Goal: Task Accomplishment & Management: Manage account settings

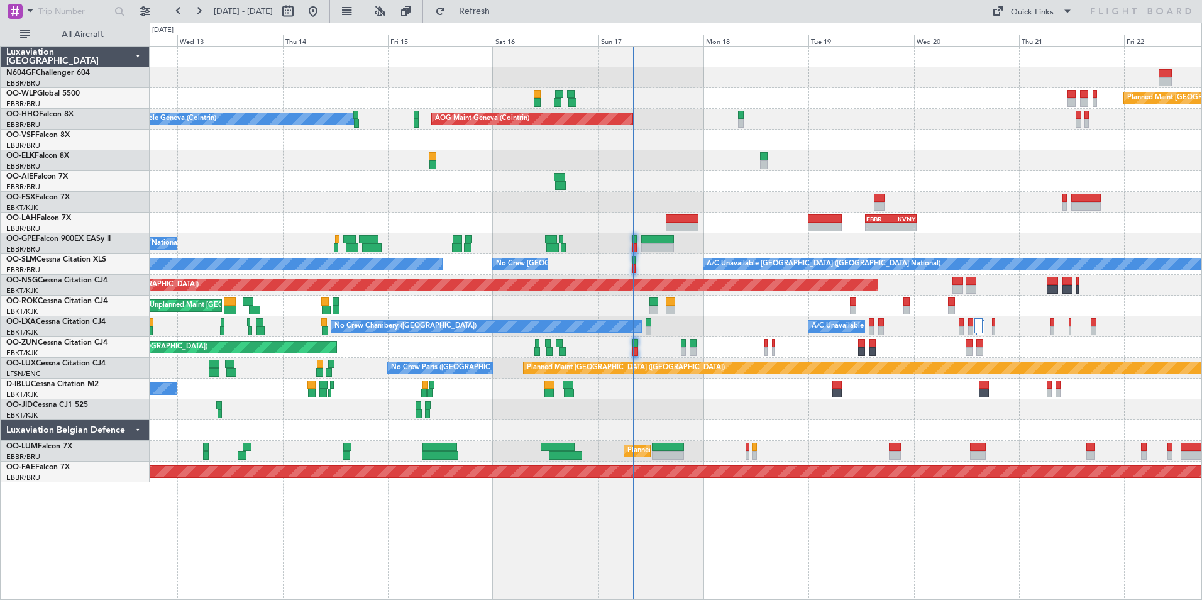
click at [701, 388] on div "No Crew [GEOGRAPHIC_DATA] ([GEOGRAPHIC_DATA] National)" at bounding box center [675, 388] width 1051 height 21
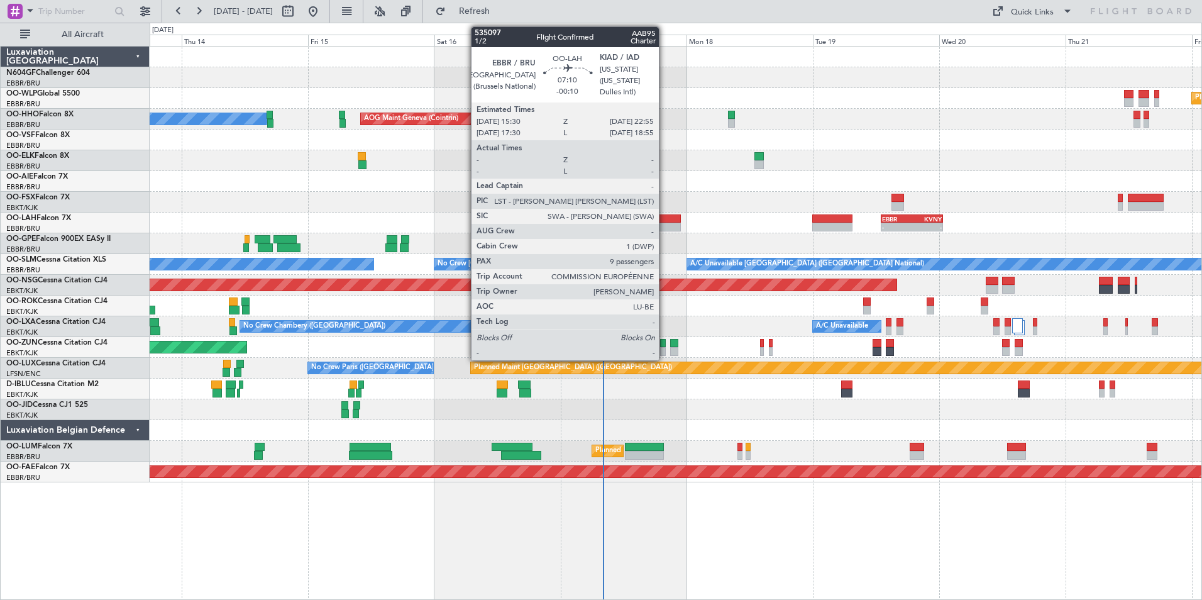
click at [664, 221] on div at bounding box center [661, 218] width 40 height 9
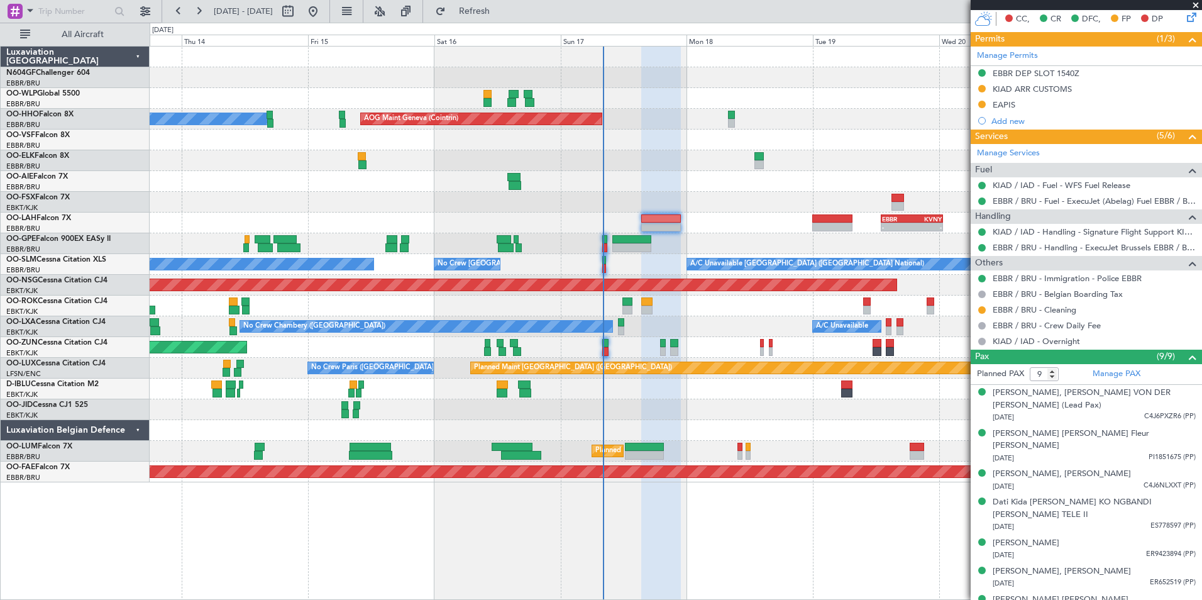
scroll to position [348, 0]
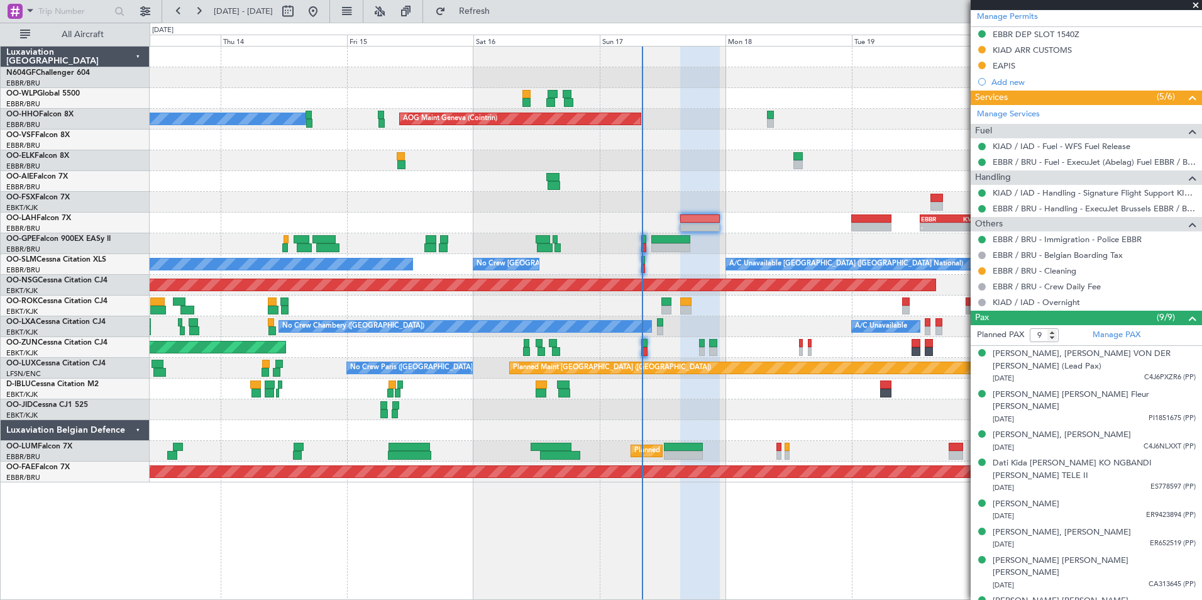
click at [767, 227] on div "Planned Maint Berlin (Brandenburg) A/C Unavailable Geneva (Cointrin) AOG Maint …" at bounding box center [675, 265] width 1051 height 436
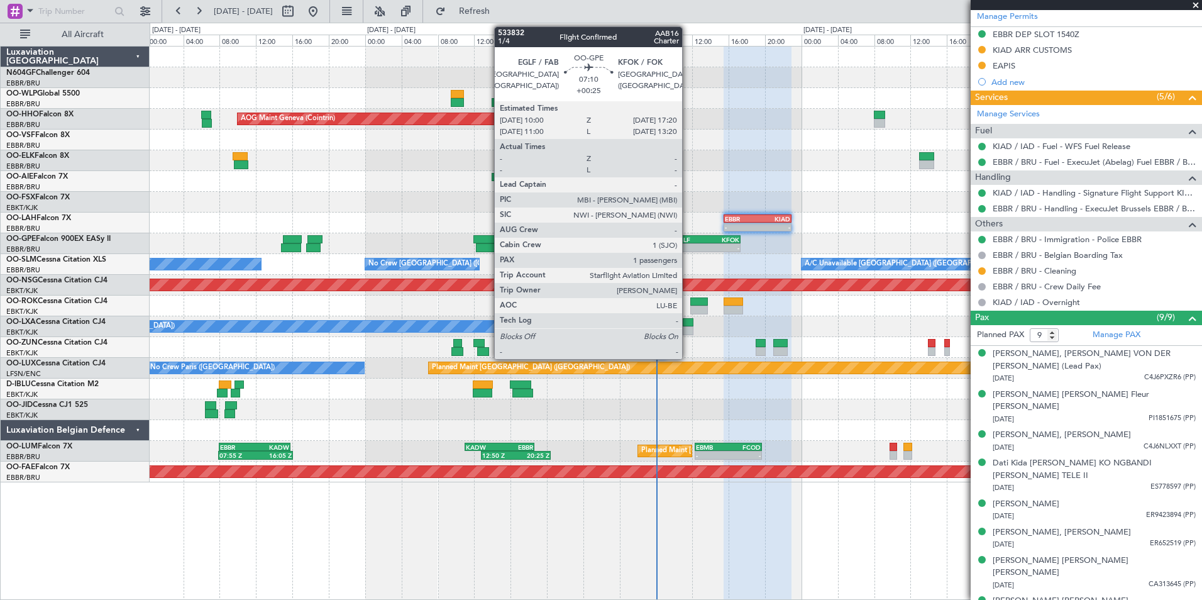
click at [688, 241] on div "EGLF" at bounding box center [690, 240] width 32 height 8
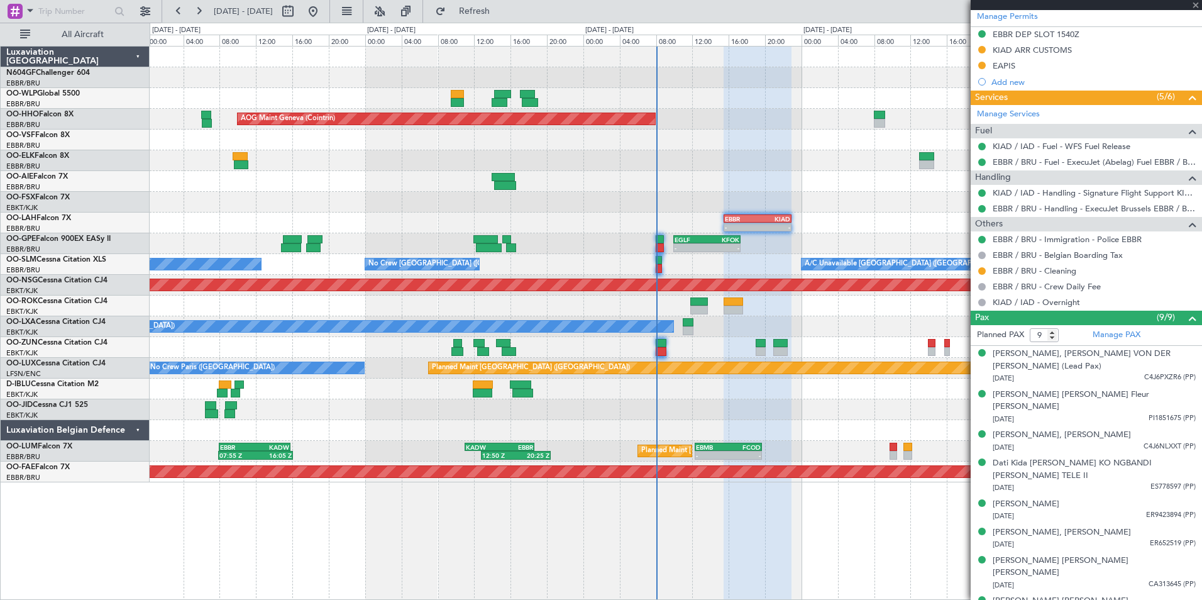
type input "+00:25"
type input "1"
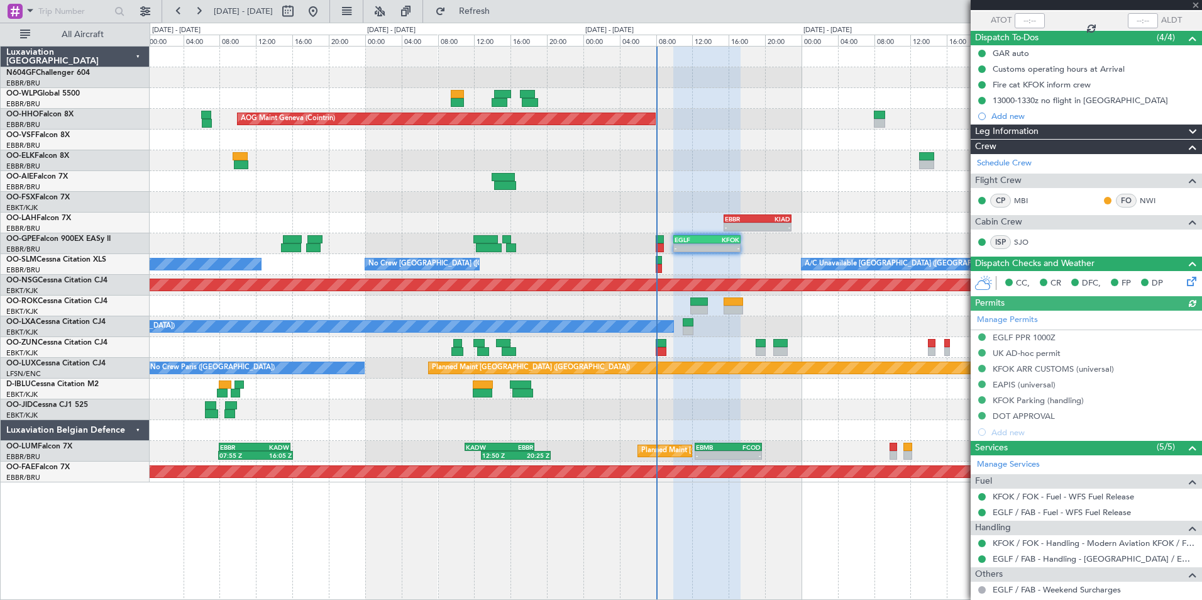
scroll to position [200, 0]
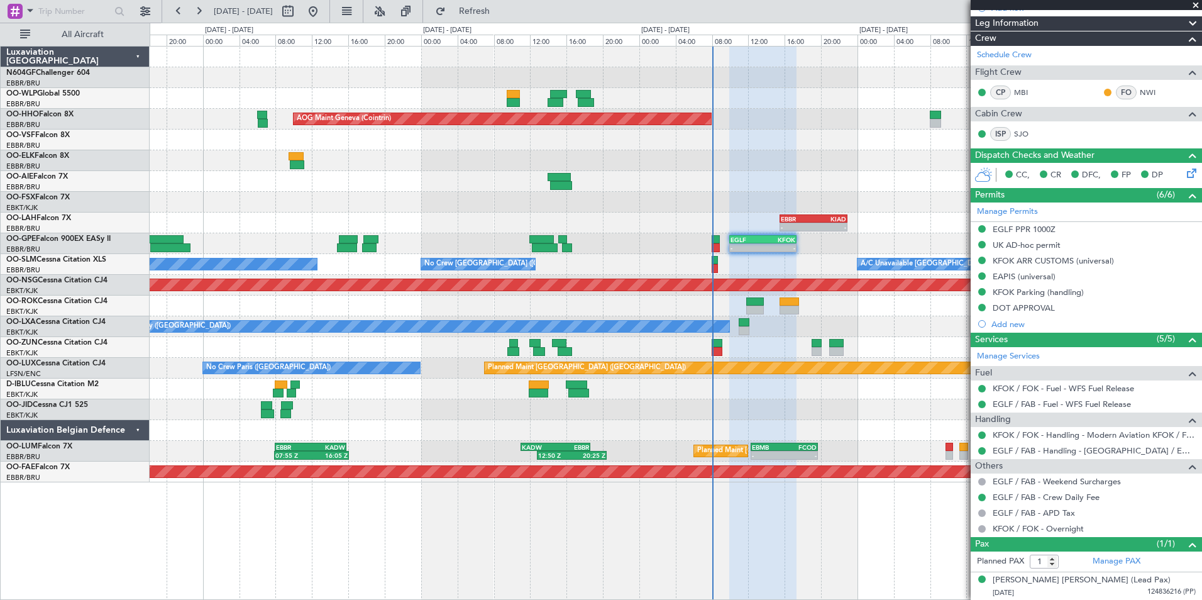
click at [877, 396] on div at bounding box center [675, 388] width 1051 height 21
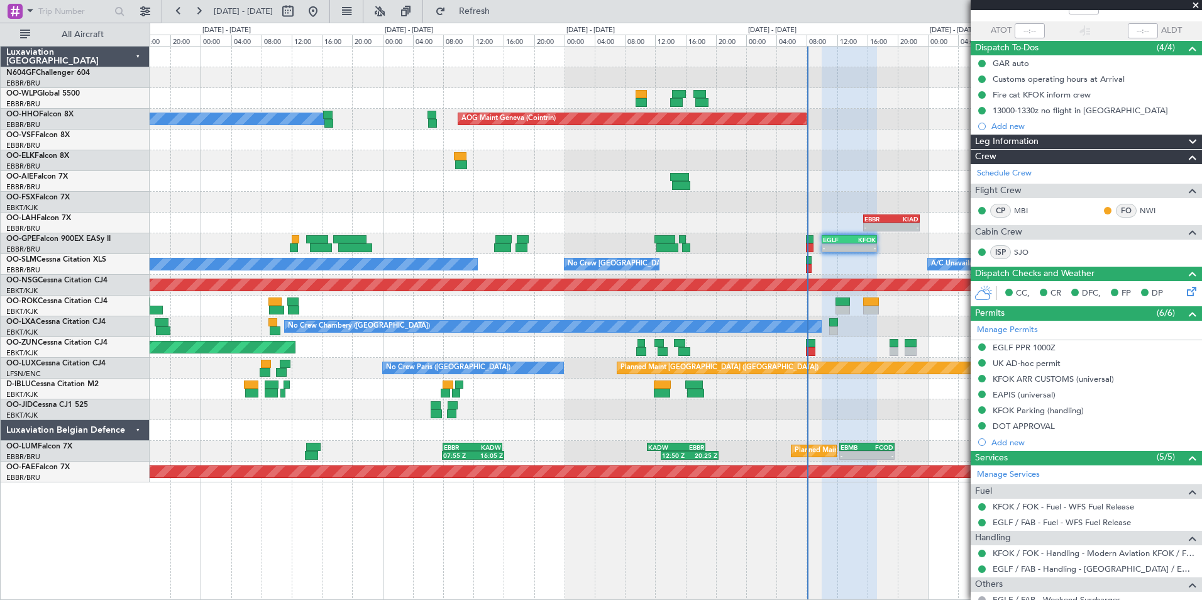
scroll to position [0, 0]
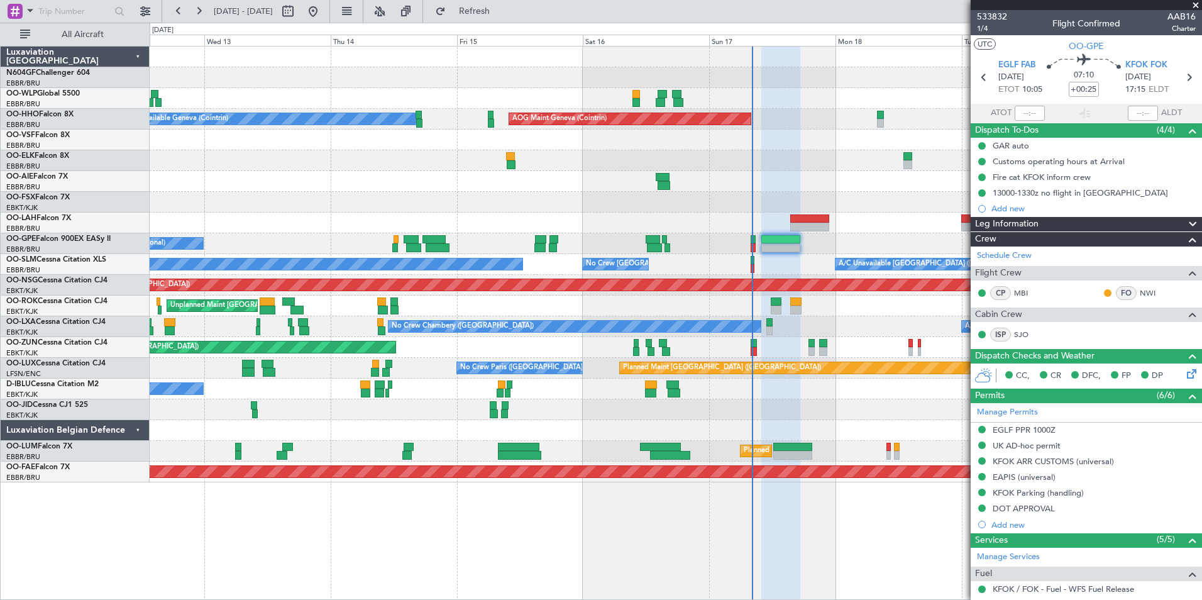
click at [797, 327] on div "No Crew Chambery (Aix-les-bains) A/C Unavailable" at bounding box center [675, 326] width 1051 height 21
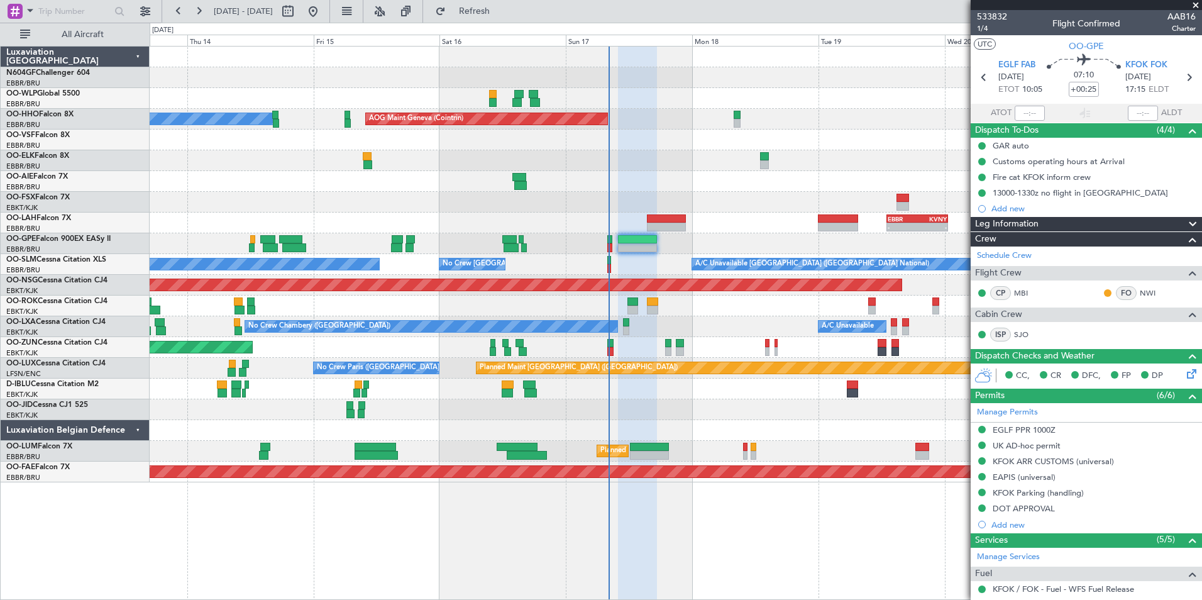
click at [605, 394] on div "Planned Maint Berlin (Brandenburg) A/C Unavailable Geneva (Cointrin) AOG Maint …" at bounding box center [675, 265] width 1051 height 436
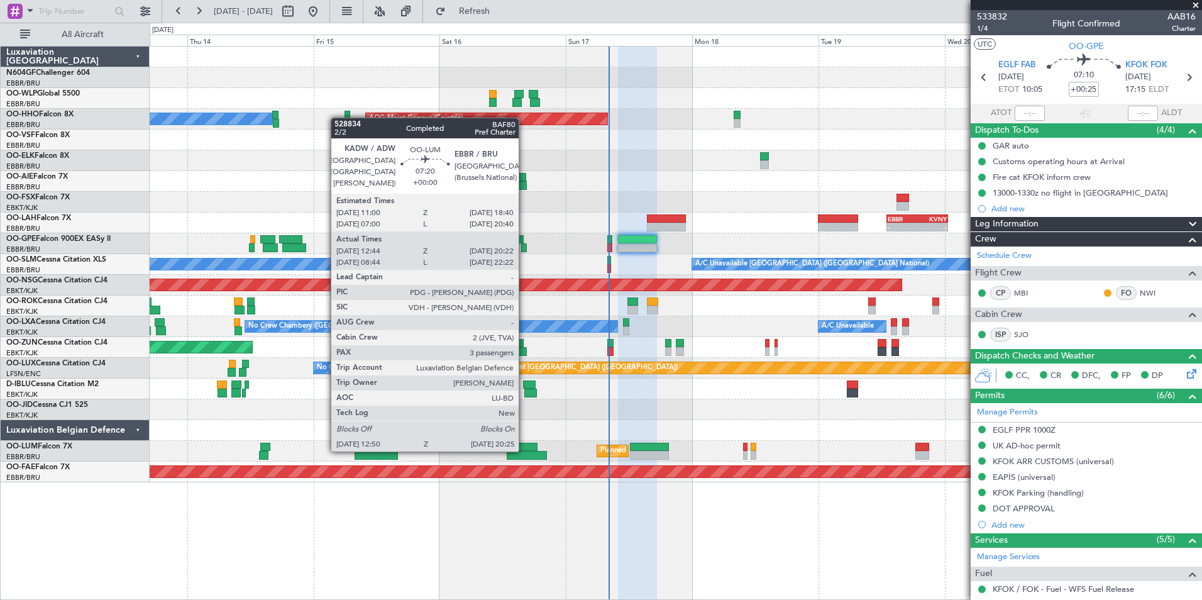
click at [524, 450] on div at bounding box center [516, 446] width 41 height 9
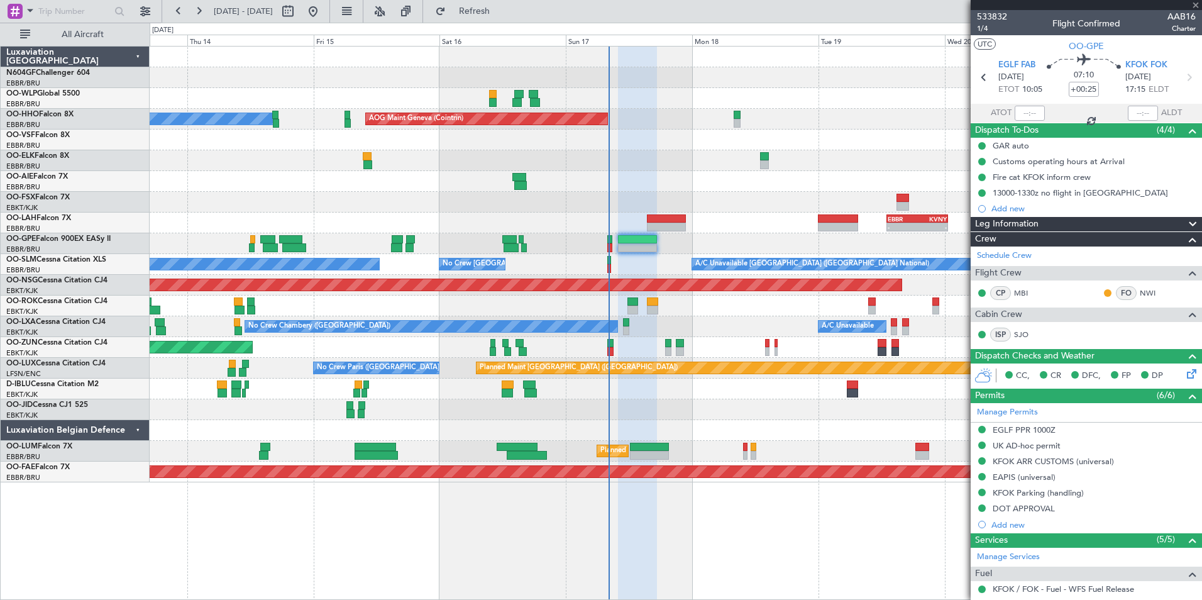
type input "12:54"
type input "20:12"
type input "3"
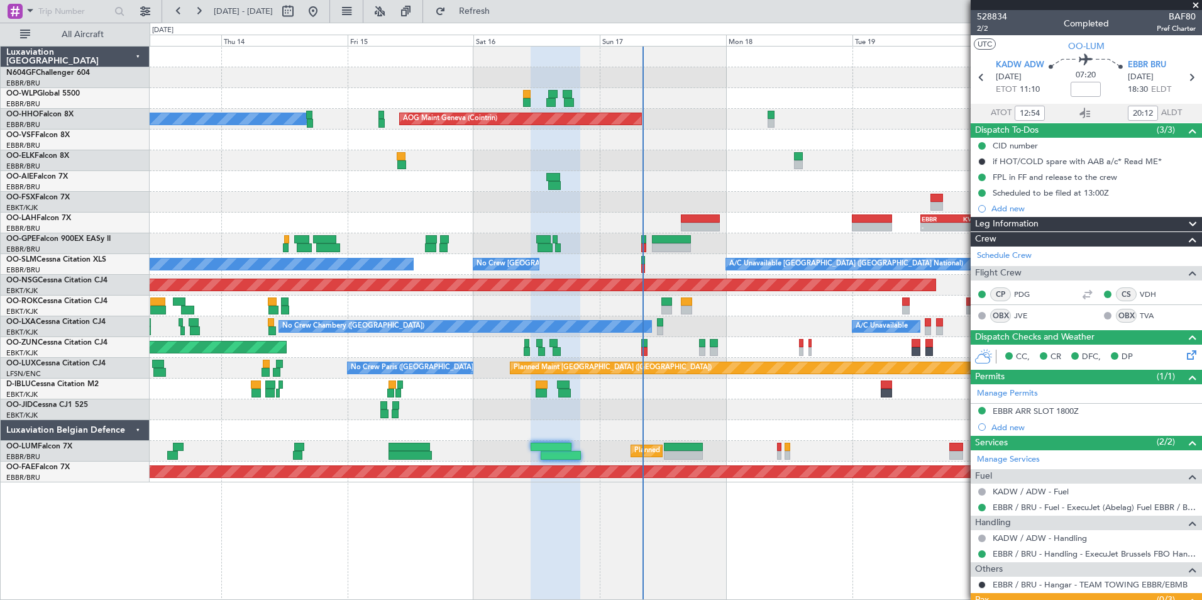
click at [693, 402] on div "Planned Maint Berlin (Brandenburg) AOG Maint Geneva (Cointrin) A/C Unavailable …" at bounding box center [675, 265] width 1051 height 436
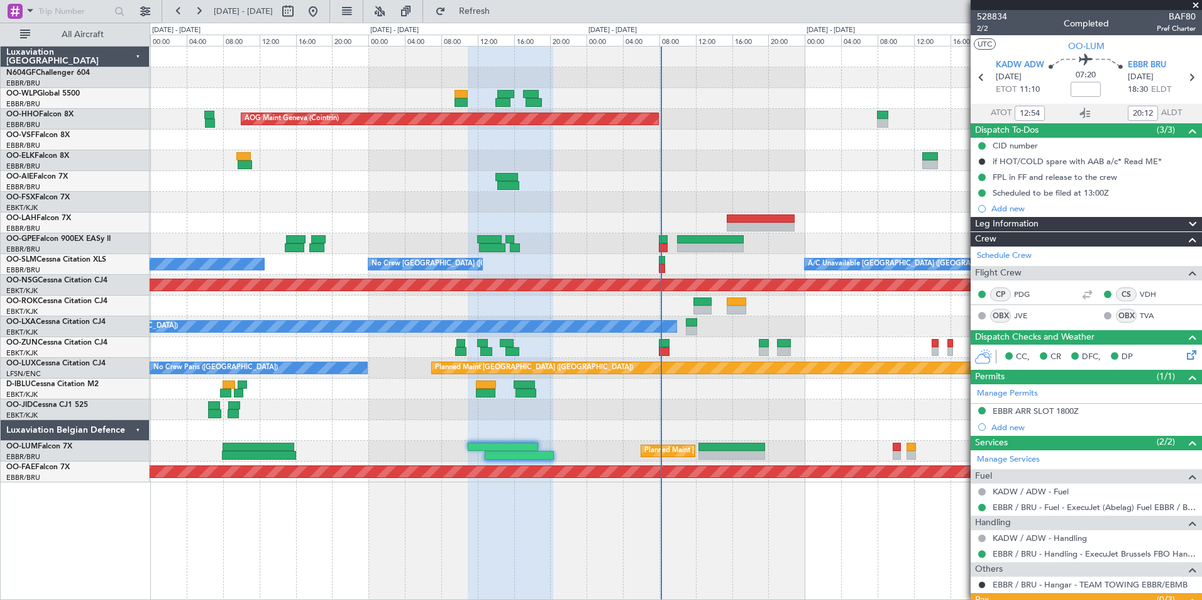
click at [621, 168] on div "AOG Maint Geneva (Cointrin) A/C Unavailable Geneva (Cointrin) - - EBBR 13:00 Z …" at bounding box center [675, 265] width 1051 height 436
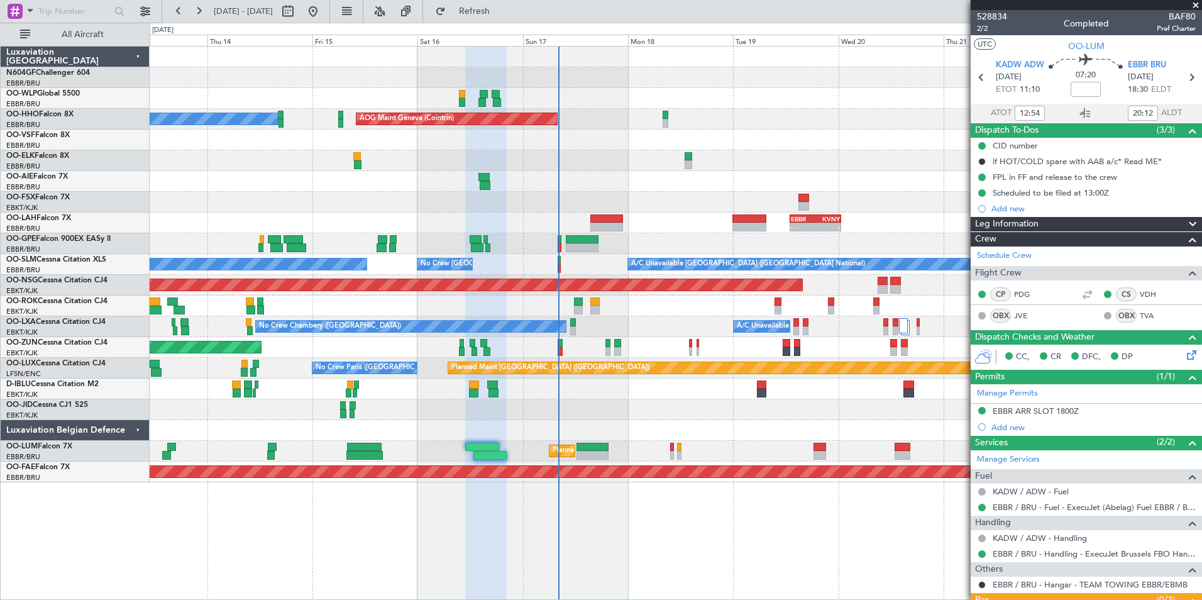
click at [686, 206] on div at bounding box center [675, 202] width 1051 height 21
click at [828, 164] on div at bounding box center [675, 160] width 1051 height 21
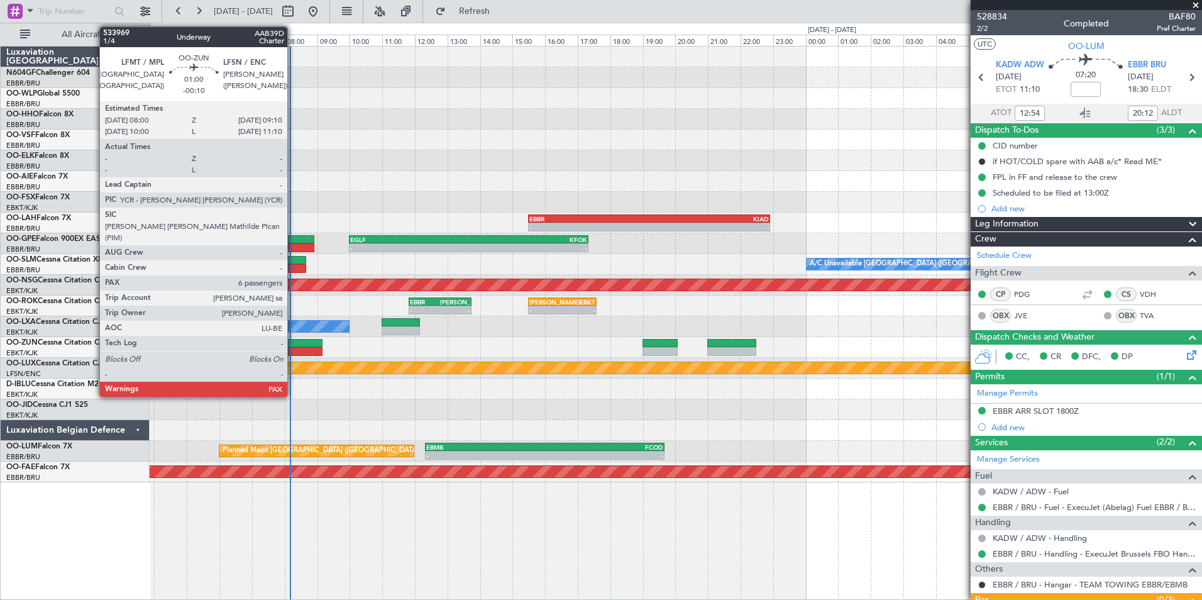
click at [293, 342] on div at bounding box center [303, 343] width 38 height 9
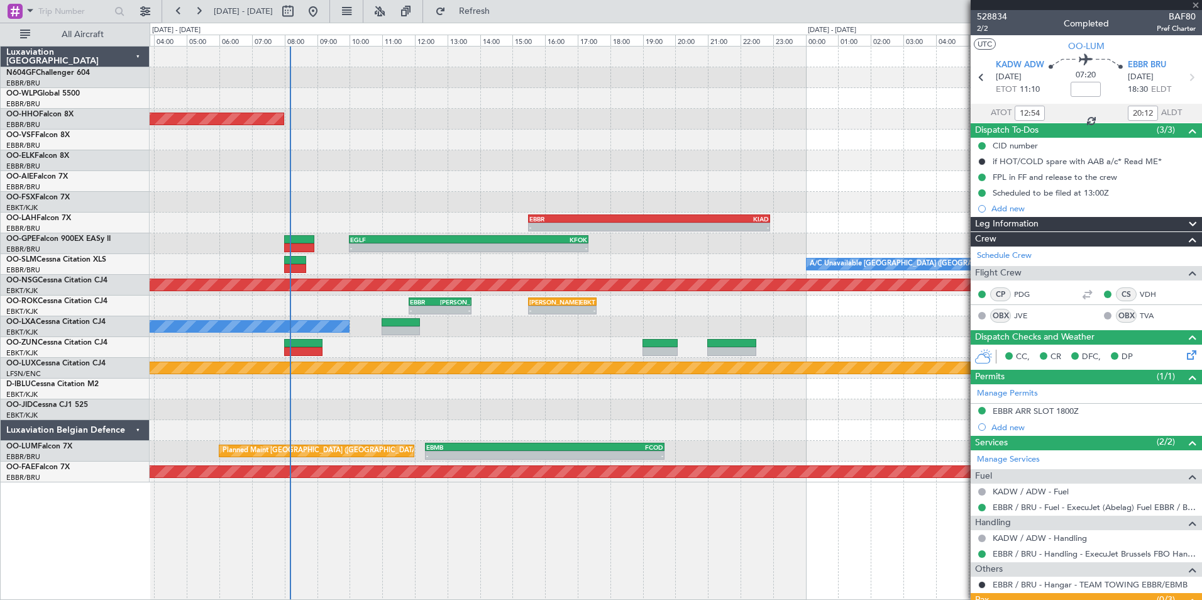
type input "-00:10"
type input "6"
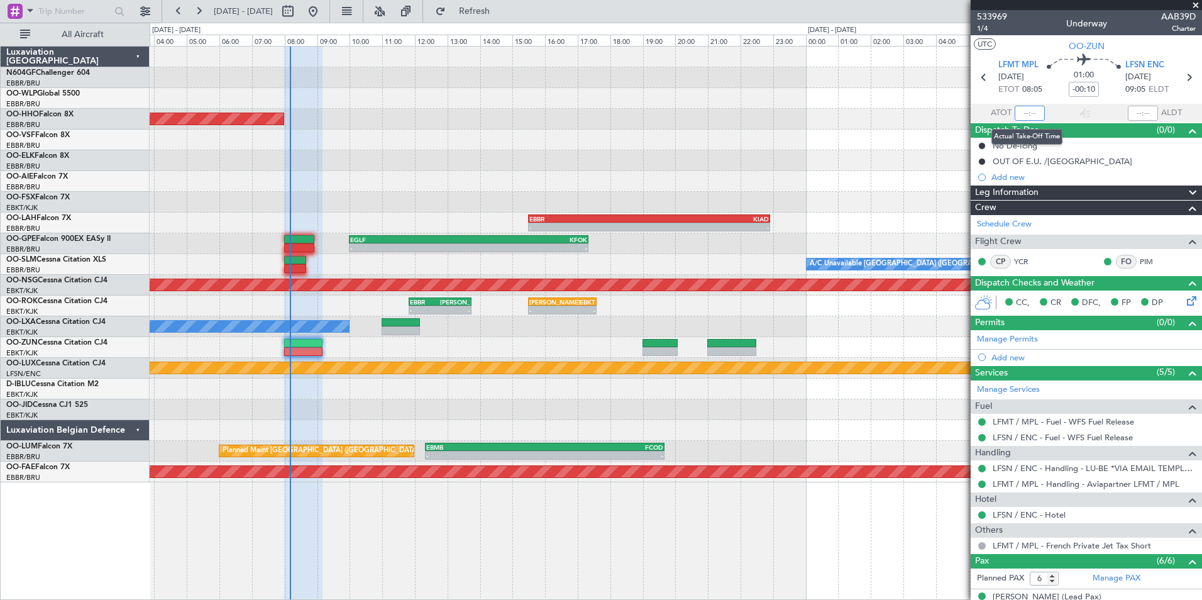
click at [1033, 116] on input "text" at bounding box center [1029, 113] width 30 height 15
type input "08:08"
click at [1043, 38] on section "UTC OO-ZUN" at bounding box center [1085, 44] width 231 height 19
click at [1197, 3] on span at bounding box center [1195, 5] width 13 height 11
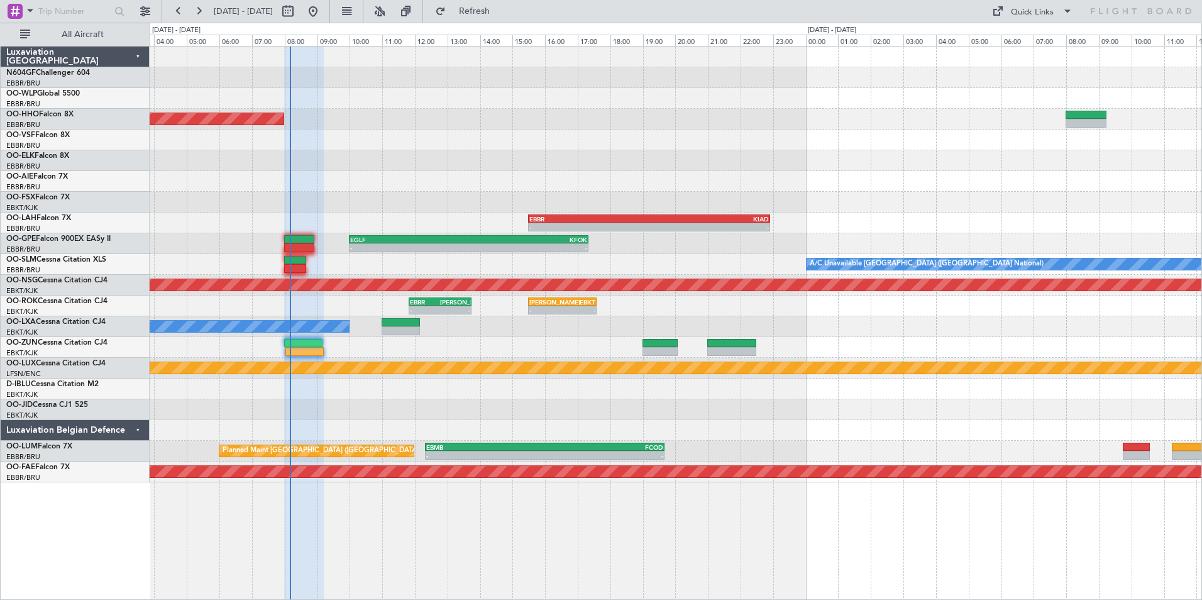
type input "0"
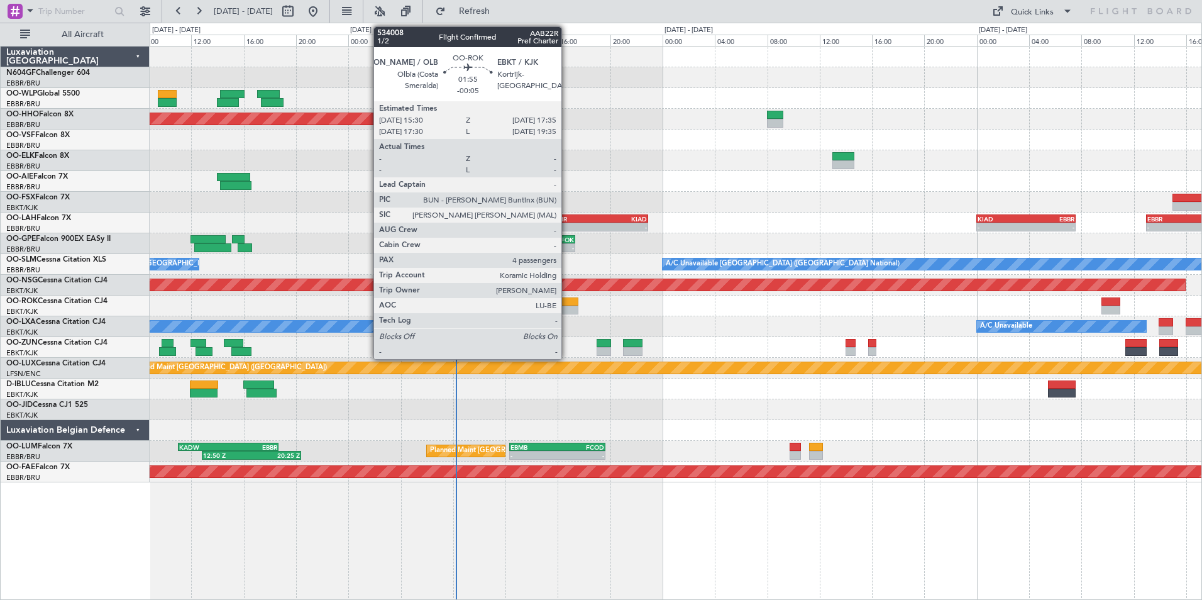
click at [567, 309] on div at bounding box center [565, 309] width 28 height 9
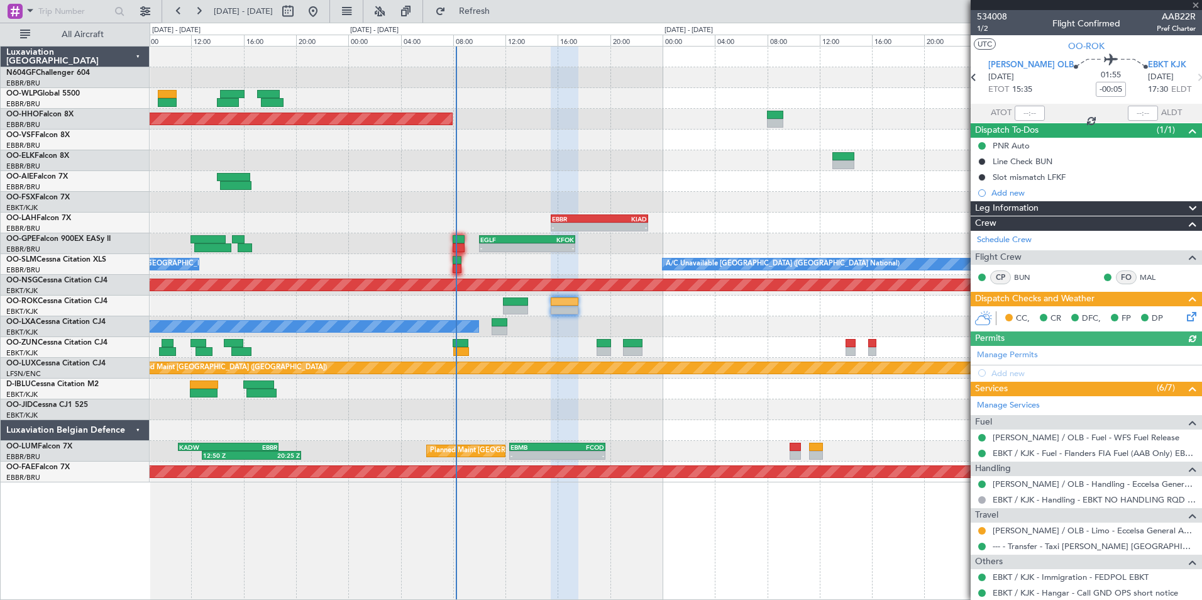
click at [1184, 314] on icon at bounding box center [1189, 314] width 10 height 10
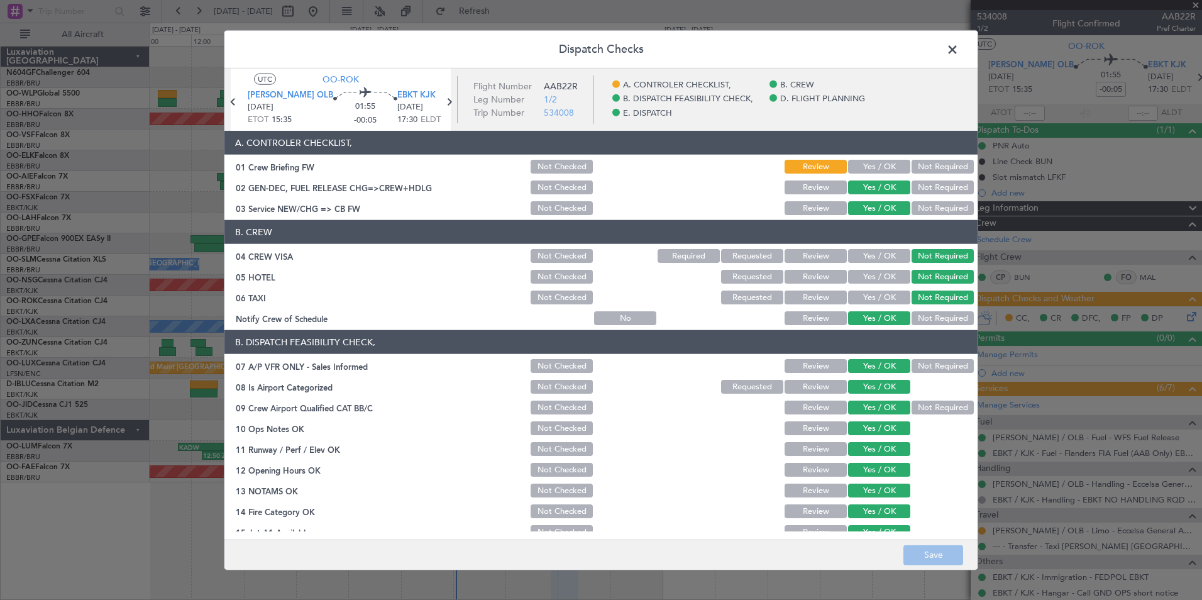
click at [958, 50] on span at bounding box center [958, 52] width 0 height 25
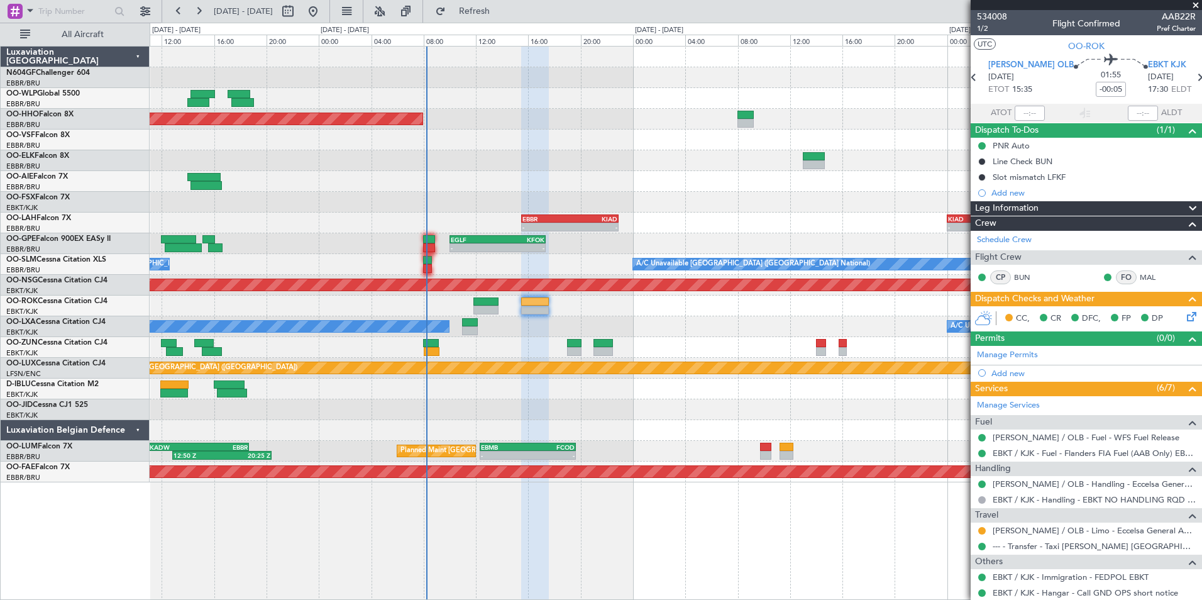
click at [520, 420] on div at bounding box center [675, 430] width 1051 height 21
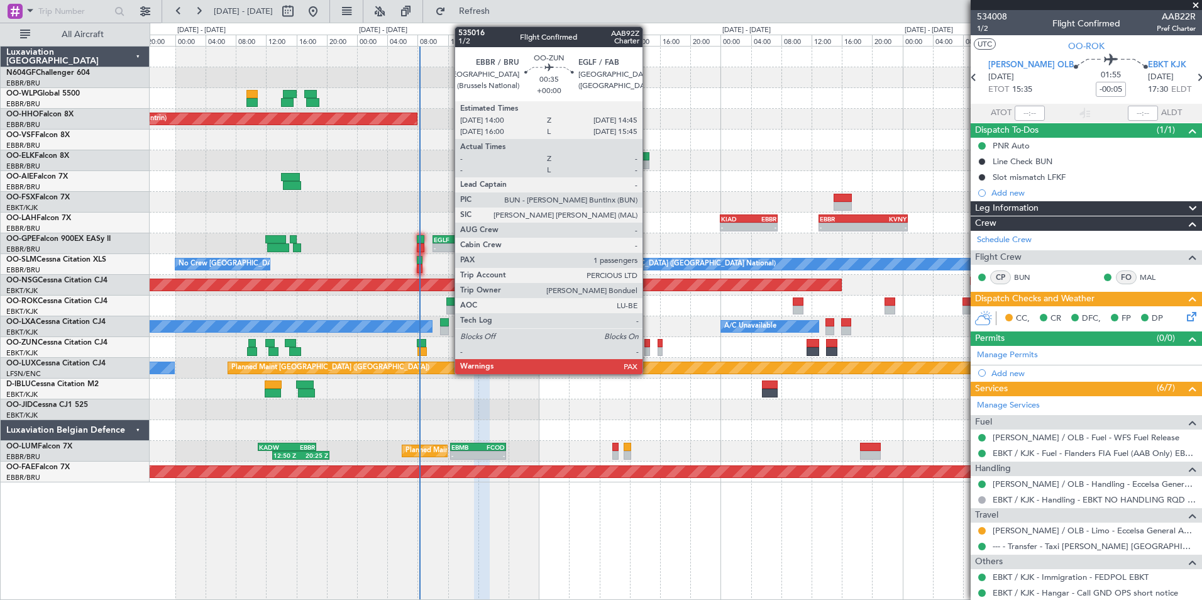
click at [648, 350] on div at bounding box center [647, 351] width 6 height 9
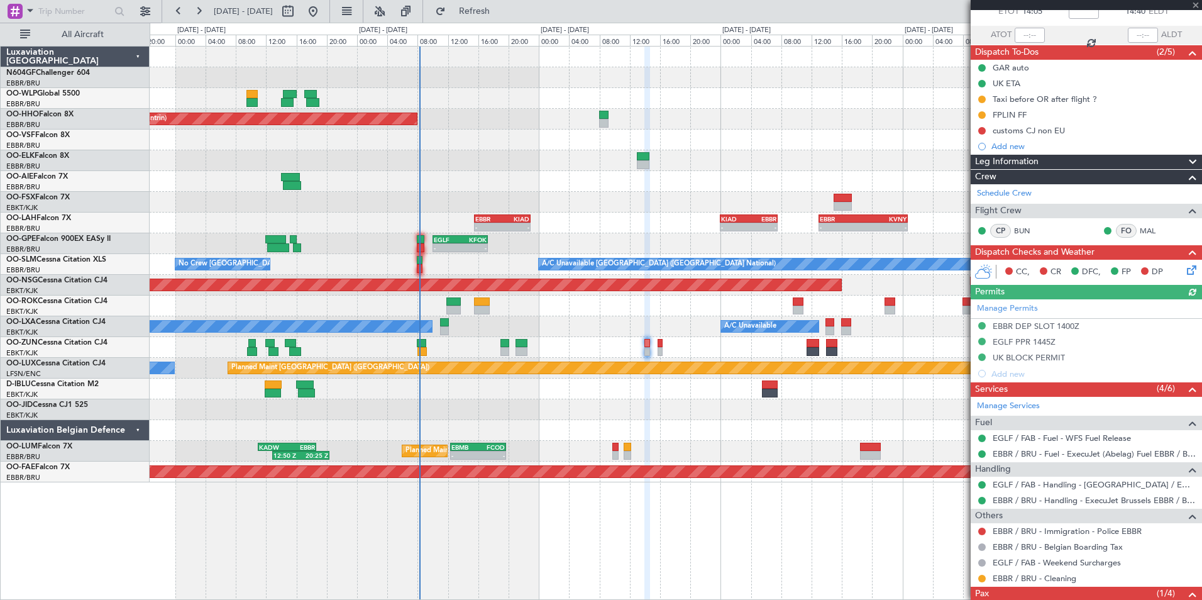
scroll to position [144, 0]
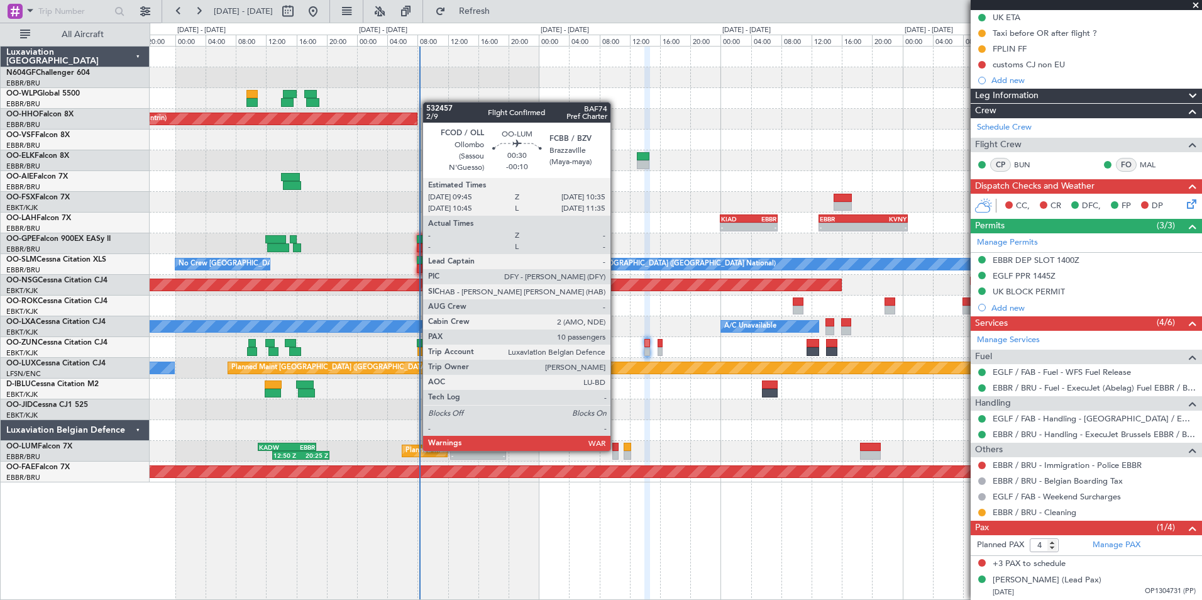
click at [616, 449] on div at bounding box center [615, 446] width 7 height 9
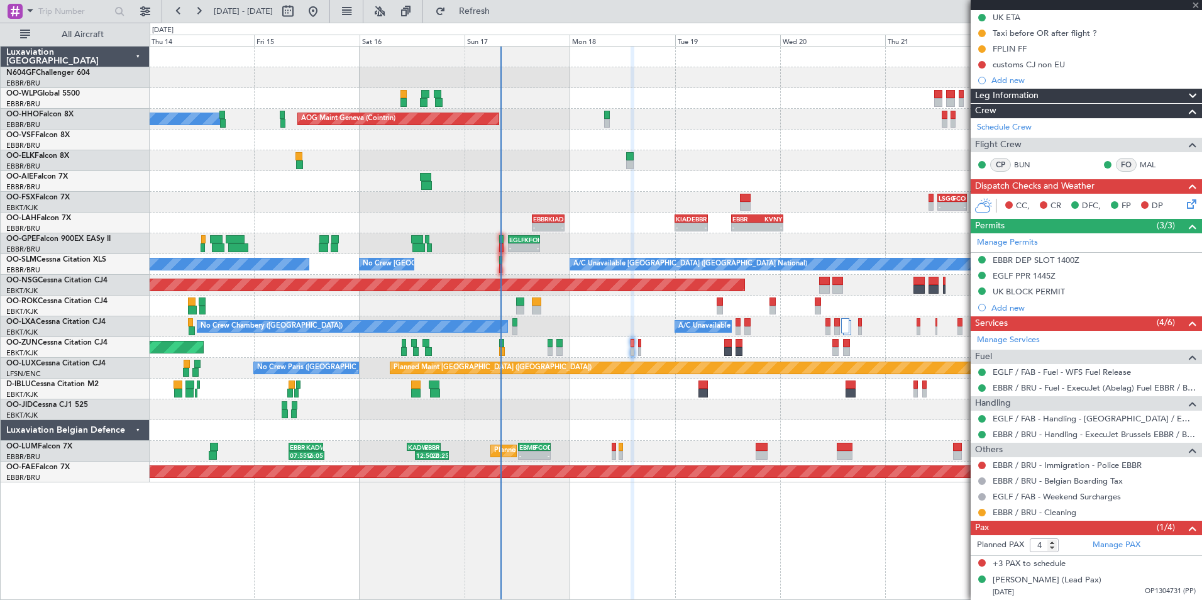
type input "-00:10"
type input "10"
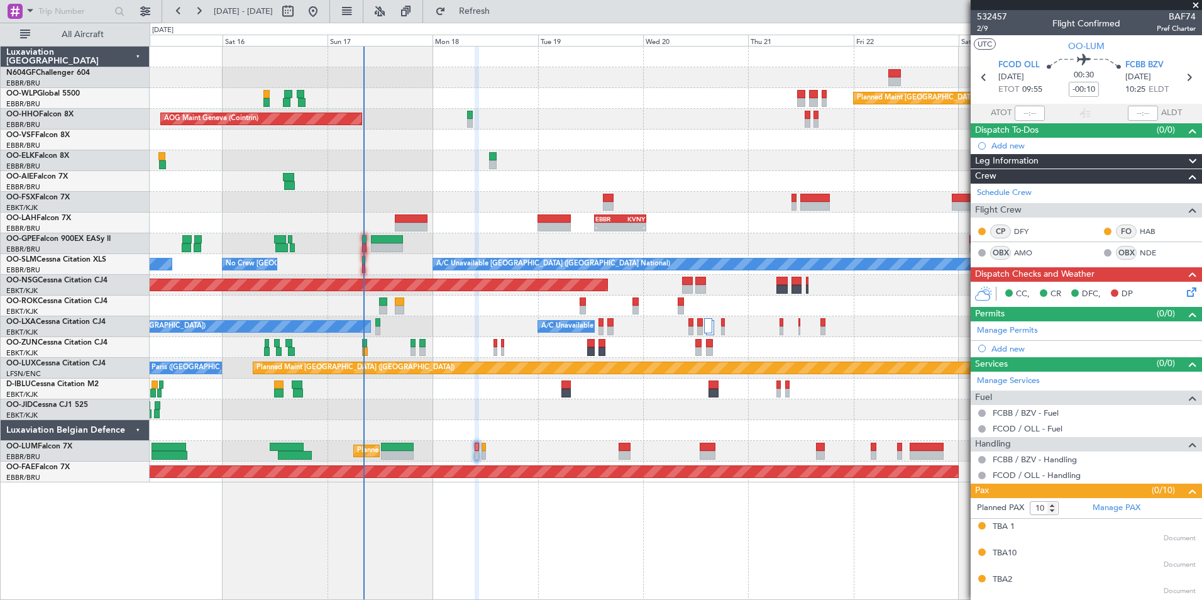
click at [567, 420] on div at bounding box center [675, 430] width 1051 height 21
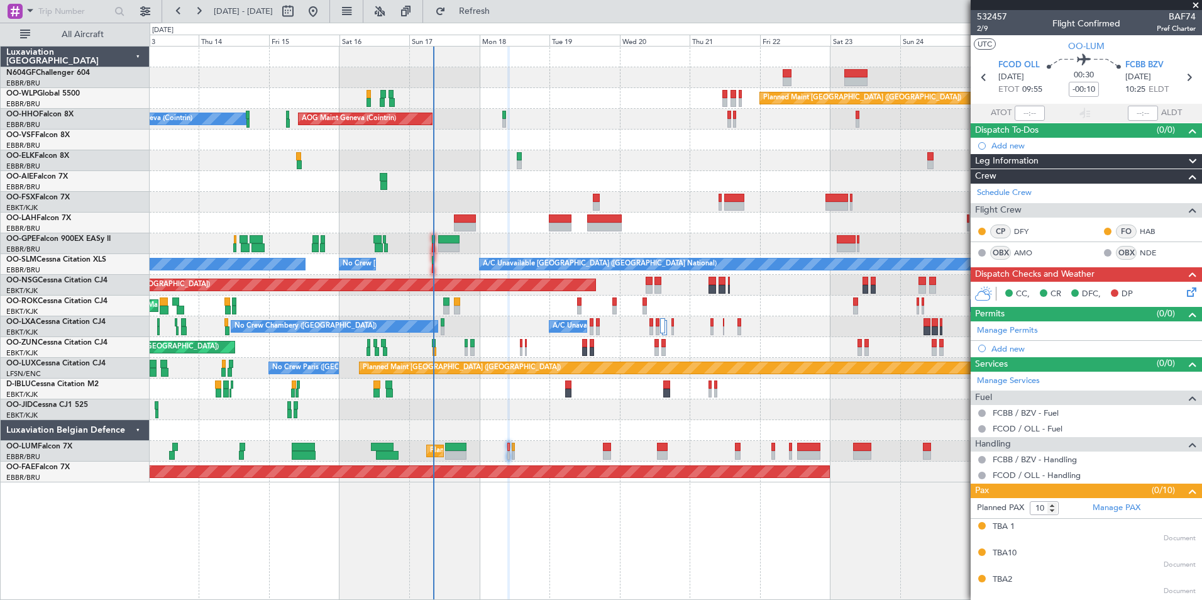
click at [527, 402] on div at bounding box center [675, 409] width 1051 height 21
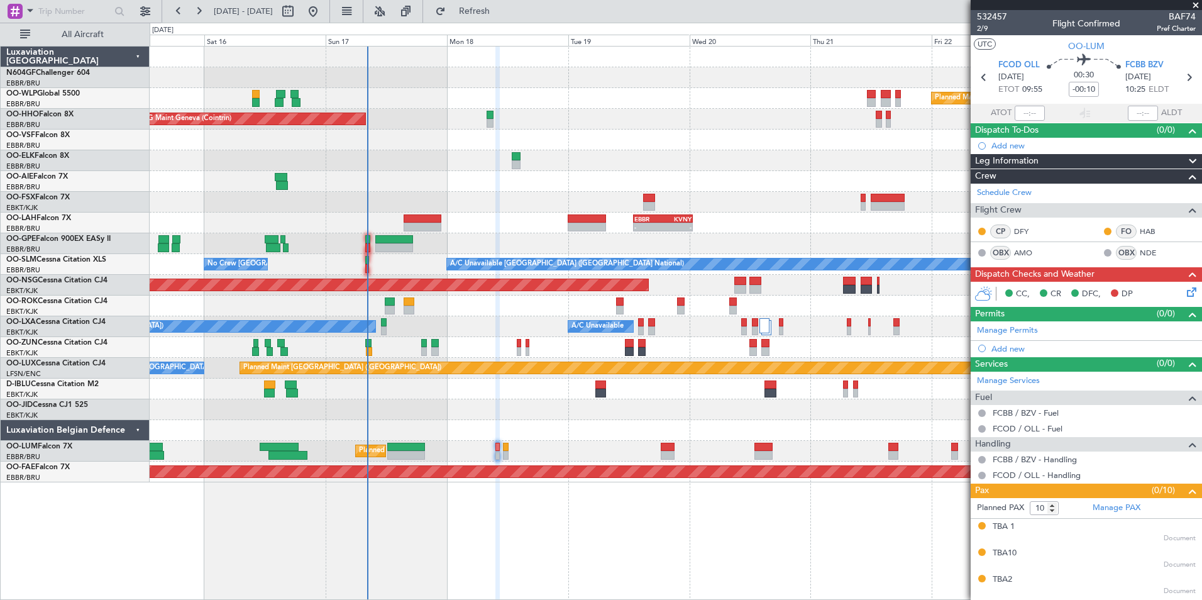
click at [497, 400] on div at bounding box center [675, 409] width 1051 height 21
click at [1184, 290] on icon at bounding box center [1189, 290] width 10 height 10
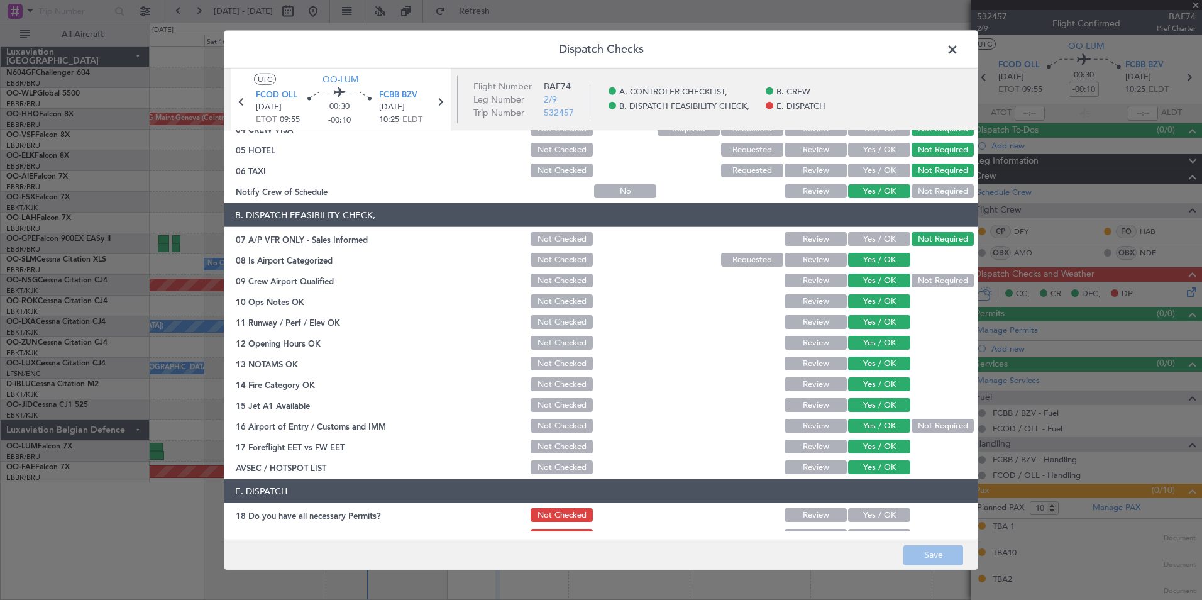
scroll to position [185, 0]
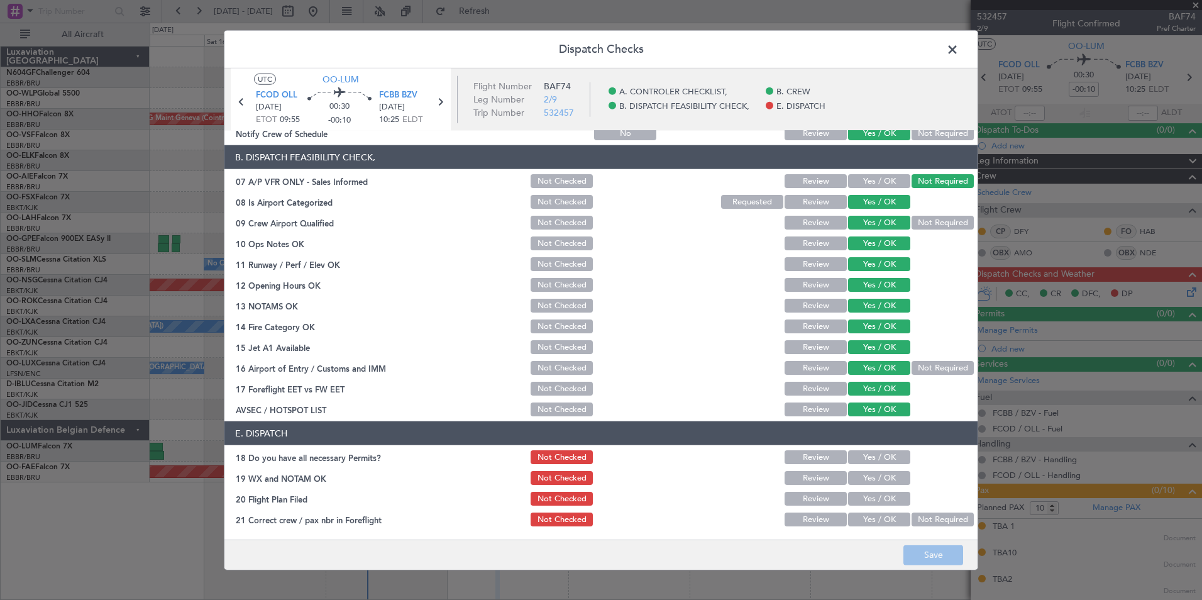
click at [958, 58] on span at bounding box center [958, 52] width 0 height 25
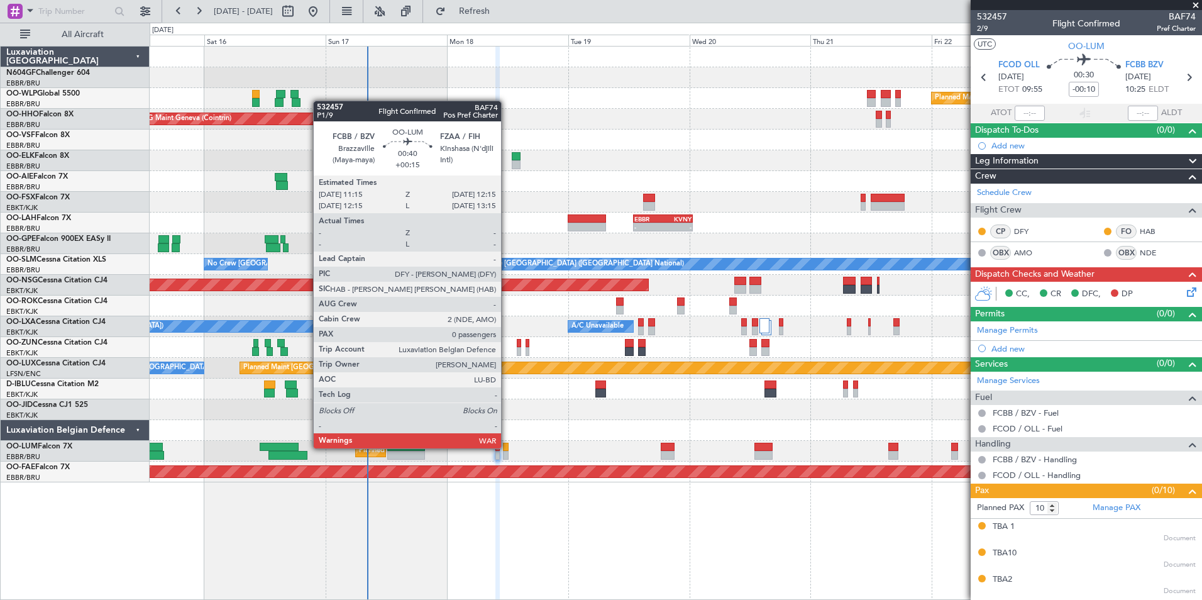
click at [507, 447] on div at bounding box center [506, 446] width 6 height 9
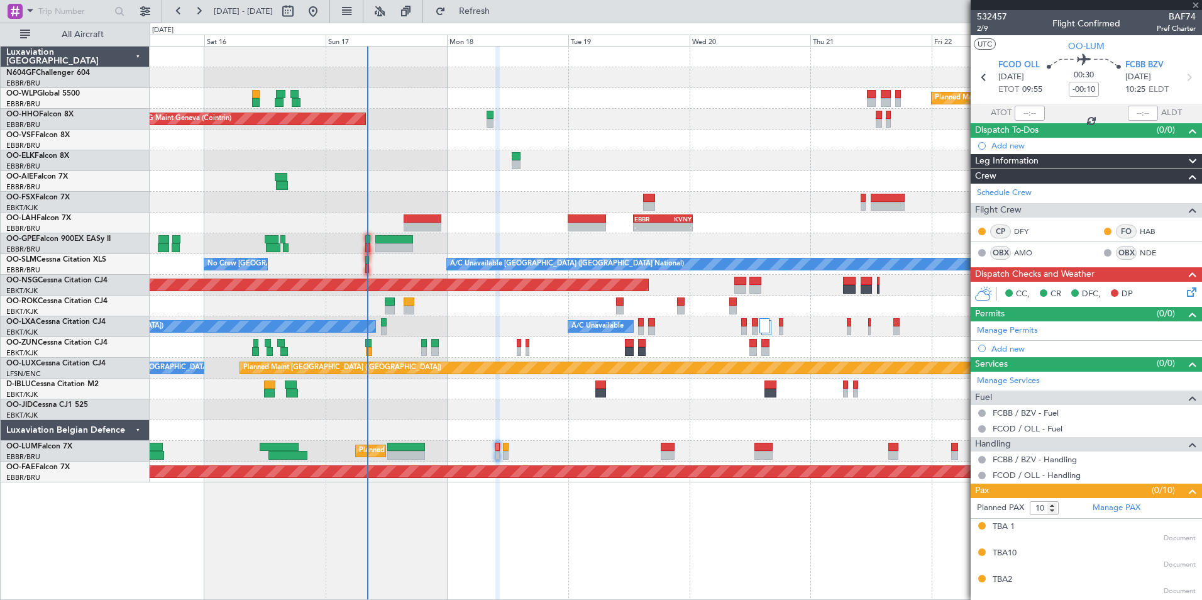
type input "+00:15"
type input "0"
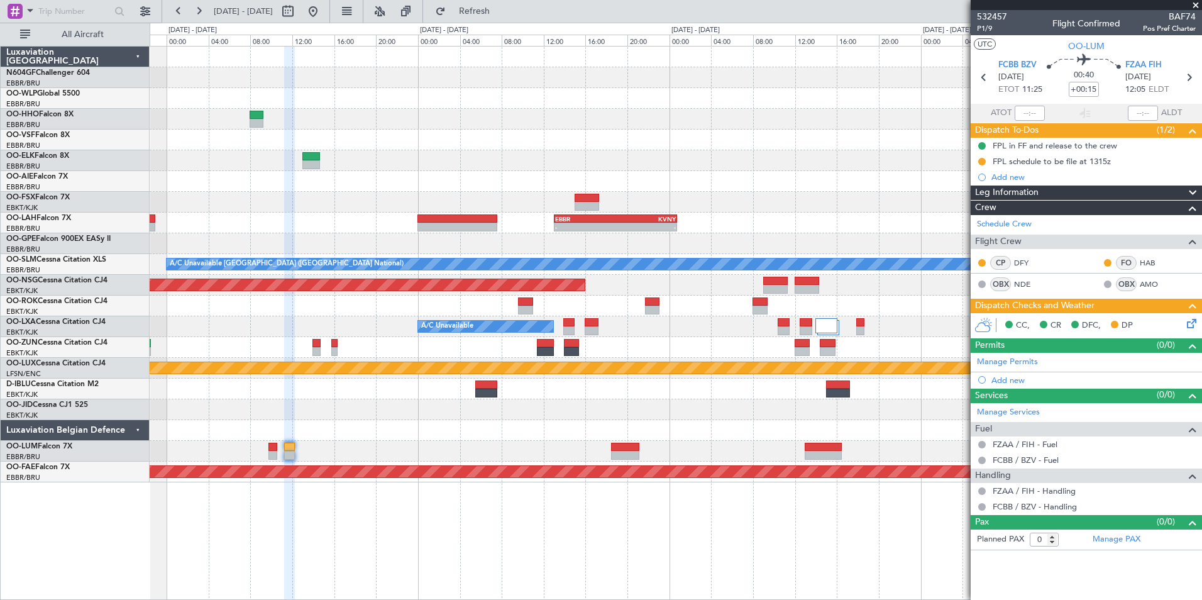
click at [526, 417] on div "Planned Maint Berlin (Brandenburg) AOG Maint Geneva (Cointrin) - - EBBR 13:00 Z…" at bounding box center [675, 265] width 1051 height 436
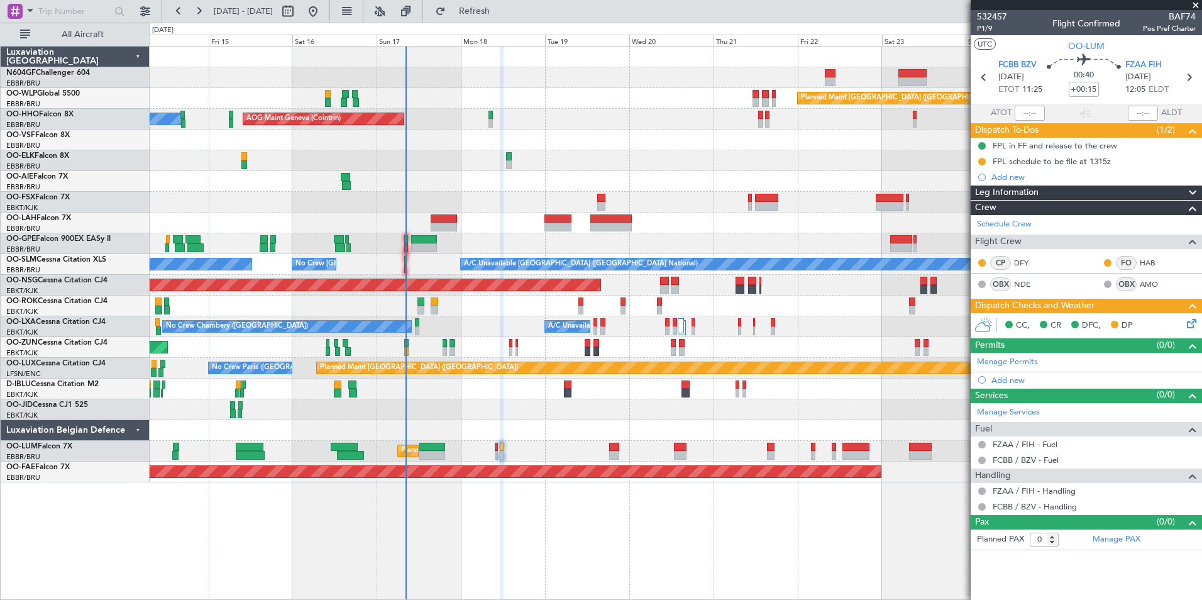
click at [445, 423] on div at bounding box center [675, 430] width 1051 height 21
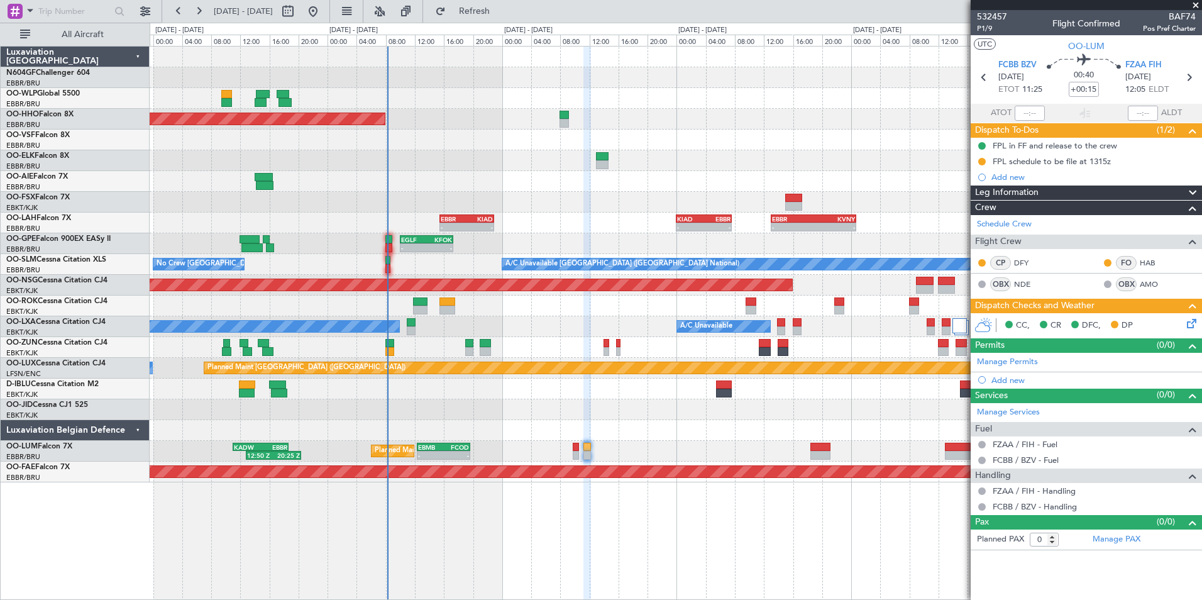
click at [500, 420] on div "- - LGSA 05:00 Z FZQA 12:50 Z Planned Maint Berlin (Brandenburg) AOG Maint Gene…" at bounding box center [675, 265] width 1051 height 436
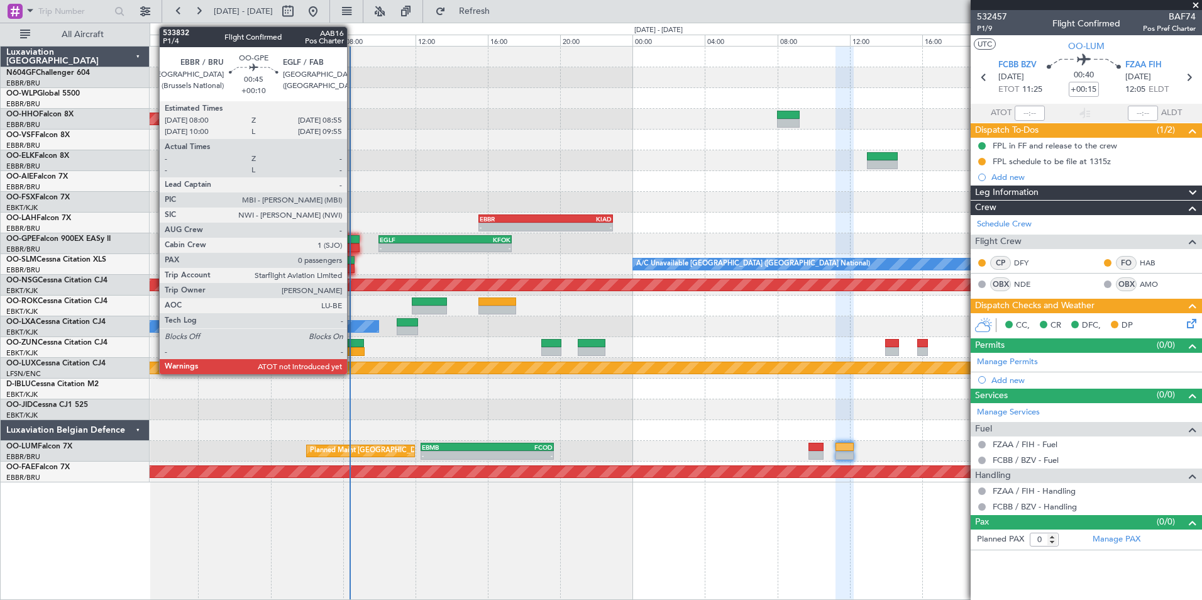
click at [350, 239] on div at bounding box center [350, 239] width 17 height 9
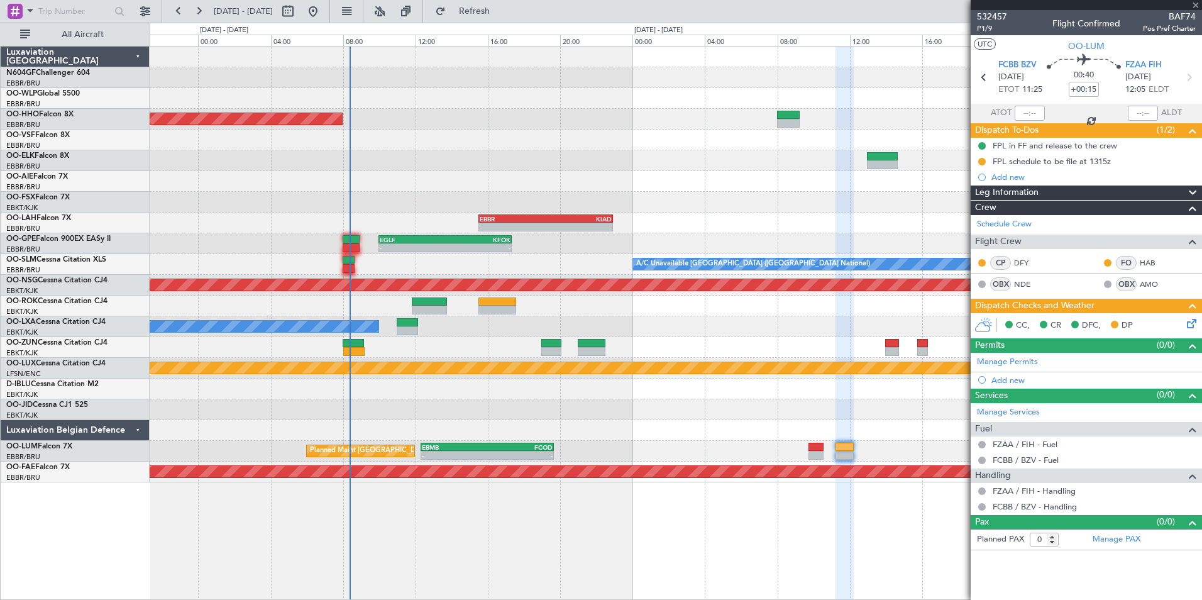
type input "+00:10"
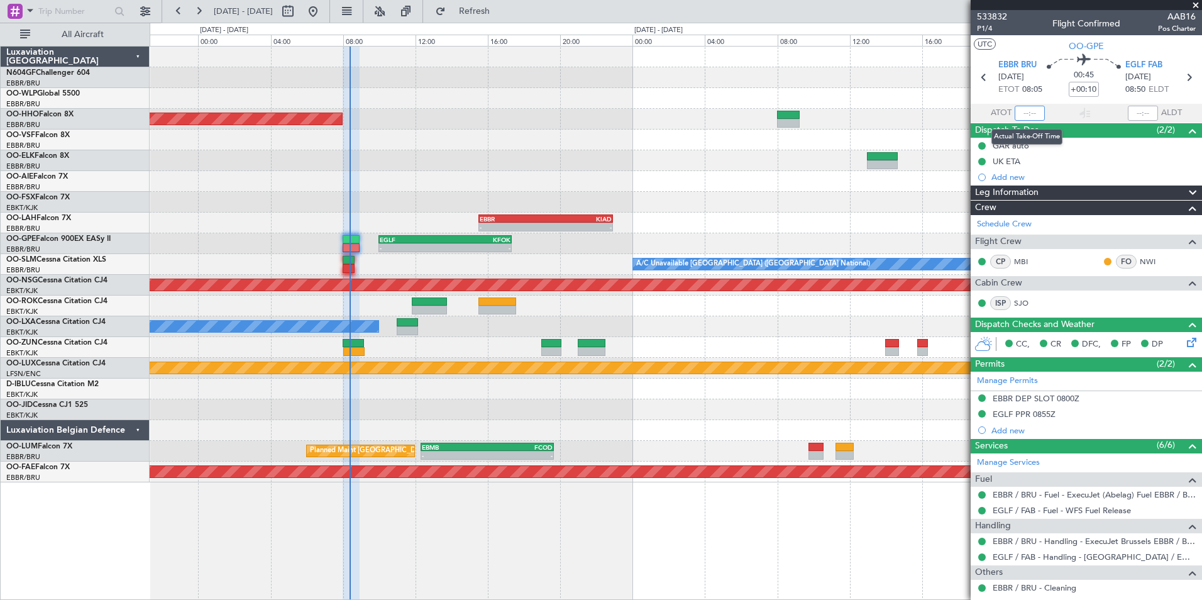
click at [1035, 113] on input "text" at bounding box center [1029, 113] width 30 height 15
click at [818, 203] on div at bounding box center [675, 202] width 1051 height 21
type input "08:20"
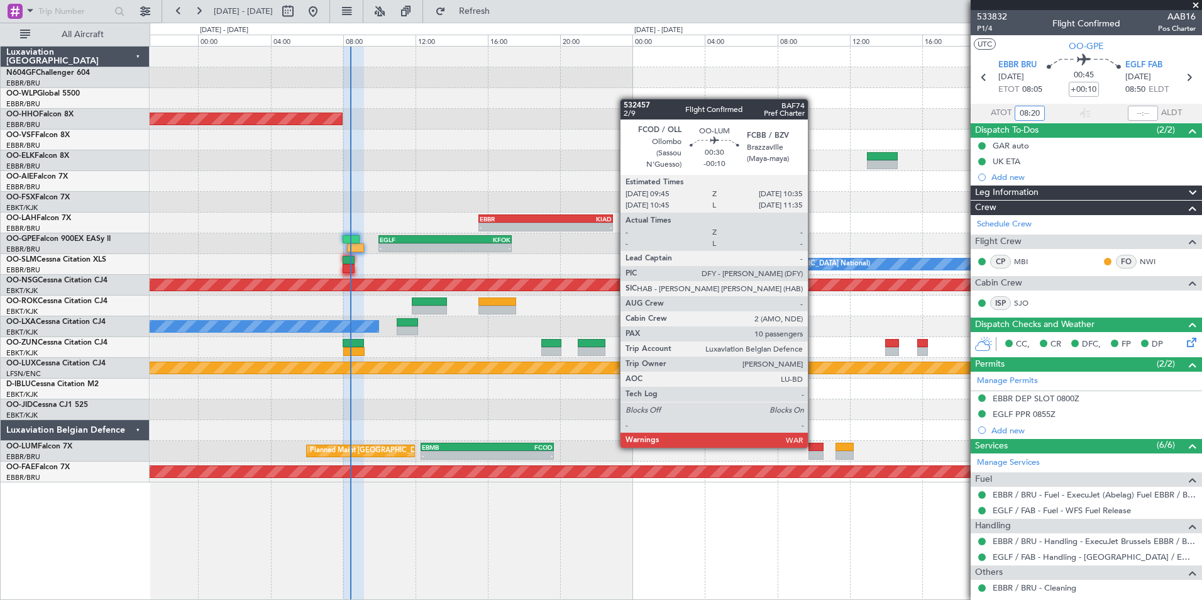
click at [813, 446] on div at bounding box center [815, 446] width 15 height 9
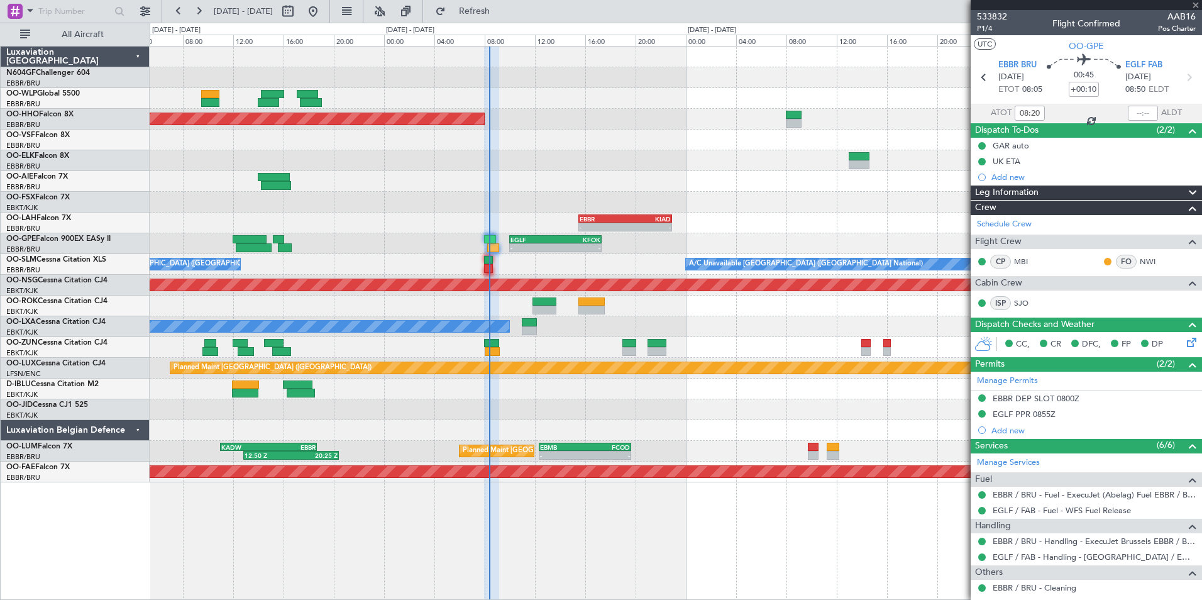
type input "-00:10"
type input "10"
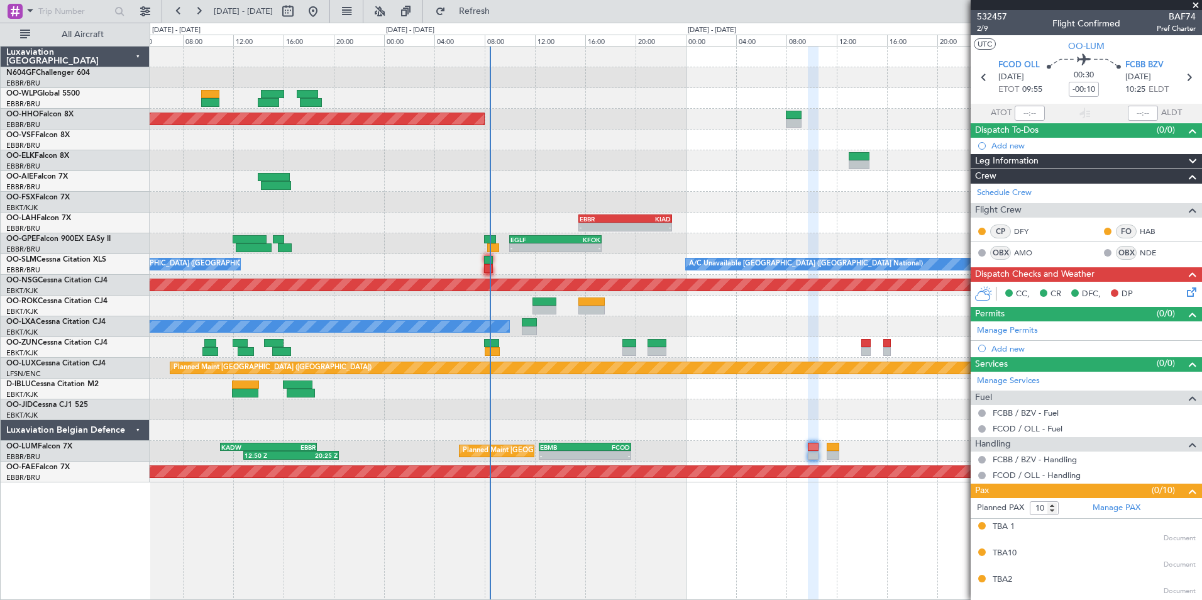
click at [1184, 289] on icon at bounding box center [1189, 290] width 10 height 10
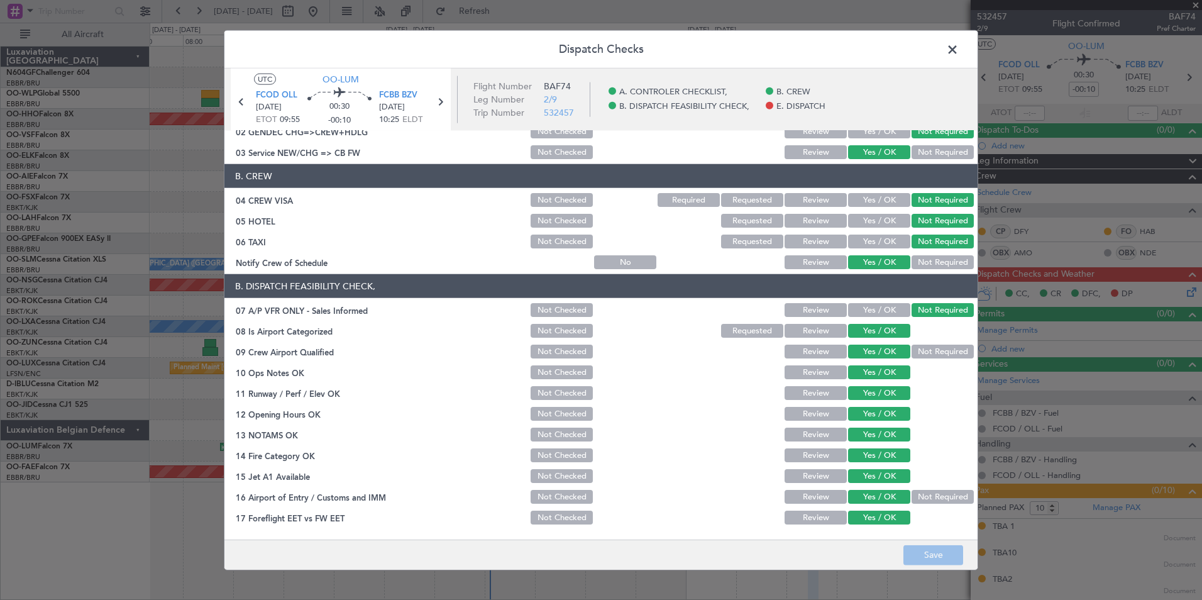
scroll to position [0, 0]
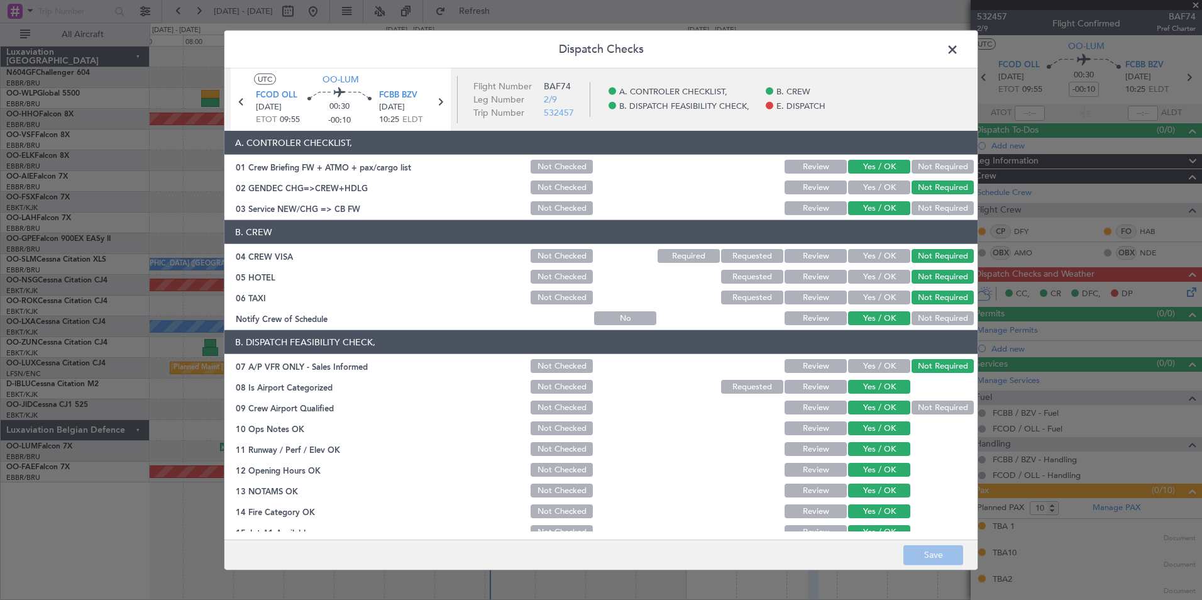
click at [958, 57] on span at bounding box center [958, 52] width 0 height 25
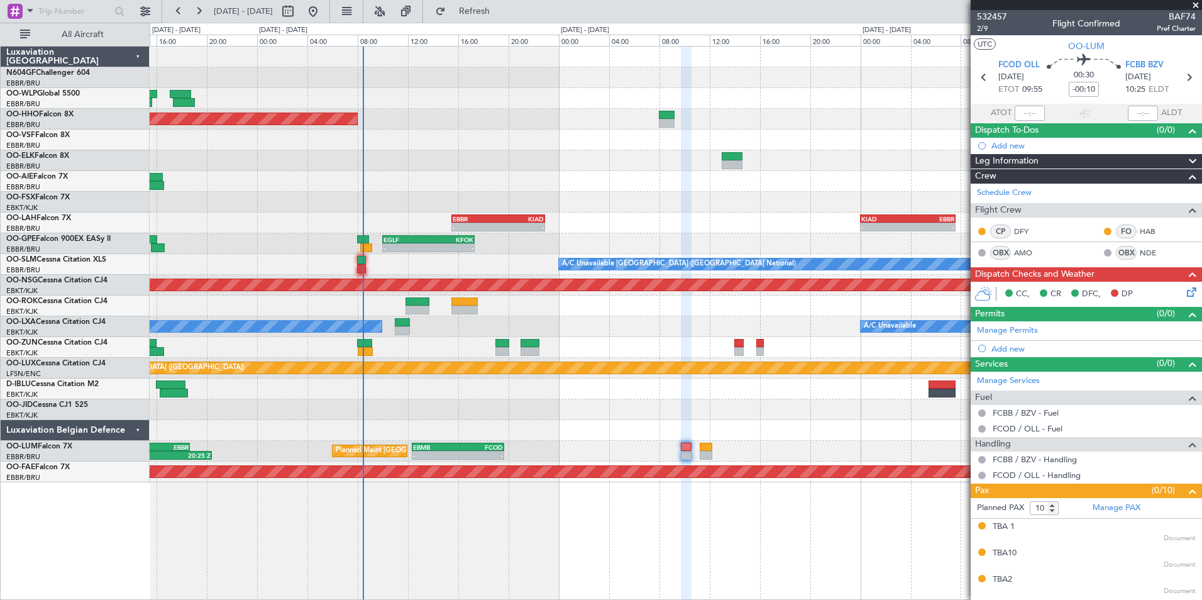
click at [756, 342] on div at bounding box center [675, 347] width 1051 height 21
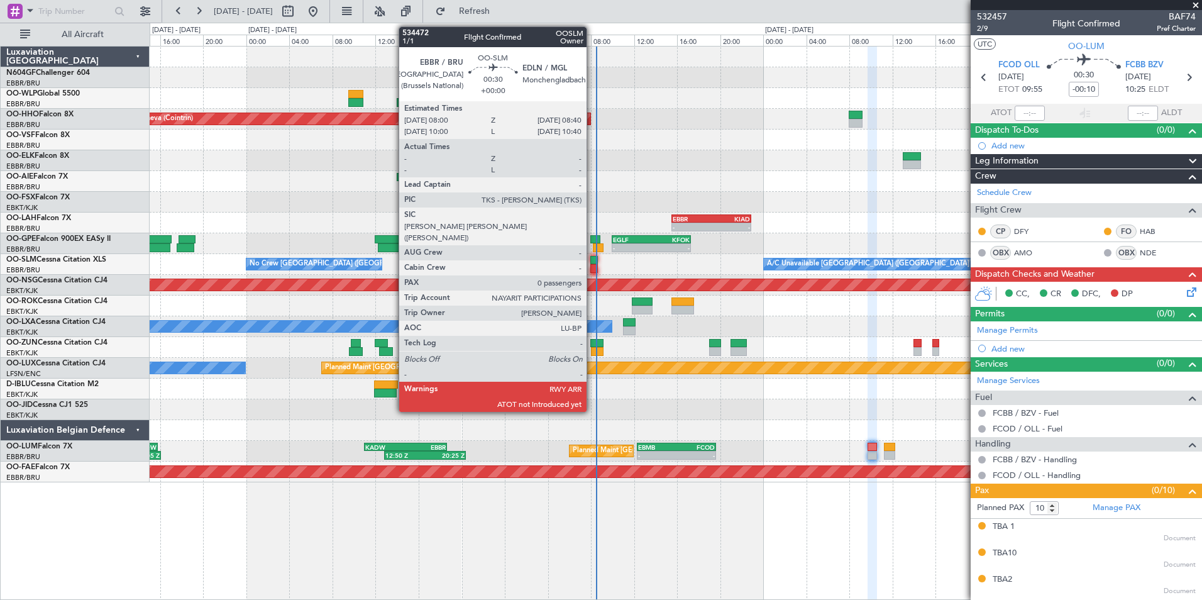
click at [592, 265] on div at bounding box center [594, 268] width 8 height 9
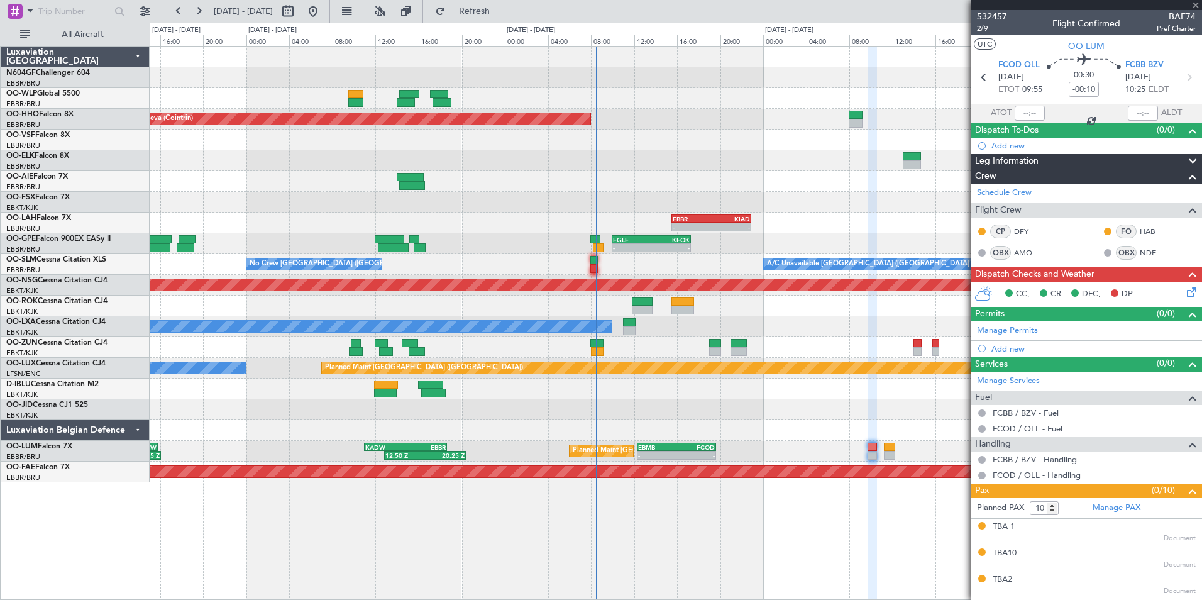
type input "0"
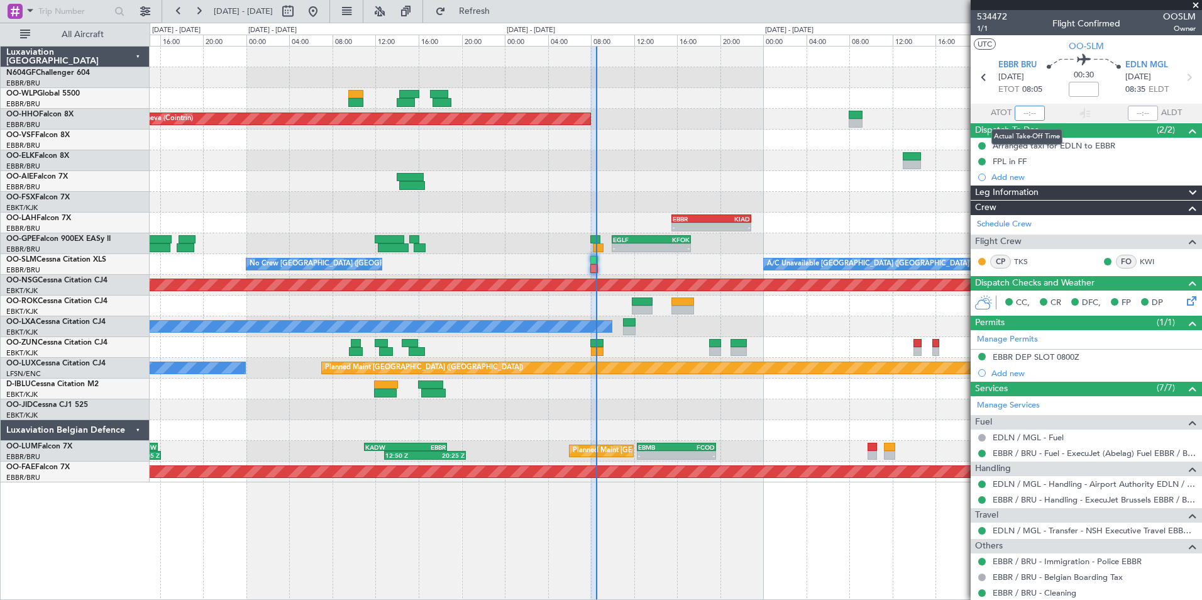
click at [1032, 108] on input "text" at bounding box center [1029, 113] width 30 height 15
click at [640, 263] on div "A/C Unavailable Brussels (Brussels National) No Crew Brussels (Brussels Nationa…" at bounding box center [675, 264] width 1051 height 21
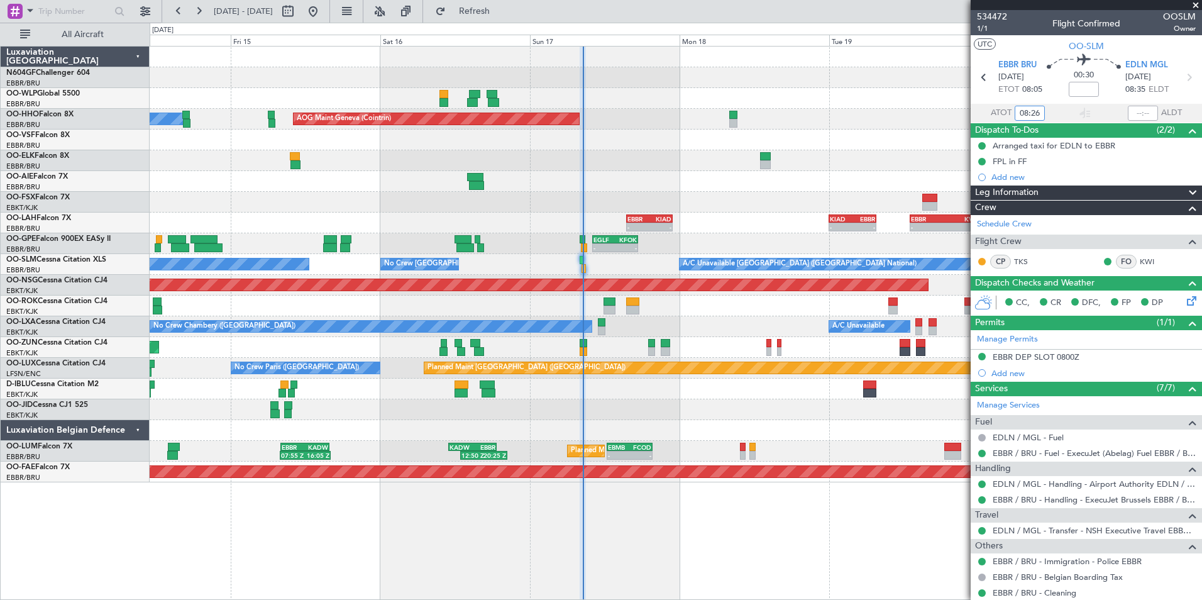
click at [660, 257] on div "A/C Unavailable Brussels (Brussels National) No Crew Brussels (Brussels Nationa…" at bounding box center [675, 264] width 1051 height 21
type input "08:26"
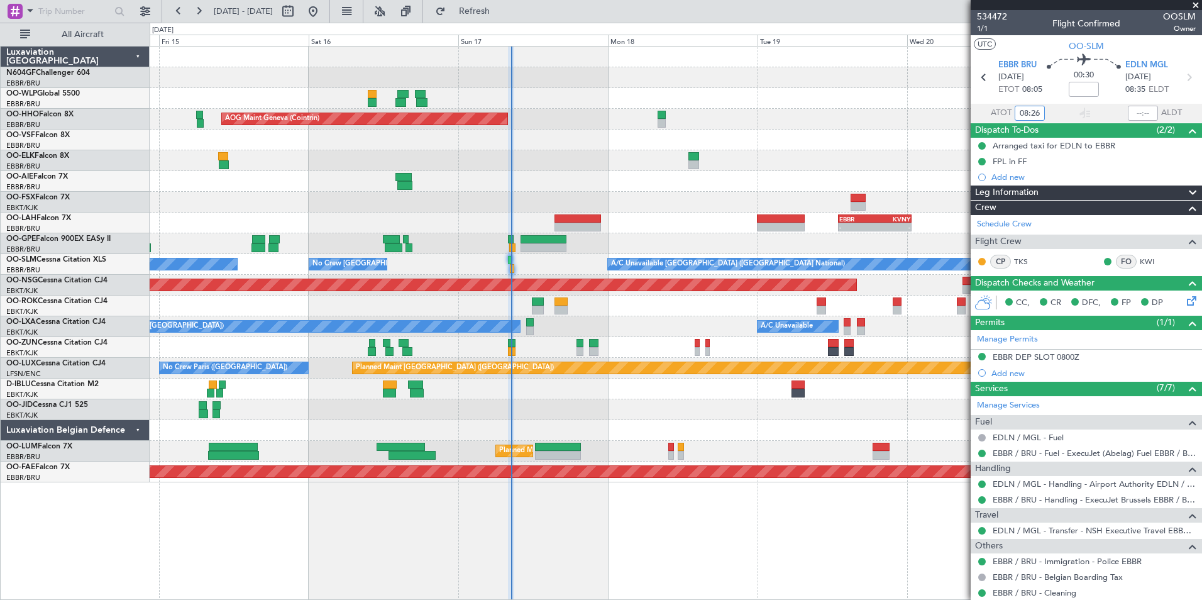
click at [730, 390] on div "Planned Maint Berlin (Brandenburg) AOG Maint Geneva (Cointrin) A/C Unavailable …" at bounding box center [675, 265] width 1051 height 436
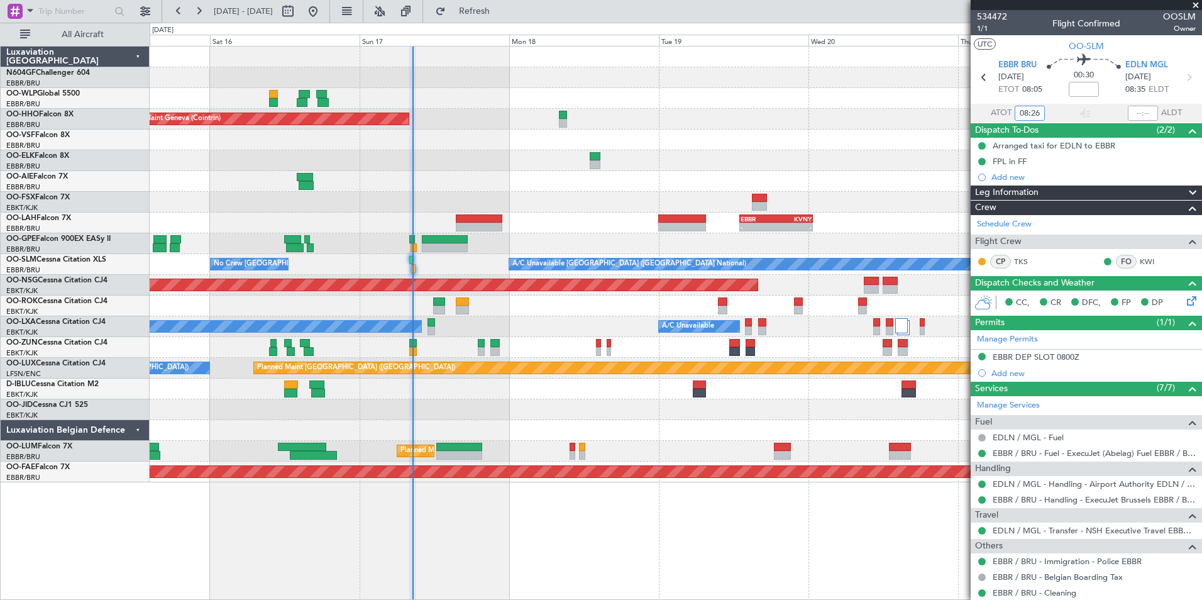
click at [742, 382] on div "Planned Maint Berlin (Brandenburg) AOG Maint Geneva (Cointrin) A/C Unavailable …" at bounding box center [675, 265] width 1051 height 436
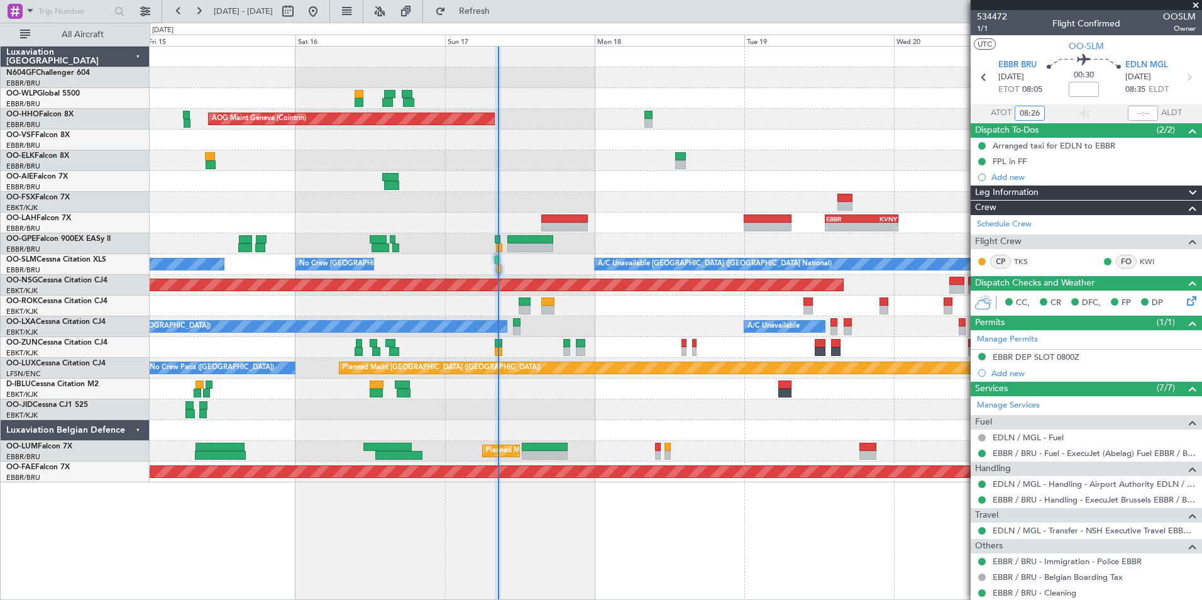
click at [841, 401] on div at bounding box center [675, 409] width 1051 height 21
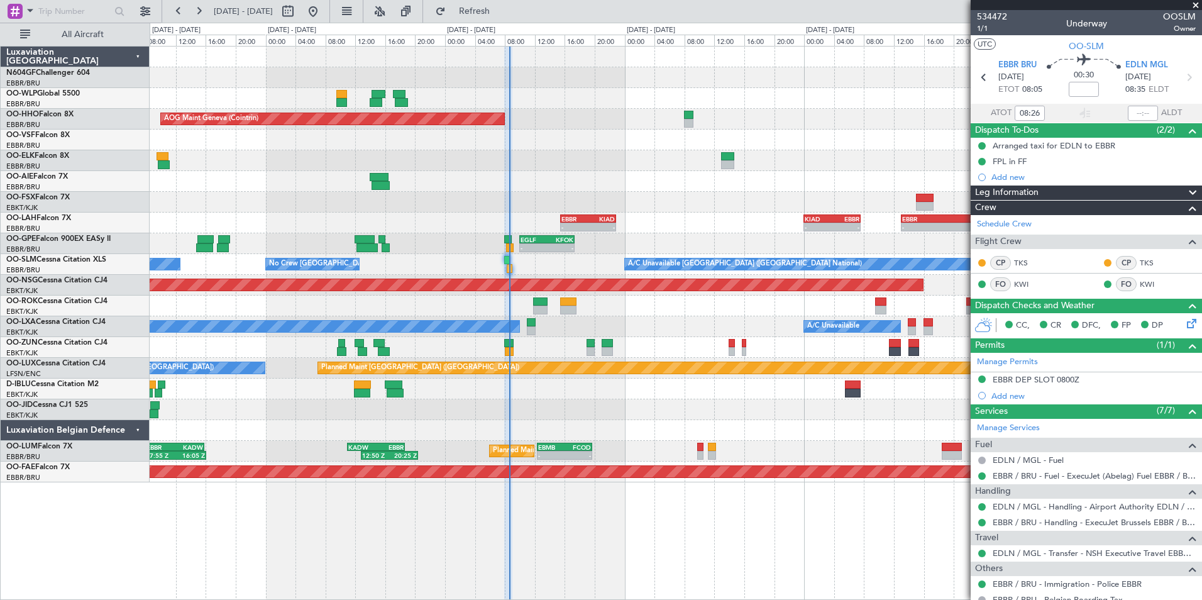
click at [532, 216] on div "- - EBBR 15:30 Z KIAD 22:55 Z - - KIAD 00:00 Z EBBR 07:35 Z - - EBBR 13:00 Z KV…" at bounding box center [675, 222] width 1051 height 21
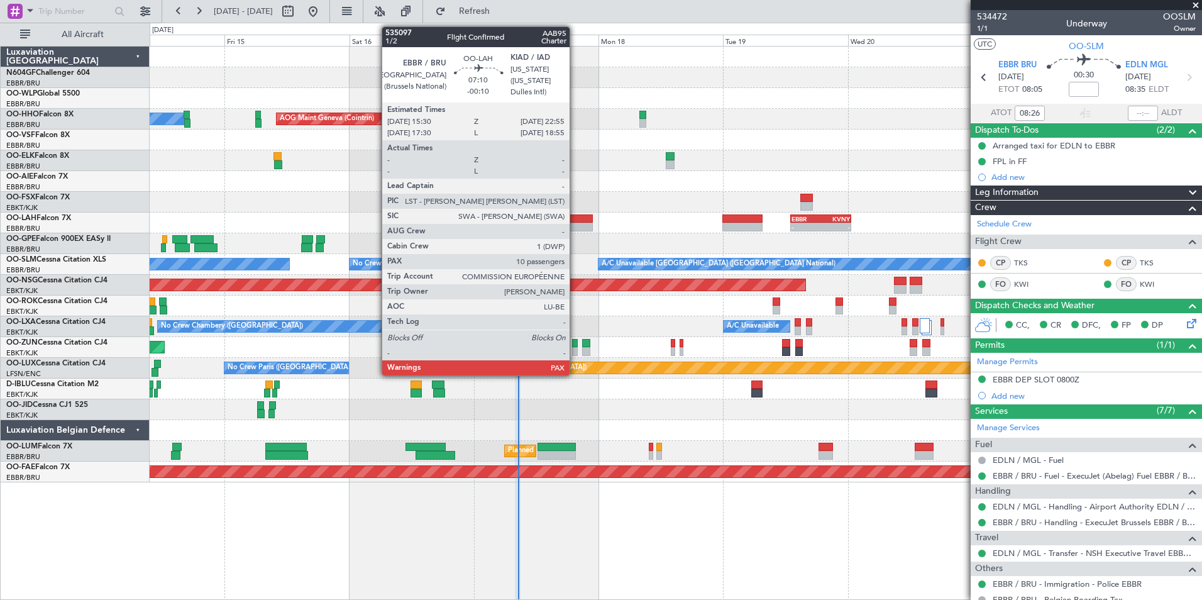
click at [575, 224] on div at bounding box center [573, 226] width 39 height 9
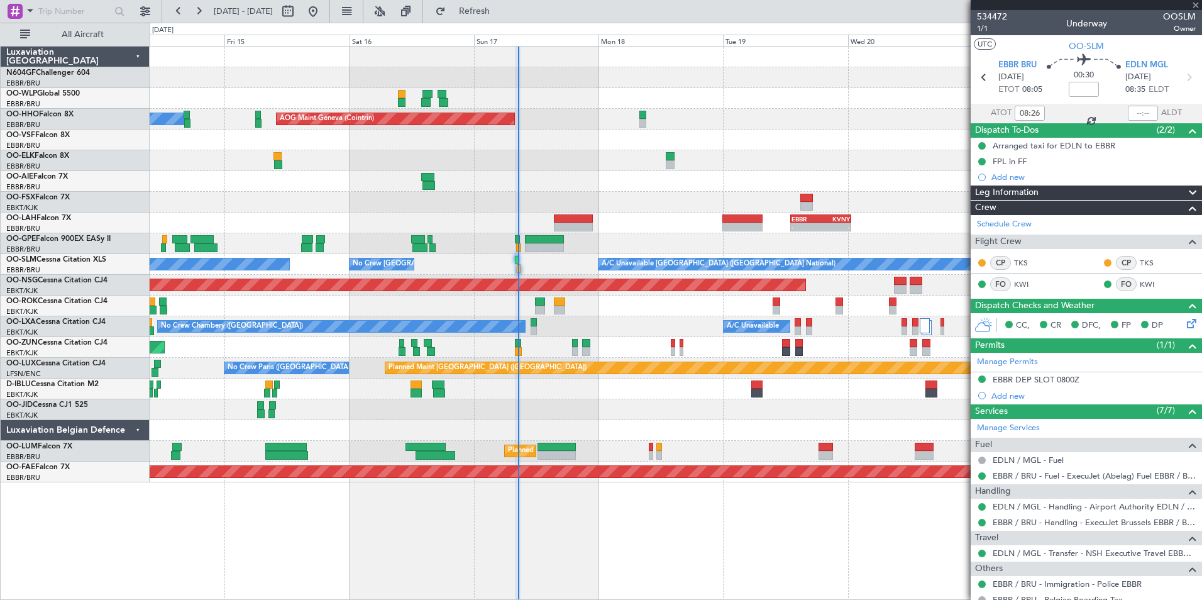
type input "-00:10"
type input "10"
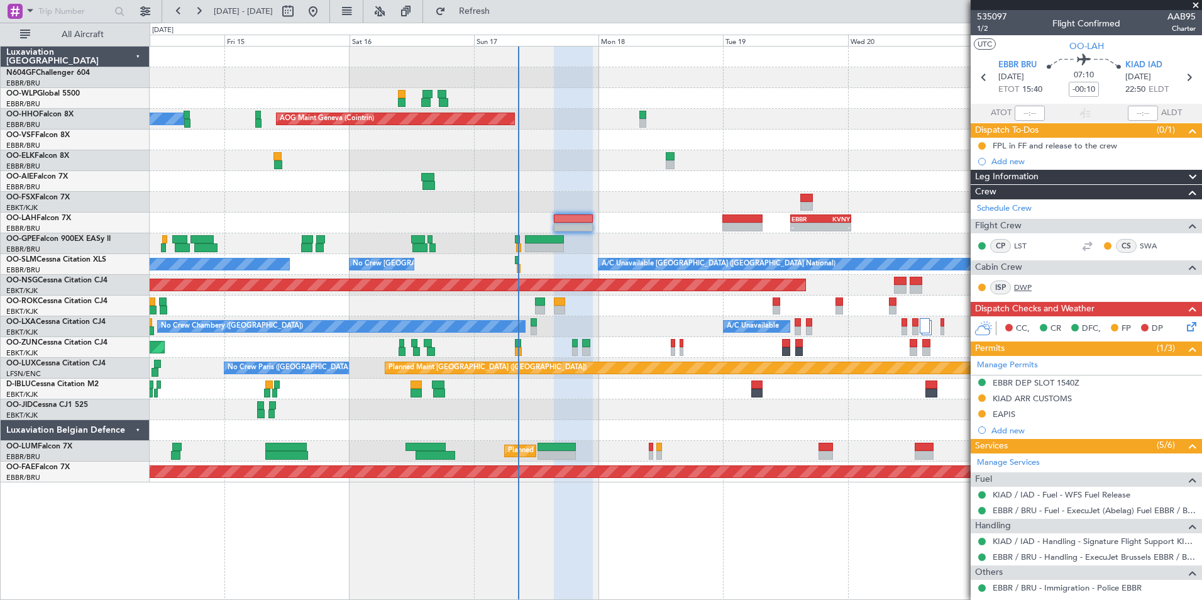
click at [877, 234] on div "No Crew [GEOGRAPHIC_DATA] ([GEOGRAPHIC_DATA] National)" at bounding box center [675, 243] width 1051 height 21
click at [1007, 212] on link "Schedule Crew" at bounding box center [1004, 208] width 55 height 13
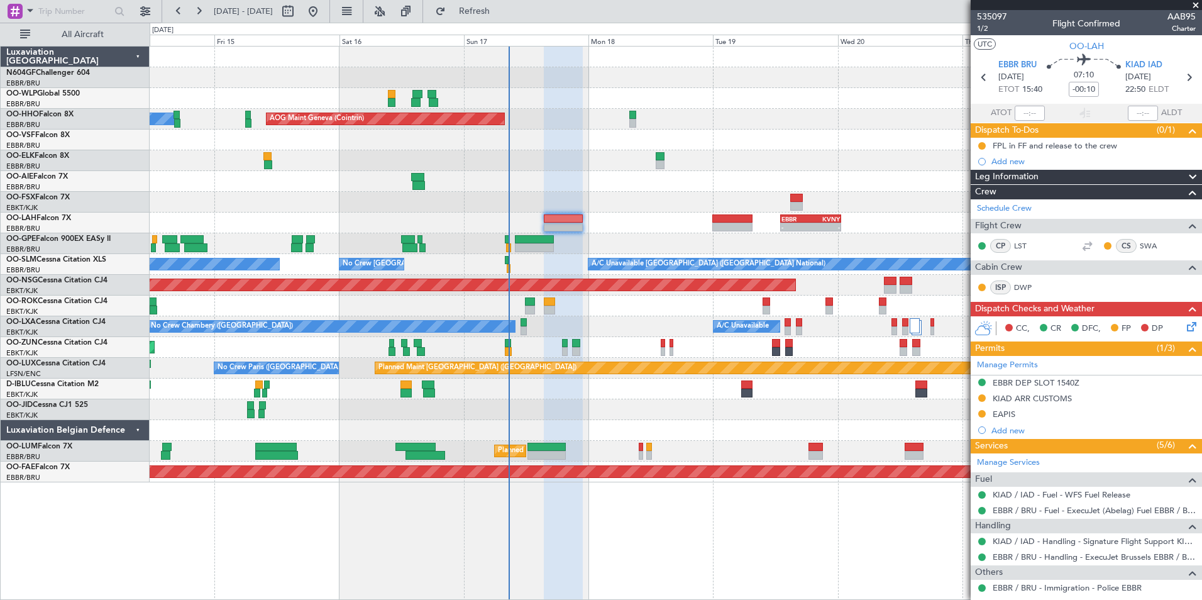
click at [552, 416] on div at bounding box center [675, 409] width 1051 height 21
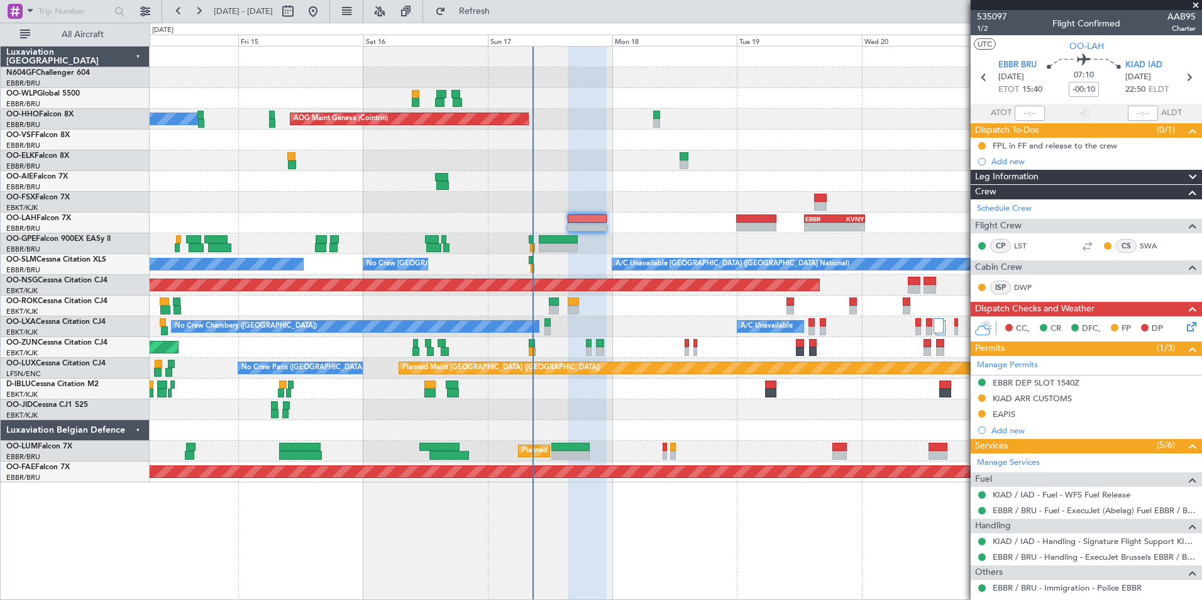
click at [566, 195] on div at bounding box center [675, 202] width 1051 height 21
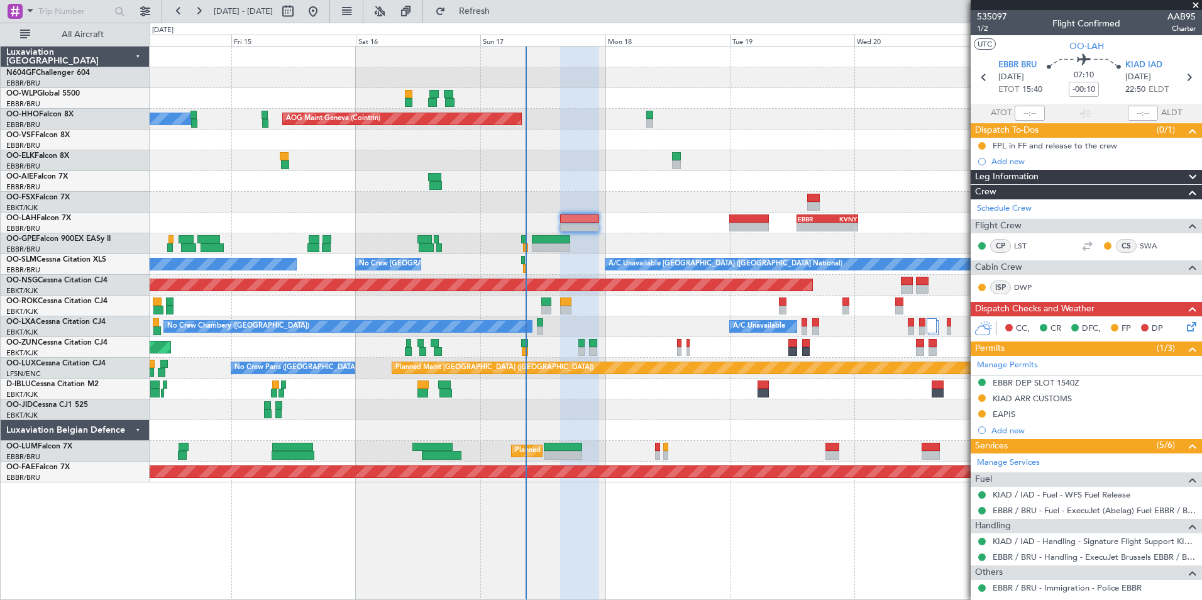
click at [632, 233] on div "Planned Maint Berlin (Brandenburg) AOG Maint Geneva (Cointrin) A/C Unavailable …" at bounding box center [675, 265] width 1051 height 436
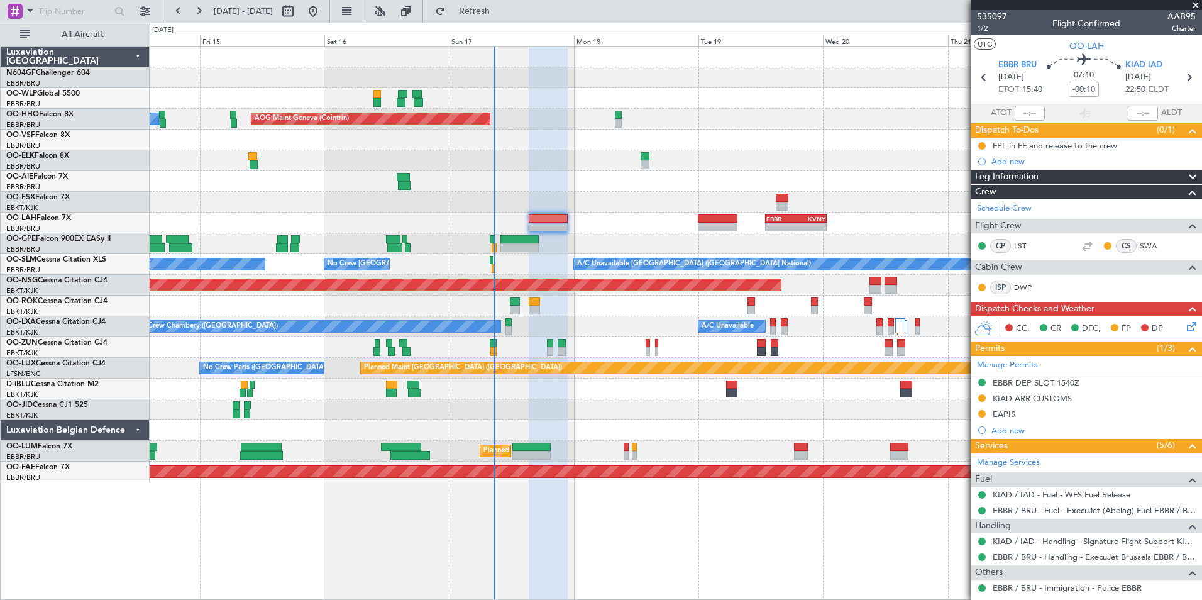
click at [454, 210] on div at bounding box center [675, 202] width 1051 height 21
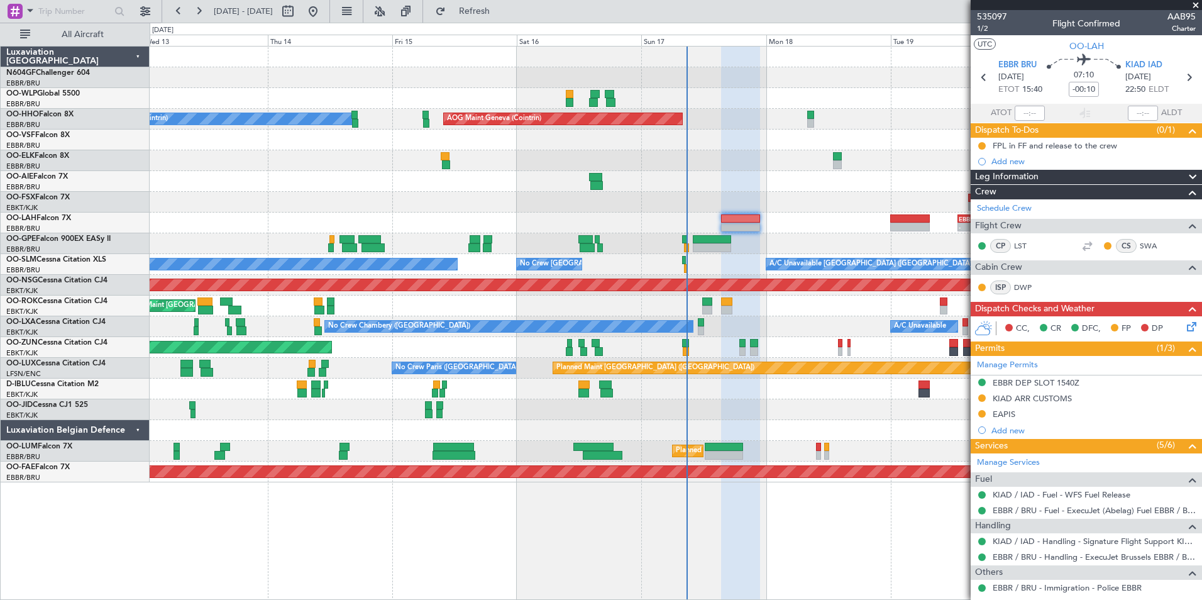
click at [671, 222] on div "Planned Maint Berlin (Brandenburg) AOG Maint Geneva (Cointrin) A/C Unavailable …" at bounding box center [675, 265] width 1051 height 436
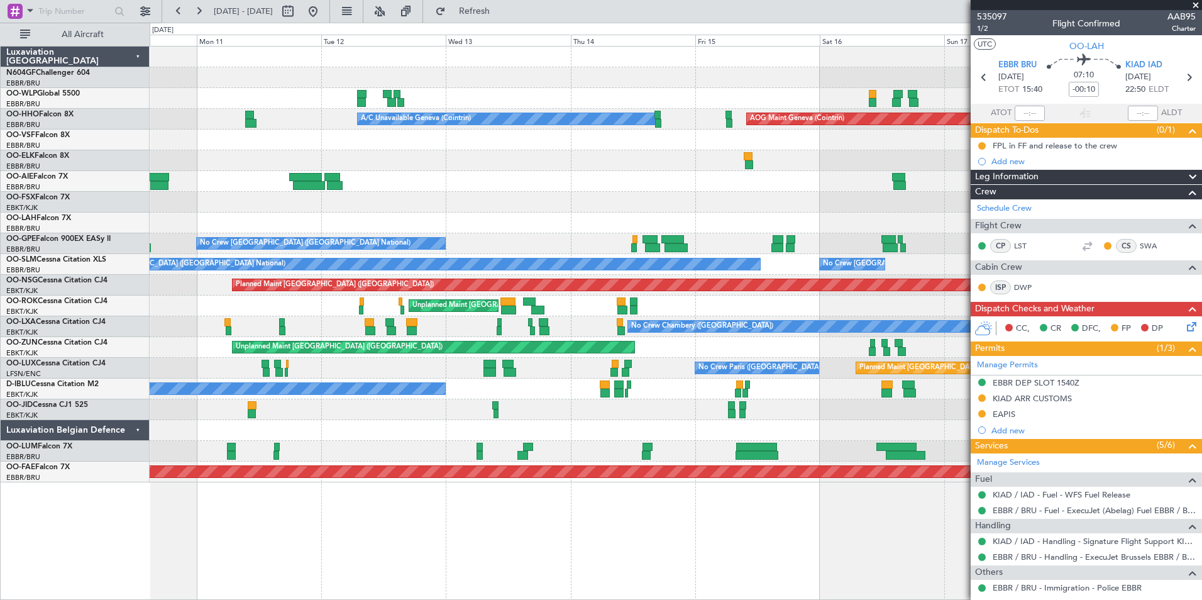
click at [664, 220] on div "AOG Maint Geneva (Cointrin) A/C Unavailable Geneva (Cointrin) Planned Maint Gen…" at bounding box center [675, 265] width 1051 height 436
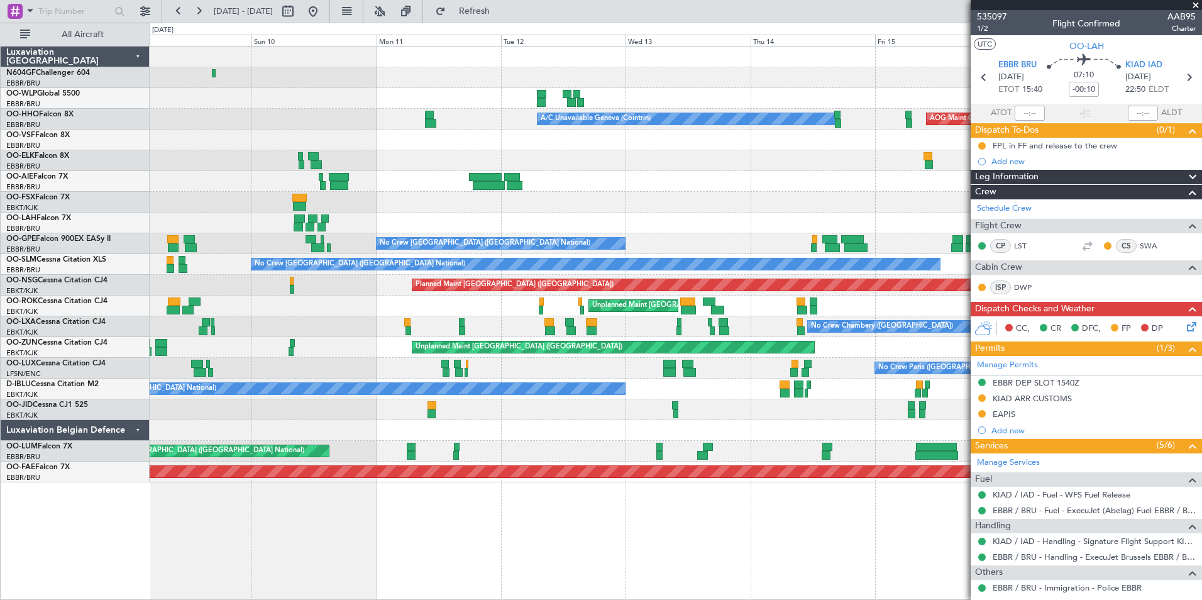
click at [591, 209] on div at bounding box center [675, 202] width 1051 height 21
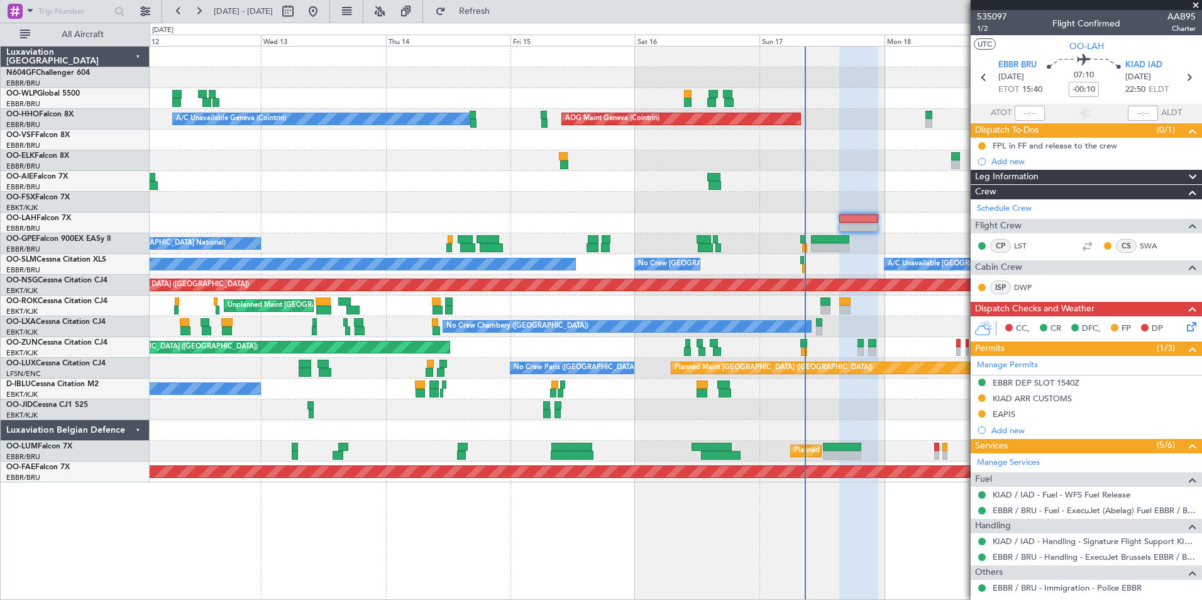
click at [232, 223] on div "Planned Maint Berlin (Brandenburg) AOG Maint Geneva (Cointrin) A/C Unavailable …" at bounding box center [675, 265] width 1051 height 436
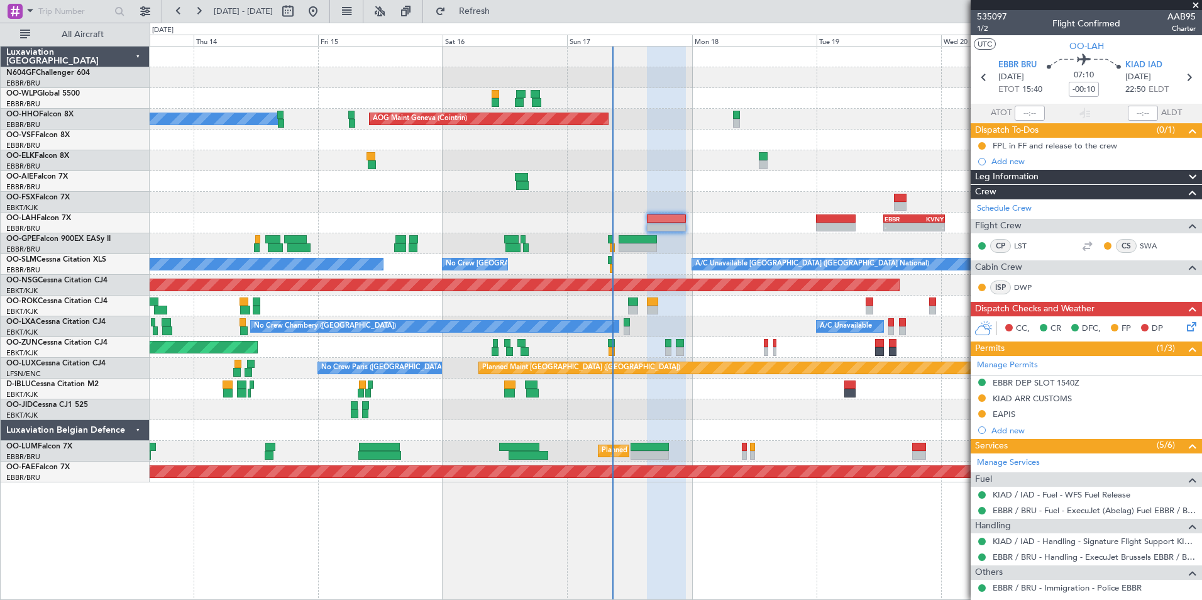
click at [293, 162] on div at bounding box center [675, 160] width 1051 height 21
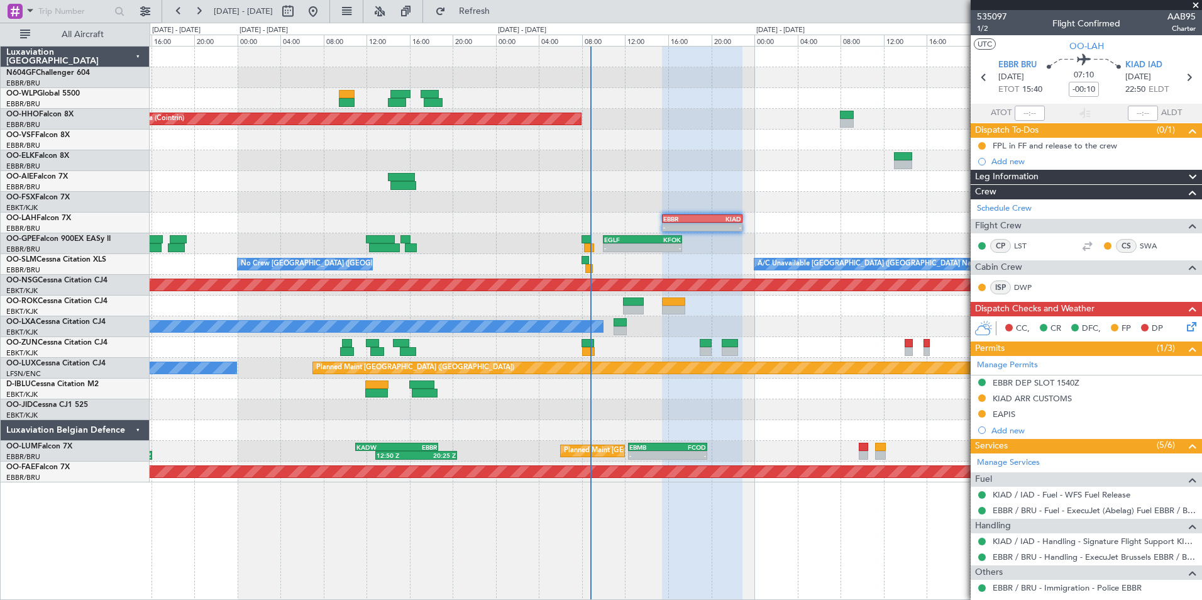
click at [620, 409] on div at bounding box center [675, 409] width 1051 height 21
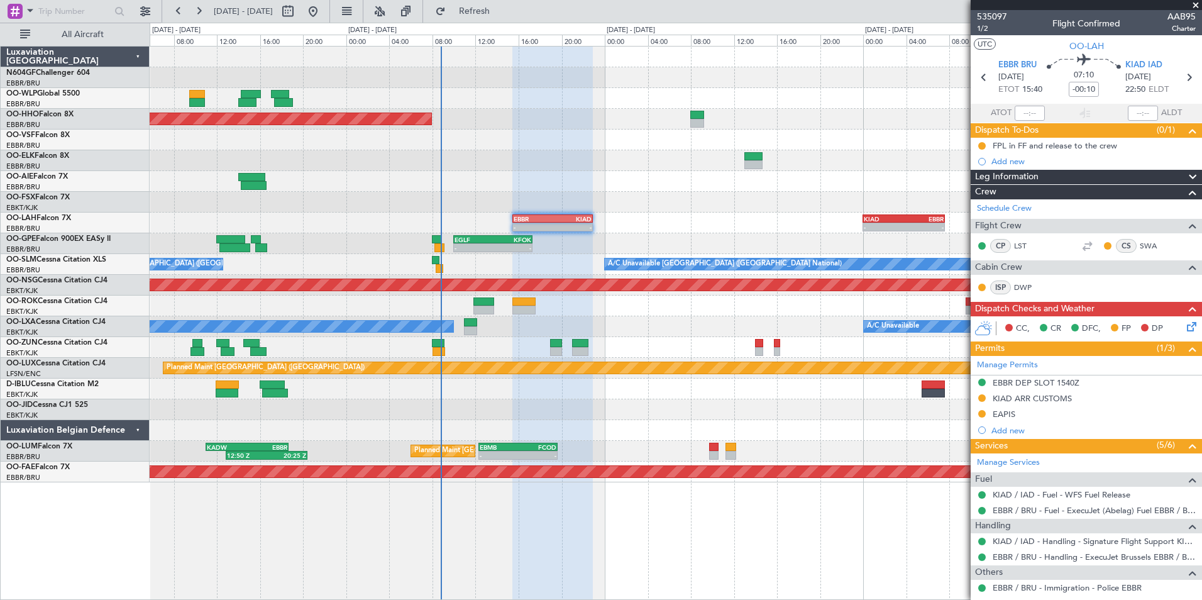
click at [532, 234] on div "- - EGLF 10:00 Z KFOK 17:20 Z" at bounding box center [675, 243] width 1051 height 21
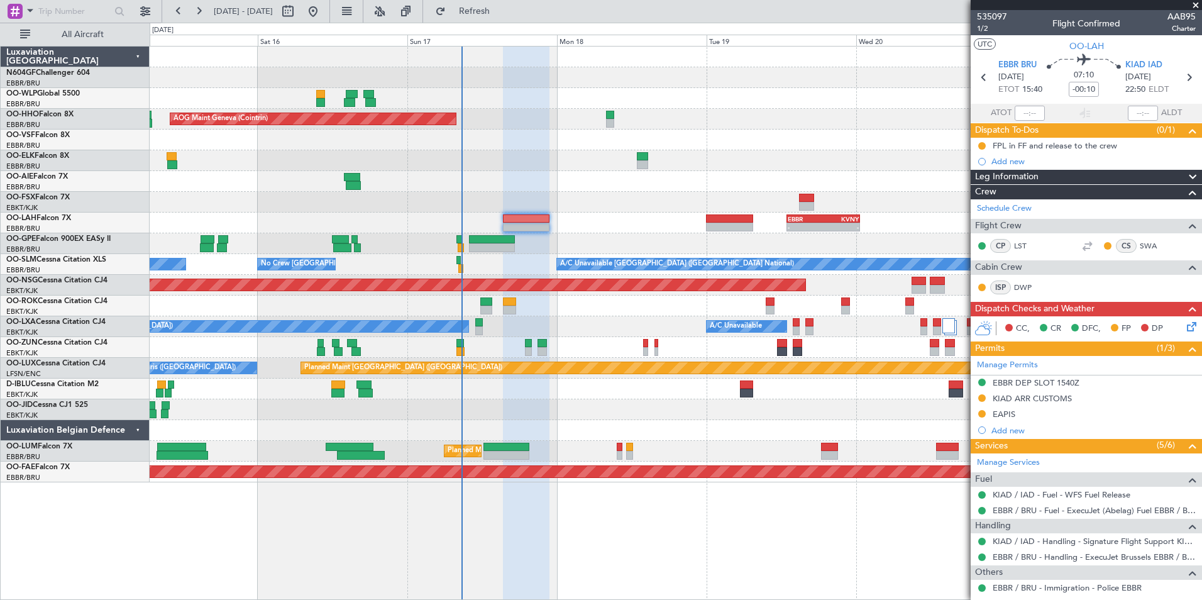
click at [667, 233] on div "Planned Maint Berlin (Brandenburg) AOG Maint Geneva (Cointrin) A/C Unavailable …" at bounding box center [675, 265] width 1051 height 436
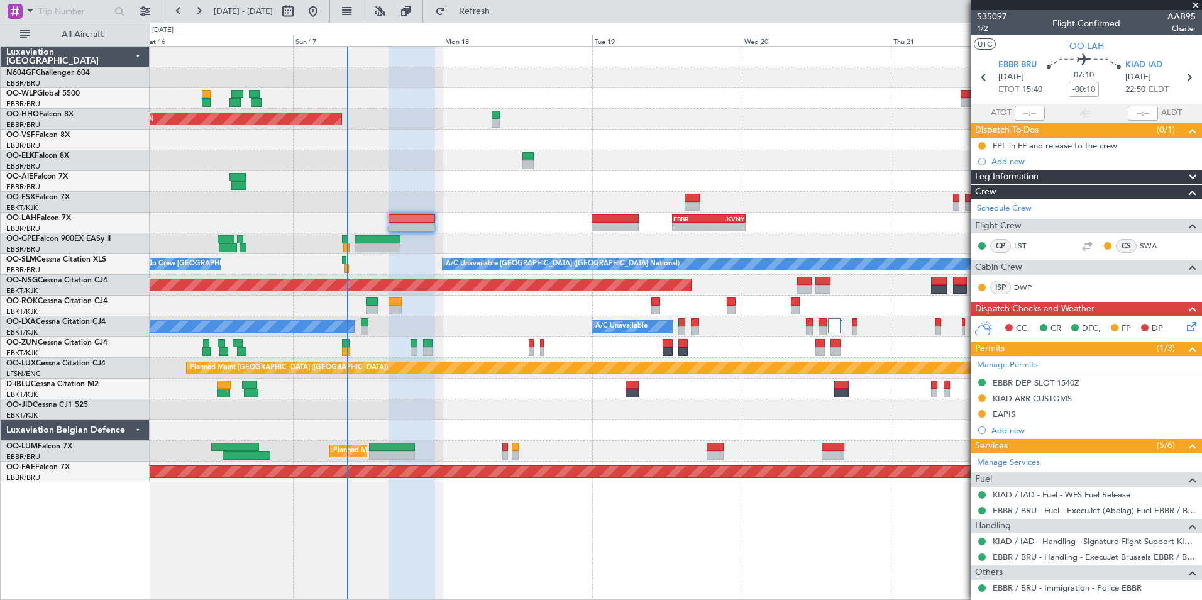
click at [446, 224] on div "Planned Maint Berlin (Brandenburg) AOG Maint Geneva (Cointrin) A/C Unavailable …" at bounding box center [675, 265] width 1051 height 436
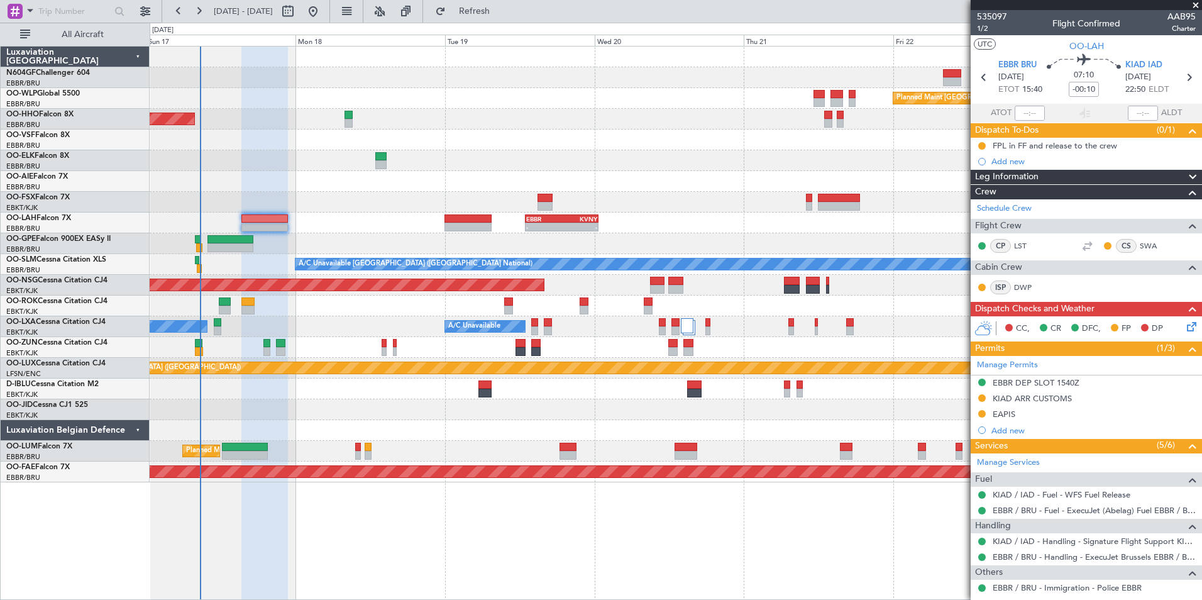
click at [787, 200] on div at bounding box center [675, 202] width 1051 height 21
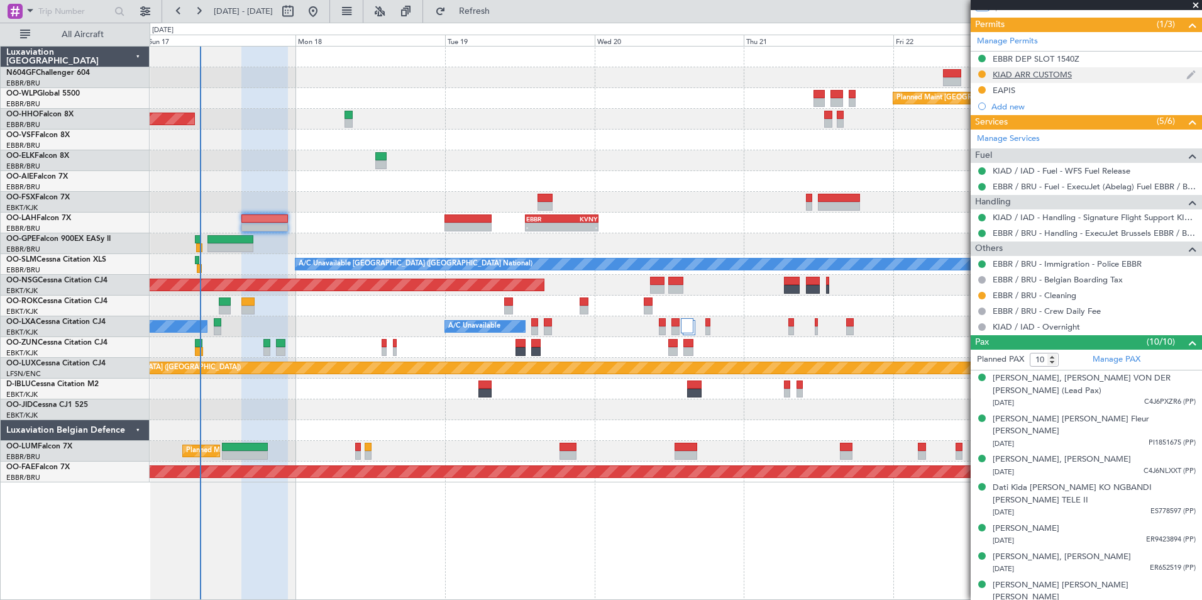
scroll to position [376, 0]
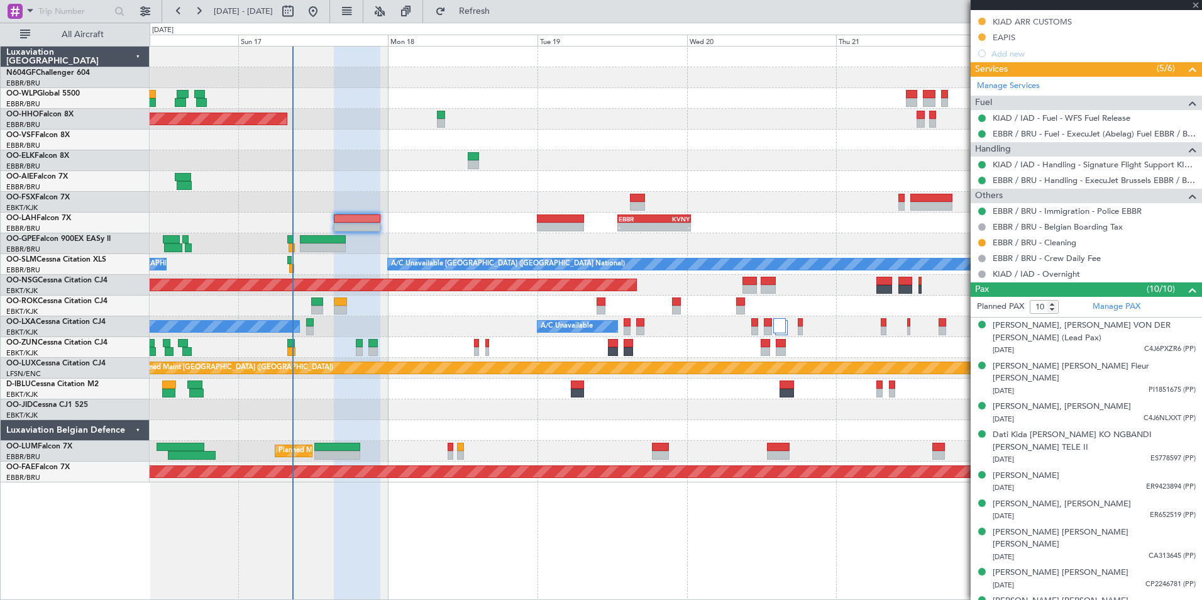
click at [656, 147] on div at bounding box center [675, 139] width 1051 height 21
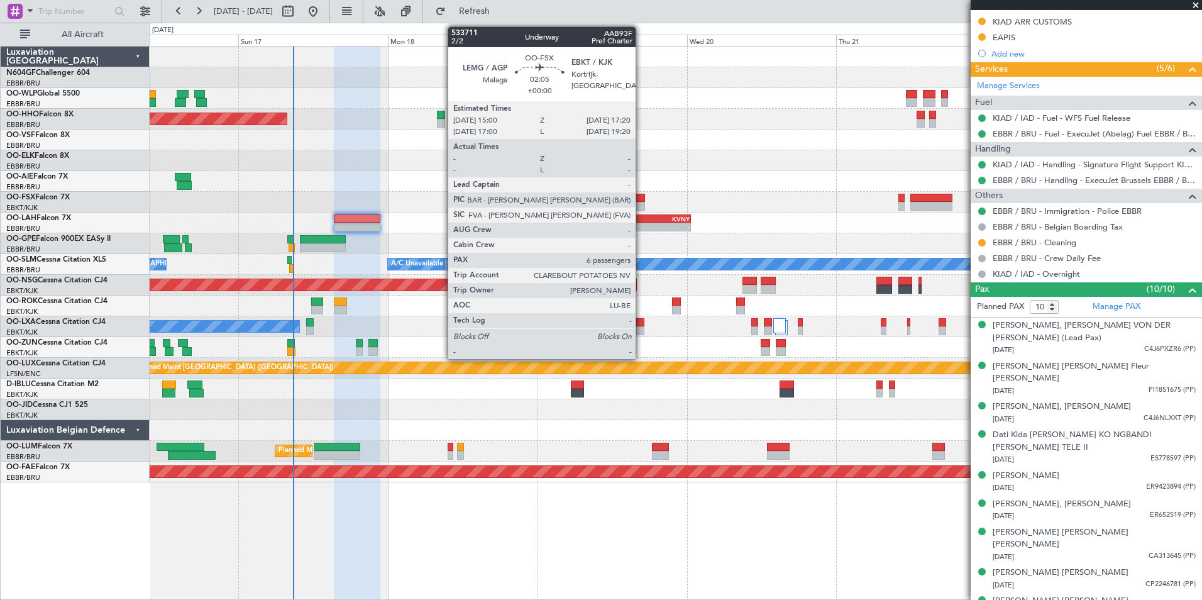
click at [641, 203] on div at bounding box center [637, 206] width 15 height 9
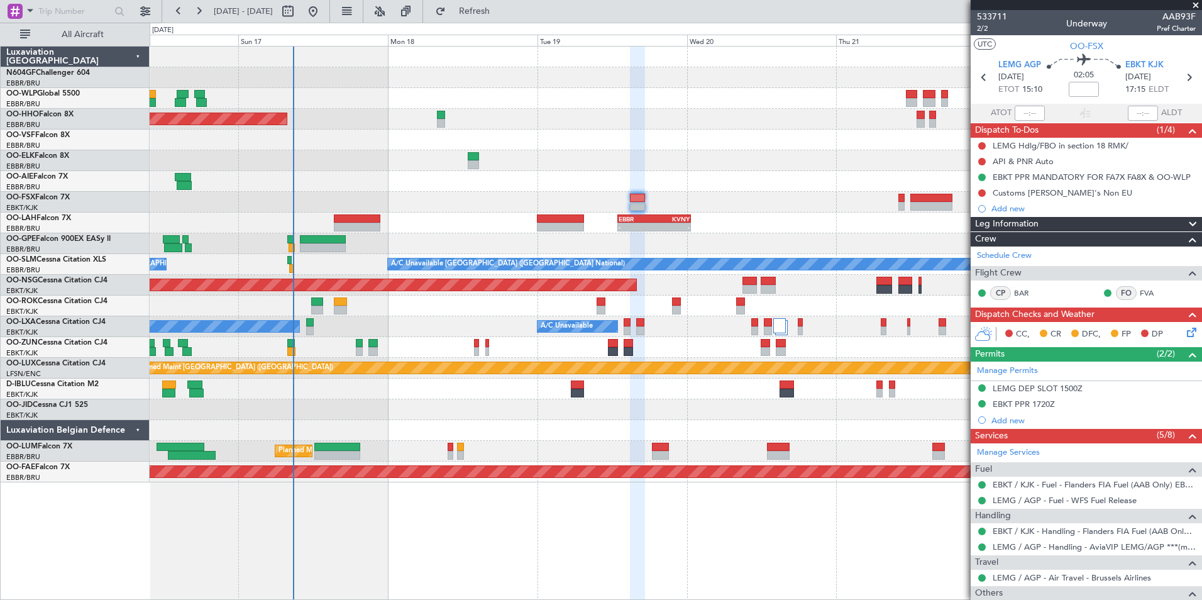
scroll to position [189, 0]
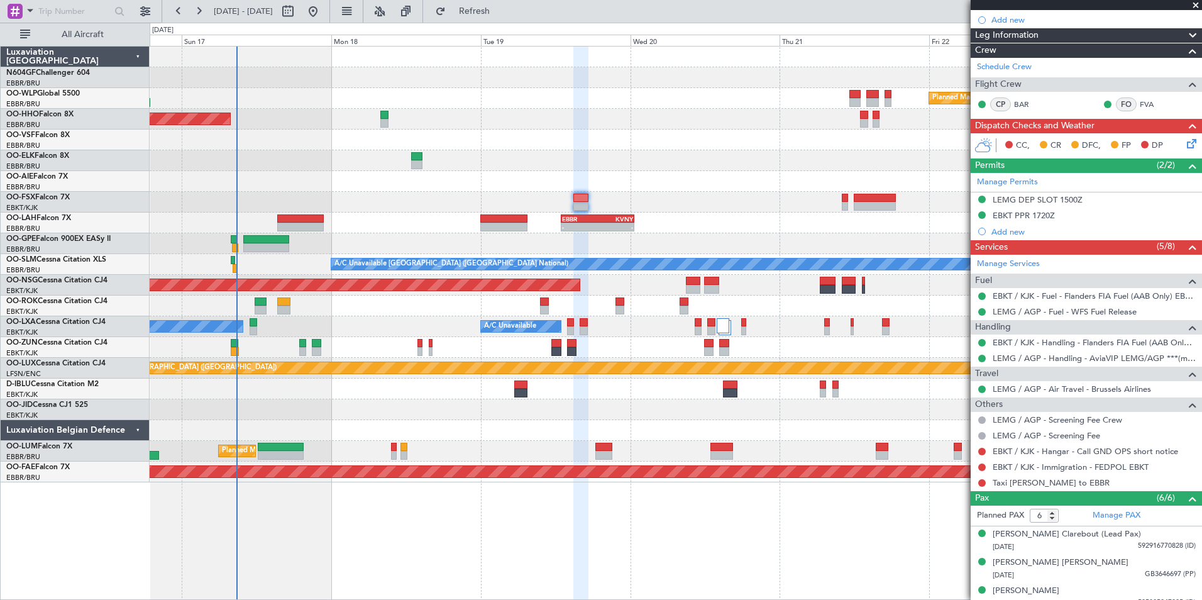
click at [667, 190] on div "Planned Maint Berlin (Brandenburg) AOG Maint Geneva (Cointrin) - - EBBR 13:00 Z…" at bounding box center [675, 265] width 1051 height 436
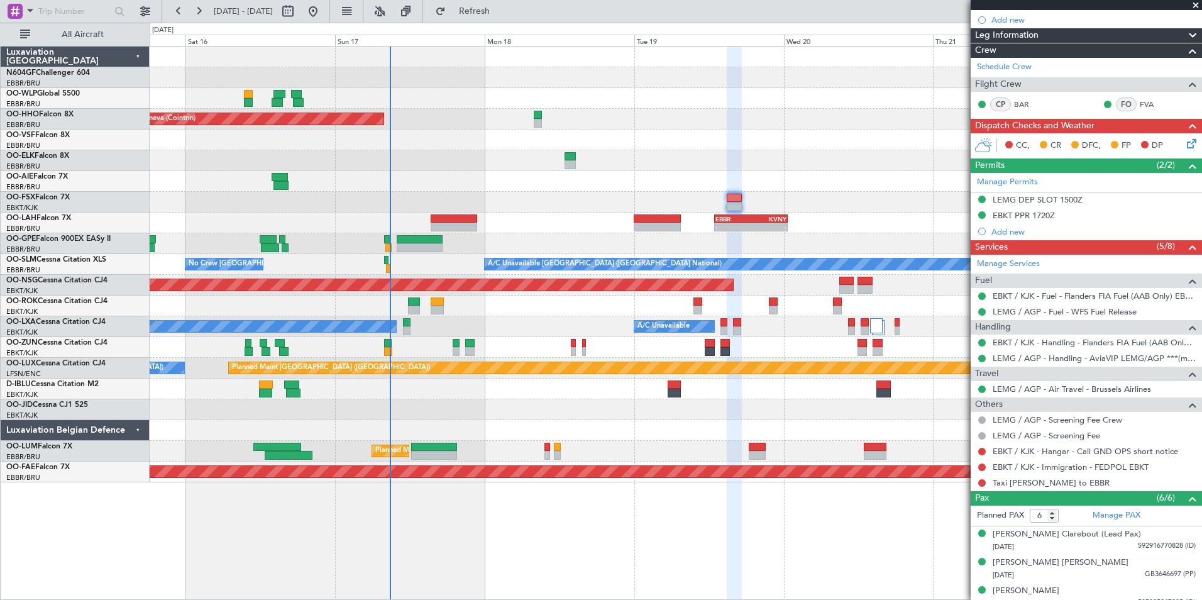
click at [578, 163] on div at bounding box center [675, 160] width 1051 height 21
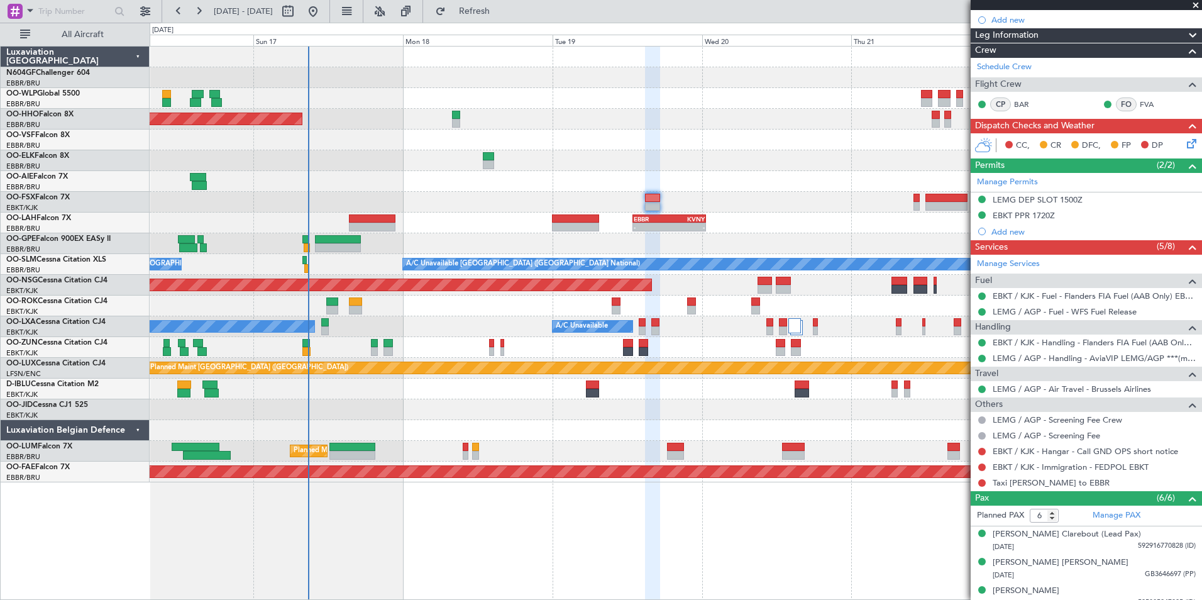
click at [735, 196] on div "Planned Maint Berlin (Brandenburg) AOG Maint Geneva (Cointrin) A/C Unavailable …" at bounding box center [675, 265] width 1051 height 436
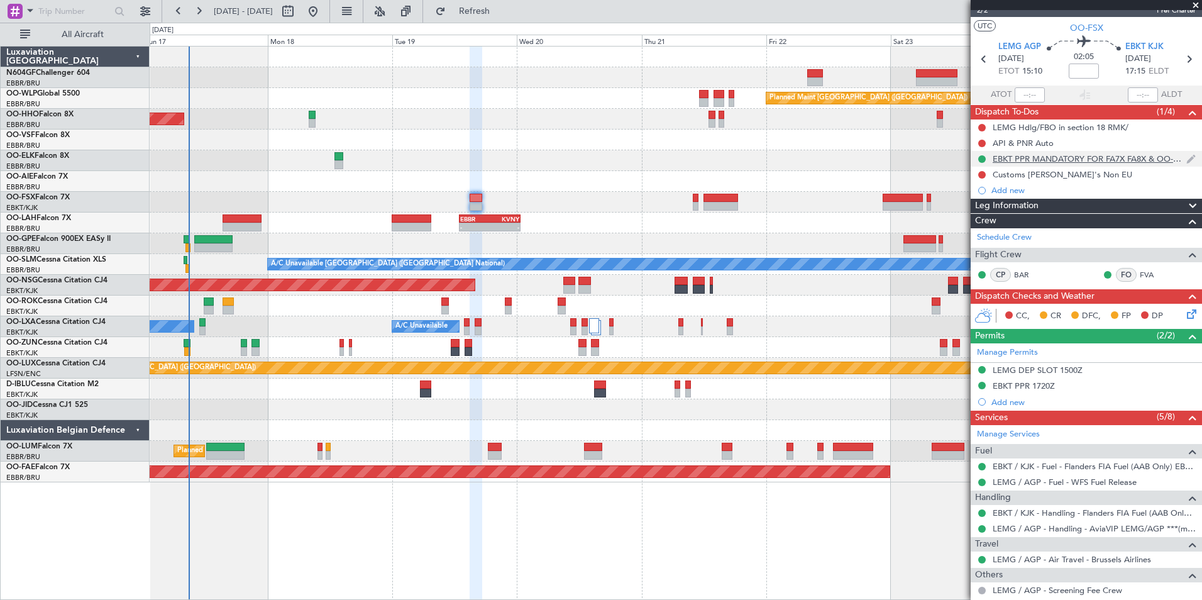
scroll to position [0, 0]
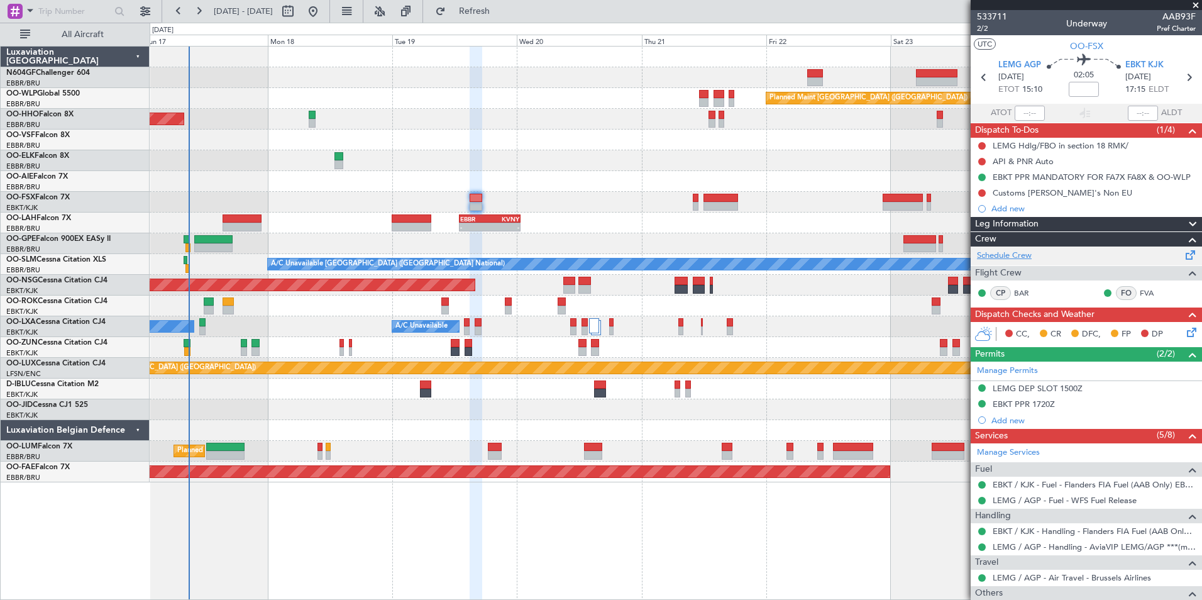
click at [1015, 257] on link "Schedule Crew" at bounding box center [1004, 255] width 55 height 13
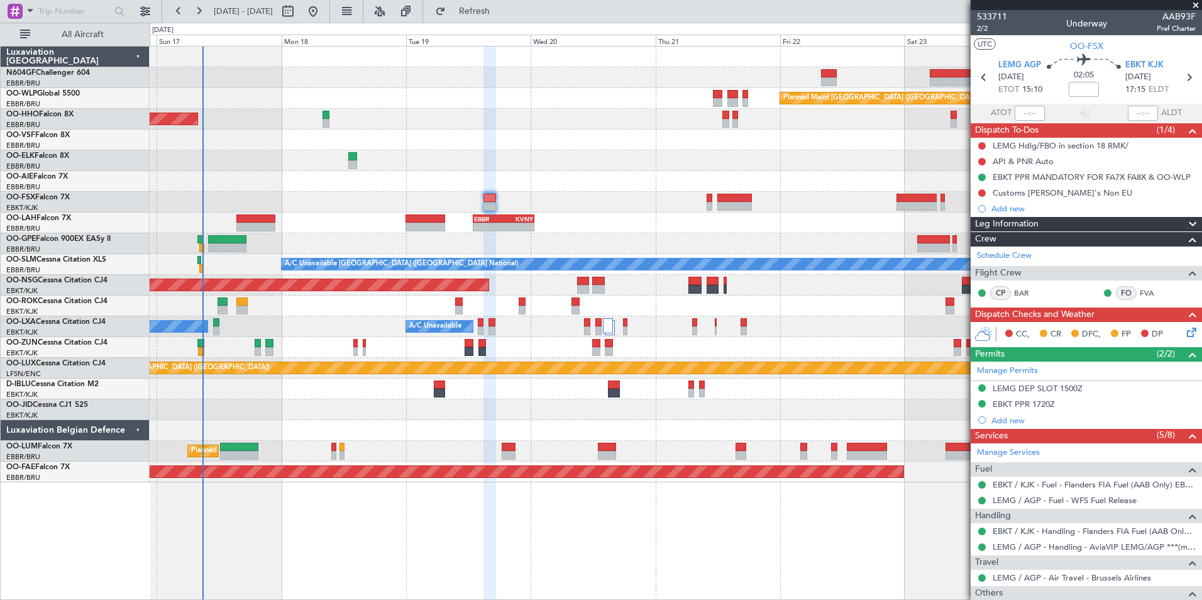
click at [398, 169] on div "Planned Maint Berlin (Brandenburg) AOG Maint Geneva (Cointrin) - - EBBR 13:00 Z…" at bounding box center [675, 265] width 1051 height 436
click at [501, 9] on span "Refresh" at bounding box center [474, 11] width 53 height 9
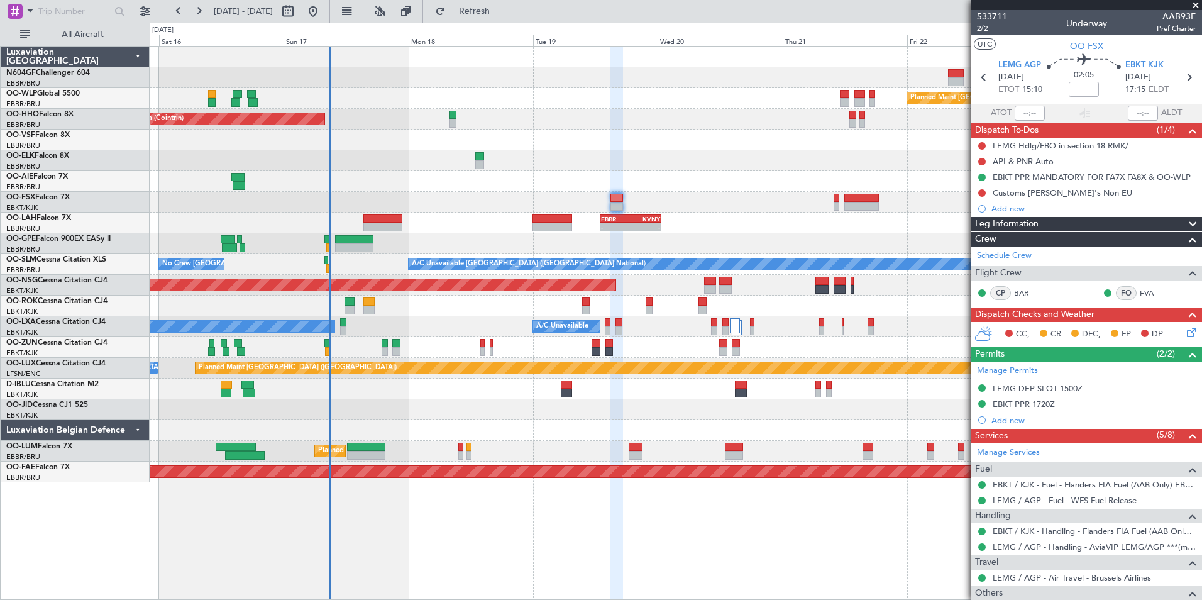
click at [727, 194] on div at bounding box center [675, 202] width 1051 height 21
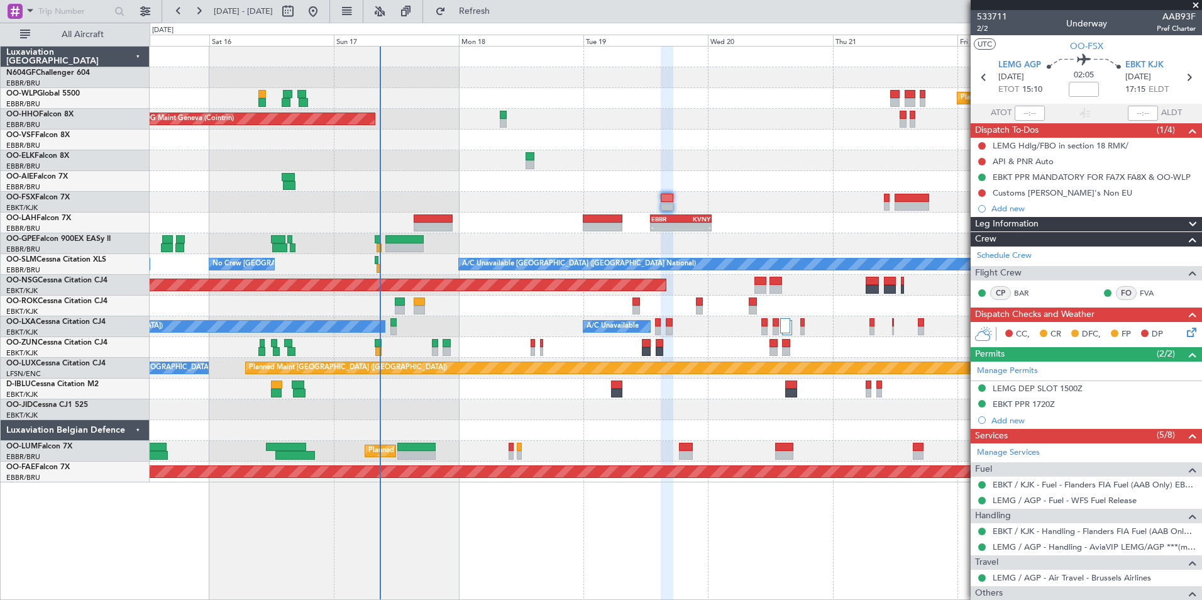
click at [828, 177] on div at bounding box center [675, 181] width 1051 height 21
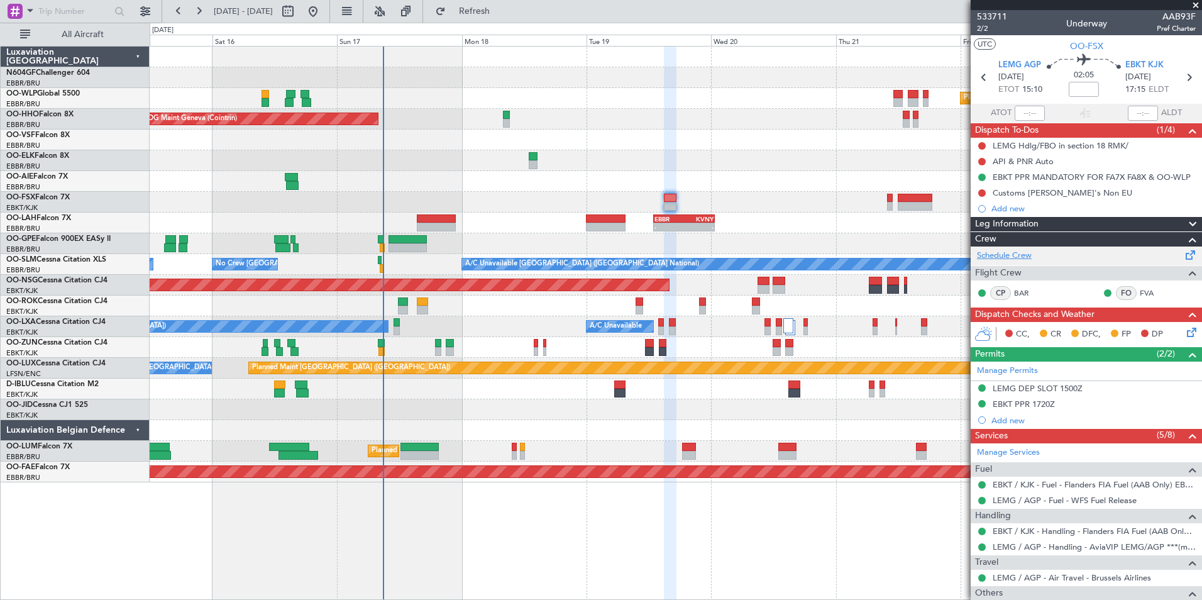
click at [1011, 253] on link "Schedule Crew" at bounding box center [1004, 255] width 55 height 13
click at [500, 9] on span "Refresh" at bounding box center [474, 11] width 53 height 9
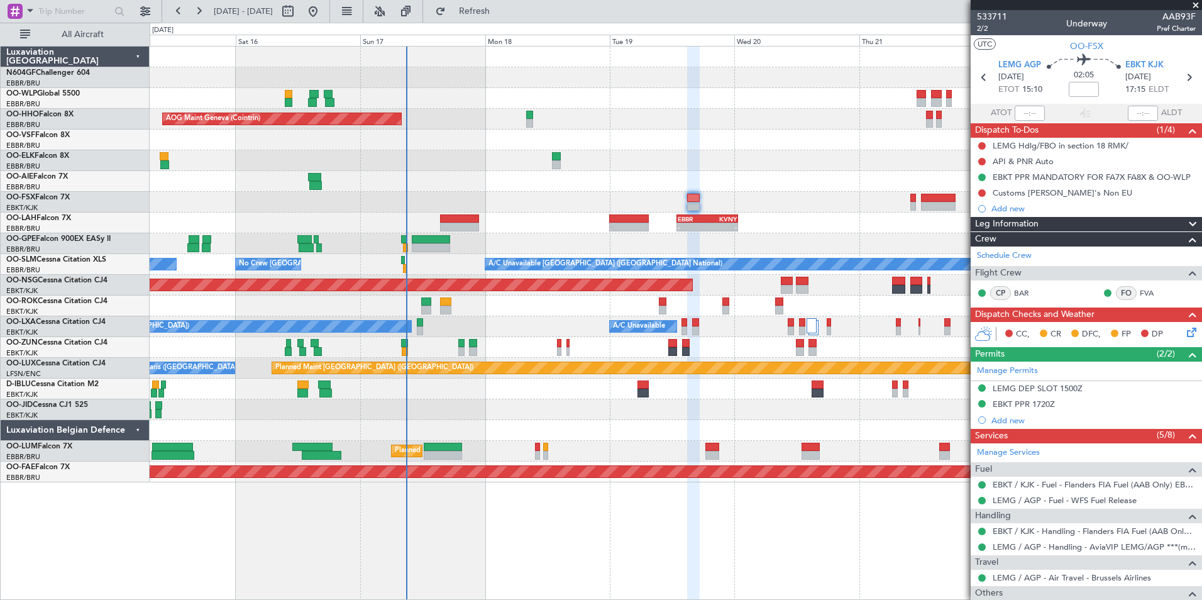
click at [557, 275] on div "Planned Maint [GEOGRAPHIC_DATA] ([GEOGRAPHIC_DATA])" at bounding box center [675, 285] width 1051 height 21
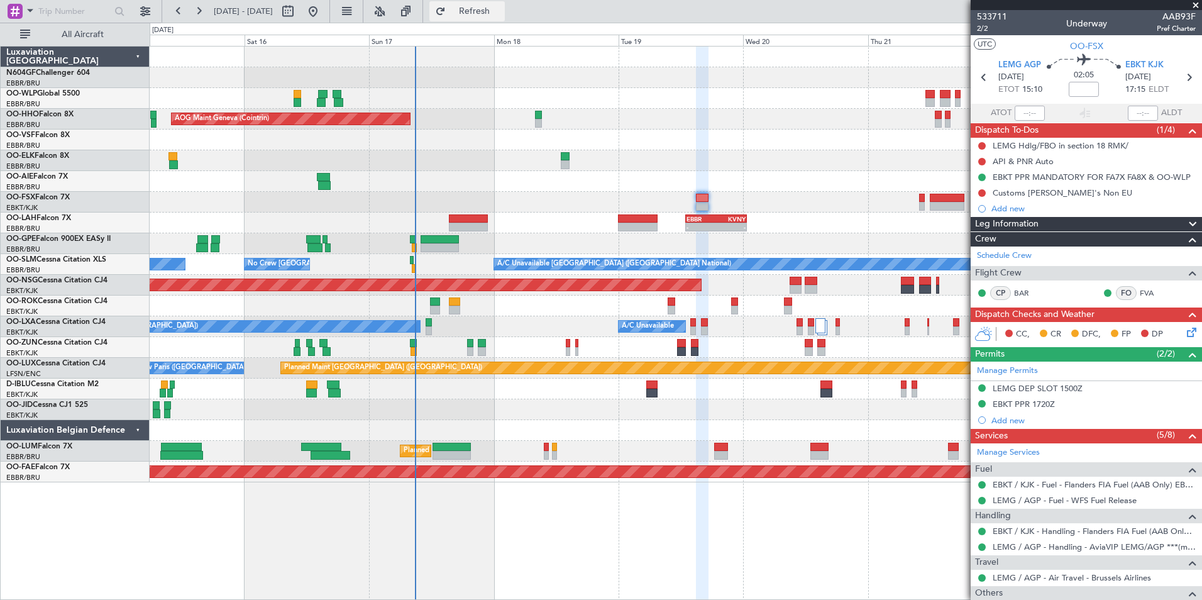
click at [486, 18] on button "Refresh" at bounding box center [466, 11] width 75 height 20
click at [1194, 3] on span at bounding box center [1195, 5] width 13 height 11
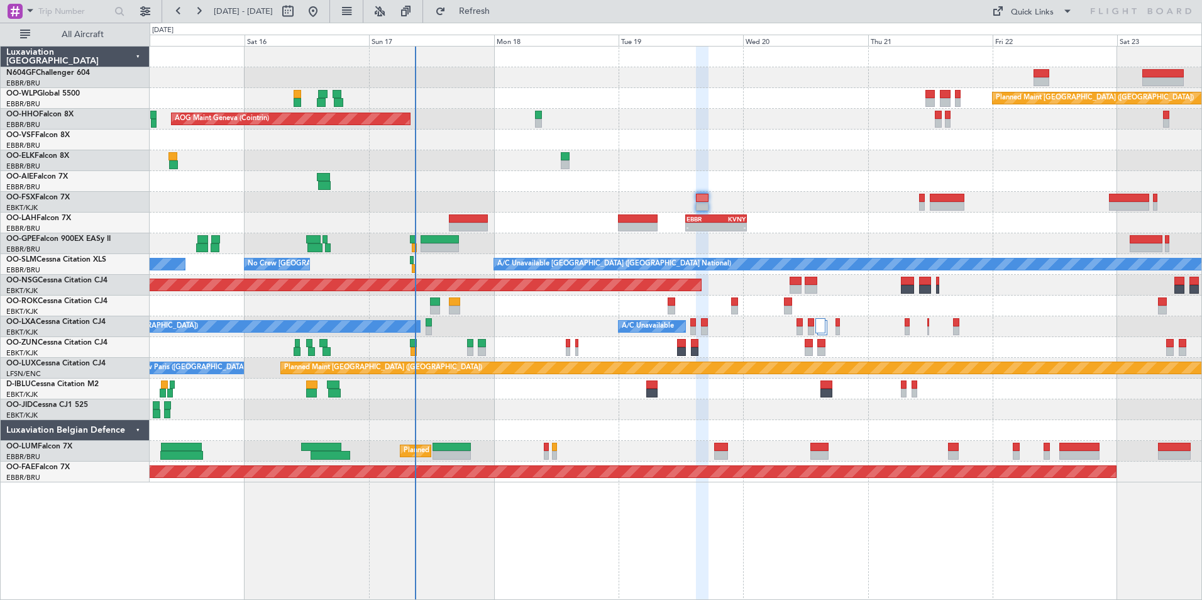
type input "0"
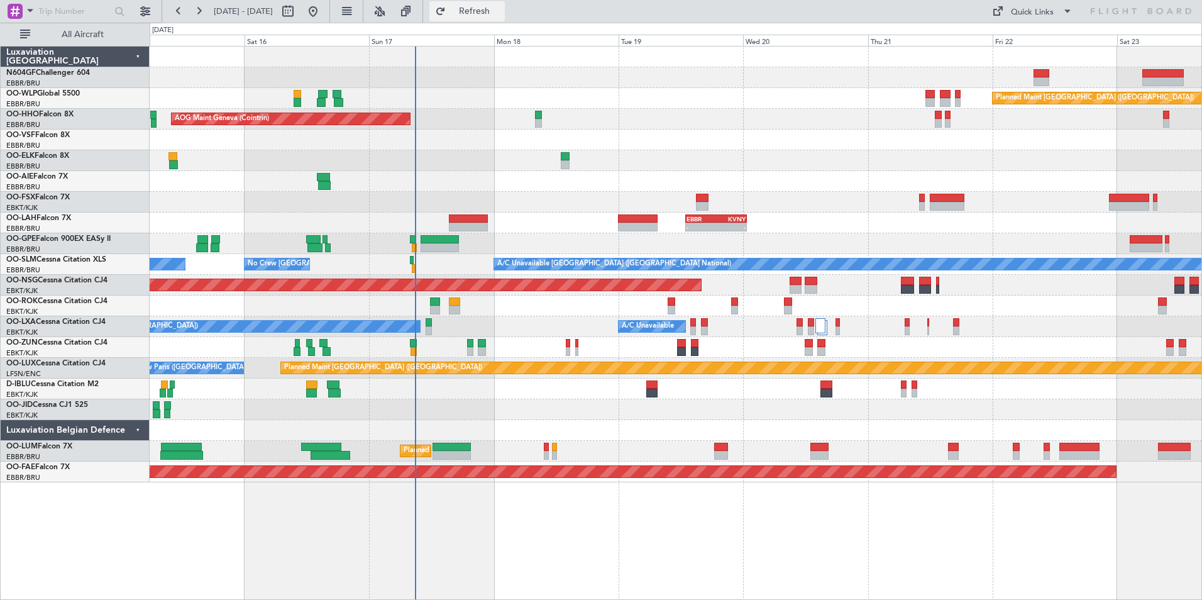
click at [473, 15] on button "Refresh" at bounding box center [466, 11] width 75 height 20
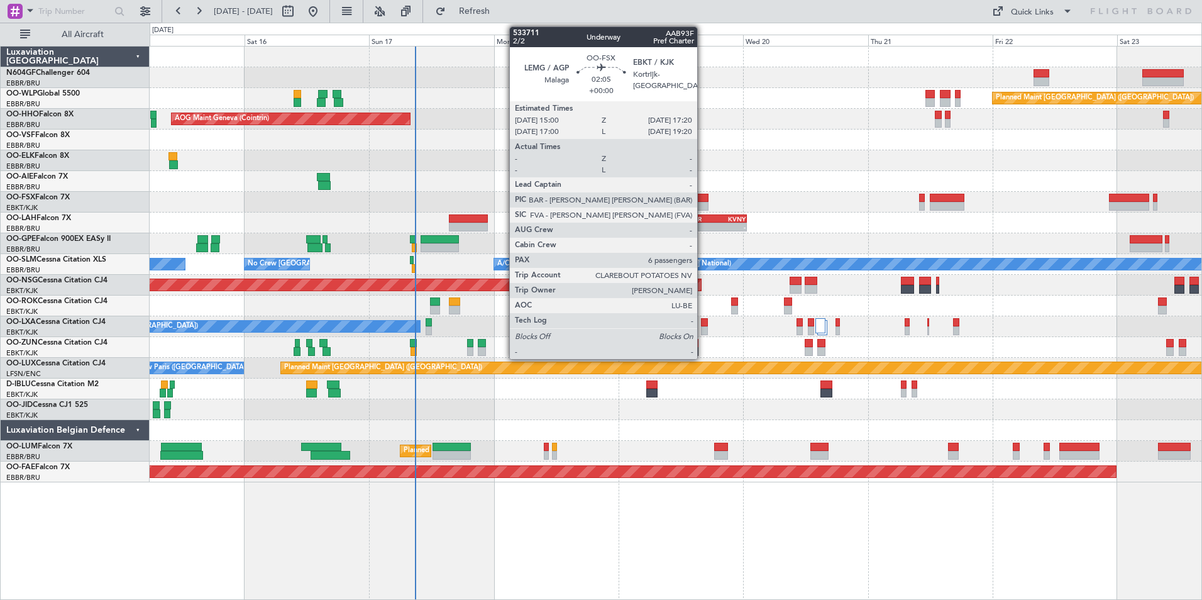
click at [703, 196] on div at bounding box center [702, 198] width 13 height 9
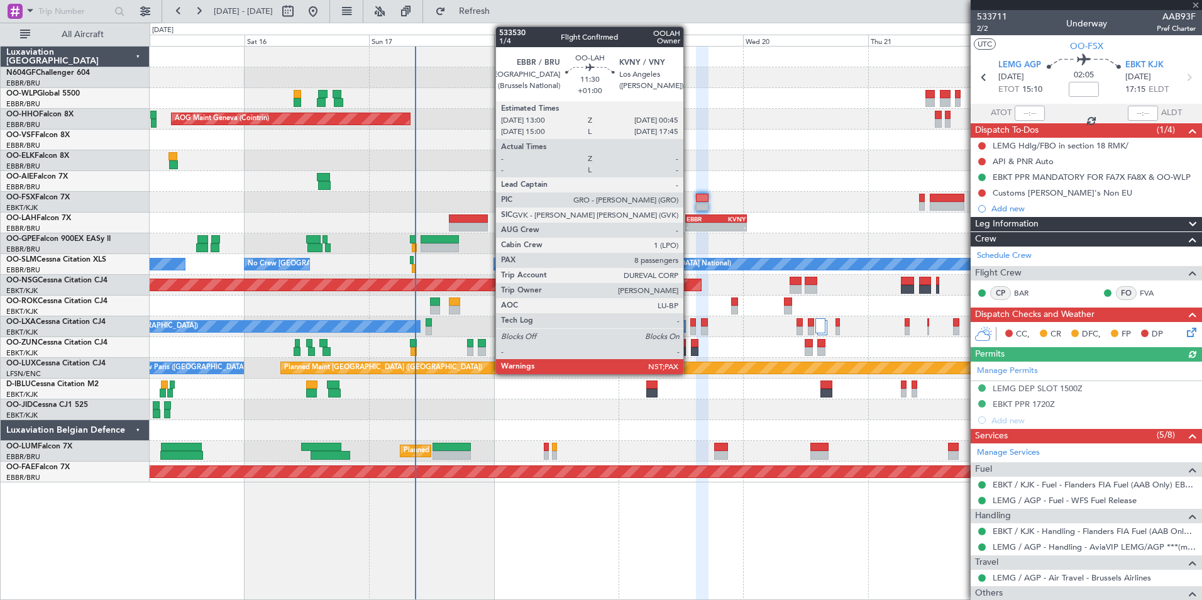
click at [819, 185] on div at bounding box center [675, 181] width 1051 height 21
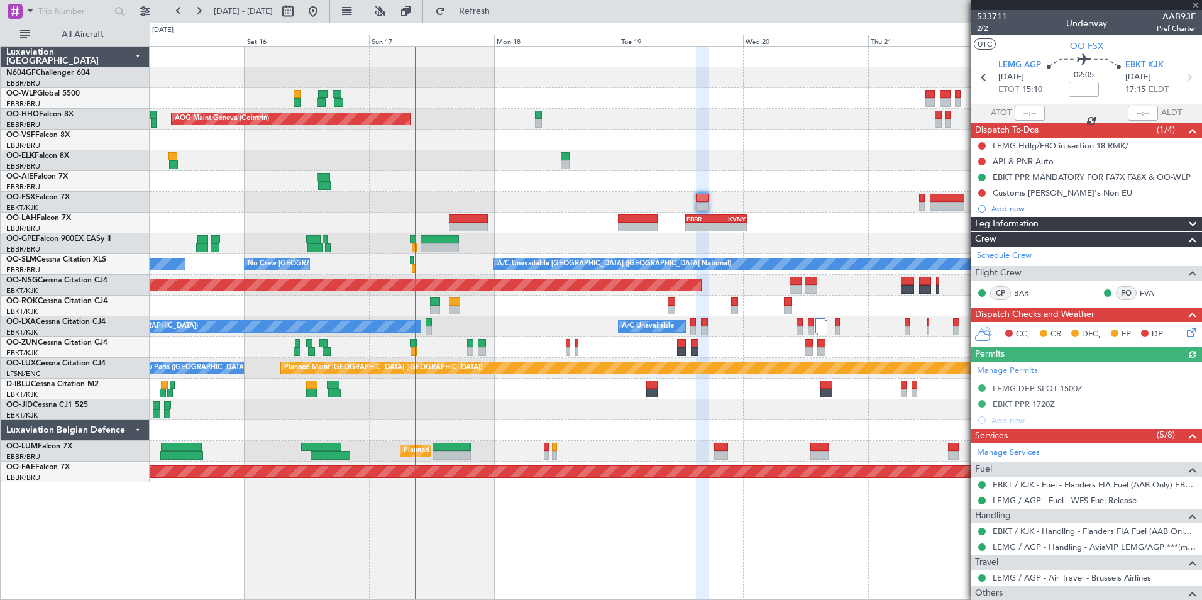
click at [1193, 5] on div at bounding box center [1085, 5] width 231 height 10
click at [1194, 8] on span at bounding box center [1195, 5] width 13 height 11
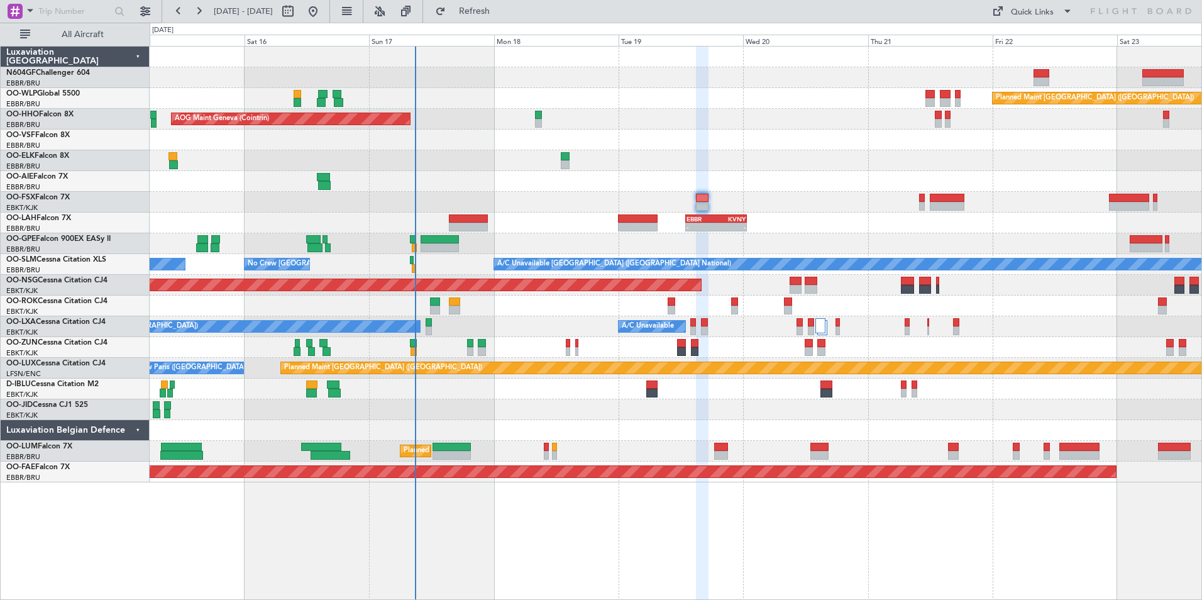
type input "0"
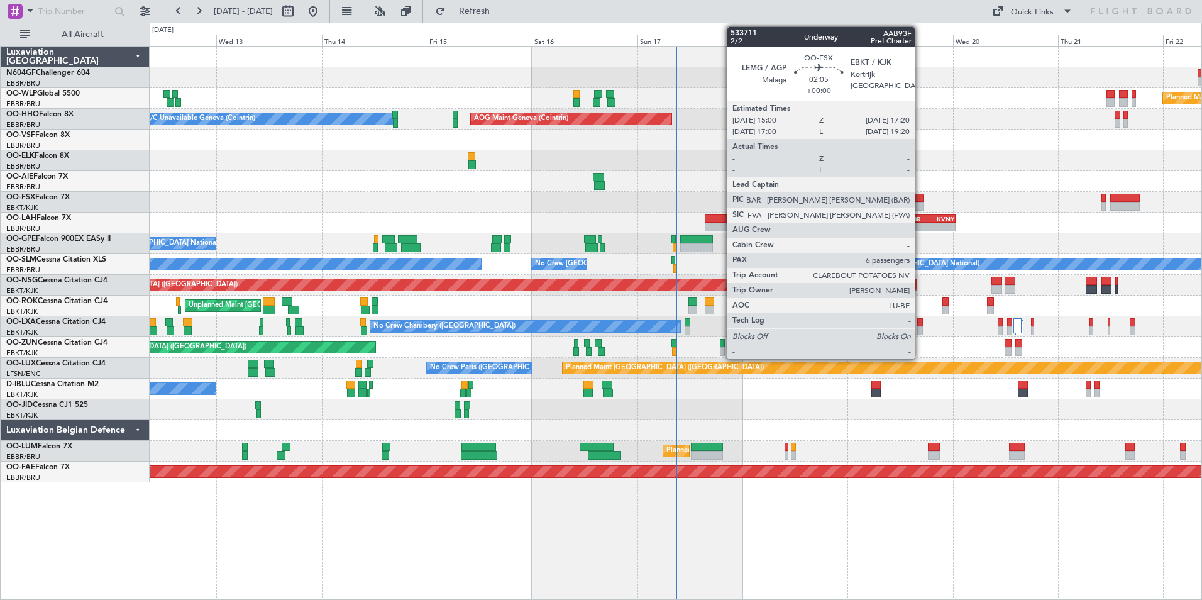
click at [920, 204] on div at bounding box center [917, 206] width 11 height 9
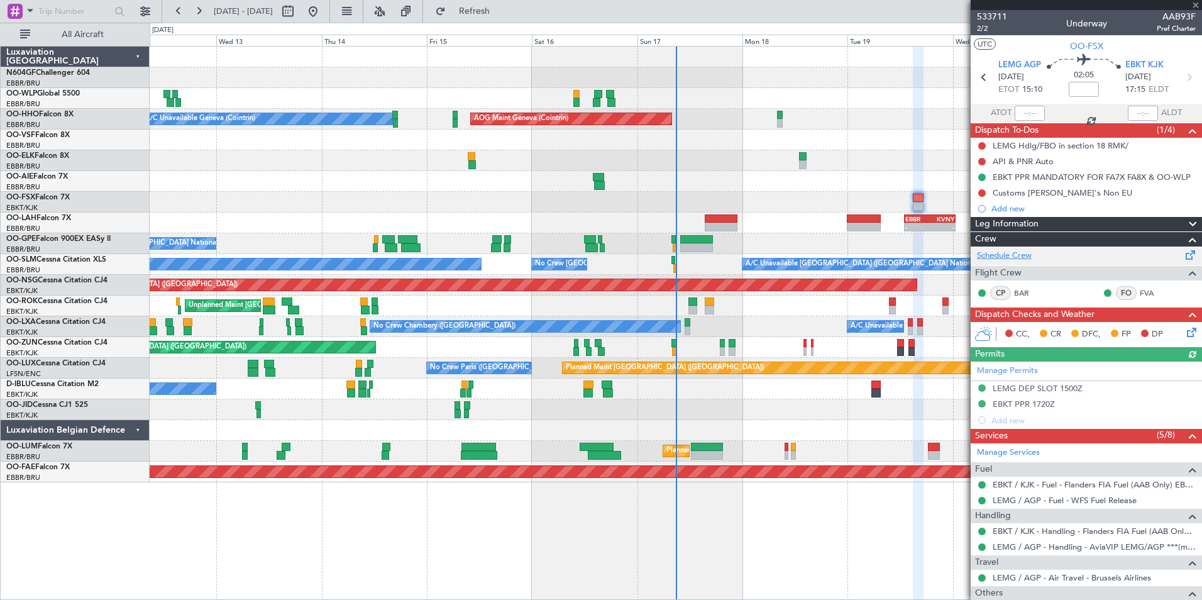
click at [1019, 254] on link "Schedule Crew" at bounding box center [1004, 255] width 55 height 13
click at [476, 17] on button "Refresh" at bounding box center [466, 11] width 75 height 20
click at [888, 71] on div at bounding box center [675, 77] width 1051 height 21
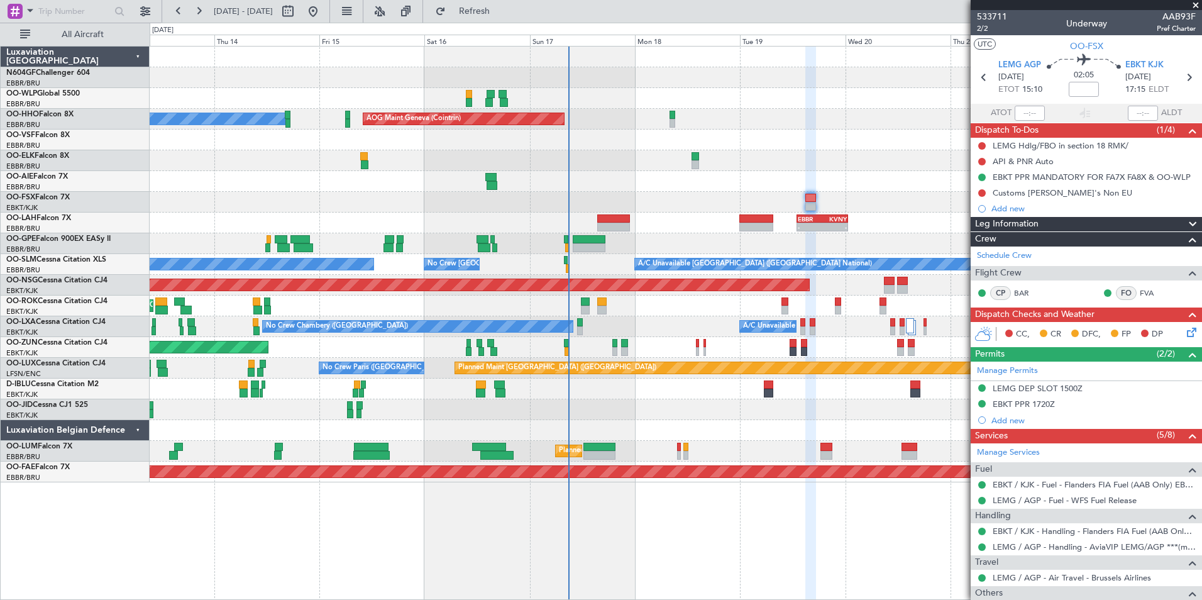
click at [803, 128] on div "Planned Maint [GEOGRAPHIC_DATA] ([GEOGRAPHIC_DATA]) A/C Unavailable Geneva (Coi…" at bounding box center [675, 265] width 1051 height 436
click at [990, 32] on span "2/2" at bounding box center [992, 28] width 30 height 11
click at [986, 31] on span "2/2" at bounding box center [992, 28] width 30 height 11
click at [997, 16] on span "533711" at bounding box center [992, 16] width 30 height 13
click at [985, 28] on span "2/2" at bounding box center [992, 28] width 30 height 11
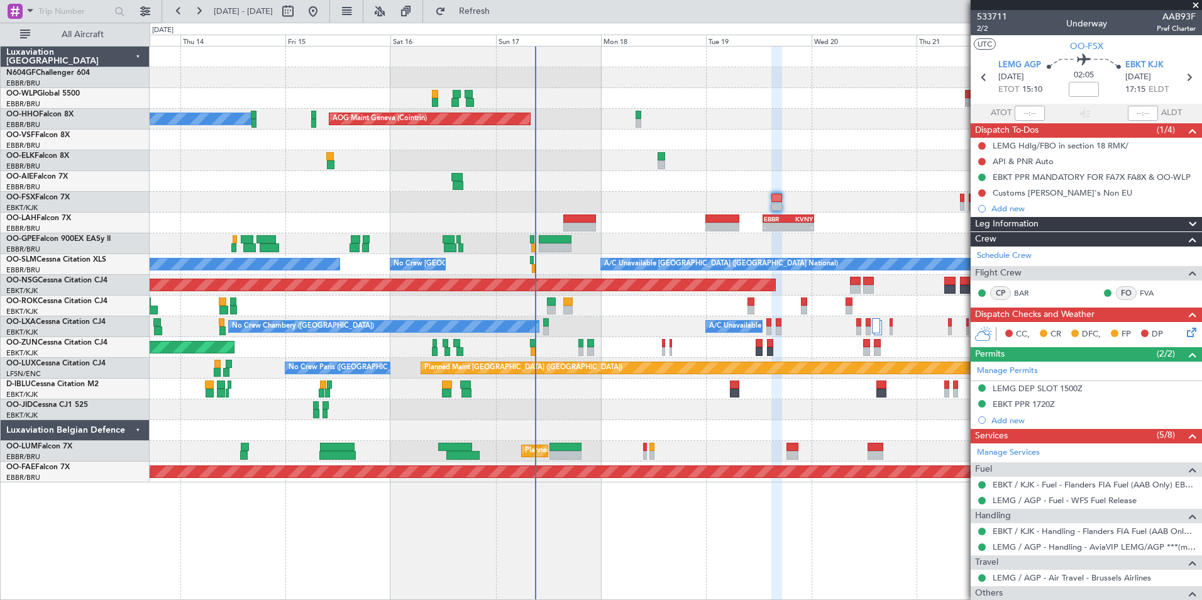
click at [584, 302] on div "Unplanned Maint [GEOGRAPHIC_DATA]-[GEOGRAPHIC_DATA] Owner [GEOGRAPHIC_DATA]-[GE…" at bounding box center [675, 305] width 1051 height 21
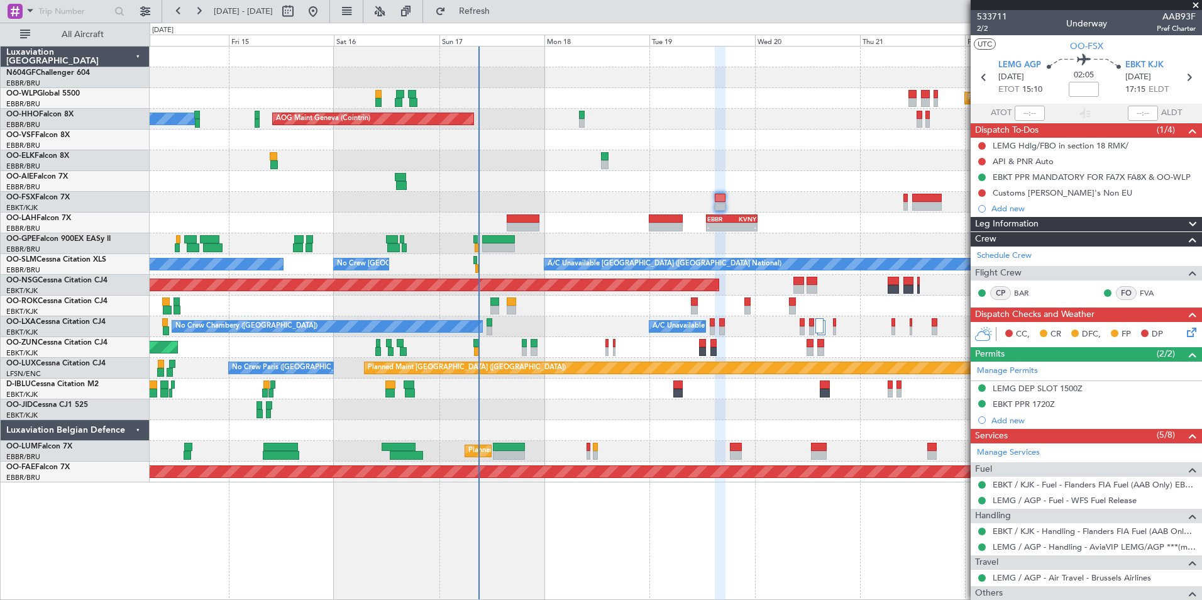
click at [767, 170] on div "Planned Maint [GEOGRAPHIC_DATA] ([GEOGRAPHIC_DATA]) A/C Unavailable Geneva (Coi…" at bounding box center [675, 265] width 1051 height 436
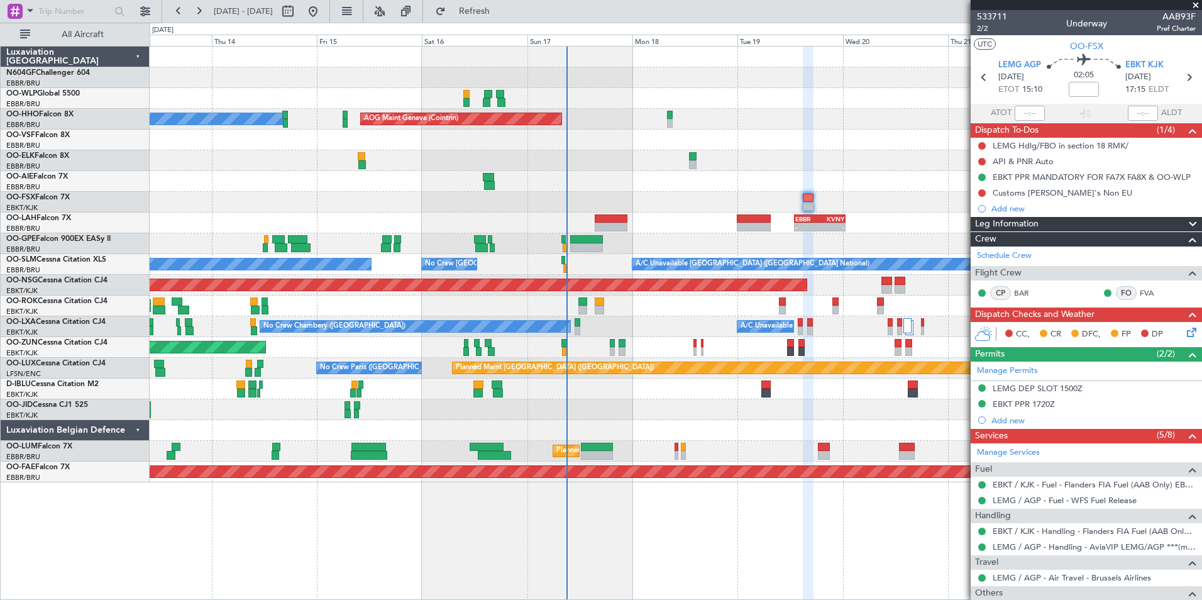
click at [713, 403] on div at bounding box center [675, 409] width 1051 height 21
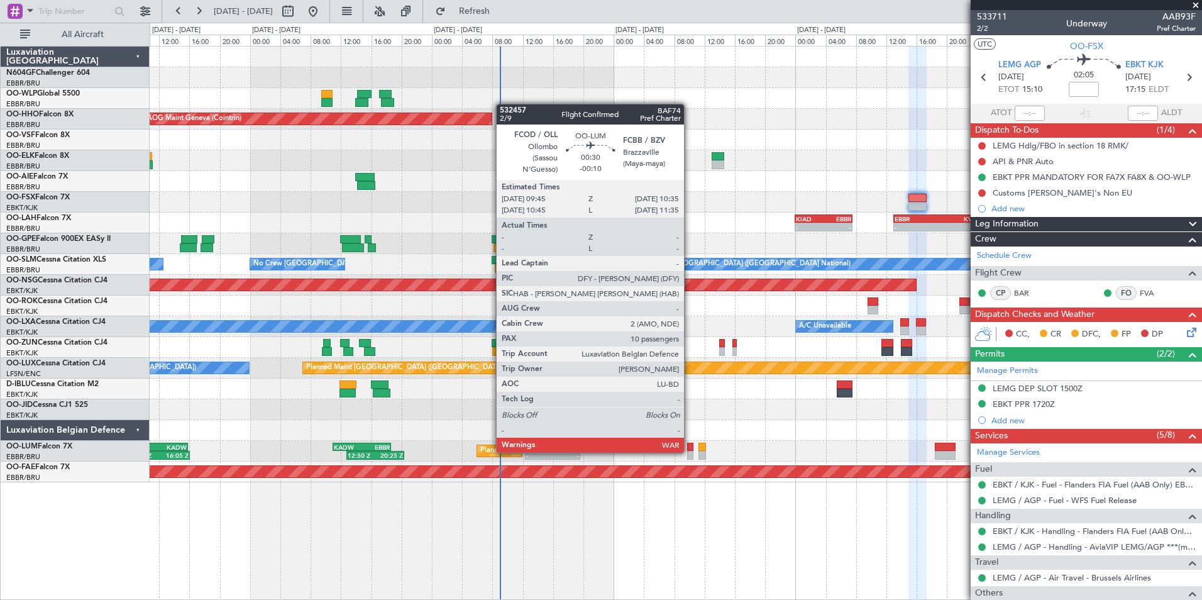
click at [689, 451] on div at bounding box center [690, 455] width 7 height 9
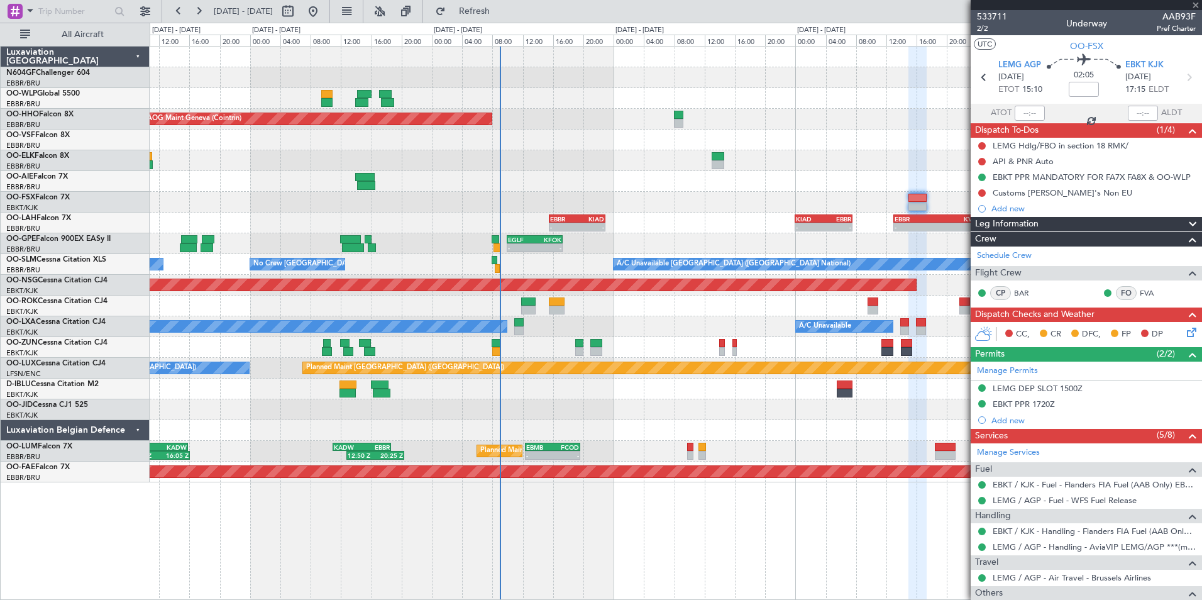
type input "-00:10"
type input "10"
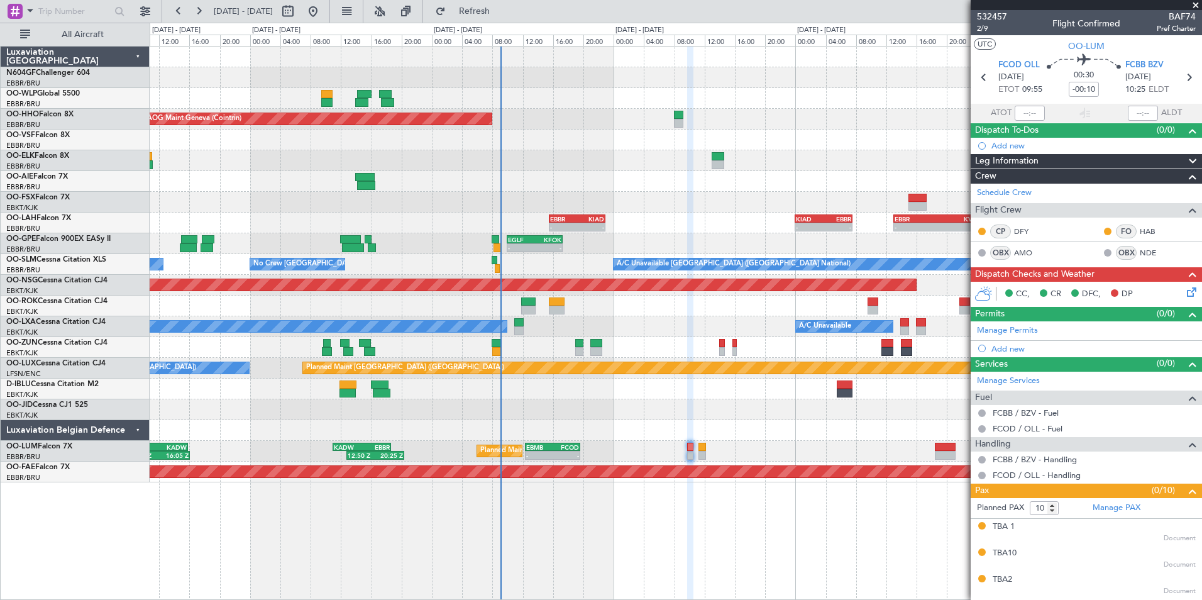
click at [1189, 292] on icon at bounding box center [1189, 290] width 10 height 10
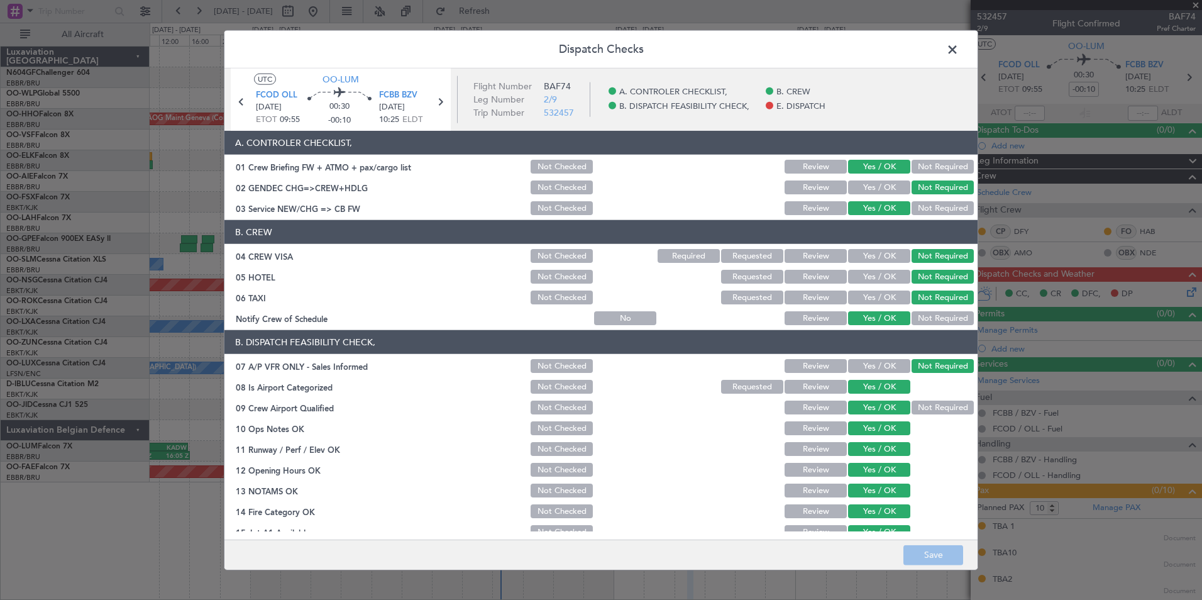
scroll to position [185, 0]
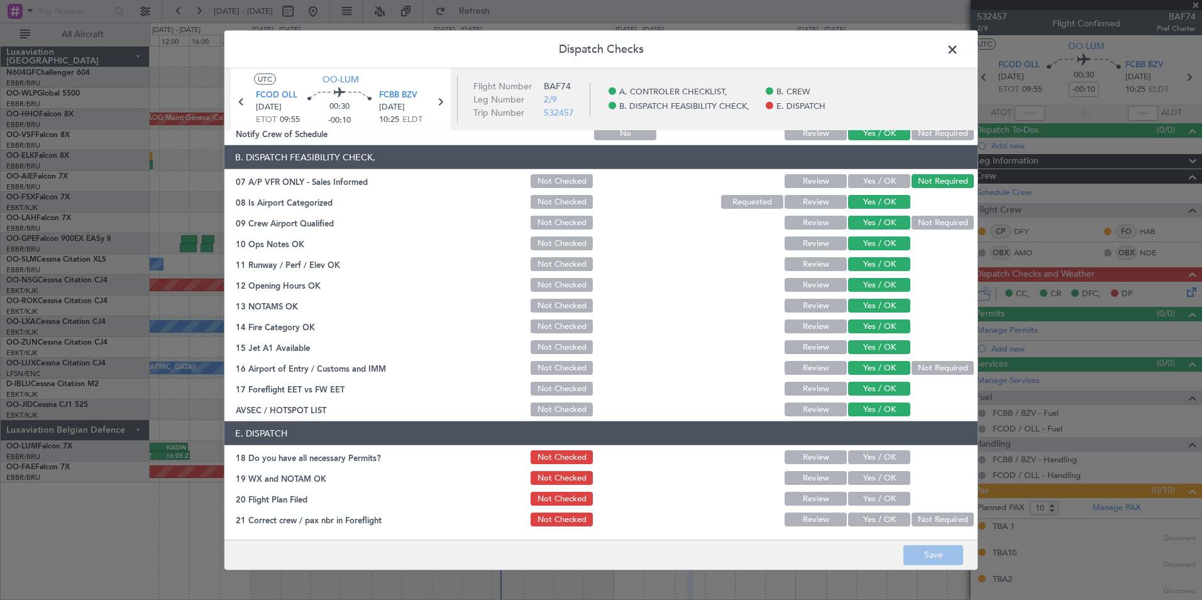
click at [958, 48] on span at bounding box center [958, 52] width 0 height 25
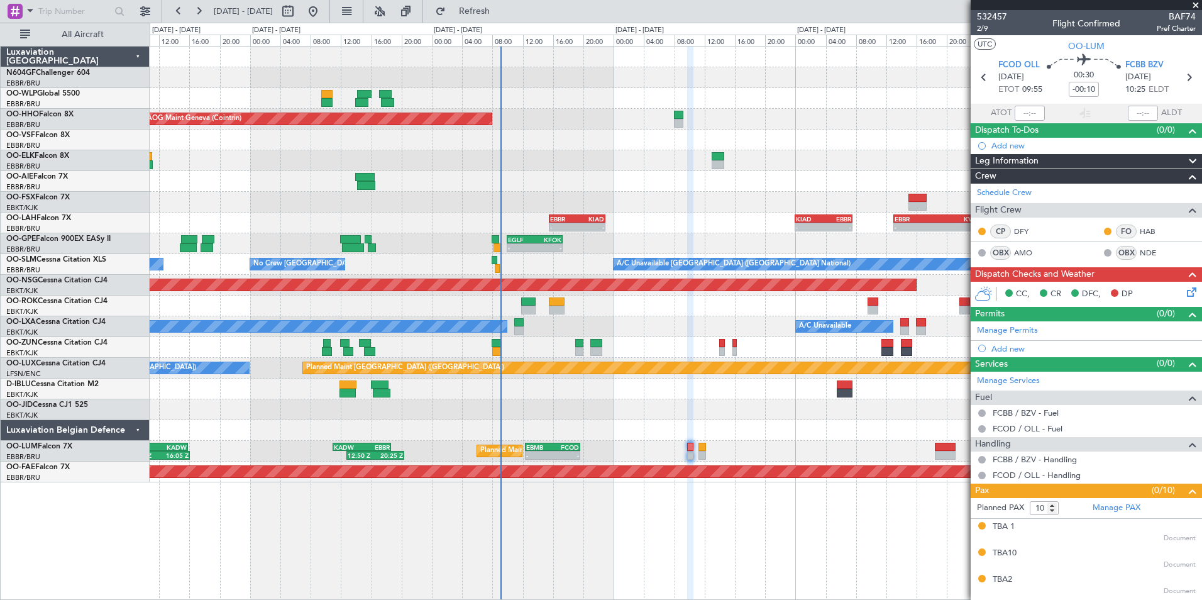
click at [1184, 288] on icon at bounding box center [1189, 290] width 10 height 10
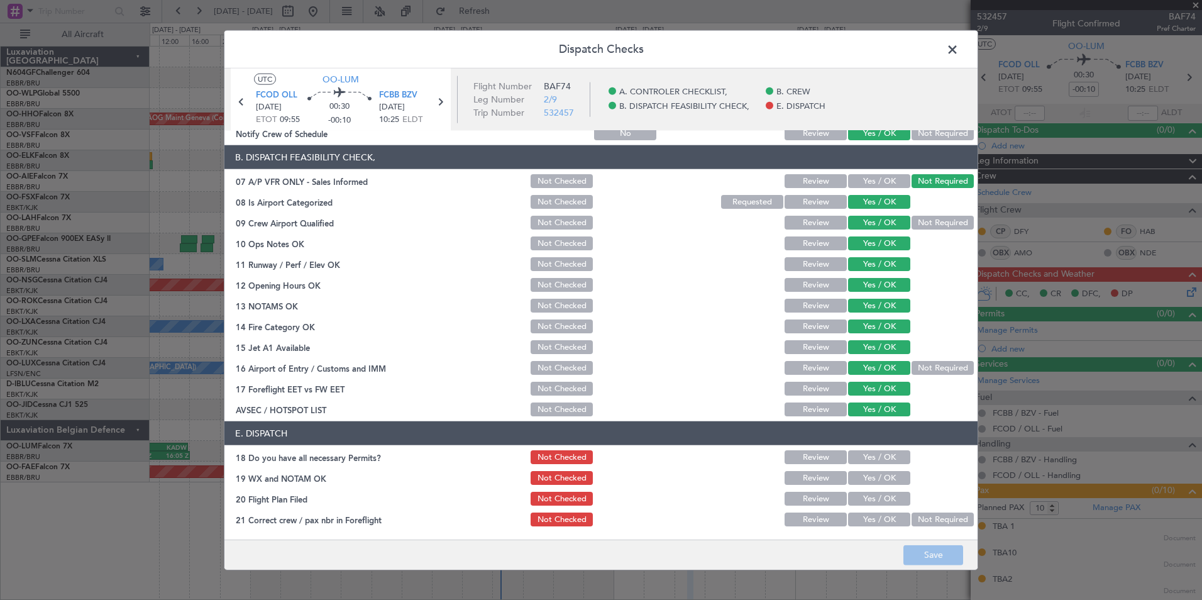
click at [882, 453] on button "Yes / OK" at bounding box center [879, 457] width 62 height 14
click at [874, 478] on button "Yes / OK" at bounding box center [879, 478] width 62 height 14
click at [876, 501] on button "Yes / OK" at bounding box center [879, 498] width 62 height 14
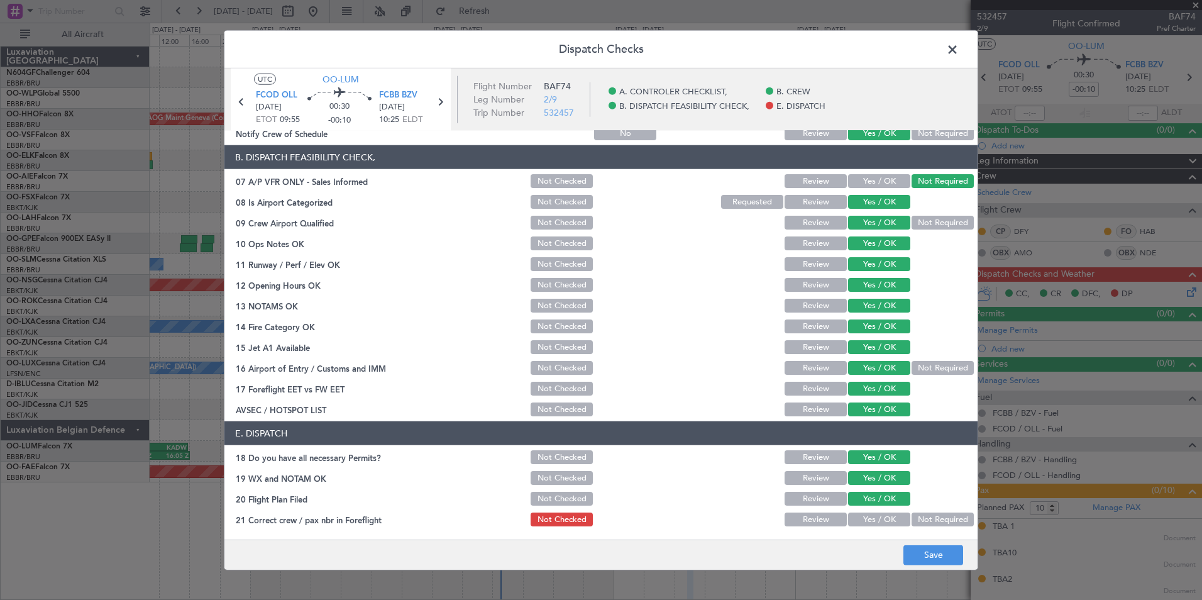
click at [875, 522] on button "Yes / OK" at bounding box center [879, 519] width 62 height 14
click at [906, 549] on button "Save" at bounding box center [933, 554] width 60 height 20
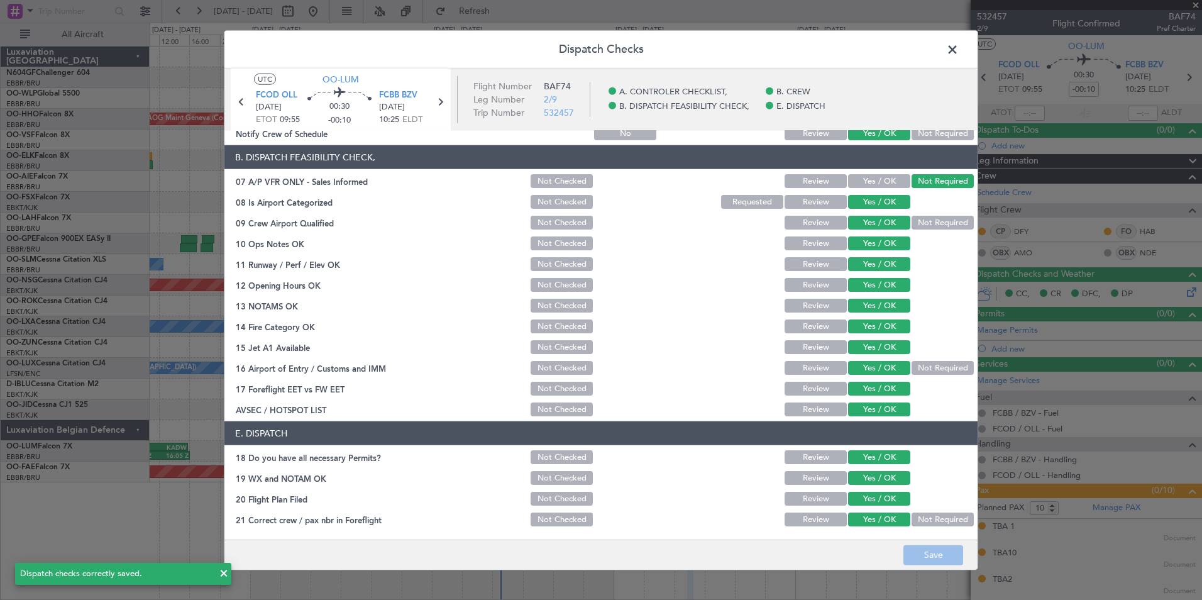
click at [957, 37] on header "Dispatch Checks" at bounding box center [600, 50] width 753 height 38
click at [958, 52] on span at bounding box center [958, 52] width 0 height 25
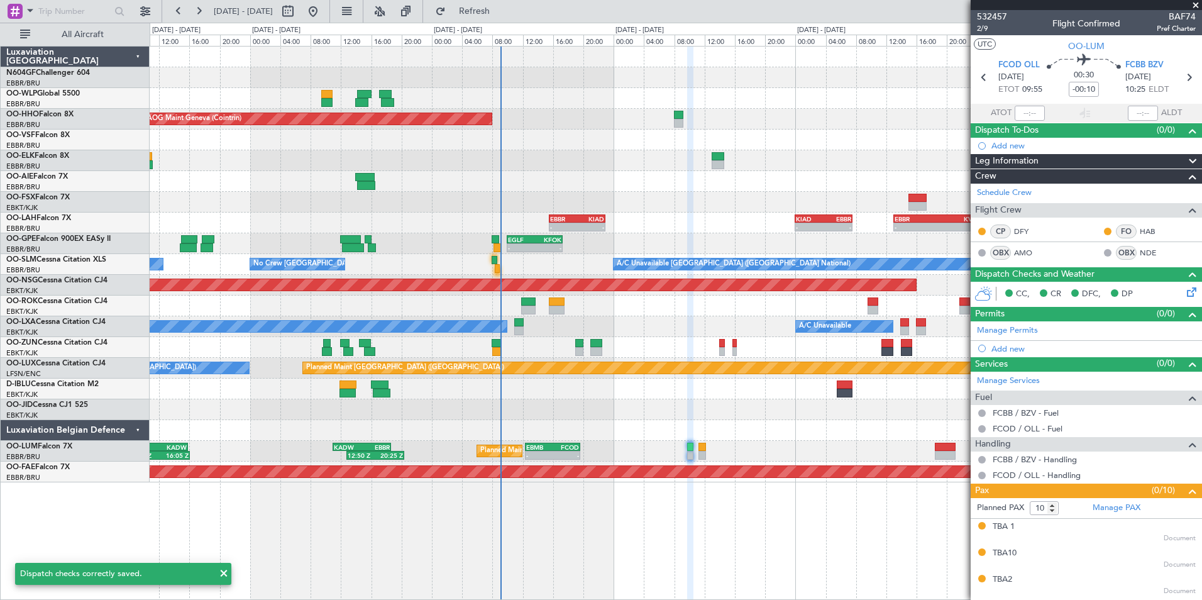
click at [798, 387] on div at bounding box center [675, 388] width 1051 height 21
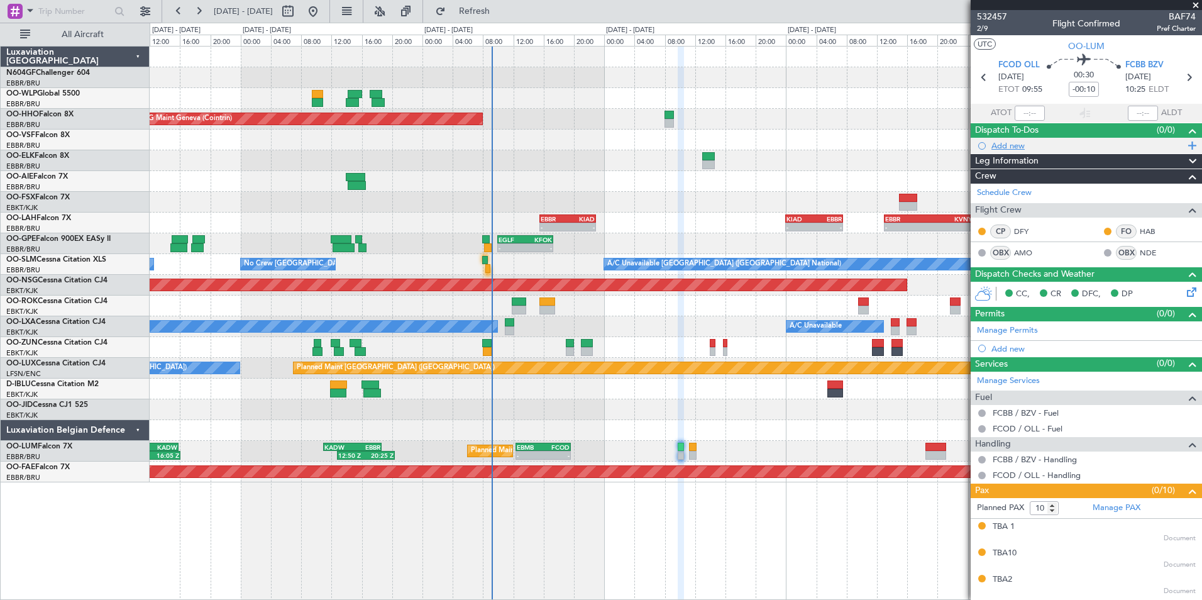
click at [1028, 139] on div "Add new" at bounding box center [1085, 146] width 231 height 16
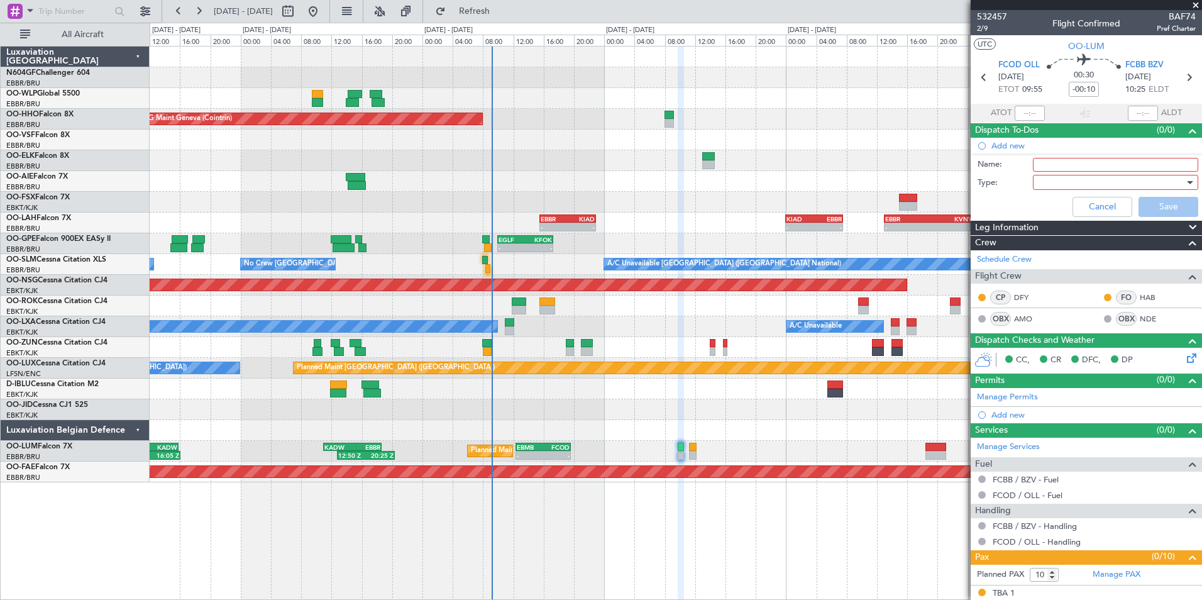
click at [1054, 167] on input "Name:" at bounding box center [1115, 165] width 165 height 14
click at [1154, 160] on input "Sc" at bounding box center [1115, 165] width 165 height 14
click at [1154, 166] on input "Sc" at bounding box center [1115, 165] width 165 height 14
type input "Scheduled to be filed at 11:45Z"
click at [1039, 192] on div "Cancel Save" at bounding box center [1082, 207] width 237 height 30
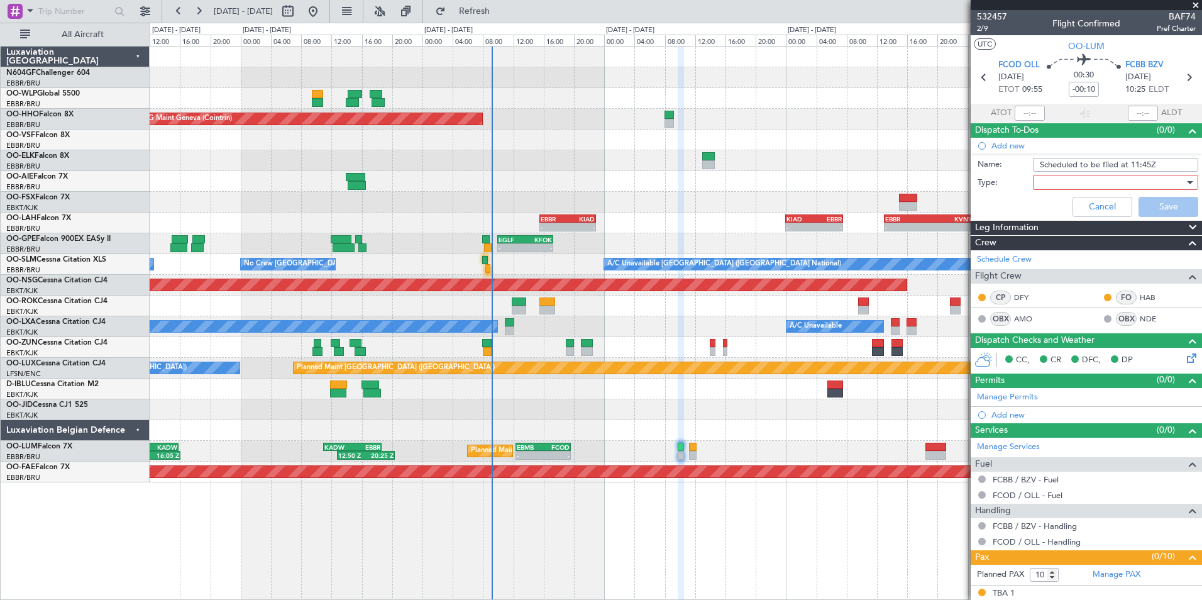
click at [1055, 186] on div at bounding box center [1111, 182] width 146 height 19
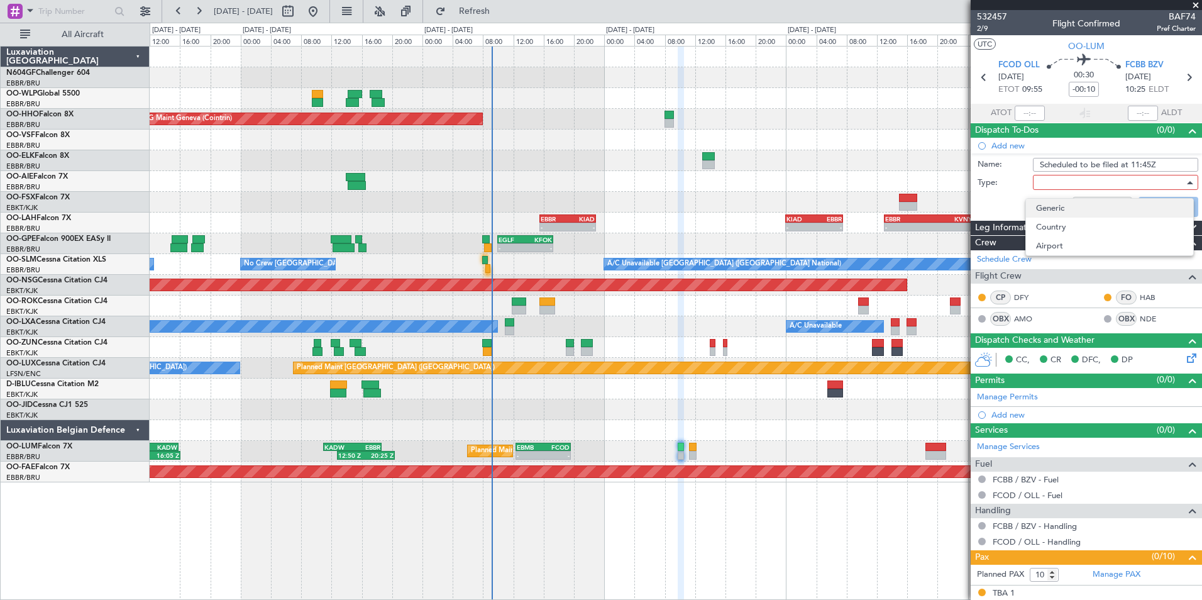
click at [1048, 207] on span "Generic" at bounding box center [1109, 208] width 147 height 19
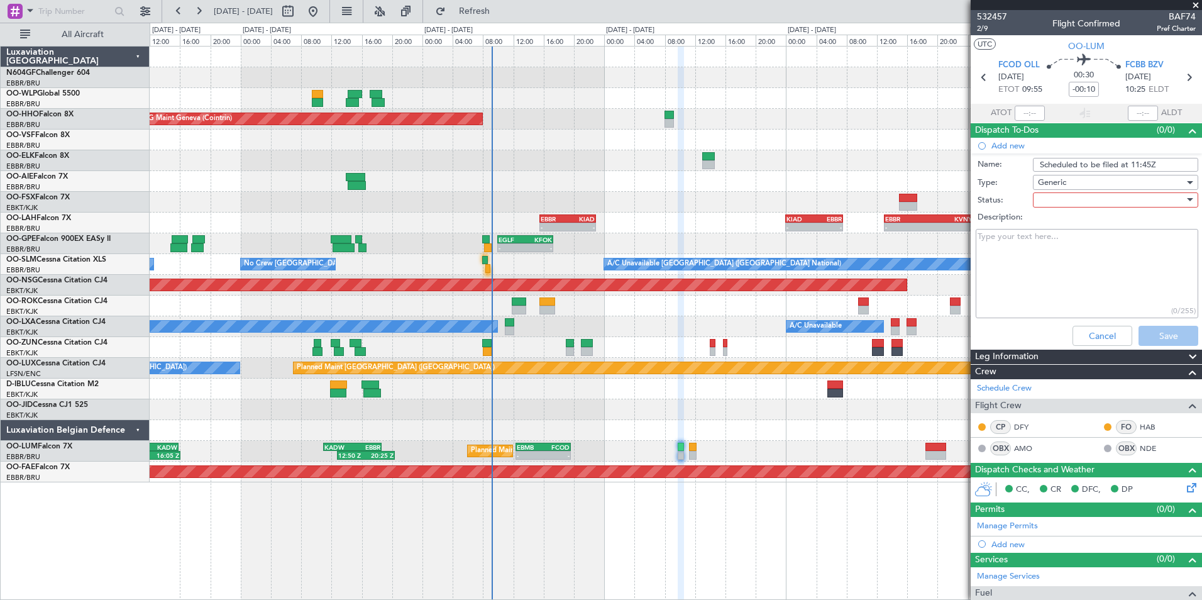
click at [1045, 200] on div at bounding box center [1111, 199] width 146 height 19
click at [1058, 247] on span "In Progress" at bounding box center [1109, 243] width 147 height 19
click at [1163, 341] on button "Save" at bounding box center [1168, 336] width 60 height 20
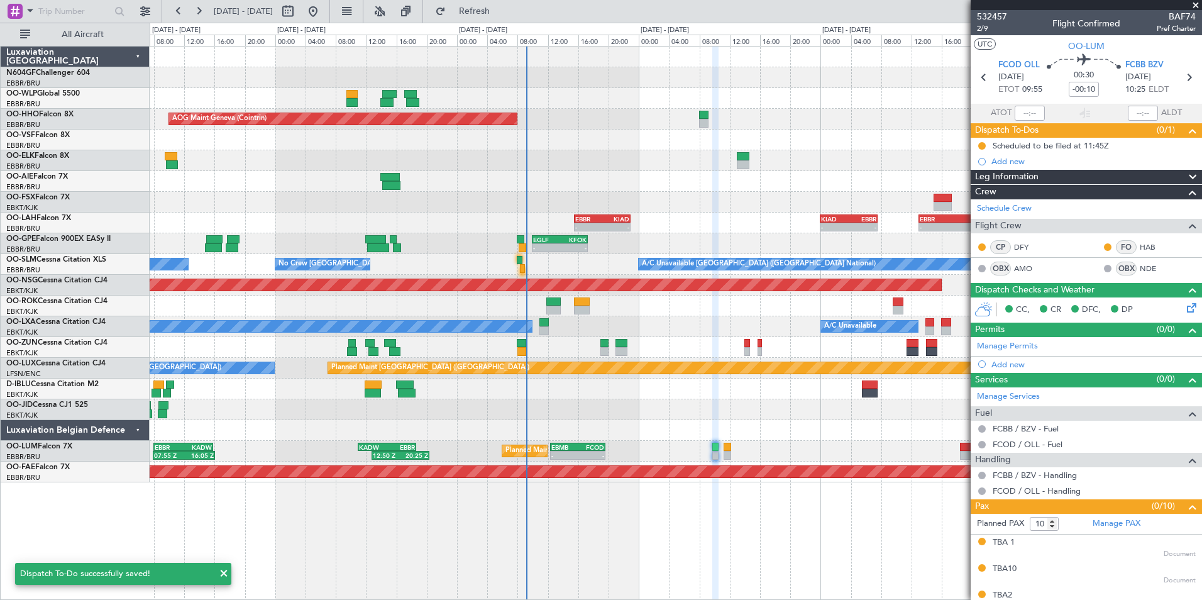
click at [802, 437] on div at bounding box center [675, 430] width 1051 height 21
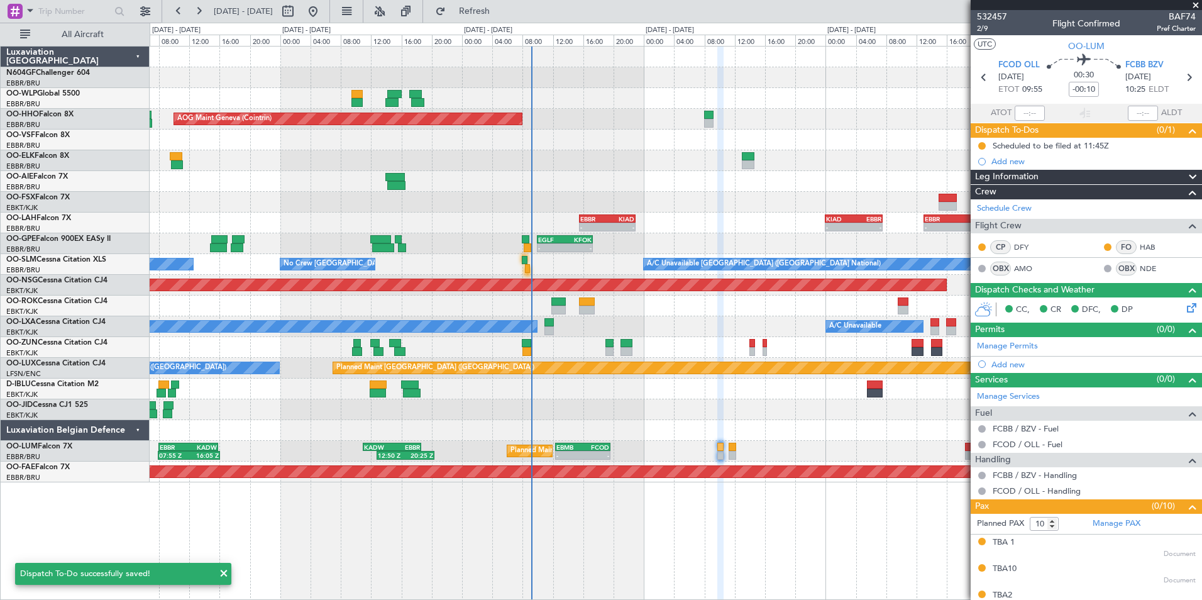
click at [749, 420] on div at bounding box center [675, 430] width 1051 height 21
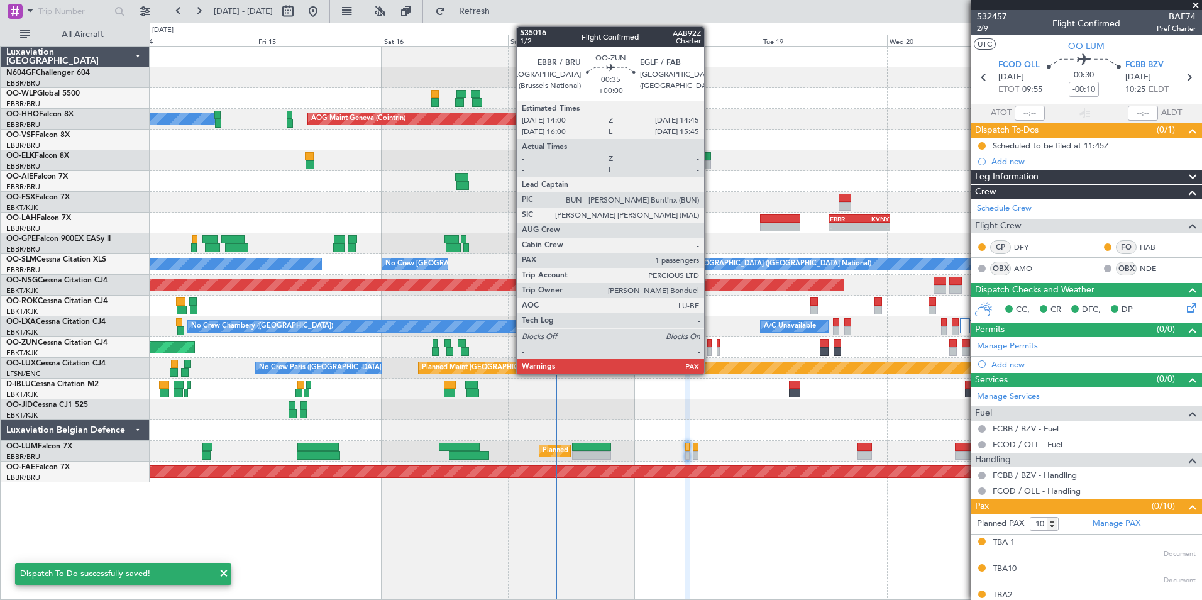
click at [710, 347] on div at bounding box center [709, 351] width 4 height 9
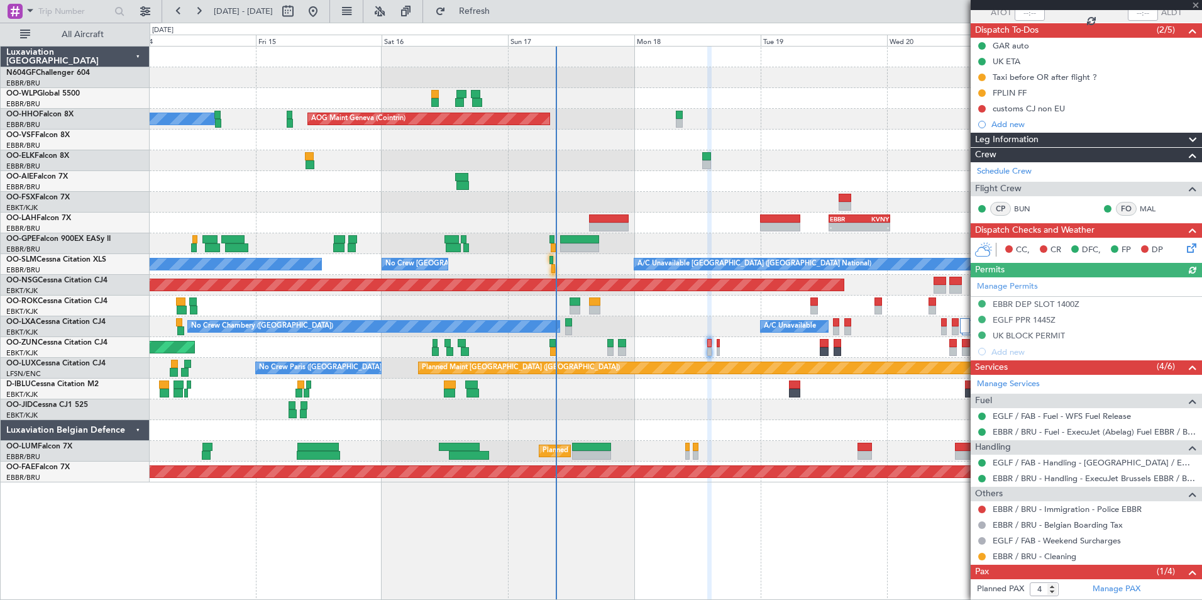
scroll to position [144, 0]
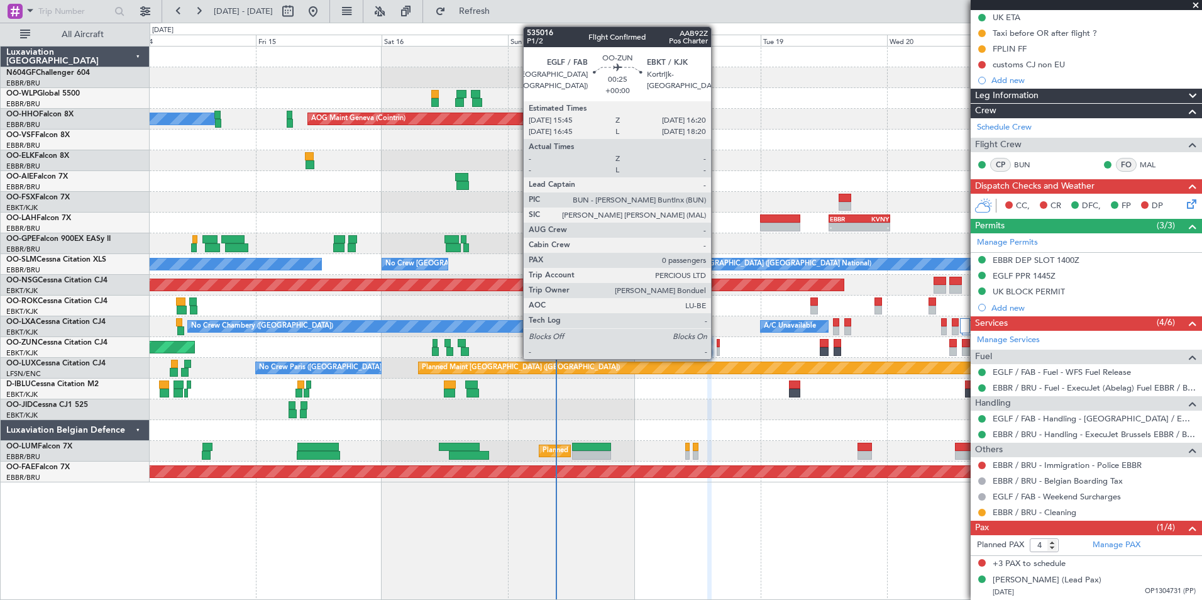
click at [716, 344] on div at bounding box center [717, 343] width 3 height 9
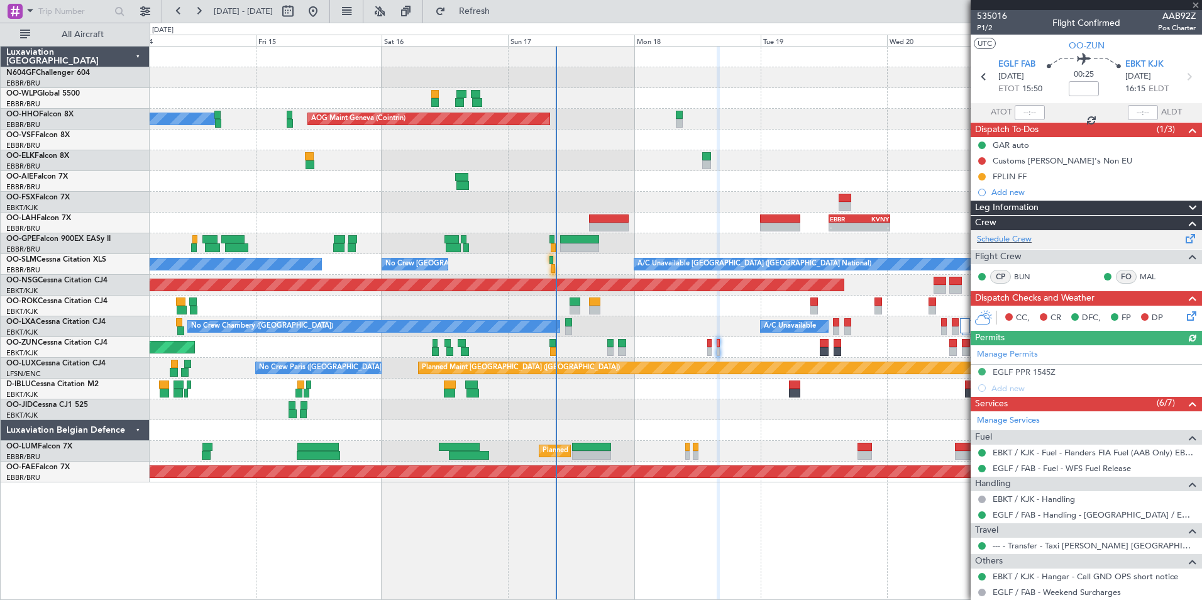
scroll to position [0, 0]
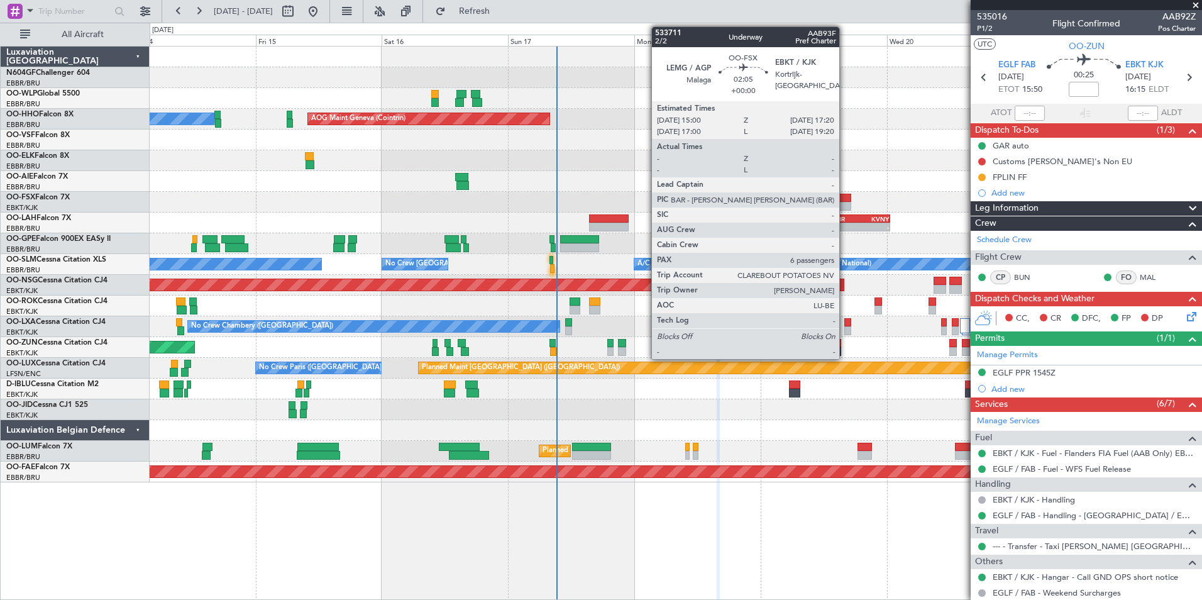
click at [845, 195] on div at bounding box center [844, 198] width 13 height 9
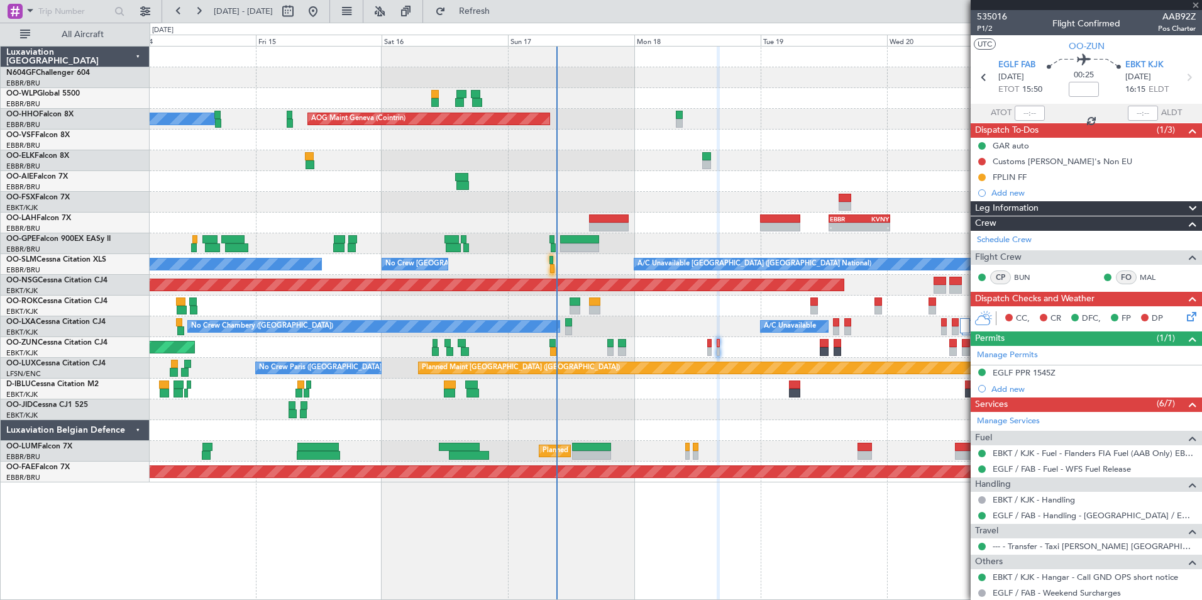
type input "6"
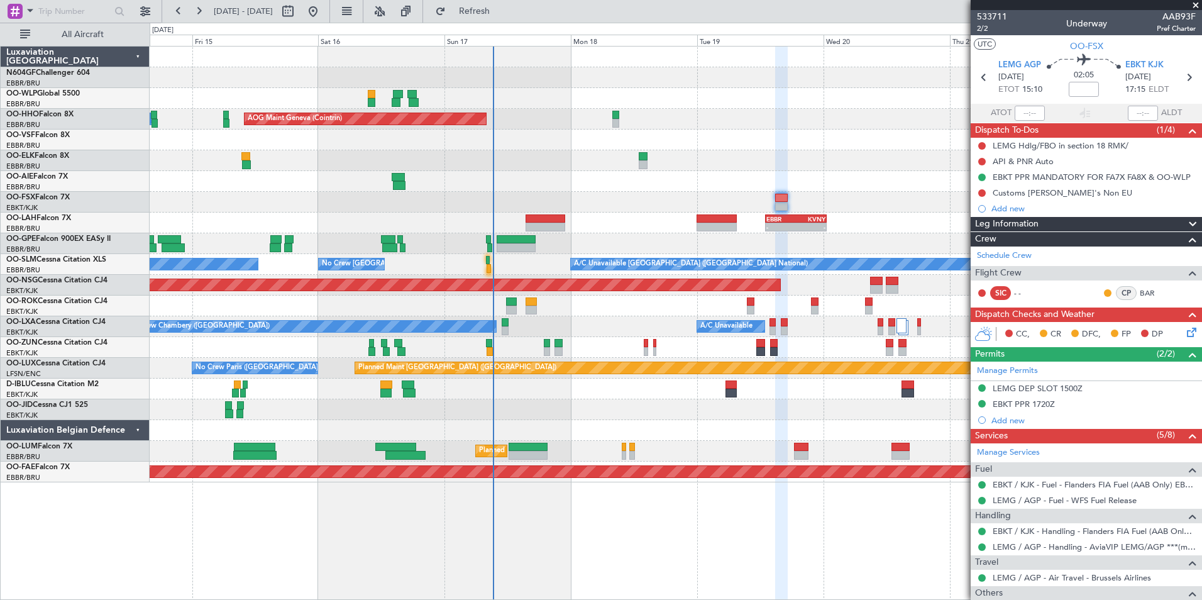
click at [769, 169] on div "Planned Maint Berlin (Brandenburg) A/C Unavailable Geneva (Cointrin) AOG Maint …" at bounding box center [675, 265] width 1051 height 436
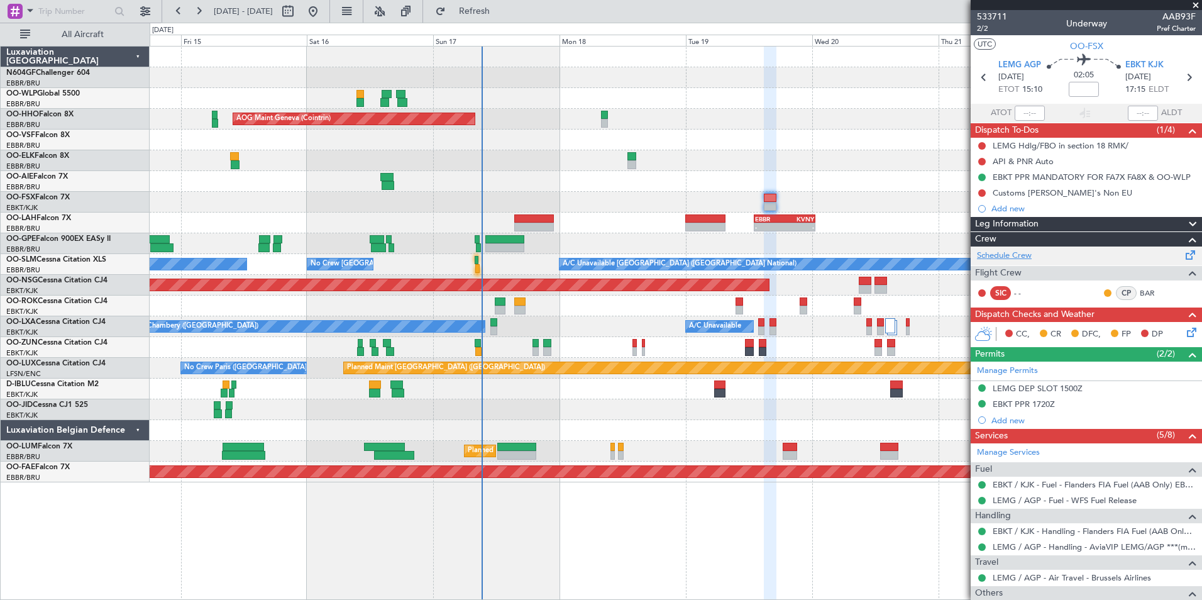
click at [1005, 259] on link "Schedule Crew" at bounding box center [1004, 255] width 55 height 13
click at [495, 5] on button "Refresh" at bounding box center [466, 11] width 75 height 20
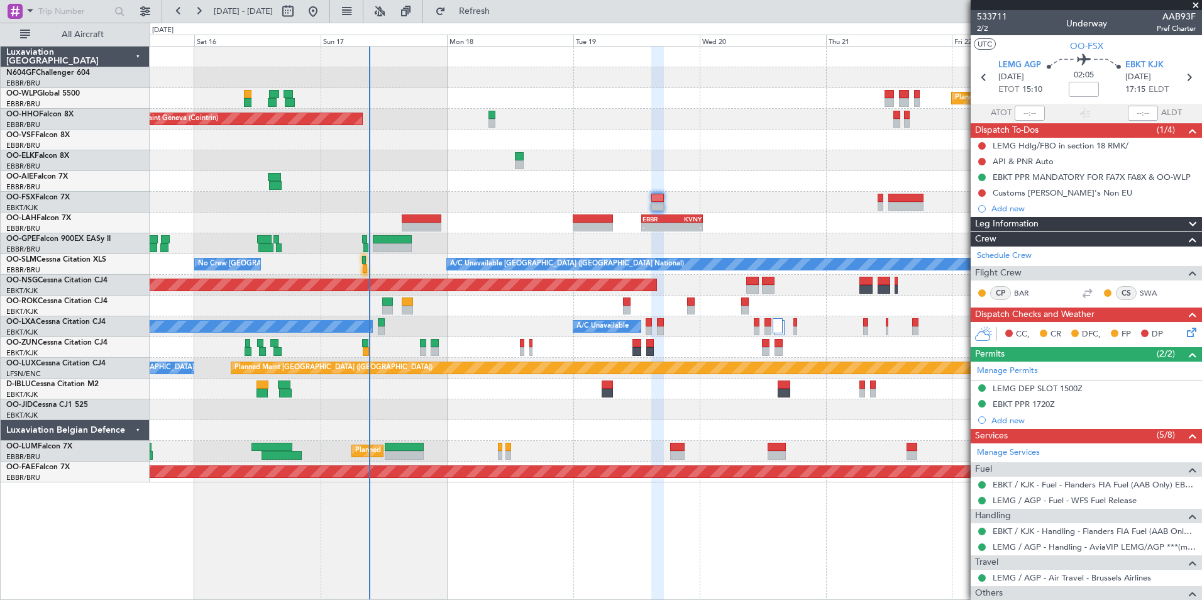
click at [732, 115] on div "AOG Maint Geneva (Cointrin) A/C Unavailable Geneva (Cointrin)" at bounding box center [675, 119] width 1051 height 21
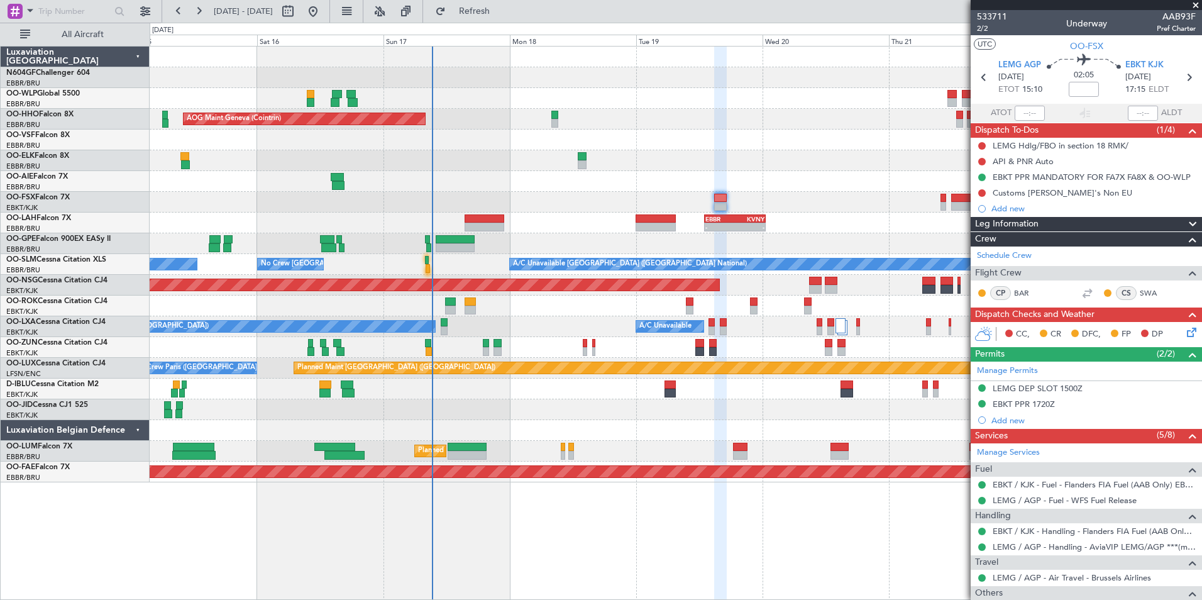
click at [915, 159] on div "Planned Maint Berlin (Brandenburg) AOG Maint Geneva (Cointrin) A/C Unavailable …" at bounding box center [675, 265] width 1051 height 436
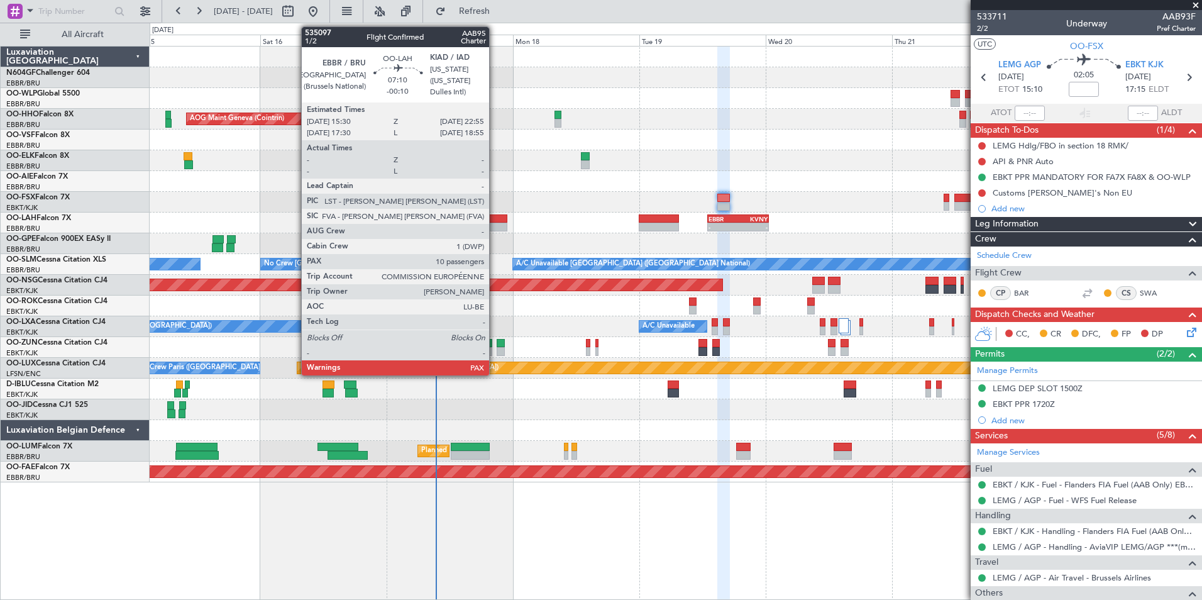
click at [495, 219] on div at bounding box center [488, 218] width 40 height 9
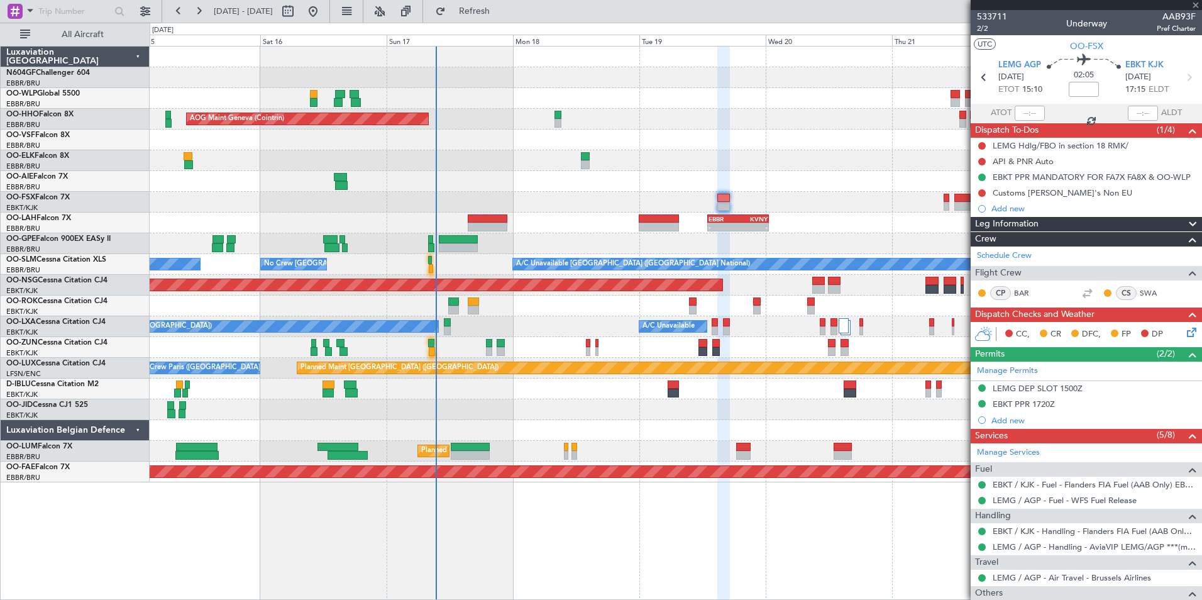
type input "-00:10"
type input "10"
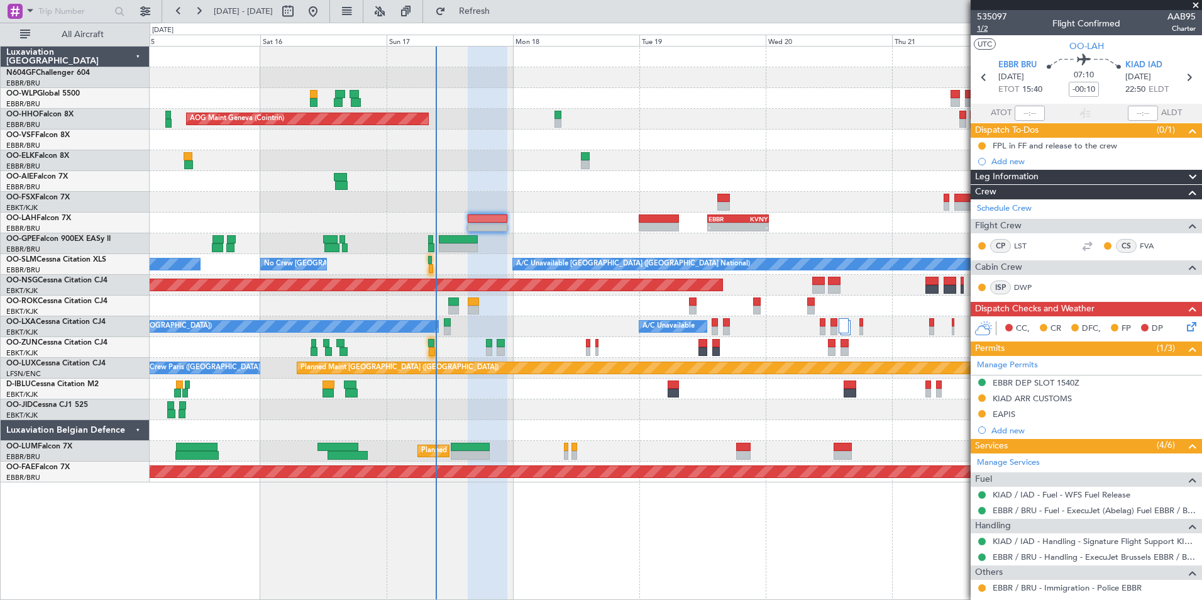
click at [987, 31] on span "1/2" at bounding box center [992, 28] width 30 height 11
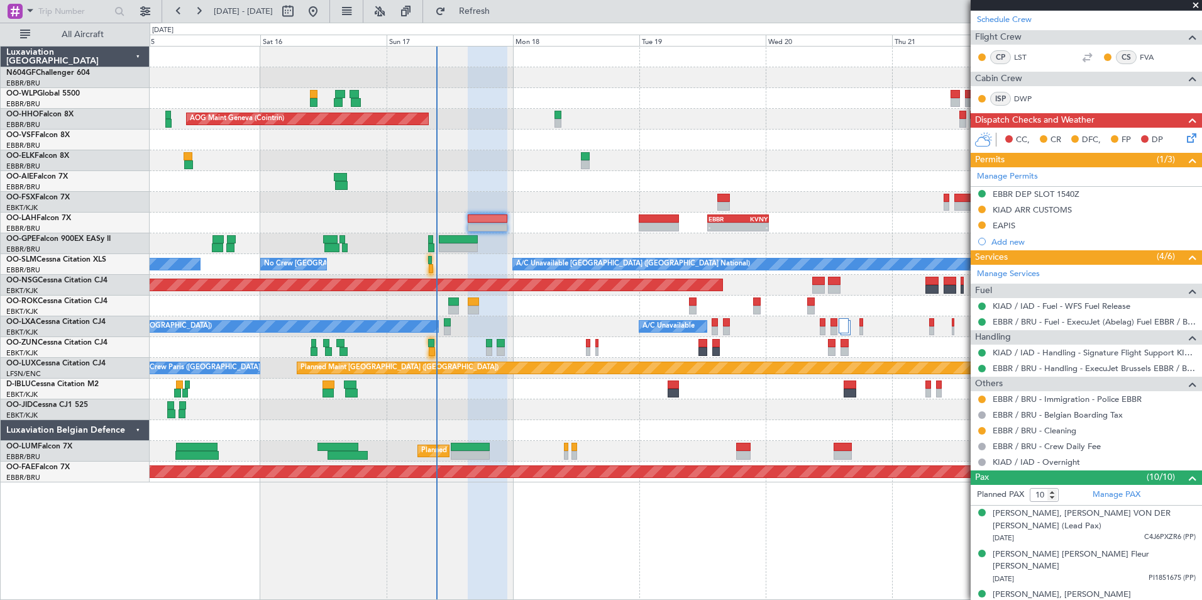
scroll to position [251, 0]
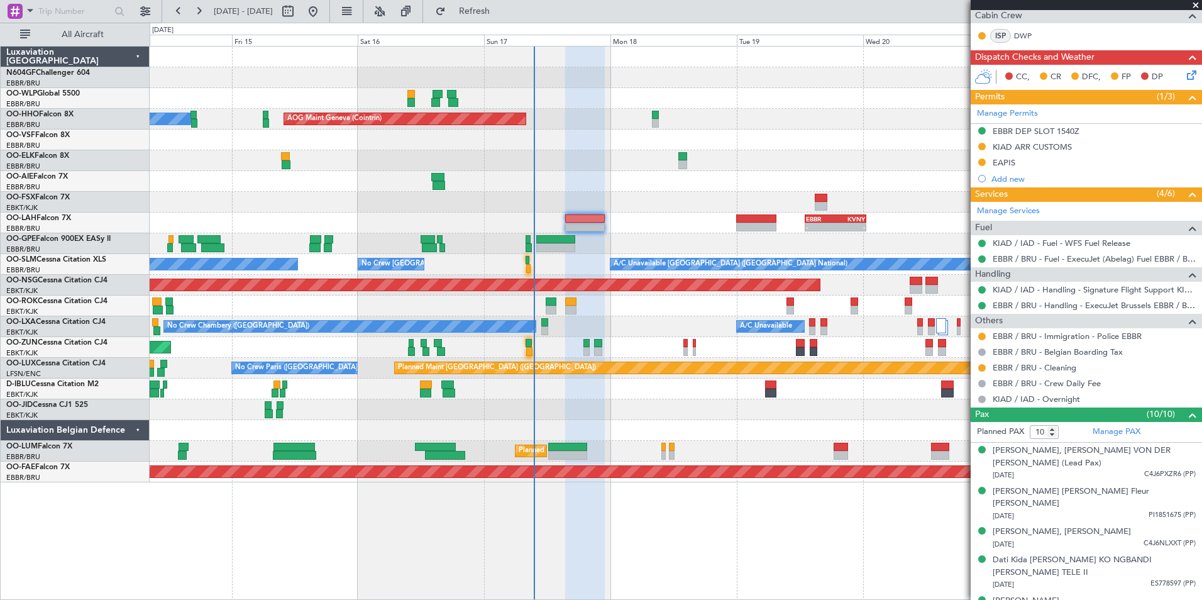
click at [724, 202] on div at bounding box center [675, 202] width 1051 height 21
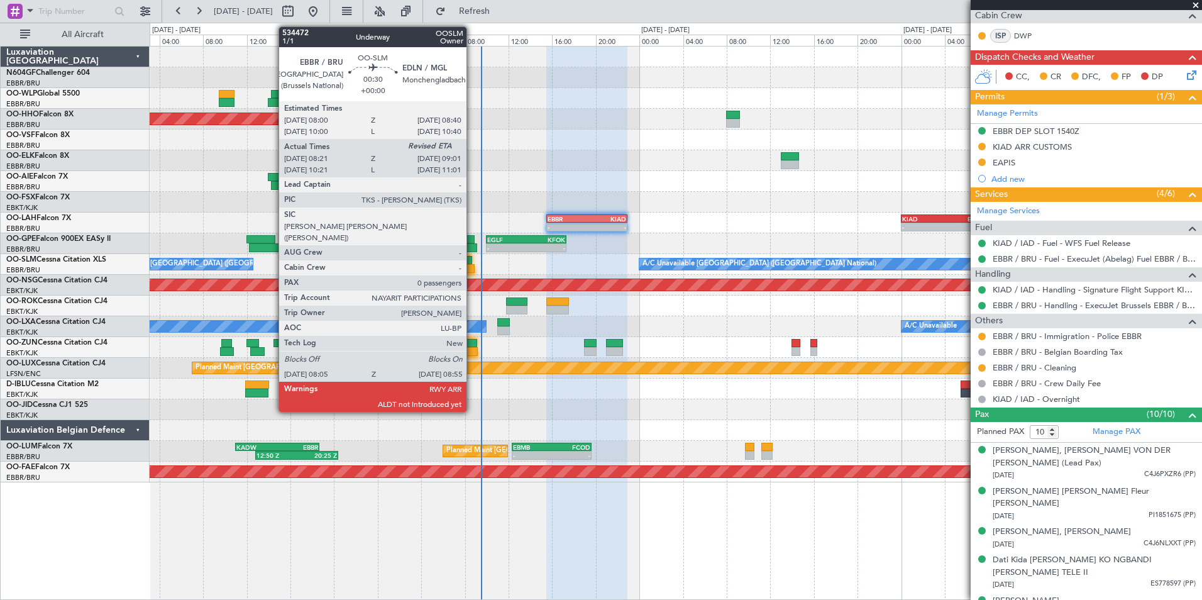
click at [472, 266] on div at bounding box center [469, 268] width 9 height 9
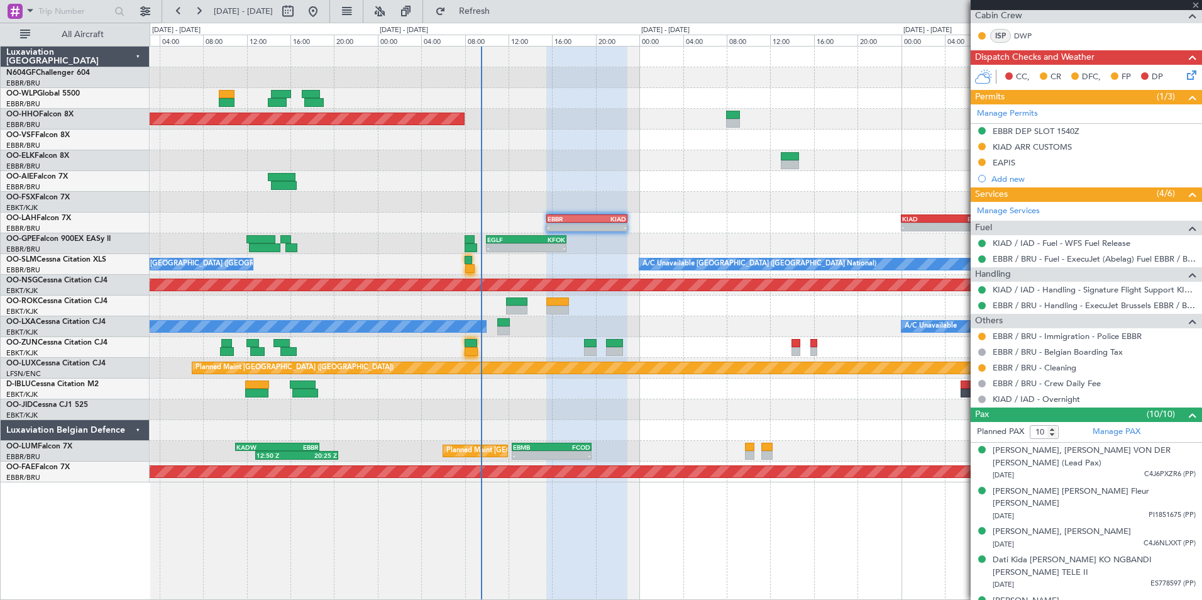
type input "08:26"
type input "0"
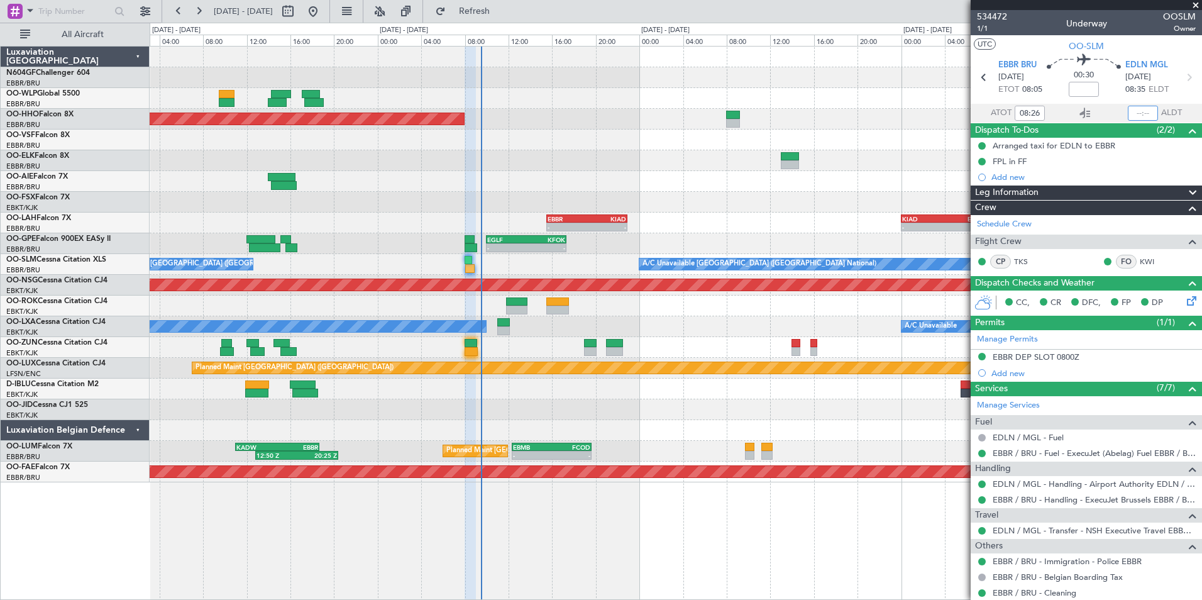
click at [1136, 111] on input "text" at bounding box center [1142, 113] width 30 height 15
type input "08:50"
click at [1139, 44] on section "UTC OO-SLM" at bounding box center [1085, 44] width 231 height 19
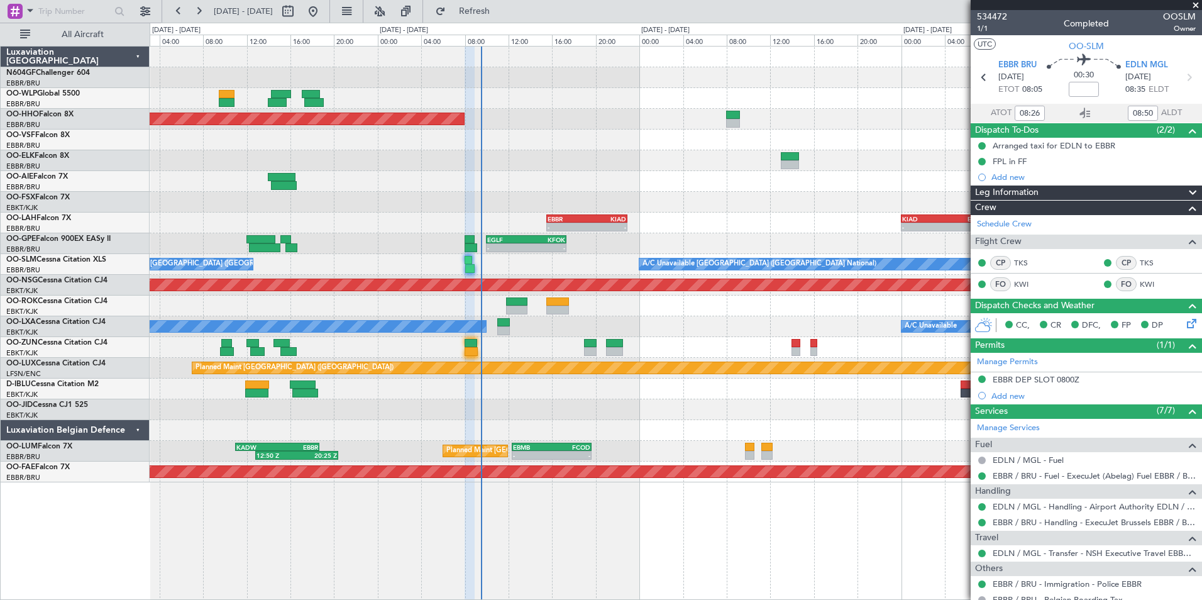
click at [565, 262] on div "A/C Unavailable Brussels (Brussels National) No Crew Brussels (Brussels Nationa…" at bounding box center [675, 264] width 1051 height 21
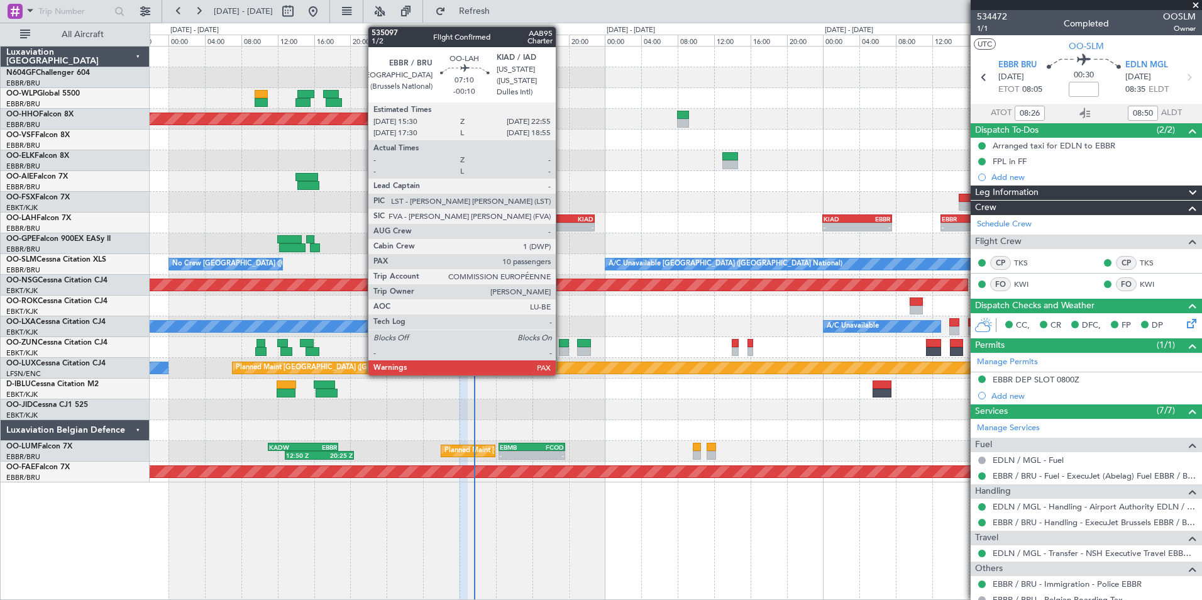
click at [561, 216] on div "KIAD" at bounding box center [577, 219] width 33 height 8
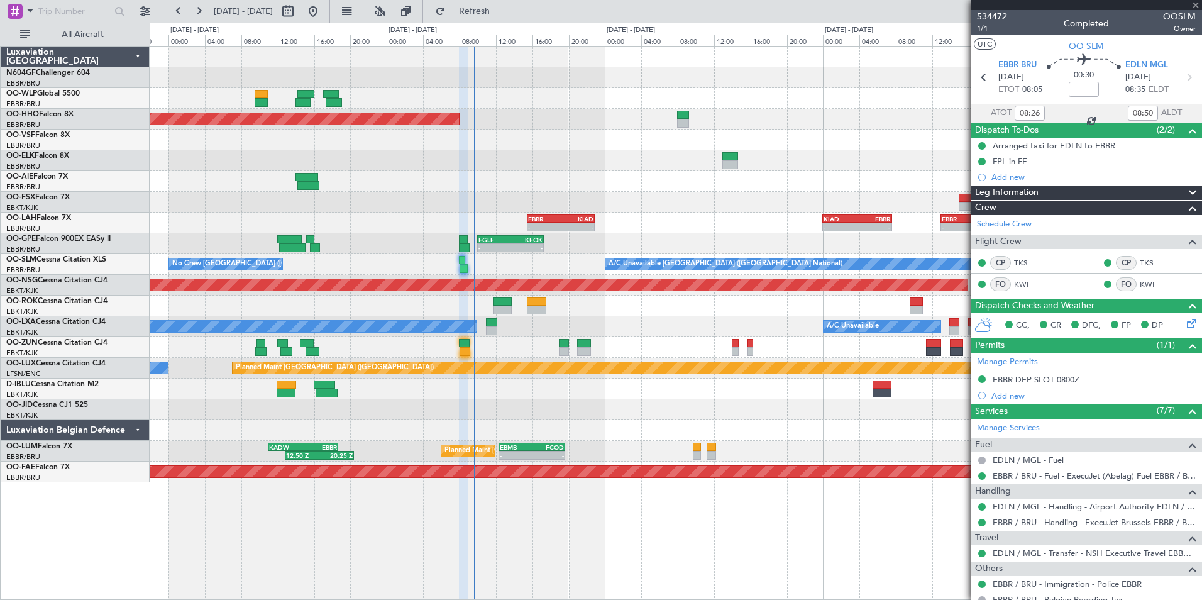
type input "-00:10"
type input "10"
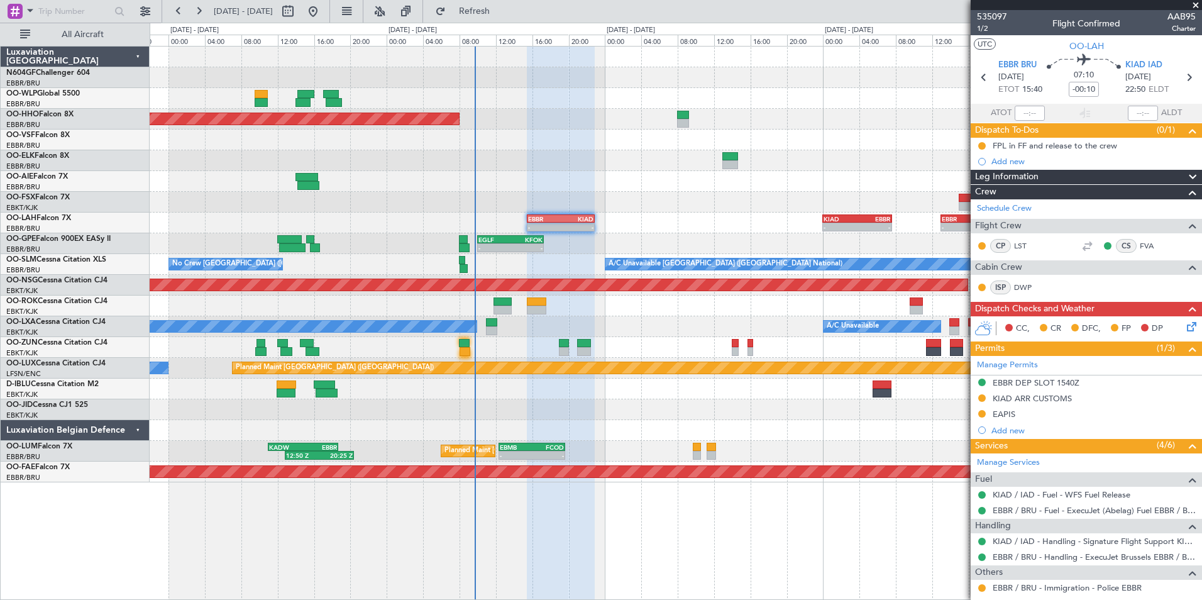
scroll to position [251, 0]
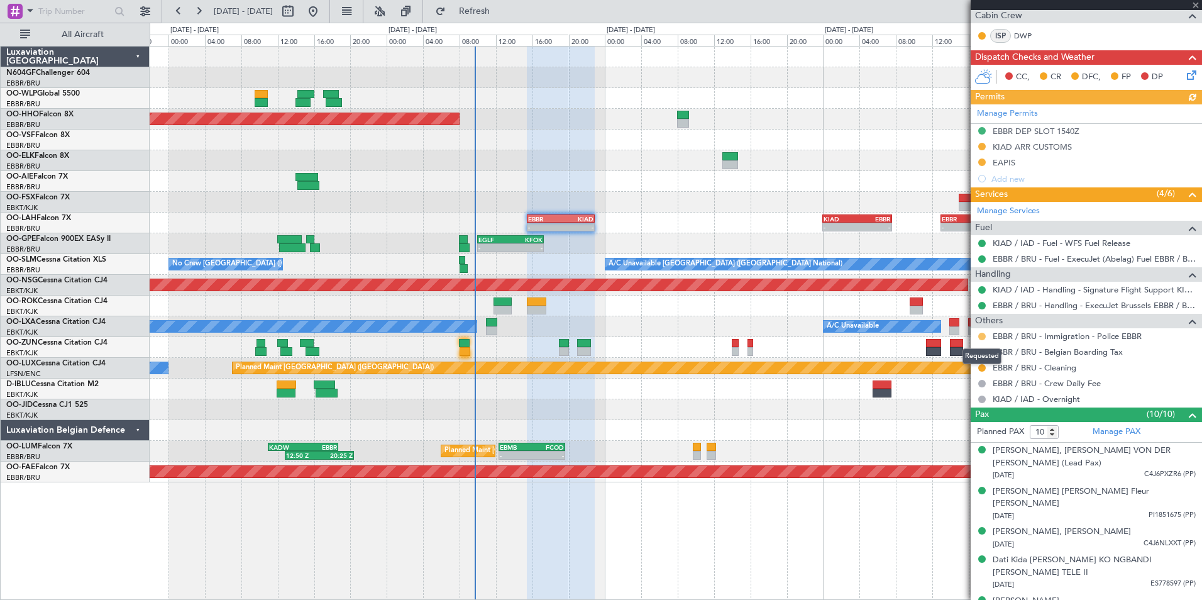
click at [982, 338] on button at bounding box center [982, 336] width 8 height 8
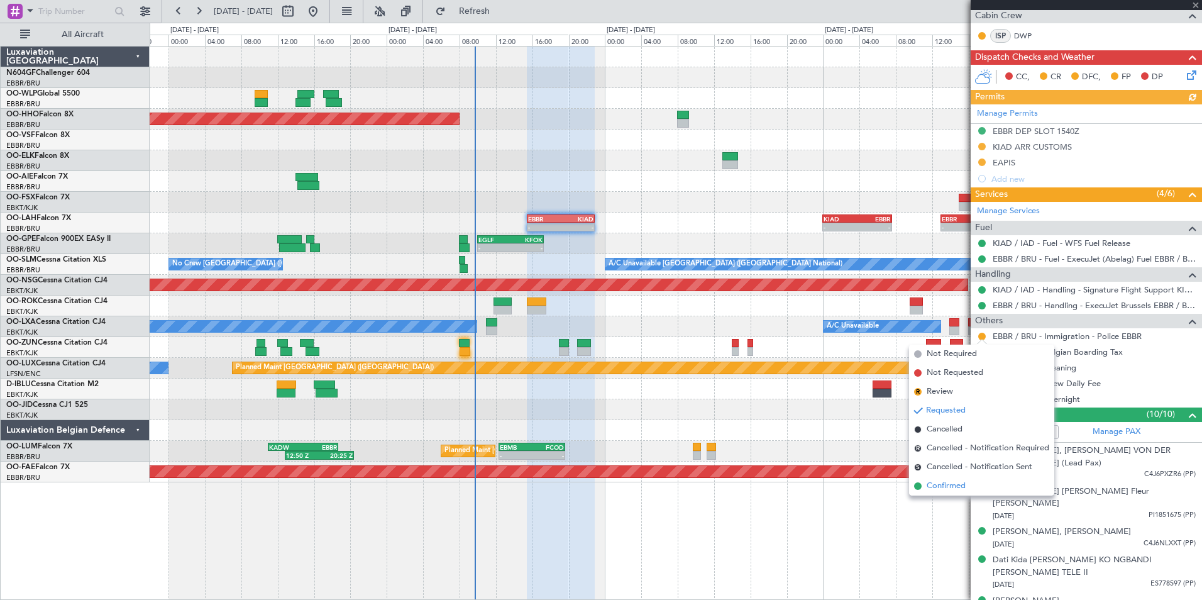
click at [945, 486] on span "Confirmed" at bounding box center [945, 485] width 39 height 13
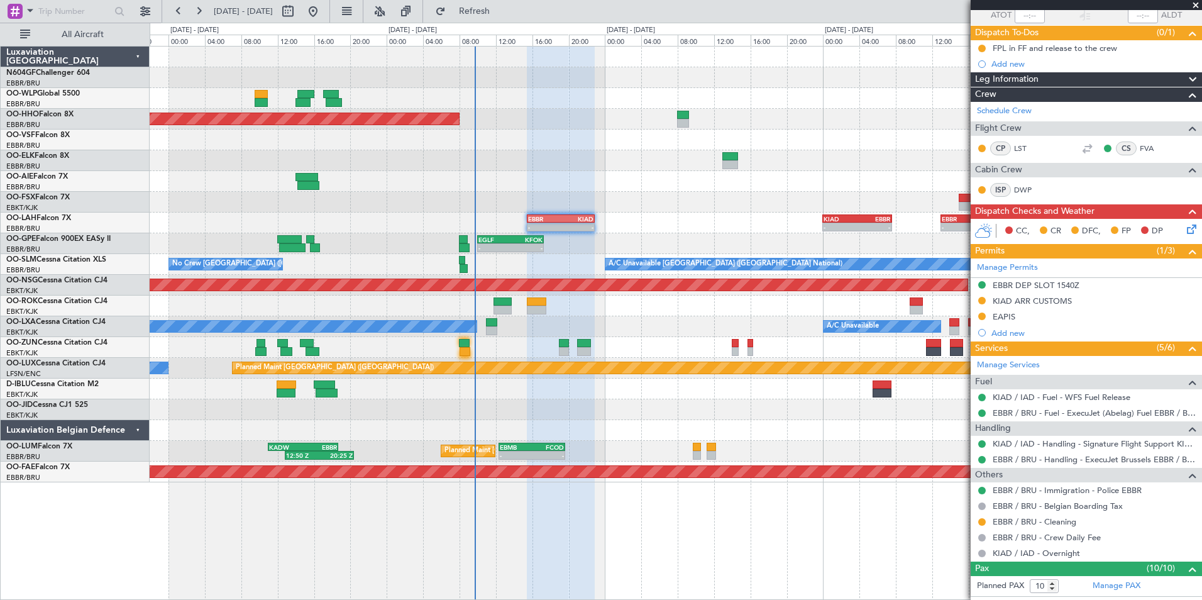
scroll to position [0, 0]
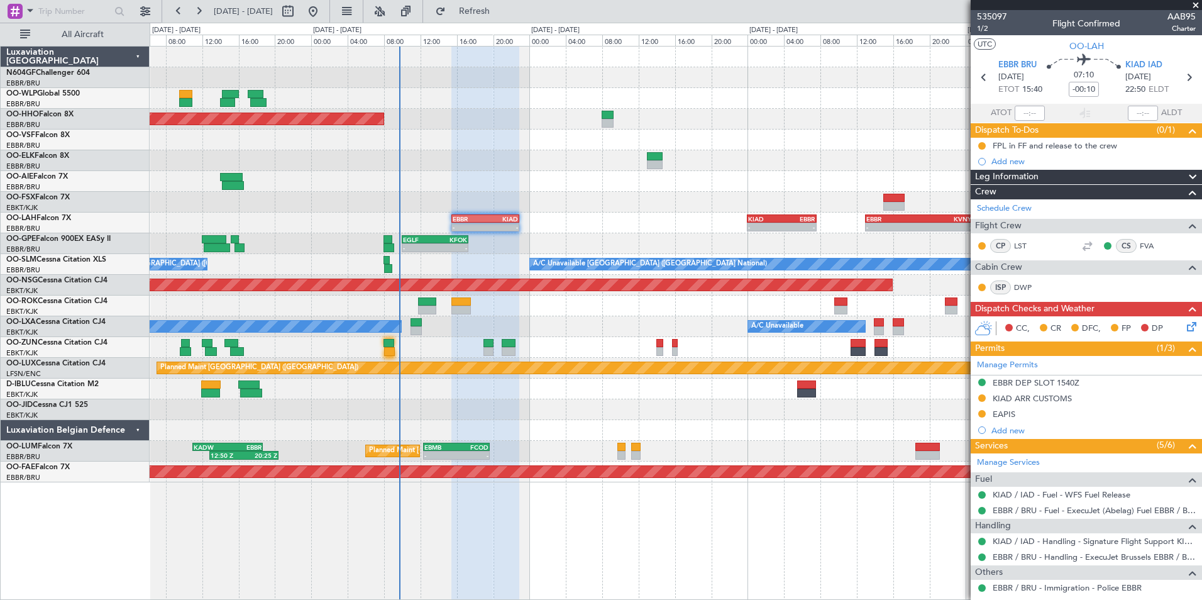
click at [562, 219] on div "- - EBBR 15:30 Z KIAD 22:55 Z - - KIAD 00:00 Z EBBR 07:35 Z - - EBBR 13:00 Z KV…" at bounding box center [675, 222] width 1051 height 21
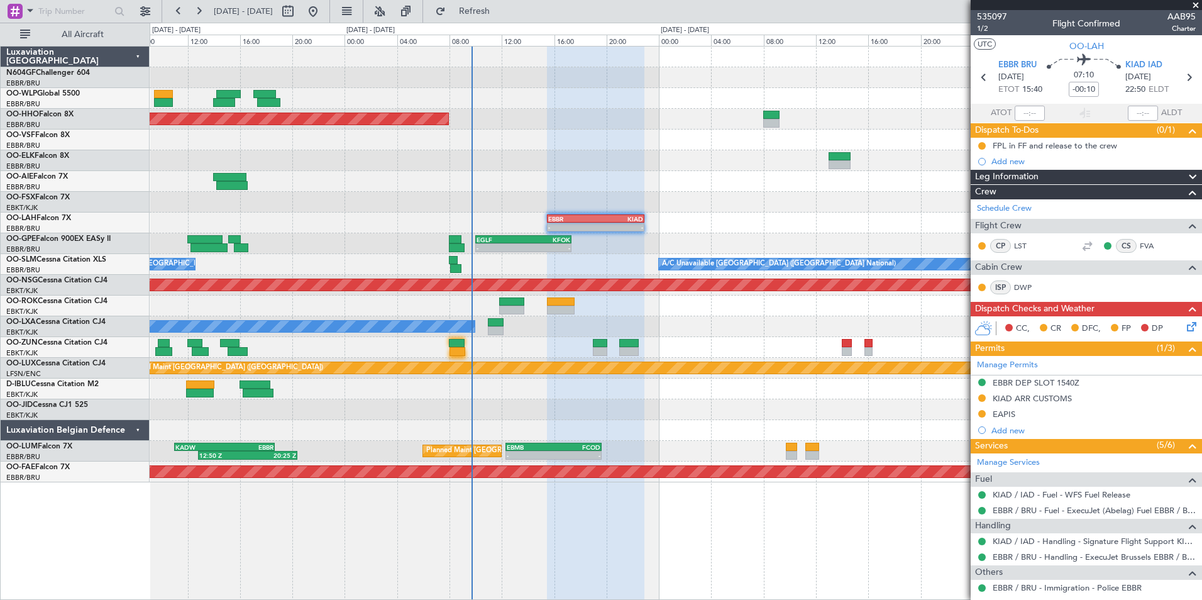
scroll to position [189, 0]
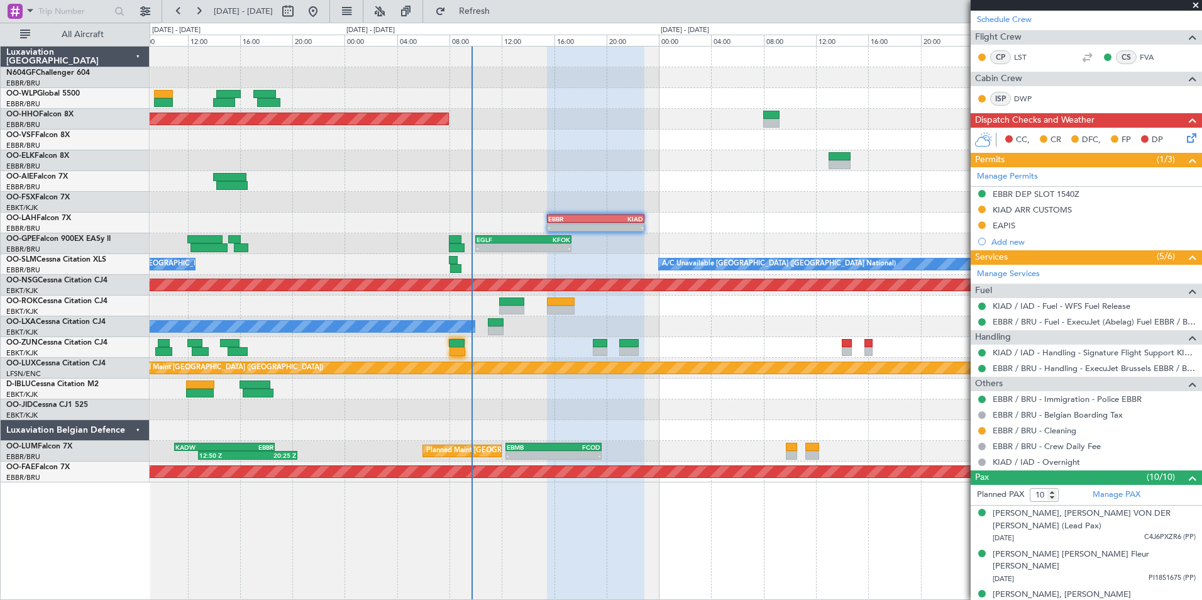
click at [1070, 358] on div "KIAD / IAD - Handling - Signature Flight Support KIAD / IAD" at bounding box center [1085, 352] width 231 height 16
click at [1065, 353] on link "KIAD / IAD - Handling - Signature Flight Support KIAD / IAD" at bounding box center [1093, 352] width 203 height 11
click at [848, 202] on div at bounding box center [675, 202] width 1051 height 21
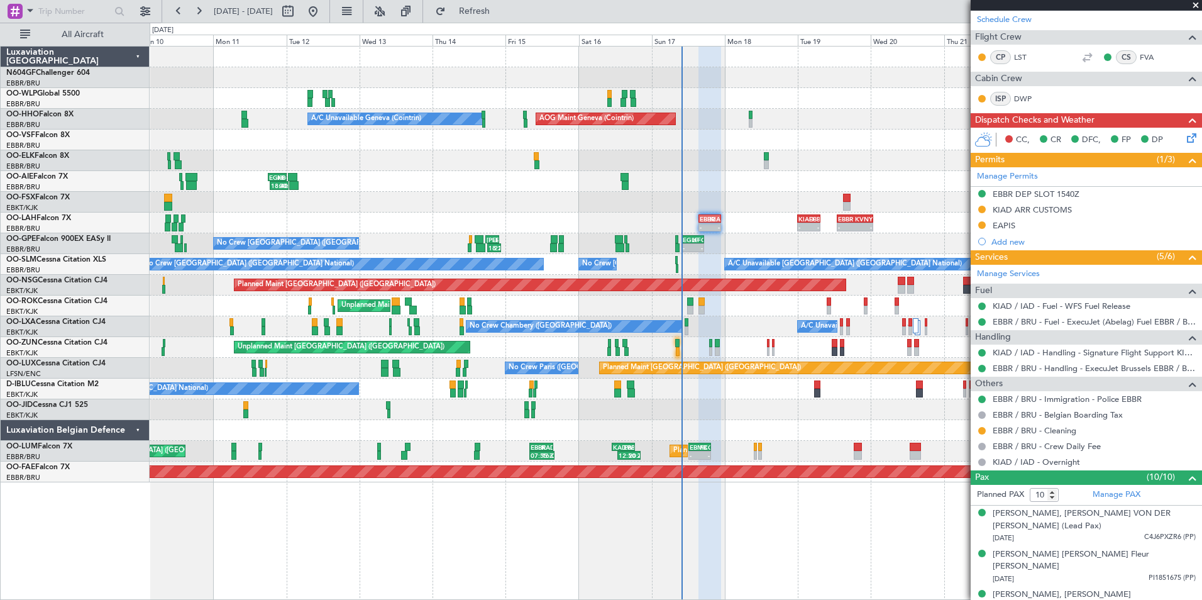
click at [726, 305] on div "Unplanned Maint Kortrijk-Wevelgem Owner Kortrijk-Wevelgem Owner Kortrijk-Wevelg…" at bounding box center [675, 305] width 1051 height 21
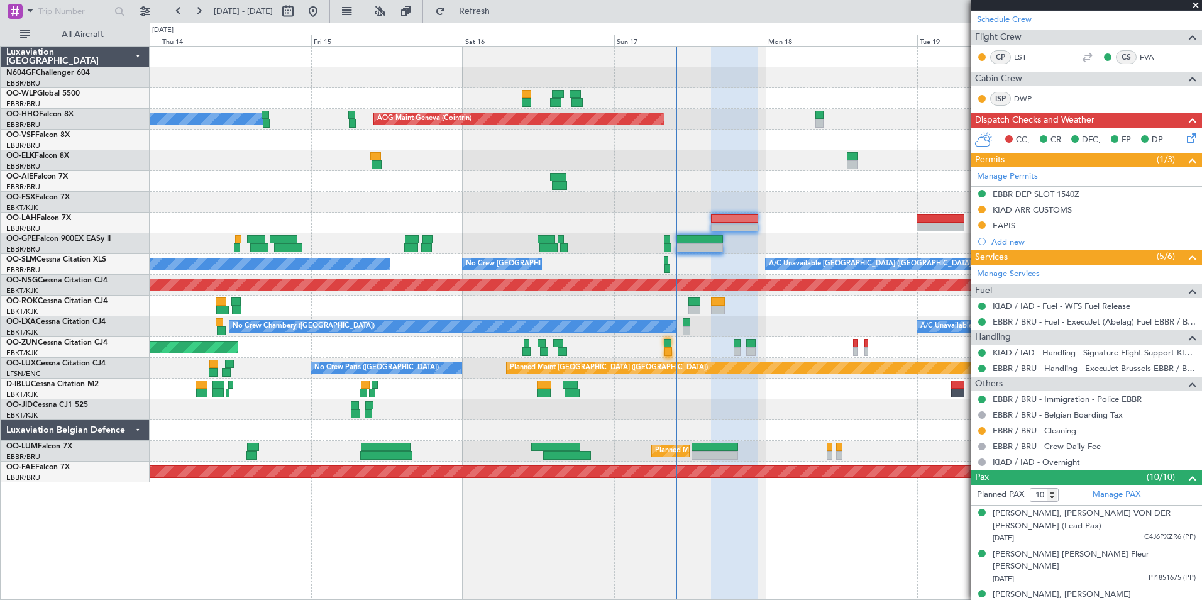
click at [830, 421] on div at bounding box center [675, 430] width 1051 height 21
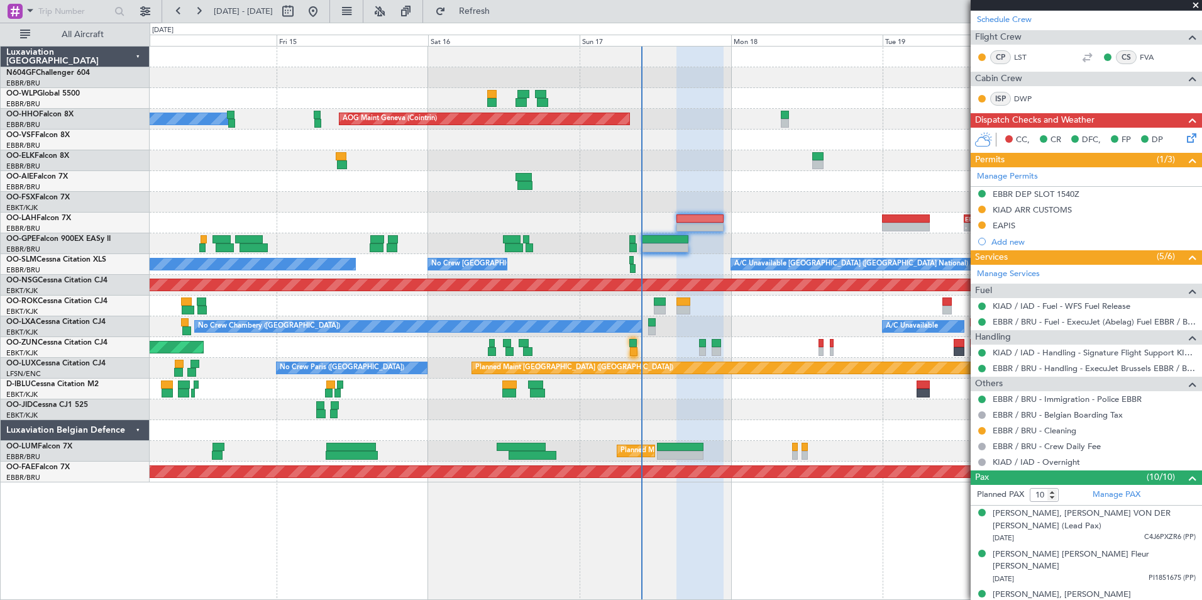
click at [789, 408] on div at bounding box center [675, 409] width 1051 height 21
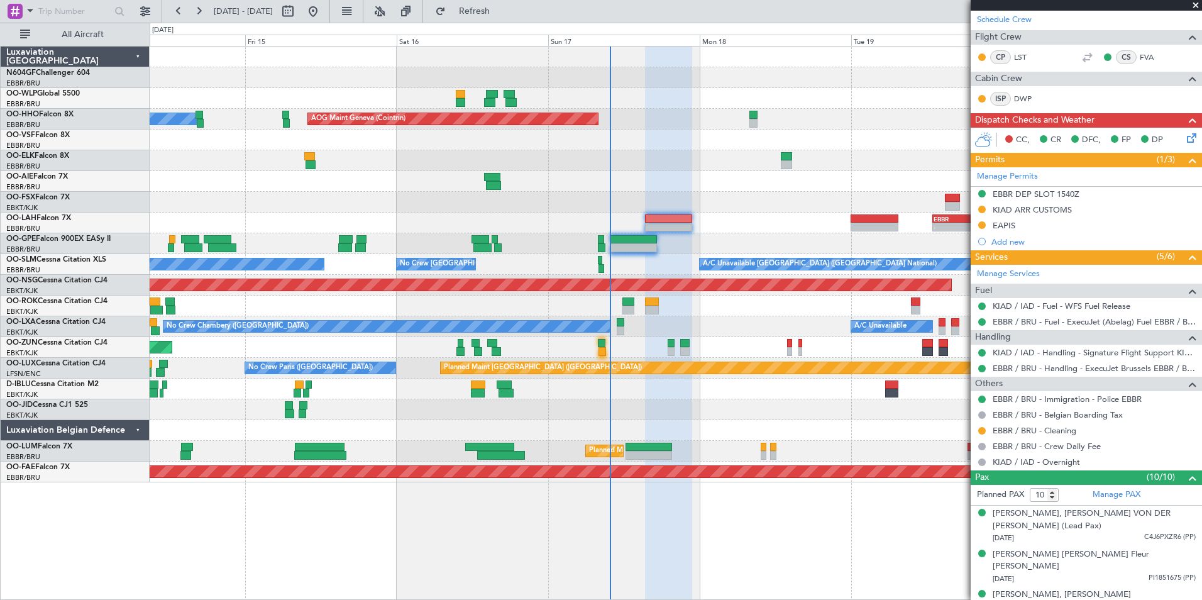
click at [723, 349] on div "Unplanned Maint [GEOGRAPHIC_DATA] ([GEOGRAPHIC_DATA])" at bounding box center [675, 347] width 1051 height 21
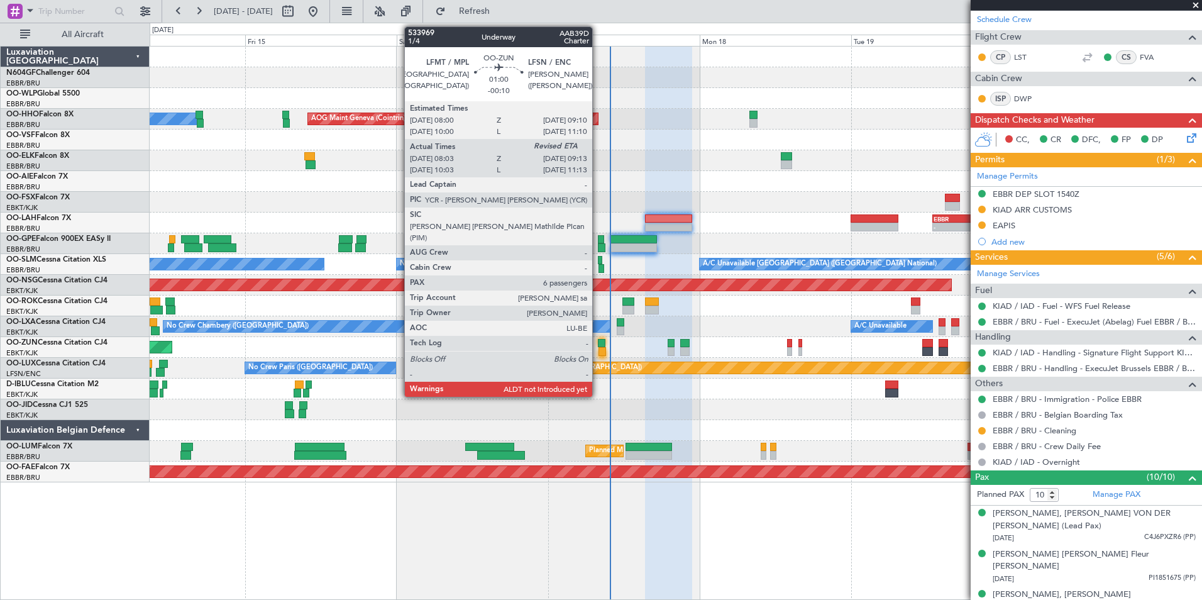
click at [598, 346] on div at bounding box center [602, 343] width 8 height 9
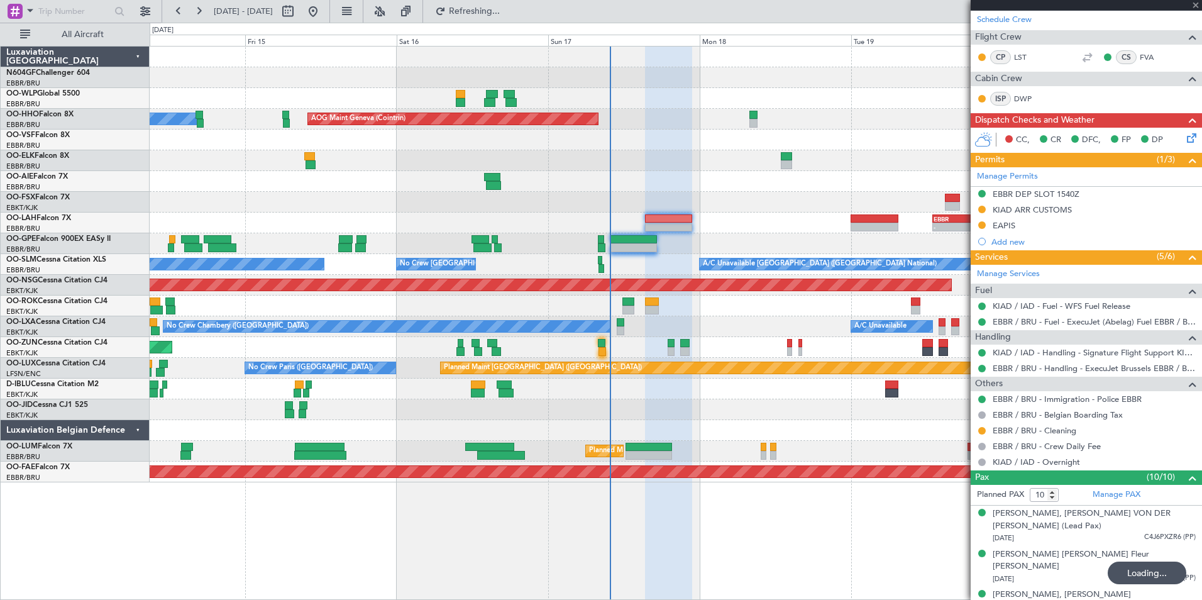
type input "08:08"
type input "6"
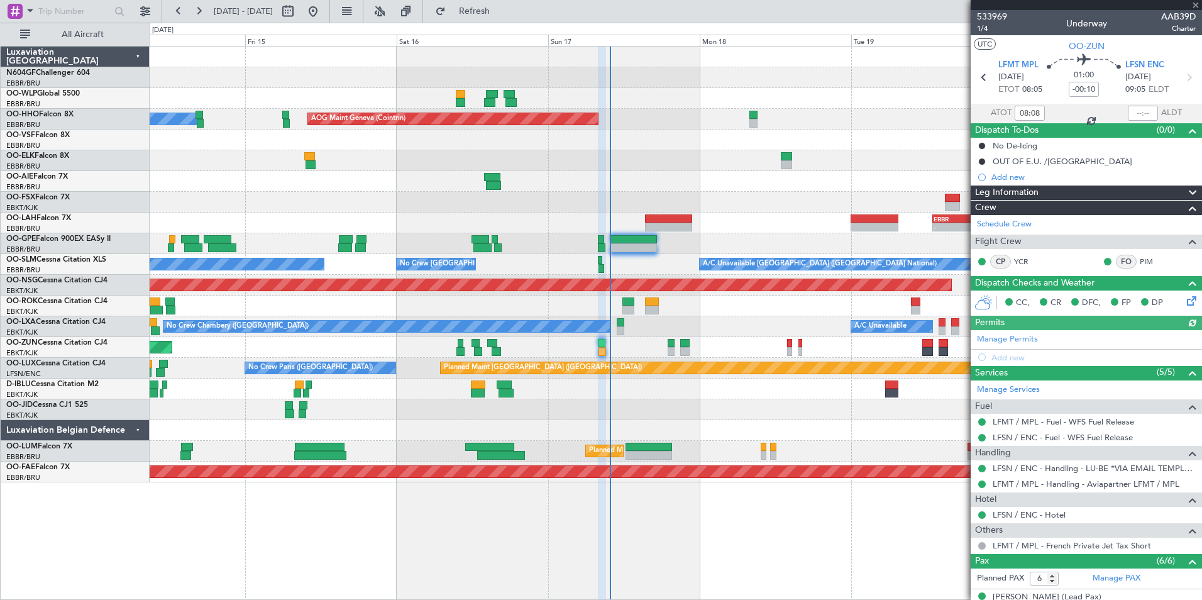
type input "10"
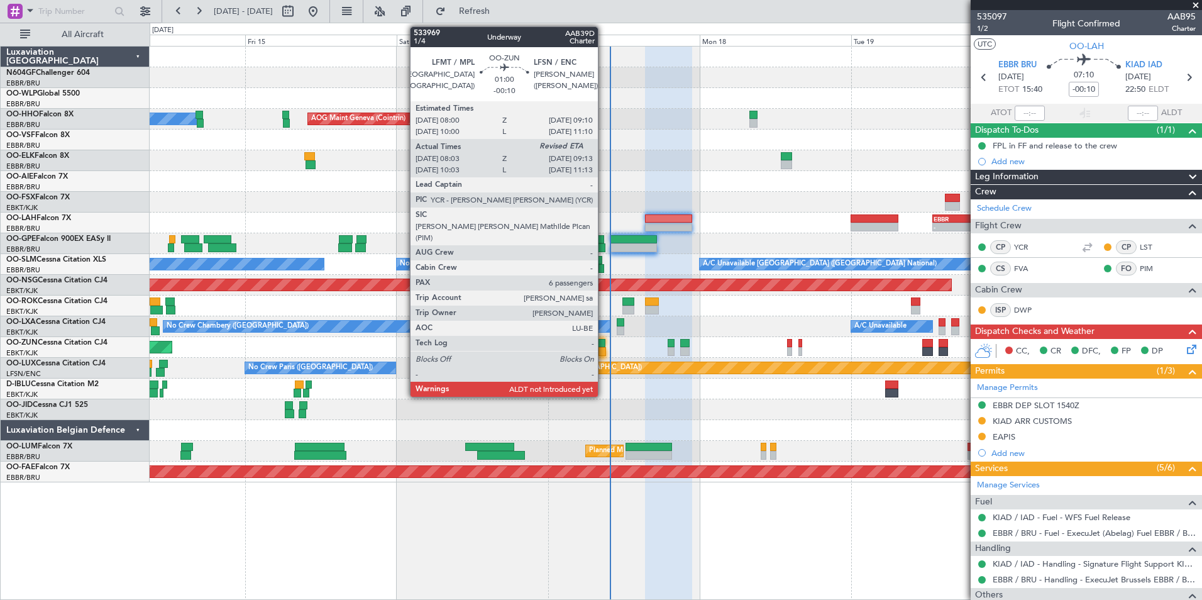
click at [603, 349] on div at bounding box center [602, 351] width 8 height 9
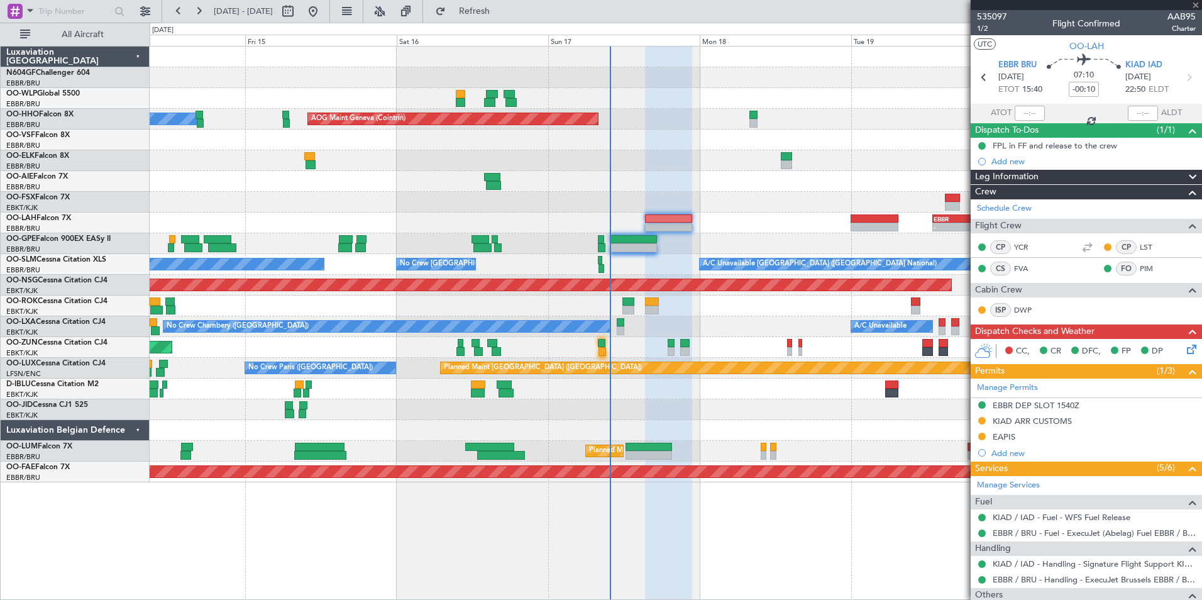
type input "08:08"
type input "6"
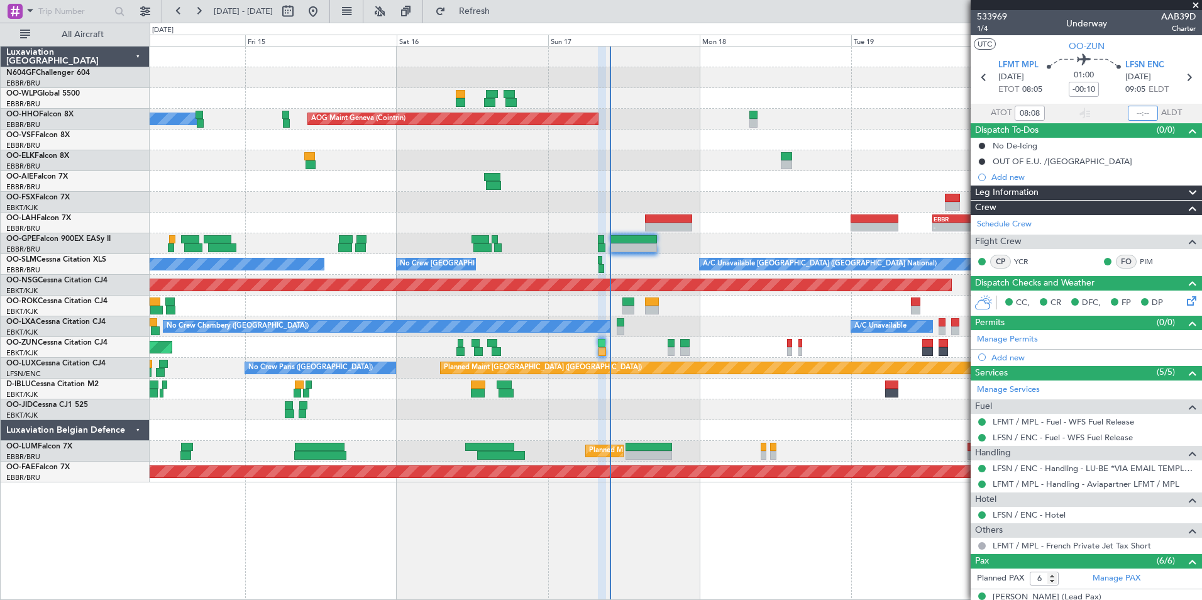
click at [1143, 110] on input "text" at bounding box center [1142, 113] width 30 height 15
type input "09:09"
click at [1130, 48] on section "UTC OO-ZUN" at bounding box center [1085, 44] width 231 height 19
click at [57, 221] on link "OO-LAH Falcon 7X" at bounding box center [38, 218] width 65 height 8
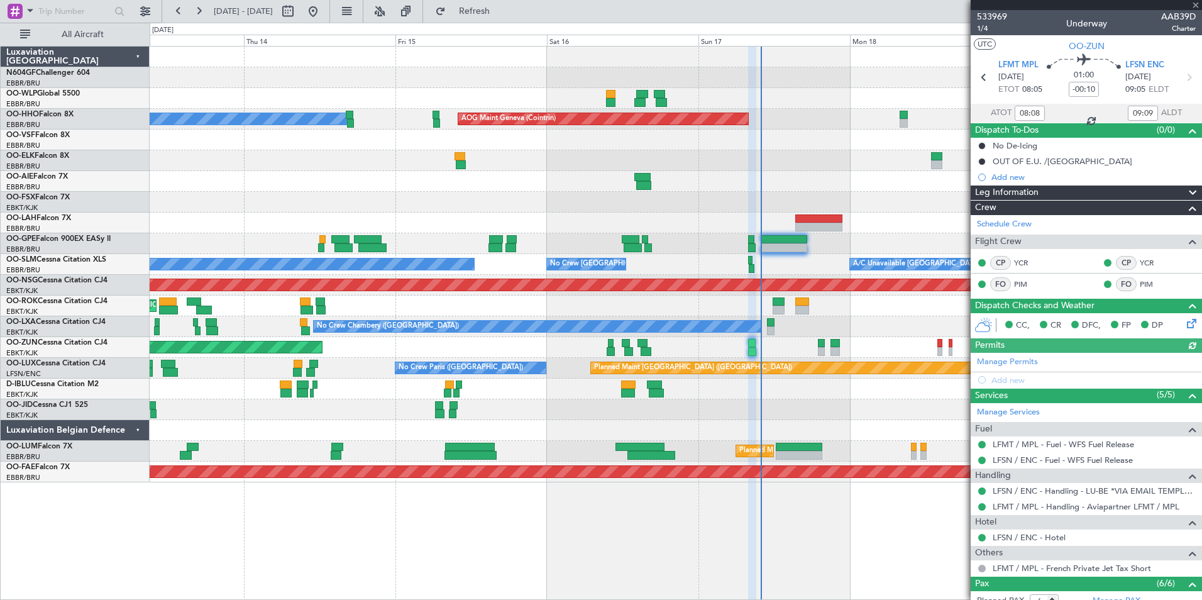
click at [399, 223] on div "- - EBBR 13:00 Z KVNY 00:45 Z" at bounding box center [675, 222] width 1051 height 21
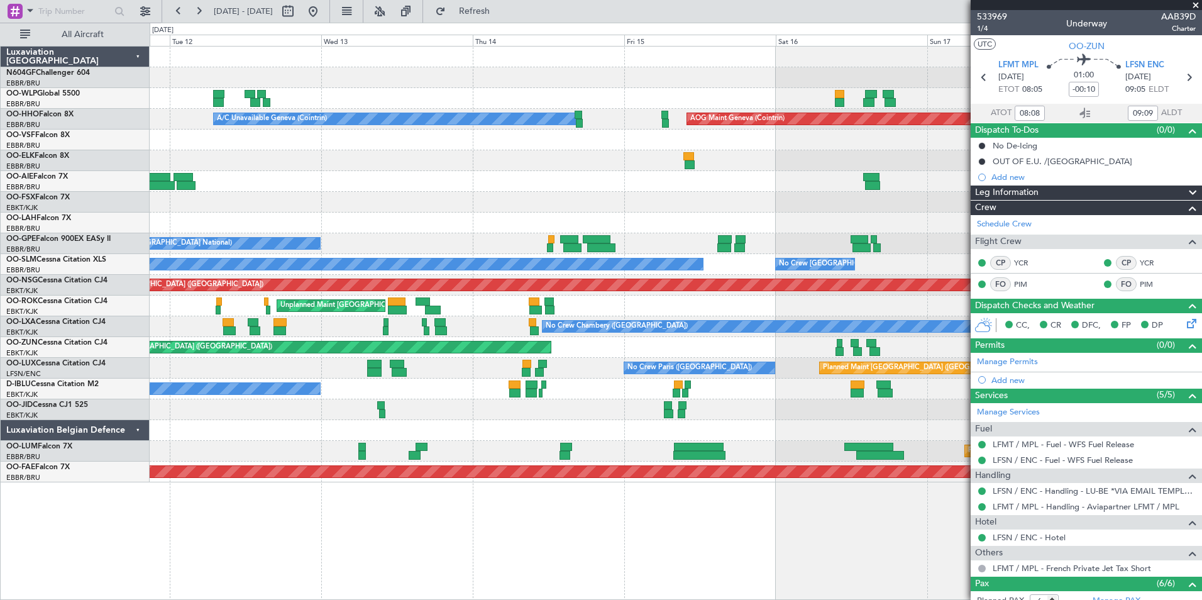
click at [239, 197] on div "A/C Unavailable Geneva (Cointrin) AOG Maint Geneva (Cointrin) - - EBBR 13:00 Z …" at bounding box center [675, 265] width 1051 height 436
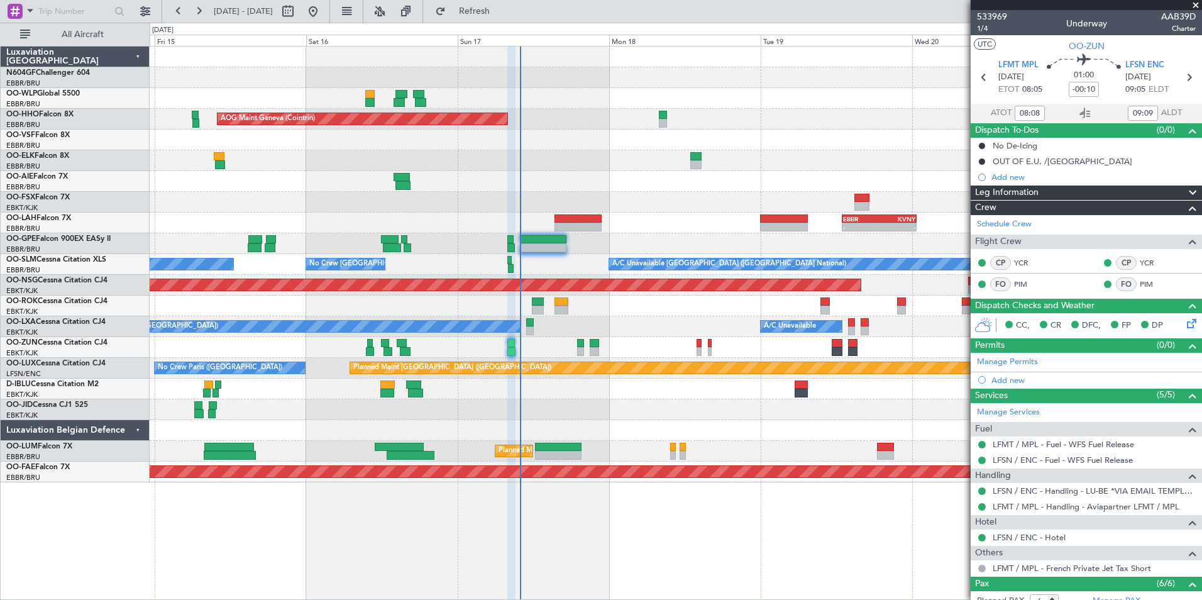
click at [664, 206] on div at bounding box center [675, 202] width 1051 height 21
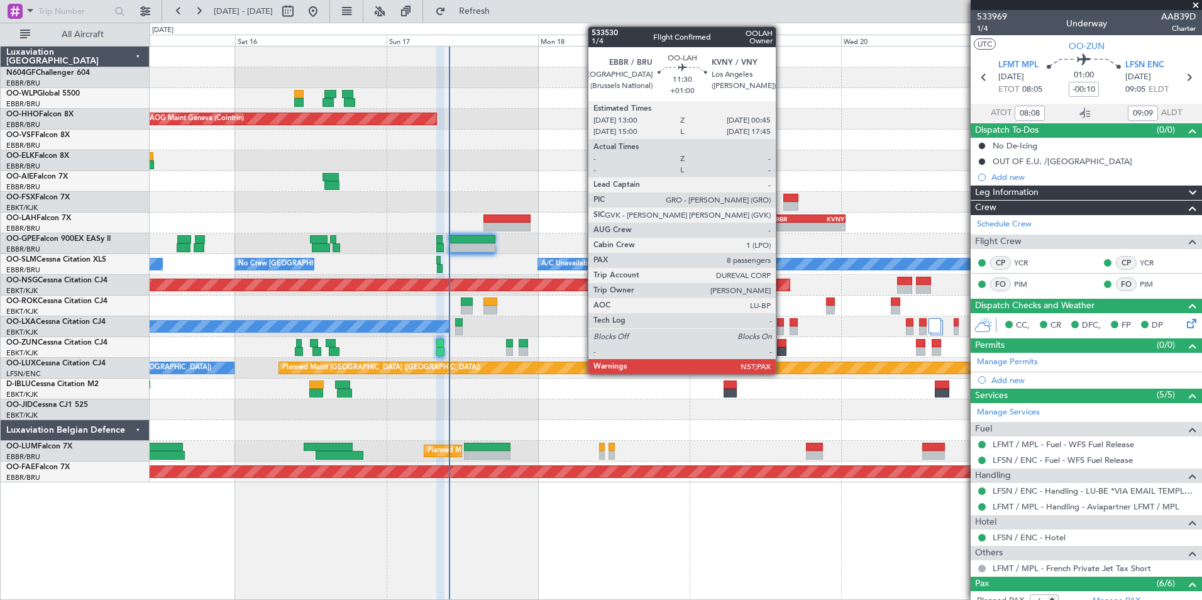
click at [781, 223] on div "-" at bounding box center [790, 227] width 36 height 8
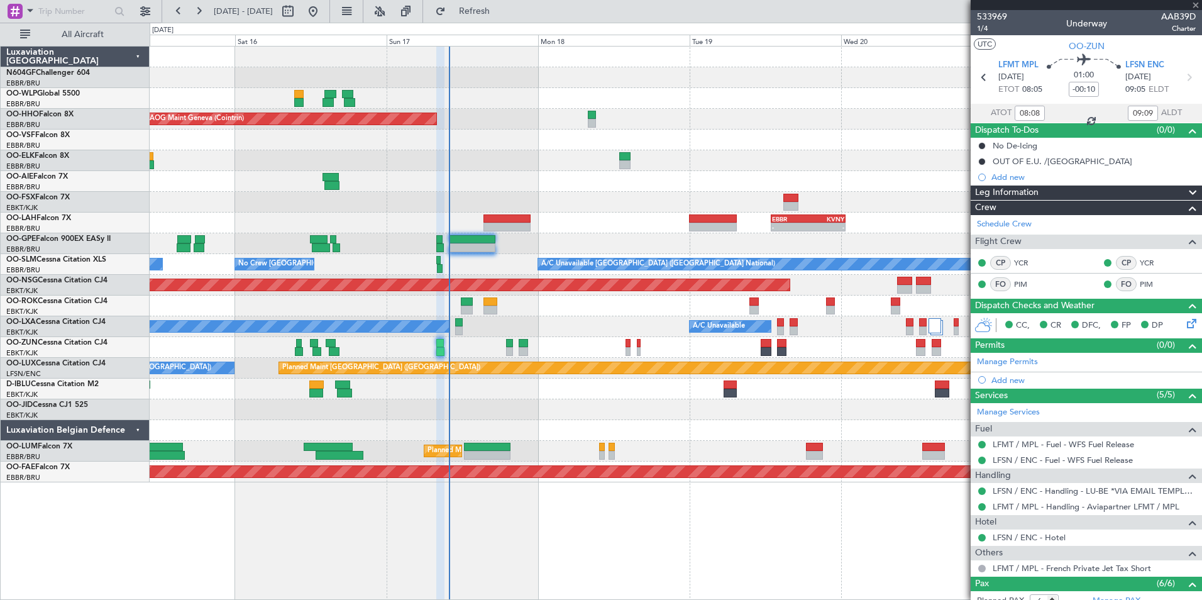
type input "+01:00"
type input "8"
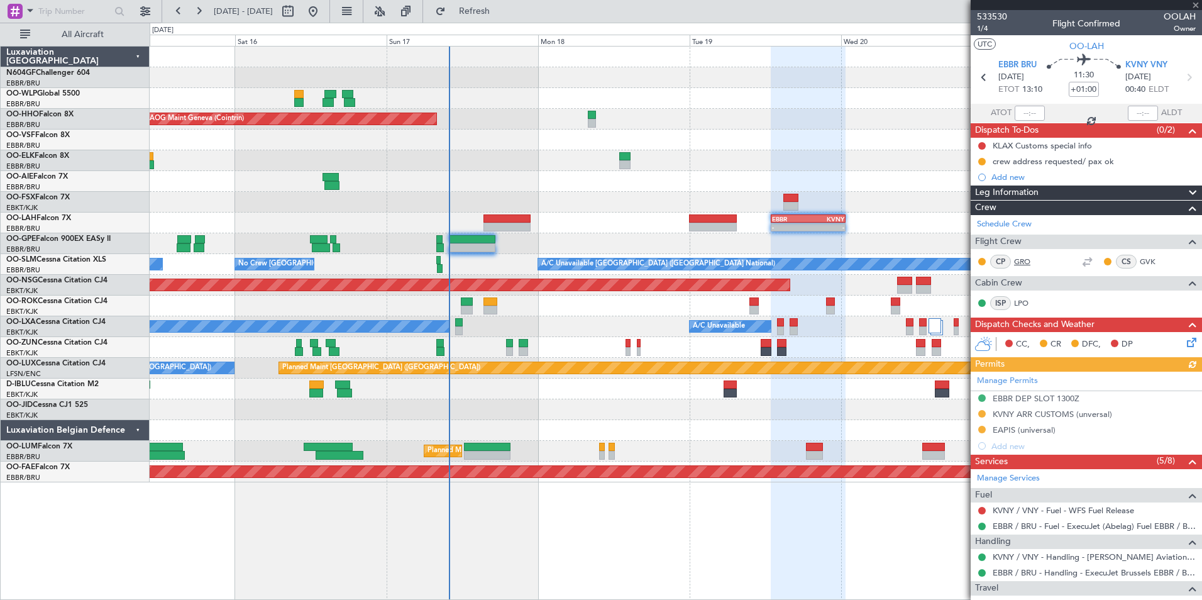
click at [1026, 263] on link "GRO" at bounding box center [1028, 261] width 28 height 11
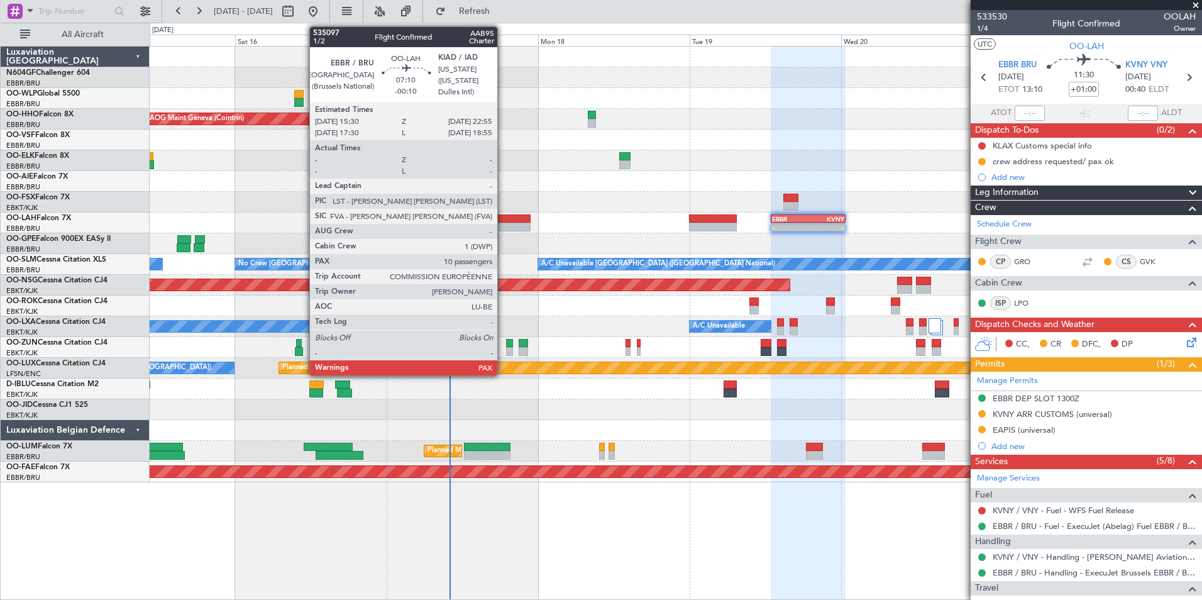
click at [503, 218] on div at bounding box center [506, 218] width 47 height 9
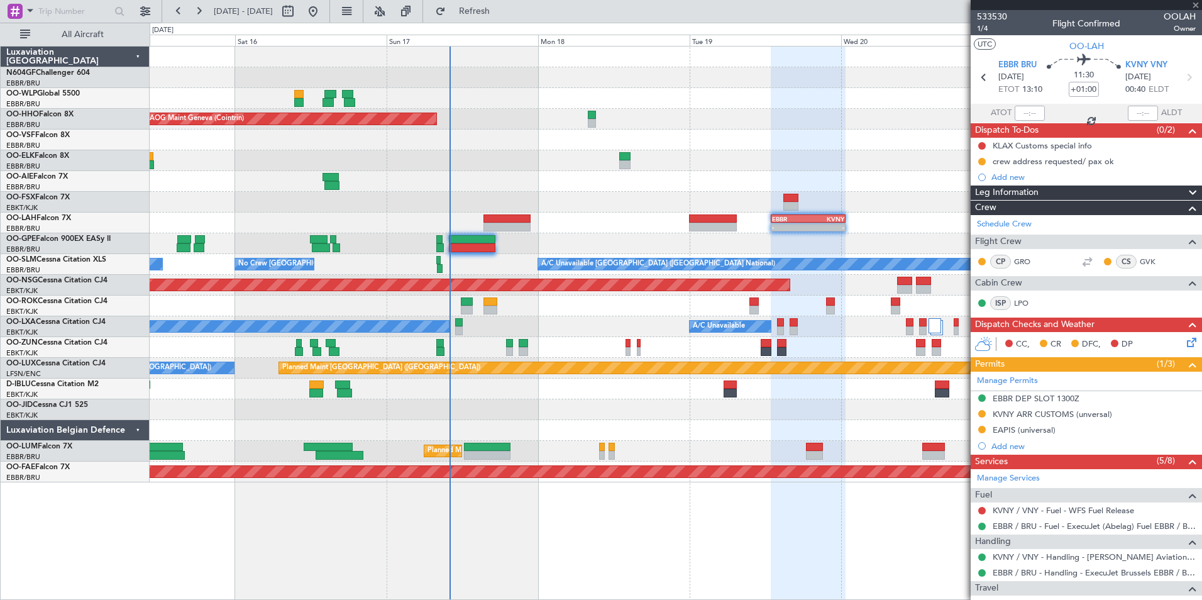
type input "-00:10"
type input "10"
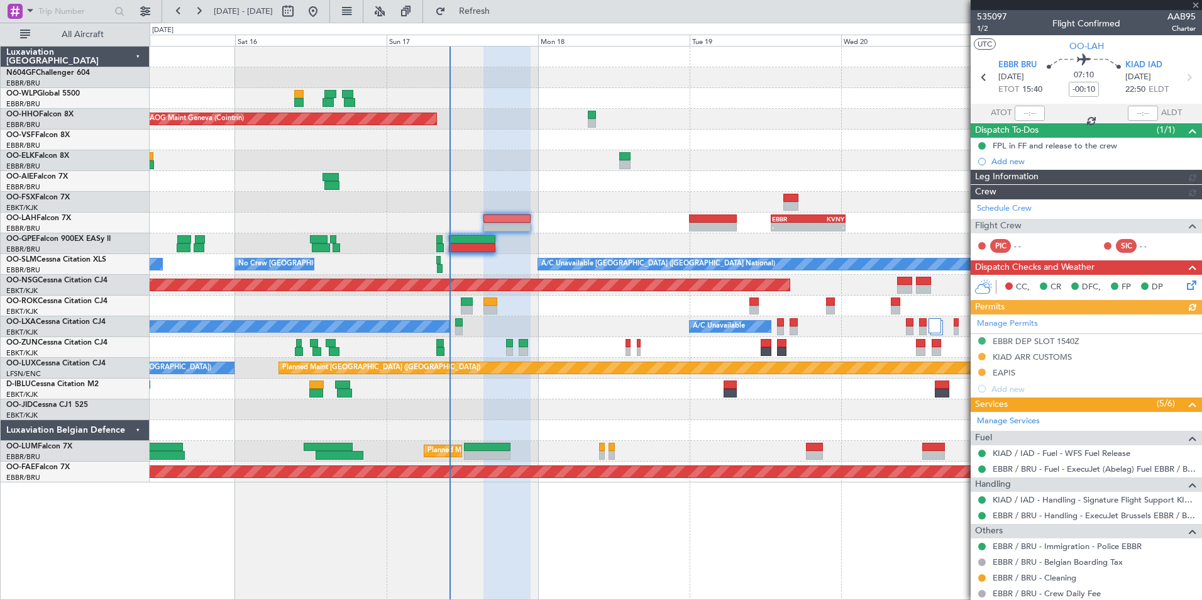
scroll to position [53, 0]
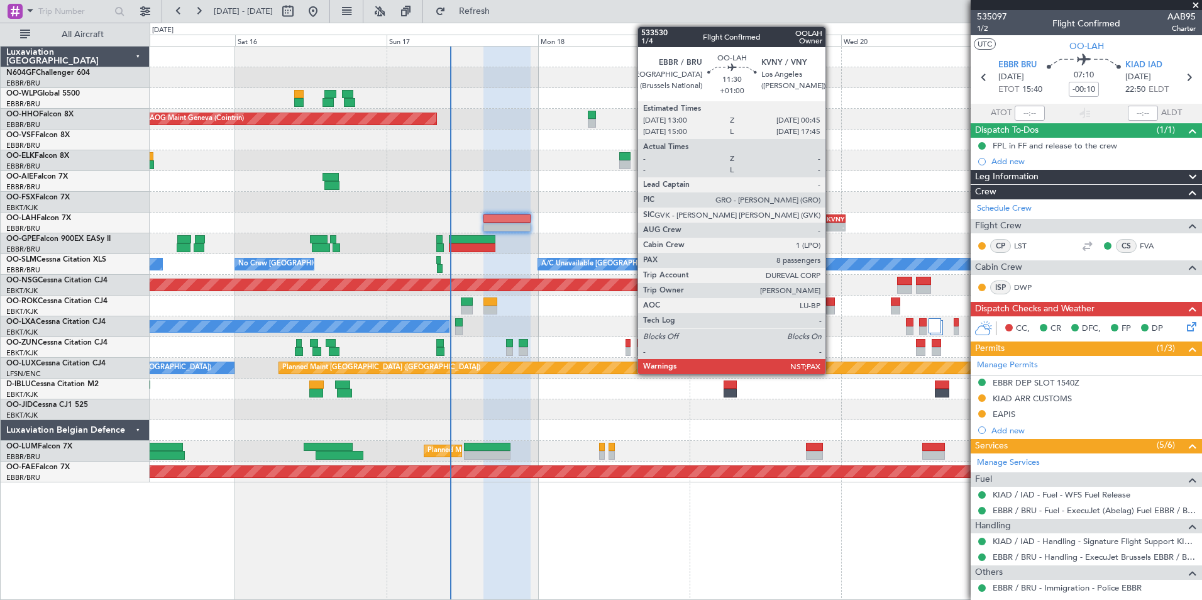
click at [831, 227] on div "-" at bounding box center [826, 227] width 36 height 8
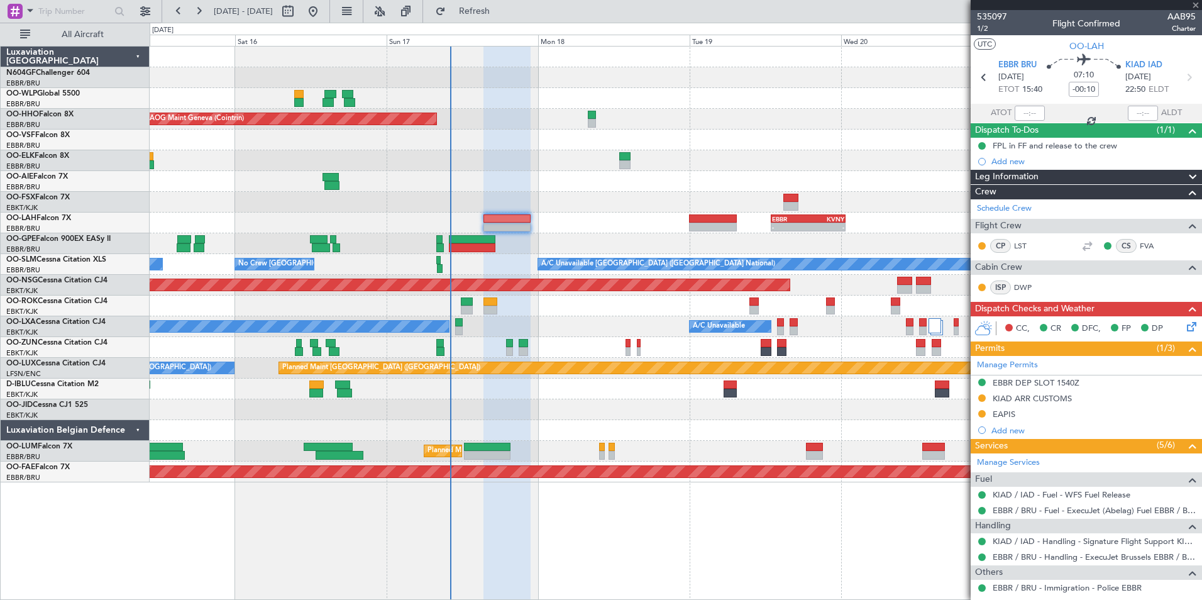
type input "+01:00"
type input "8"
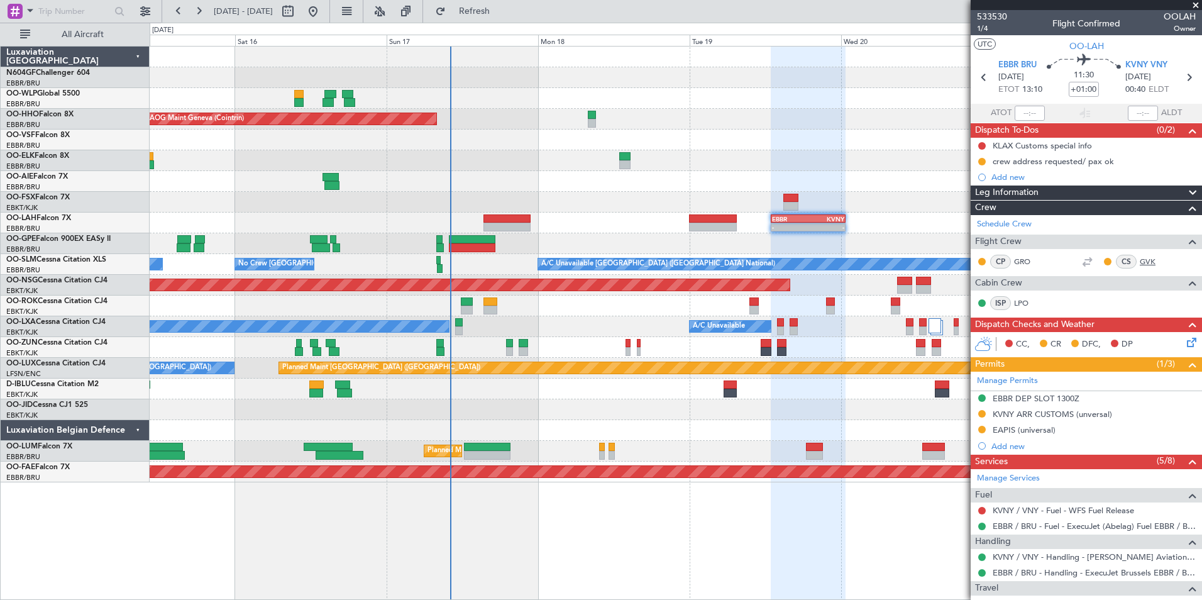
click at [1139, 260] on link "GVK" at bounding box center [1153, 261] width 28 height 11
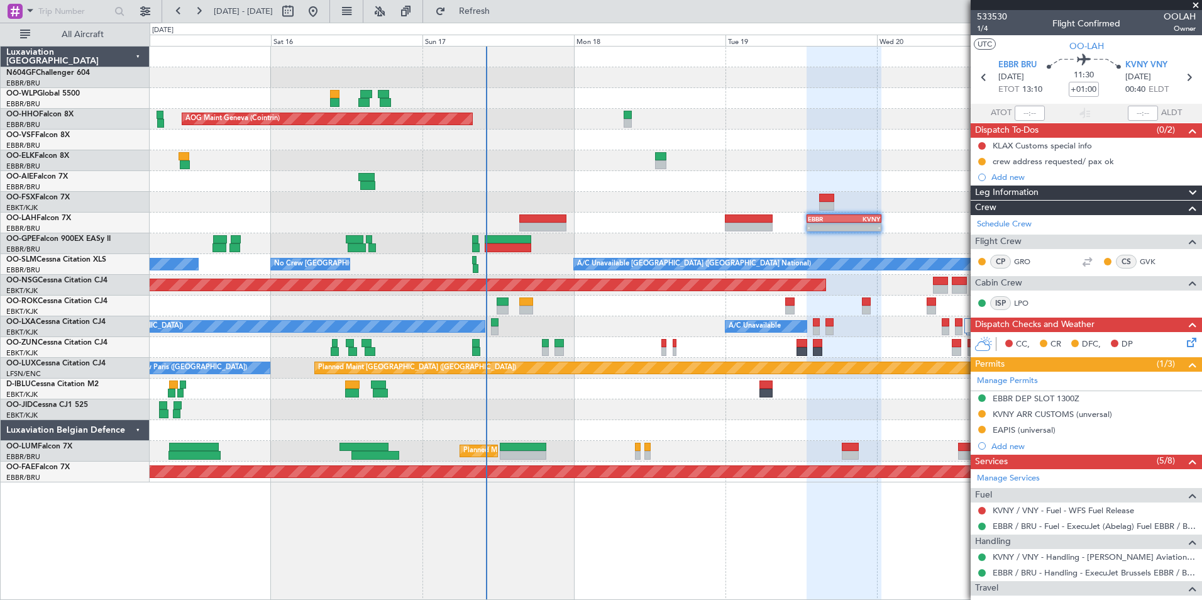
click at [641, 221] on div "Planned Maint Berlin (Brandenburg) AOG Maint Geneva (Cointrin) A/C Unavailable …" at bounding box center [675, 265] width 1051 height 436
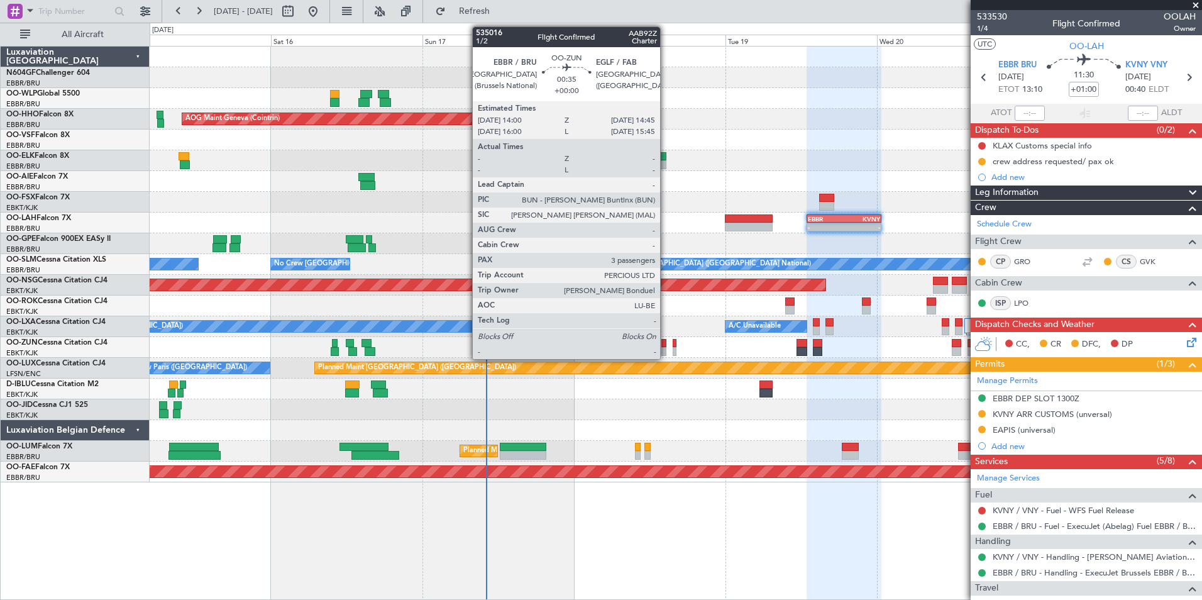
click at [666, 348] on div at bounding box center [663, 351] width 5 height 9
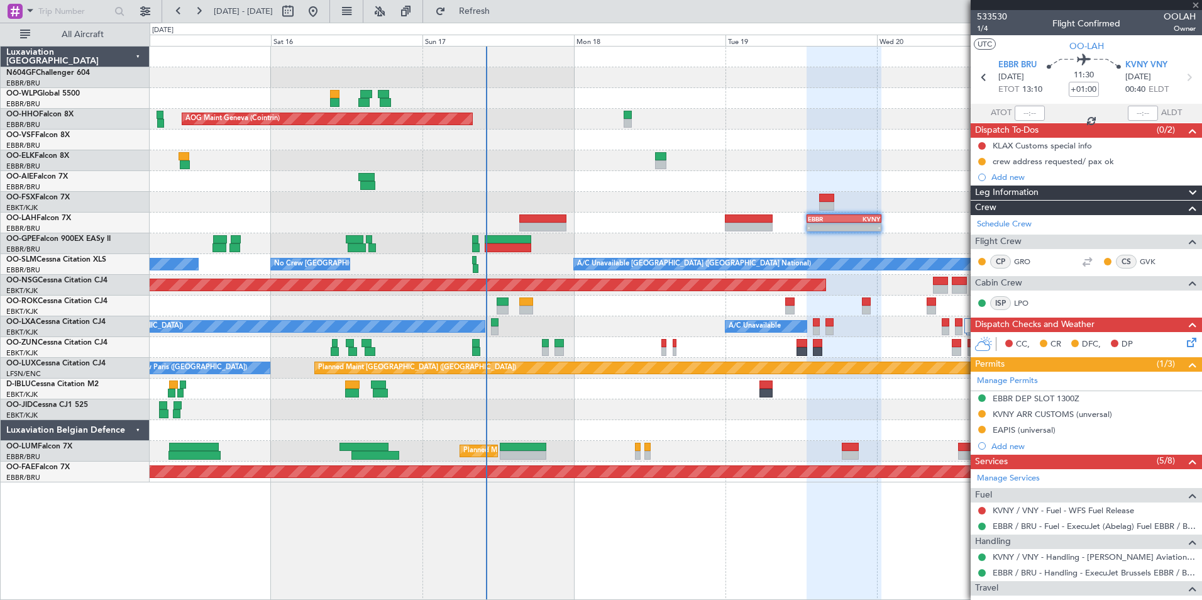
type input "3"
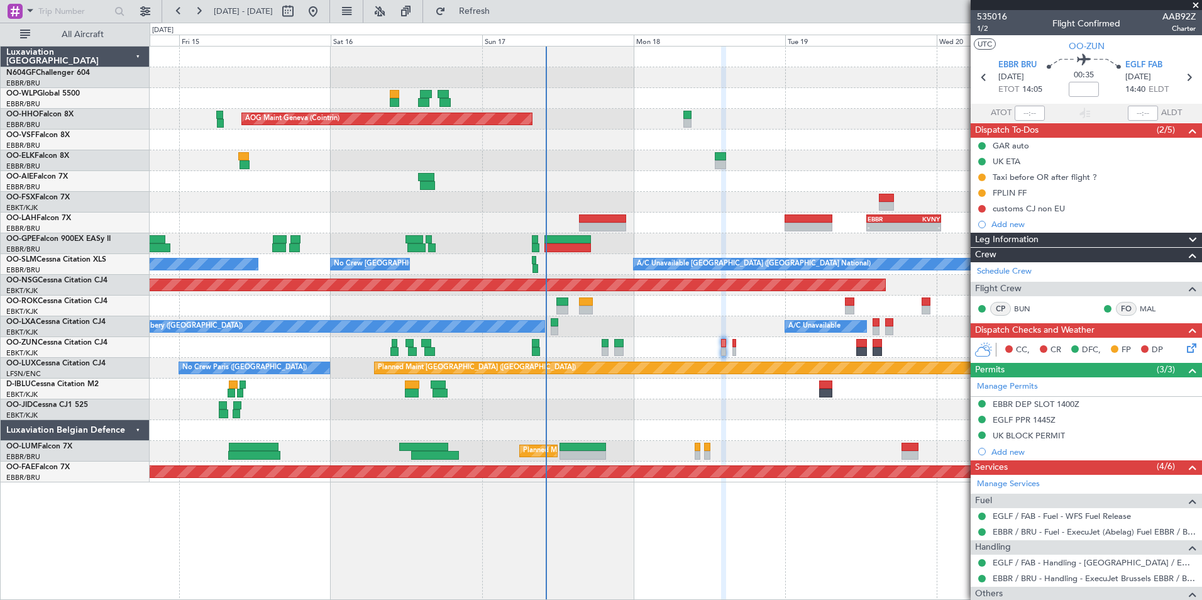
click at [743, 408] on div at bounding box center [675, 409] width 1051 height 21
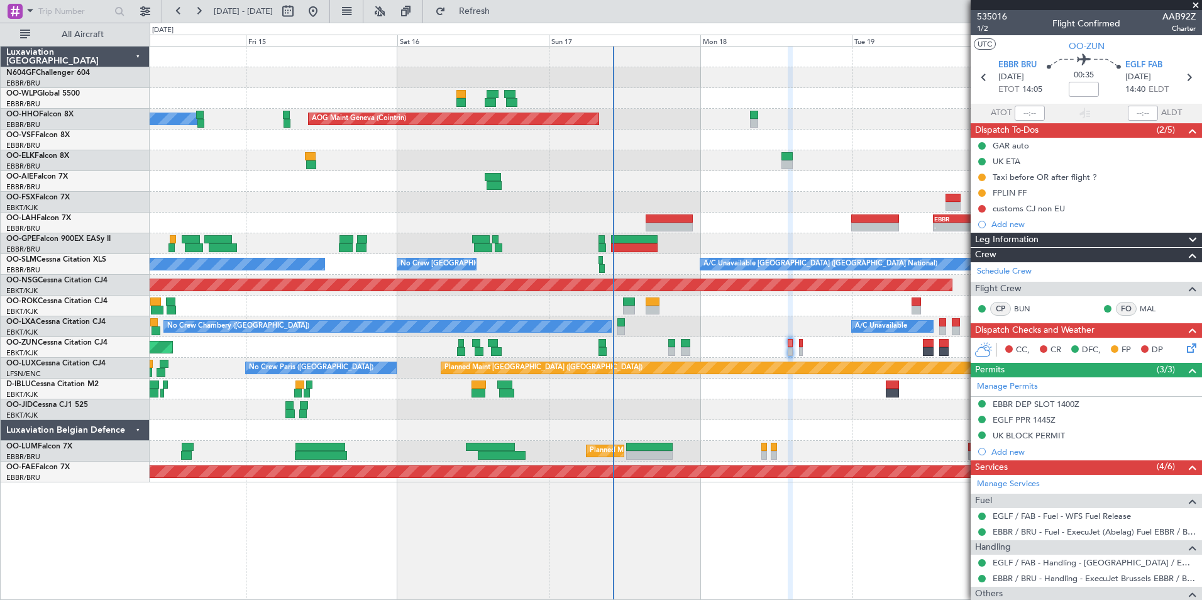
click at [649, 193] on div "Planned Maint Berlin (Brandenburg) AOG Maint Geneva (Cointrin) A/C Unavailable …" at bounding box center [675, 265] width 1051 height 436
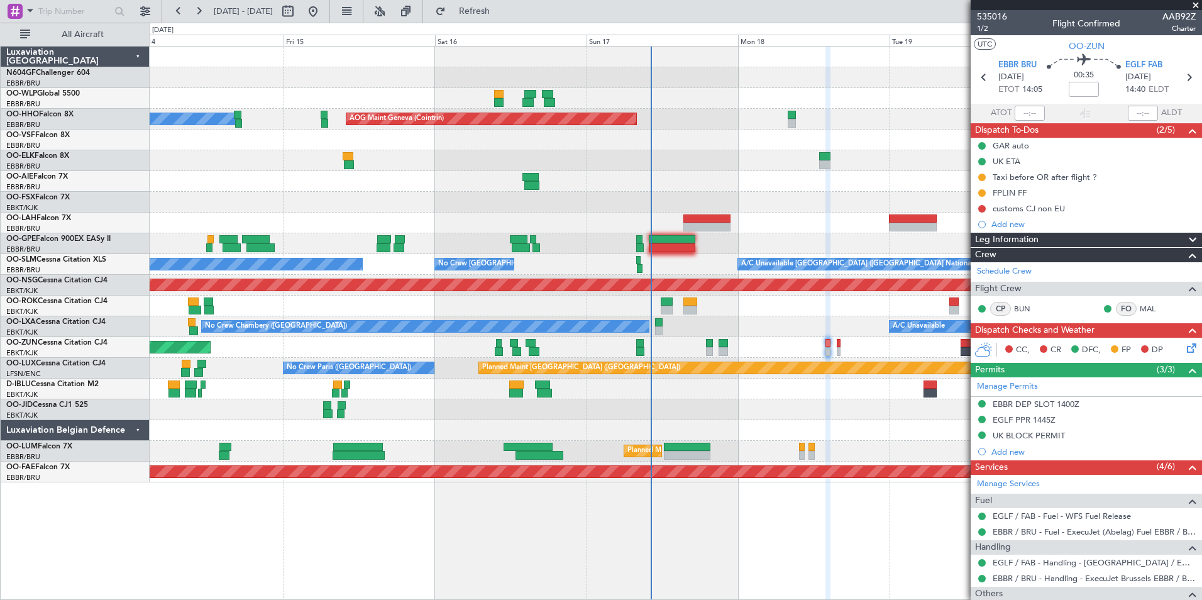
click at [728, 302] on div "Planned Maint Berlin (Brandenburg) A/C Unavailable Geneva (Cointrin) AOG Maint …" at bounding box center [675, 265] width 1051 height 436
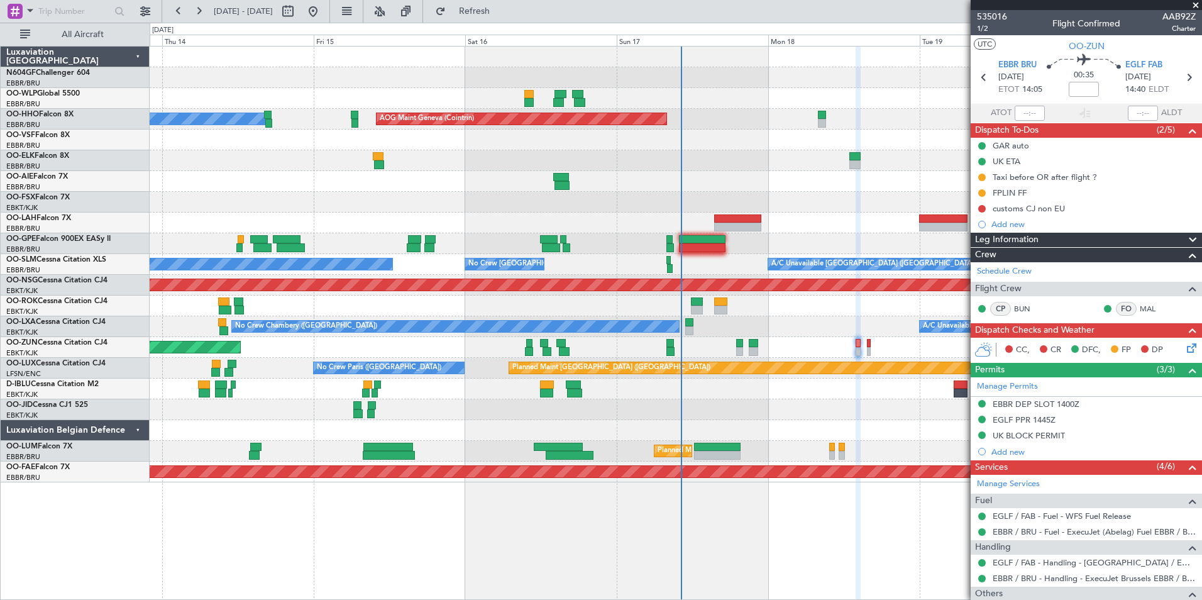
click at [751, 241] on div "No Crew [GEOGRAPHIC_DATA] ([GEOGRAPHIC_DATA] National)" at bounding box center [675, 243] width 1051 height 21
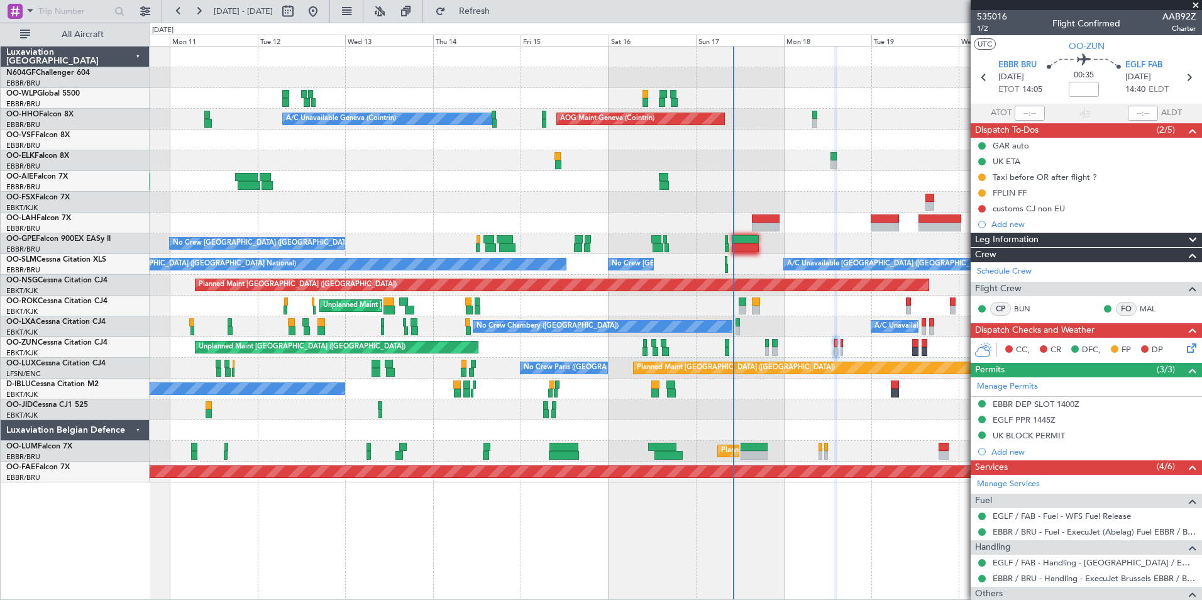
click at [775, 232] on div "Planned Maint Berlin (Brandenburg) AOG Maint Geneva (Cointrin) A/C Unavailable …" at bounding box center [675, 265] width 1051 height 436
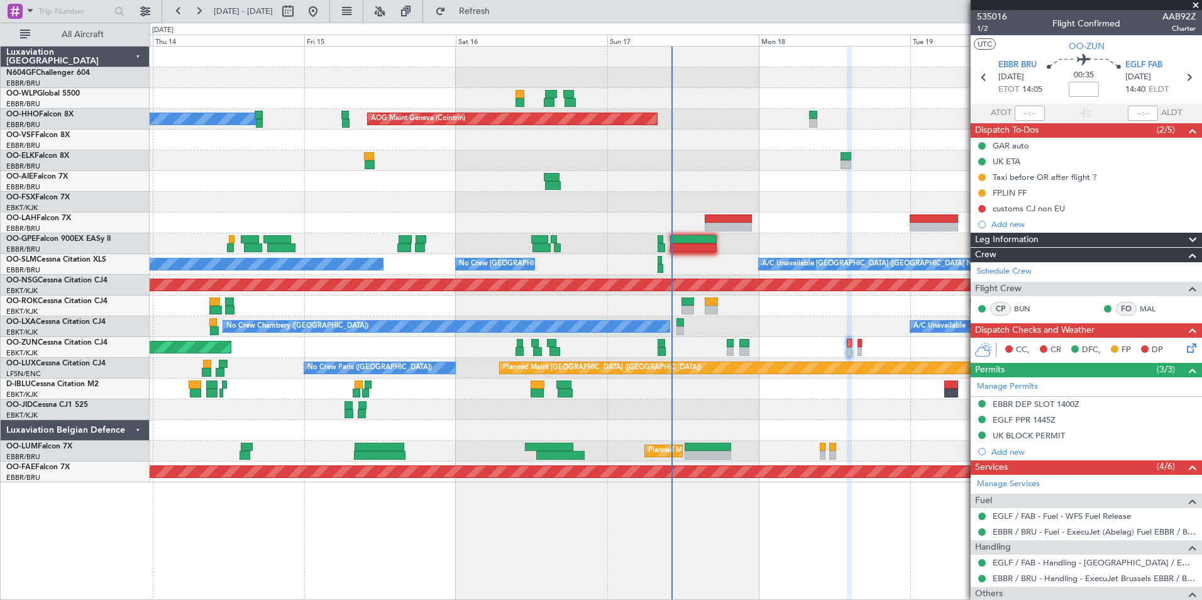
click at [852, 420] on div at bounding box center [675, 430] width 1051 height 21
click at [1029, 559] on link "EGLF / FAB - Handling - [GEOGRAPHIC_DATA] / EGLF / FAB" at bounding box center [1093, 562] width 203 height 11
click at [1007, 205] on div "customs CJ non EU" at bounding box center [1028, 208] width 72 height 11
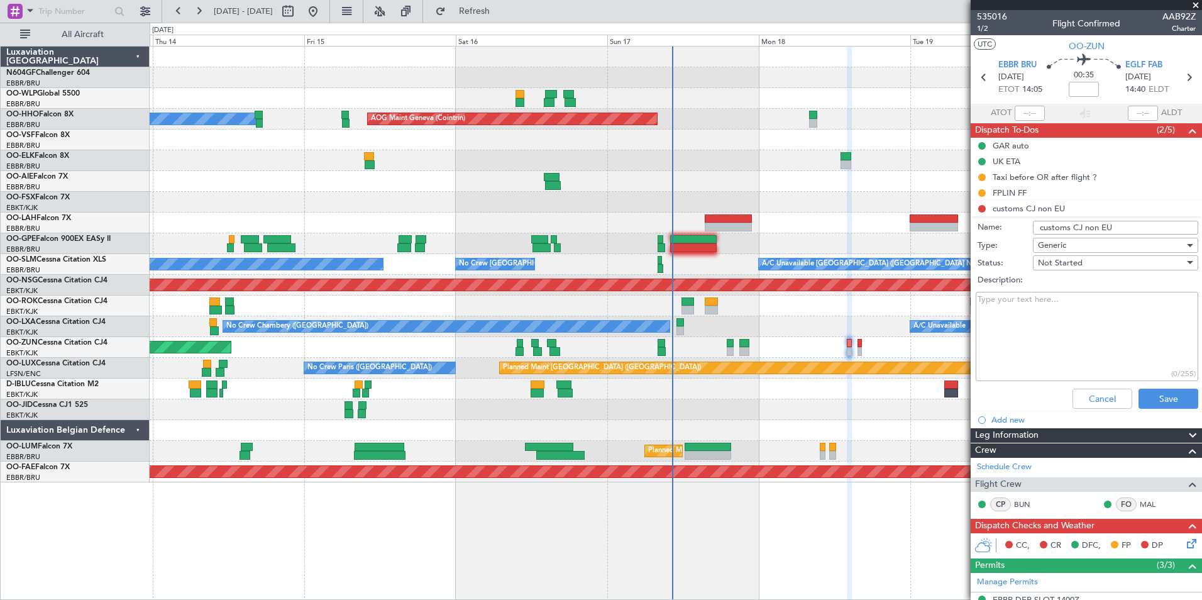
click at [1058, 300] on textarea "Description:" at bounding box center [1086, 337] width 222 height 90
click at [1085, 402] on button "Cancel" at bounding box center [1102, 398] width 60 height 20
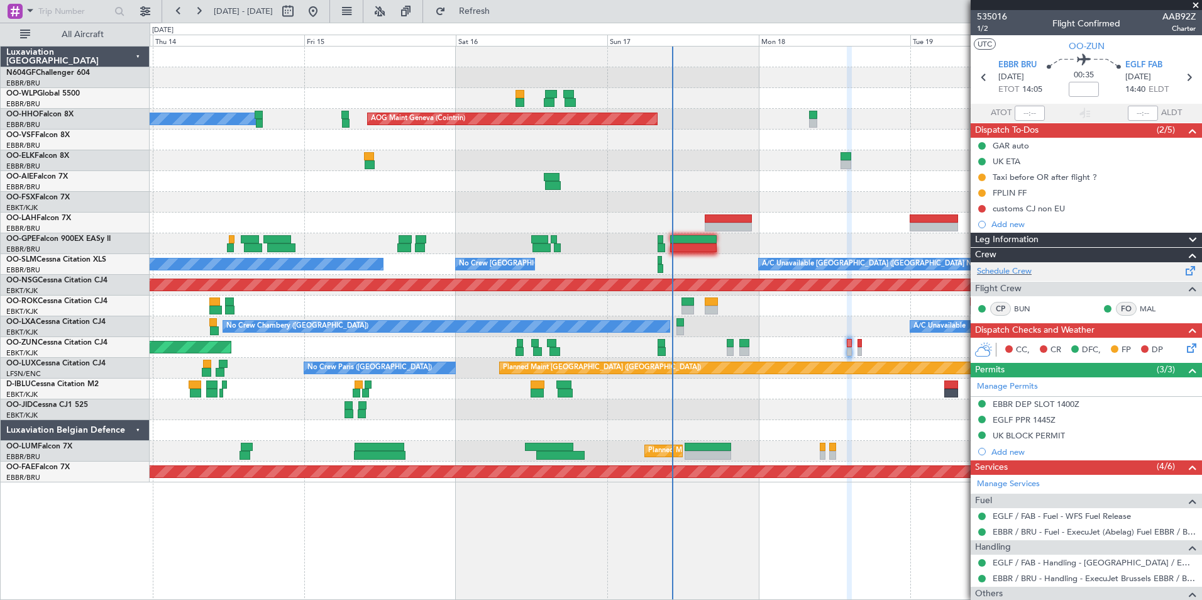
scroll to position [126, 0]
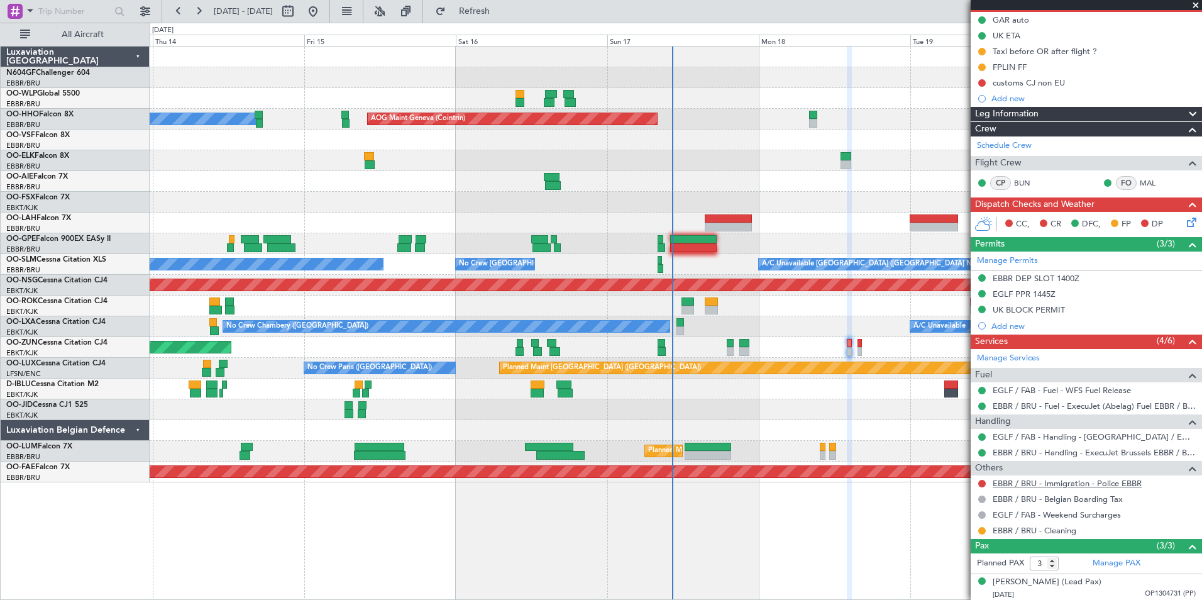
click at [1049, 483] on link "EBBR / BRU - Immigration - Police EBBR" at bounding box center [1066, 483] width 149 height 11
click at [501, 11] on span "Refresh" at bounding box center [474, 11] width 53 height 9
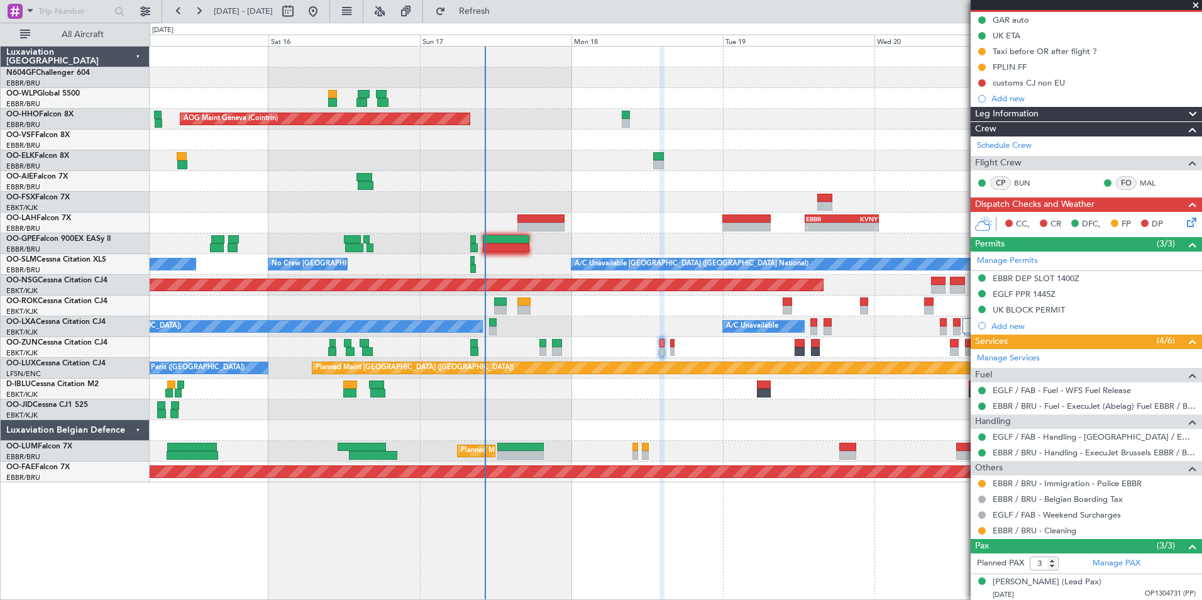
click at [565, 410] on div at bounding box center [675, 409] width 1051 height 21
click at [662, 391] on div at bounding box center [675, 388] width 1051 height 21
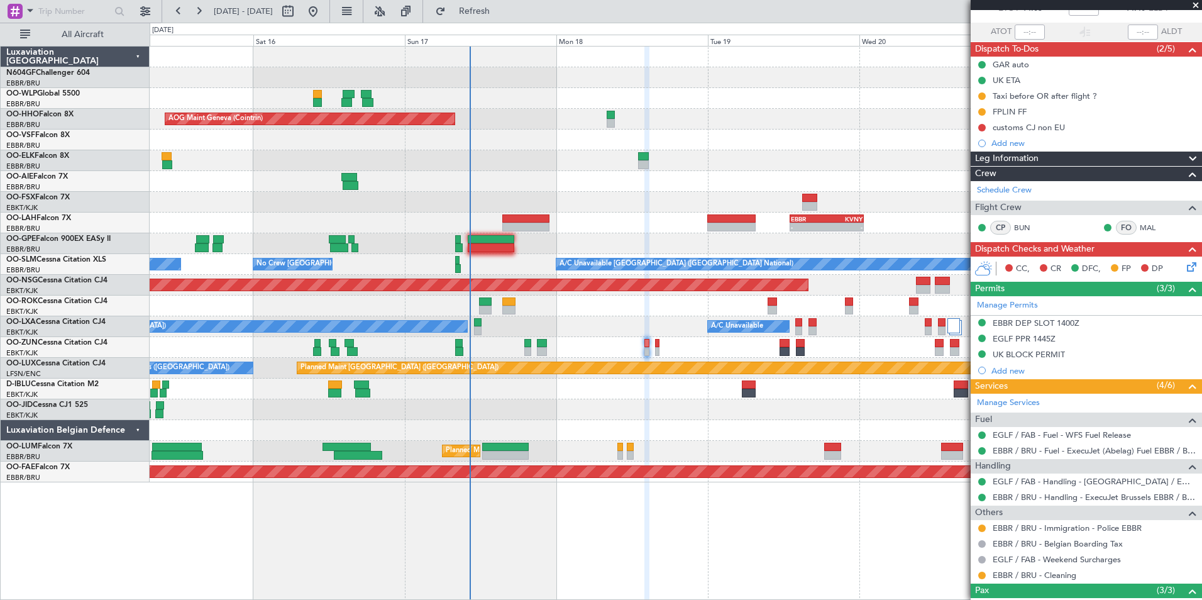
scroll to position [63, 0]
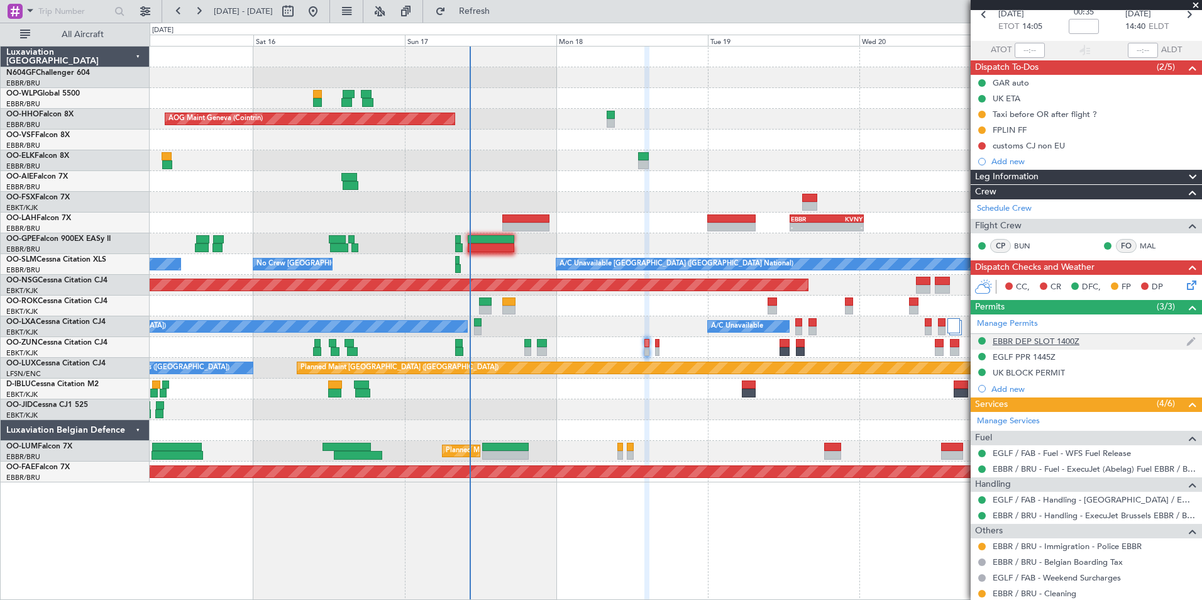
click at [1051, 344] on div "EBBR DEP SLOT 1400Z" at bounding box center [1035, 341] width 87 height 11
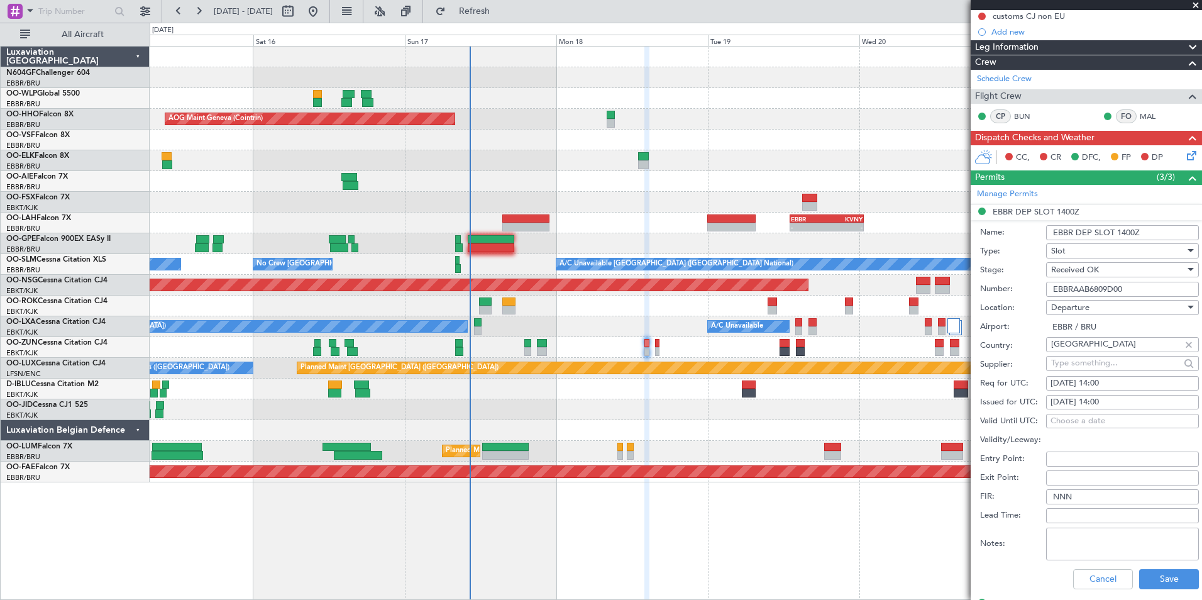
scroll to position [251, 0]
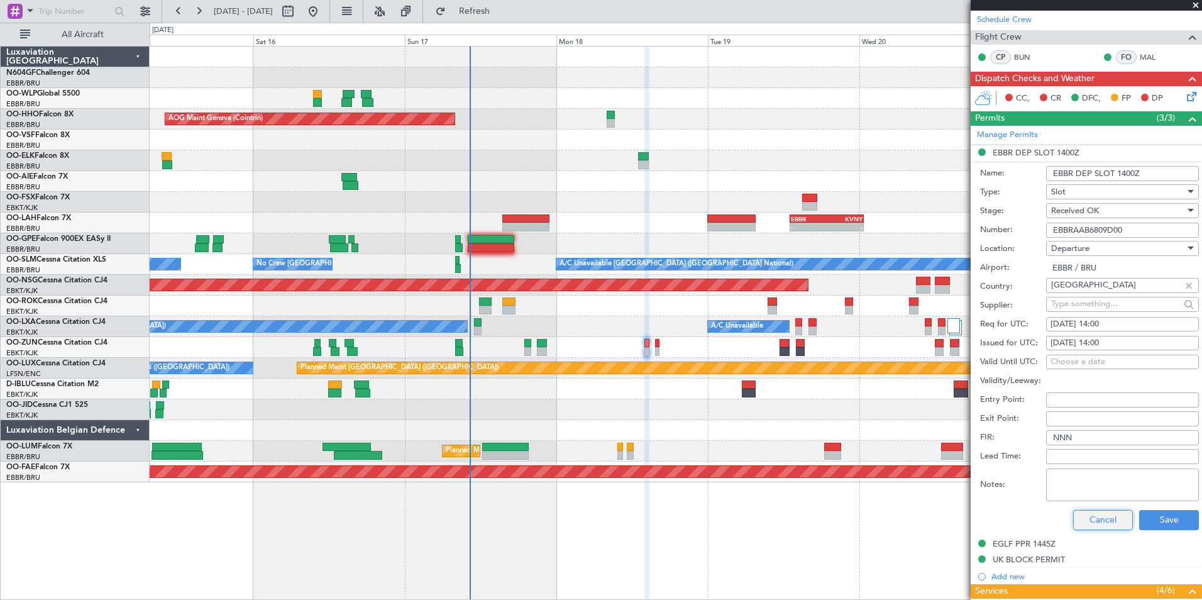
click at [1086, 519] on button "Cancel" at bounding box center [1103, 520] width 60 height 20
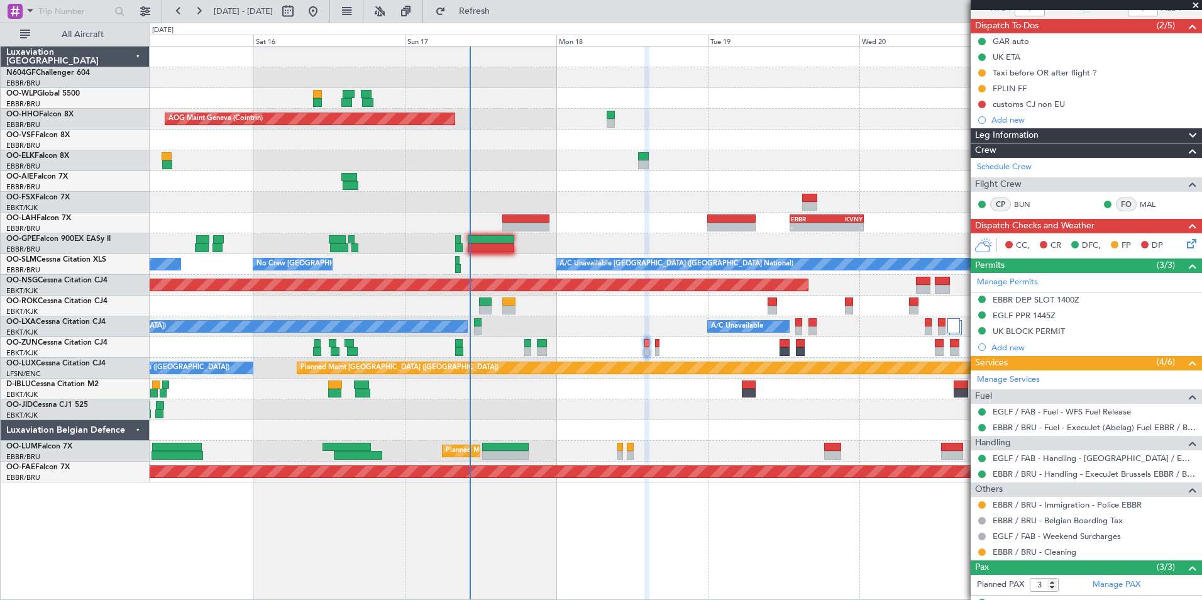
scroll to position [0, 0]
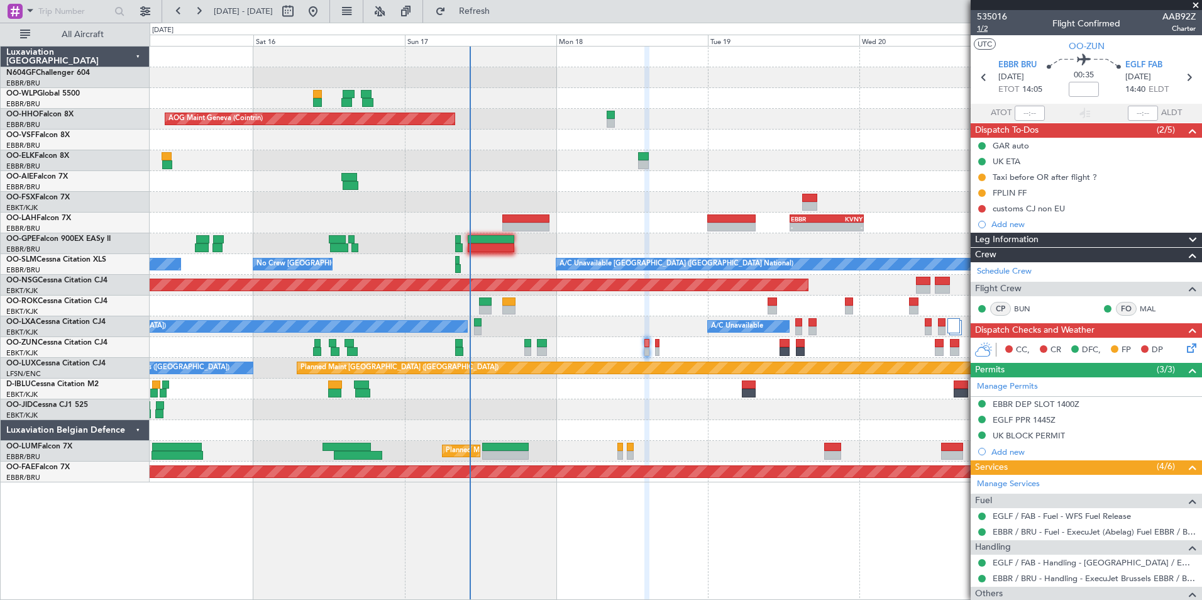
click at [987, 33] on span "1/2" at bounding box center [992, 28] width 30 height 11
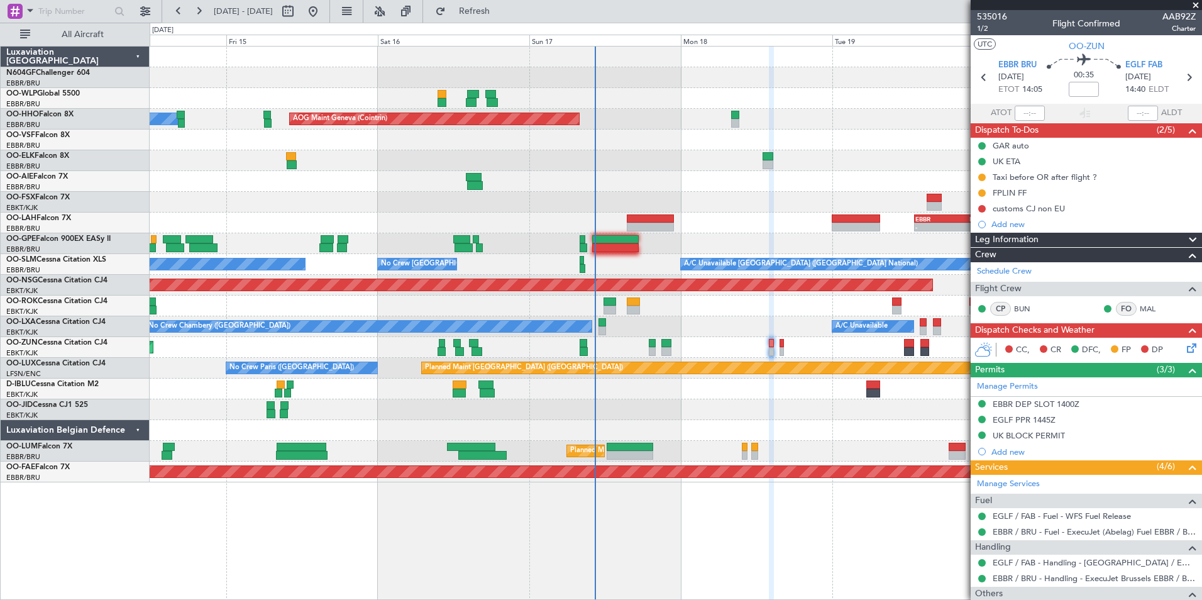
click at [725, 382] on div "Planned Maint Berlin (Brandenburg) AOG Maint Geneva (Cointrin) A/C Unavailable …" at bounding box center [675, 265] width 1051 height 436
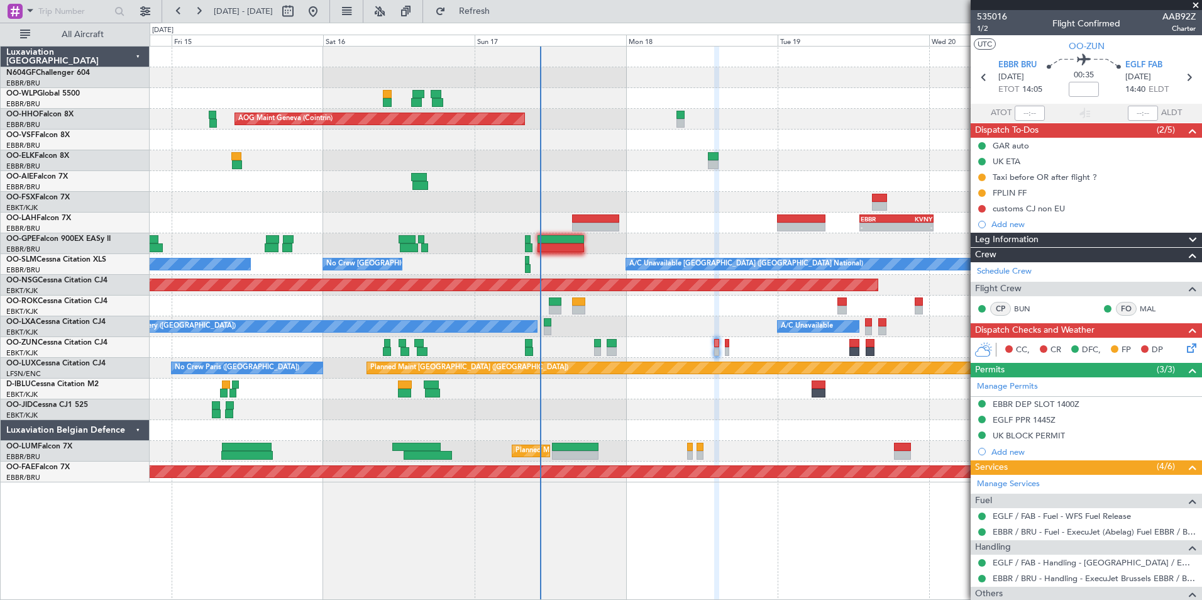
click at [674, 217] on div "- - EBBR 13:00 Z KVNY 00:45 Z" at bounding box center [675, 222] width 1051 height 21
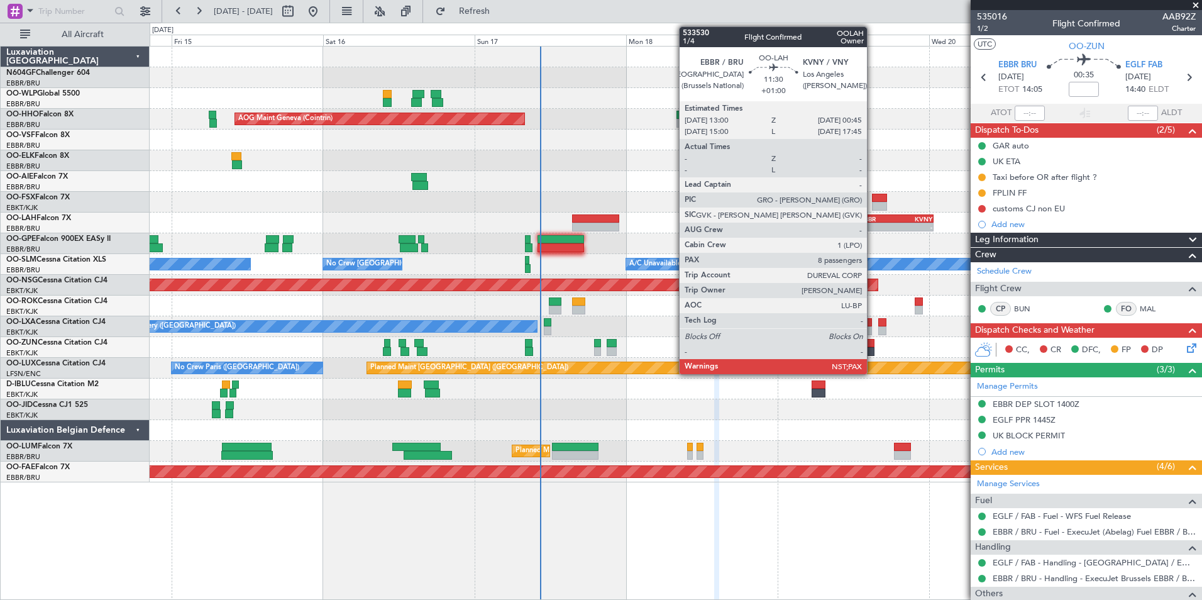
click at [872, 220] on div "EBBR" at bounding box center [878, 219] width 36 height 8
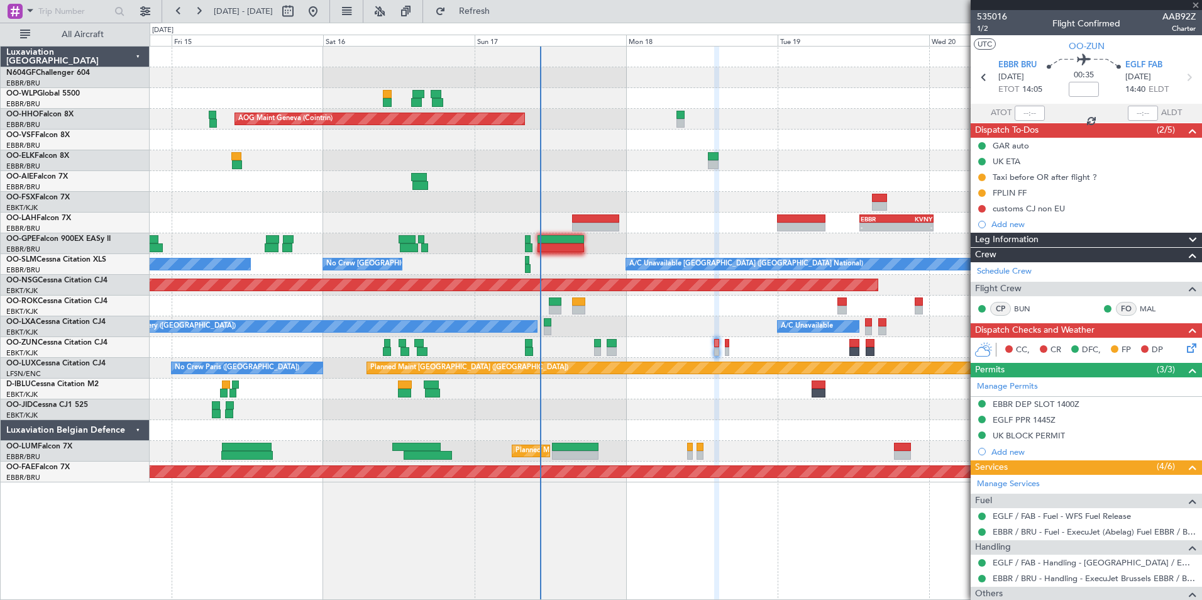
type input "+01:00"
type input "8"
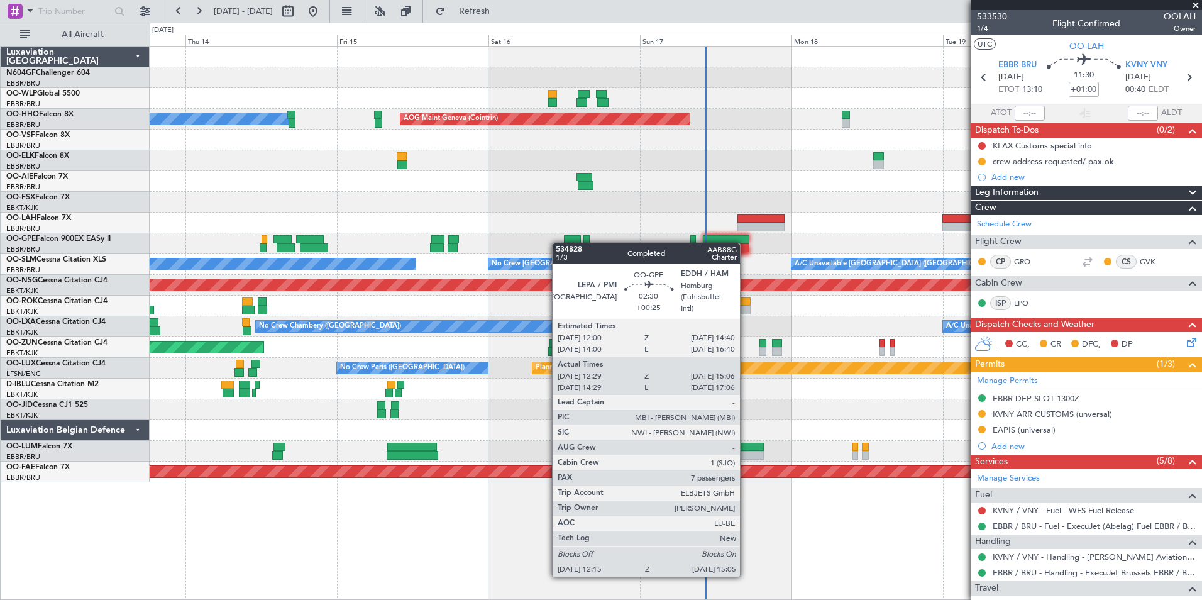
click at [567, 243] on div "No Crew [GEOGRAPHIC_DATA] ([GEOGRAPHIC_DATA] National)" at bounding box center [675, 243] width 1051 height 21
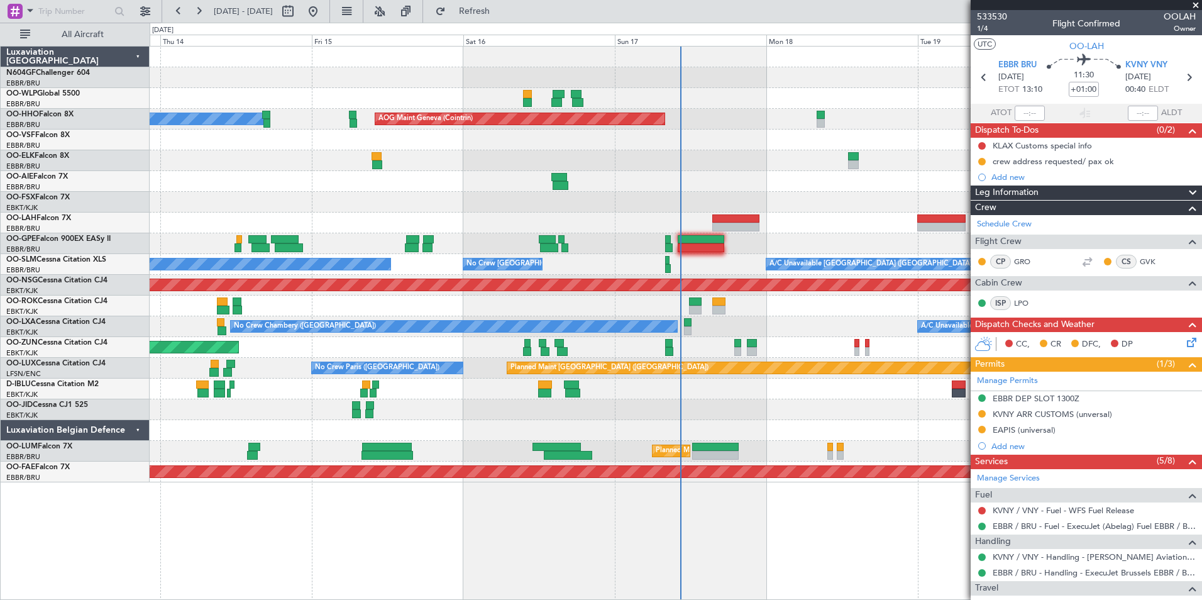
click at [227, 214] on div "- - EBBR 13:00 Z KVNY 00:45 Z" at bounding box center [675, 222] width 1051 height 21
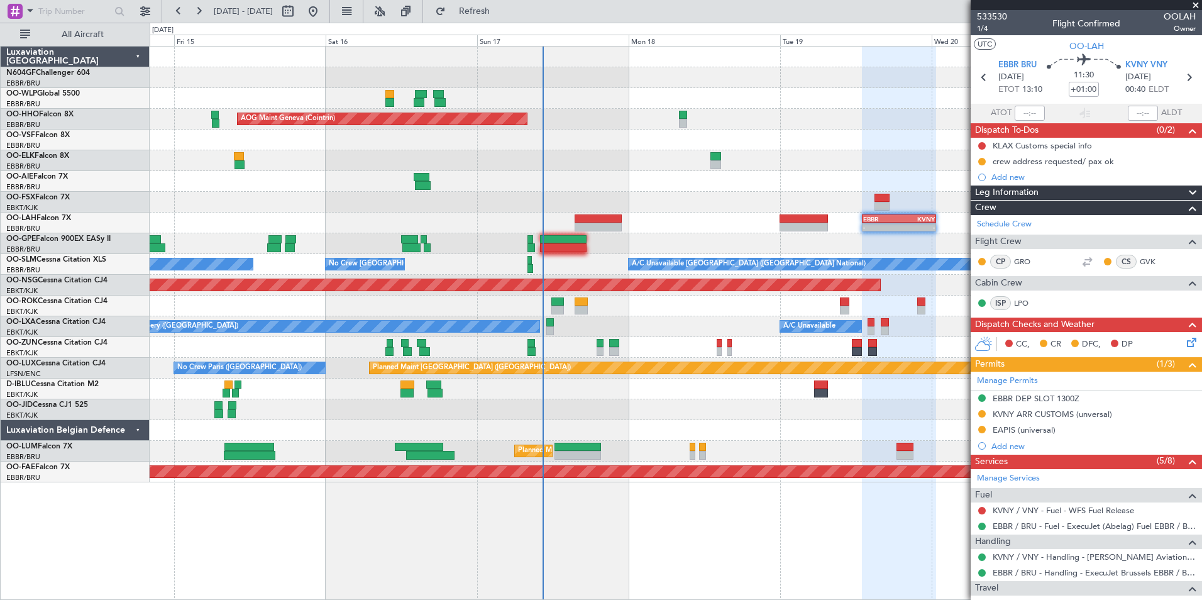
click at [641, 233] on div "- - EBBR 13:00 Z KVNY 00:45 Z" at bounding box center [675, 222] width 1051 height 21
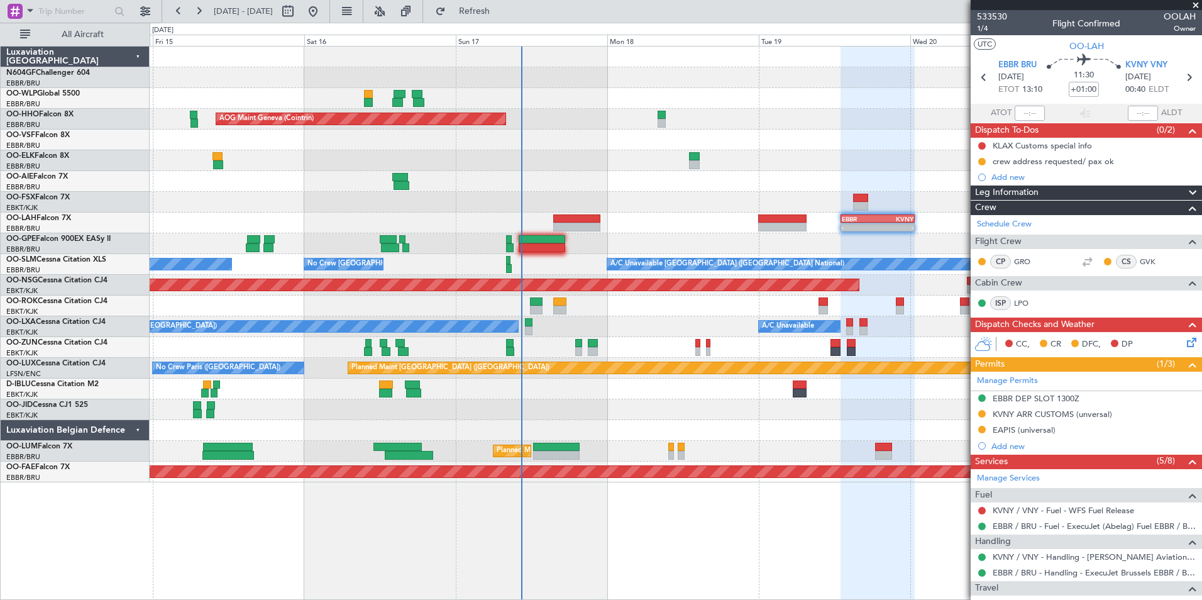
click at [617, 231] on div "- - EBBR 13:00 Z KVNY 00:45 Z" at bounding box center [675, 222] width 1051 height 21
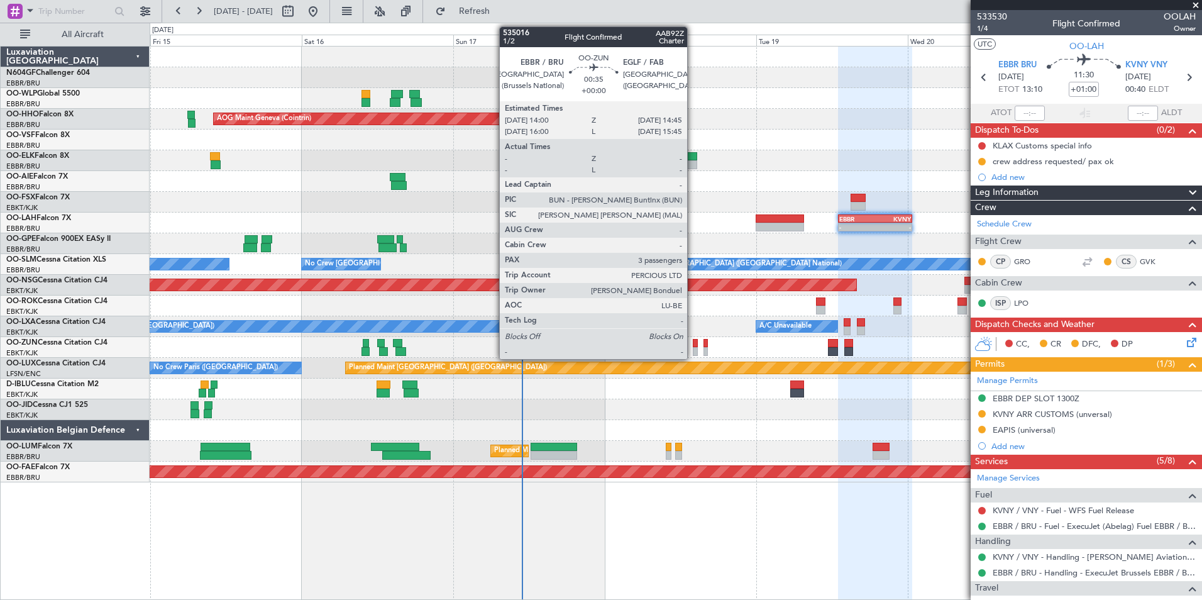
click at [693, 344] on div at bounding box center [695, 343] width 5 height 9
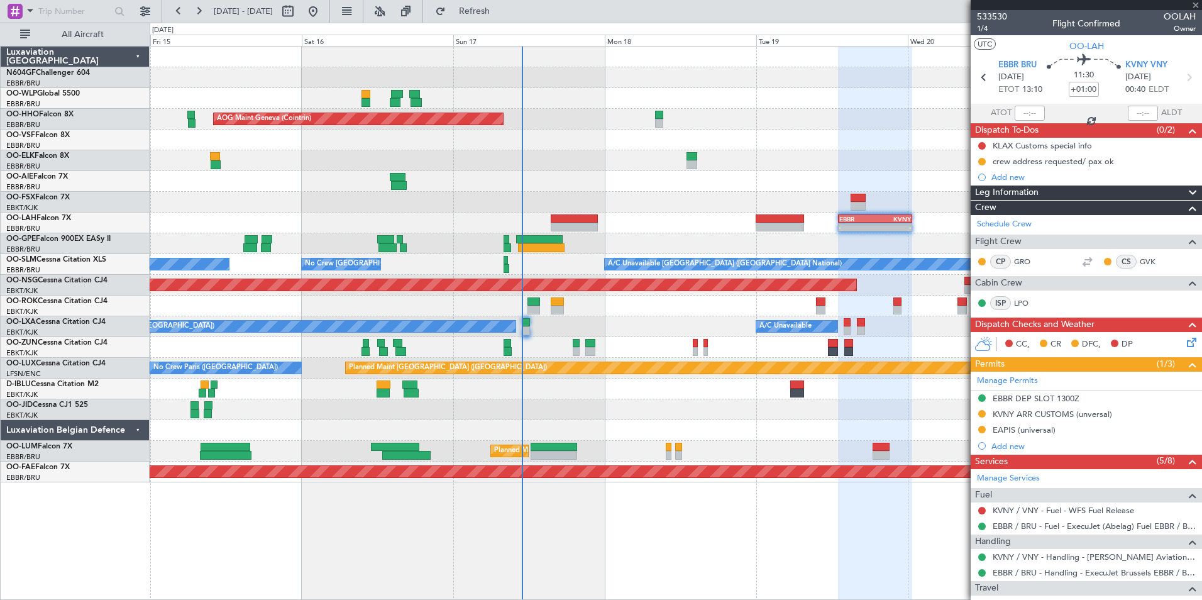
type input "3"
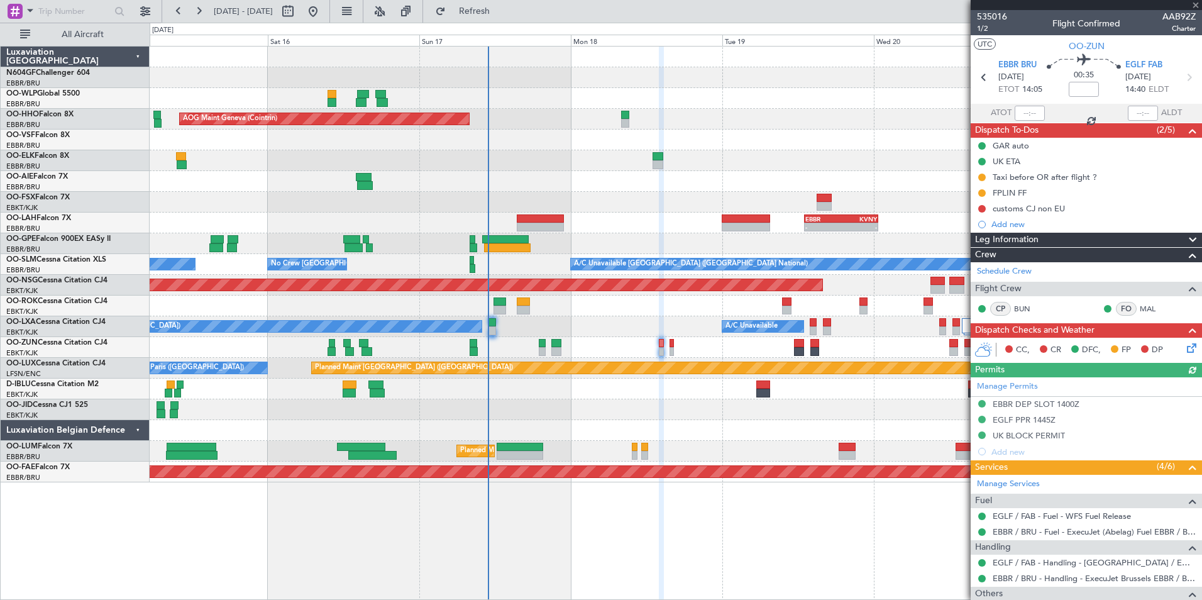
click at [718, 297] on div at bounding box center [675, 305] width 1051 height 21
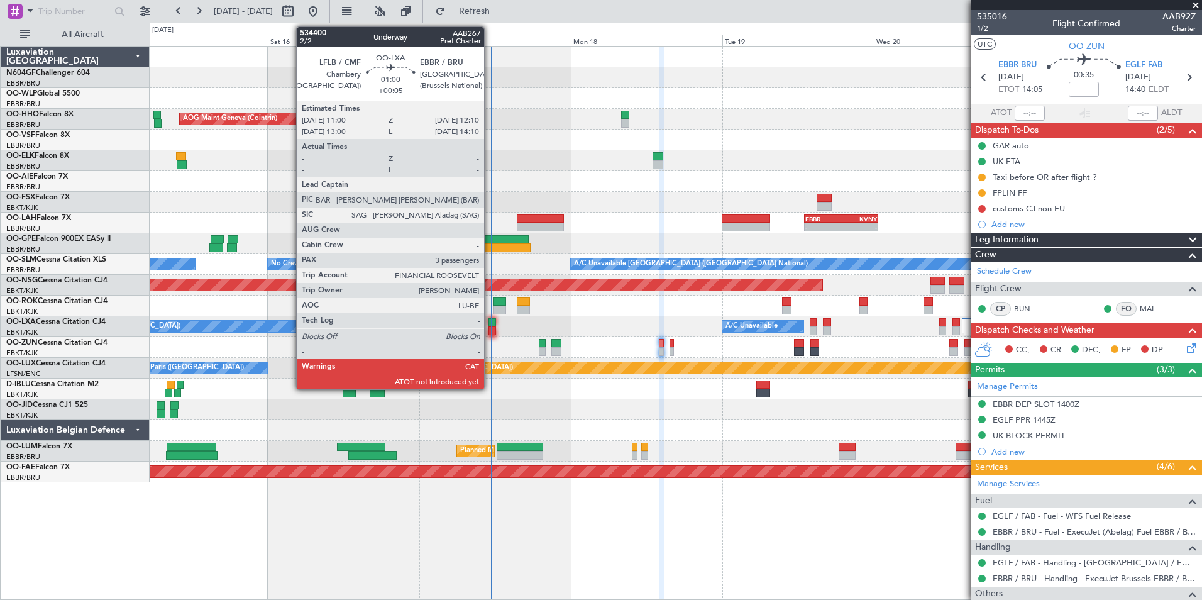
click at [490, 327] on div at bounding box center [492, 330] width 8 height 9
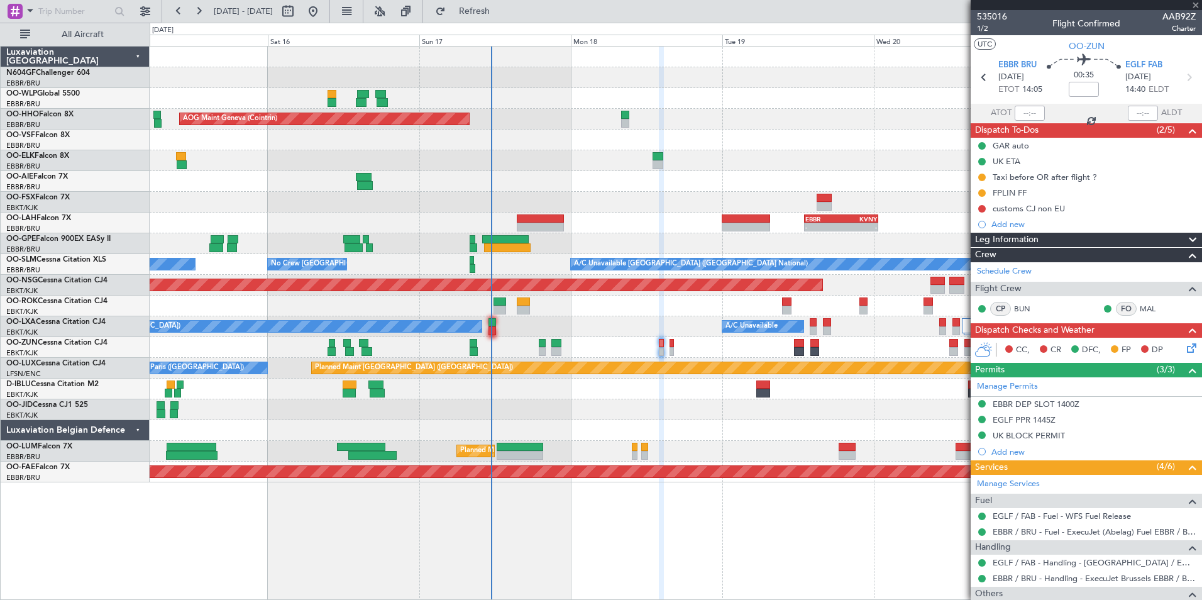
type input "+00:05"
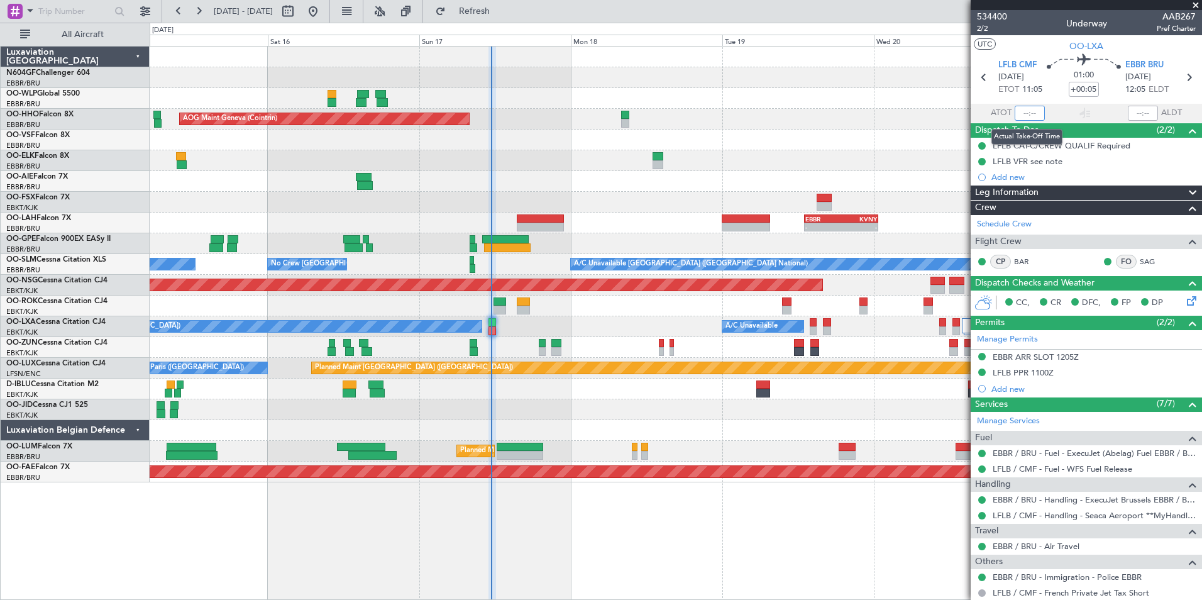
click at [1027, 114] on input "text" at bounding box center [1029, 113] width 30 height 15
type input "11:17"
click at [1038, 43] on section "UTC OO-LXA" at bounding box center [1085, 44] width 231 height 19
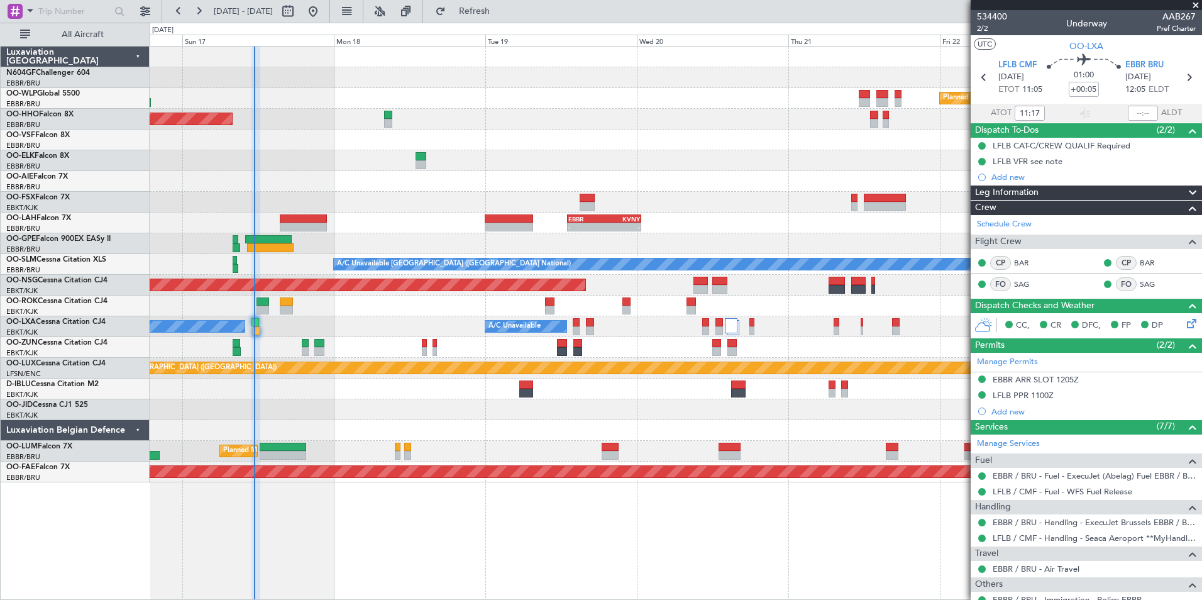
click at [651, 248] on div at bounding box center [675, 243] width 1051 height 21
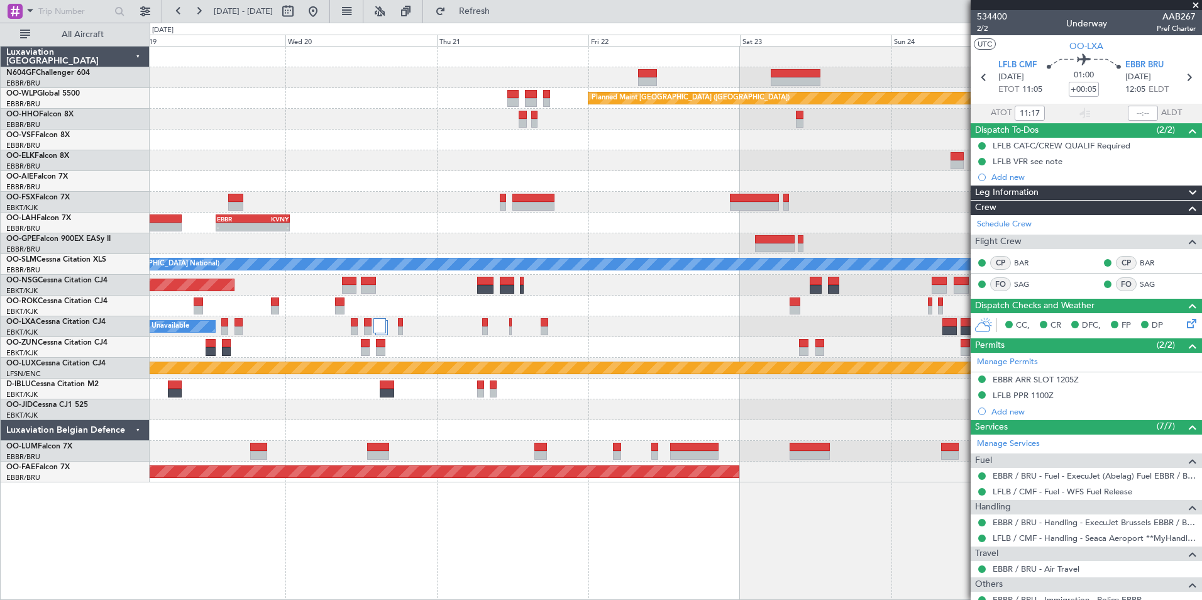
click at [616, 220] on div "- - EBBR 13:00 Z KVNY 00:45 Z" at bounding box center [675, 222] width 1051 height 21
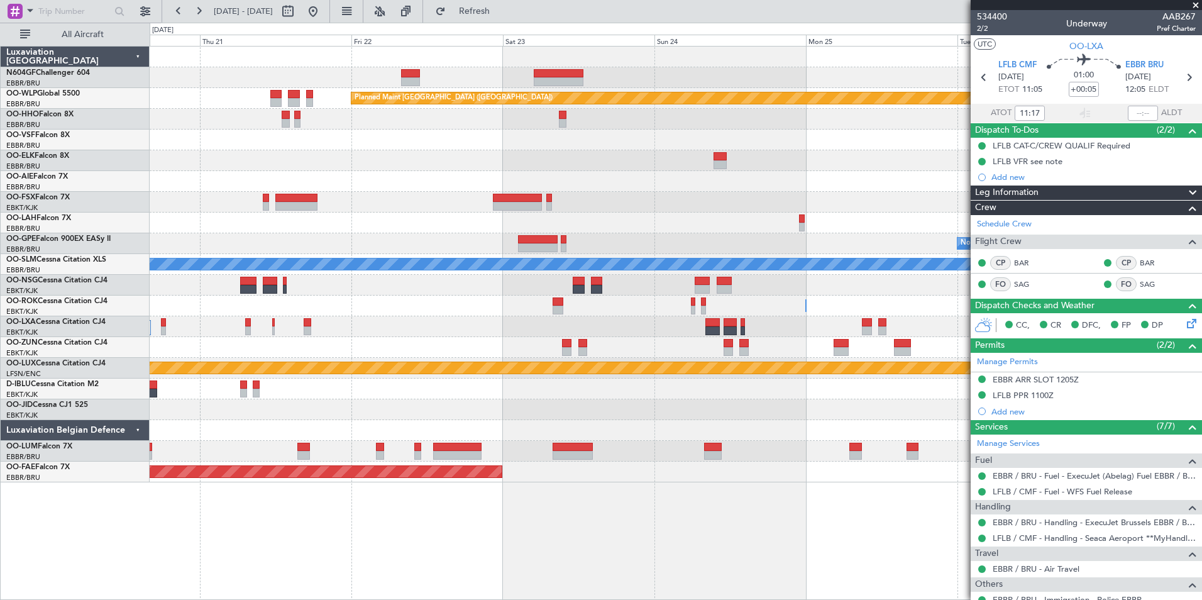
click at [575, 201] on div "Planned Maint Berlin (Brandenburg) EBBR 13:00 Z KVNY 00:45 Z - - No Crew Brusse…" at bounding box center [675, 265] width 1051 height 436
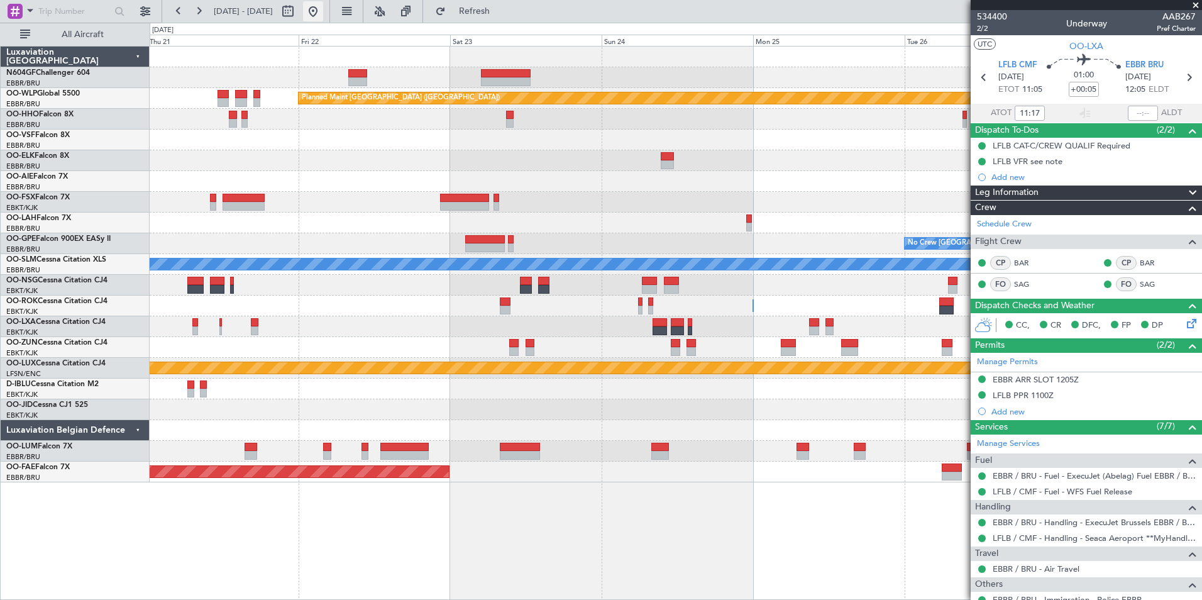
click at [323, 8] on button at bounding box center [313, 11] width 20 height 20
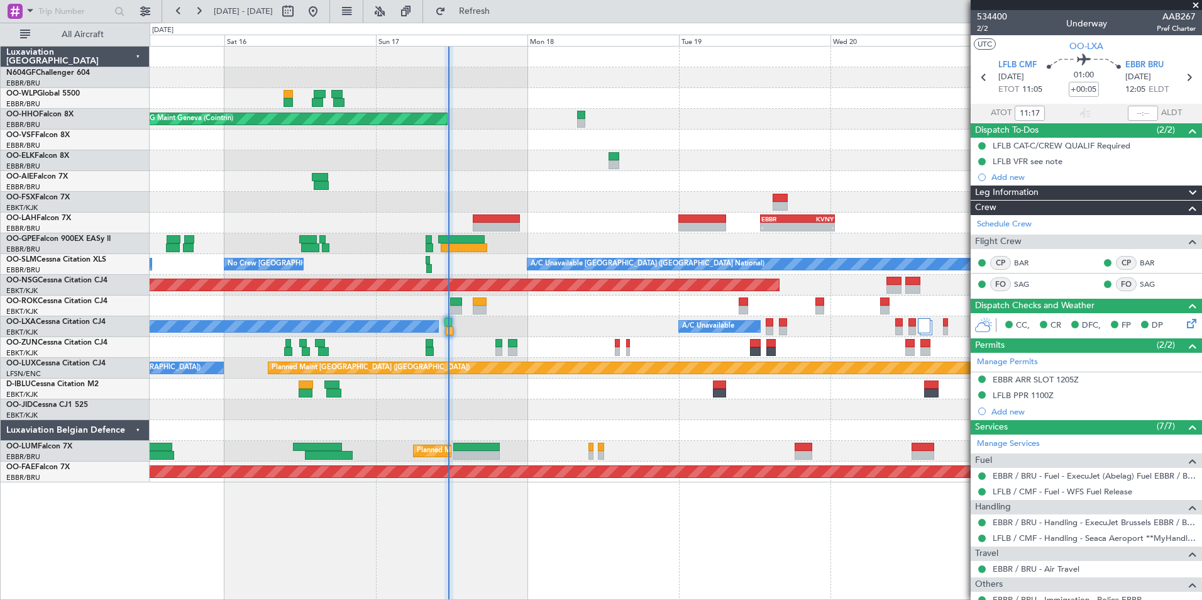
click at [723, 338] on div "Planned Maint [GEOGRAPHIC_DATA] ([GEOGRAPHIC_DATA]) AOG Maint Geneva ([GEOGRAPH…" at bounding box center [675, 265] width 1051 height 436
click at [728, 358] on div "Planned Maint [GEOGRAPHIC_DATA] ([GEOGRAPHIC_DATA]) AOG Maint Geneva ([GEOGRAPH…" at bounding box center [675, 265] width 1051 height 436
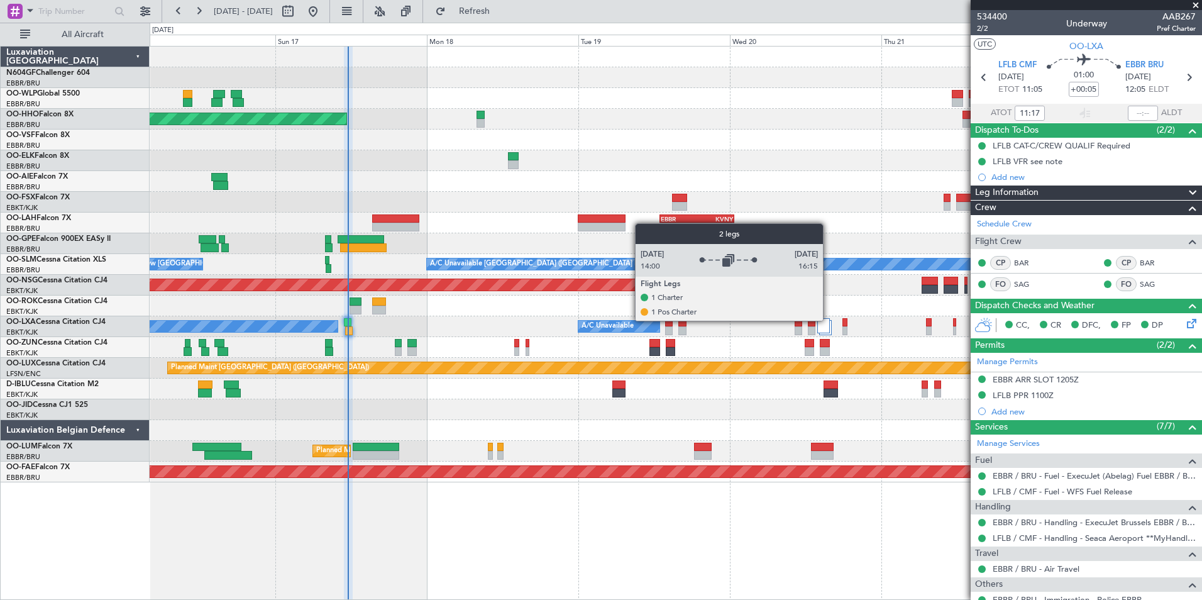
click at [827, 321] on div at bounding box center [823, 325] width 13 height 15
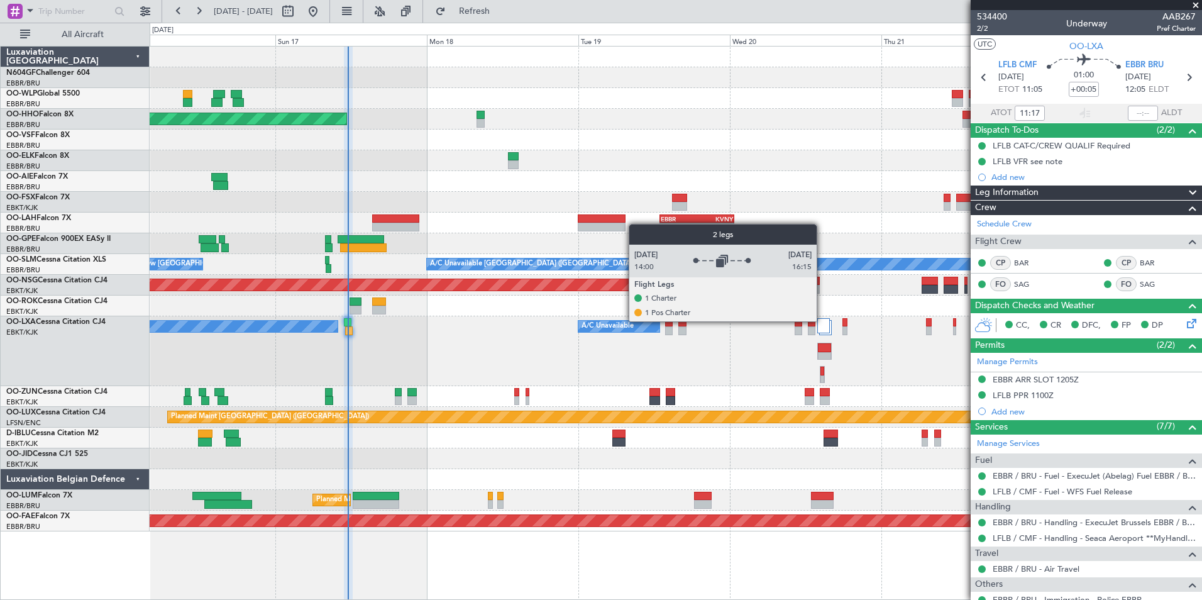
click at [822, 321] on div at bounding box center [823, 325] width 13 height 15
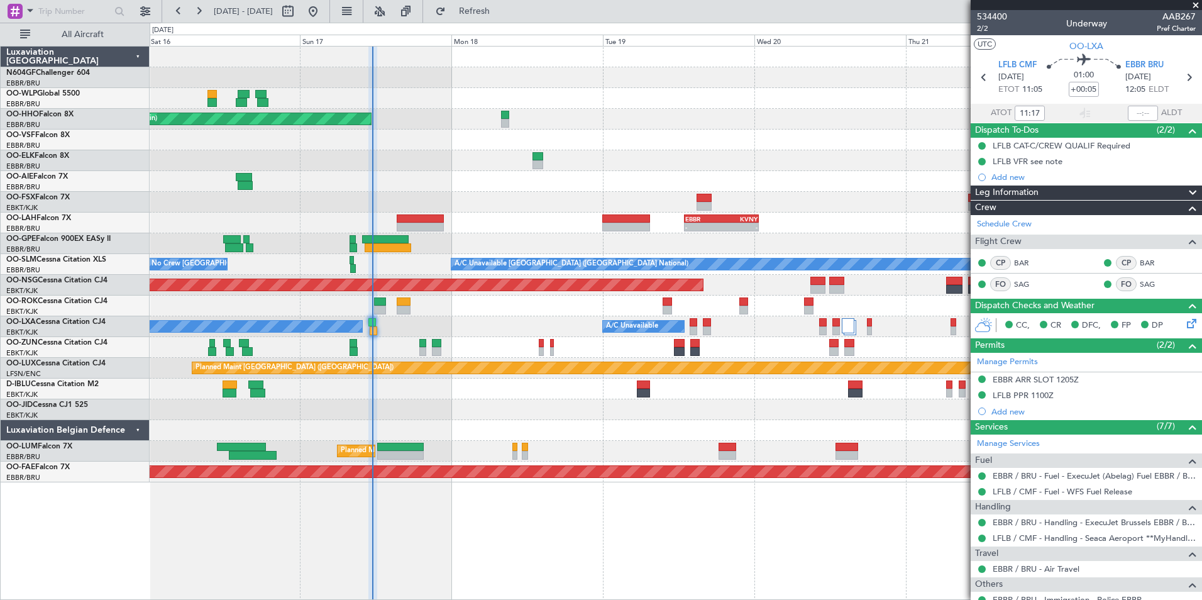
click at [571, 307] on div at bounding box center [675, 305] width 1051 height 21
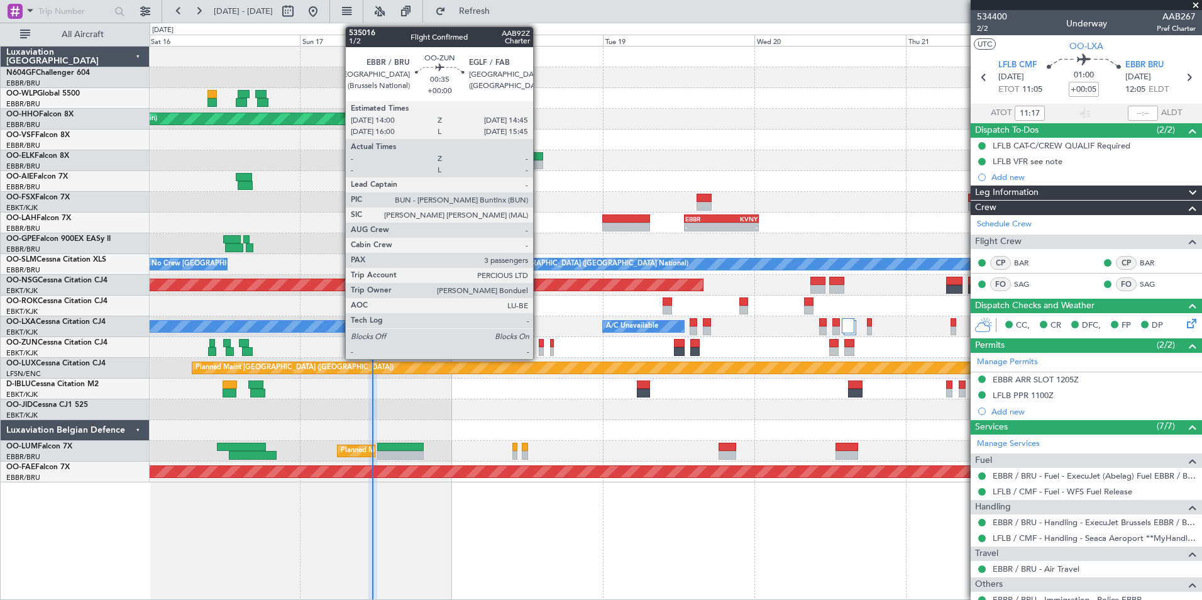
click at [540, 348] on div at bounding box center [541, 351] width 5 height 9
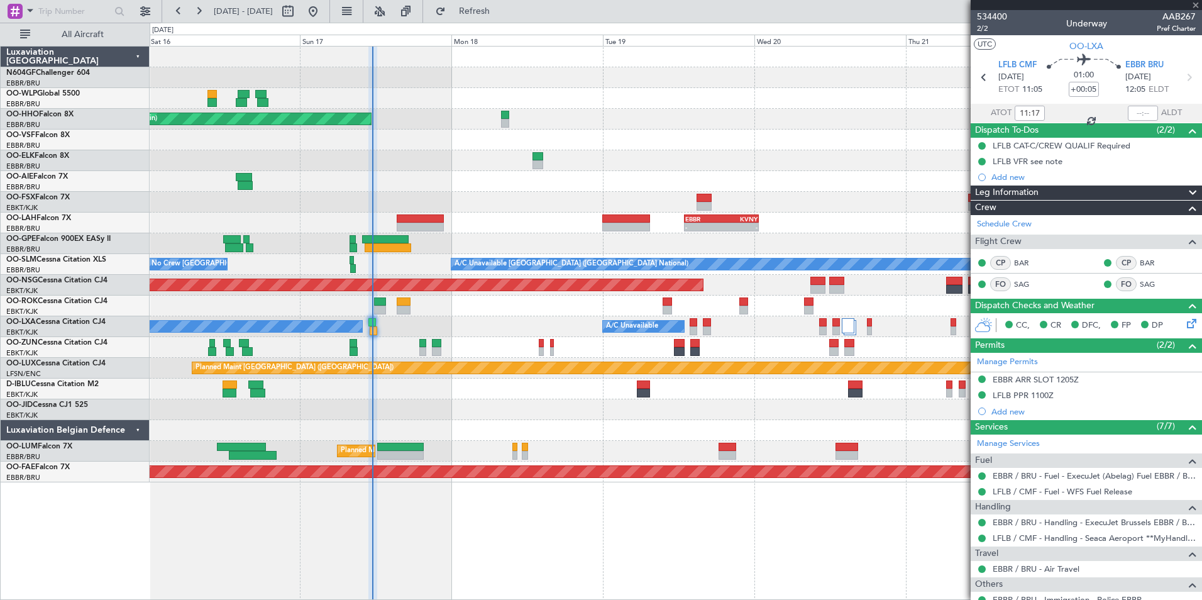
click at [539, 348] on div at bounding box center [541, 351] width 5 height 9
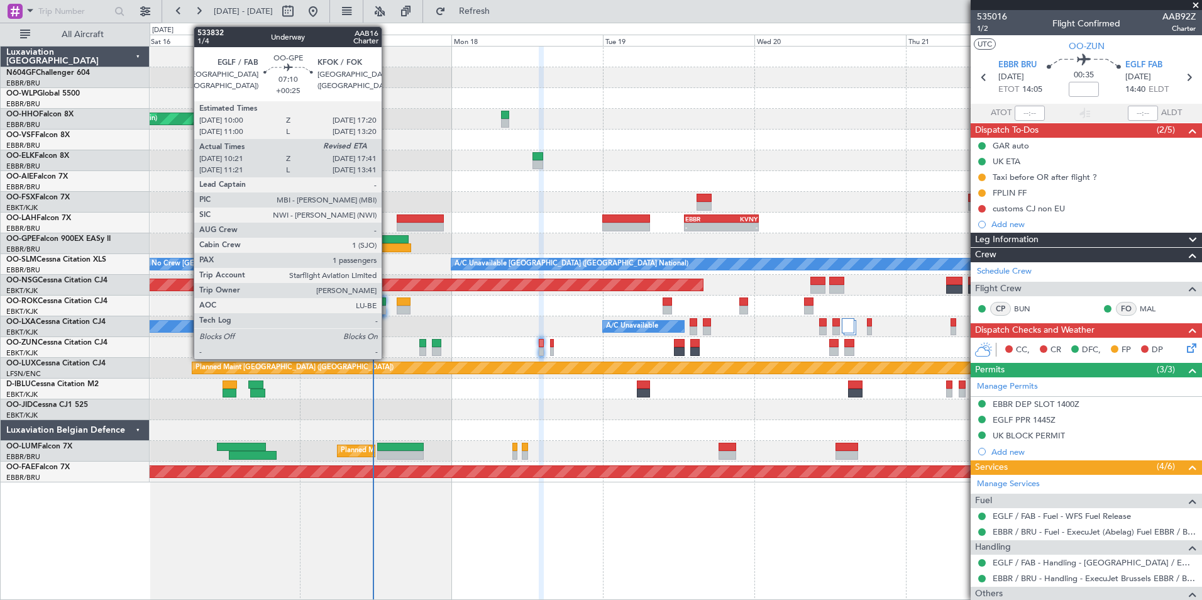
click at [387, 237] on div at bounding box center [385, 239] width 47 height 9
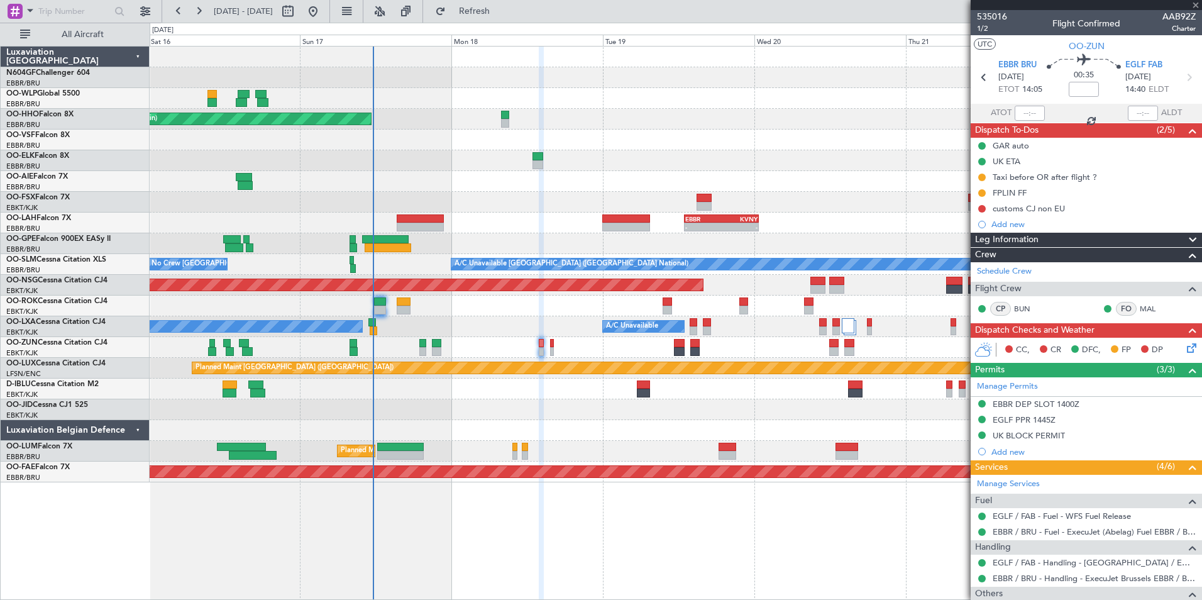
type input "+00:25"
type input "10:26"
type input "1"
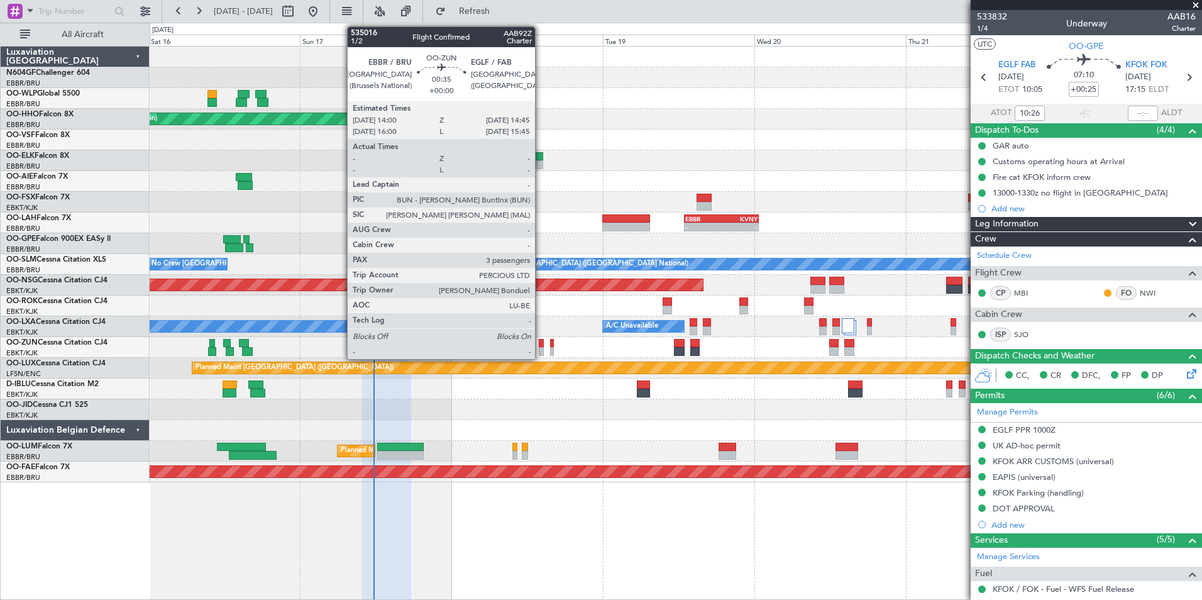
click at [540, 348] on div at bounding box center [541, 351] width 5 height 9
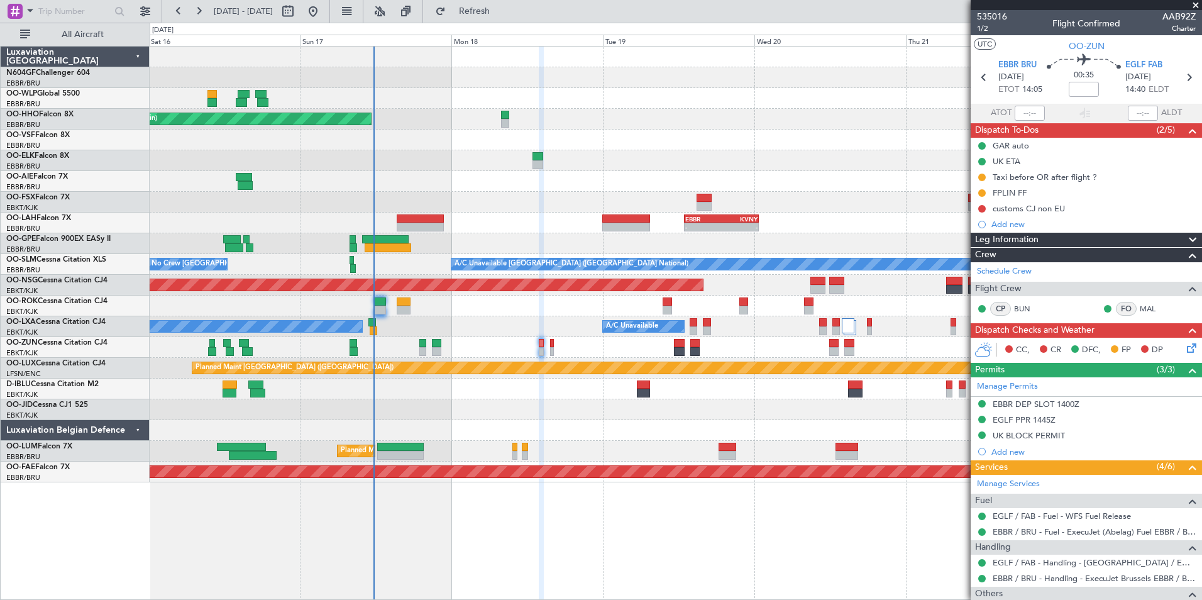
click at [1184, 347] on icon at bounding box center [1189, 346] width 10 height 10
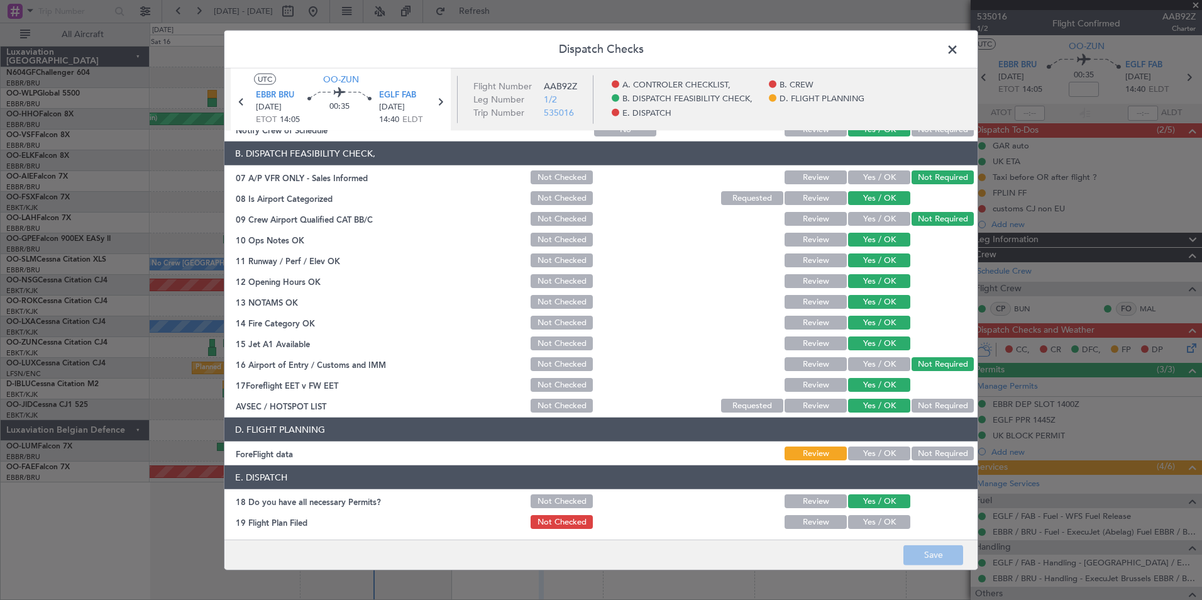
scroll to position [233, 0]
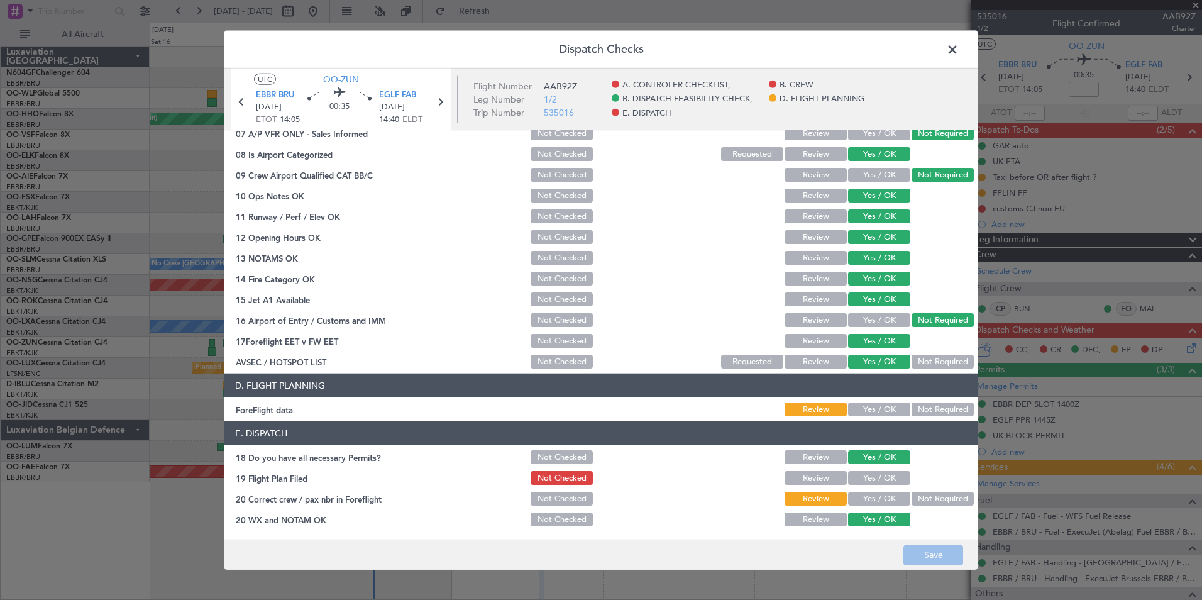
click at [850, 403] on button "Yes / OK" at bounding box center [879, 409] width 62 height 14
click at [869, 498] on button "Yes / OK" at bounding box center [879, 498] width 62 height 14
click at [925, 553] on button "Save" at bounding box center [933, 554] width 60 height 20
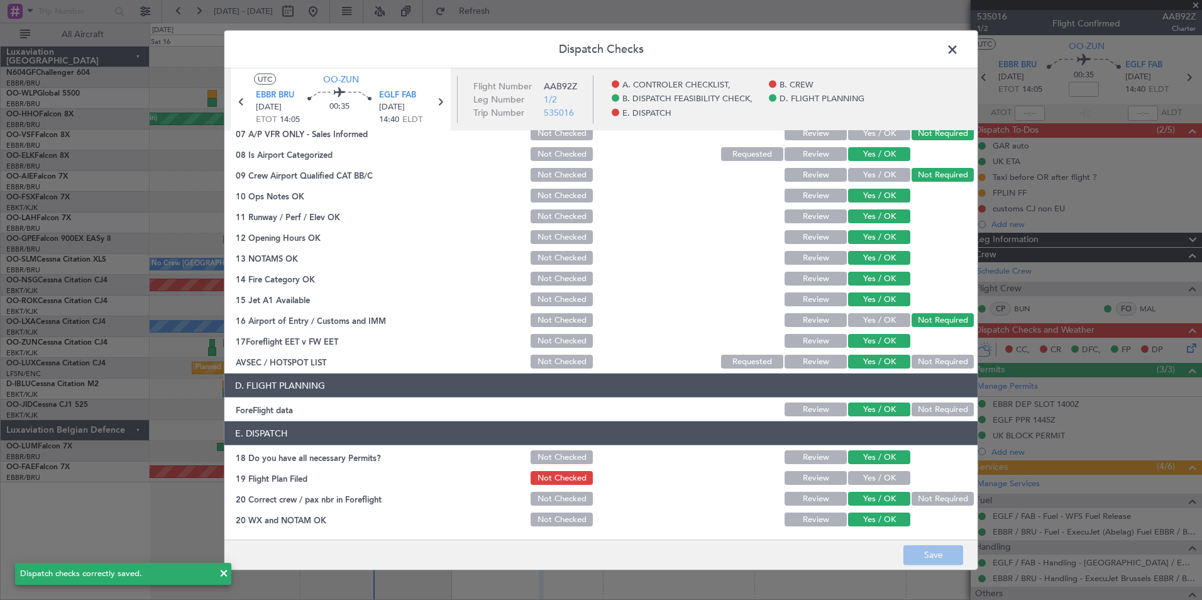
click at [958, 50] on span at bounding box center [958, 52] width 0 height 25
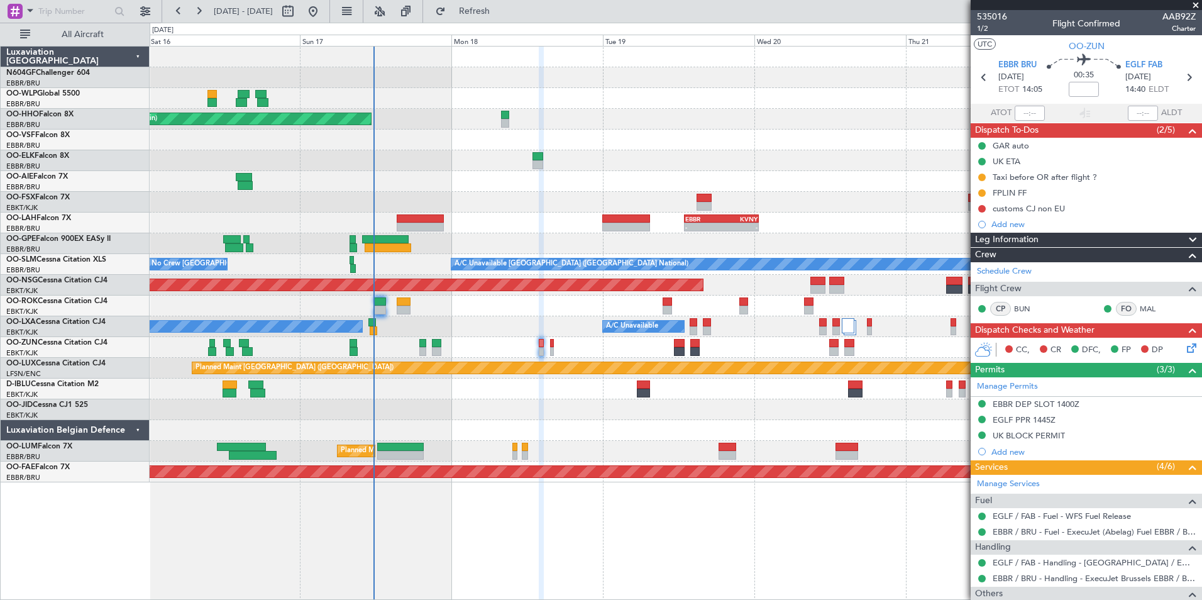
click at [1186, 344] on icon at bounding box center [1189, 346] width 10 height 10
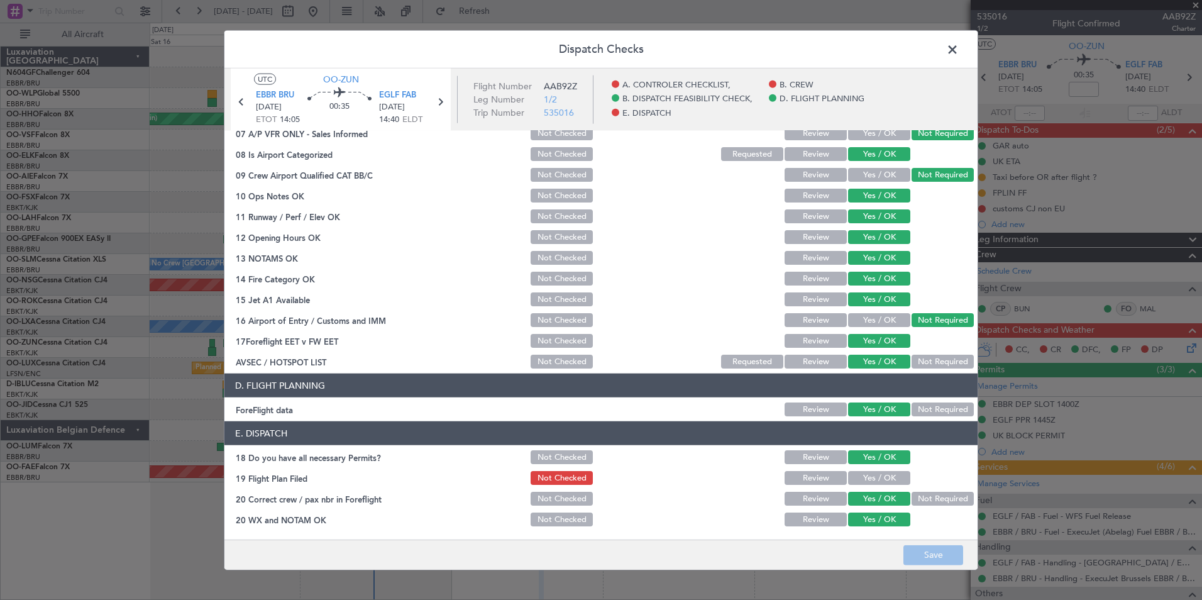
click at [870, 483] on button "Yes / OK" at bounding box center [879, 478] width 62 height 14
click at [924, 554] on button "Save" at bounding box center [933, 554] width 60 height 20
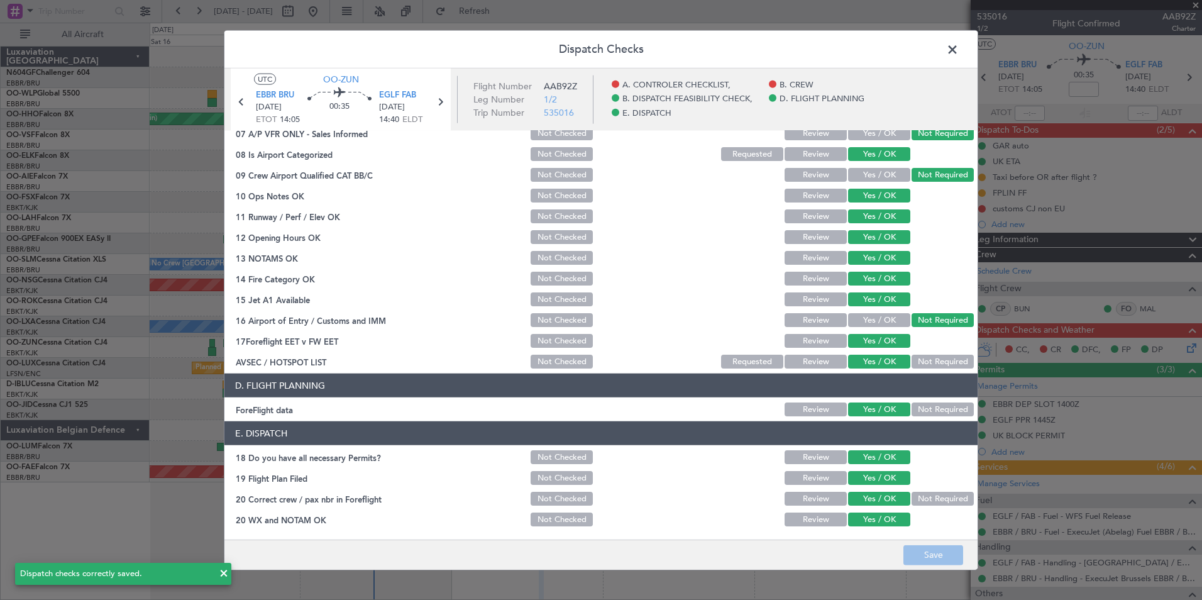
click at [958, 47] on span at bounding box center [958, 52] width 0 height 25
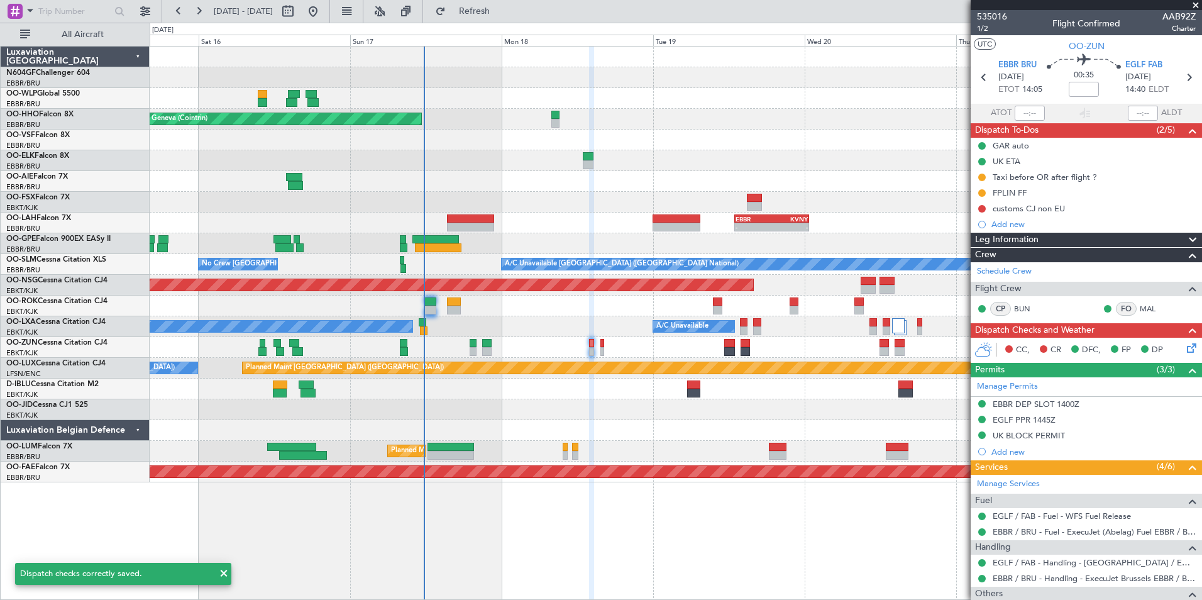
click at [551, 327] on div "A/C Unavailable No [GEOGRAPHIC_DATA] ([GEOGRAPHIC_DATA])" at bounding box center [675, 326] width 1051 height 21
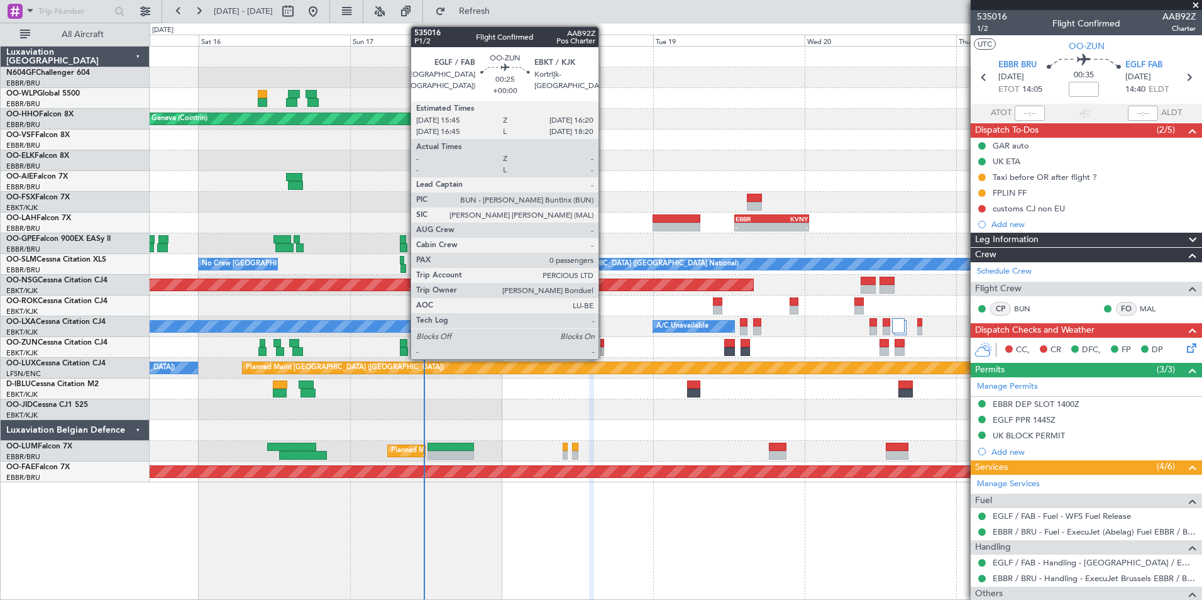
click at [604, 343] on div at bounding box center [602, 343] width 4 height 9
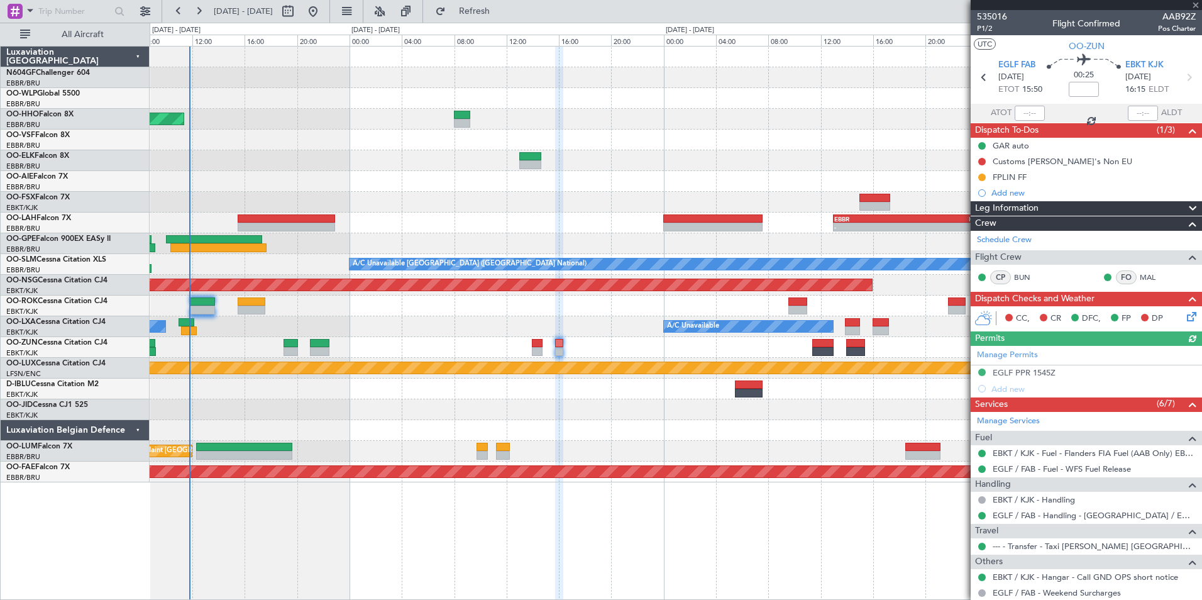
click at [584, 345] on div at bounding box center [675, 347] width 1051 height 21
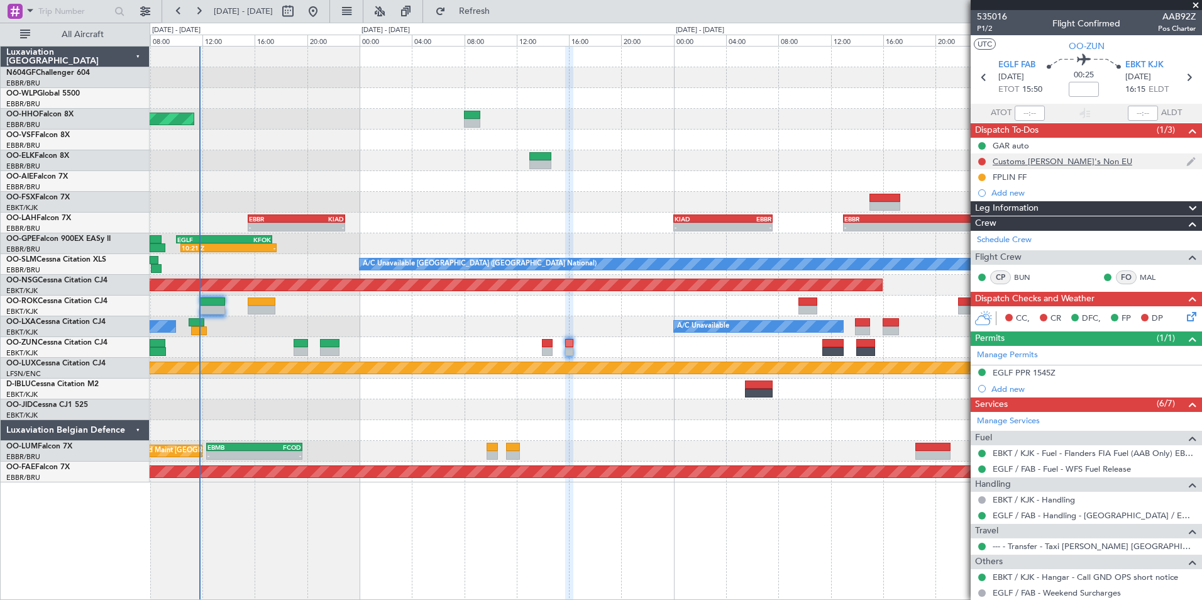
click at [1041, 163] on div "Customs [PERSON_NAME]'s Non EU" at bounding box center [1062, 161] width 140 height 11
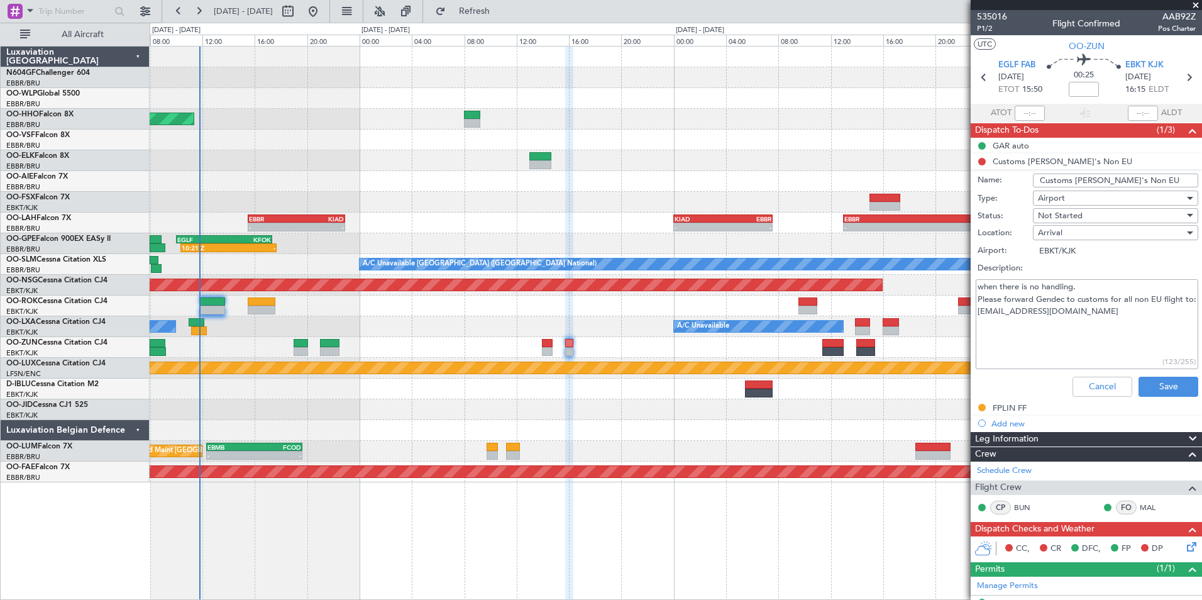
click at [1092, 374] on div "Cancel Save" at bounding box center [1082, 386] width 237 height 30
click at [1095, 385] on button "Cancel" at bounding box center [1102, 386] width 60 height 20
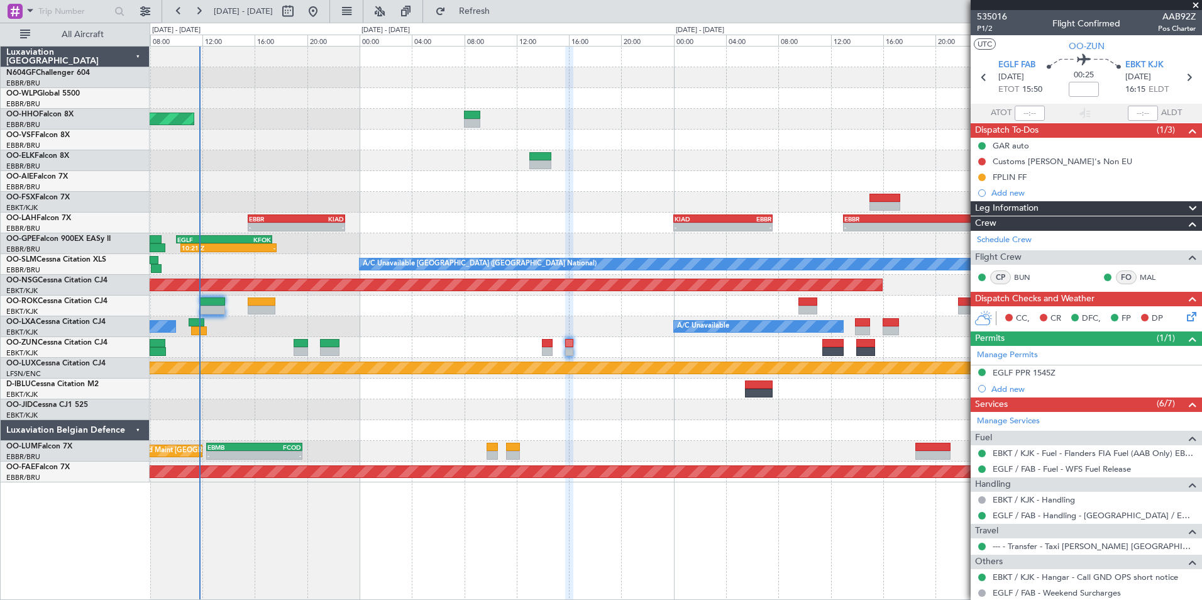
click at [539, 350] on div at bounding box center [675, 347] width 1051 height 21
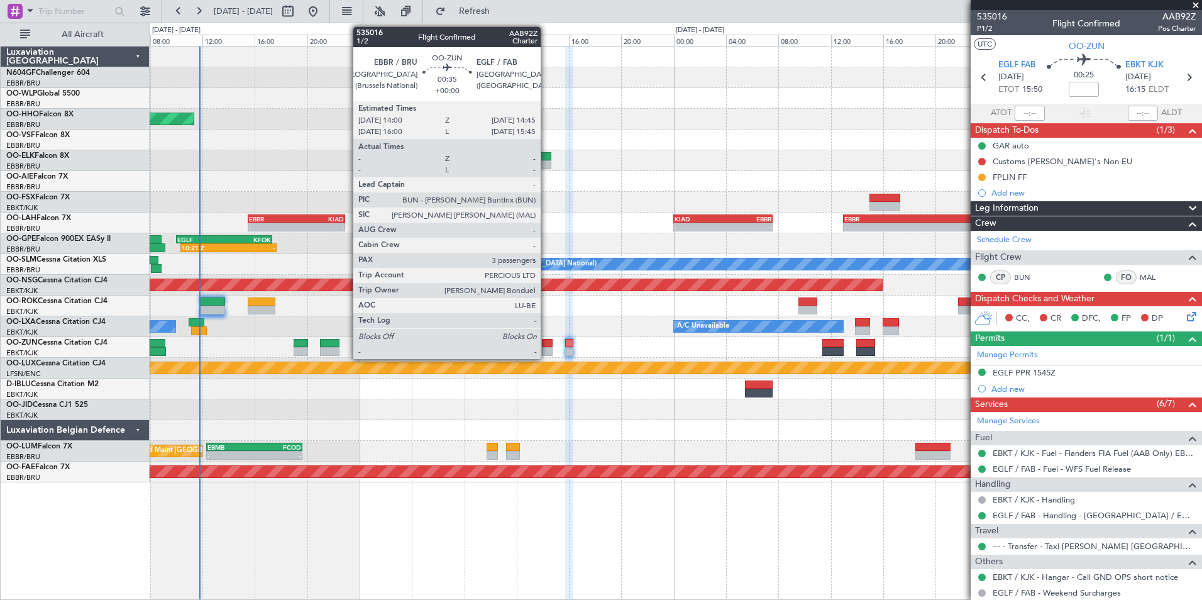
click at [546, 350] on div at bounding box center [547, 351] width 10 height 9
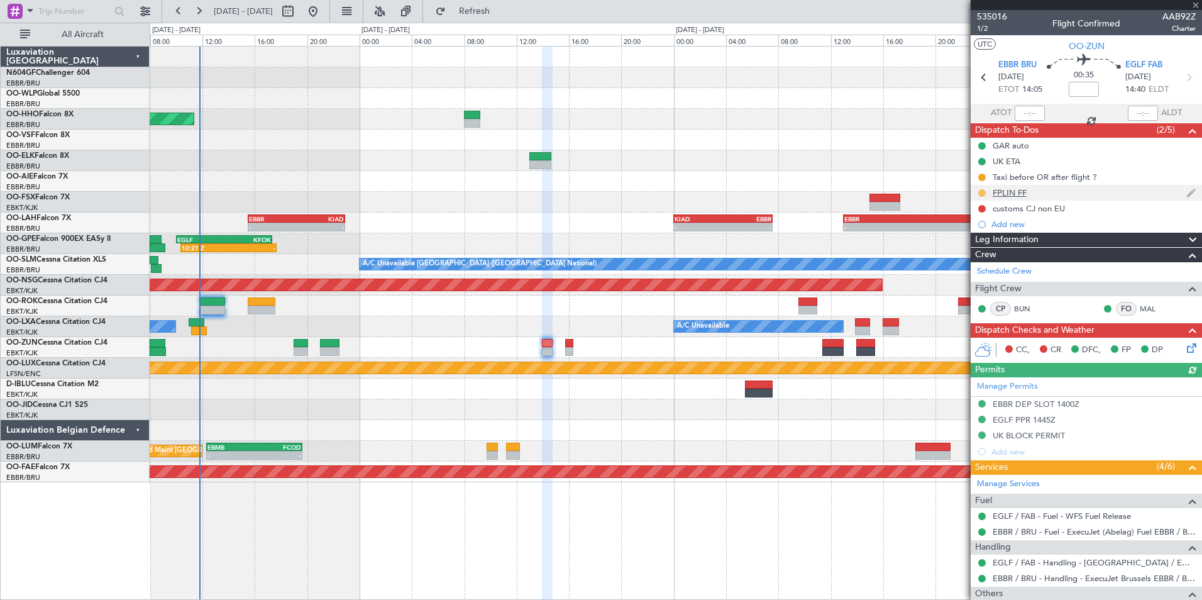
click at [978, 190] on button at bounding box center [982, 193] width 8 height 8
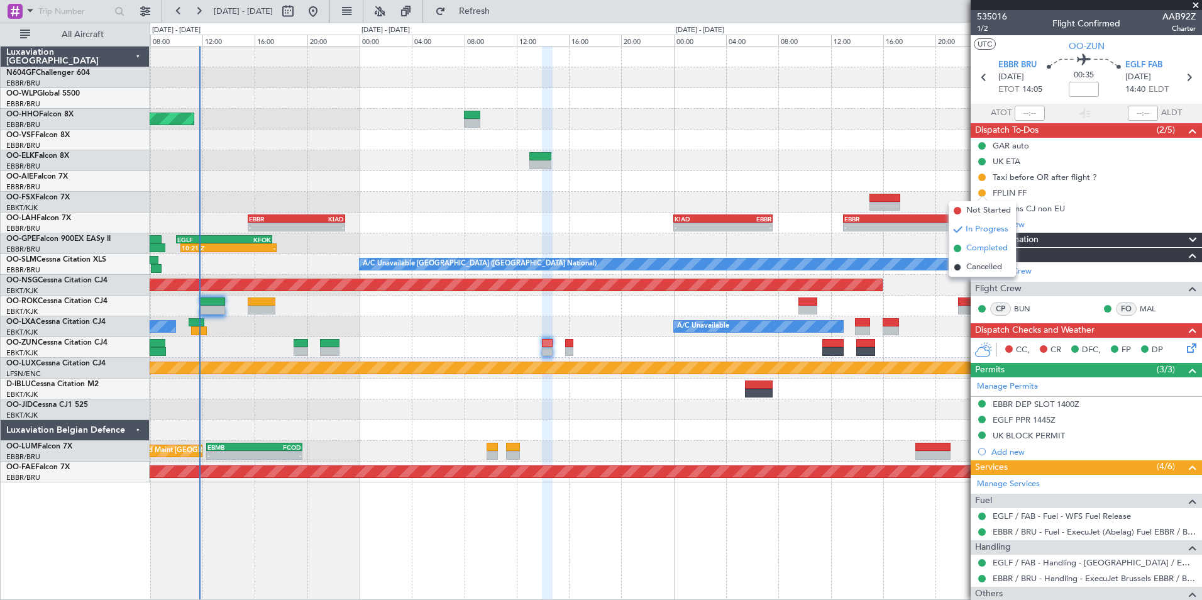
click at [964, 252] on li "Completed" at bounding box center [981, 248] width 67 height 19
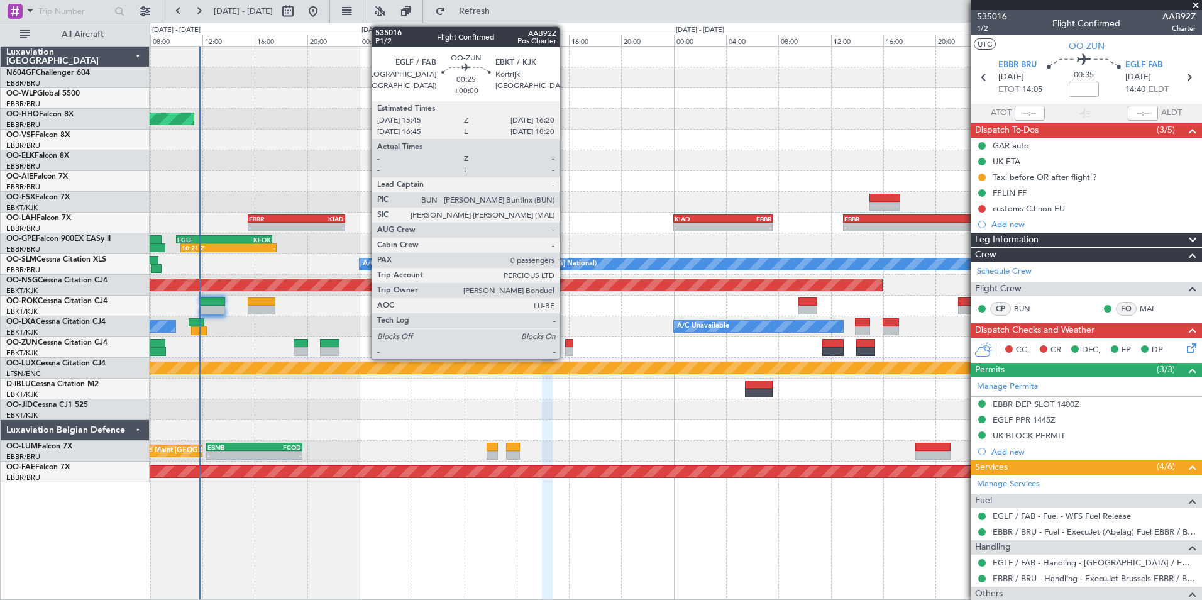
click at [565, 347] on div at bounding box center [569, 351] width 8 height 9
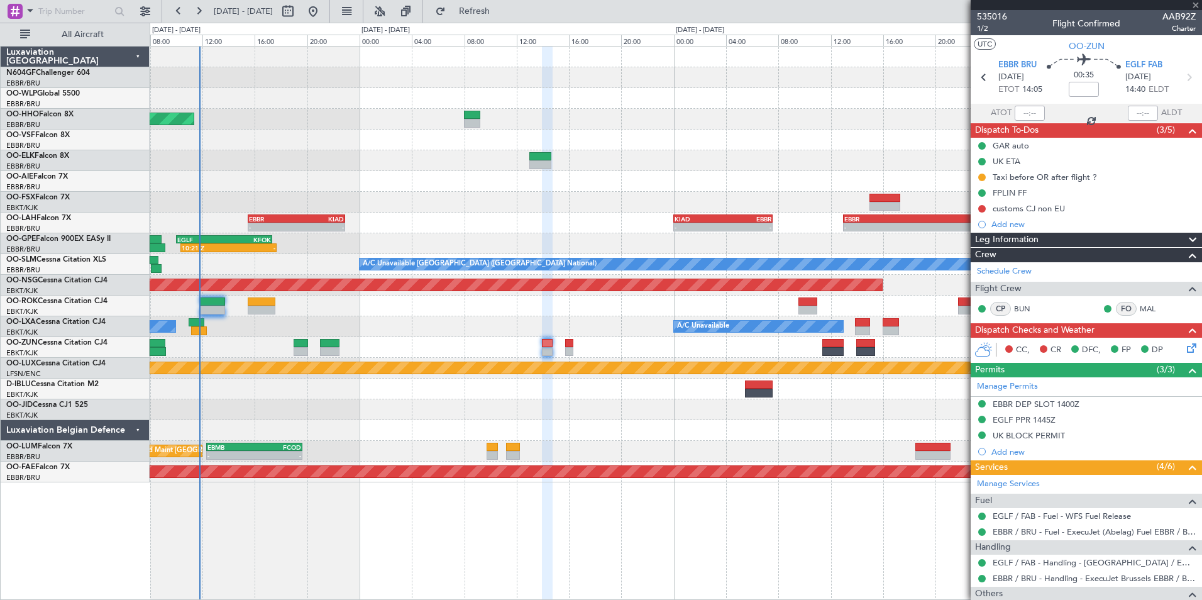
type input "0"
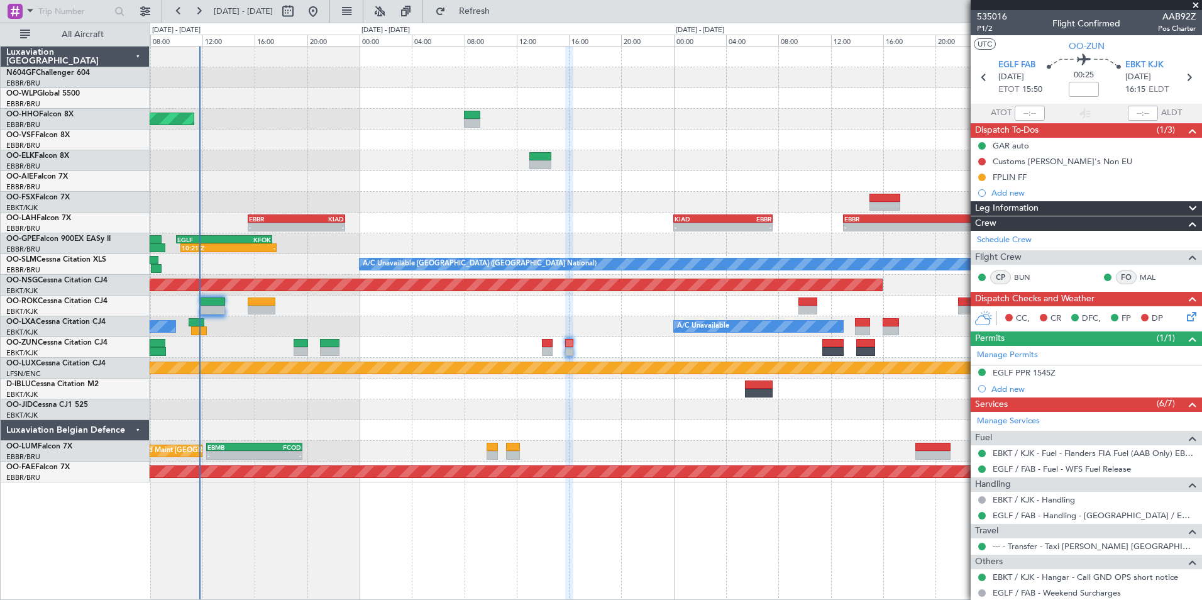
click at [1184, 316] on icon at bounding box center [1189, 314] width 10 height 10
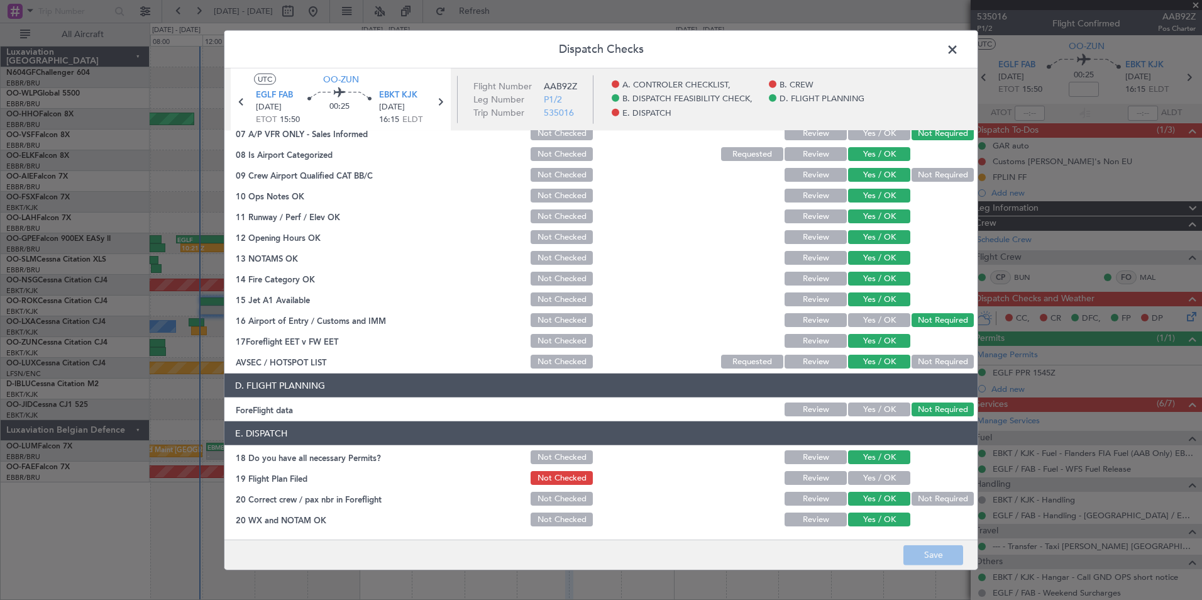
click at [958, 46] on span at bounding box center [958, 52] width 0 height 25
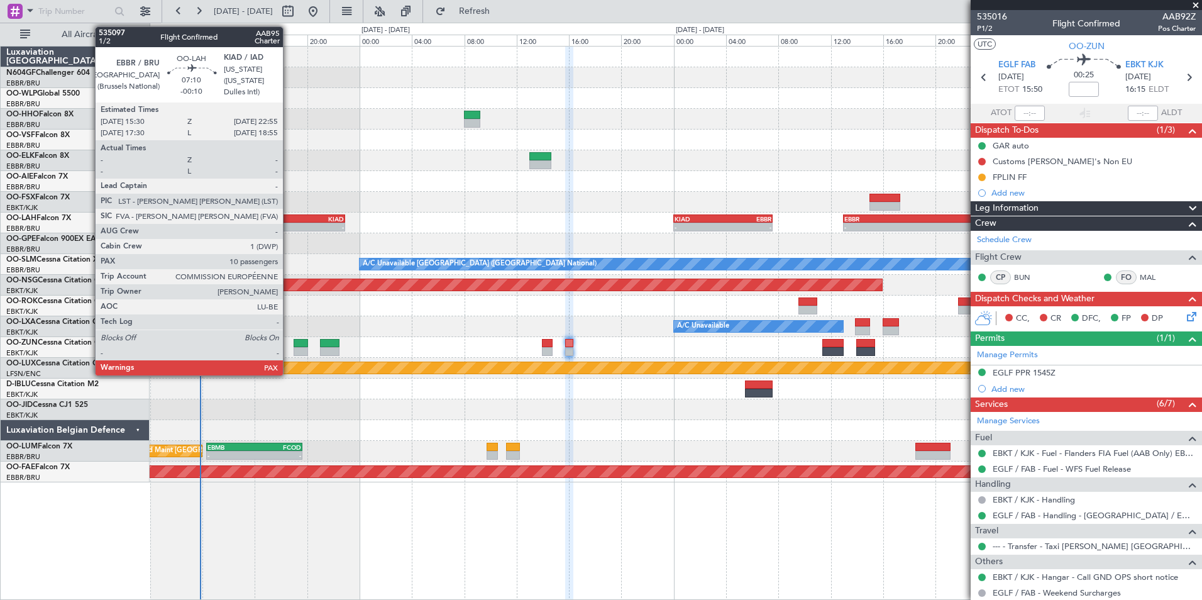
click at [288, 215] on div "EBBR" at bounding box center [272, 219] width 47 height 8
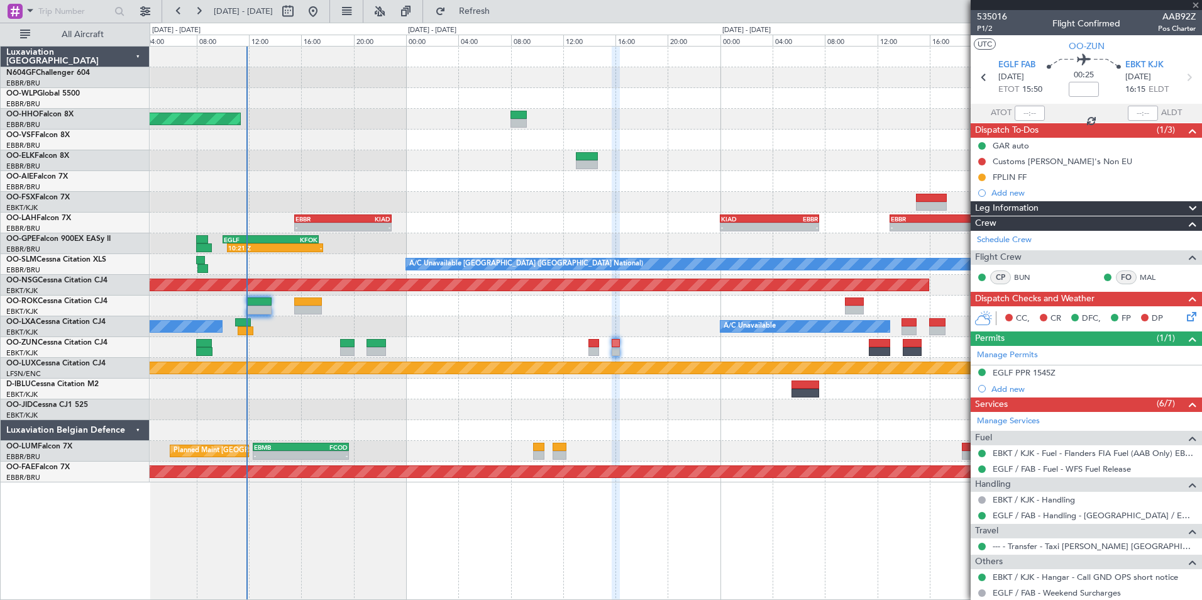
click at [399, 145] on div "AOG Maint Geneva (Cointrin) - - EBBR 15:30 Z KIAD 22:55 Z - - KIAD 00:00 Z EBBR…" at bounding box center [675, 265] width 1051 height 436
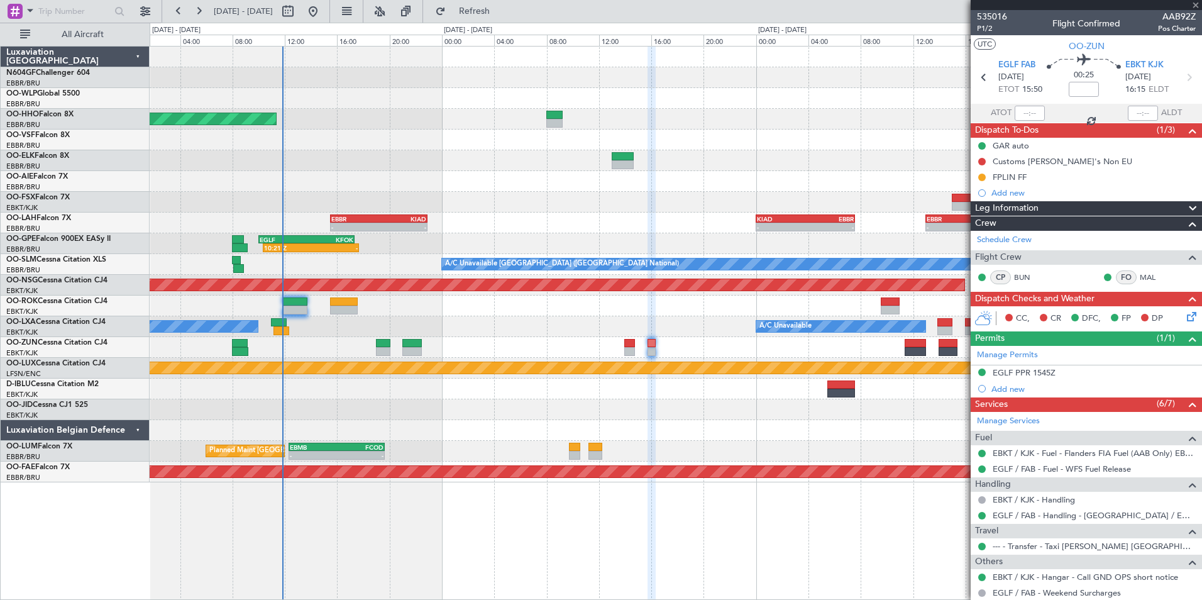
type input "-00:10"
type input "10"
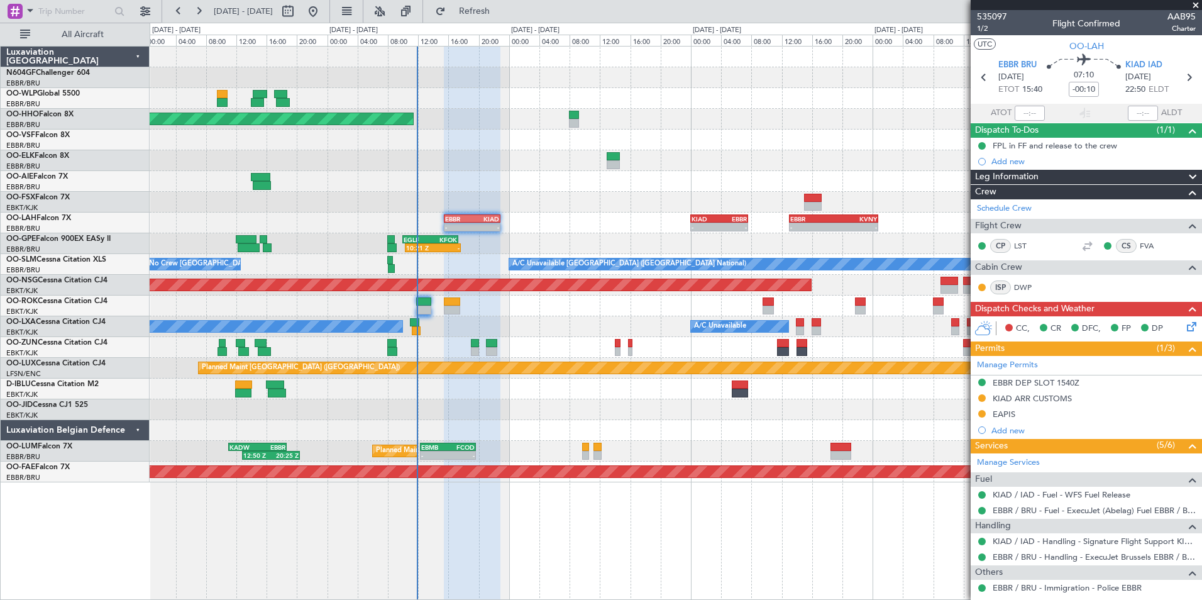
click at [506, 316] on div "- - LGSA 05:00 Z FZQA 12:50 Z Planned Maint [GEOGRAPHIC_DATA] ([GEOGRAPHIC_DATA…" at bounding box center [675, 265] width 1051 height 436
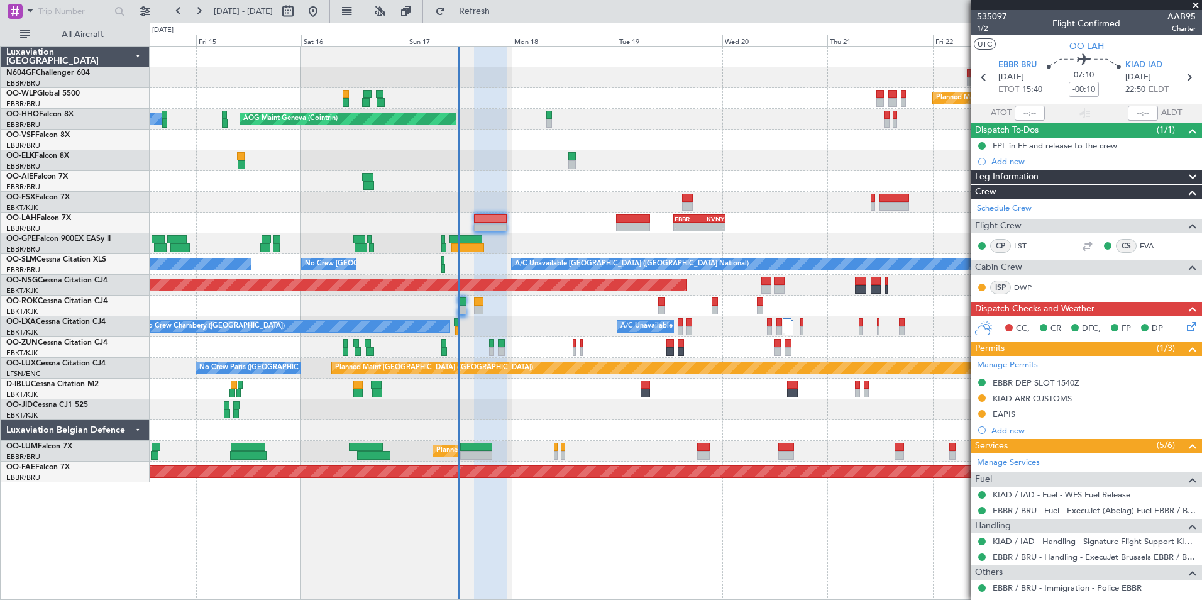
click at [1184, 322] on icon at bounding box center [1189, 324] width 10 height 10
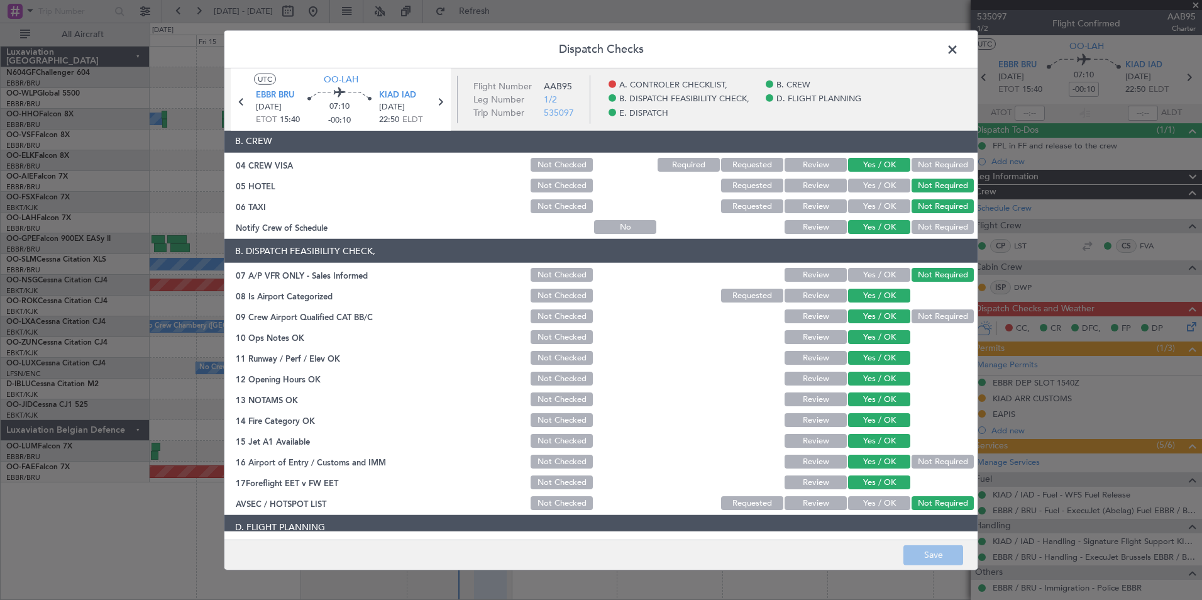
scroll to position [0, 0]
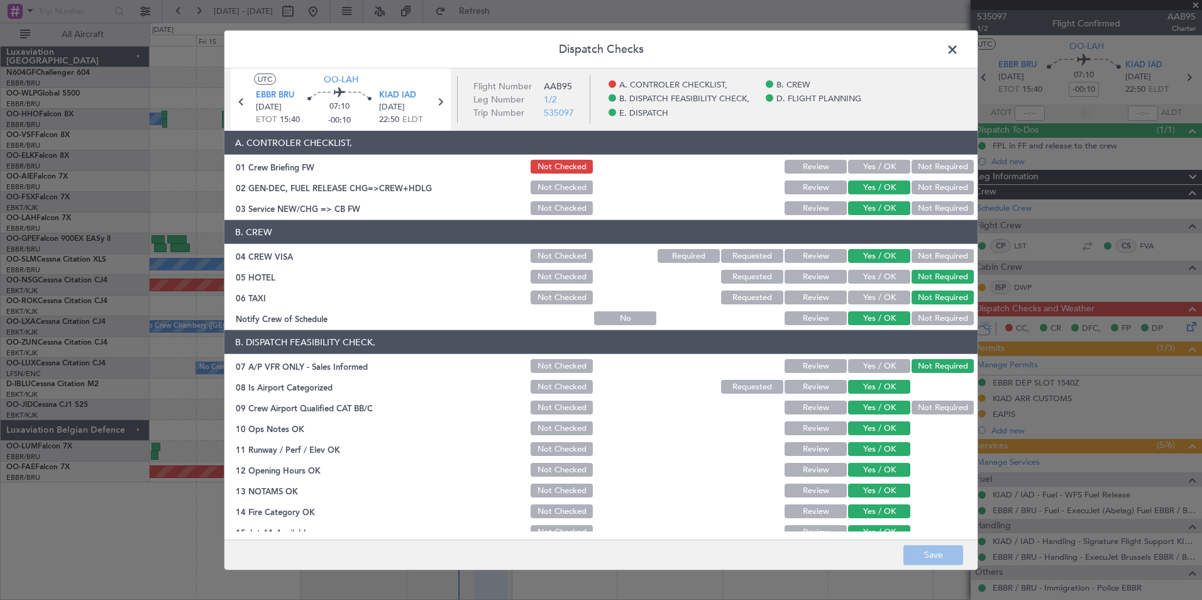
click at [958, 48] on span at bounding box center [958, 52] width 0 height 25
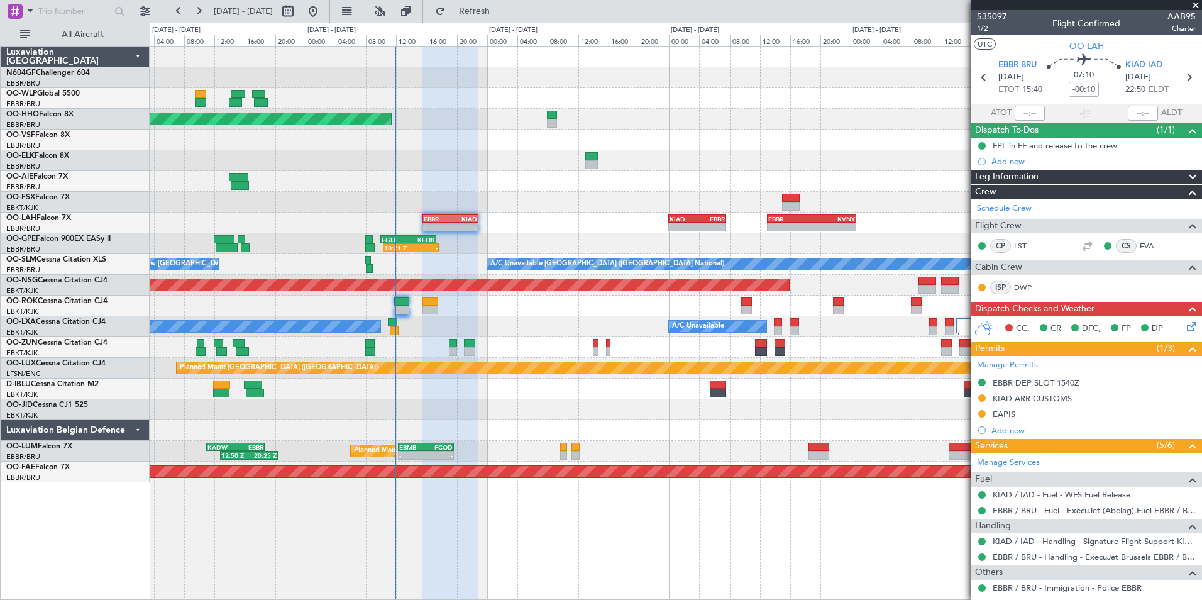
click at [567, 205] on div "- - LSGG 12:00 Z FCOD 18:40 Z - - FCOD 22:30 Z EGGW 06:15 Z" at bounding box center [675, 202] width 1051 height 21
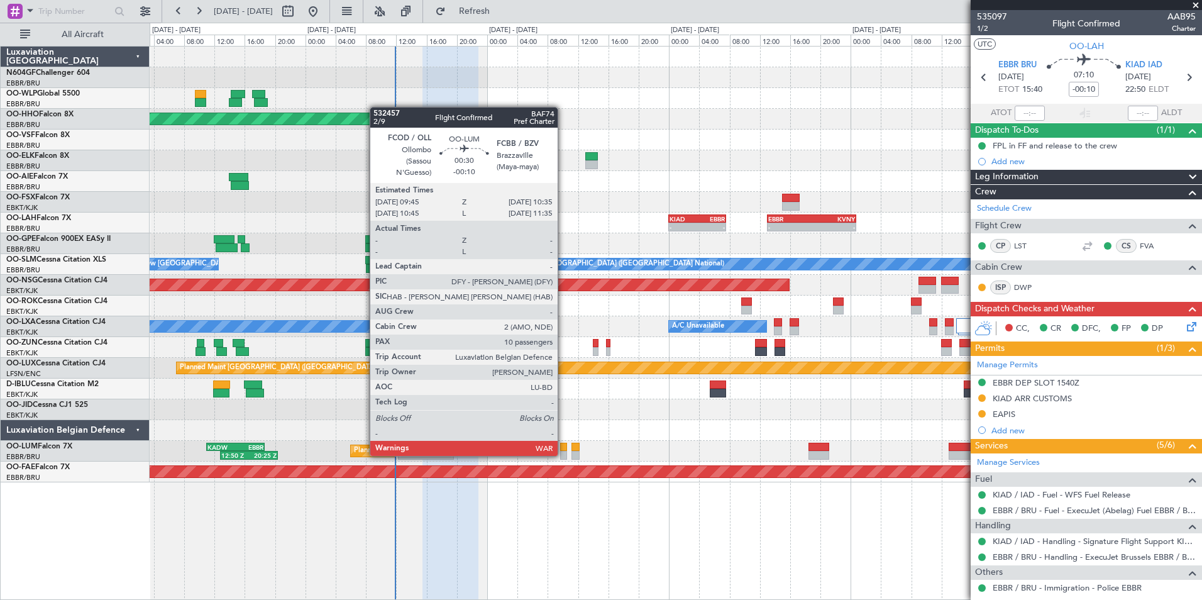
click at [563, 454] on div at bounding box center [563, 455] width 7 height 9
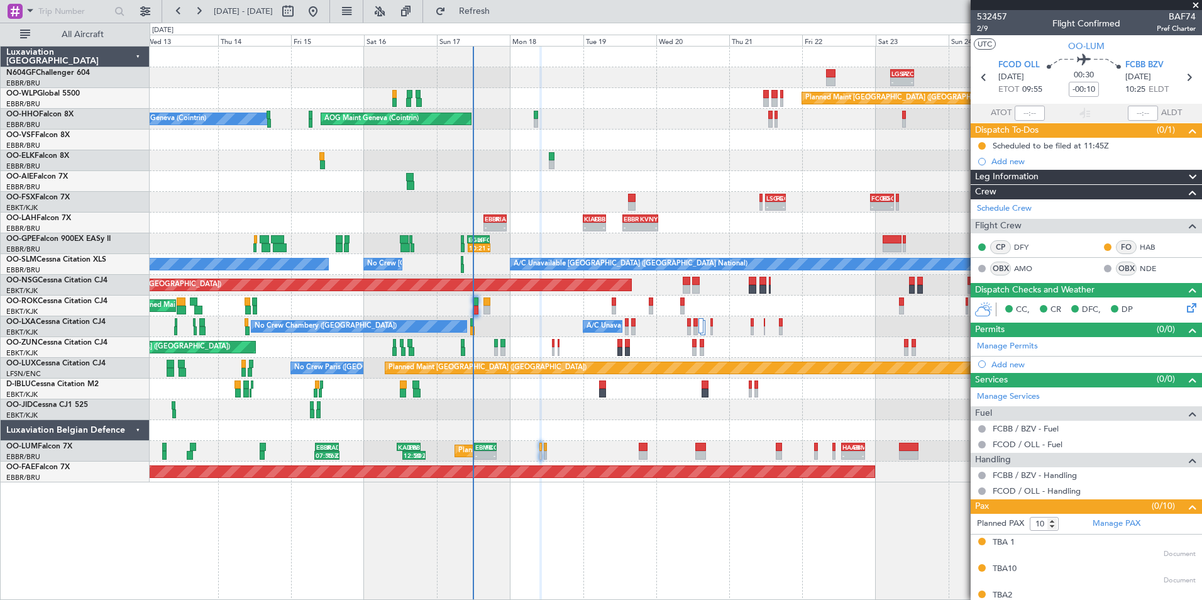
click at [650, 405] on div at bounding box center [675, 409] width 1051 height 21
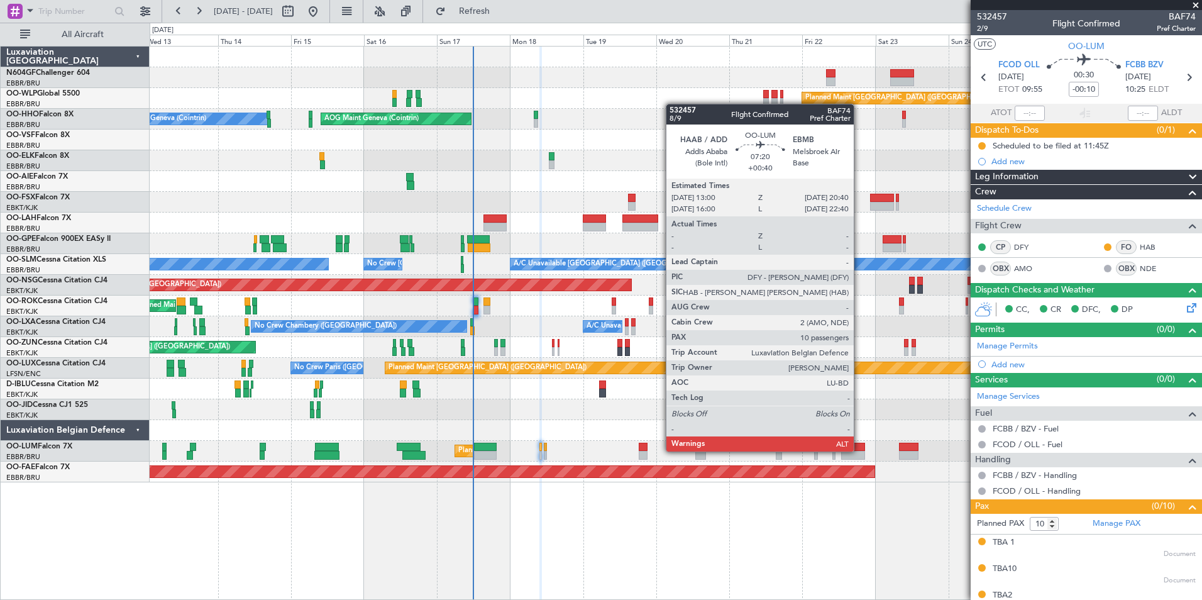
click at [859, 450] on div at bounding box center [853, 446] width 24 height 9
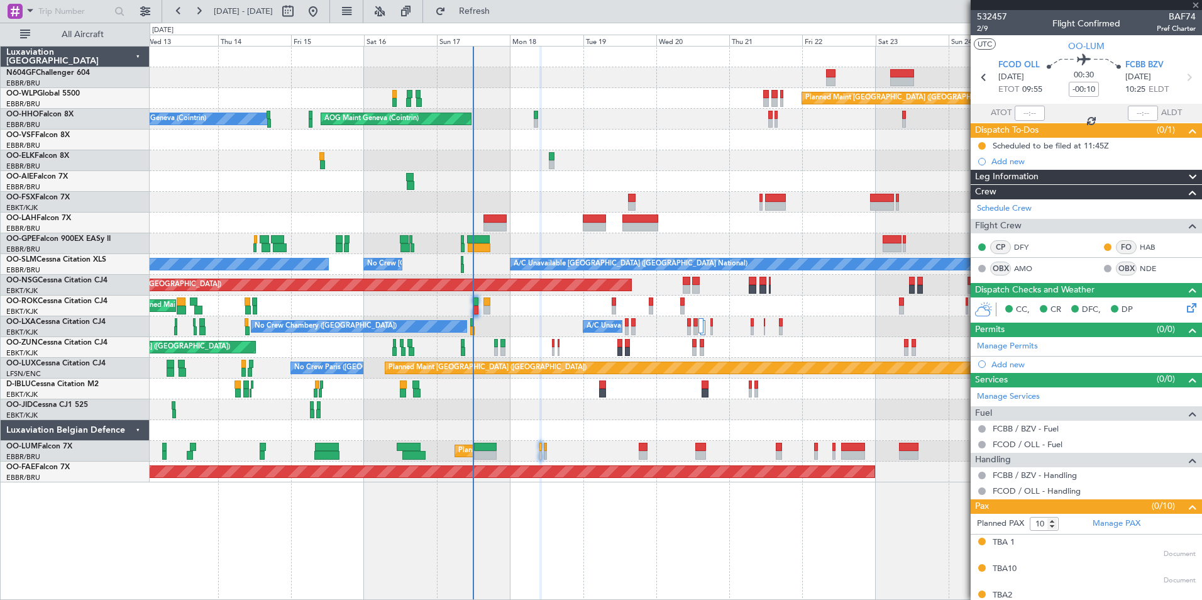
type input "+00:40"
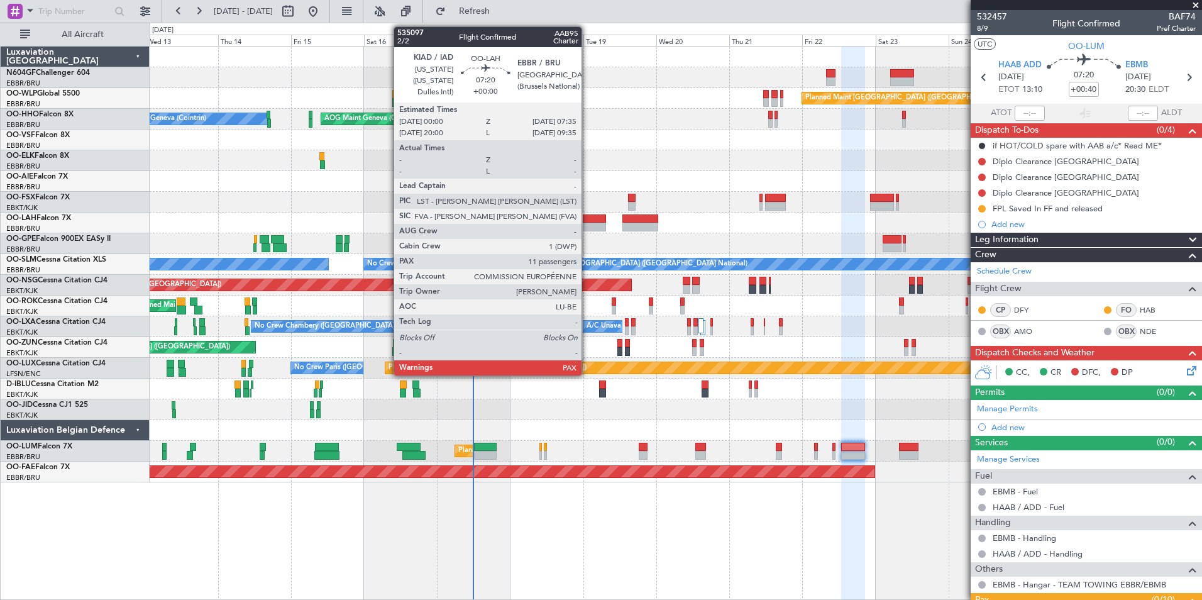
click at [587, 221] on div at bounding box center [594, 218] width 23 height 9
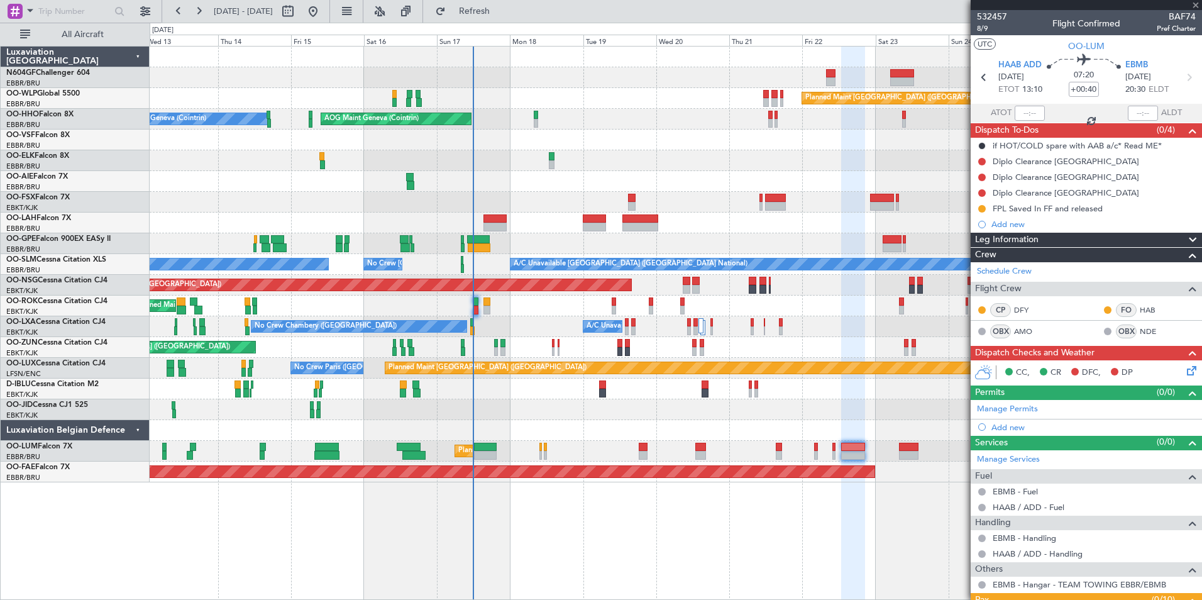
type input "11"
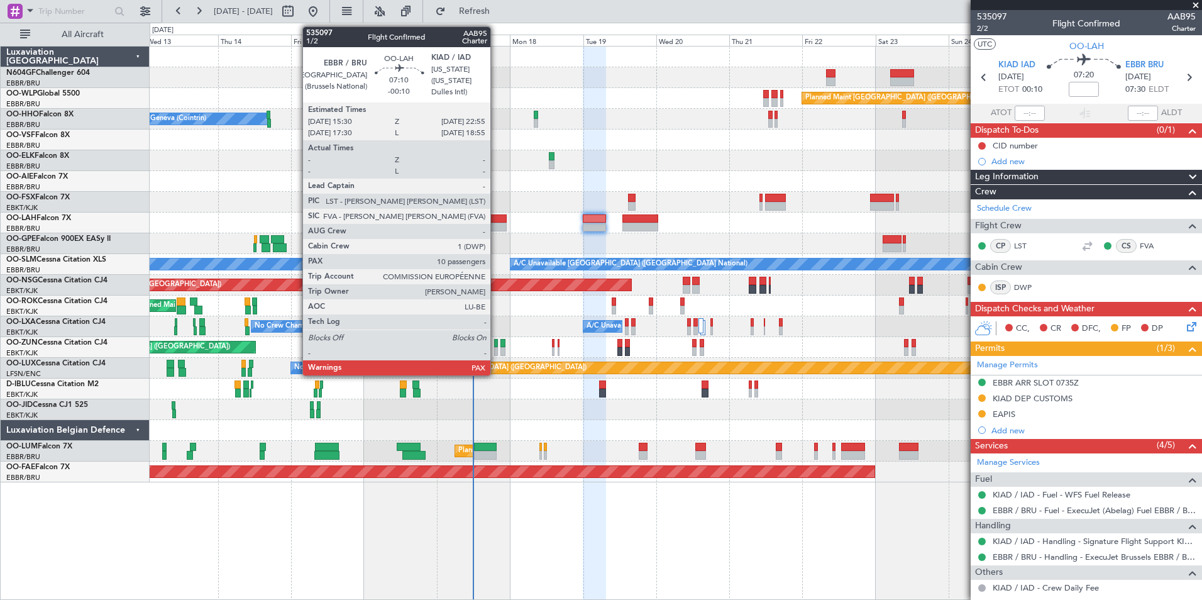
click at [496, 216] on div at bounding box center [494, 218] width 23 height 9
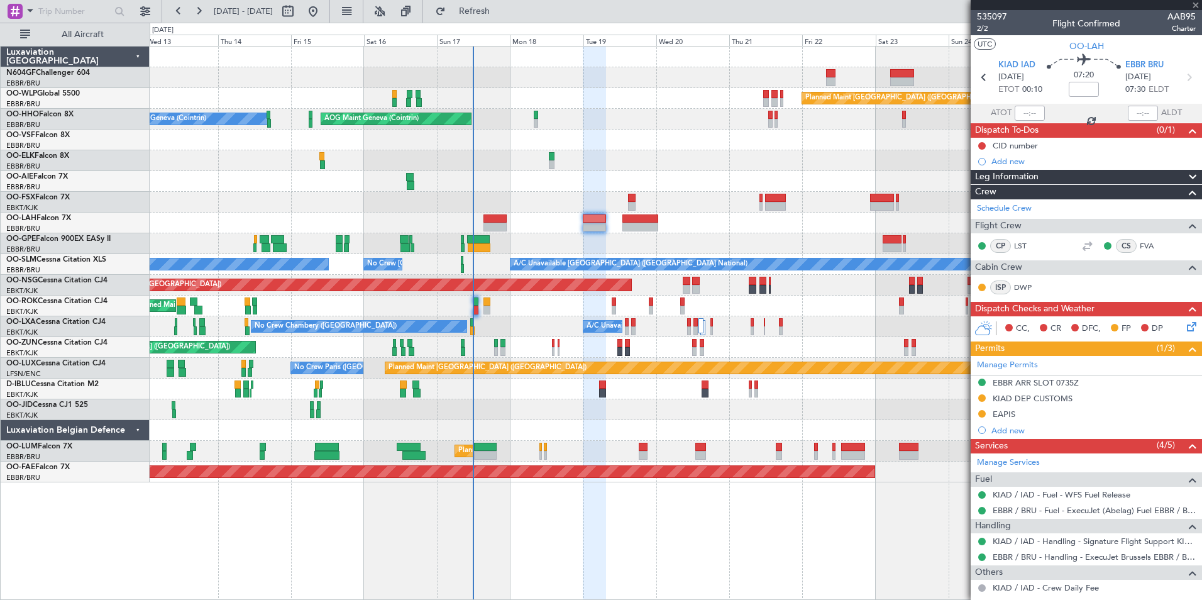
type input "-00:10"
type input "10"
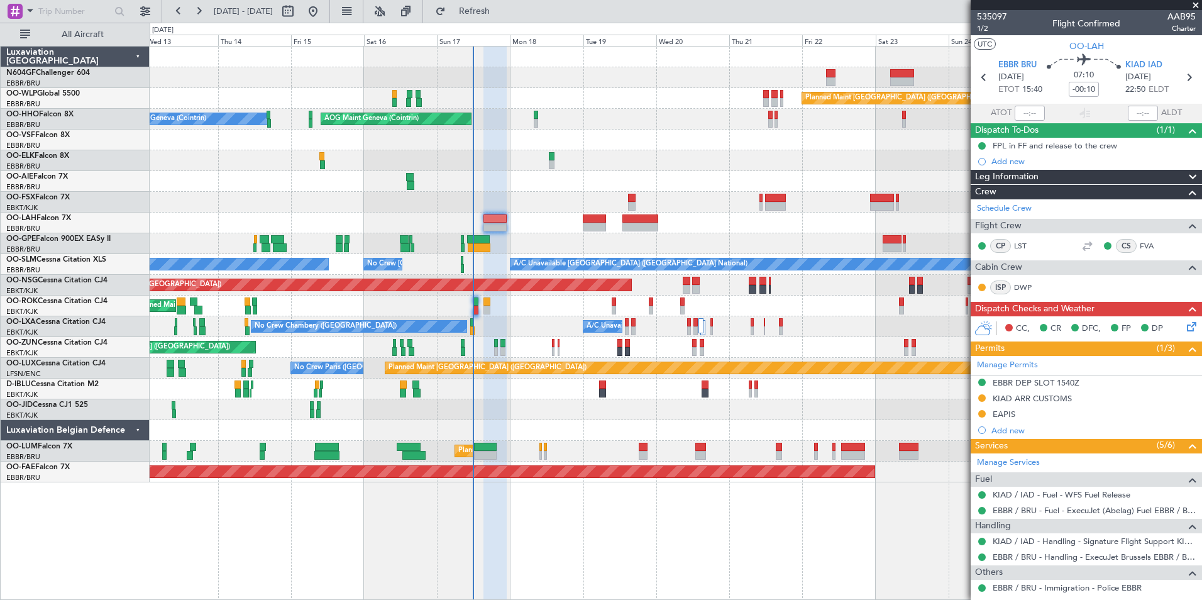
drag, startPoint x: 424, startPoint y: 167, endPoint x: 430, endPoint y: 173, distance: 8.9
click at [586, 136] on div at bounding box center [675, 139] width 1051 height 21
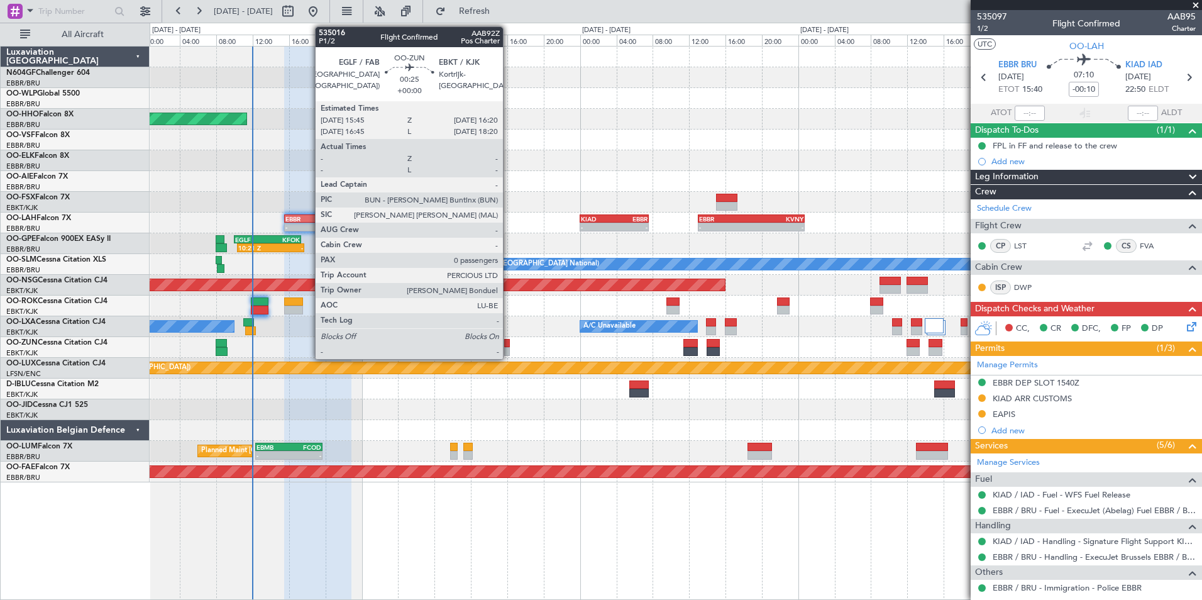
click at [508, 350] on div at bounding box center [507, 351] width 6 height 9
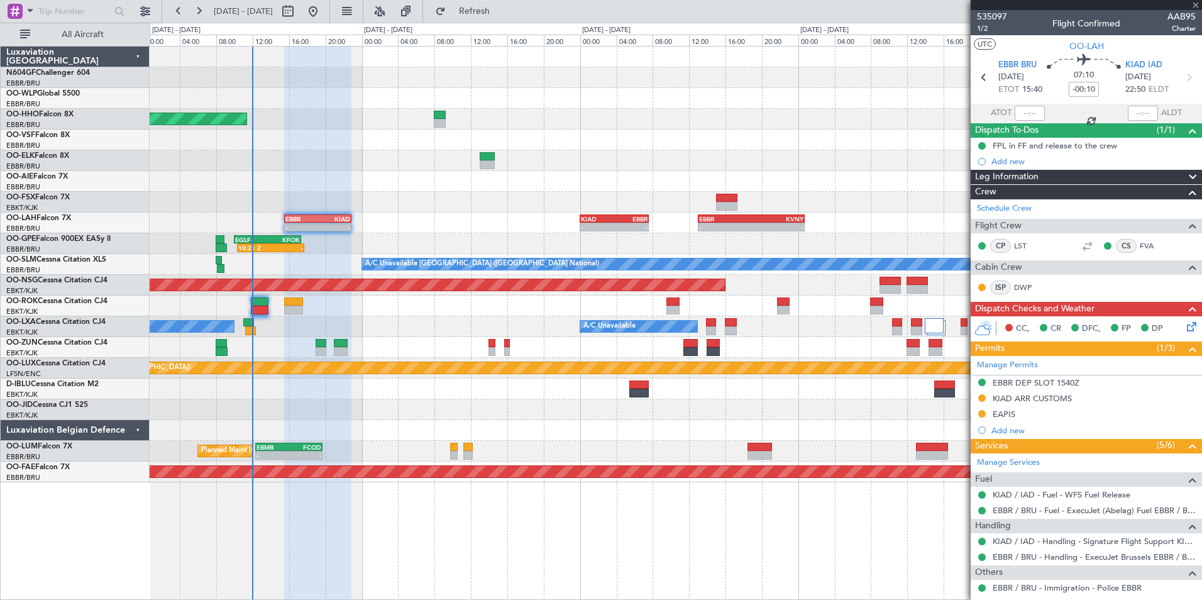
type input "0"
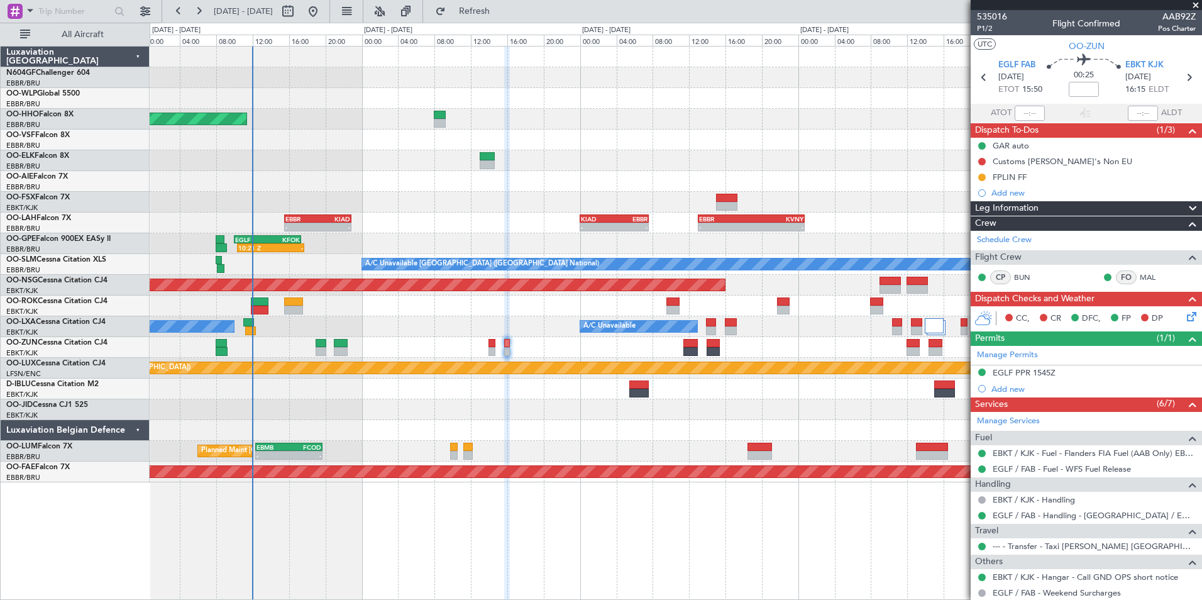
click at [1184, 312] on icon at bounding box center [1189, 314] width 10 height 10
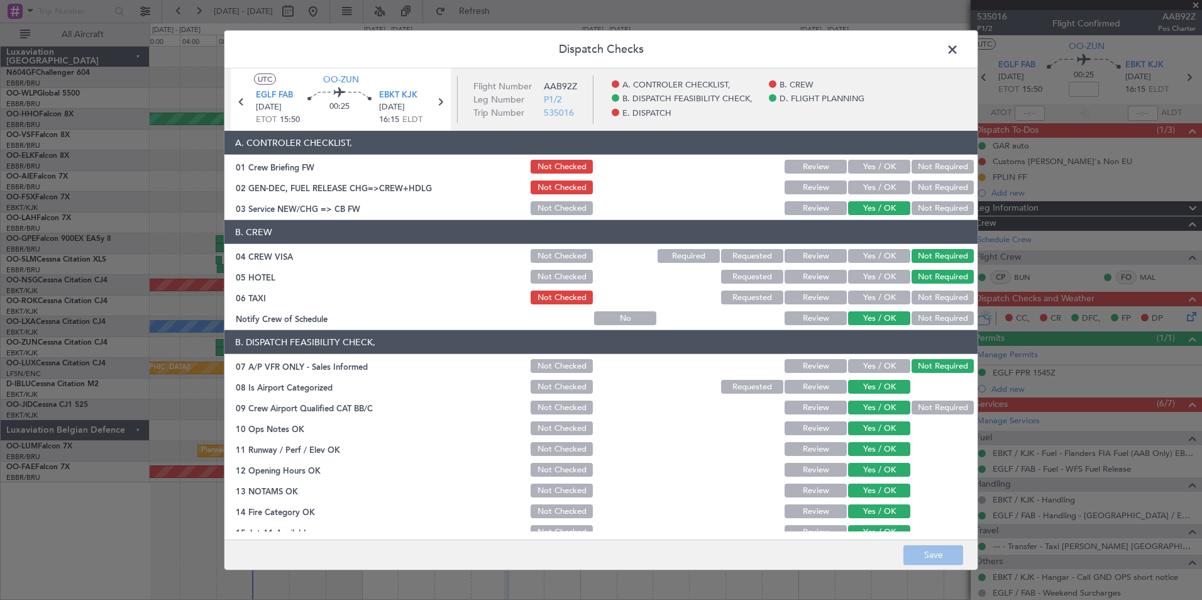
click at [963, 46] on header "Dispatch Checks" at bounding box center [600, 50] width 753 height 38
click at [958, 57] on span at bounding box center [958, 52] width 0 height 25
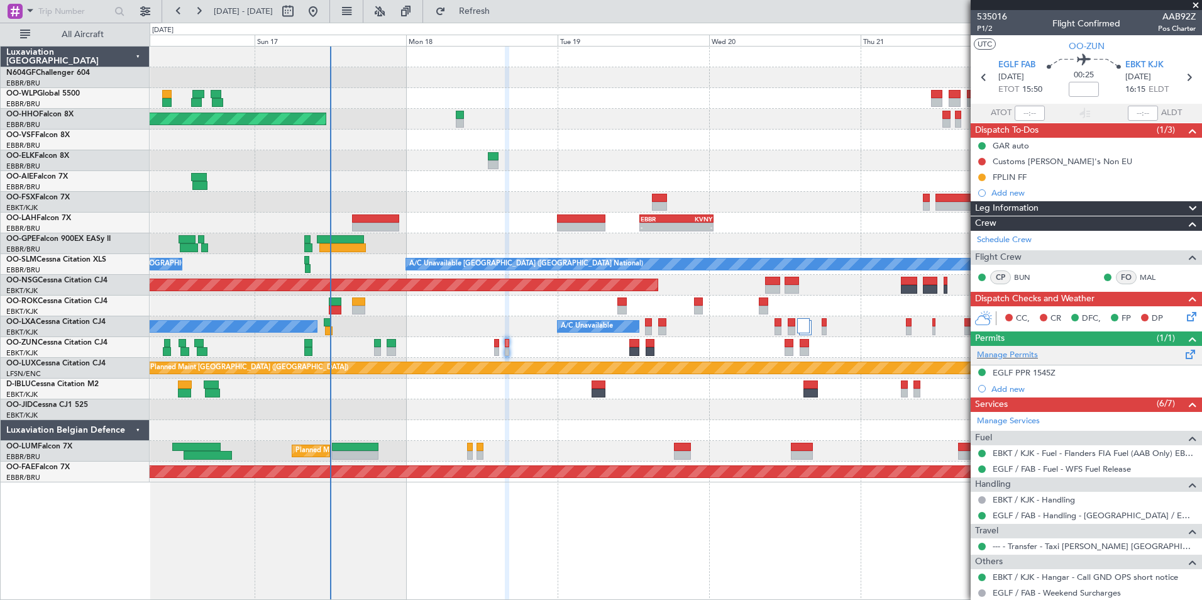
scroll to position [67, 0]
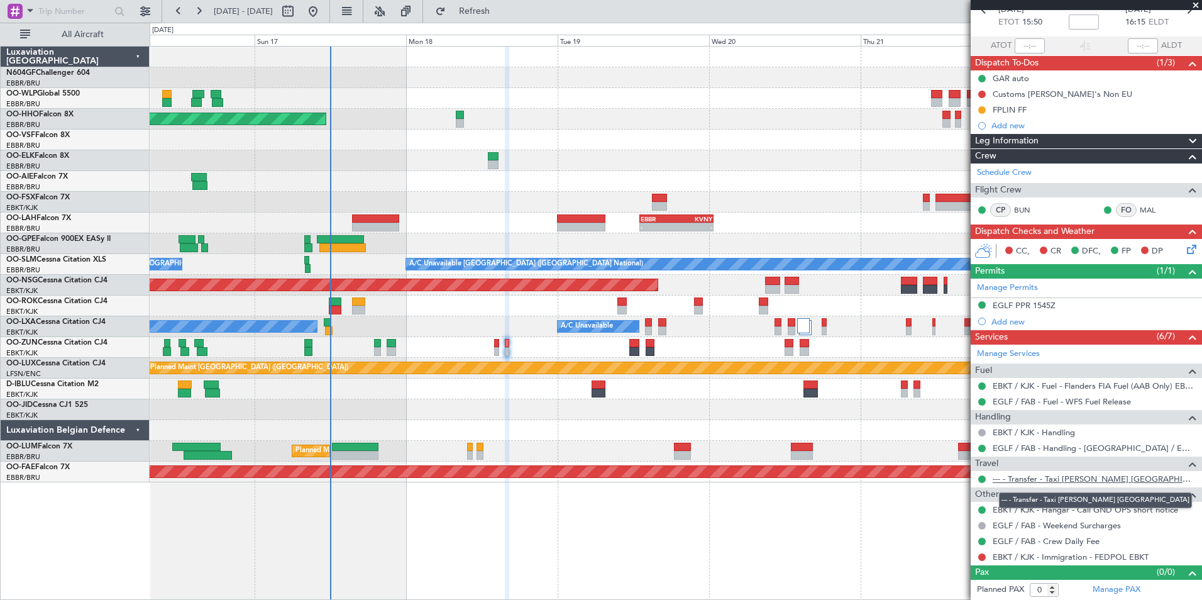
click at [1043, 473] on link "--- - Transfer - Taxi [PERSON_NAME] [GEOGRAPHIC_DATA]" at bounding box center [1093, 478] width 203 height 11
click at [1184, 250] on icon at bounding box center [1189, 247] width 10 height 10
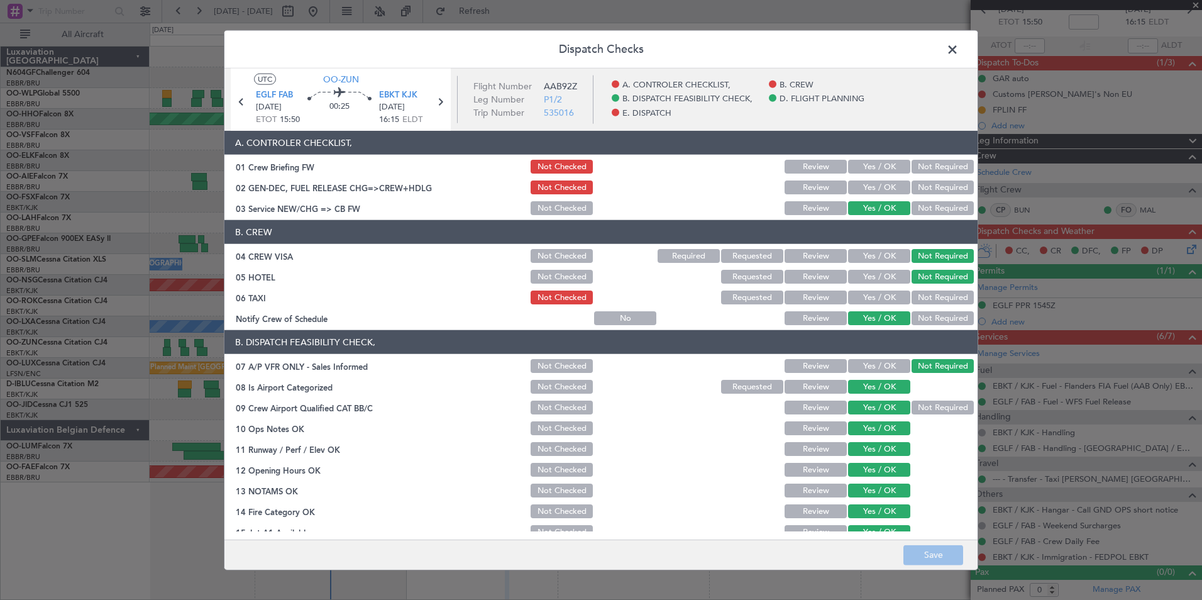
click at [871, 291] on button "Yes / OK" at bounding box center [879, 297] width 62 height 14
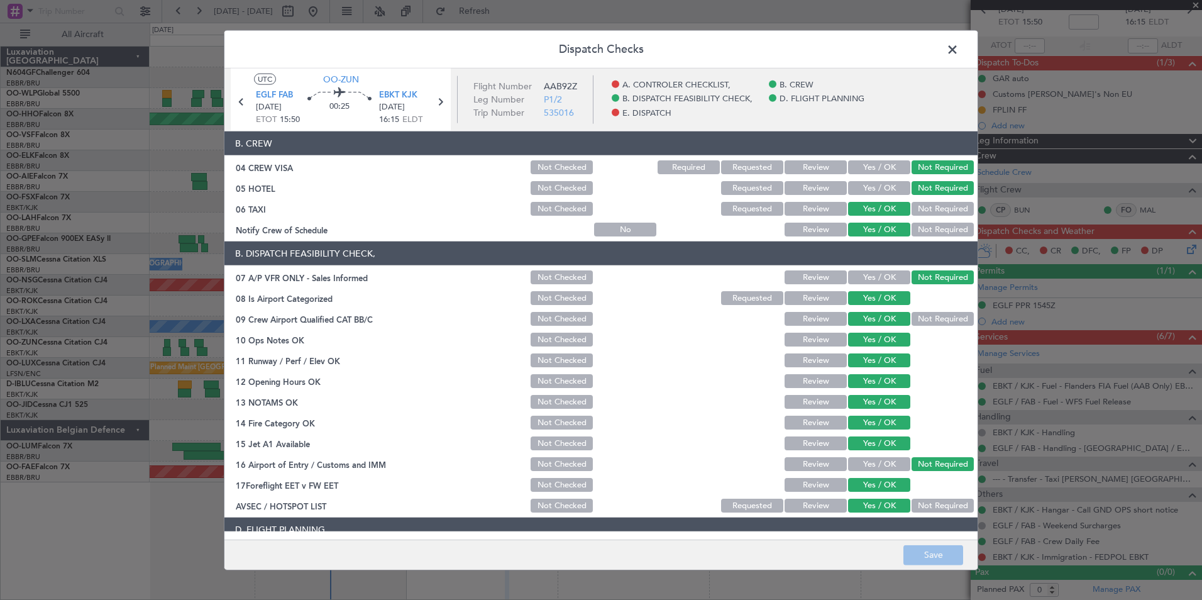
scroll to position [189, 0]
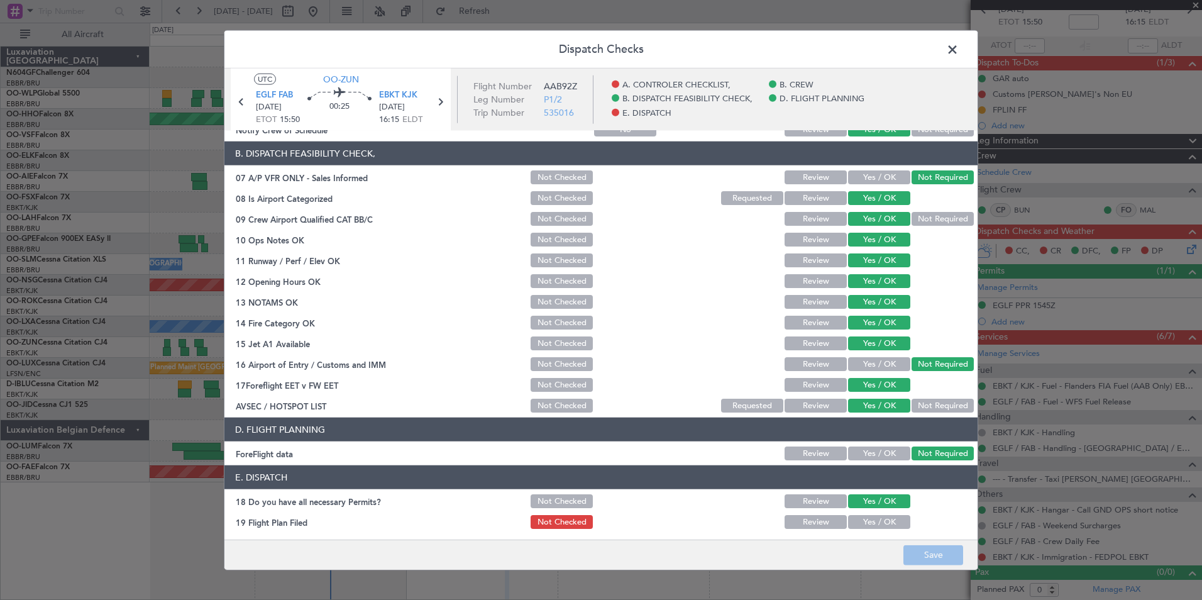
click at [909, 486] on header "E. DISPATCH" at bounding box center [600, 477] width 753 height 24
click at [923, 555] on footer "Save" at bounding box center [600, 554] width 753 height 30
click at [958, 57] on span at bounding box center [958, 52] width 0 height 25
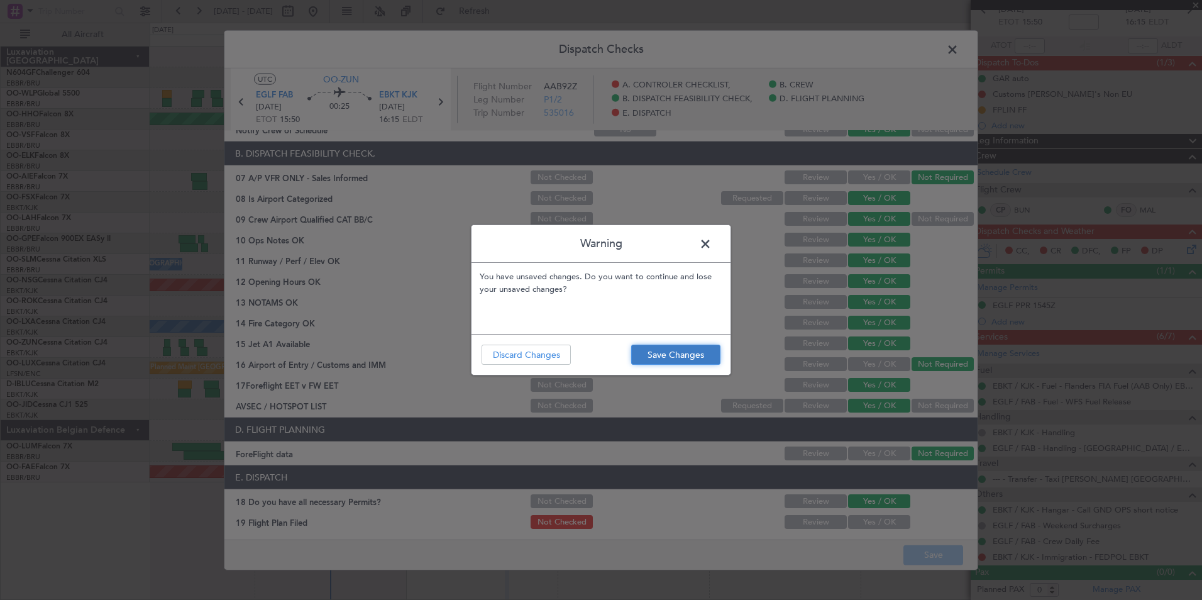
click at [660, 354] on button "Save Changes" at bounding box center [675, 354] width 89 height 20
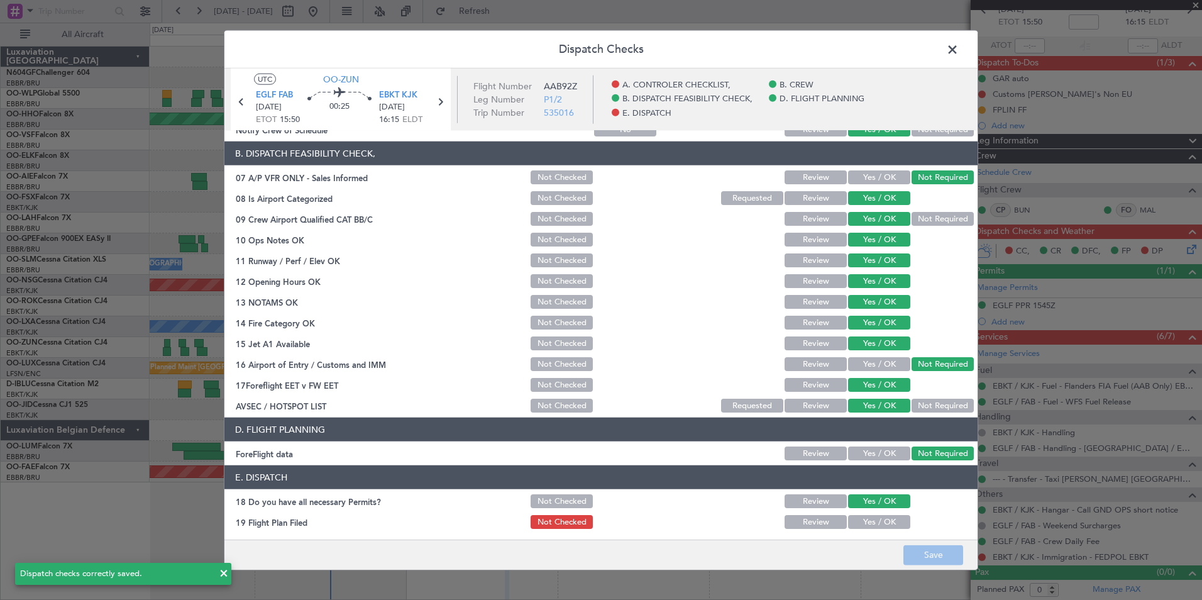
click at [958, 56] on span at bounding box center [958, 52] width 0 height 25
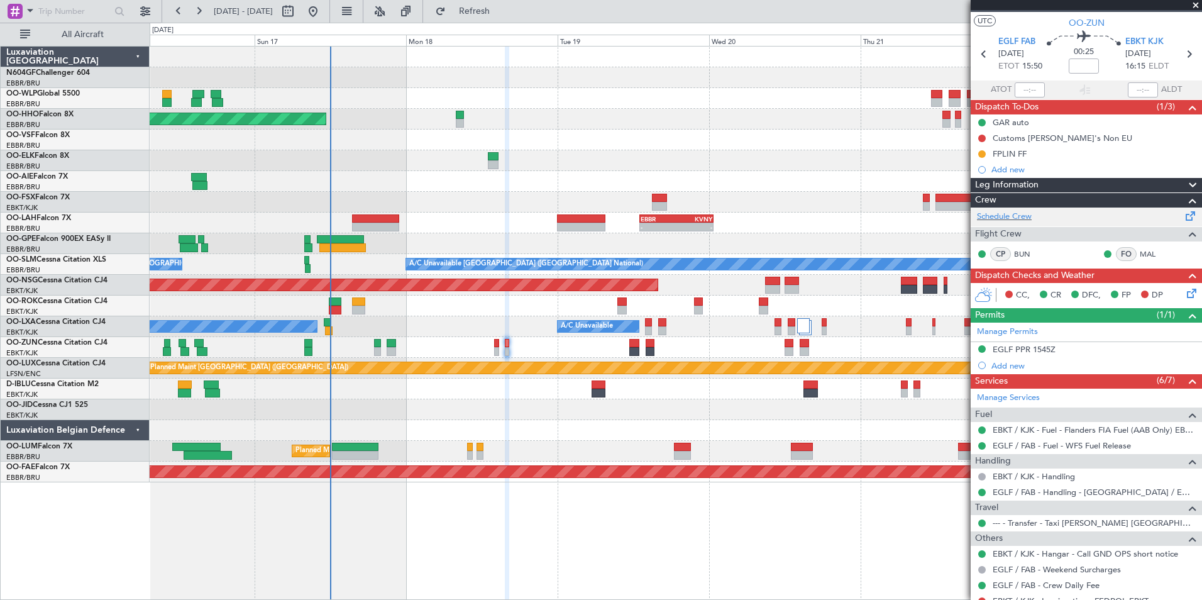
scroll to position [0, 0]
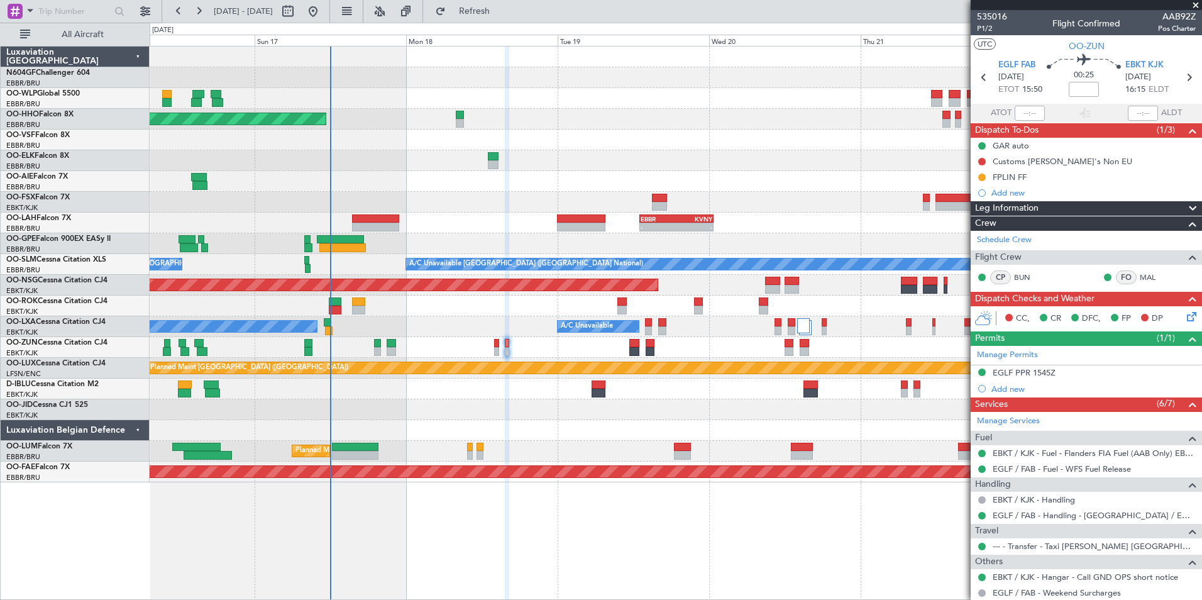
click at [1186, 313] on icon at bounding box center [1189, 314] width 10 height 10
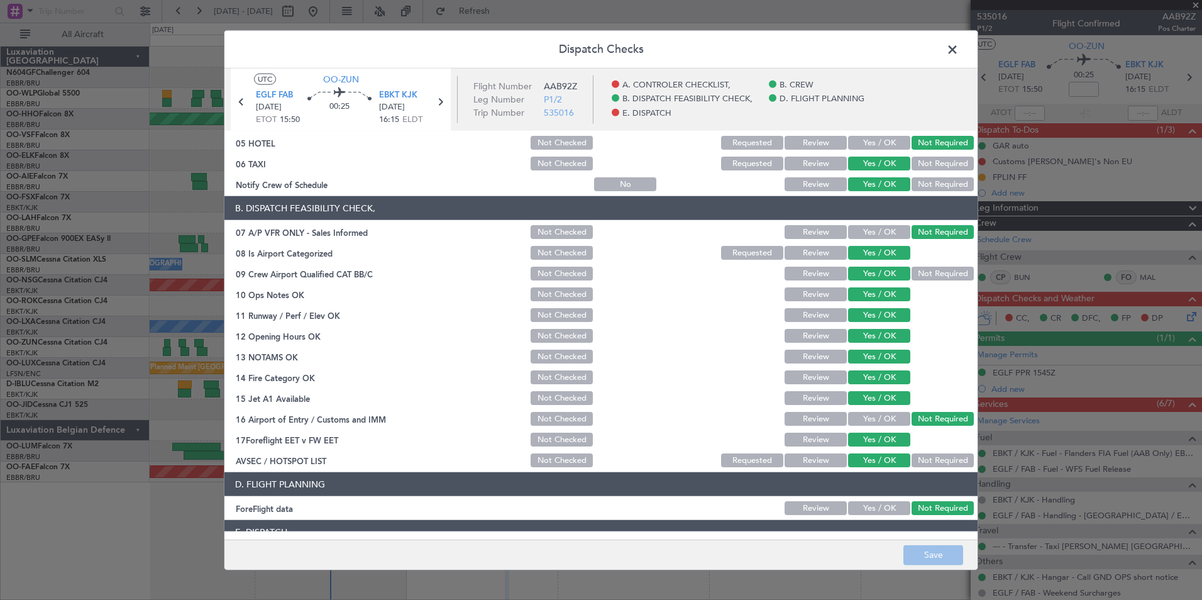
scroll to position [233, 0]
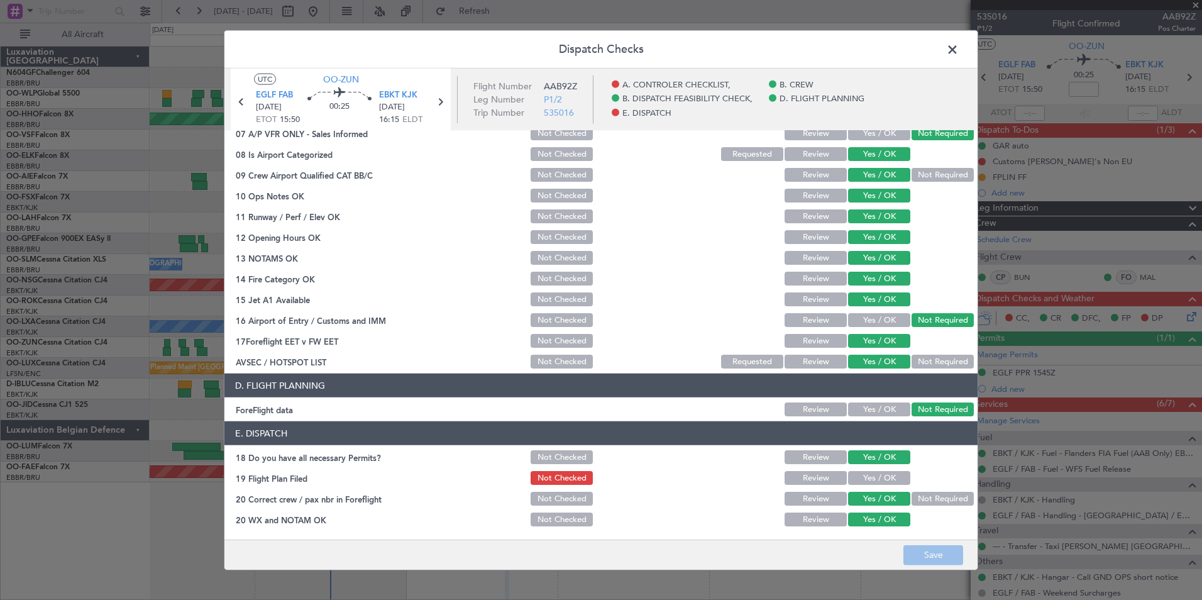
click at [853, 481] on button "Yes / OK" at bounding box center [879, 478] width 62 height 14
click at [933, 554] on button "Save" at bounding box center [933, 554] width 60 height 20
click at [958, 44] on span at bounding box center [958, 52] width 0 height 25
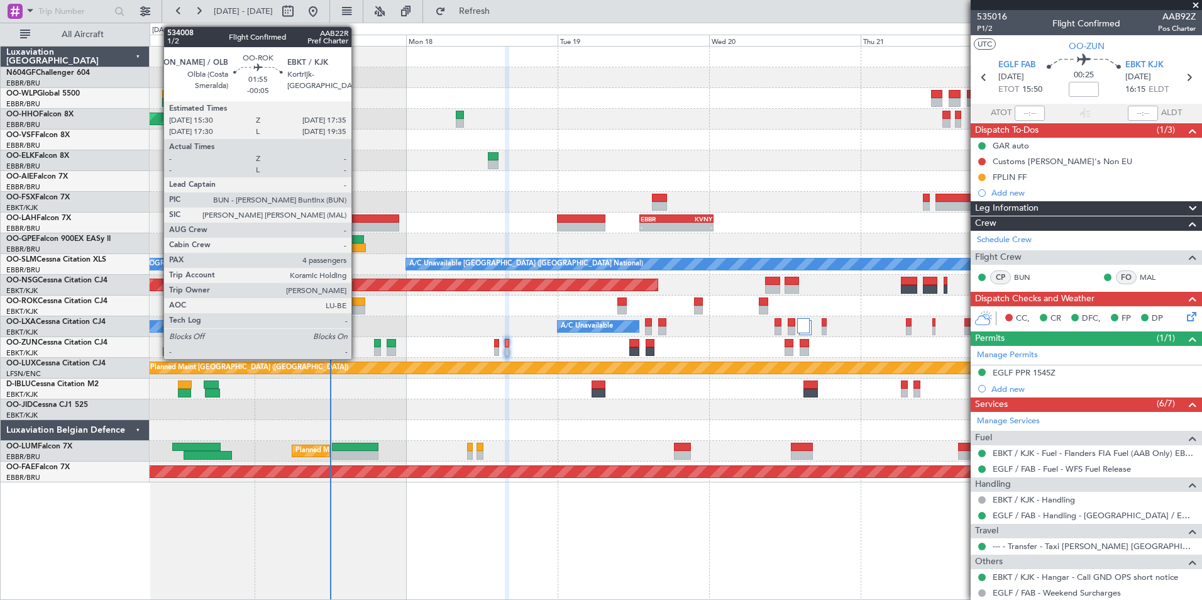
click at [357, 305] on div at bounding box center [358, 301] width 13 height 9
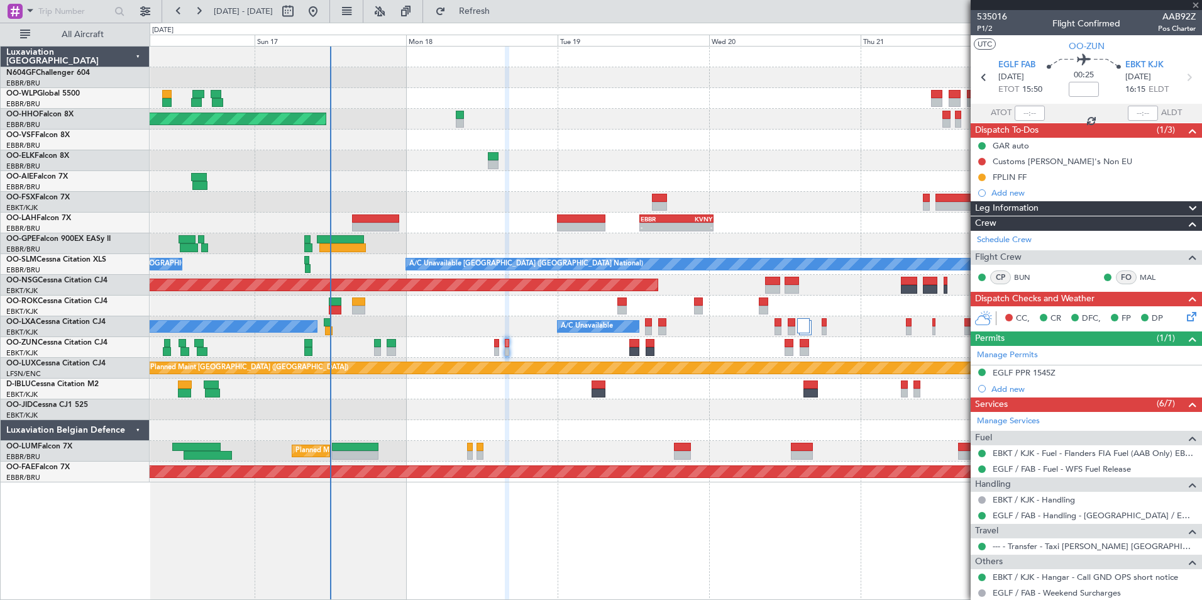
type input "-00:05"
type input "4"
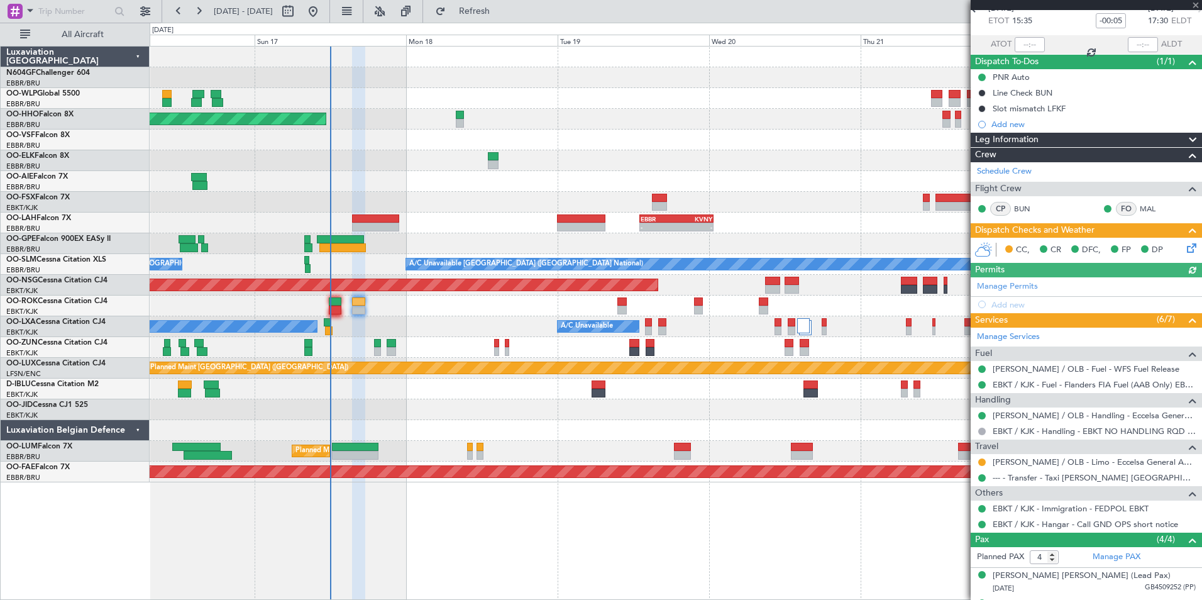
scroll to position [126, 0]
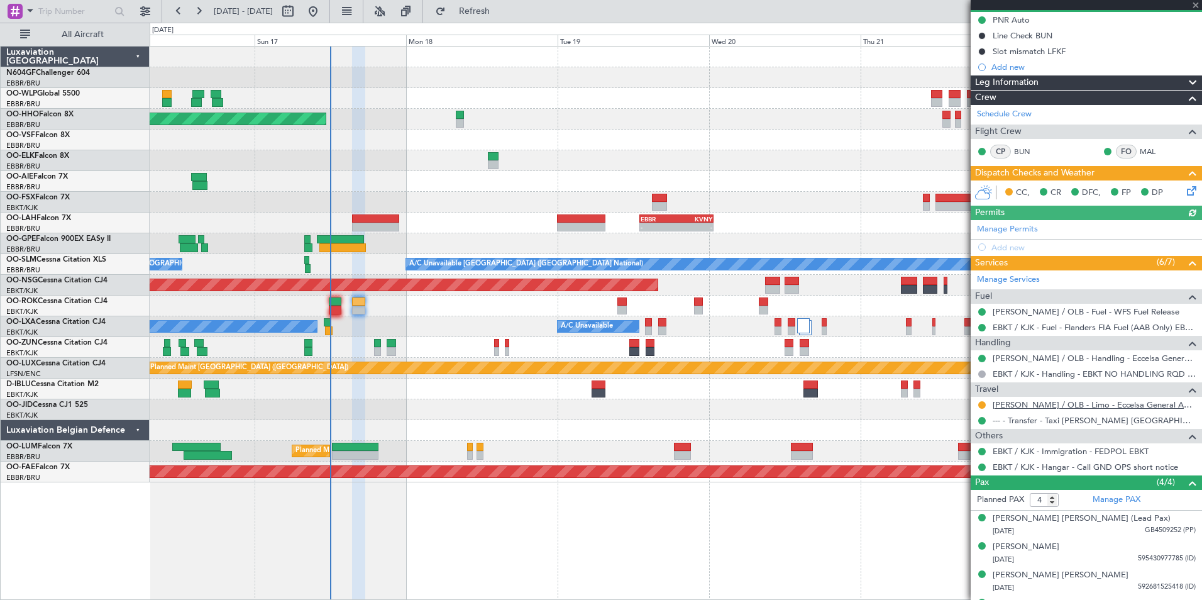
click at [1037, 403] on link "[PERSON_NAME] / OLB - Limo - Eccelsa General Aviation [PERSON_NAME] / OLB" at bounding box center [1093, 404] width 203 height 11
click at [561, 9] on div "16 Aug 2025 - 23 Aug 2025 Refresh Quick Links All Aircraft" at bounding box center [601, 11] width 1202 height 23
click at [505, 5] on button "Refresh" at bounding box center [466, 11] width 75 height 20
click at [786, 192] on div at bounding box center [675, 202] width 1051 height 21
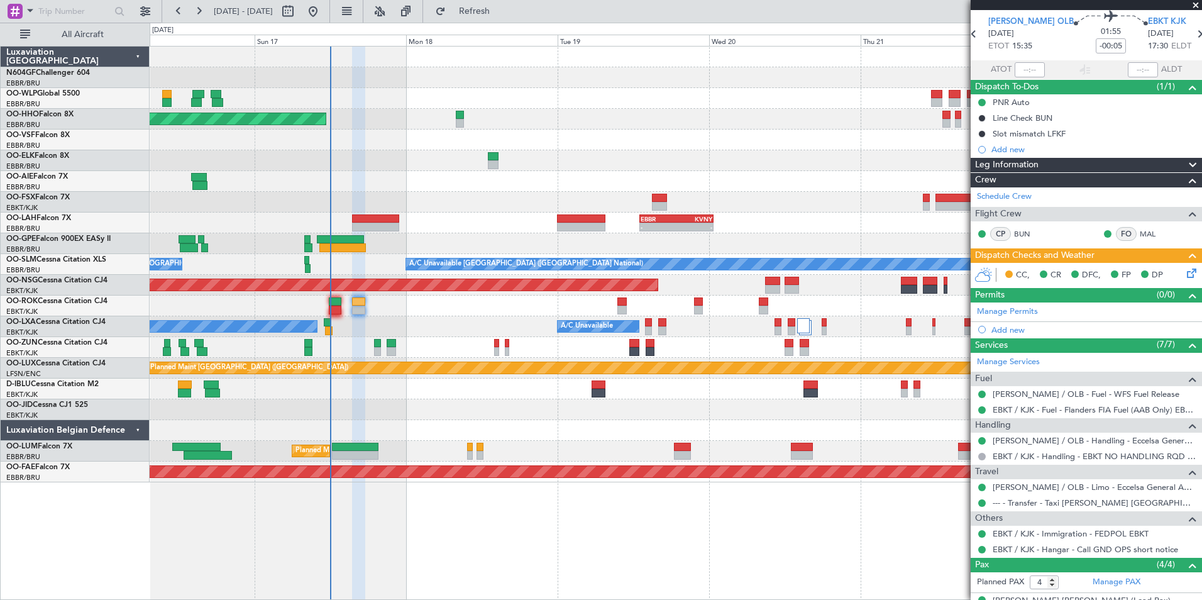
scroll to position [0, 0]
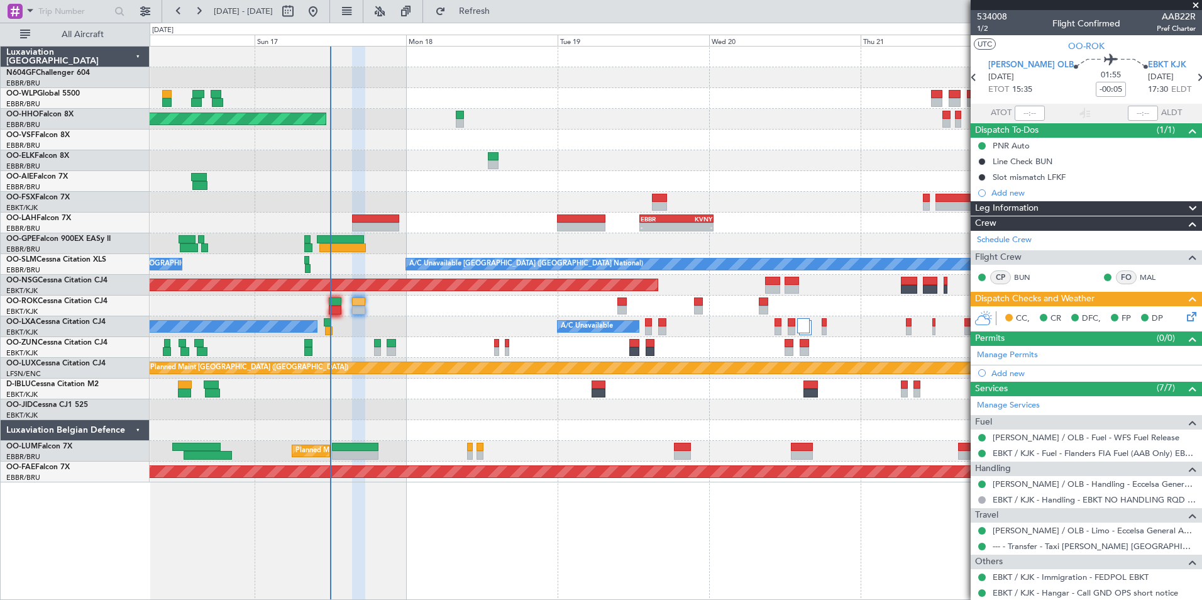
click at [1184, 316] on icon at bounding box center [1189, 314] width 10 height 10
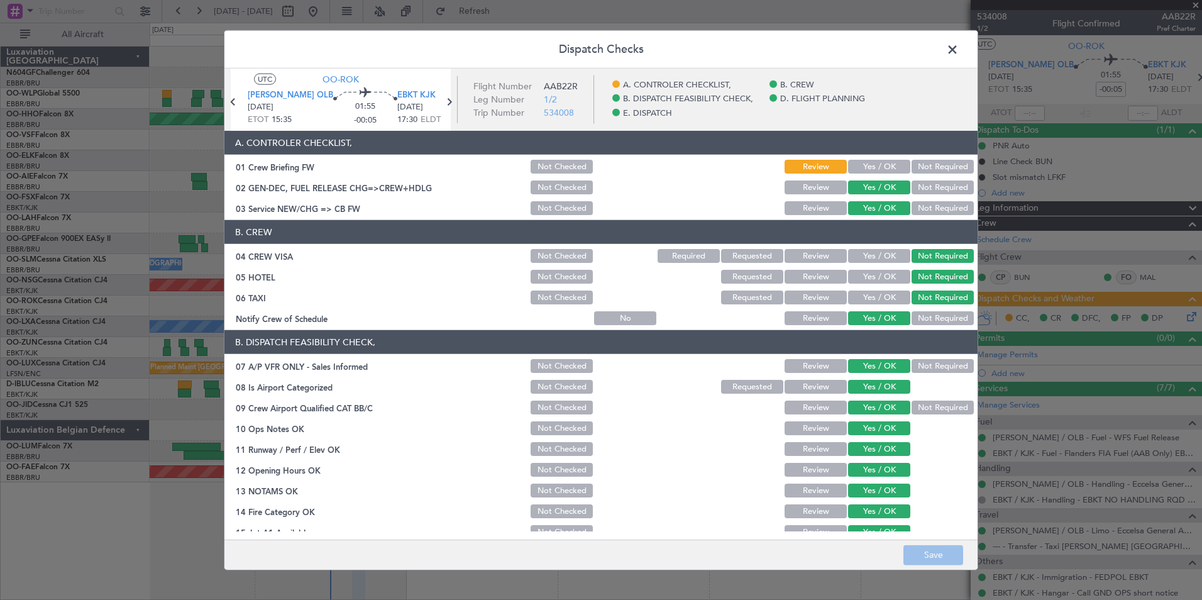
click at [862, 166] on button "Yes / OK" at bounding box center [879, 167] width 62 height 14
click at [916, 553] on button "Save" at bounding box center [933, 554] width 60 height 20
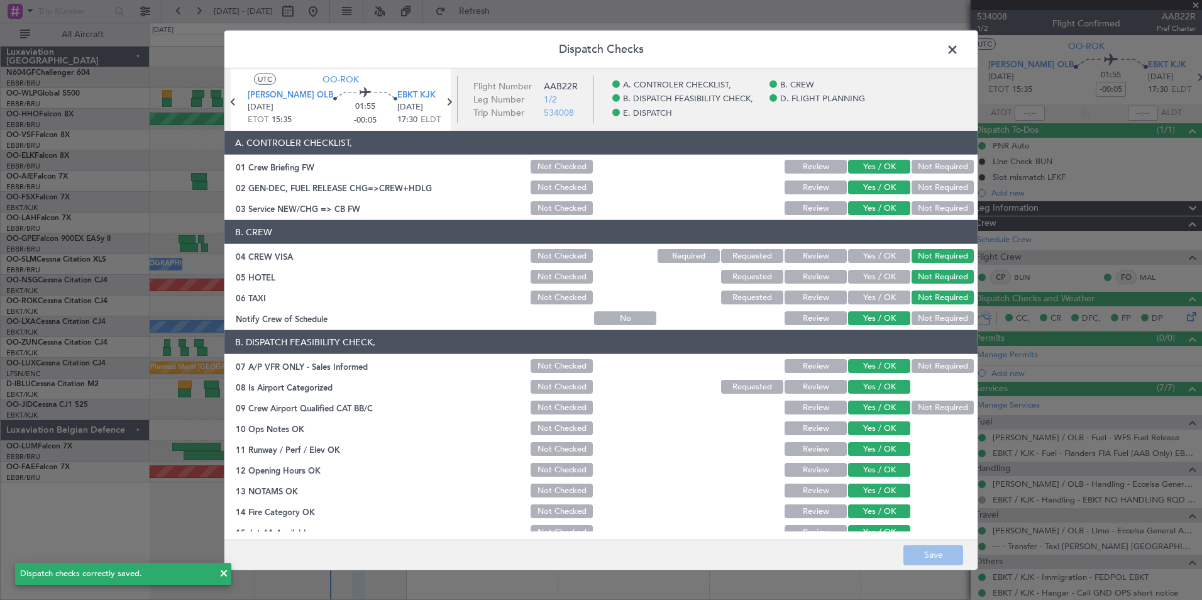
click at [958, 57] on span at bounding box center [958, 52] width 0 height 25
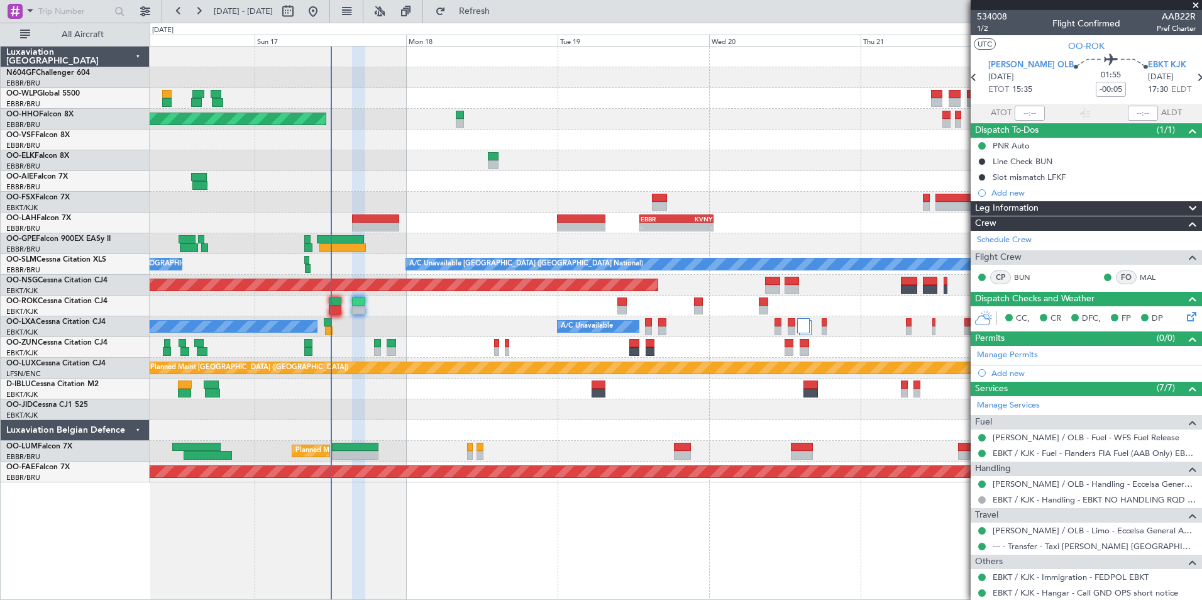
click at [887, 136] on div at bounding box center [675, 139] width 1051 height 21
click at [509, 344] on div at bounding box center [675, 347] width 1051 height 21
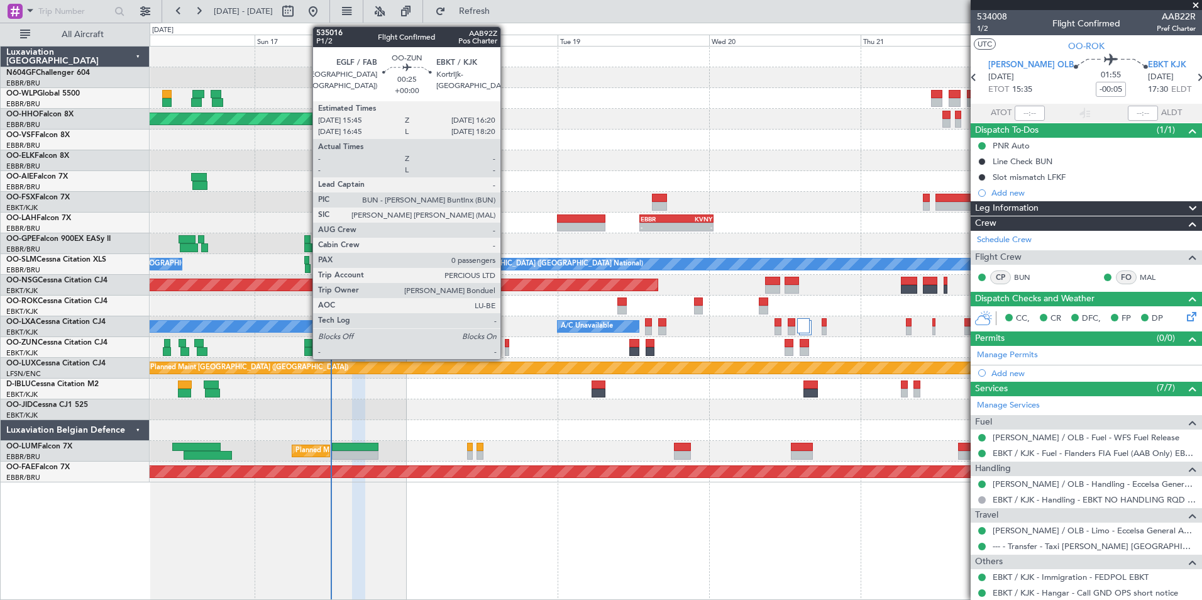
click at [506, 343] on div at bounding box center [507, 343] width 4 height 9
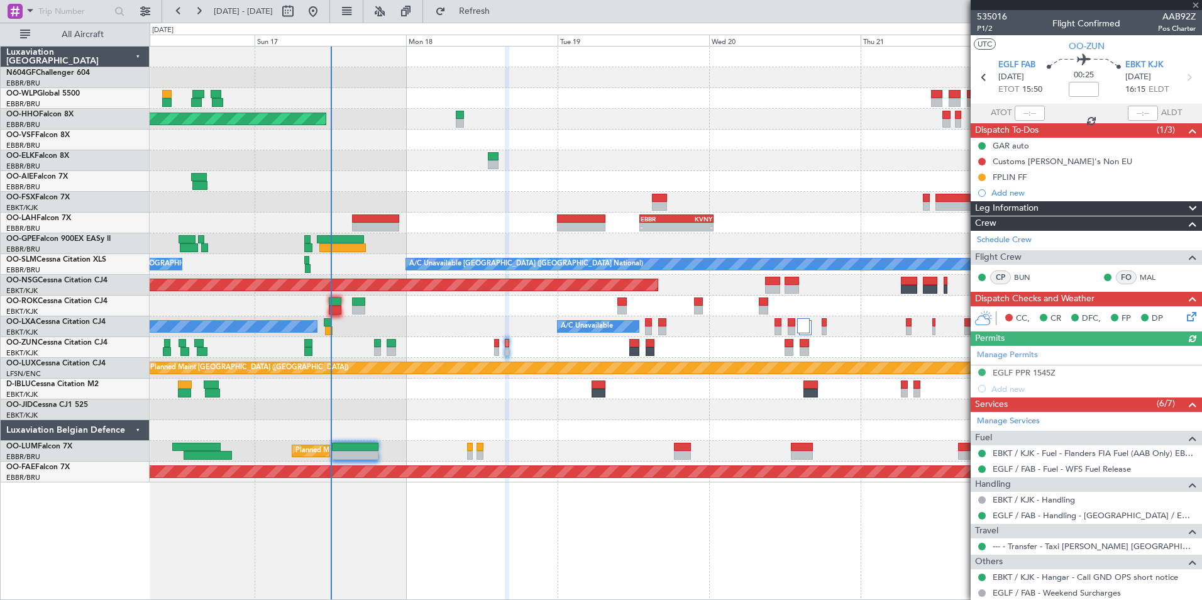
click at [1049, 166] on div "Customs [PERSON_NAME]'s Non EU" at bounding box center [1085, 161] width 231 height 16
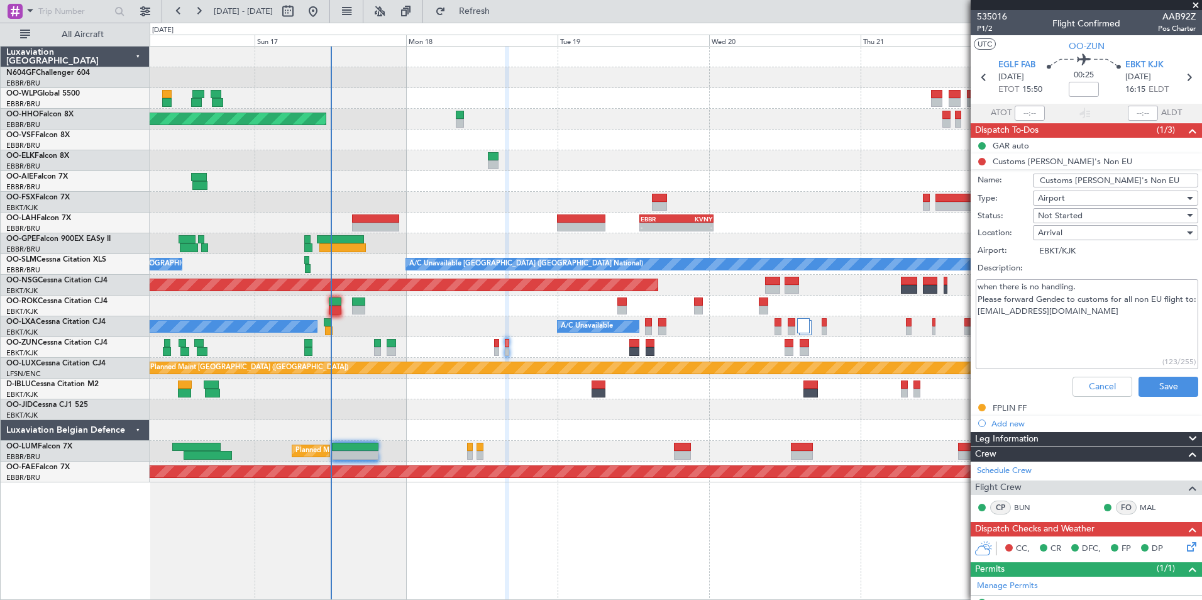
drag, startPoint x: 1112, startPoint y: 324, endPoint x: 975, endPoint y: 321, distance: 137.0
click at [975, 321] on textarea "when there is no handling. Please forward Gendec to customs for all non EU flig…" at bounding box center [1086, 324] width 222 height 90
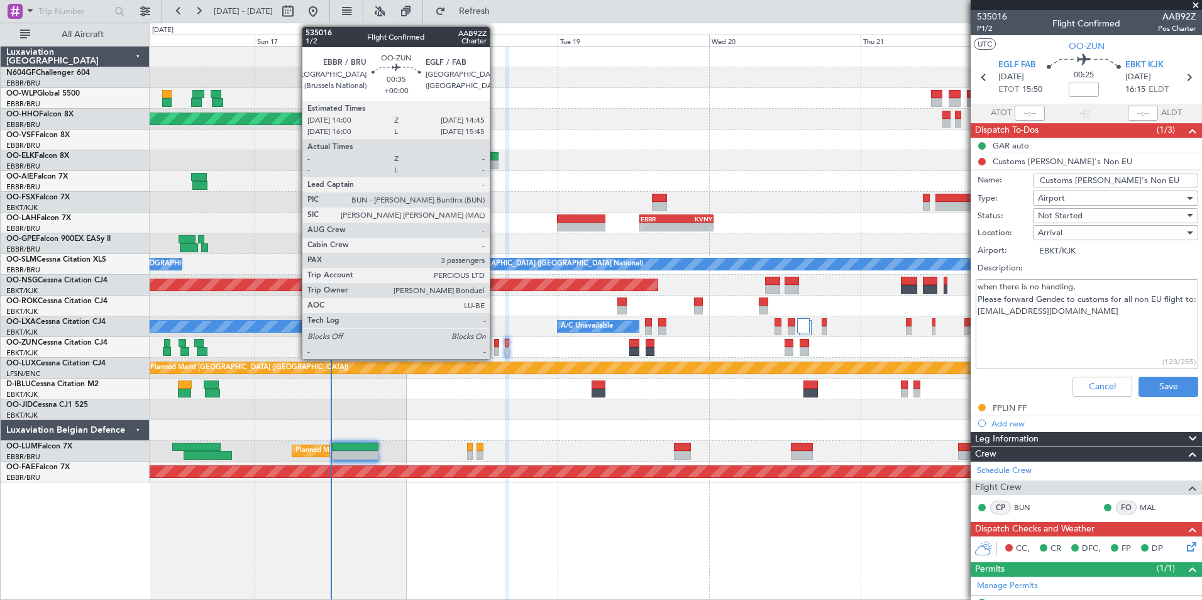
click at [495, 342] on div at bounding box center [496, 343] width 5 height 9
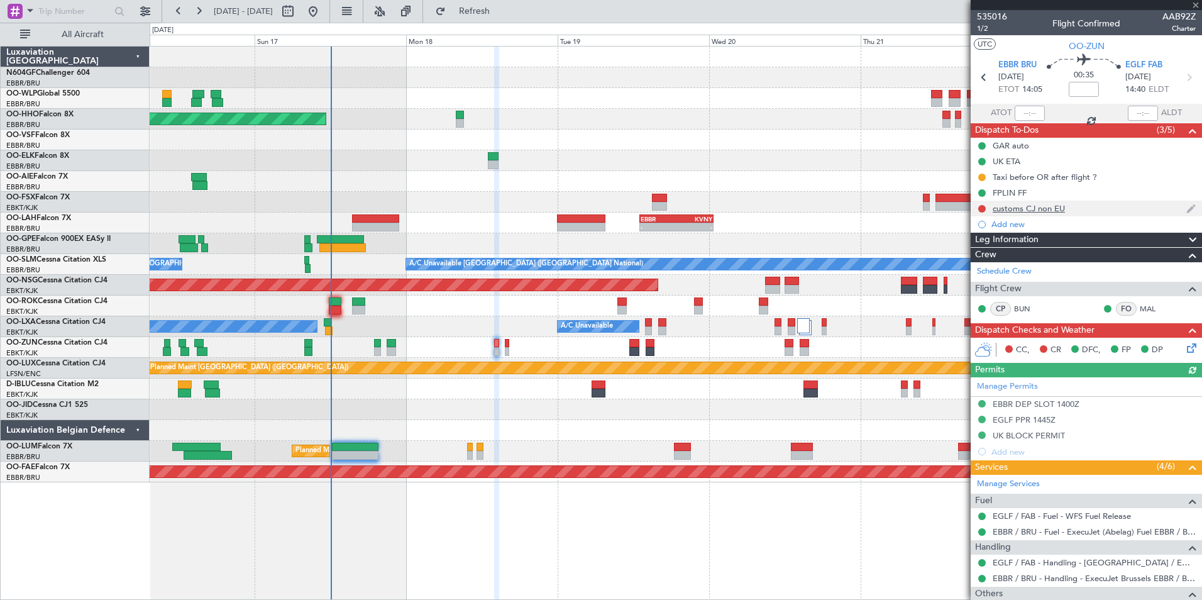
click at [1041, 214] on div "customs CJ non EU" at bounding box center [1085, 208] width 231 height 16
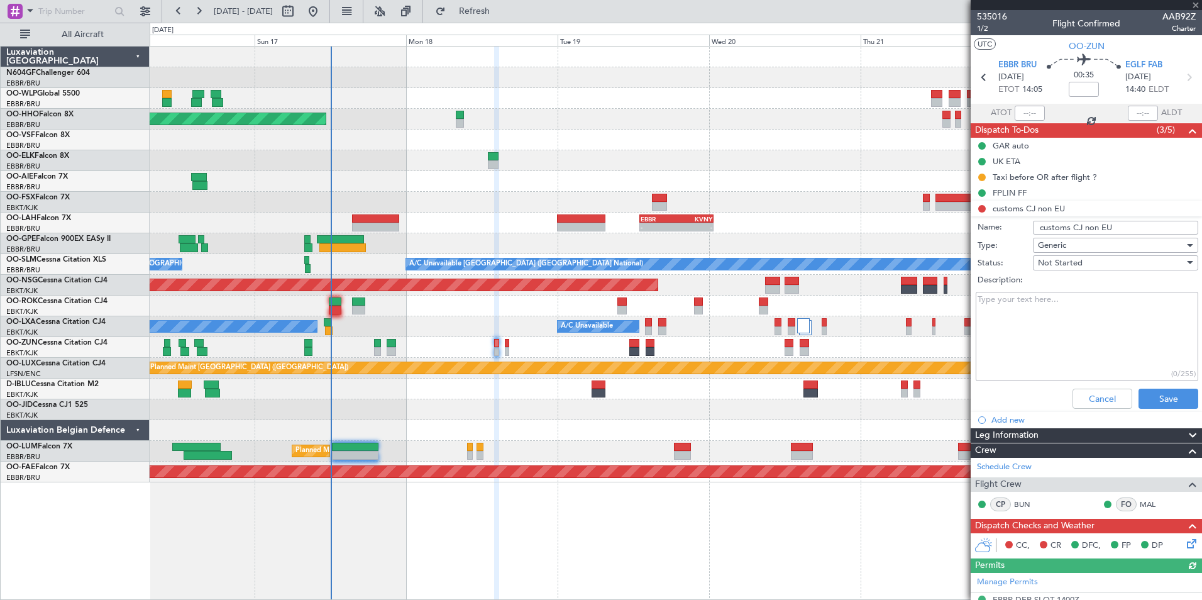
click at [1051, 298] on textarea "Description:" at bounding box center [1086, 337] width 222 height 90
click at [1097, 403] on button "Cancel" at bounding box center [1102, 398] width 60 height 20
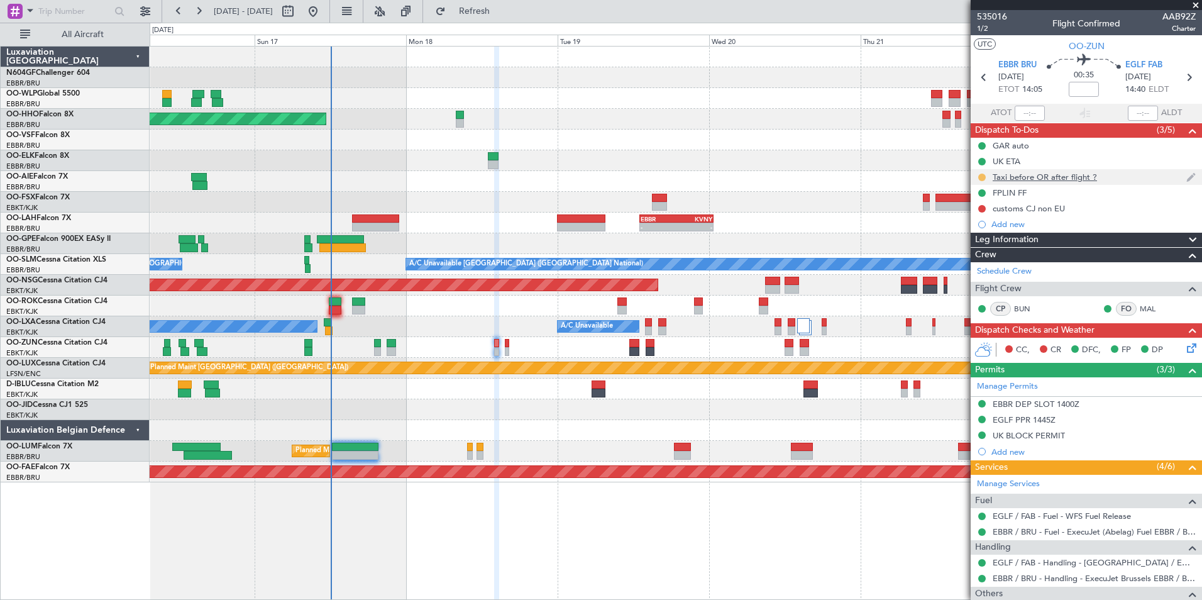
click at [980, 179] on button at bounding box center [982, 177] width 8 height 8
click at [977, 231] on span "Completed" at bounding box center [986, 232] width 41 height 13
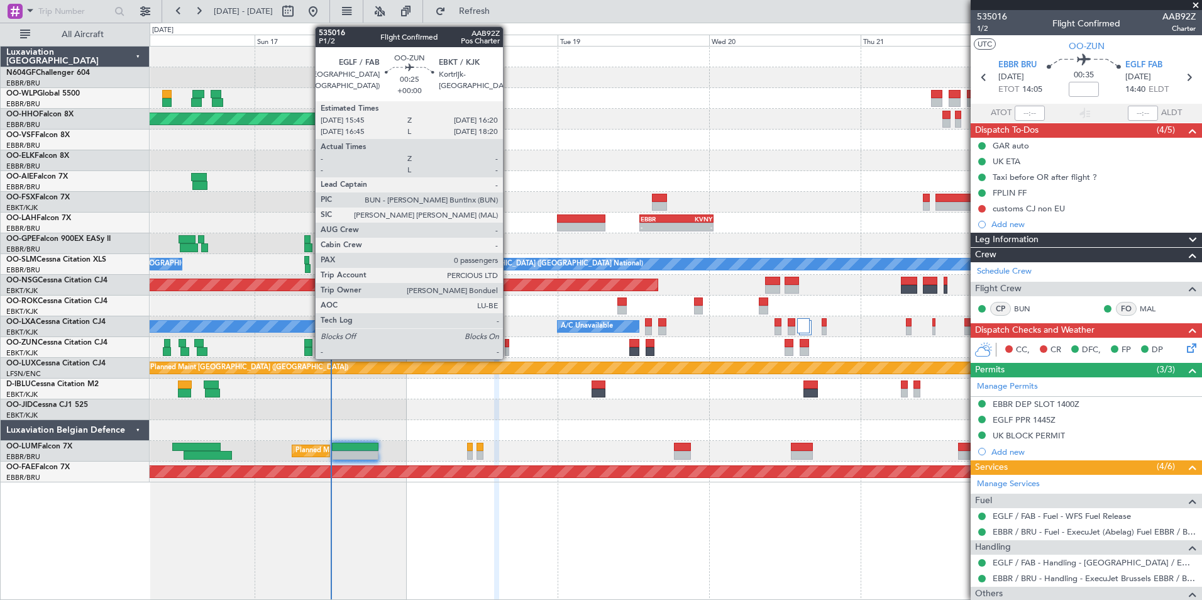
click at [508, 343] on div at bounding box center [507, 343] width 4 height 9
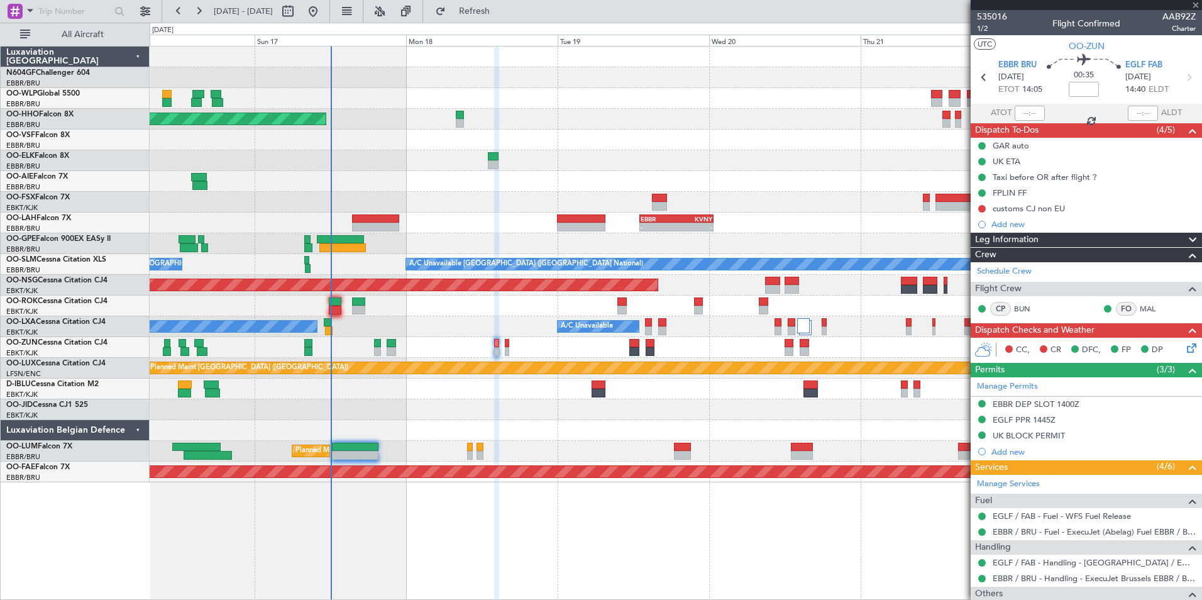
type input "0"
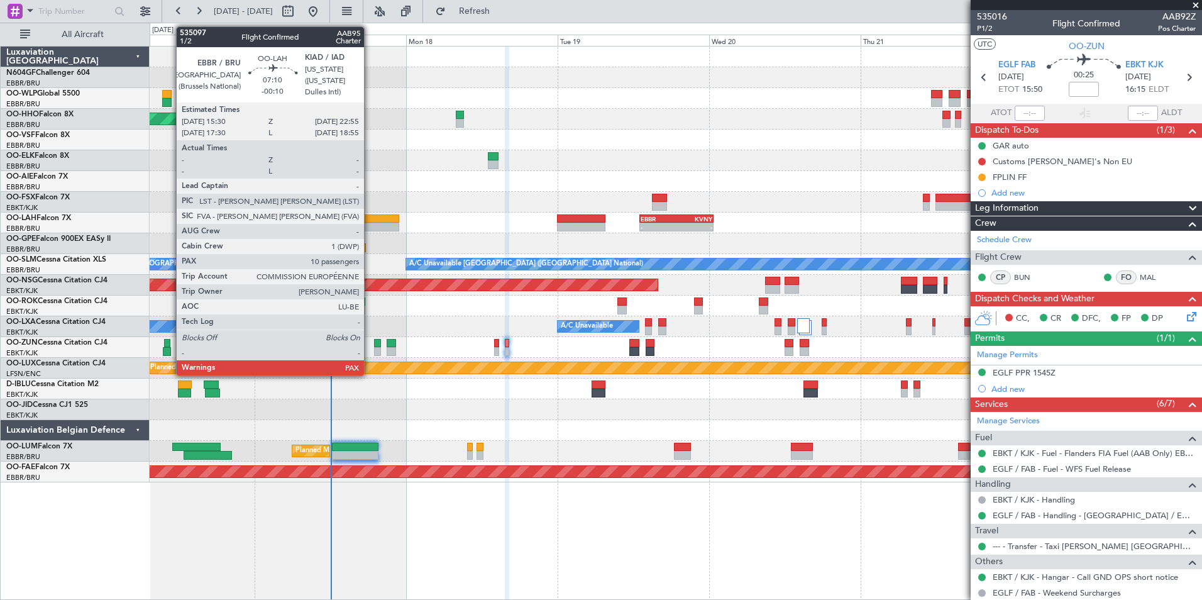
click at [370, 231] on div at bounding box center [375, 226] width 47 height 9
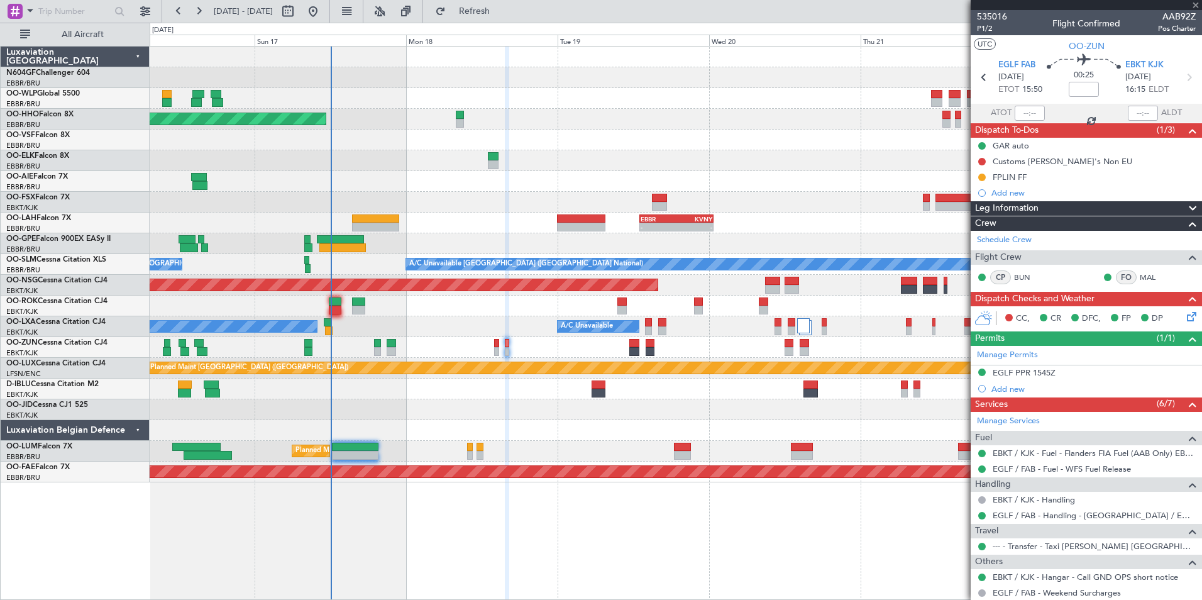
type input "-00:10"
type input "10"
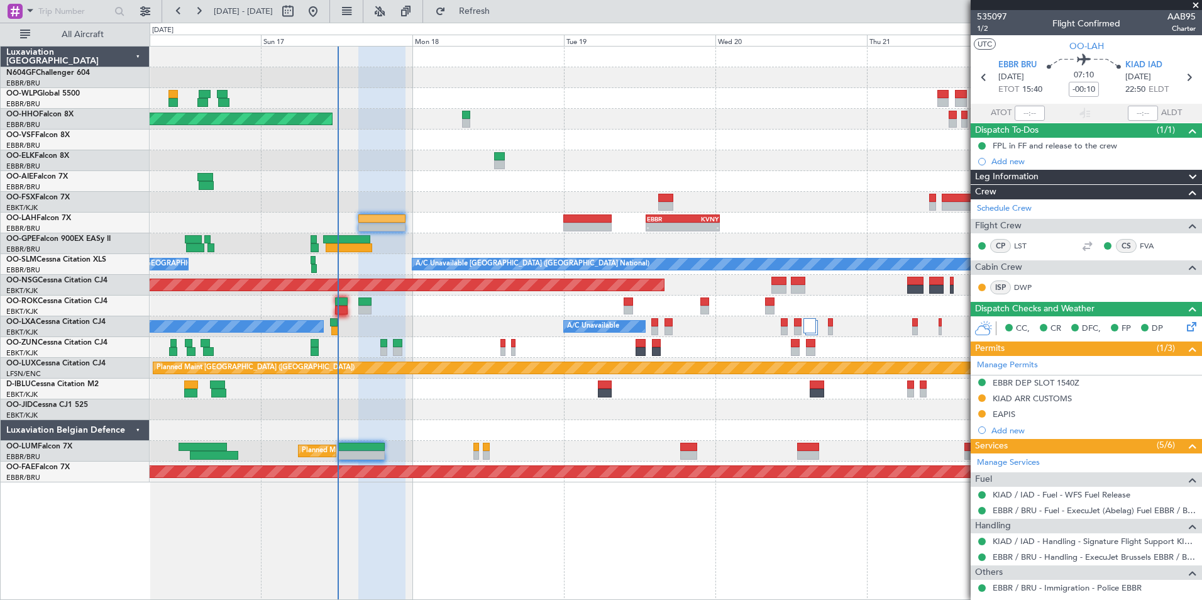
click at [510, 347] on div at bounding box center [675, 347] width 1051 height 21
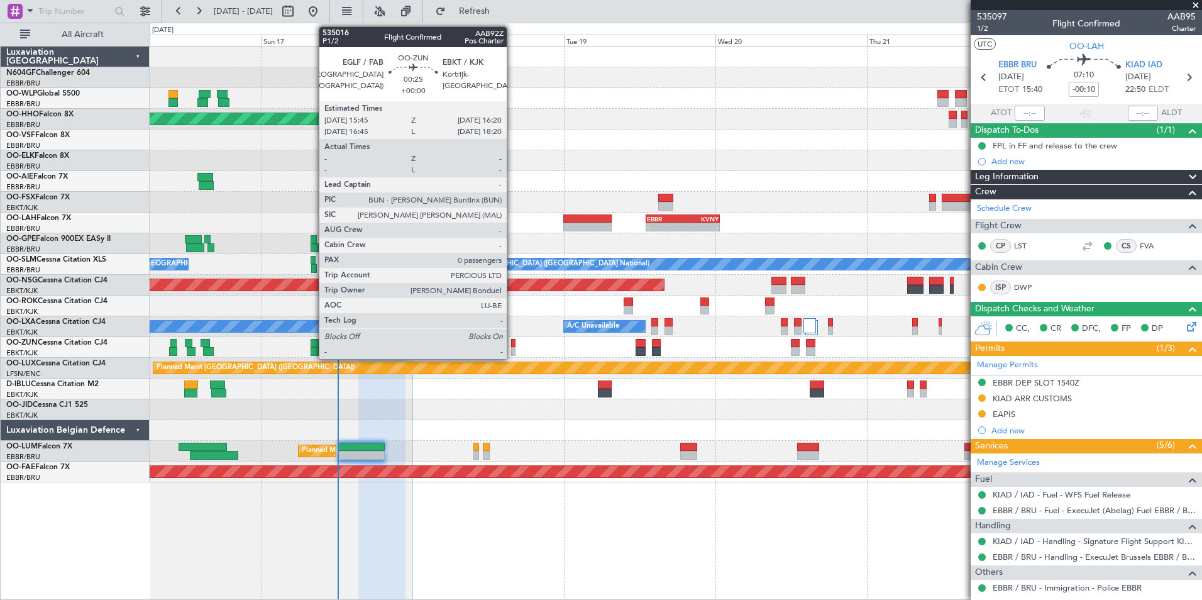
click at [512, 347] on div at bounding box center [513, 351] width 4 height 9
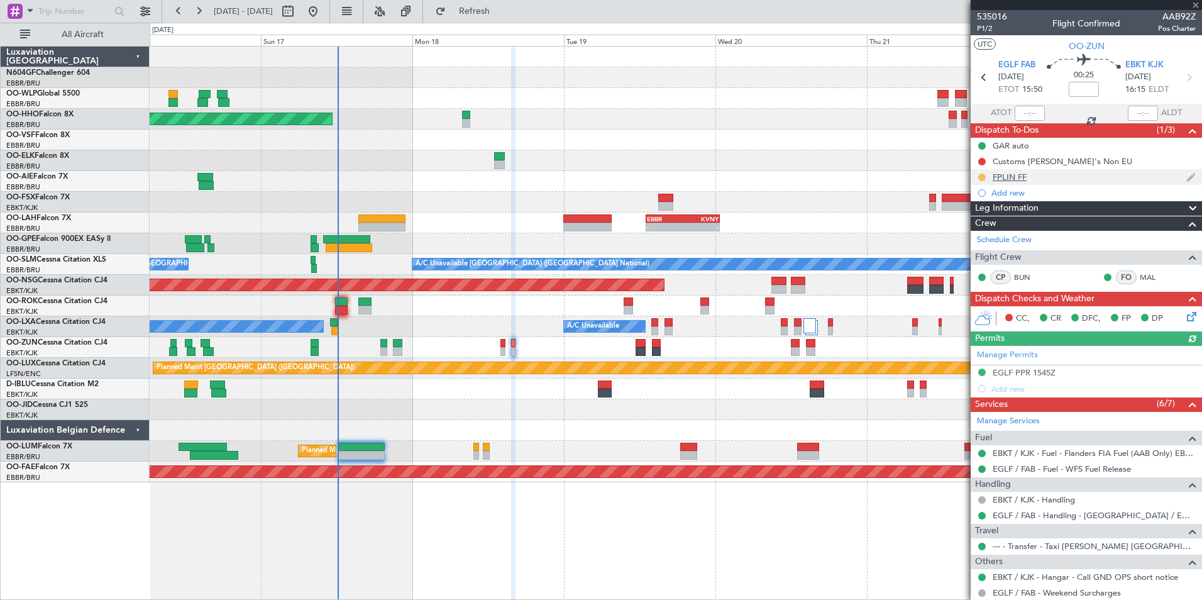
click at [982, 178] on button at bounding box center [982, 177] width 8 height 8
click at [975, 227] on span "Completed" at bounding box center [986, 232] width 41 height 13
drag, startPoint x: 976, startPoint y: 182, endPoint x: 983, endPoint y: 159, distance: 24.3
click at [983, 159] on button at bounding box center [982, 162] width 8 height 8
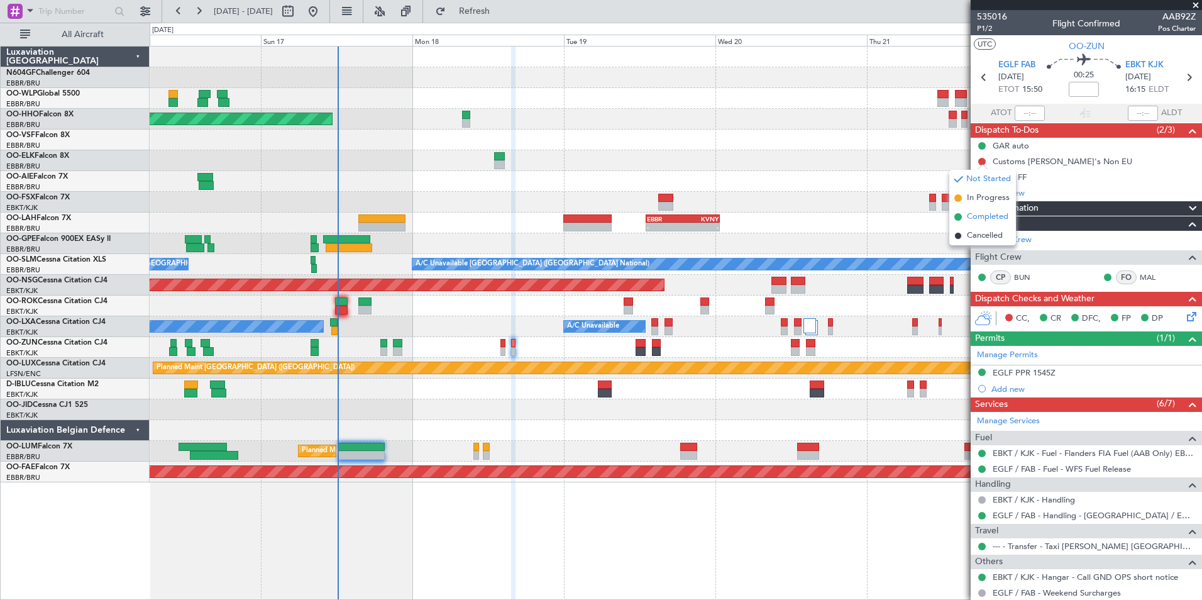
click at [972, 210] on li "Completed" at bounding box center [982, 216] width 67 height 19
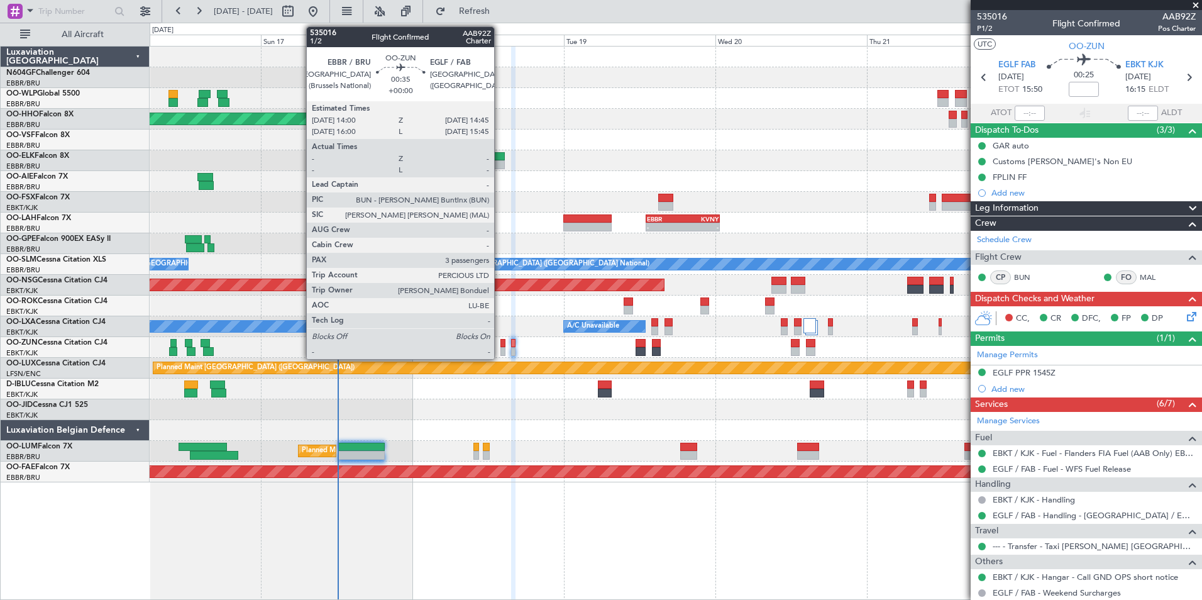
click at [500, 352] on div at bounding box center [502, 351] width 5 height 9
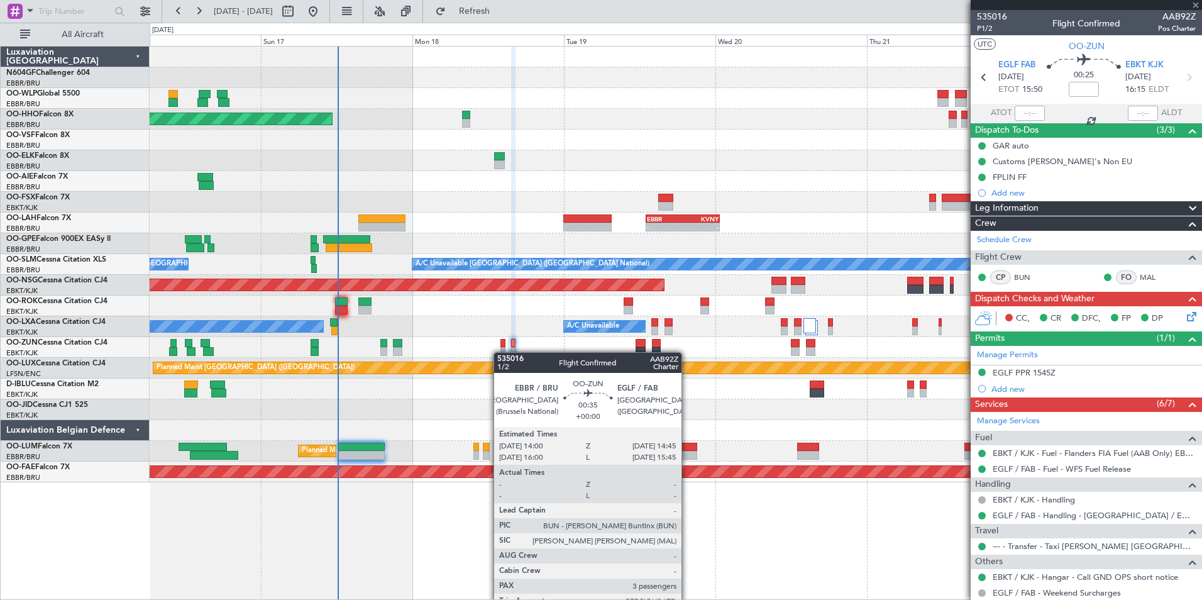
type input "3"
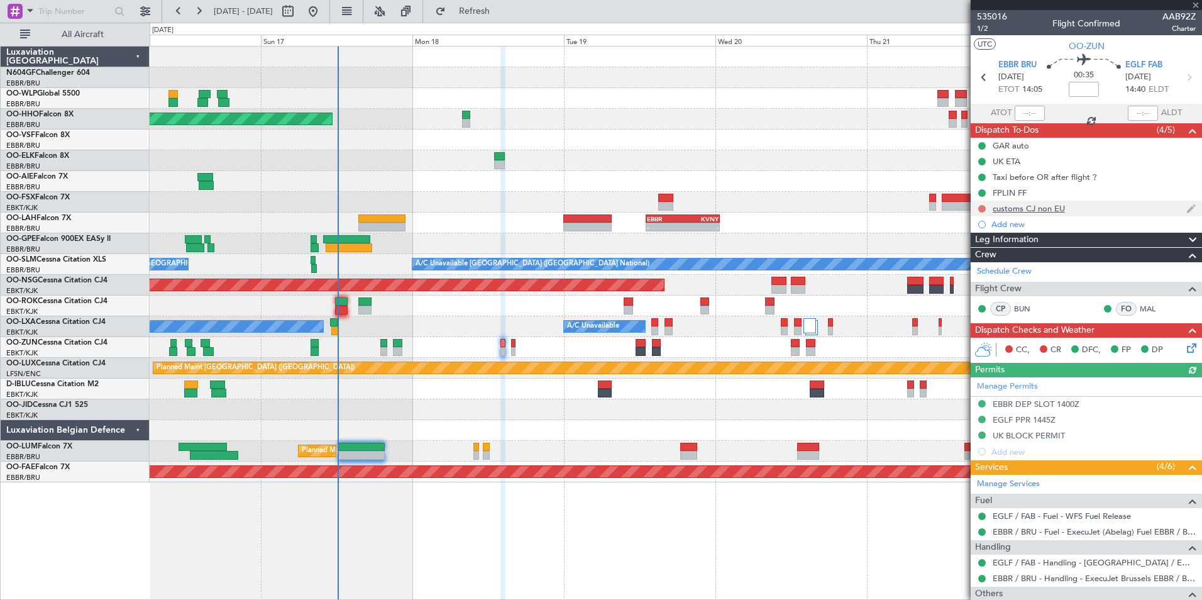
click at [983, 207] on button at bounding box center [982, 209] width 8 height 8
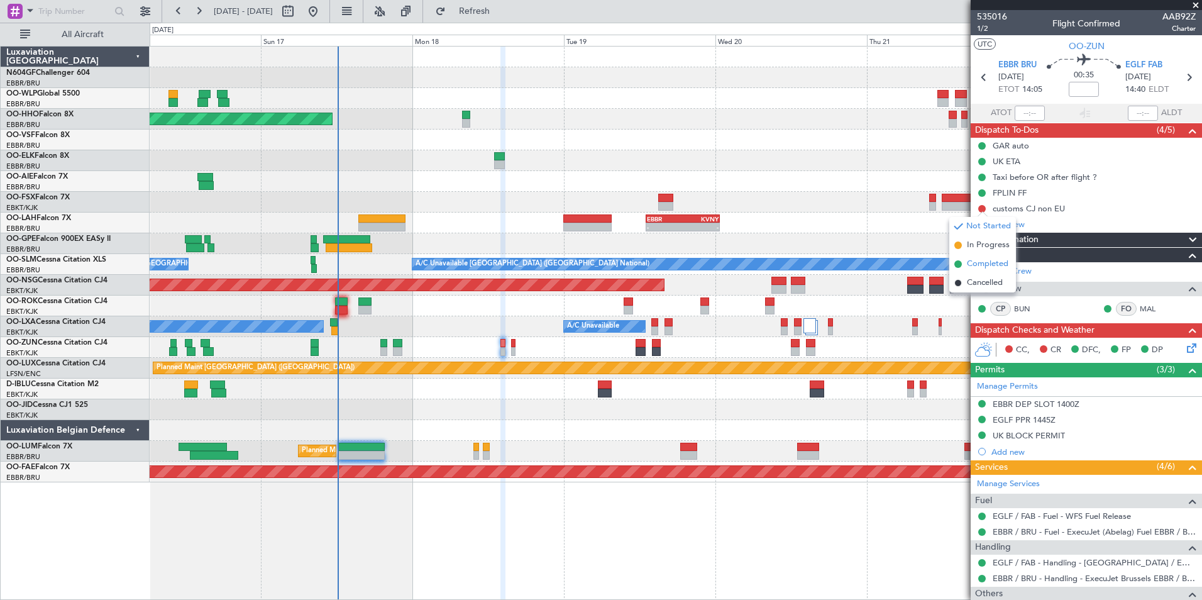
click at [973, 256] on li "Completed" at bounding box center [982, 264] width 67 height 19
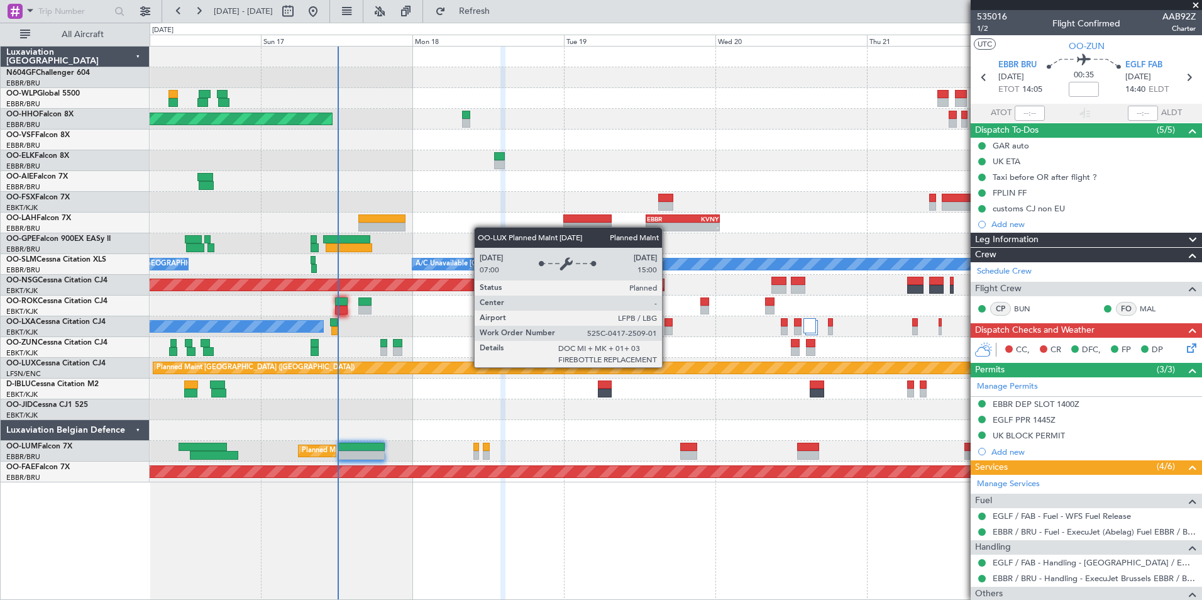
click at [518, 398] on div at bounding box center [675, 388] width 1051 height 21
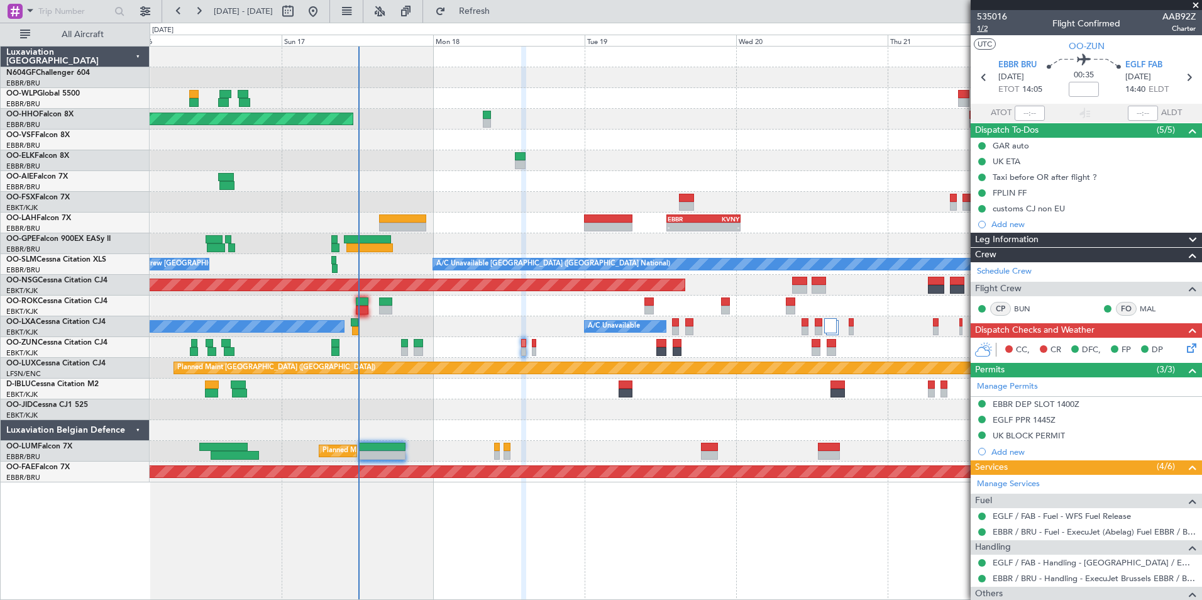
click at [985, 33] on span "1/2" at bounding box center [992, 28] width 30 height 11
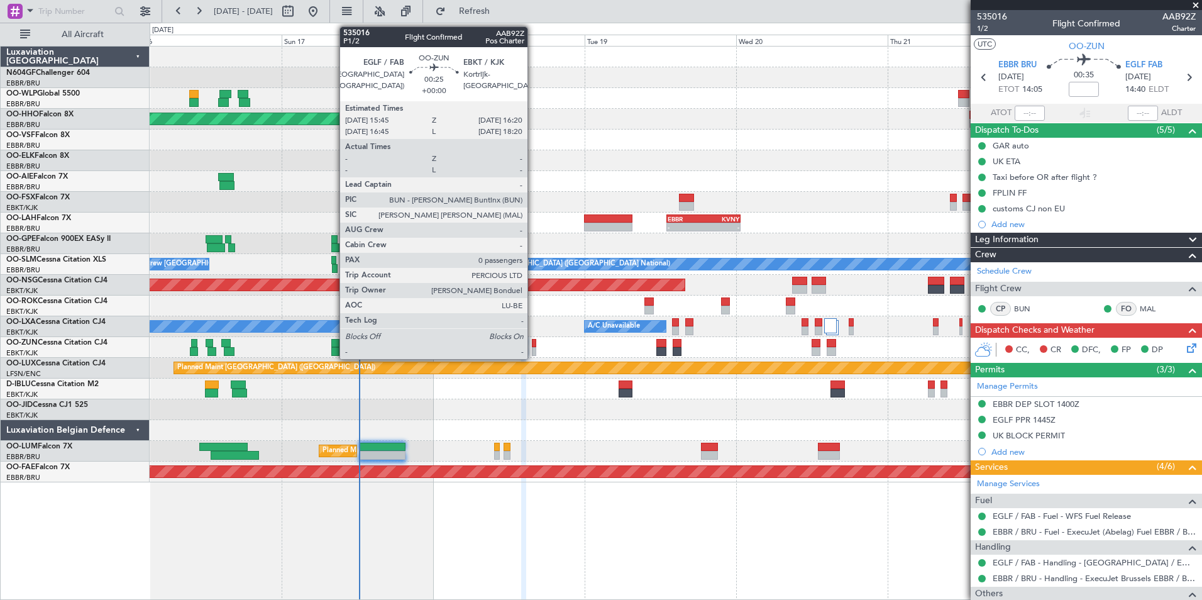
click at [533, 346] on div at bounding box center [534, 343] width 4 height 9
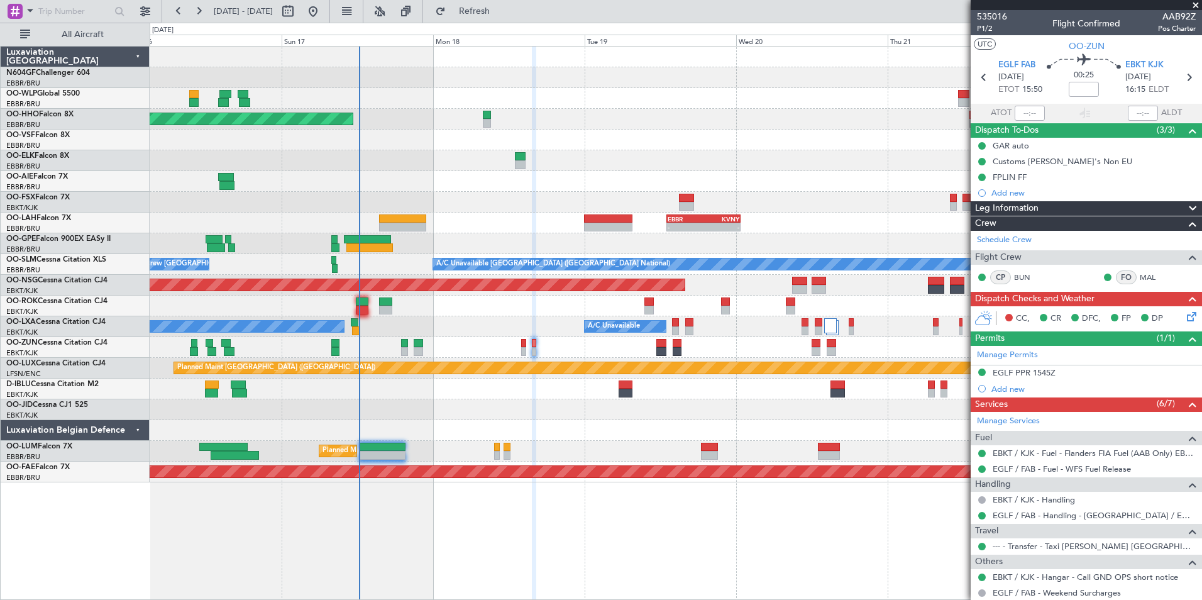
click at [1184, 317] on icon at bounding box center [1189, 314] width 10 height 10
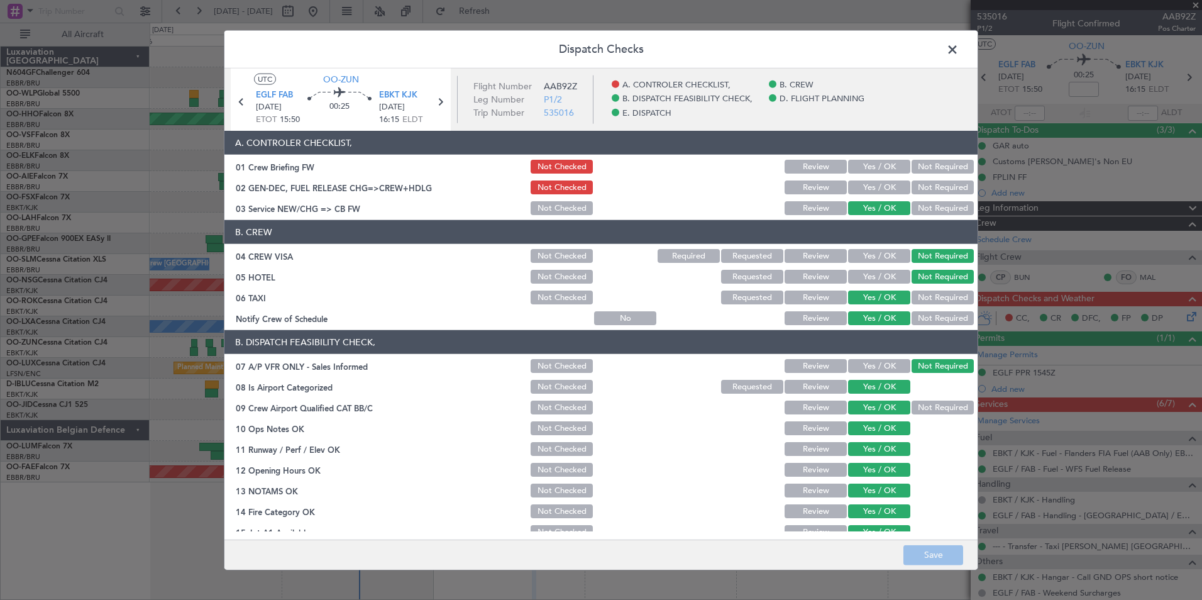
click at [860, 168] on button "Yes / OK" at bounding box center [879, 167] width 62 height 14
click at [853, 179] on div "Yes / OK" at bounding box center [877, 187] width 63 height 18
click at [850, 181] on button "Yes / OK" at bounding box center [879, 187] width 62 height 14
click at [916, 558] on button "Save" at bounding box center [933, 554] width 60 height 20
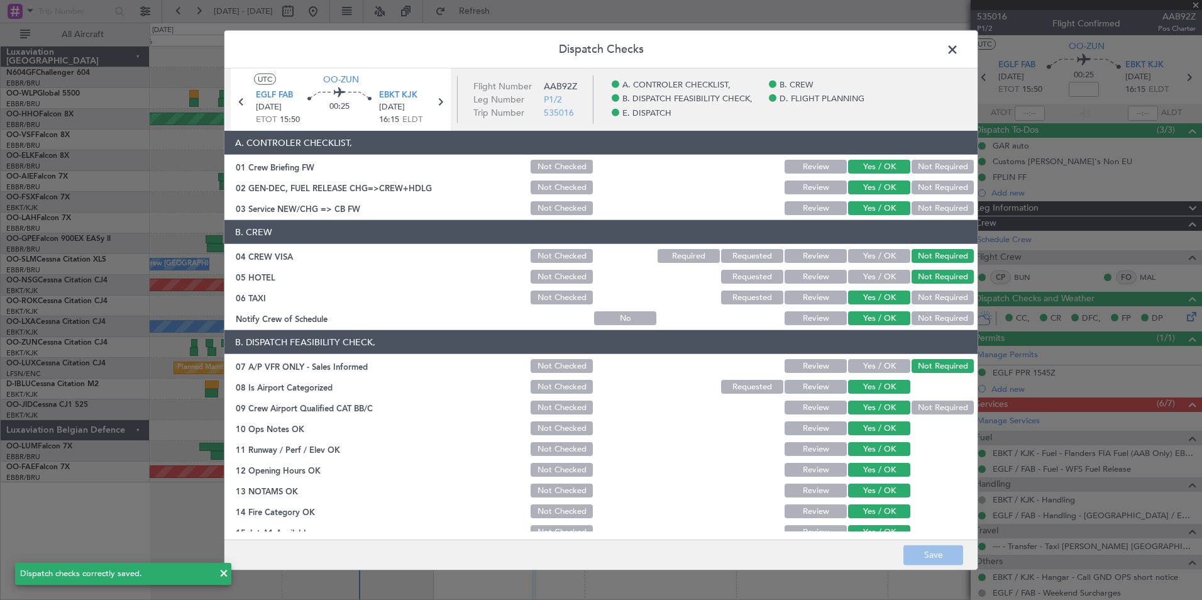
click at [958, 45] on span at bounding box center [958, 52] width 0 height 25
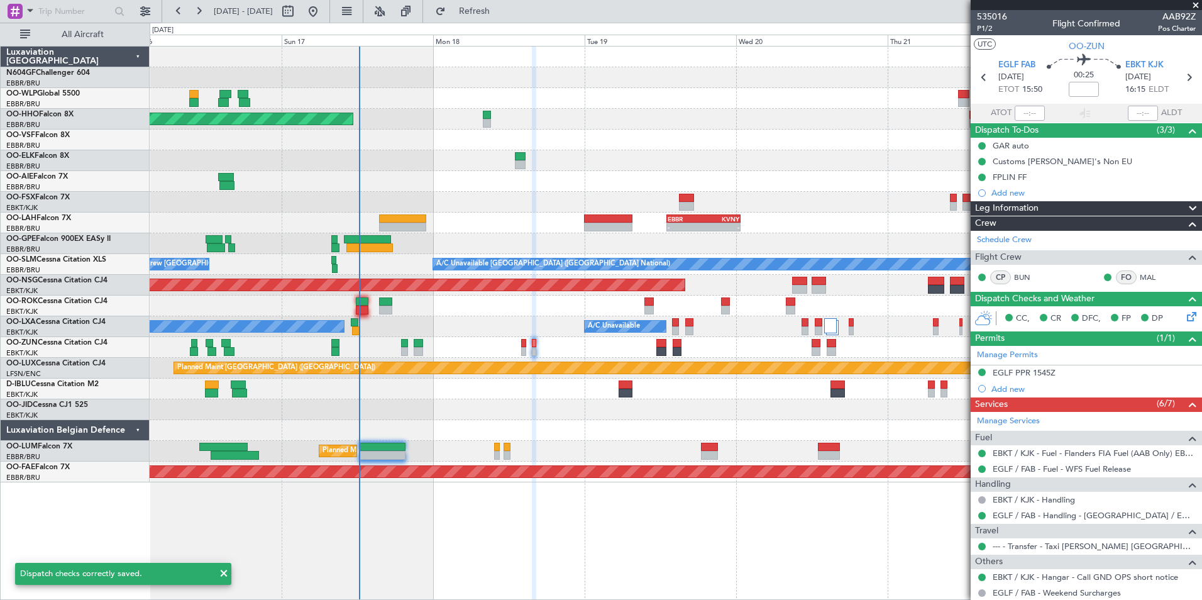
scroll to position [67, 0]
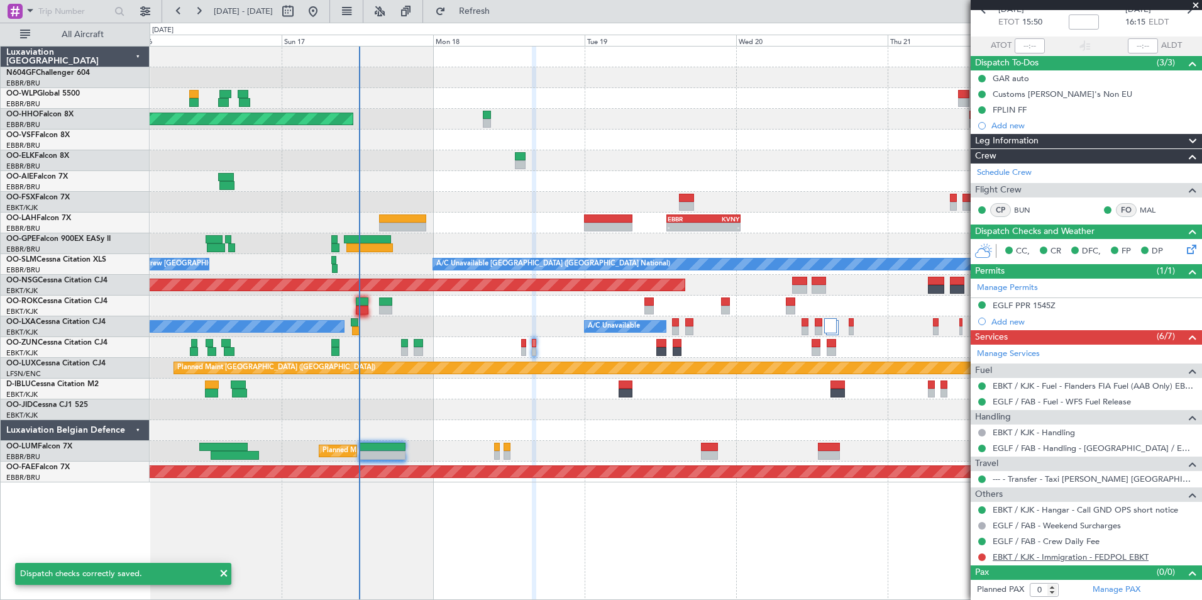
click at [1024, 556] on link "EBKT / KJK - Immigration - FEDPOL EBKT" at bounding box center [1070, 556] width 156 height 11
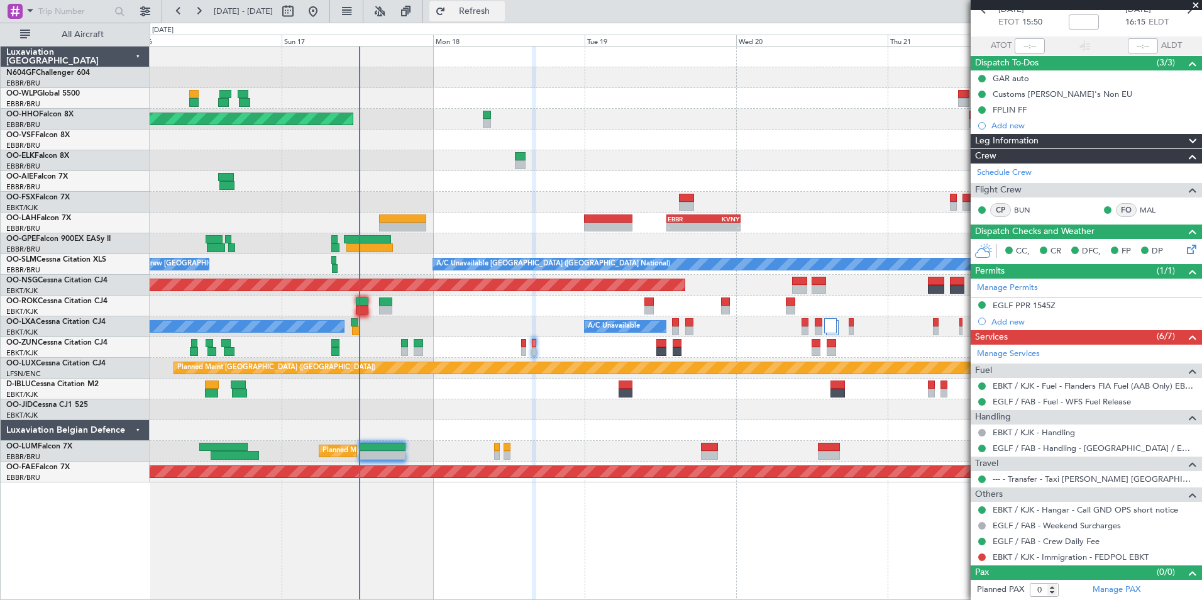
click at [491, 1] on button "Refresh" at bounding box center [466, 11] width 75 height 20
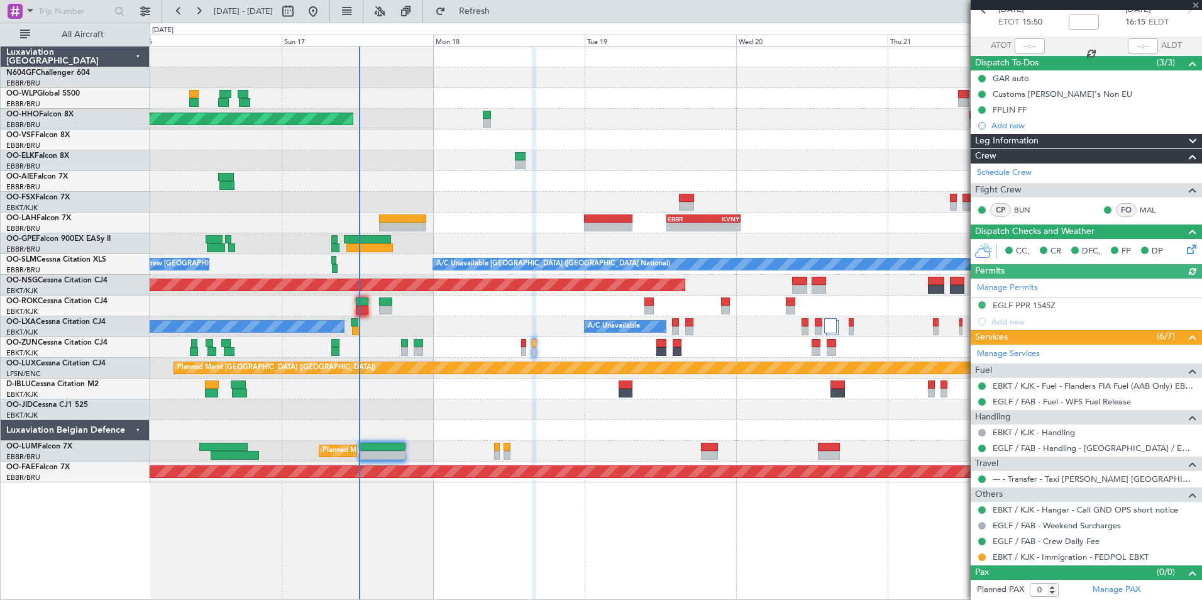
click at [984, 560] on div at bounding box center [982, 557] width 10 height 10
click at [982, 557] on button at bounding box center [982, 557] width 8 height 8
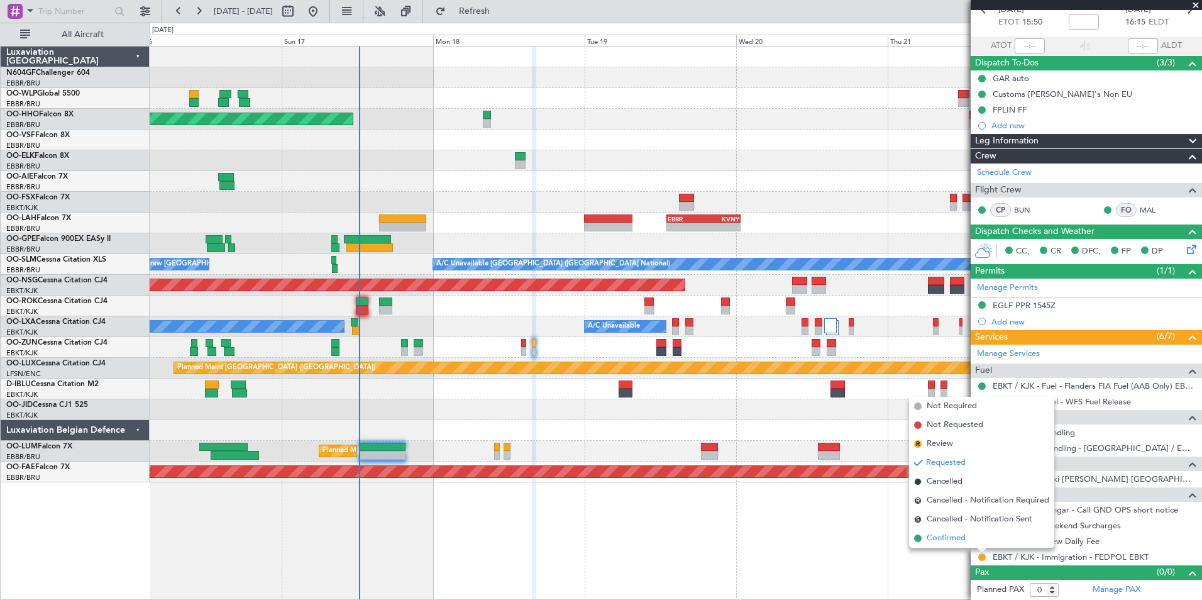
click at [941, 537] on span "Confirmed" at bounding box center [945, 538] width 39 height 13
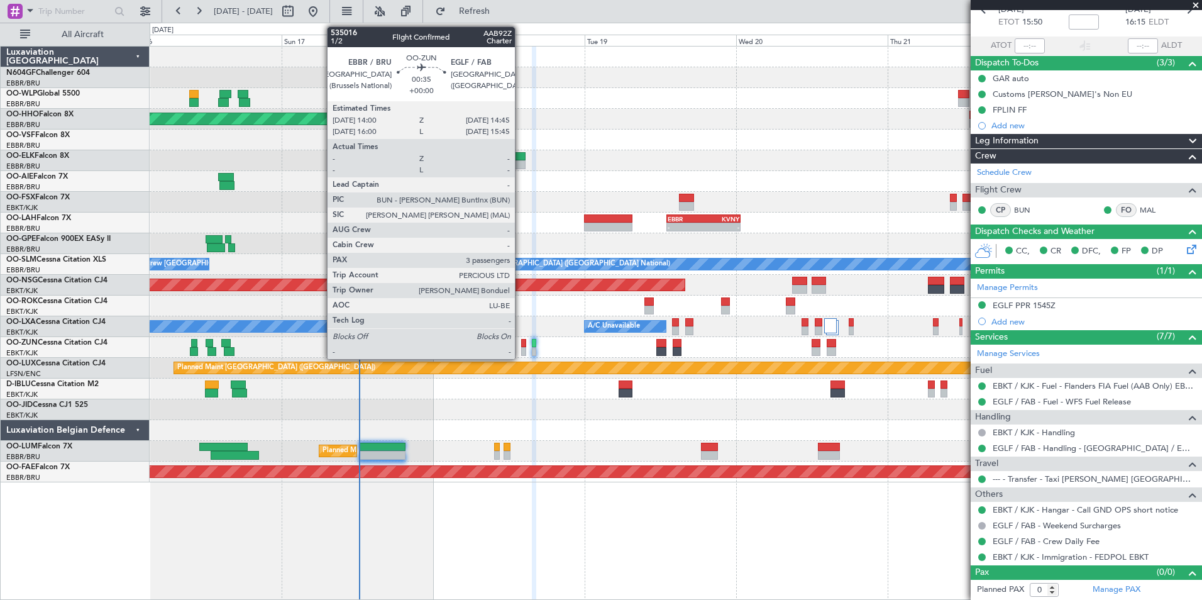
click at [521, 341] on div at bounding box center [523, 343] width 5 height 9
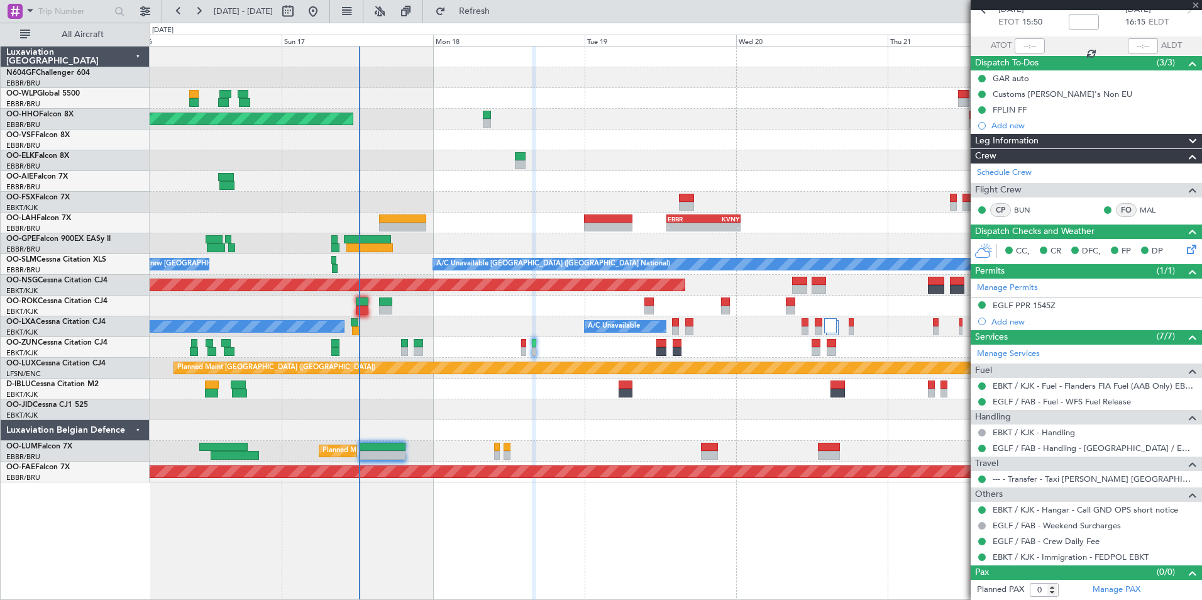
type input "3"
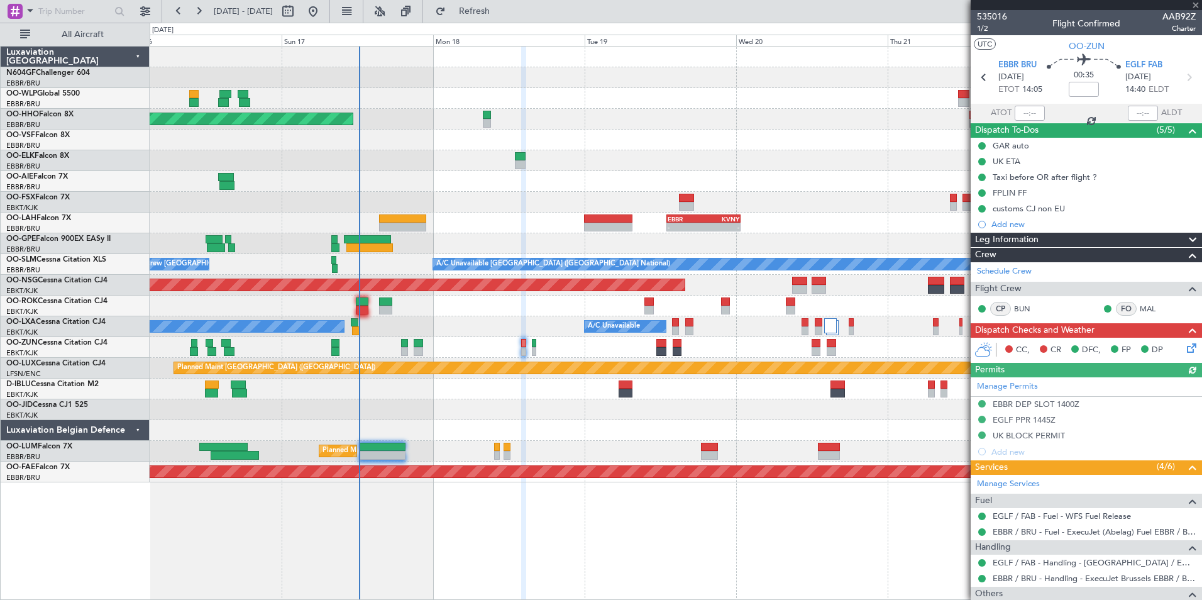
click at [1184, 345] on icon at bounding box center [1189, 346] width 10 height 10
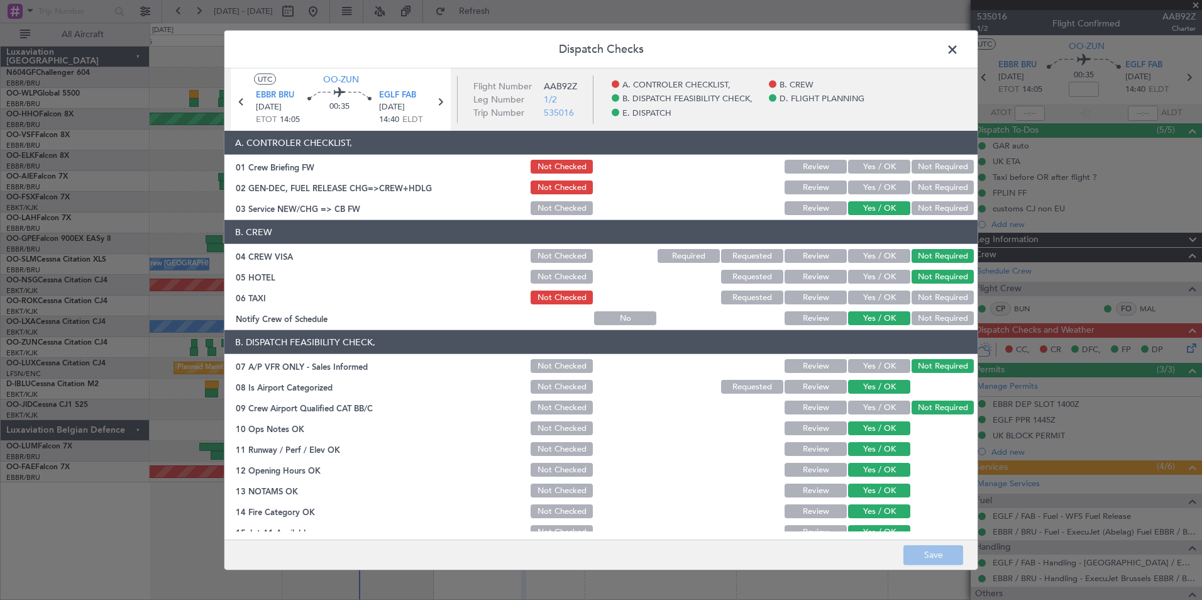
click at [911, 299] on button "Not Required" at bounding box center [942, 297] width 62 height 14
click at [862, 190] on button "Yes / OK" at bounding box center [879, 187] width 62 height 14
click at [863, 165] on button "Yes / OK" at bounding box center [879, 167] width 62 height 14
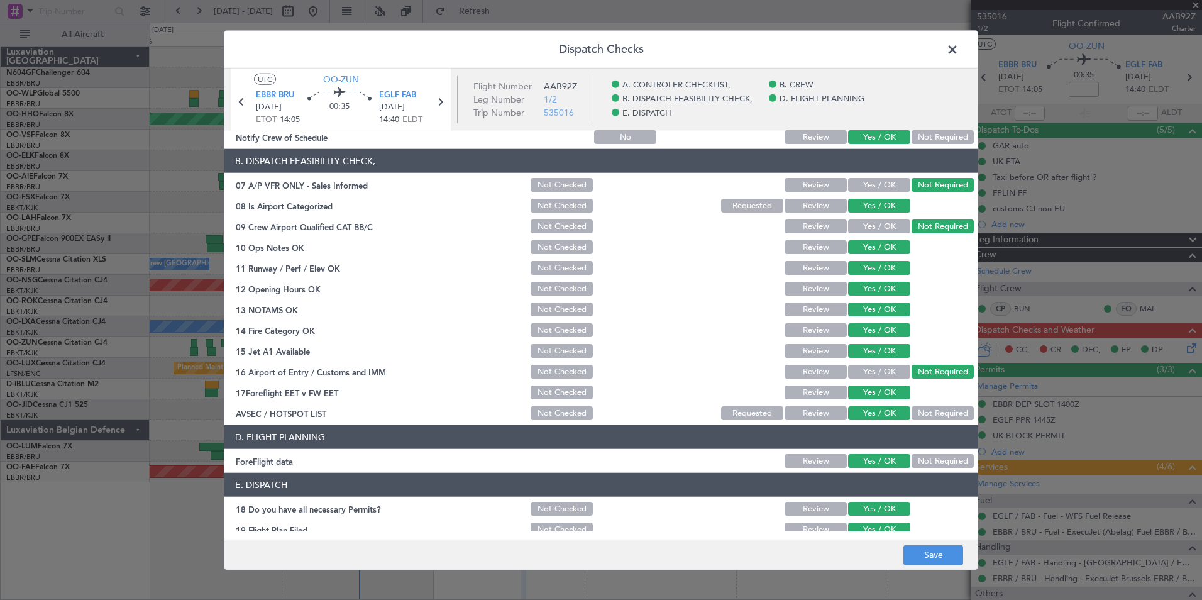
scroll to position [233, 0]
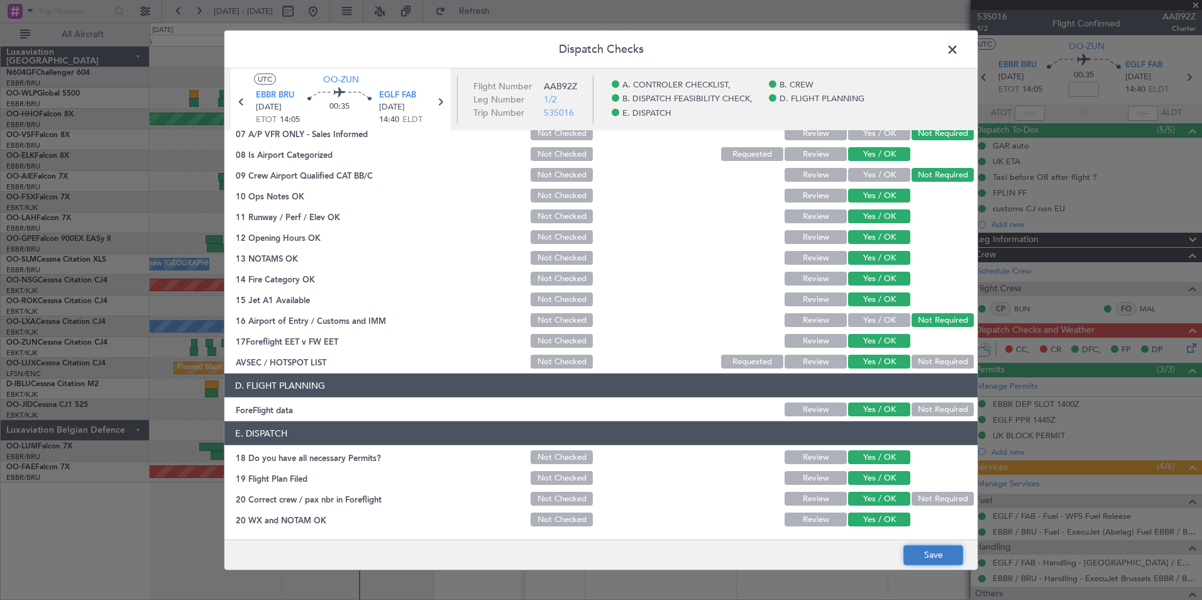
click at [920, 560] on button "Save" at bounding box center [933, 554] width 60 height 20
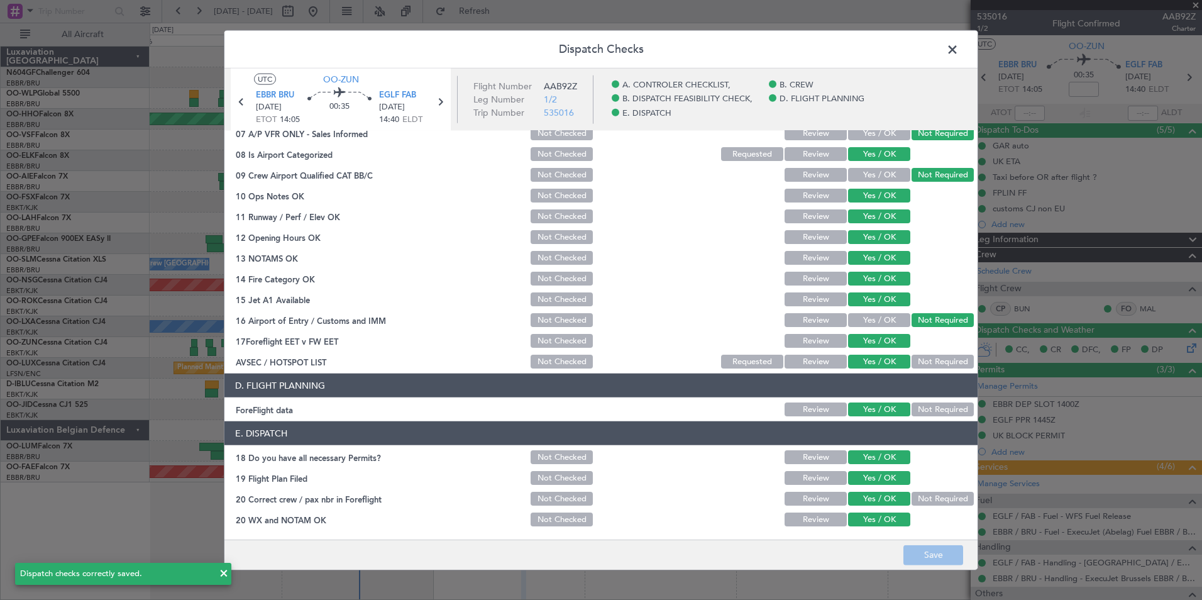
click at [958, 48] on span at bounding box center [958, 52] width 0 height 25
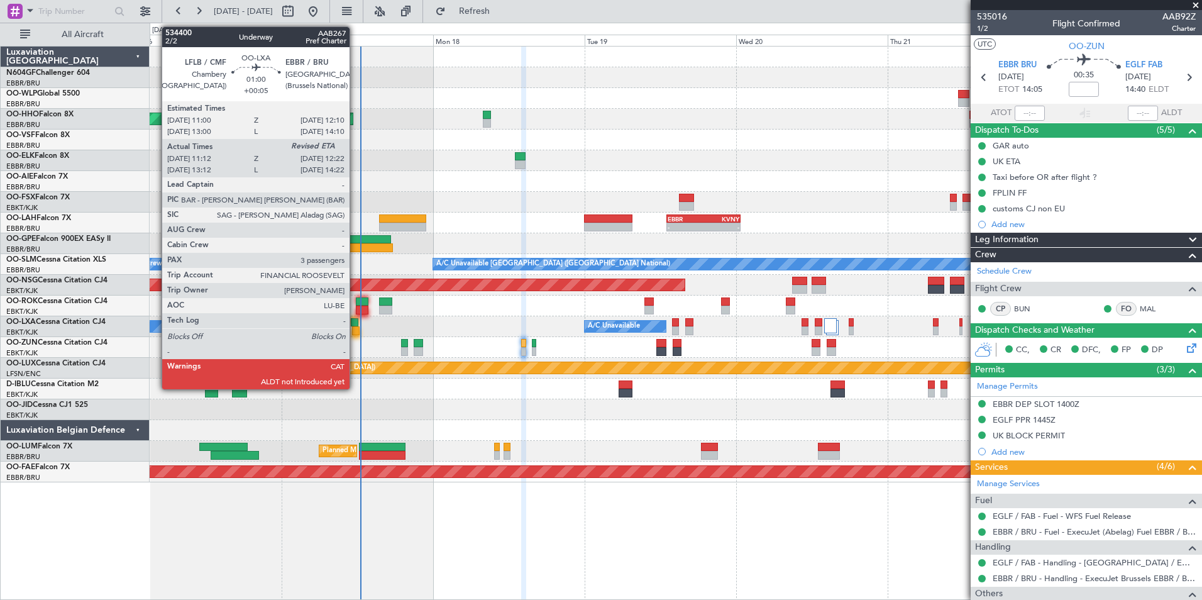
click at [355, 327] on div at bounding box center [356, 330] width 8 height 9
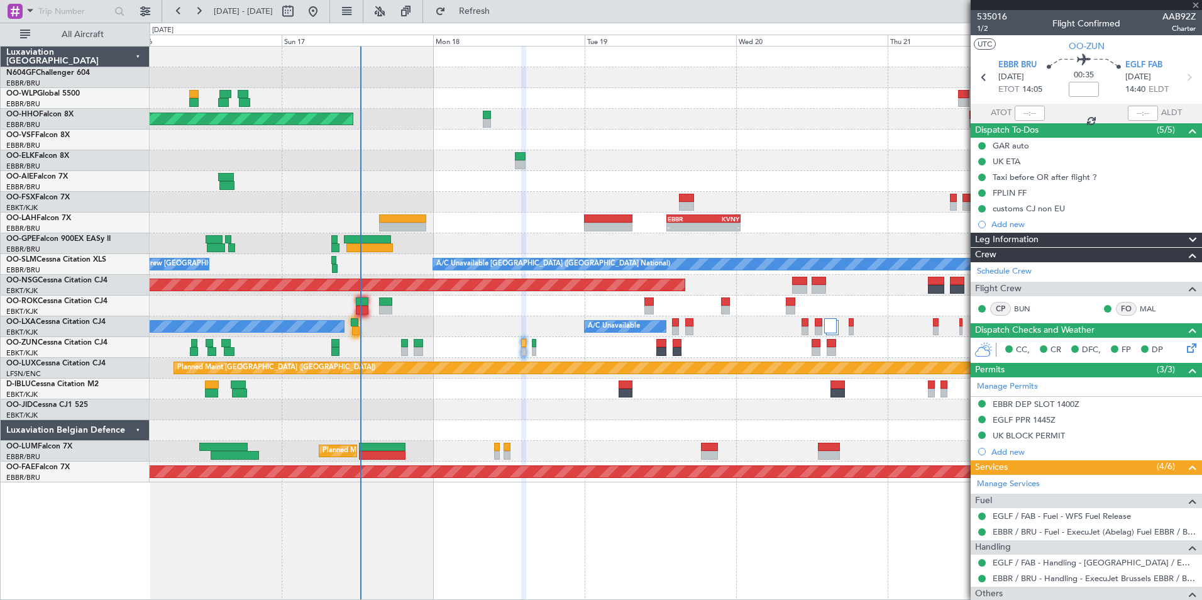
type input "+00:05"
type input "11:17"
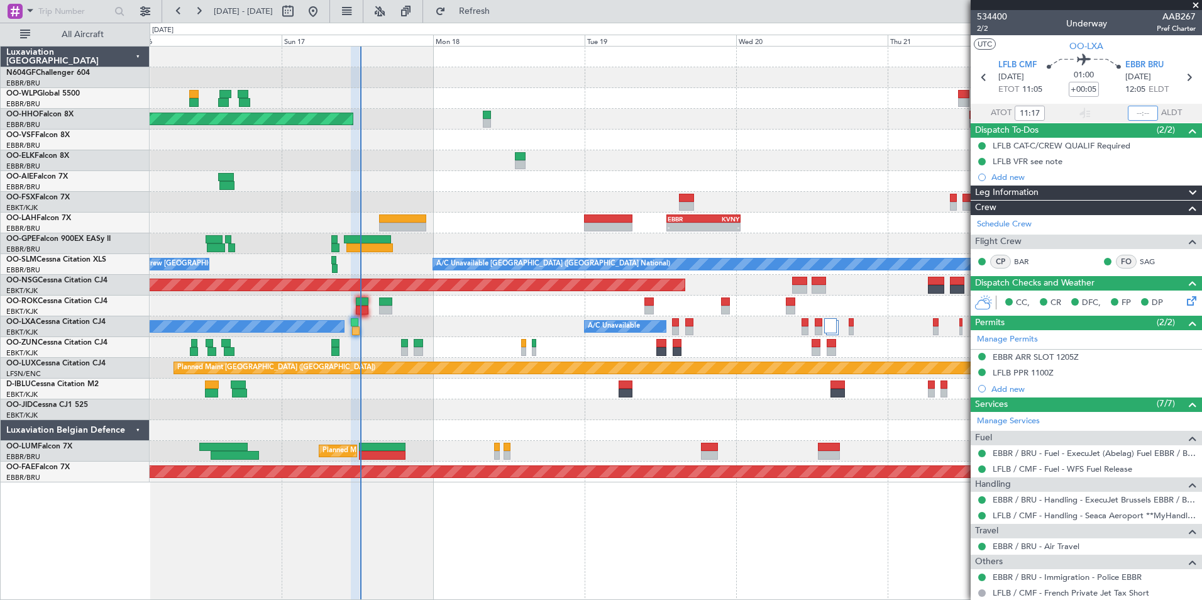
click at [1139, 107] on input "text" at bounding box center [1142, 113] width 30 height 15
click at [1148, 44] on section "UTC OO-LXA" at bounding box center [1085, 44] width 231 height 19
type input "12:26"
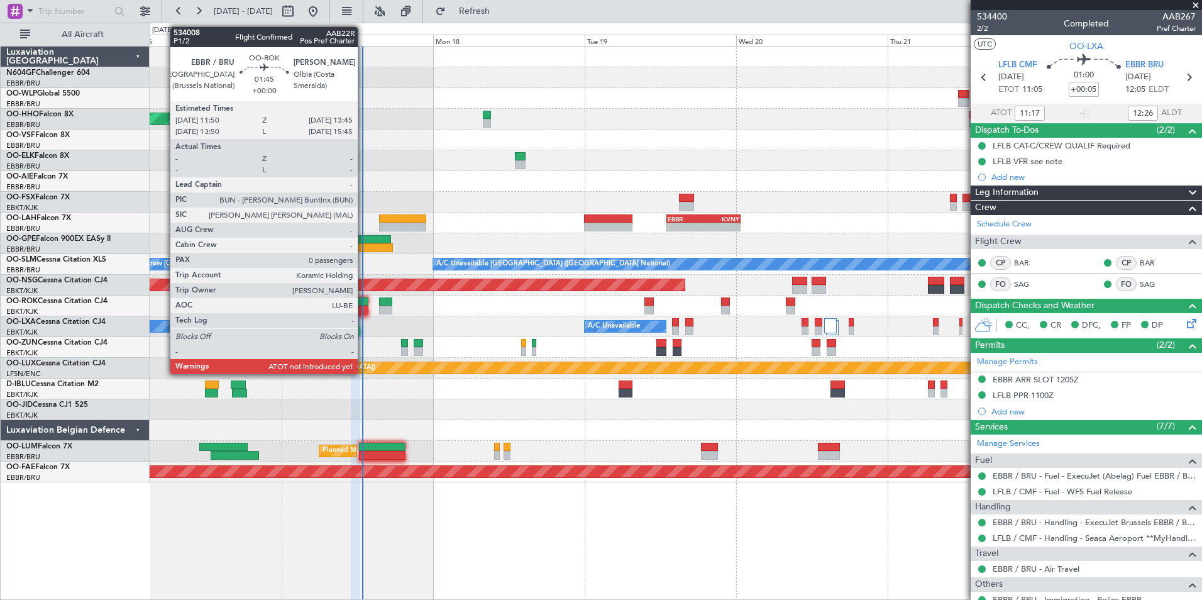
click at [363, 305] on div at bounding box center [362, 309] width 13 height 9
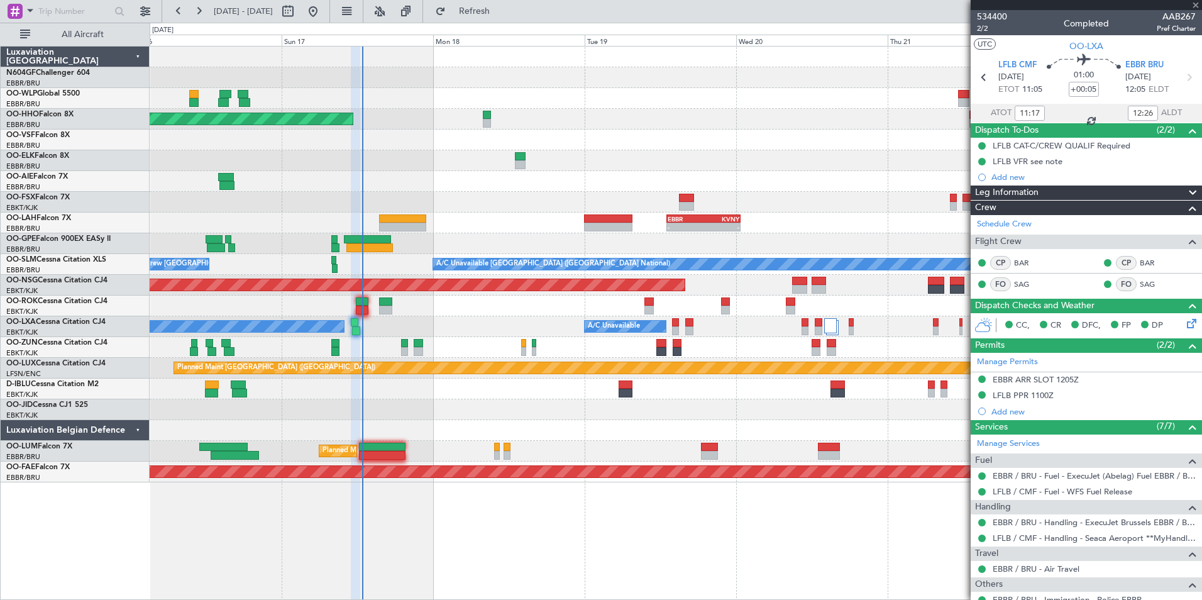
type input "0"
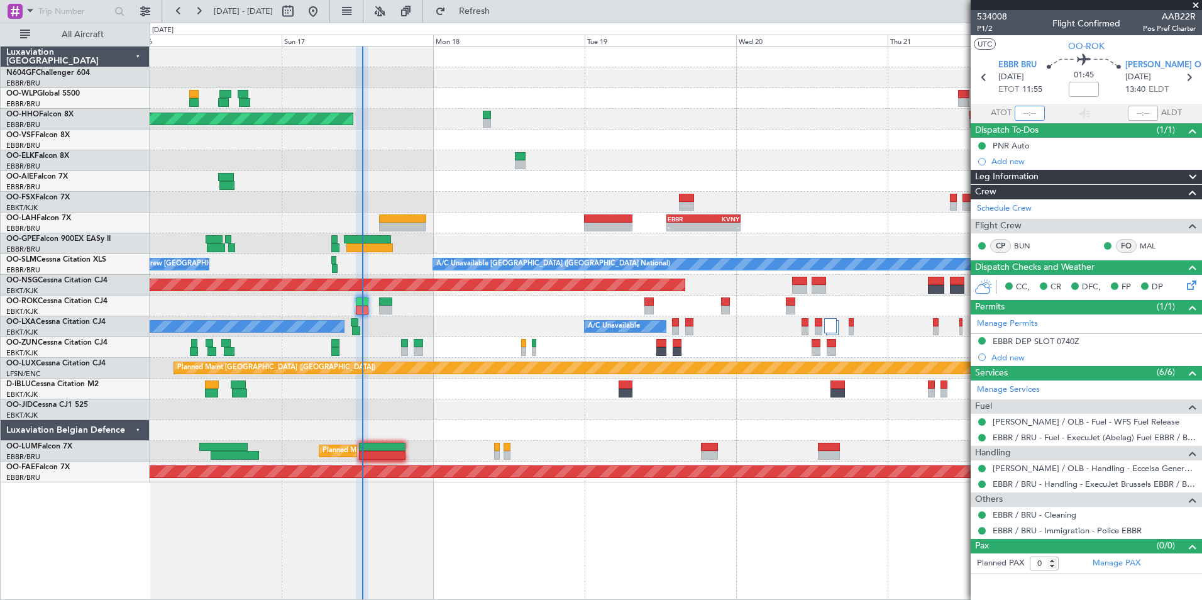
click at [1031, 106] on input "text" at bounding box center [1029, 113] width 30 height 15
type input "12:42"
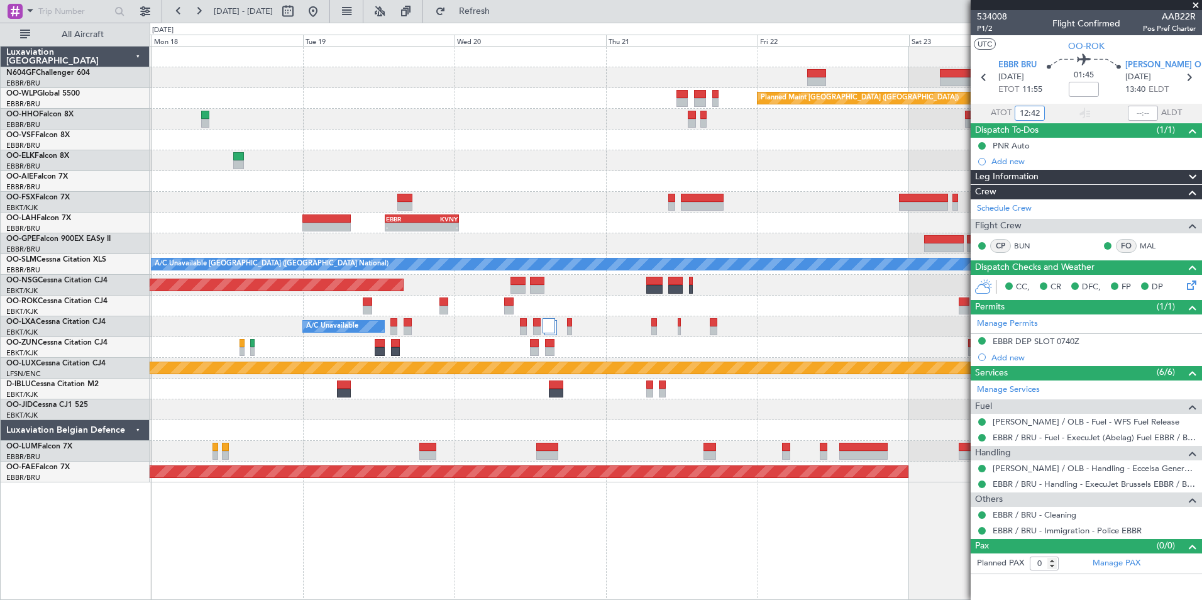
click at [352, 197] on div "Planned Maint Berlin (Brandenburg) AOG Maint Geneva (Cointrin) - - EBBR 13:00 Z…" at bounding box center [675, 265] width 1051 height 436
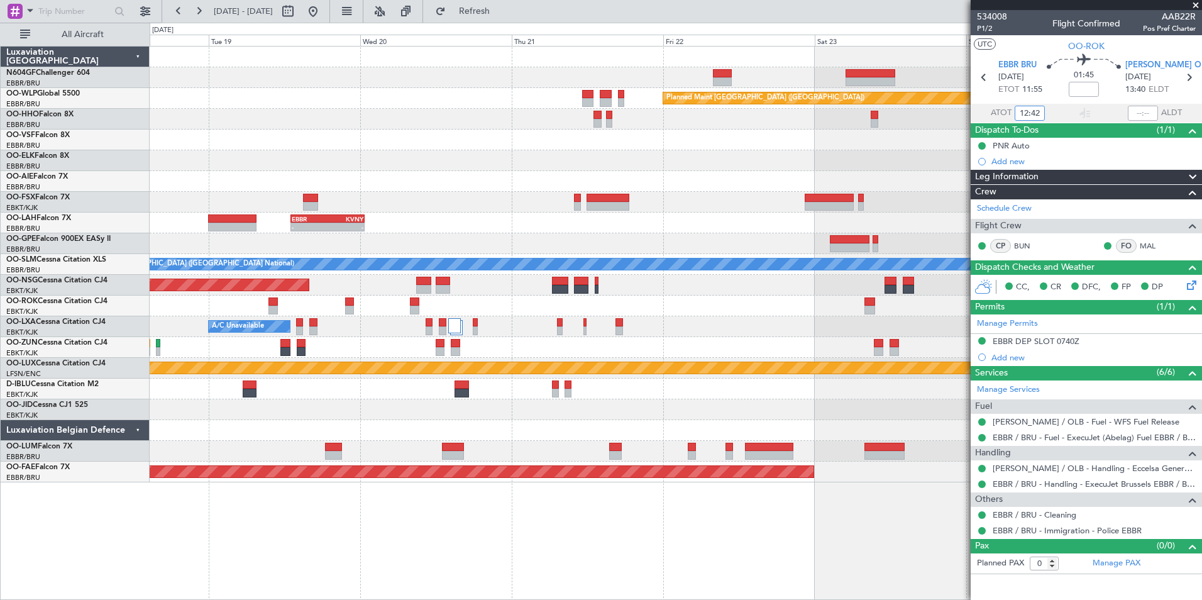
click at [502, 209] on div "Planned Maint Berlin (Brandenburg) AOG Maint Geneva (Cointrin) - - EBBR 13:00 Z…" at bounding box center [675, 265] width 1051 height 436
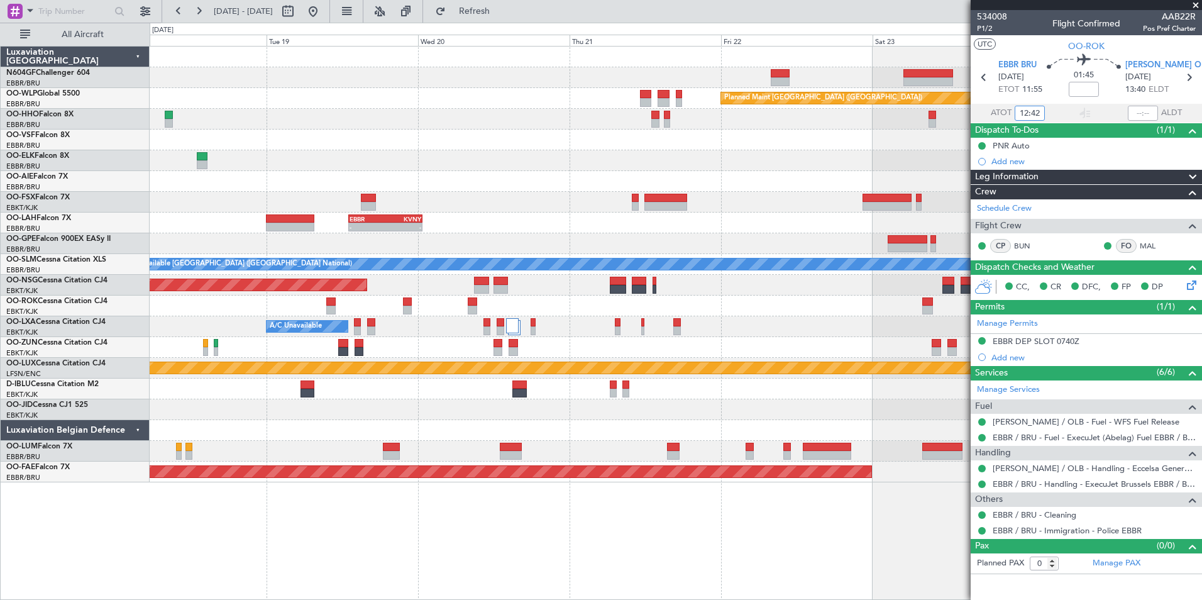
click at [603, 156] on div at bounding box center [675, 160] width 1051 height 21
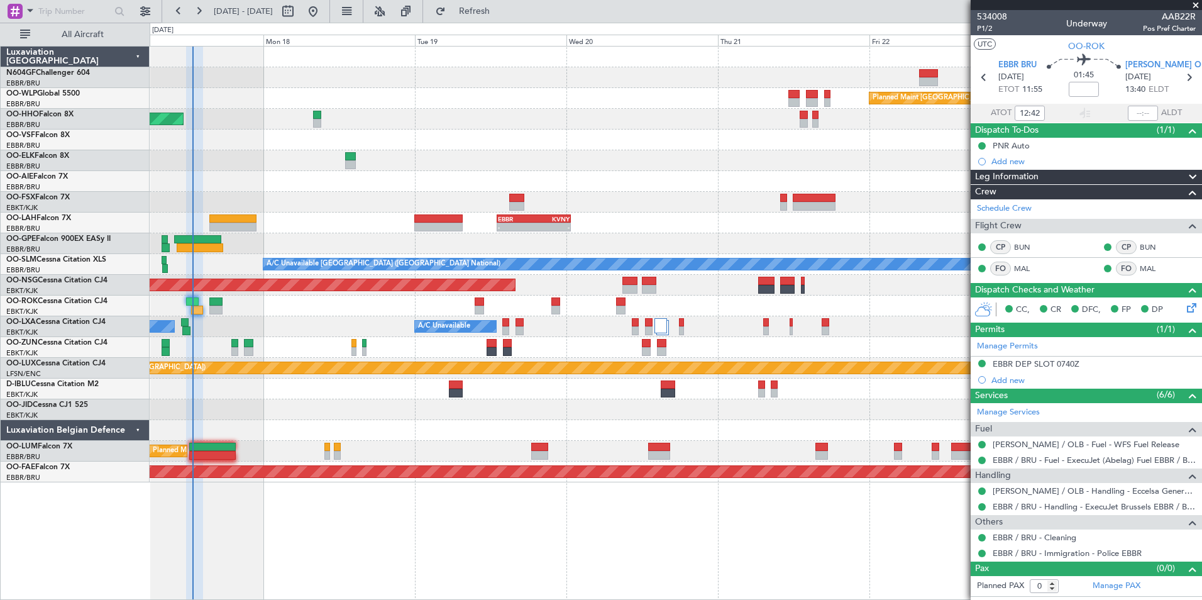
click at [553, 322] on div "A/C Unavailable No Crew Chambery (Aix-les-bains)" at bounding box center [675, 326] width 1051 height 21
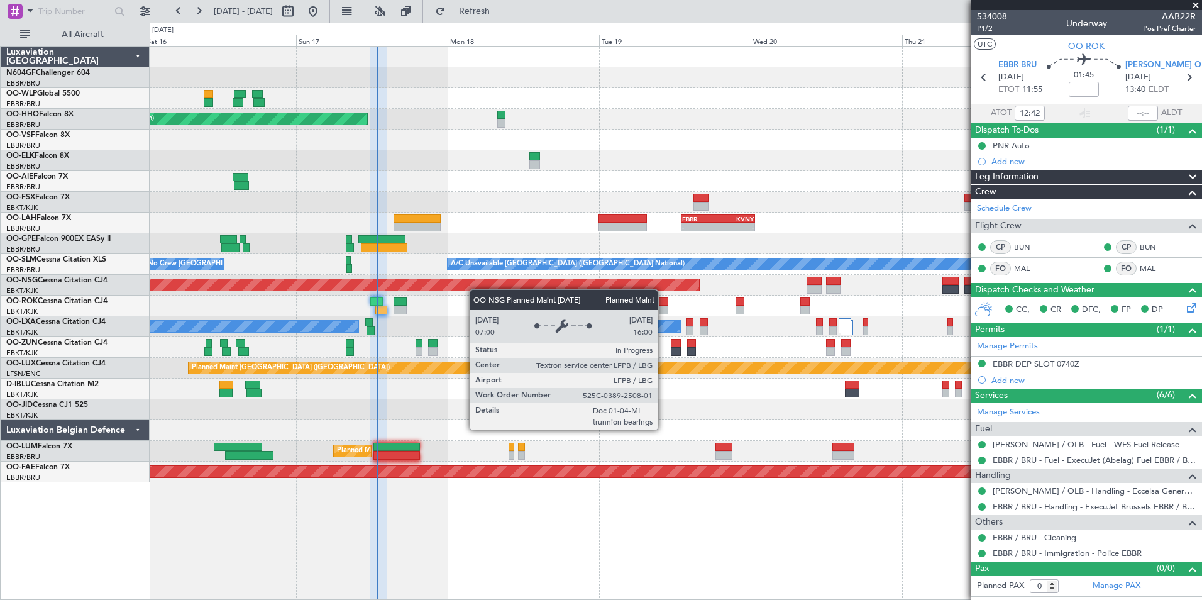
click at [520, 283] on div "Planned Maint Berlin (Brandenburg) AOG Maint Geneva (Cointrin) A/C Unavailable …" at bounding box center [675, 265] width 1051 height 436
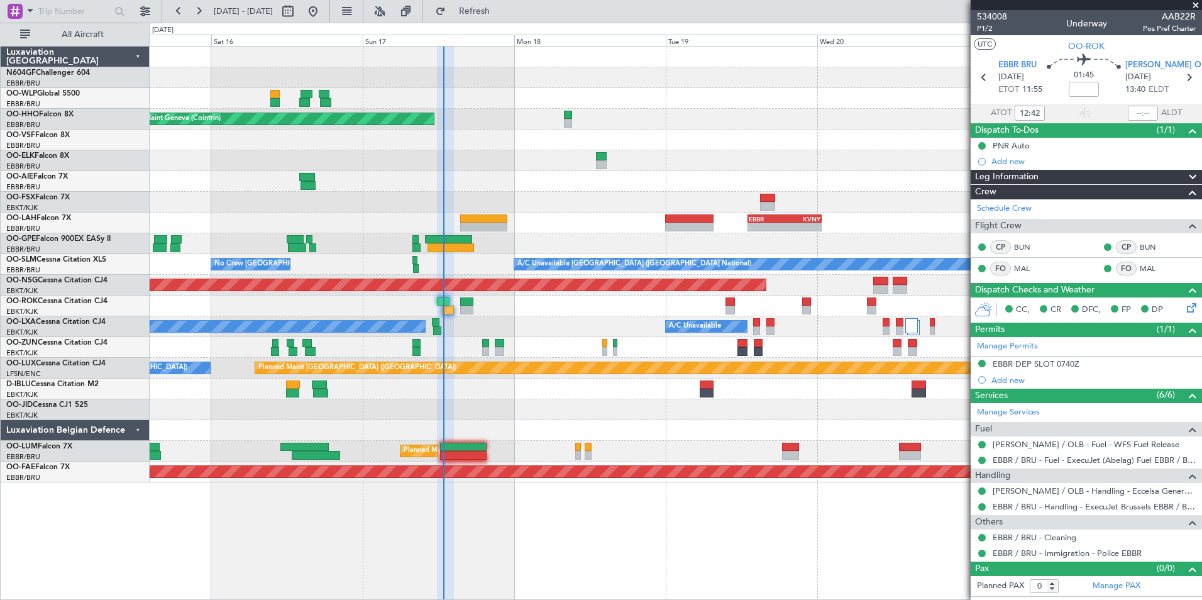
click at [390, 300] on div at bounding box center [675, 305] width 1051 height 21
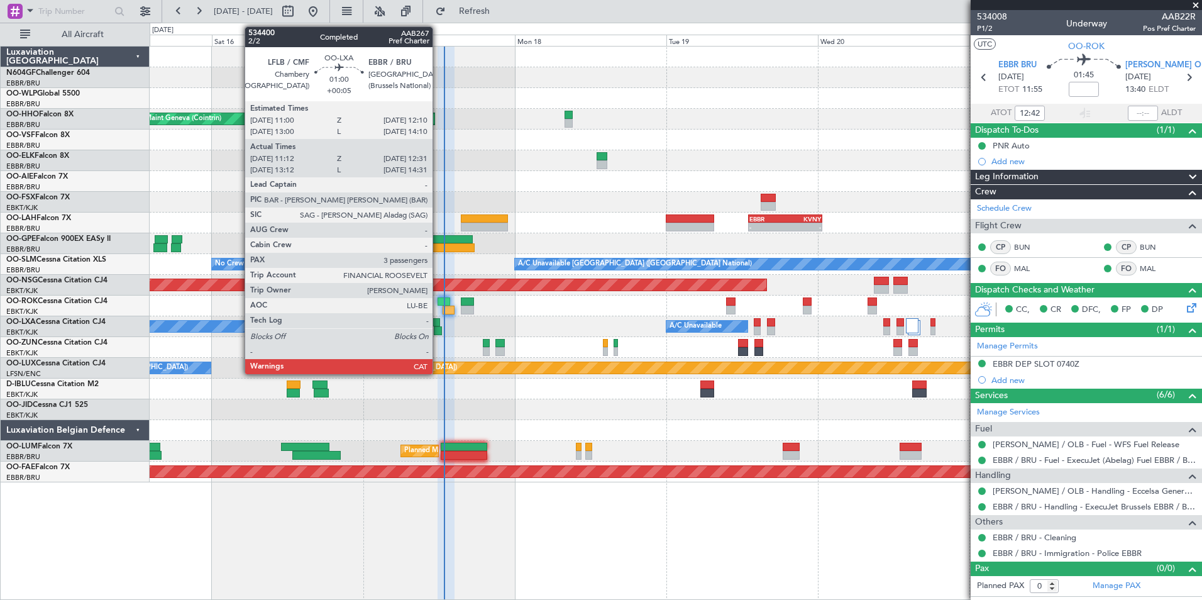
click at [438, 327] on div at bounding box center [438, 330] width 9 height 9
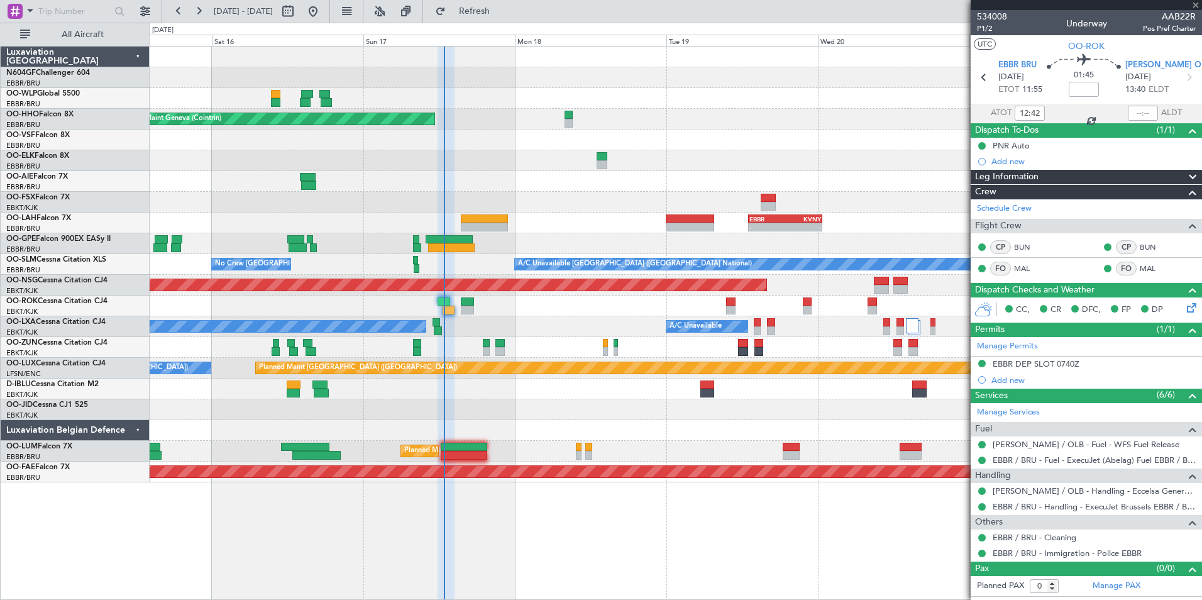
type input "+00:05"
type input "11:17"
type input "12:26"
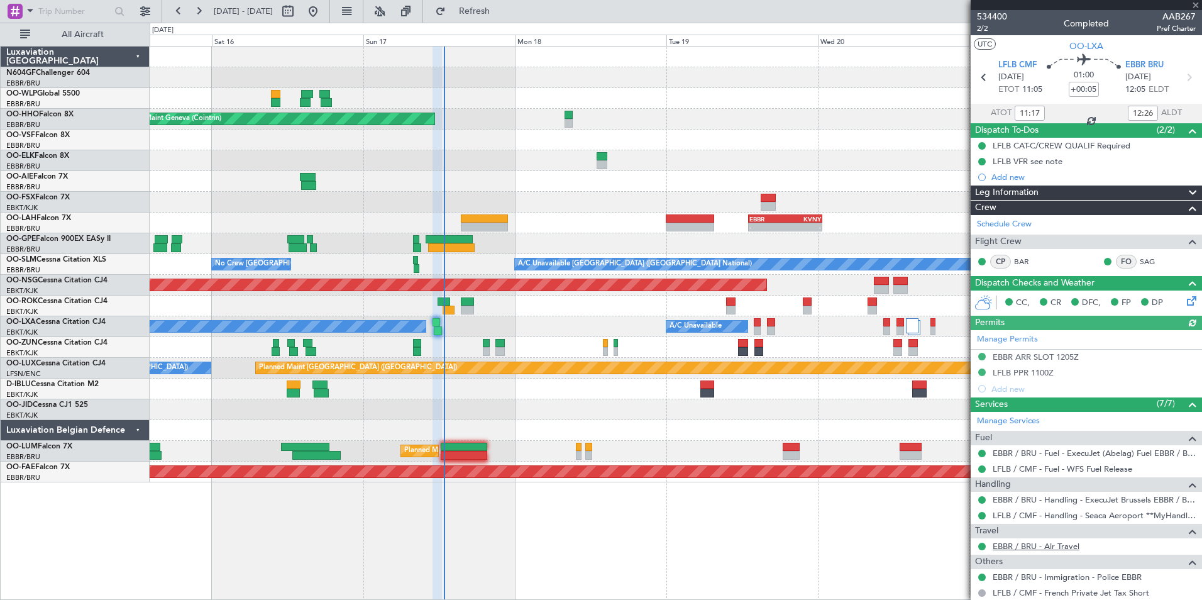
click at [1027, 541] on link "EBBR / BRU - Air Travel" at bounding box center [1035, 545] width 87 height 11
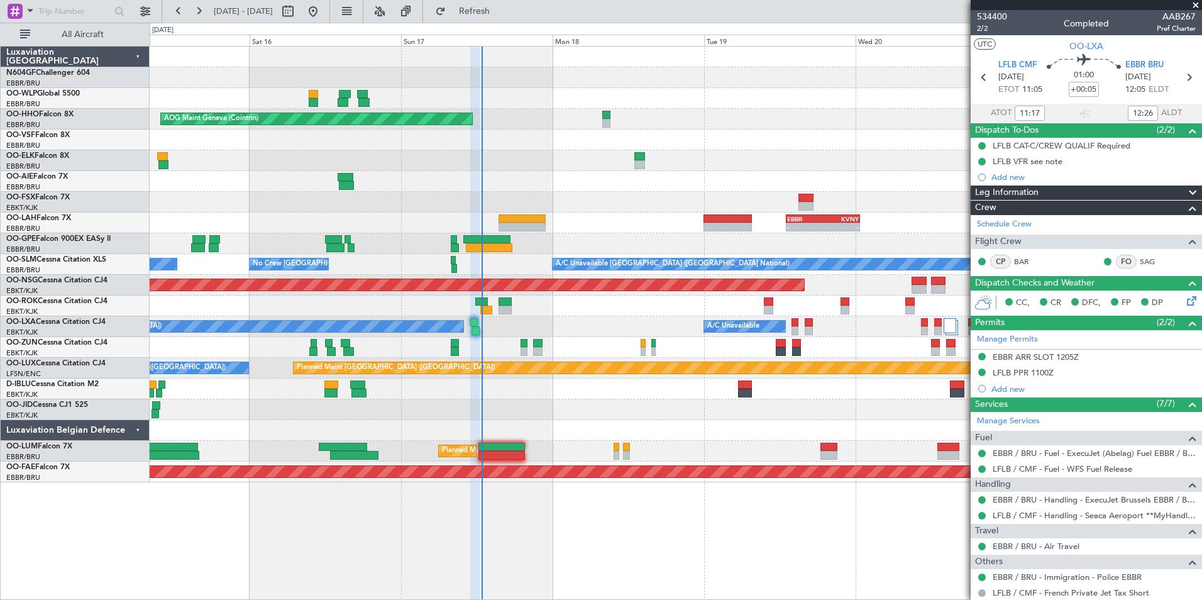
click at [427, 332] on div "No Crew Chambery (Aix-les-bains) A/C Unavailable" at bounding box center [675, 326] width 1051 height 21
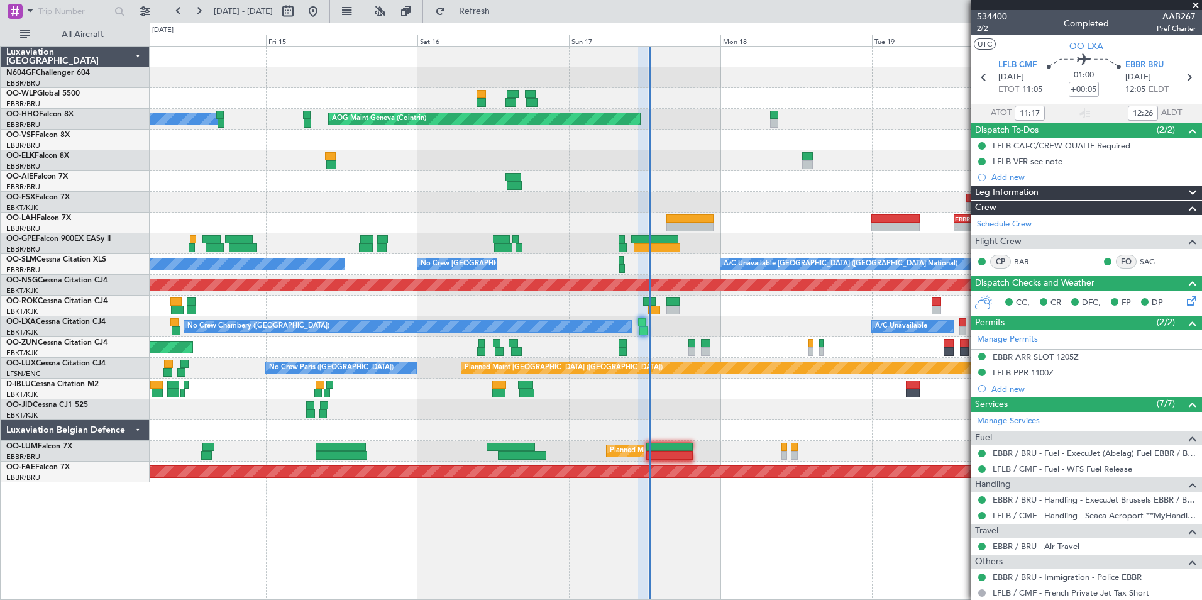
click at [561, 346] on div "Unplanned Maint [GEOGRAPHIC_DATA] ([GEOGRAPHIC_DATA])" at bounding box center [675, 347] width 1051 height 21
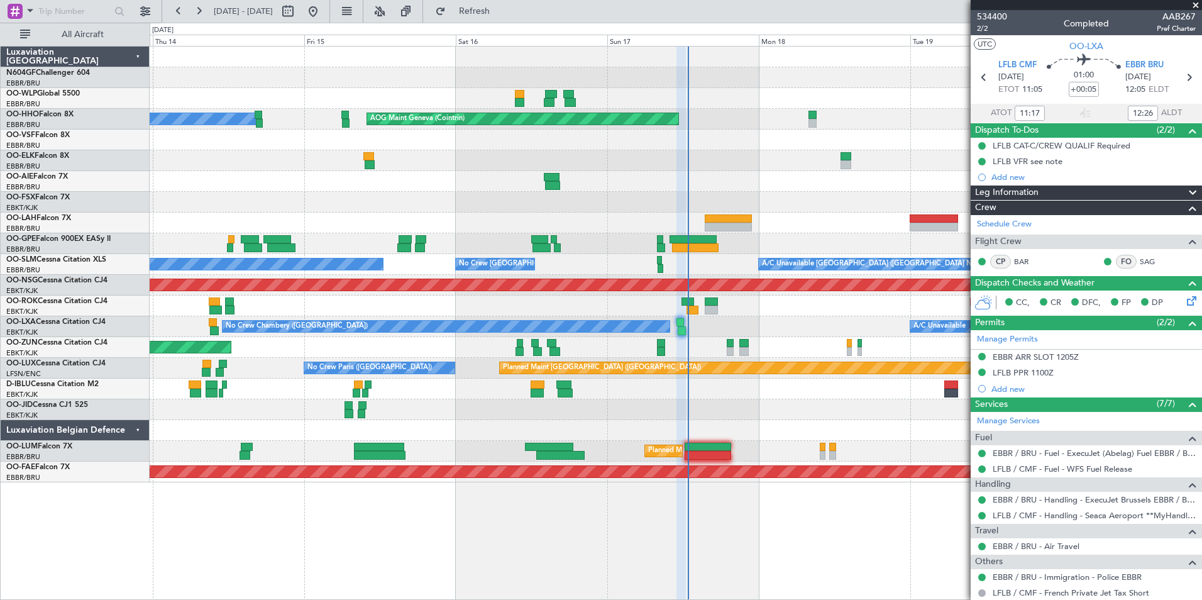
click at [1195, 3] on span at bounding box center [1195, 5] width 13 height 11
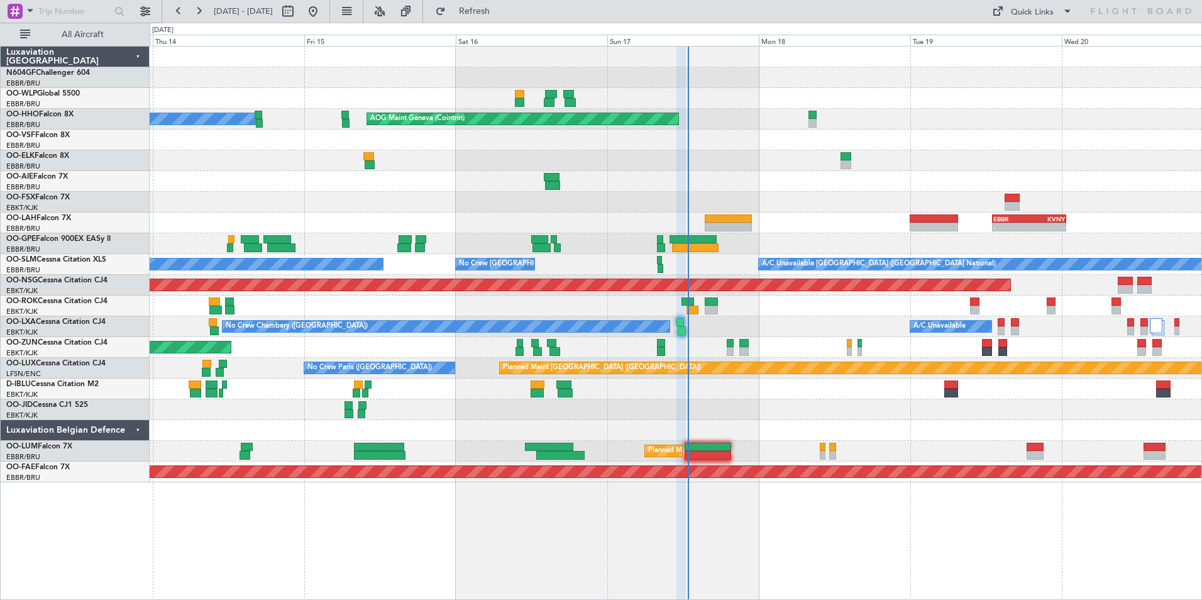
type input "0"
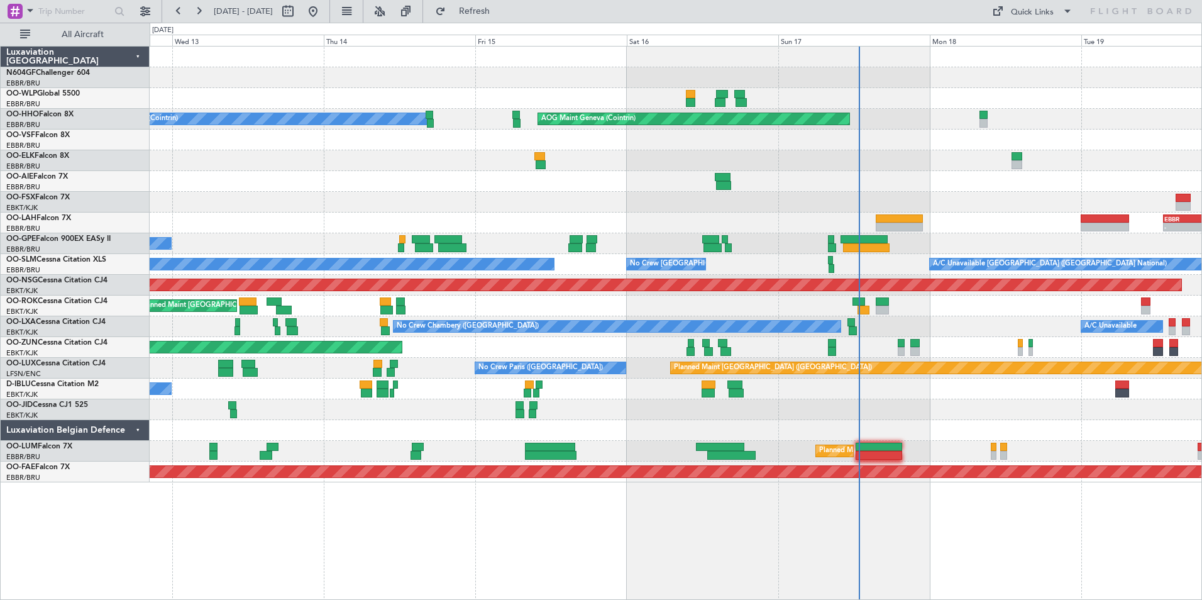
click at [613, 277] on div "Planned Maint [GEOGRAPHIC_DATA] ([GEOGRAPHIC_DATA])" at bounding box center [675, 285] width 1051 height 21
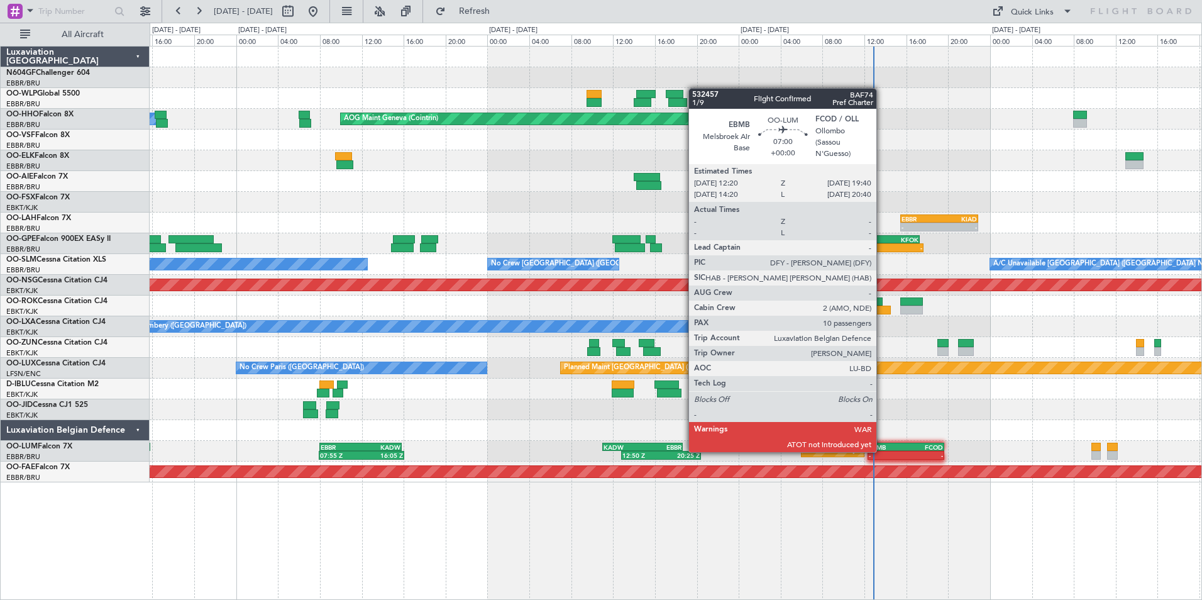
click at [882, 451] on div "- -" at bounding box center [905, 455] width 77 height 9
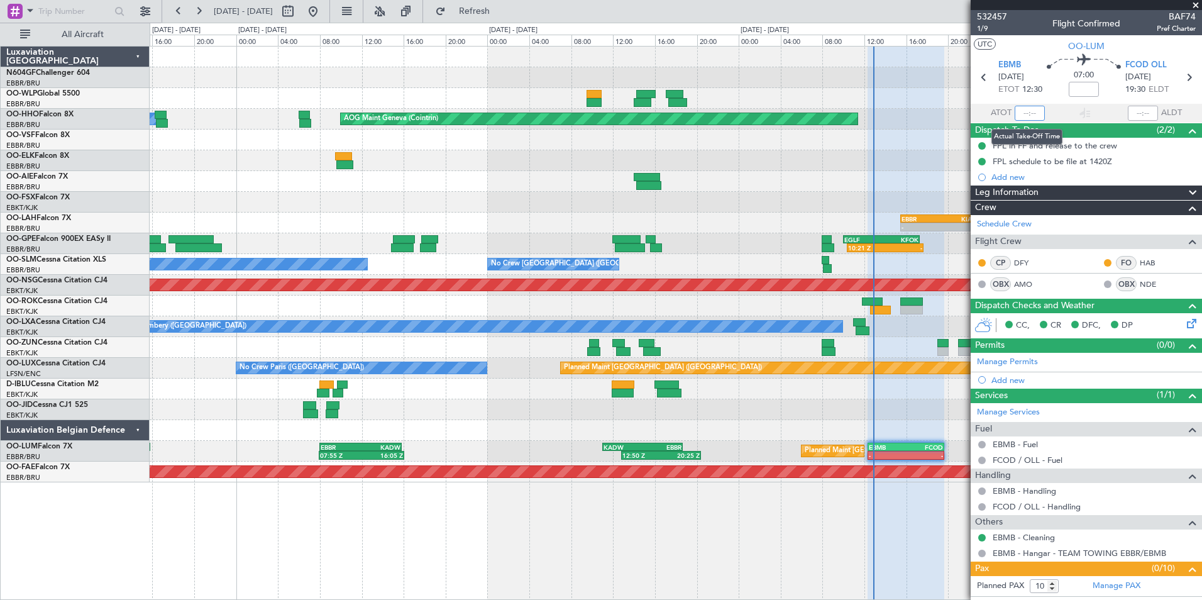
click at [1033, 112] on input "text" at bounding box center [1029, 113] width 30 height 15
type input "12:50"
click at [1031, 53] on section "UTC OO-LUM" at bounding box center [1085, 44] width 231 height 19
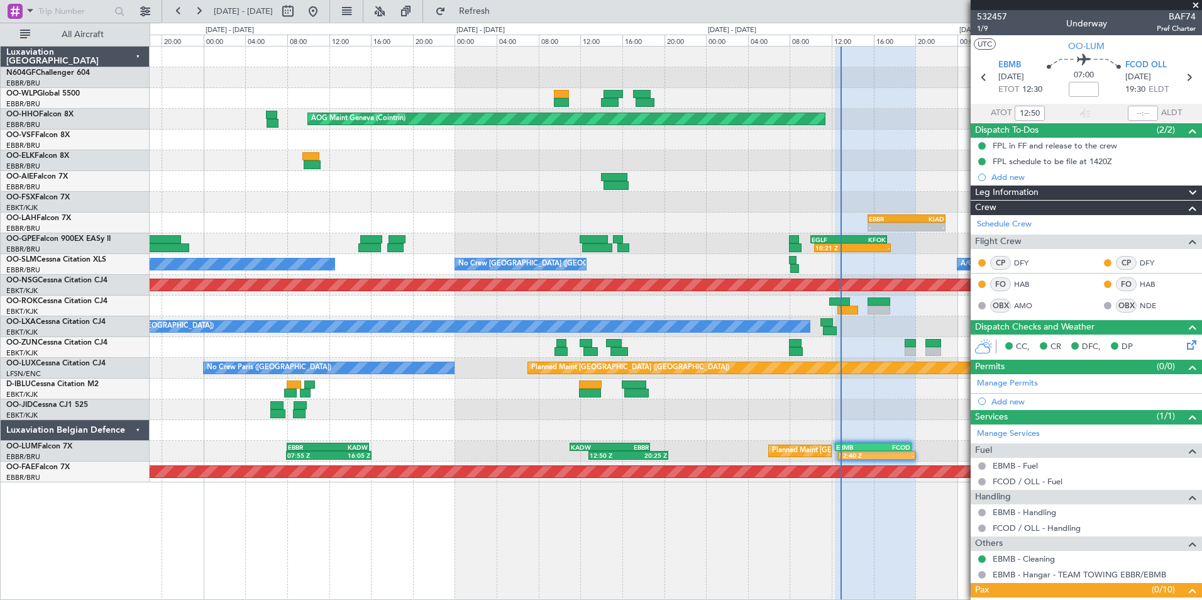
click at [681, 419] on div "AOG Maint Geneva (Cointrin) A/C Unavailable Geneva (Cointrin) - - EBBR 15:30 Z …" at bounding box center [675, 265] width 1051 height 436
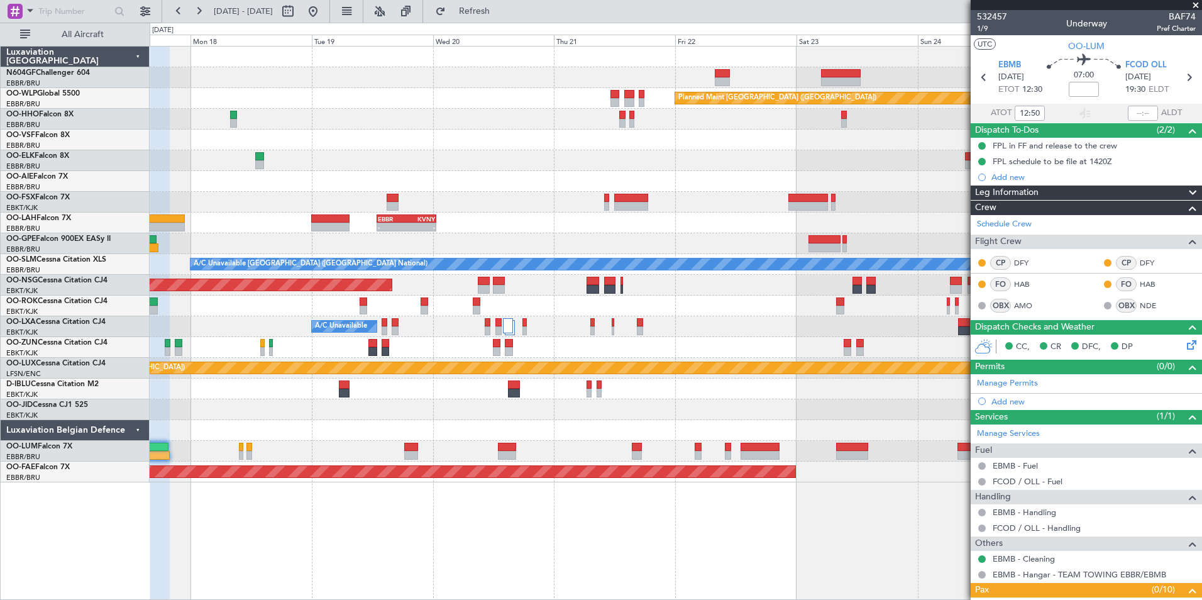
click at [521, 296] on div "Owner Kortrijk-Wevelgem Owner Kortrijk-Wevelgem" at bounding box center [675, 305] width 1051 height 21
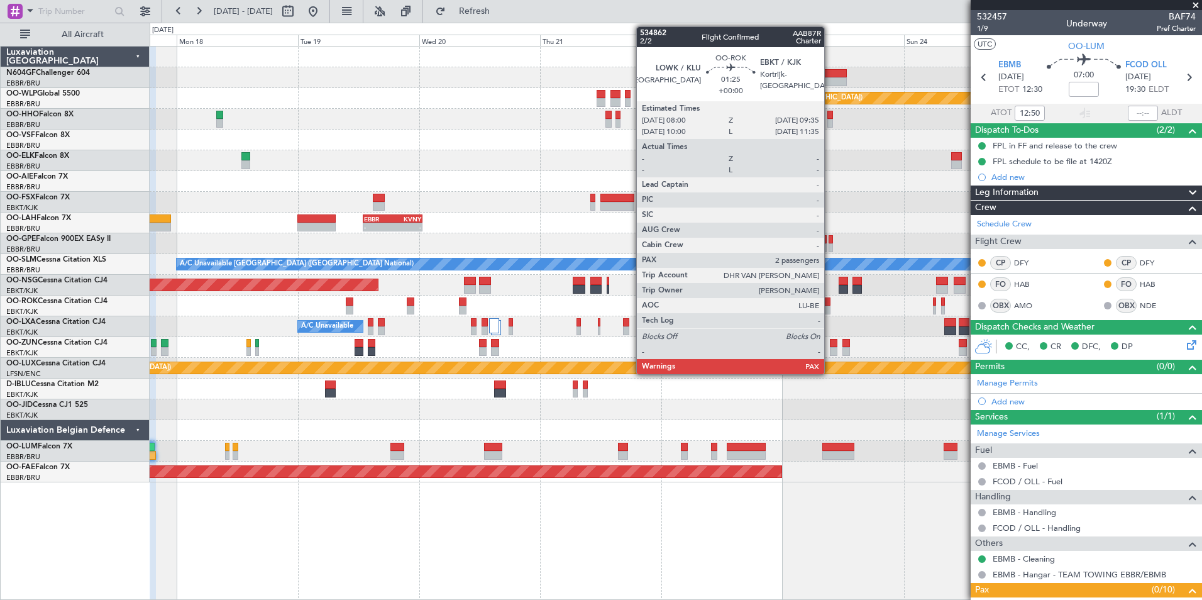
click at [830, 304] on div at bounding box center [826, 301] width 8 height 9
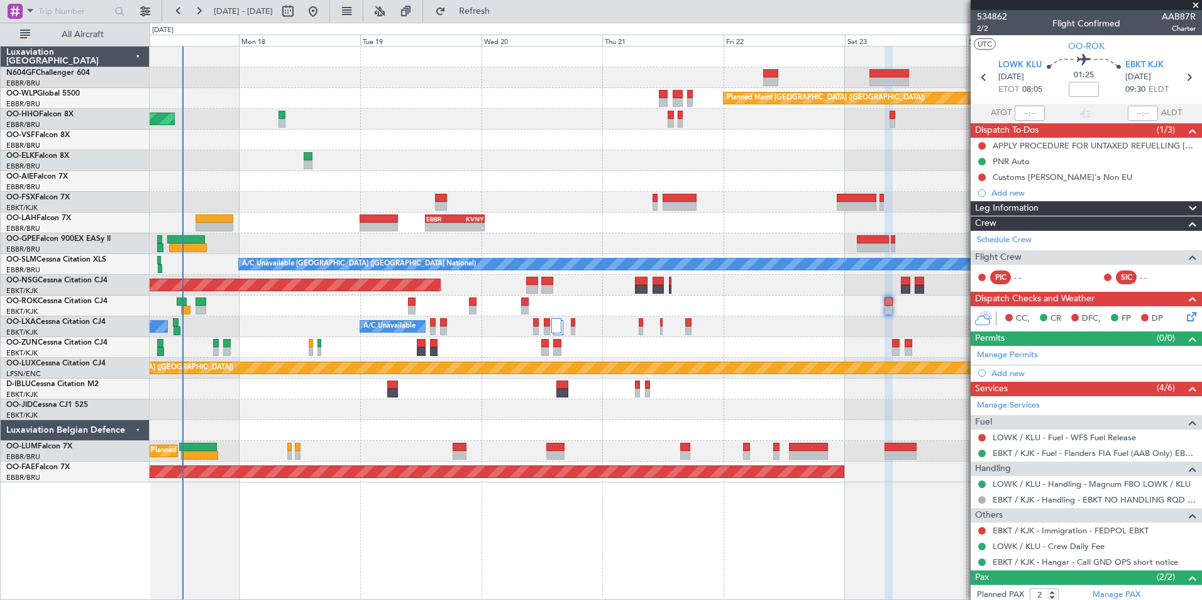
click at [470, 324] on div "A/C Unavailable No Crew Chambery (Aix-les-bains) Planned Maint Brussels (Brusse…" at bounding box center [675, 326] width 1051 height 21
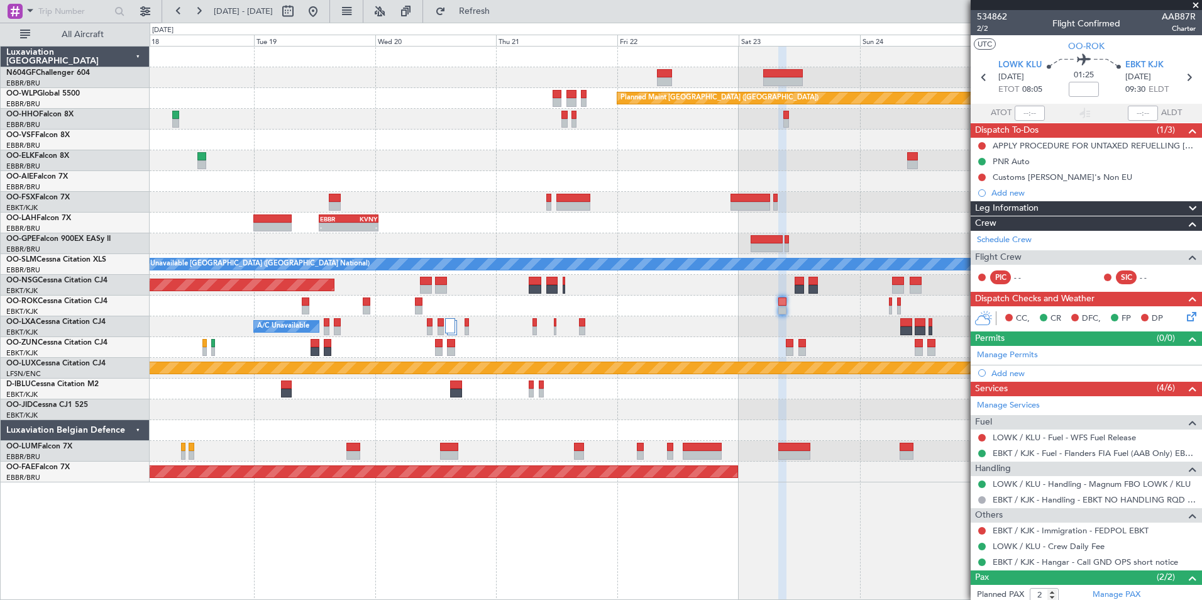
click at [705, 149] on div at bounding box center [675, 139] width 1051 height 21
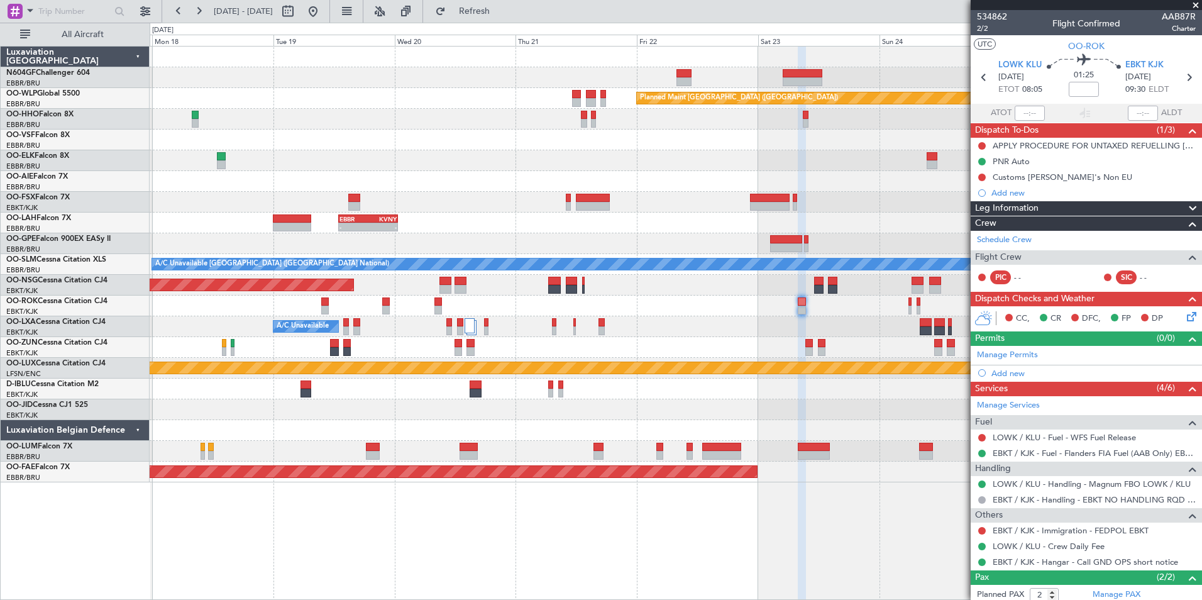
click at [740, 410] on div at bounding box center [675, 409] width 1051 height 21
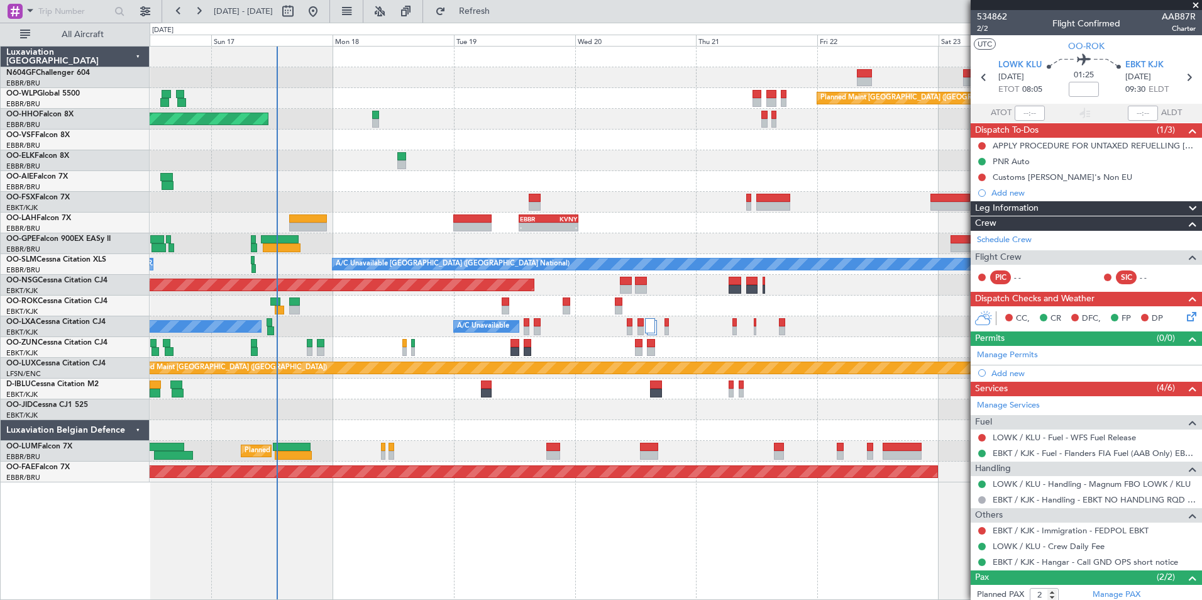
click at [893, 385] on div "Planned Maint Berlin (Brandenburg) AOG Maint Geneva (Cointrin) A/C Unavailable …" at bounding box center [675, 265] width 1051 height 436
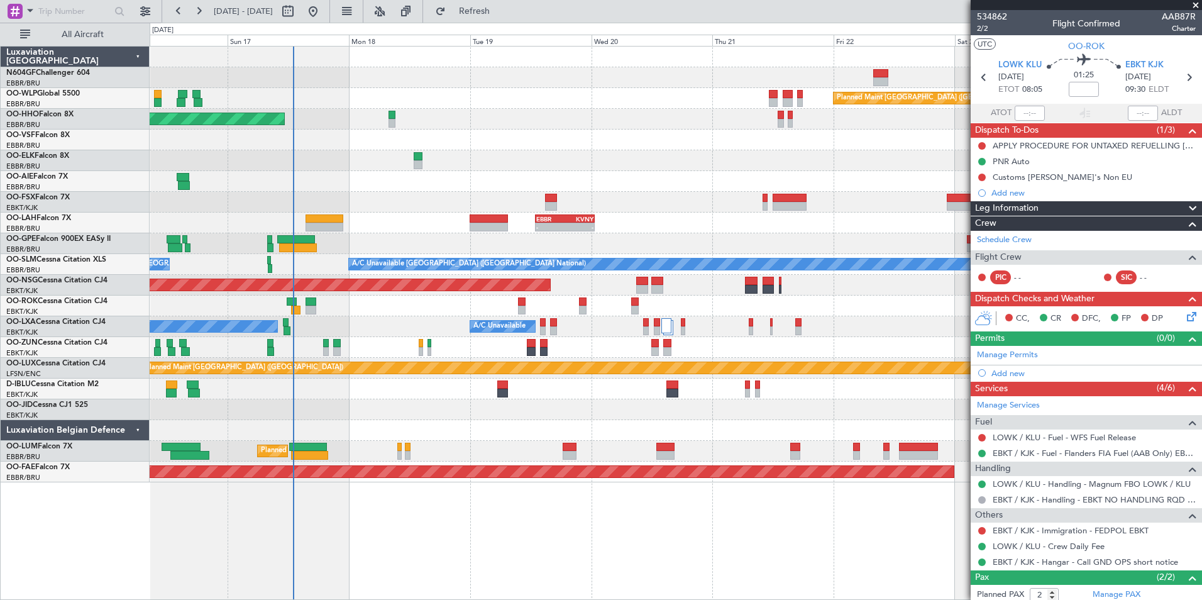
click at [682, 229] on div "- - EBBR 13:00 Z KVNY 00:45 Z" at bounding box center [675, 222] width 1051 height 21
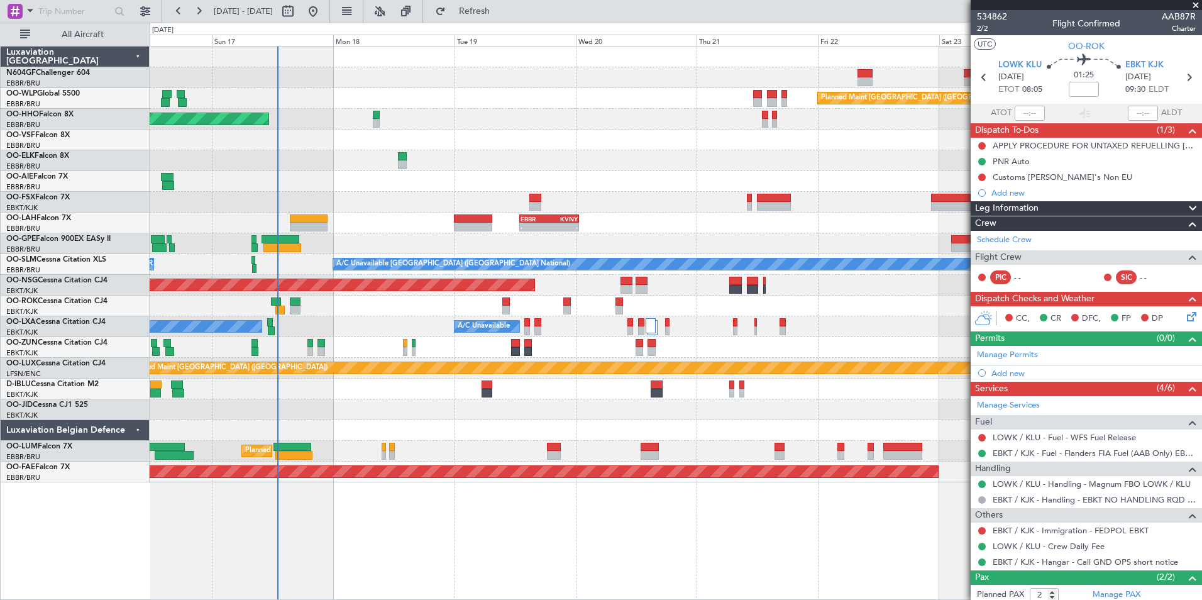
click at [771, 214] on div "- - EBBR 13:00 Z KVNY 00:45 Z" at bounding box center [675, 222] width 1051 height 21
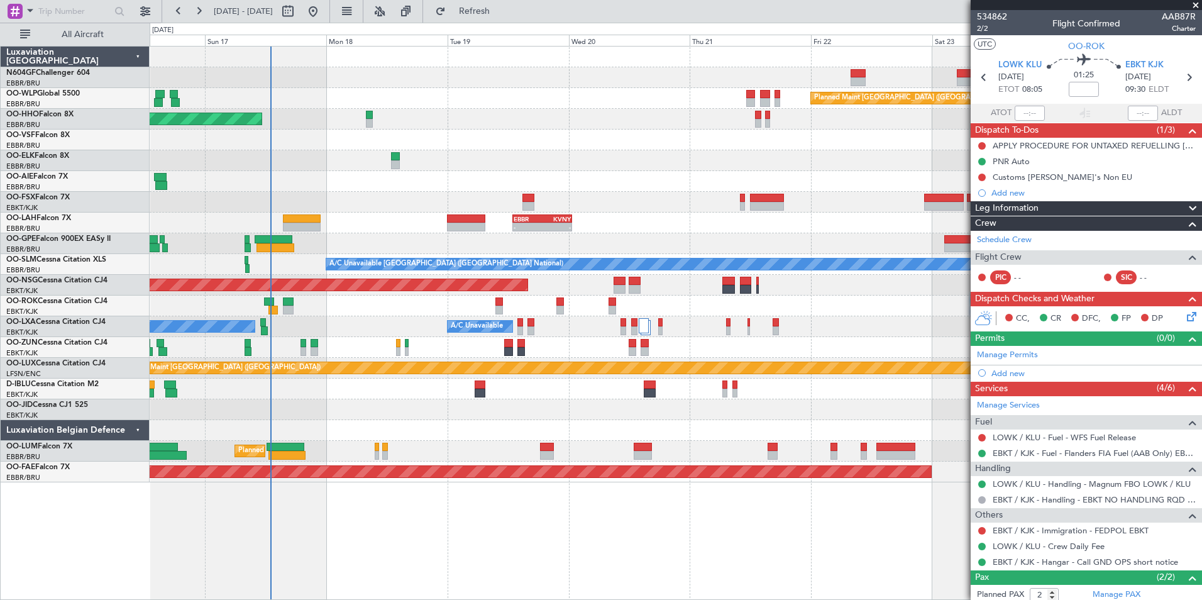
click at [812, 211] on div at bounding box center [675, 202] width 1051 height 21
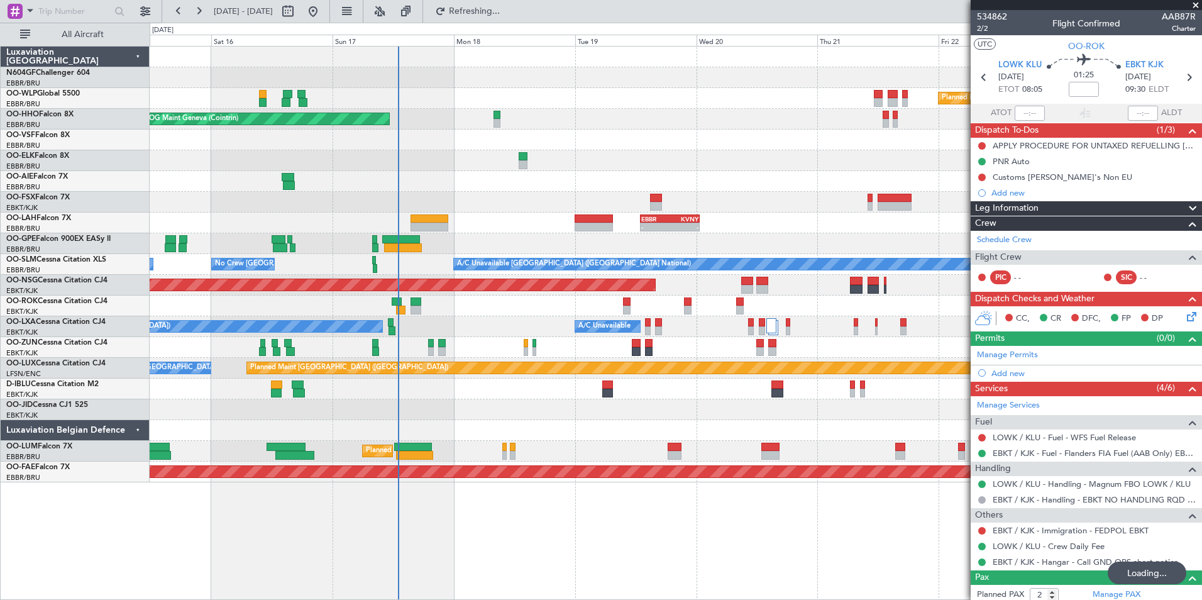
click at [591, 165] on div at bounding box center [675, 160] width 1051 height 21
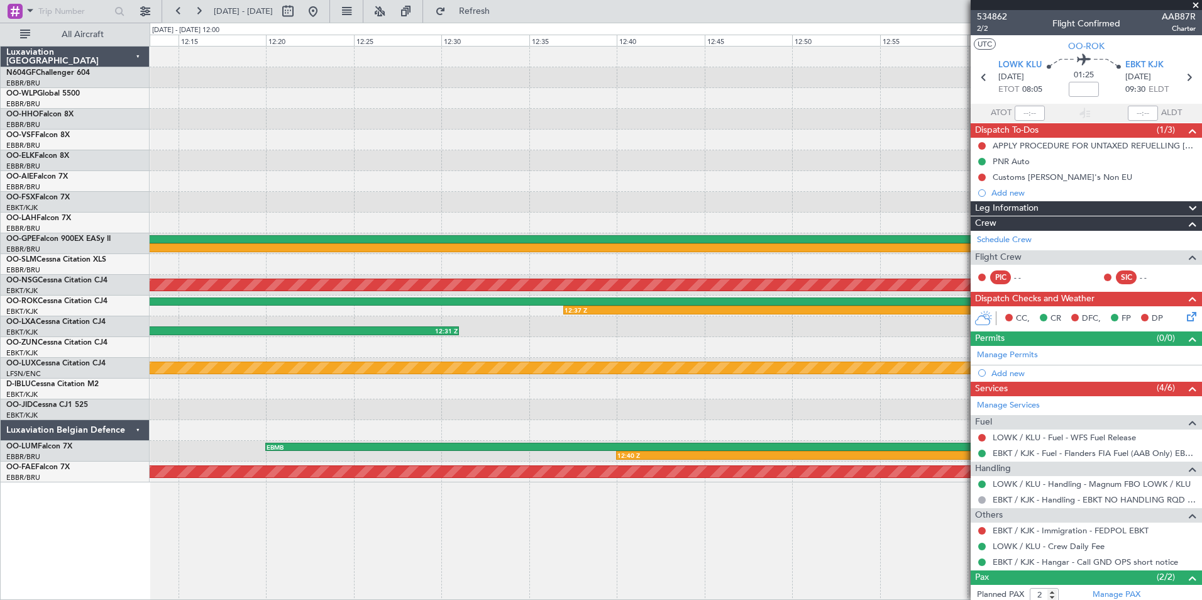
click at [769, 261] on div "10:21 Z - EGLF 10:00 Z KFOK 17:20 Z Planned Maint Paris (Le Bourget) 12:37 Z - …" at bounding box center [675, 265] width 1051 height 436
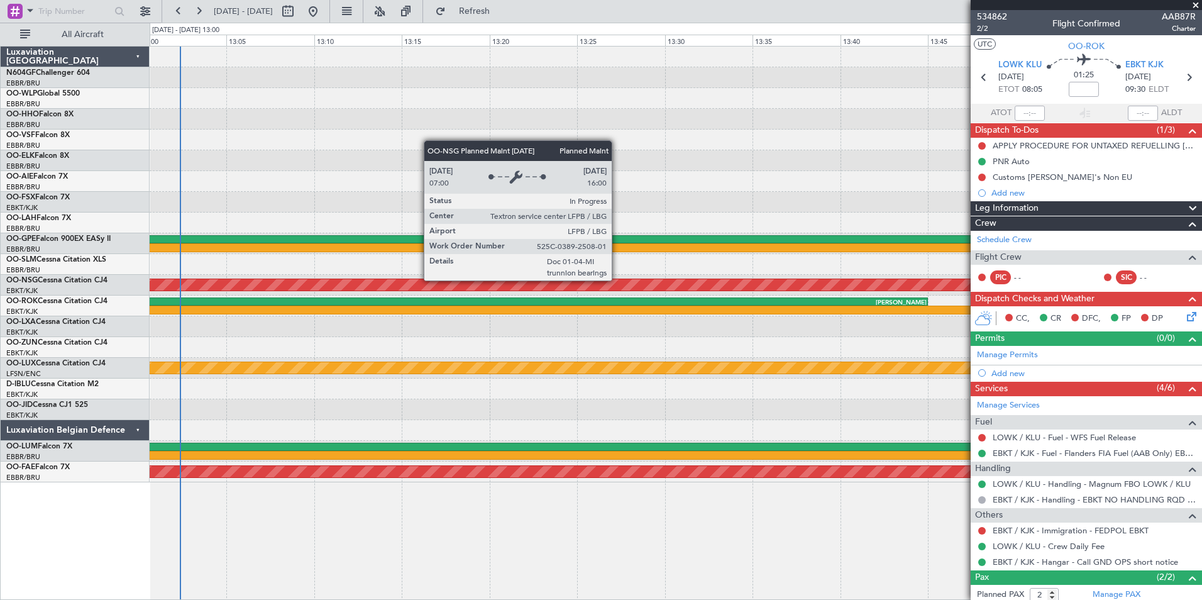
click at [312, 281] on div "Planned Maint [GEOGRAPHIC_DATA] ([GEOGRAPHIC_DATA])" at bounding box center [675, 284] width 3153 height 11
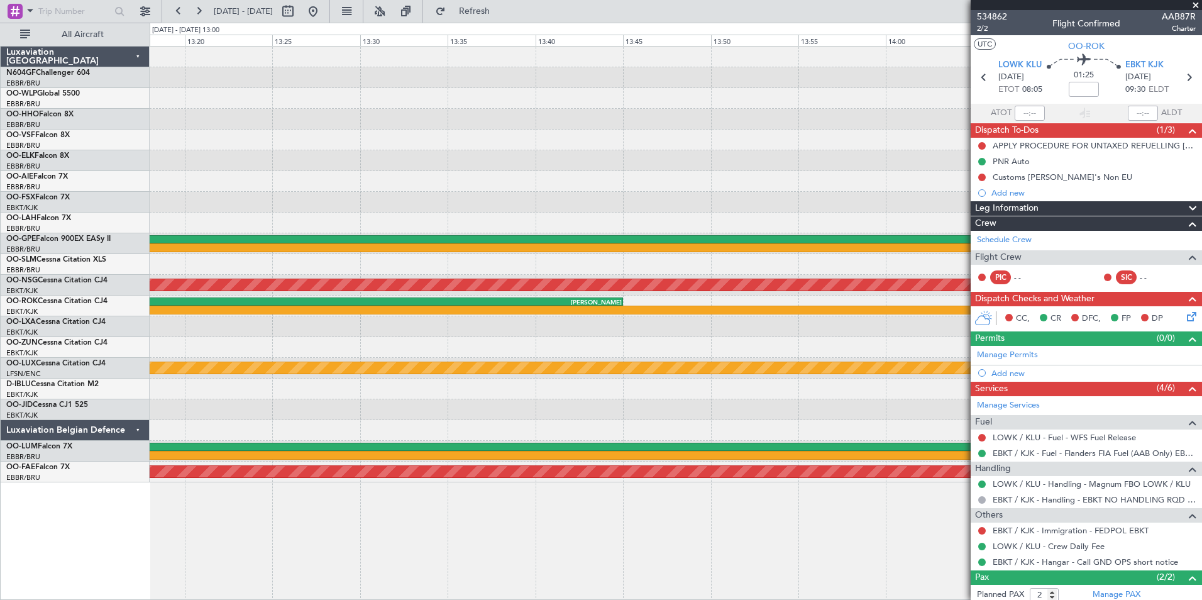
click at [385, 282] on div "Planned Maint [GEOGRAPHIC_DATA] ([GEOGRAPHIC_DATA])" at bounding box center [675, 285] width 1051 height 21
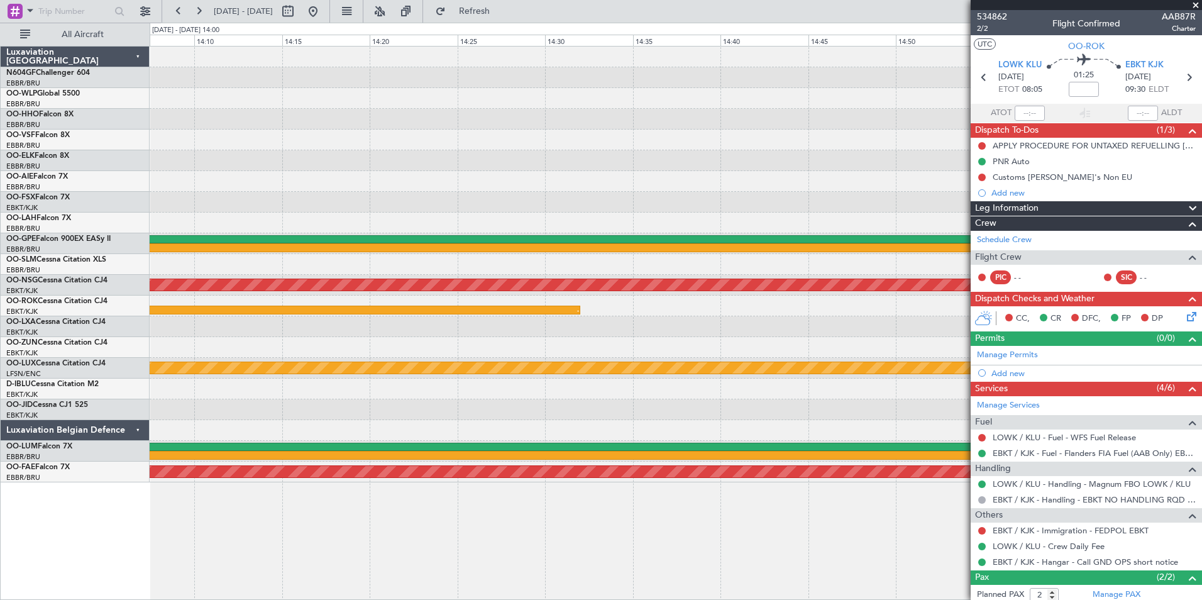
click at [356, 272] on div "10:21 Z - EGLF 10:00 Z KFOK 17:20 Z Planned Maint Paris (Le Bourget) 12:37 Z - …" at bounding box center [675, 265] width 1051 height 436
click at [140, 268] on div "10:21 Z - EGLF 10:00 Z KFOK 17:20 Z Planned Maint Paris (Le Bourget) 12:37 Z - …" at bounding box center [601, 311] width 1202 height 577
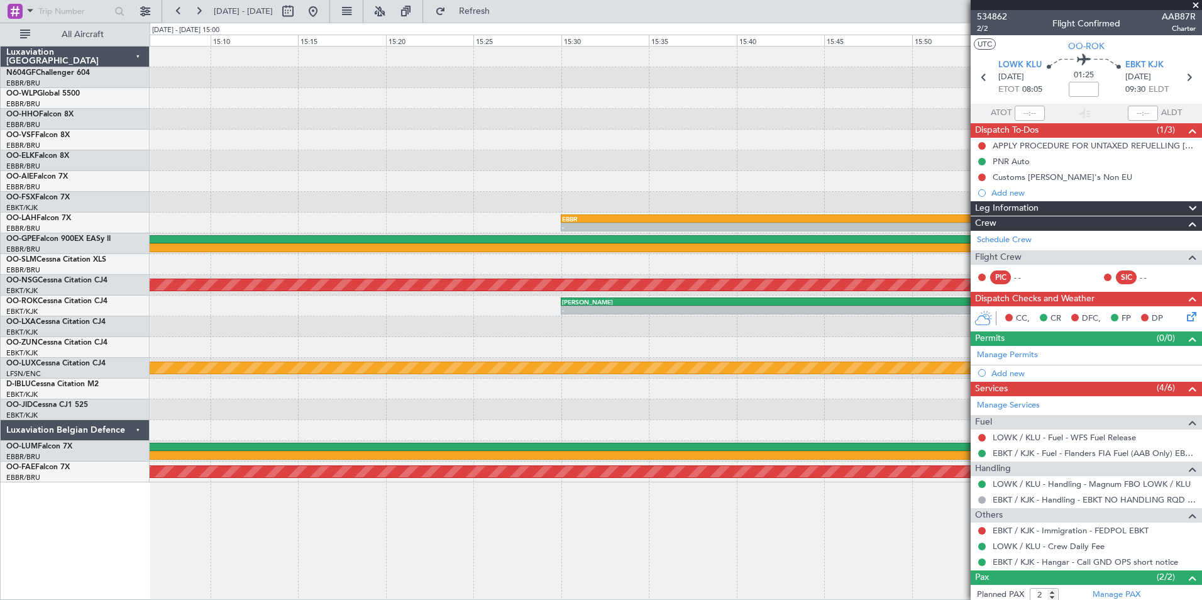
click at [7, 278] on div "EBBR 15:30 Z KIAD 22:55 Z - - 10:21 Z - EGLF 10:00 Z KFOK 17:20 Z Planned Maint…" at bounding box center [601, 311] width 1202 height 577
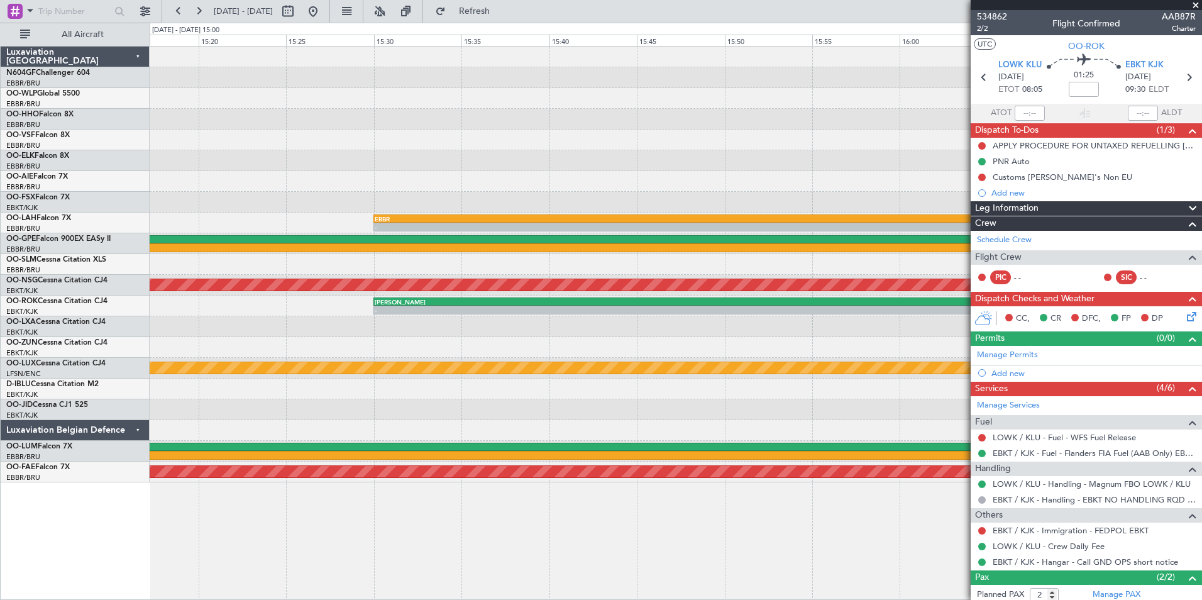
click at [101, 290] on div "EBBR 15:30 Z KIAD 22:55 Z - - 10:21 Z - EGLF 10:00 Z KFOK 17:20 Z Planned Maint…" at bounding box center [601, 311] width 1202 height 577
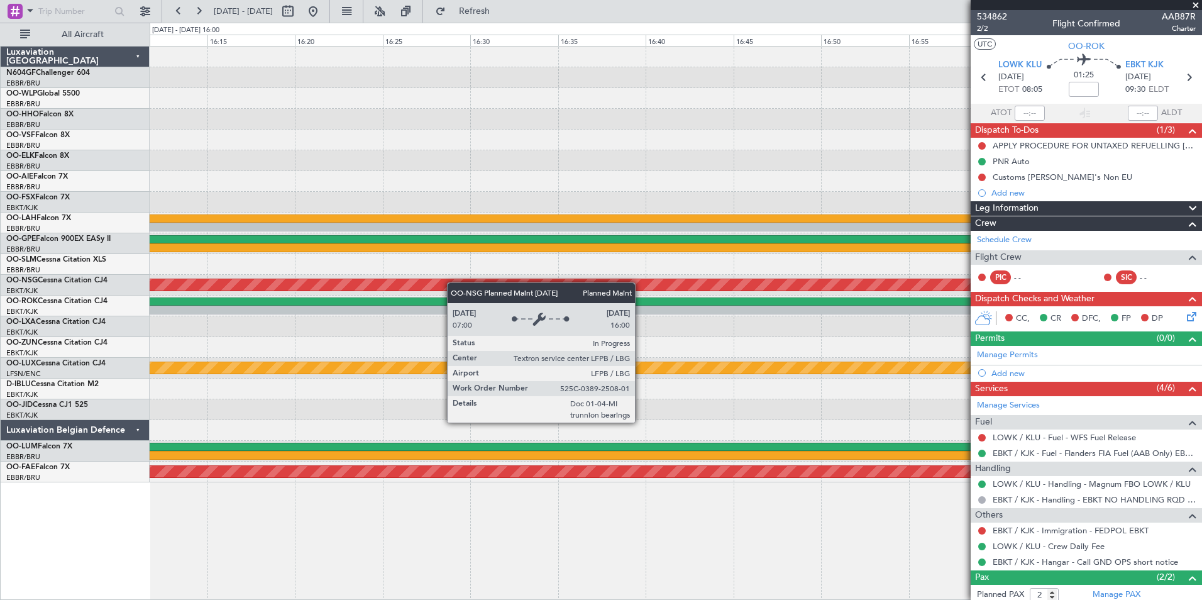
click at [167, 290] on div "EBBR 15:30 Z KIAD 22:55 Z - - 10:21 Z - EGLF 10:00 Z KFOK 17:20 Z Planned Maint…" at bounding box center [675, 265] width 1051 height 436
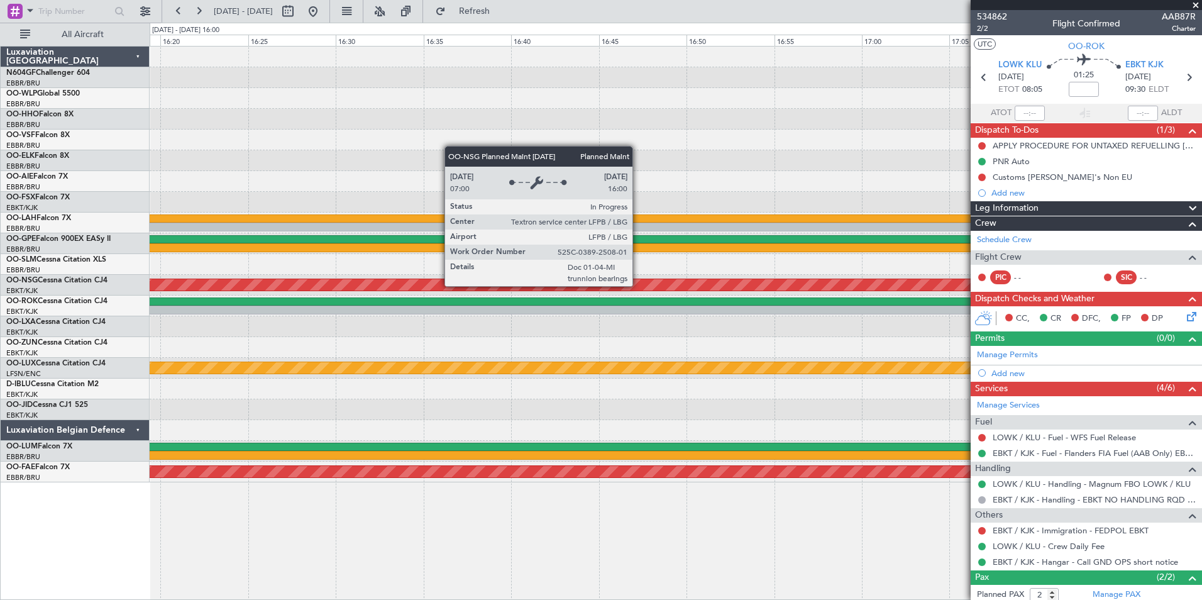
click at [302, 304] on div "EBBR 15:30 Z KIAD 22:55 Z - - 10:21 Z - EGLF 10:00 Z KFOK 17:20 Z Planned Maint…" at bounding box center [675, 265] width 1051 height 436
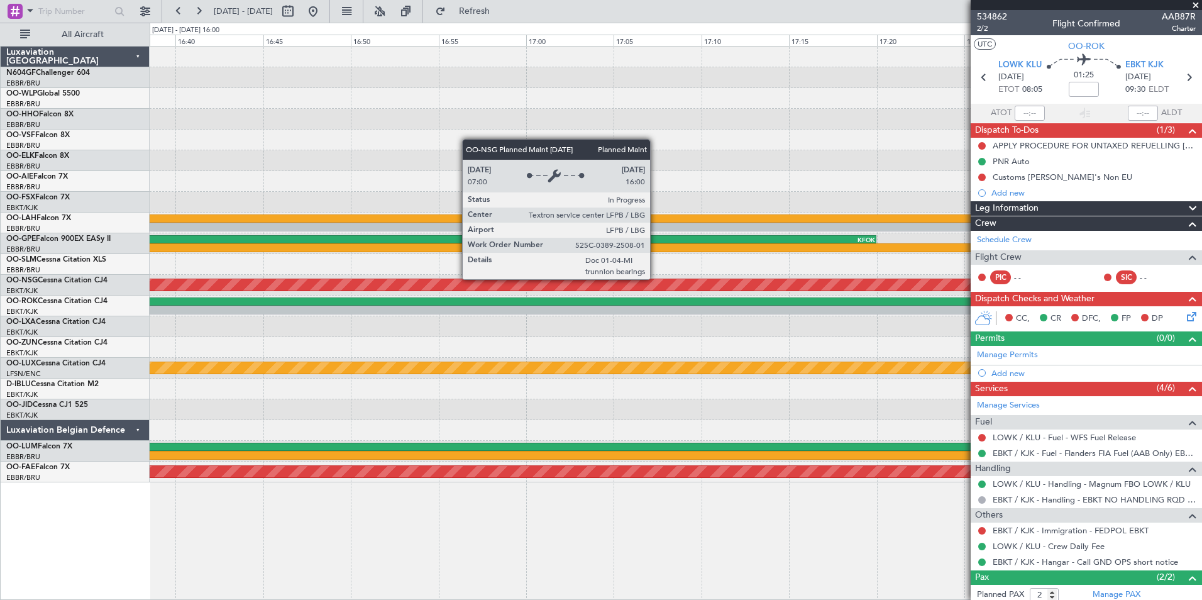
click at [112, 277] on div "EBBR 15:30 Z KIAD 22:55 Z - - 10:21 Z - EGLF 10:00 Z KFOK 17:20 Z Planned Maint…" at bounding box center [601, 311] width 1202 height 577
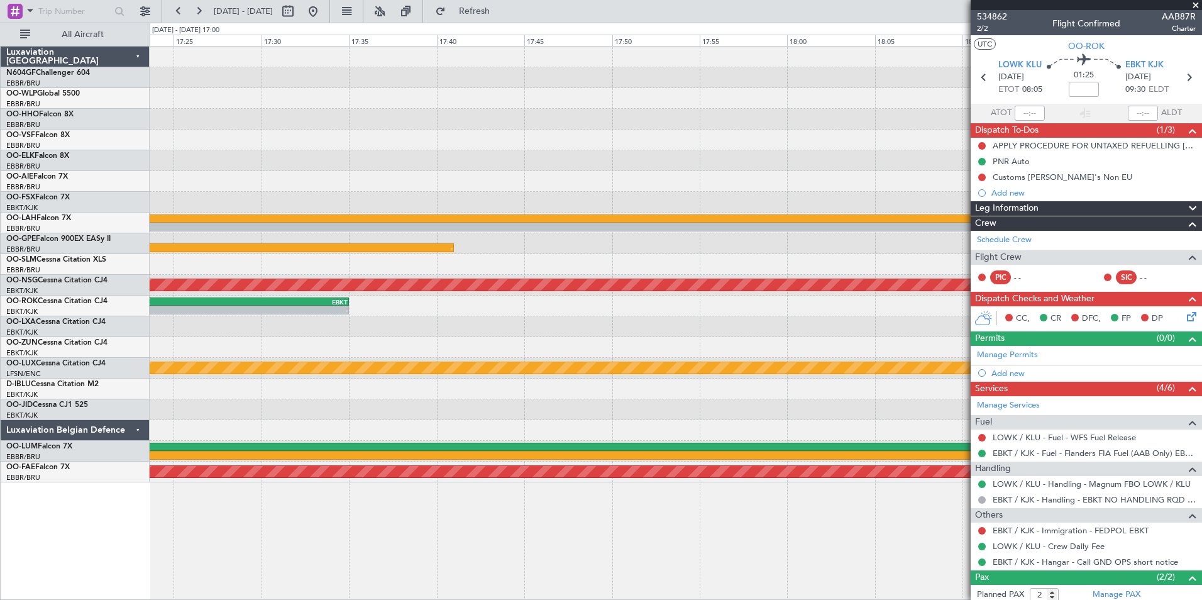
click at [321, 285] on div "EBBR 15:30 Z KIAD 22:55 Z - - 10:21 Z - EGLF 10:00 Z KFOK 17:20 Z Planned Maint…" at bounding box center [675, 265] width 1051 height 436
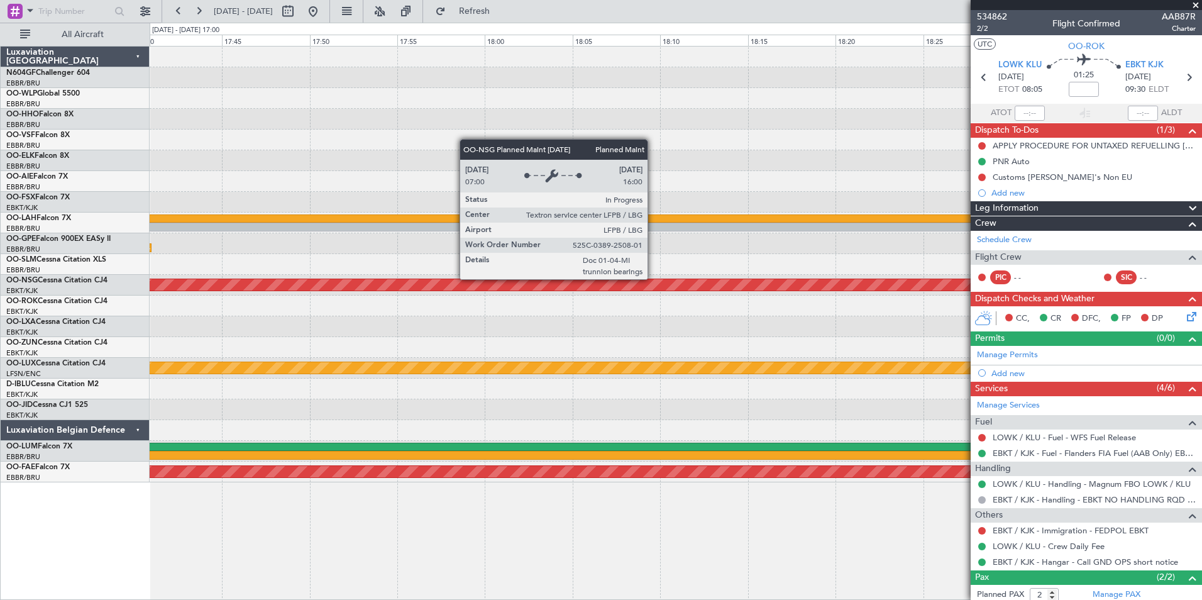
click at [505, 308] on div "EBBR 15:30 Z KIAD 22:55 Z - - 10:21 Z - Planned Maint Paris (Le Bourget) - - LI…" at bounding box center [675, 265] width 1051 height 436
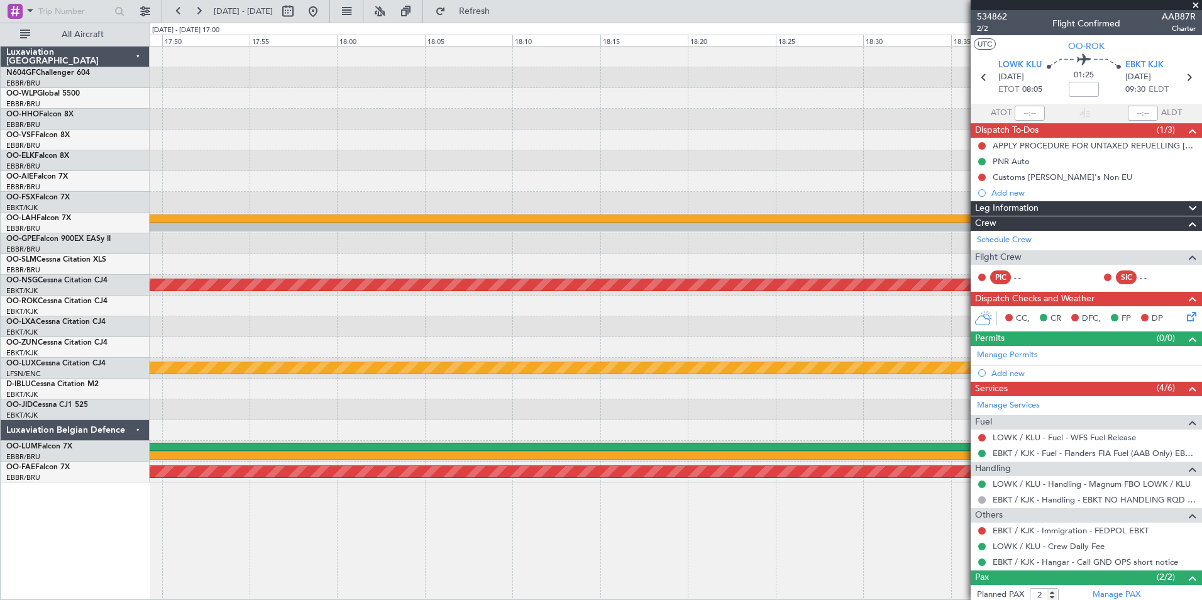
click at [385, 338] on div "EBBR 15:30 Z KIAD 22:55 Z - - 10:21 Z - Planned Maint Paris (Le Bourget) - - LI…" at bounding box center [675, 265] width 1051 height 436
click at [389, 331] on div at bounding box center [675, 326] width 1051 height 21
click at [325, 356] on div "EBBR 15:30 Z KIAD 22:55 Z - - Planned Maint Paris (Le Bourget) - - LFSN 19:00 Z…" at bounding box center [675, 265] width 1051 height 436
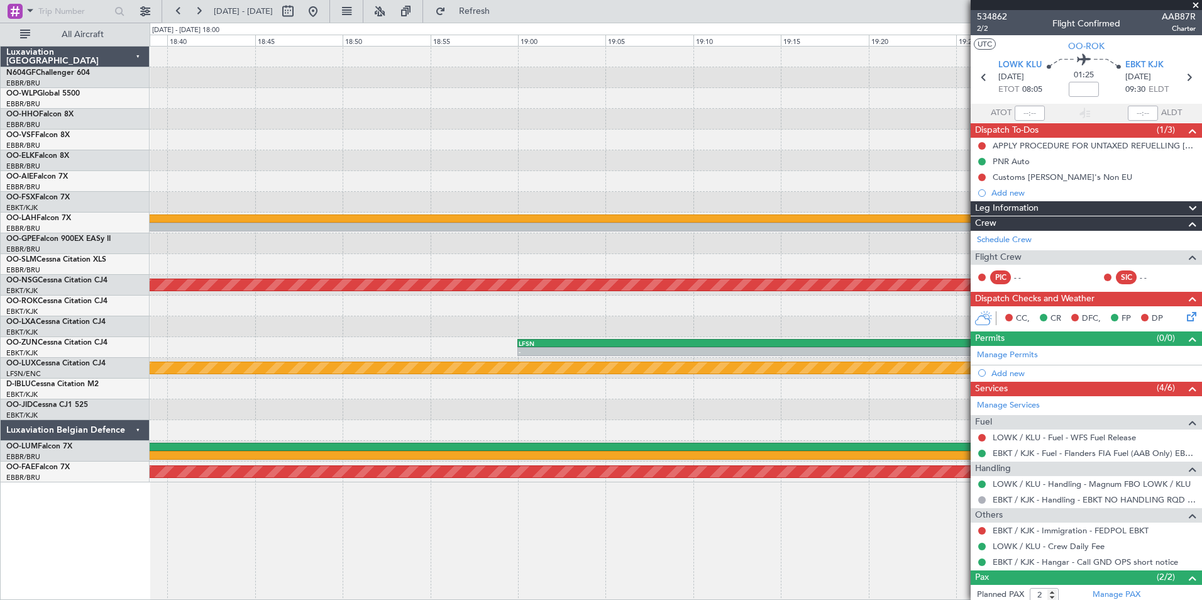
click at [143, 331] on div "EBBR 15:30 Z KIAD 22:55 Z - - Planned Maint Paris (Le Bourget) - - LFSN 19:00 Z…" at bounding box center [601, 311] width 1202 height 577
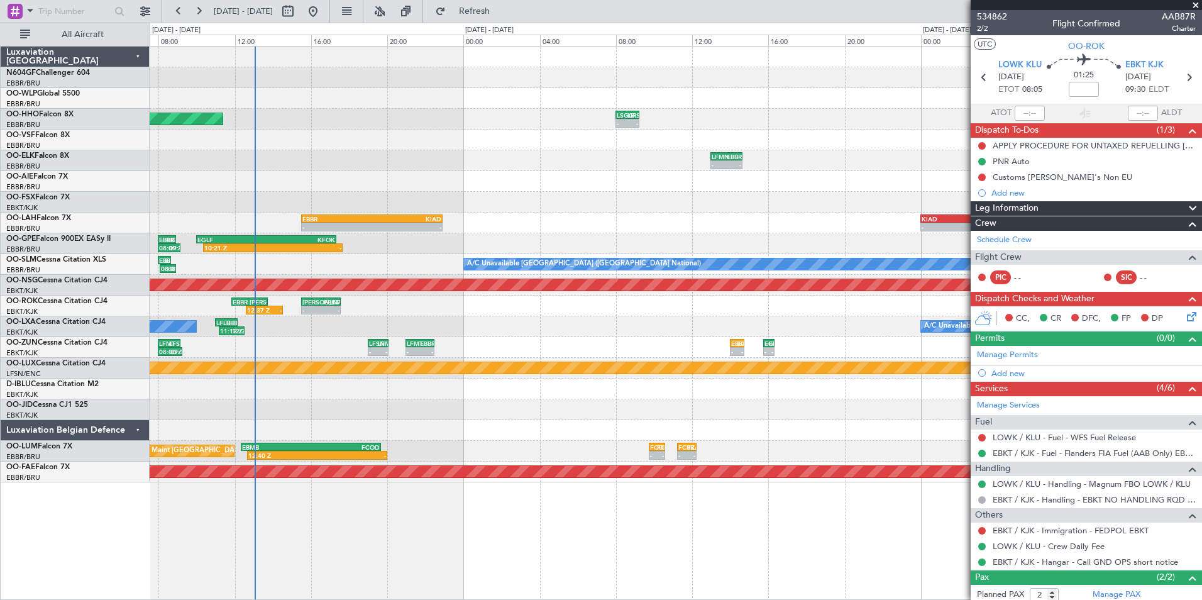
click at [485, 309] on div "- - LIEO 15:30 Z EBKT 17:35 Z 12:37 Z - EBBR 11:50 Z LIEO 13:45 Z - - EBBR 09:3…" at bounding box center [675, 305] width 1051 height 21
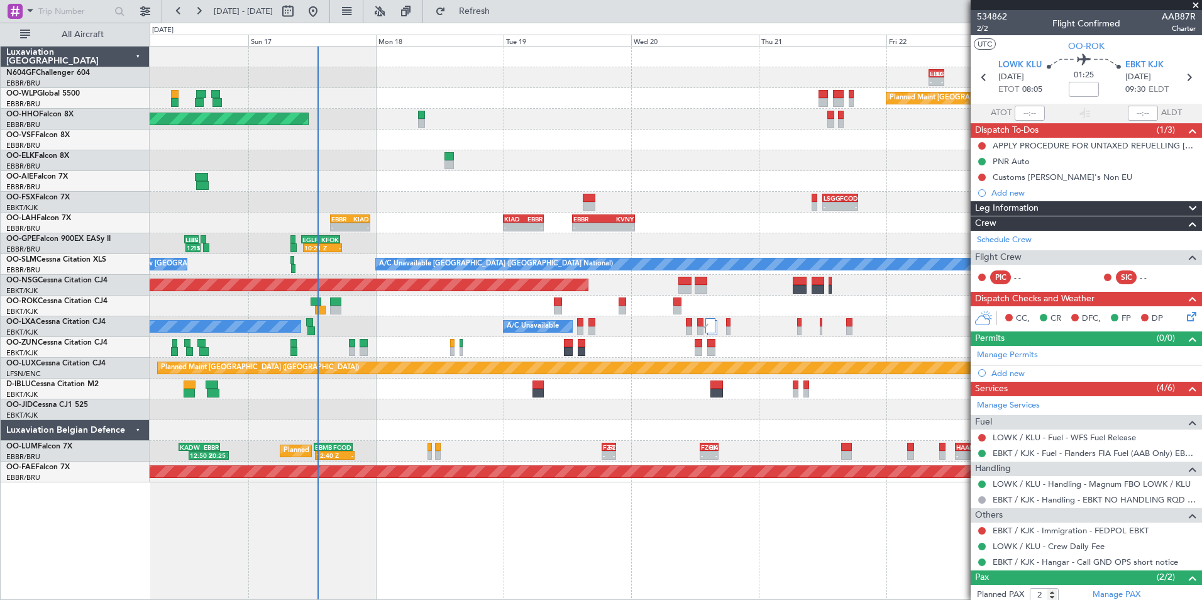
click at [485, 300] on div "Owner [GEOGRAPHIC_DATA]-[GEOGRAPHIC_DATA]" at bounding box center [675, 305] width 1051 height 21
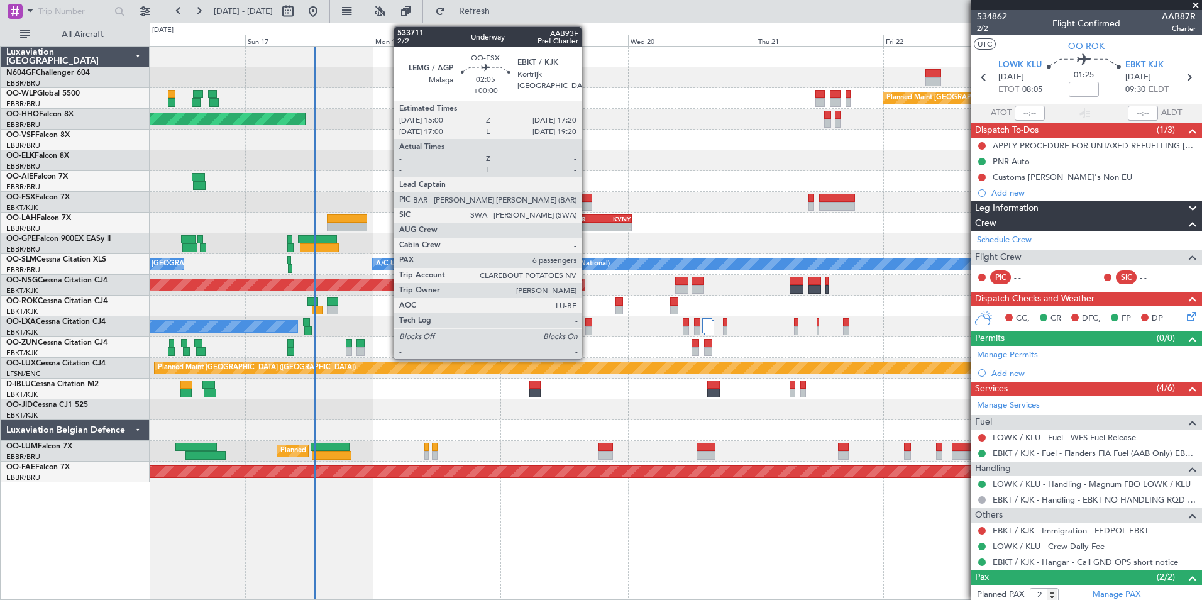
click at [587, 199] on div at bounding box center [585, 198] width 13 height 9
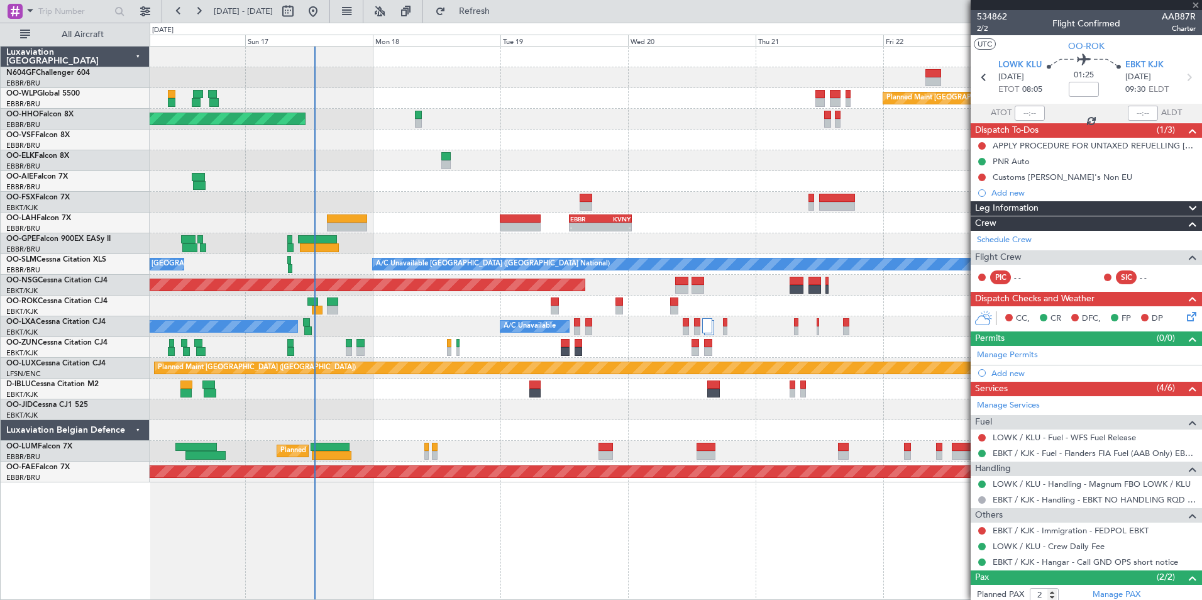
type input "6"
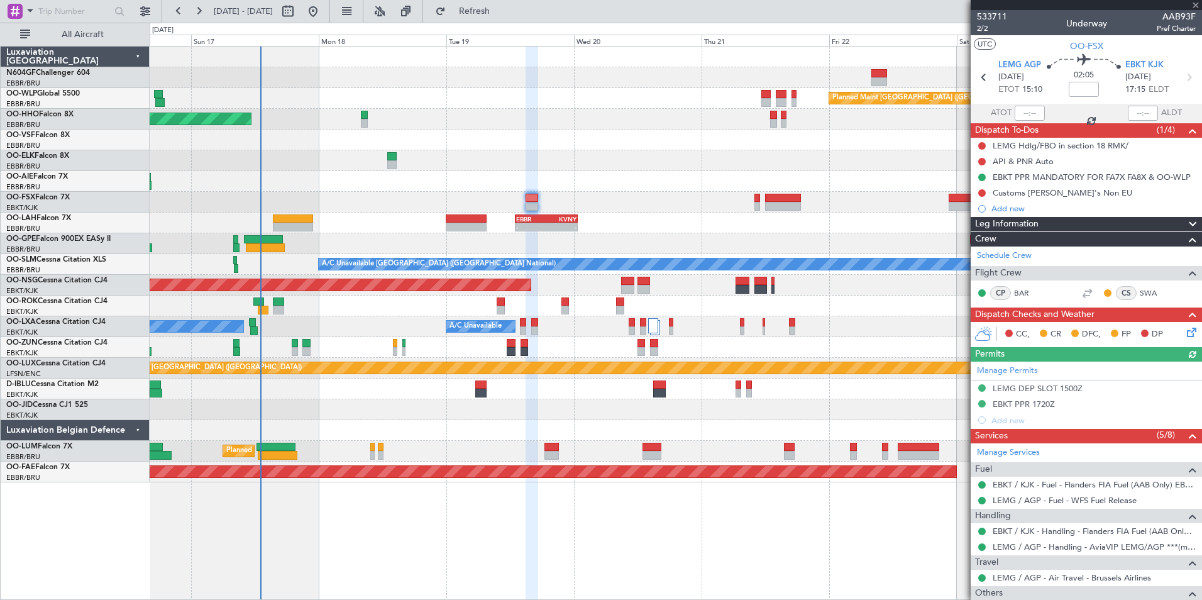
click at [623, 222] on div "- - EBBR 13:00 Z KVNY 00:45 Z" at bounding box center [675, 222] width 1051 height 21
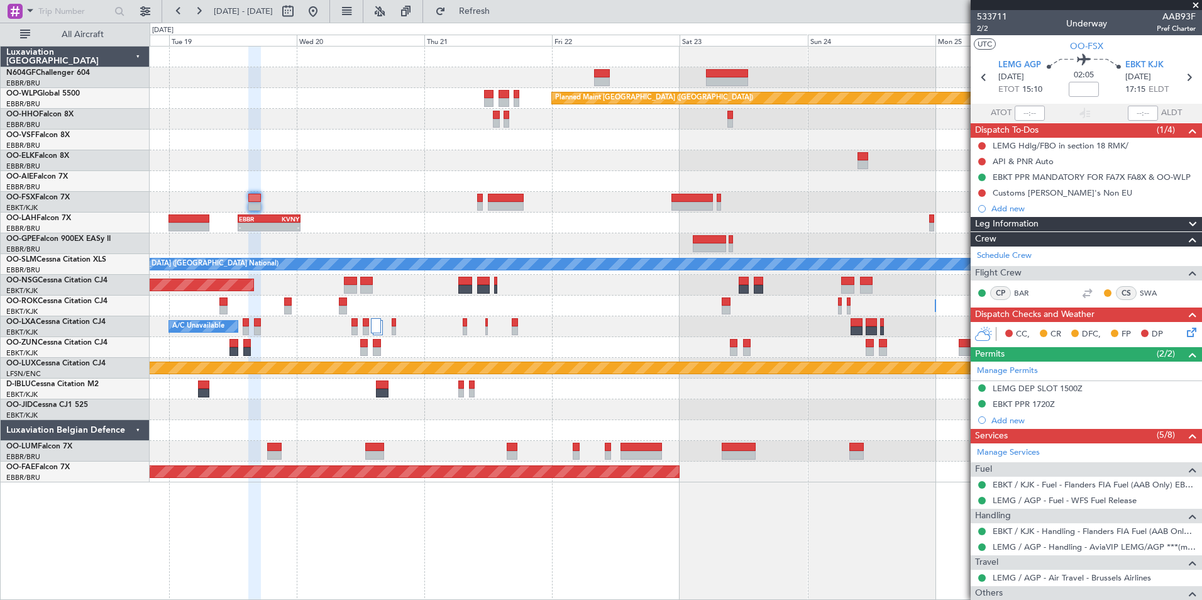
click at [640, 199] on div "Planned Maint Berlin (Brandenburg) AOG Maint Geneva (Cointrin) - - EBBR 13:00 Z…" at bounding box center [675, 265] width 1051 height 436
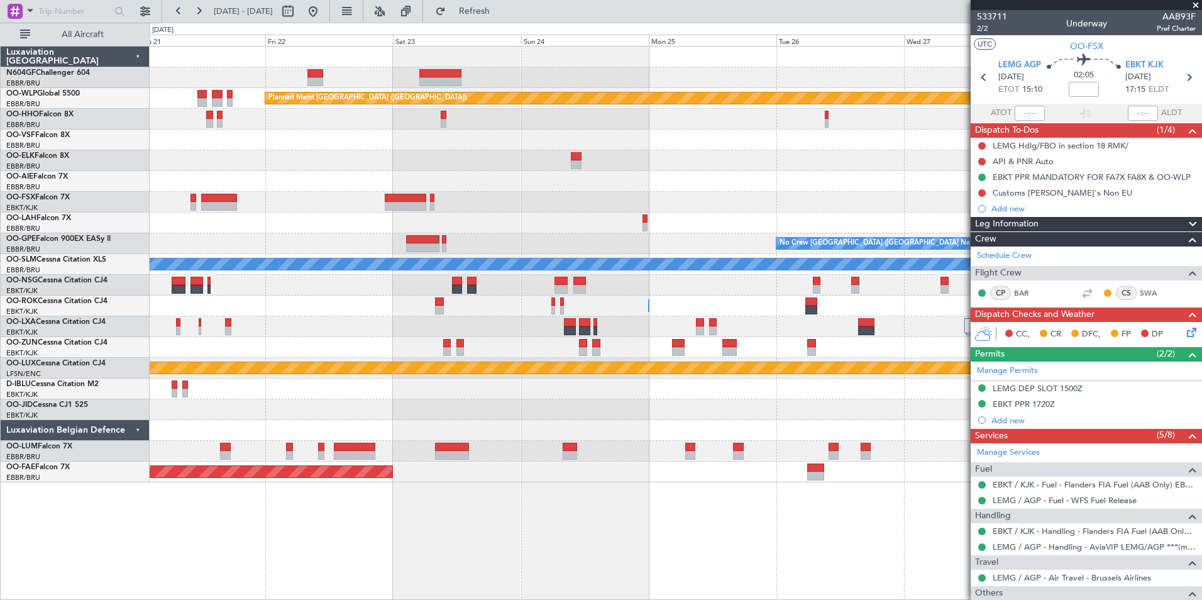
click at [503, 208] on div "Planned Maint Berlin (Brandenburg) EBBR 13:00 Z KVNY 00:45 Z - - No Crew Brusse…" at bounding box center [675, 265] width 1051 height 436
click at [534, 222] on div "EBBR 13:00 Z KVNY 00:45 Z - -" at bounding box center [675, 222] width 1051 height 21
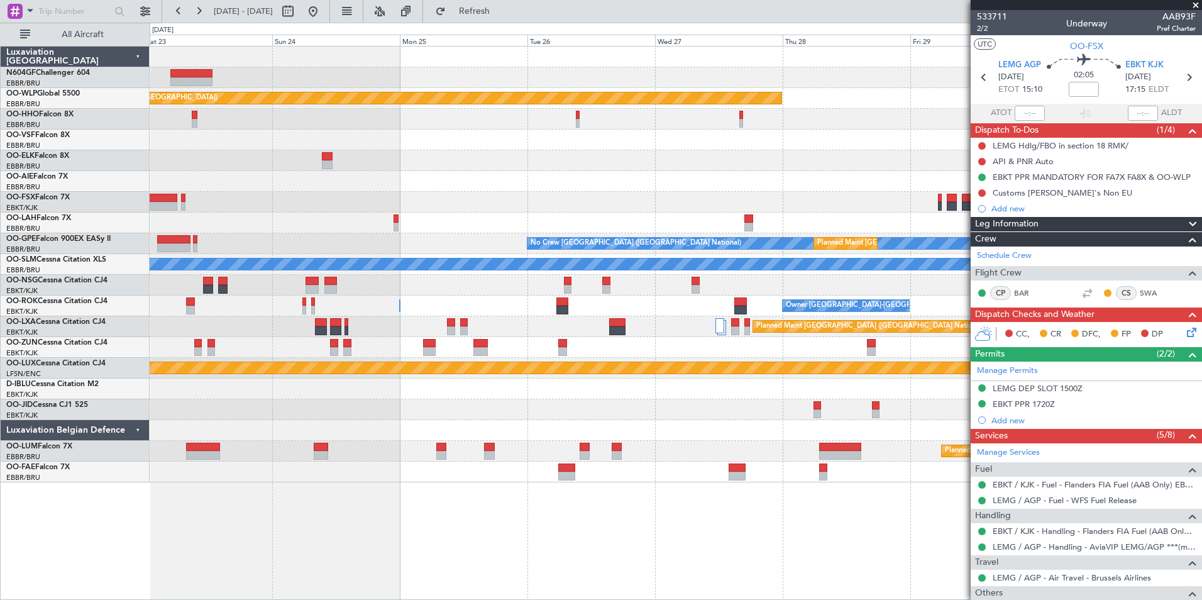
click at [455, 189] on div "Planned Maint London (Farnborough)" at bounding box center [675, 181] width 1051 height 21
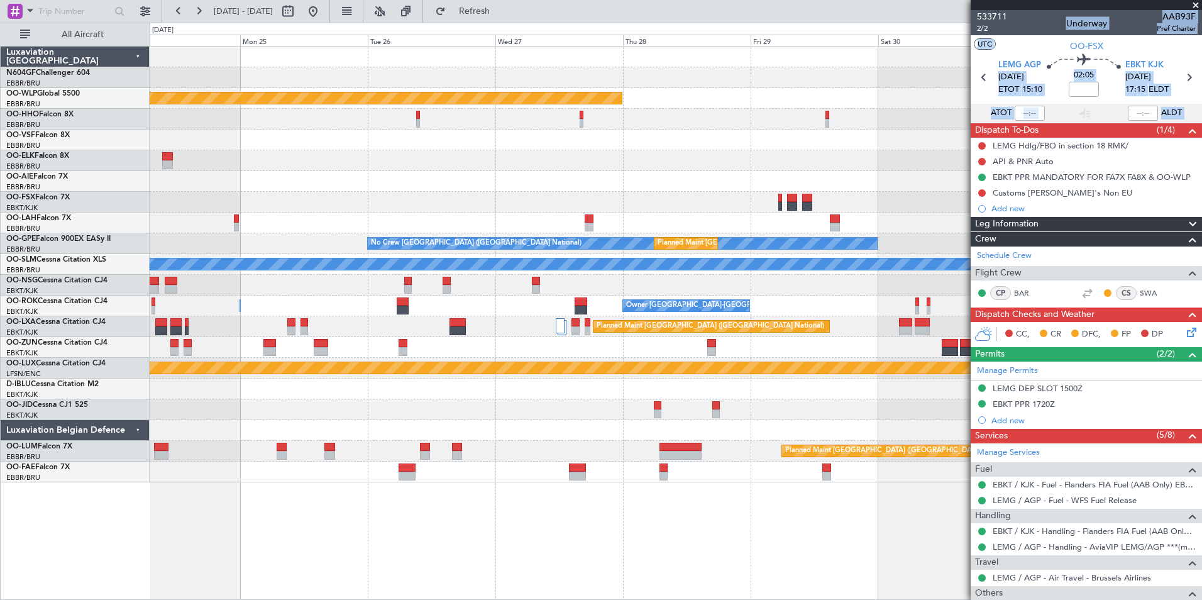
drag, startPoint x: 987, startPoint y: 141, endPoint x: 645, endPoint y: 165, distance: 342.1
click at [645, 165] on fb-app "24 Aug 2025 - 01 Sep 2025 Refresh Quick Links All Aircraft Planned Maint Berlin…" at bounding box center [601, 304] width 1202 height 590
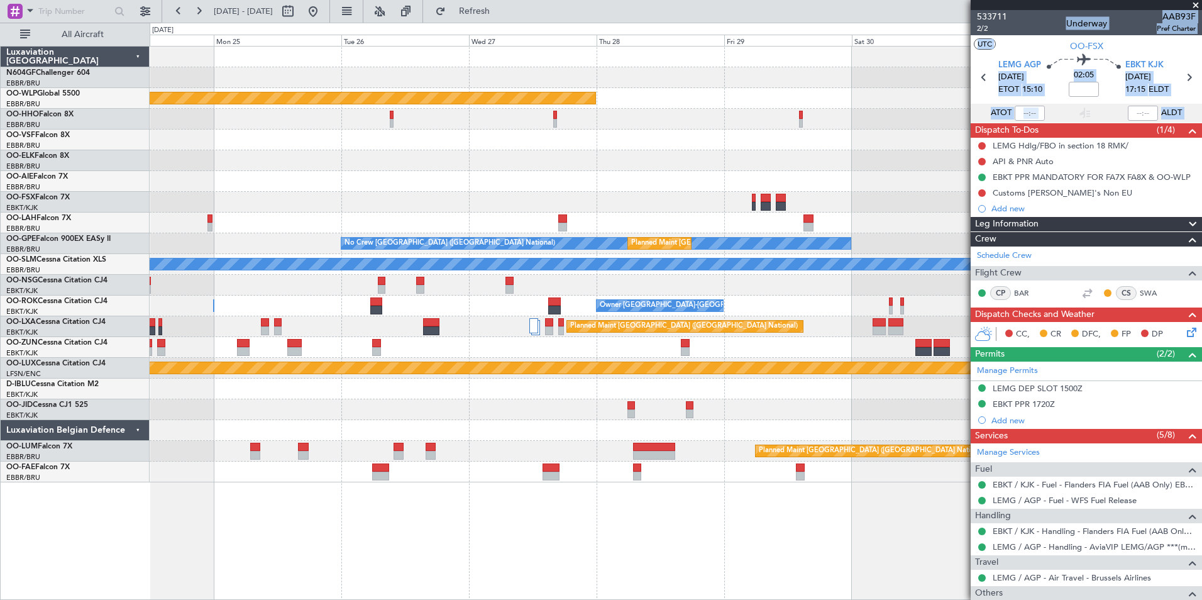
click at [489, 170] on div at bounding box center [675, 160] width 1051 height 21
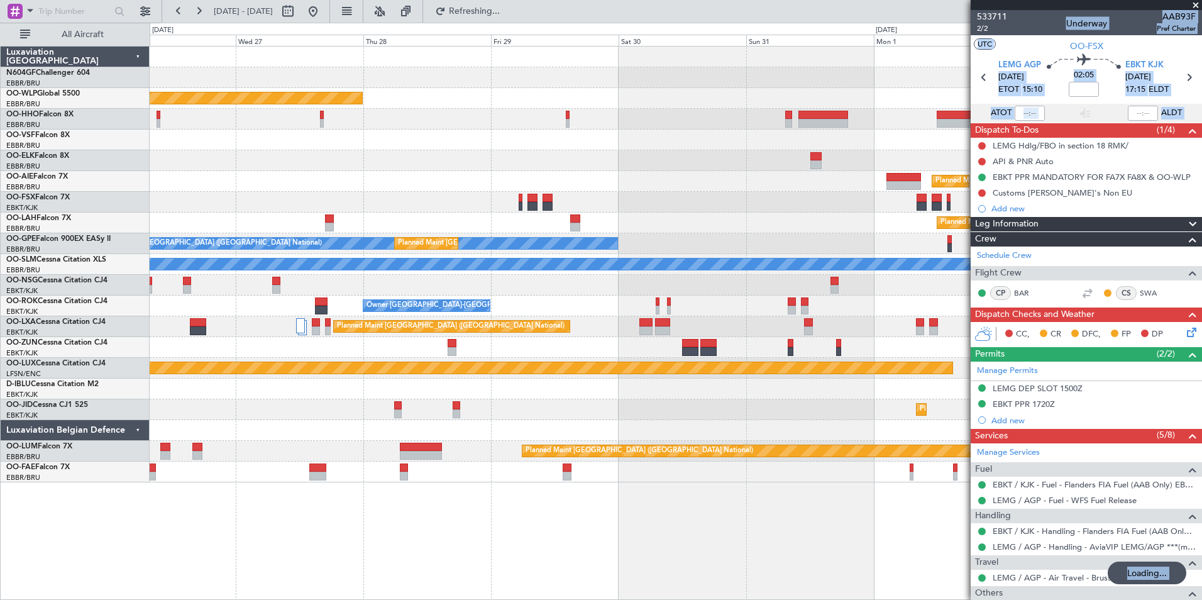
click at [420, 197] on div at bounding box center [675, 202] width 1051 height 21
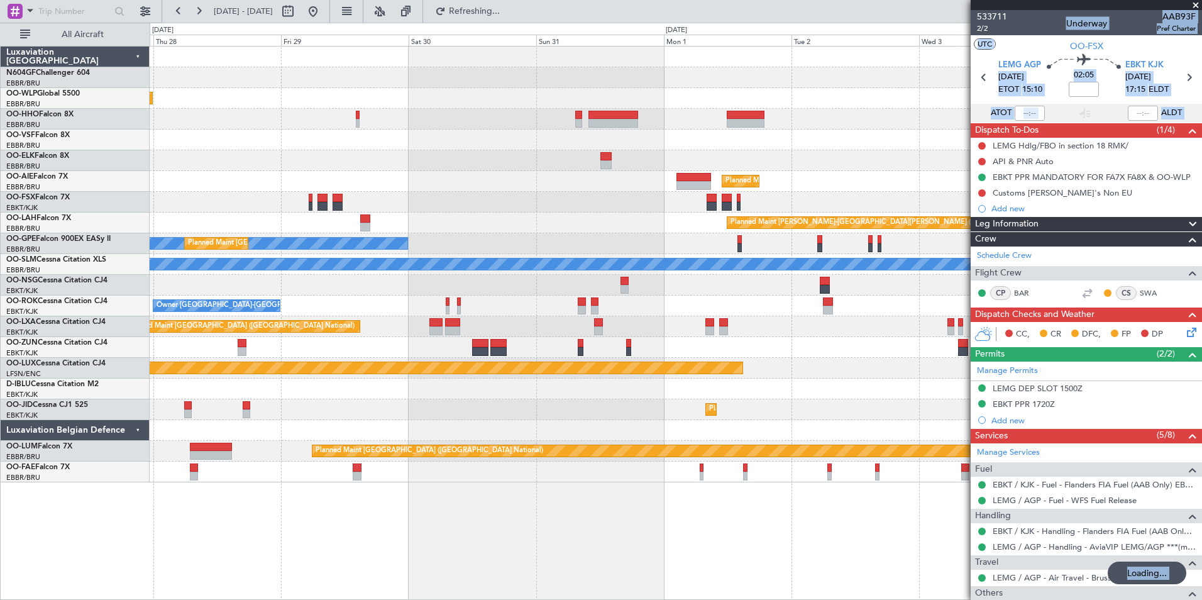
click div
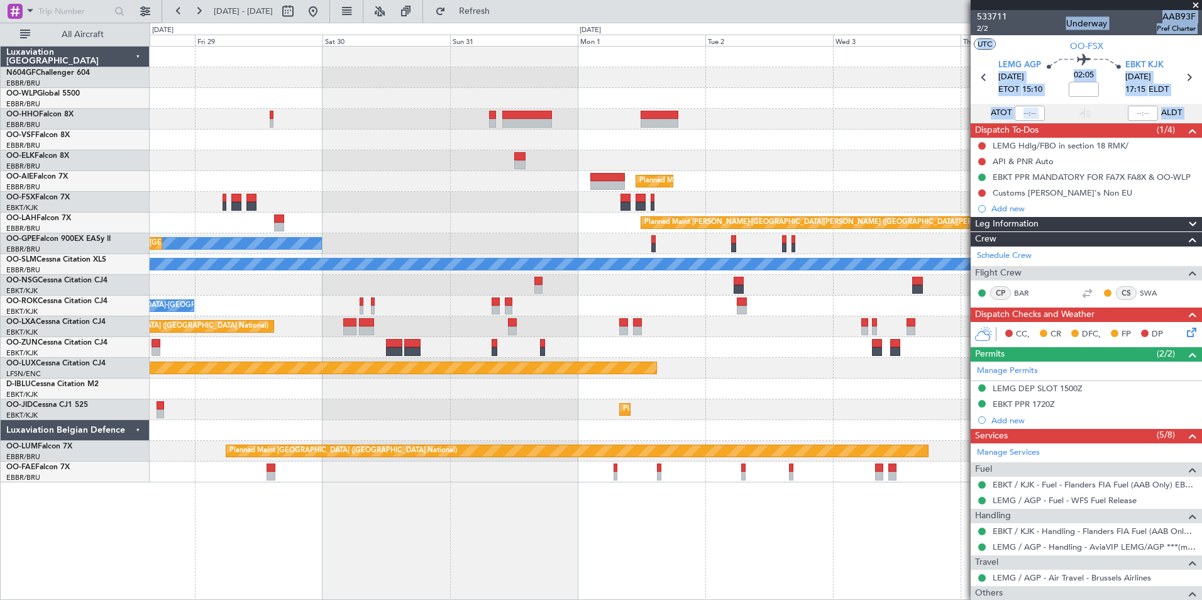
click div
click div "Planned Maint Berlin (Brandenburg) Planned Maint London (Farnborough) Planned M…"
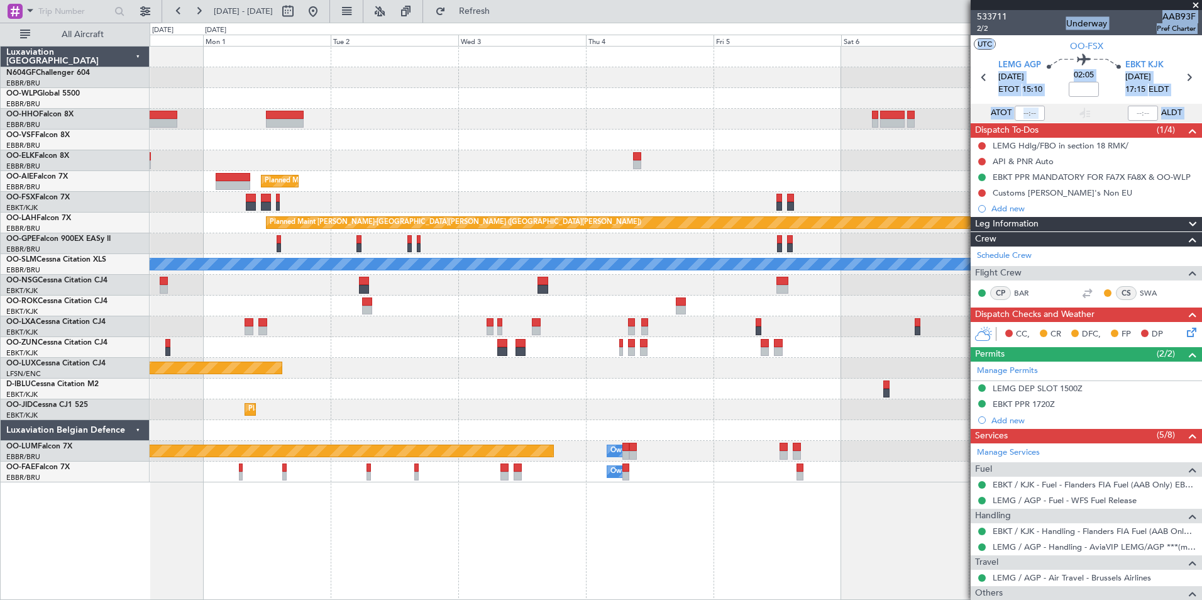
click div "Planned Maint Kortrijk-[GEOGRAPHIC_DATA]"
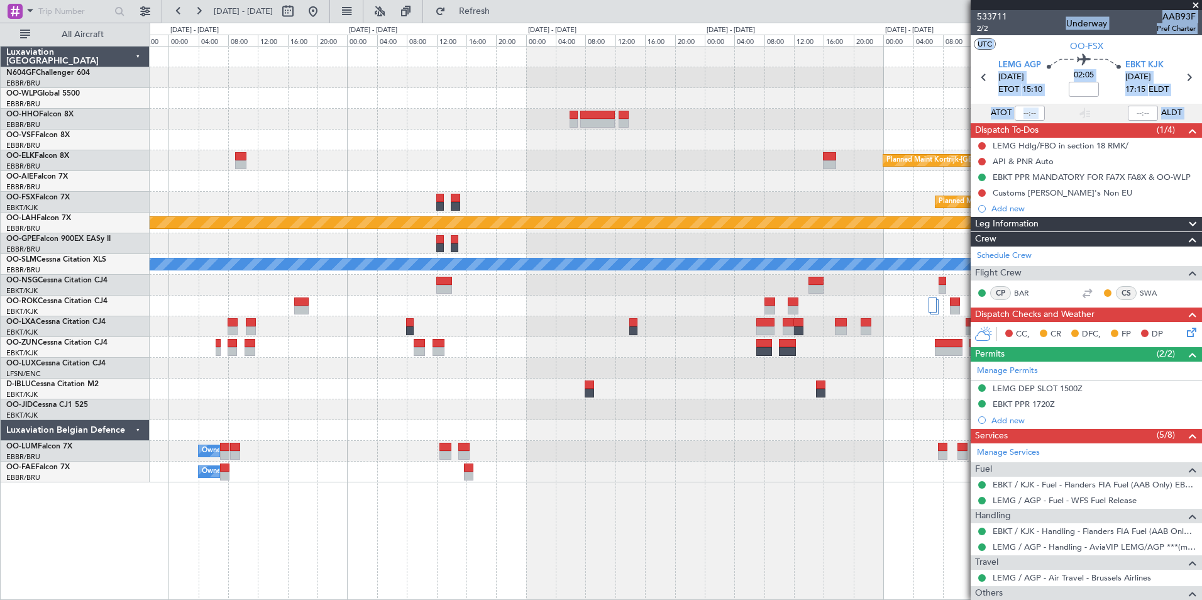
click div "GCTS 07:00 Z KTEB 14:20 Z - - Planned Maint Kortrijk-Wevelgem EGLF 12:00 Z KIAD…"
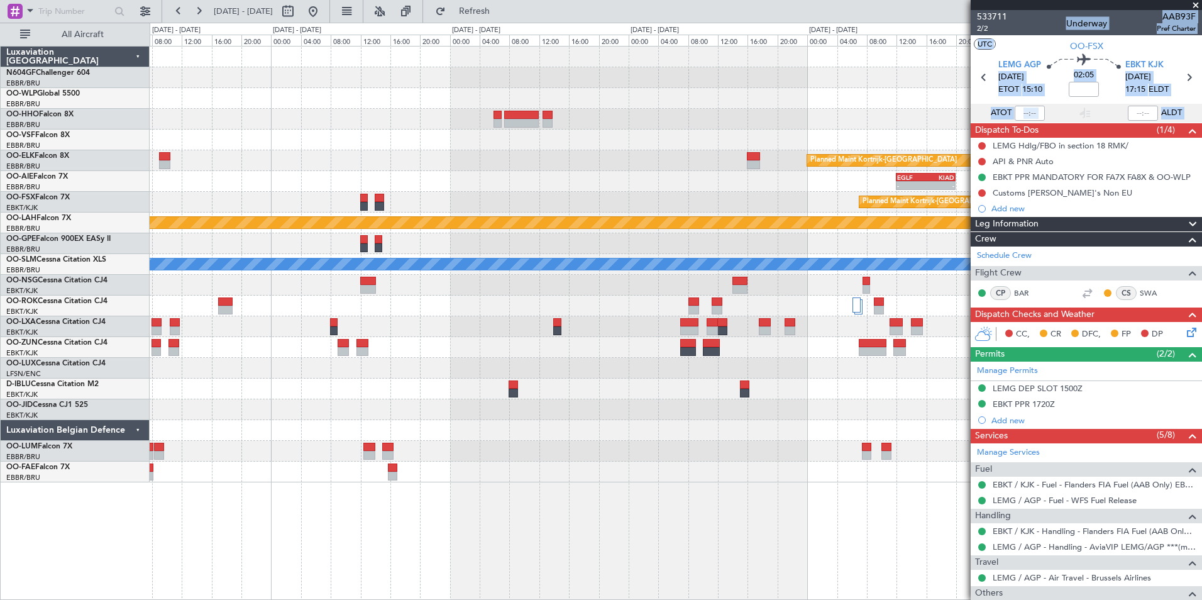
click div
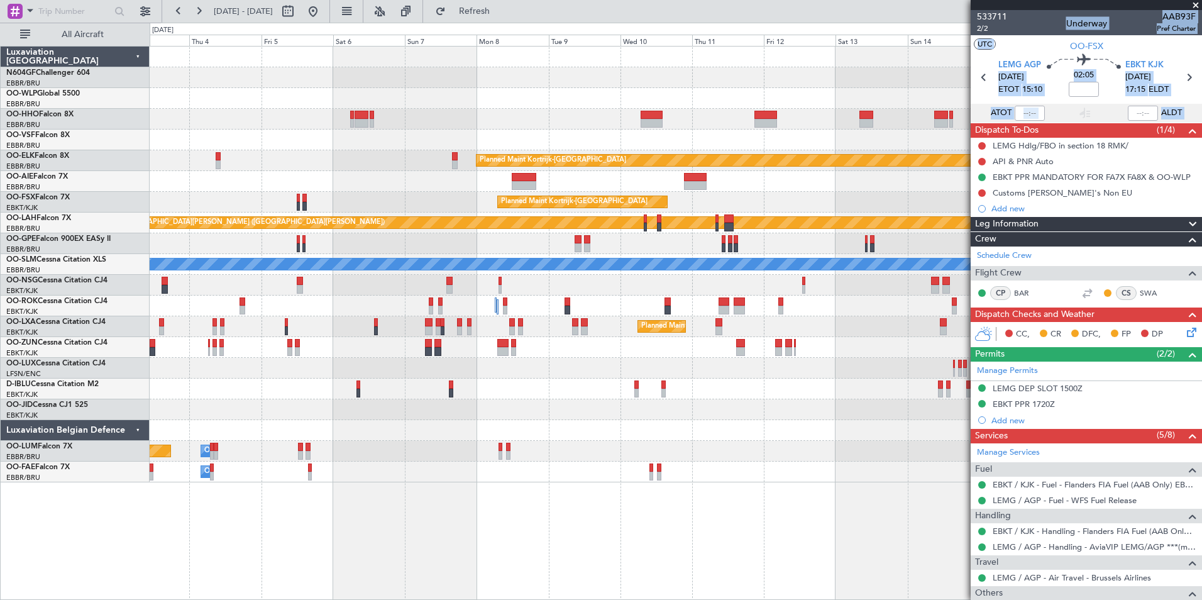
click at [622, 160] on div "Planned Maint Kortrijk-[GEOGRAPHIC_DATA] Planned Maint [GEOGRAPHIC_DATA] ([GEOG…" at bounding box center [675, 265] width 1051 height 436
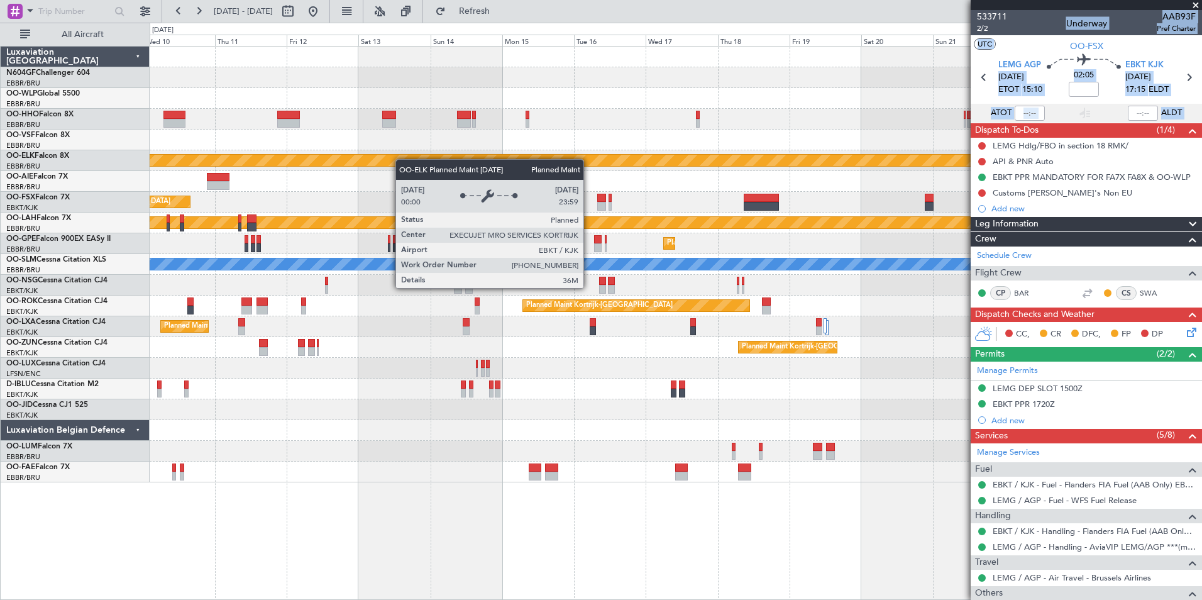
click at [331, 170] on div "Planned Maint Kortrijk-[GEOGRAPHIC_DATA] Planned Maint [GEOGRAPHIC_DATA]-[GEOGR…" at bounding box center [675, 265] width 1051 height 436
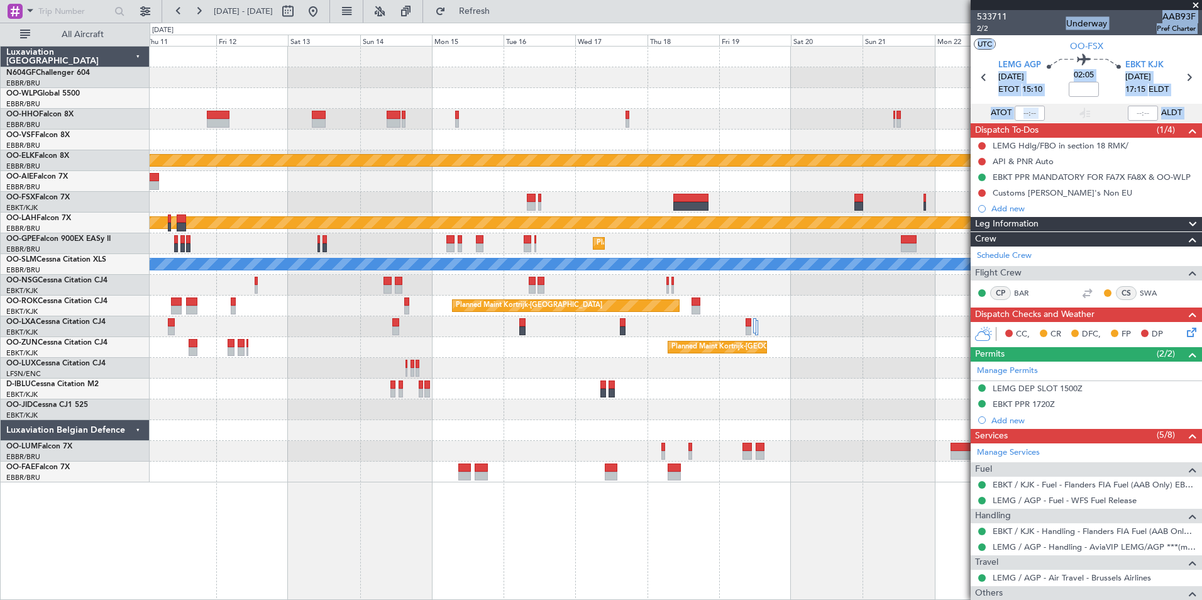
click at [723, 452] on div "Planned Maint Kortrijk-[GEOGRAPHIC_DATA] Planned Maint [GEOGRAPHIC_DATA]-[GEOGR…" at bounding box center [676, 323] width 1052 height 554
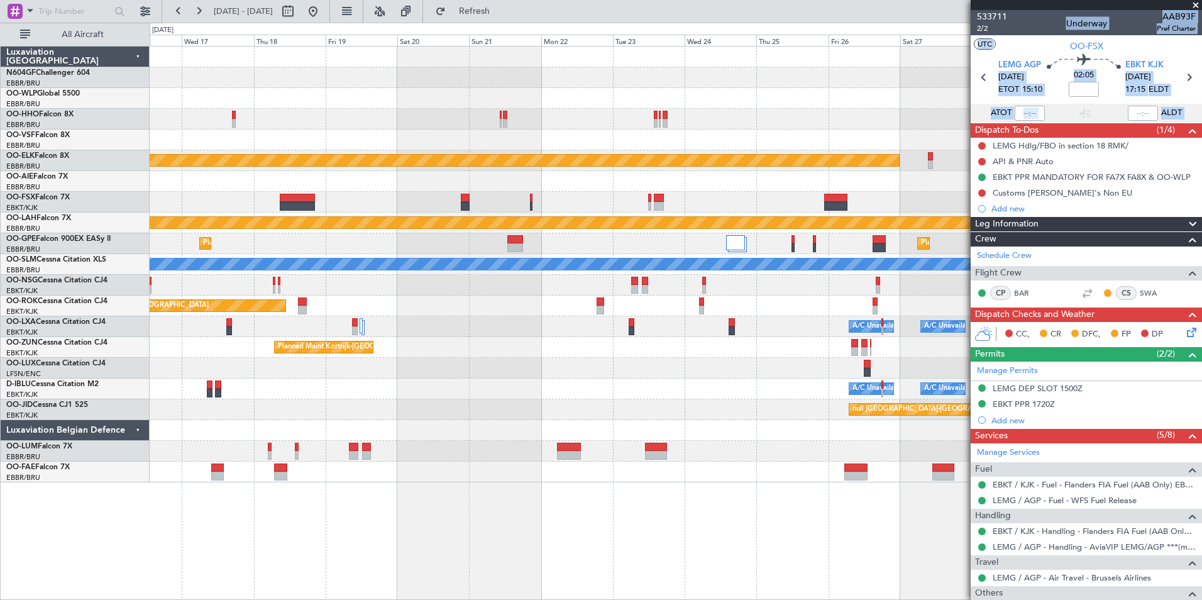
click at [552, 287] on div "Planned Maint Kortrijk-[GEOGRAPHIC_DATA] Planned [GEOGRAPHIC_DATA][PERSON_NAME]…" at bounding box center [675, 265] width 1051 height 436
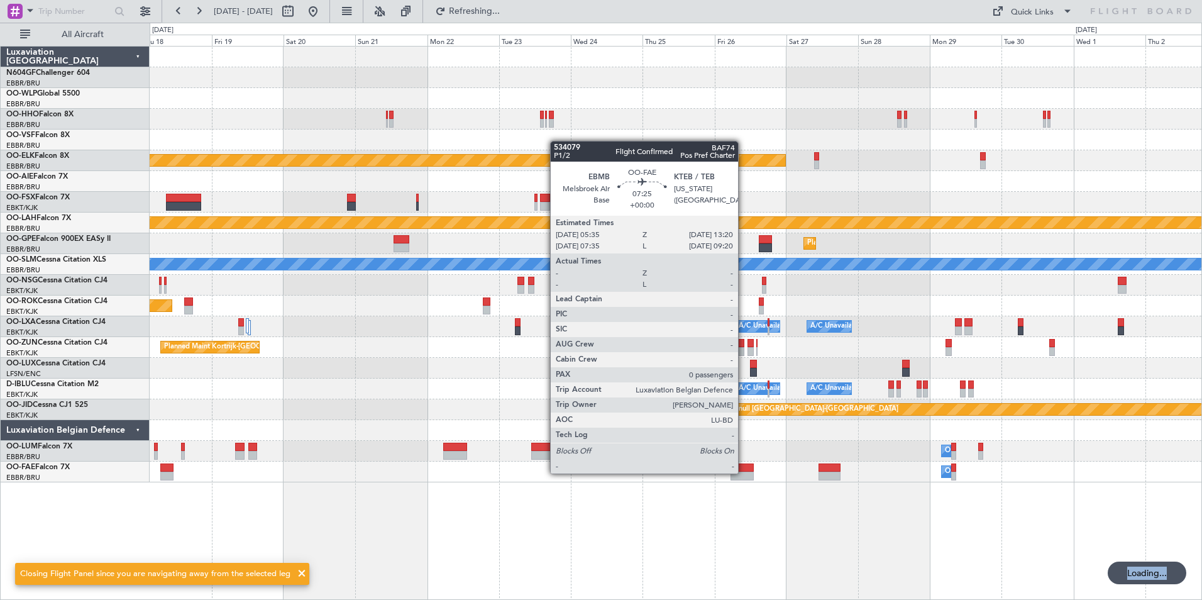
click at [743, 472] on div at bounding box center [741, 475] width 23 height 9
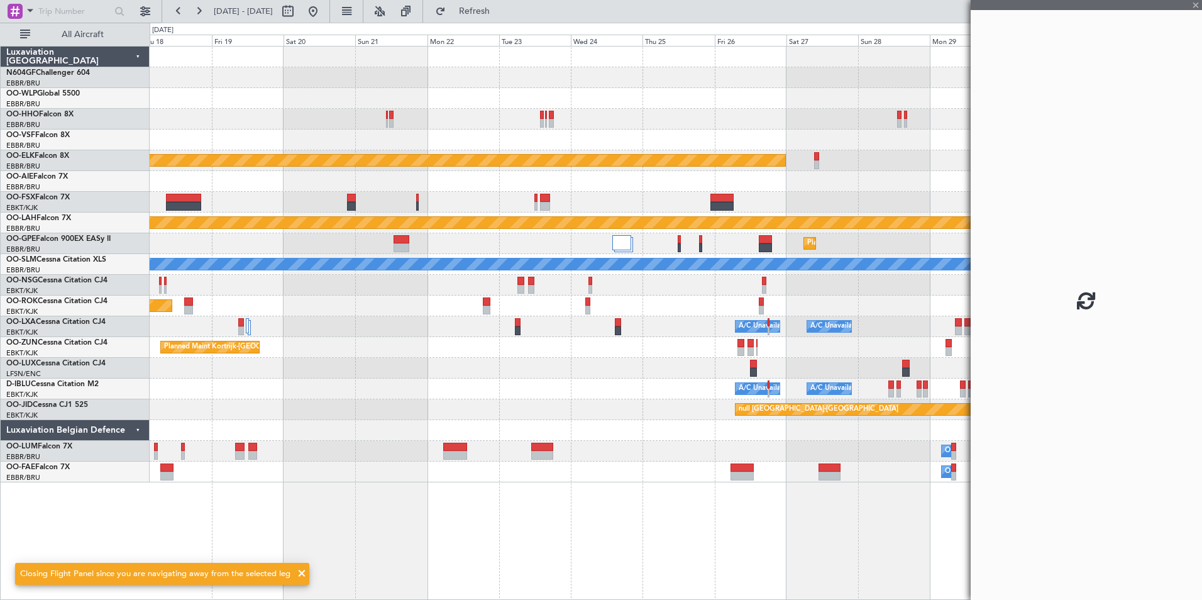
click at [688, 427] on div at bounding box center [675, 430] width 1051 height 21
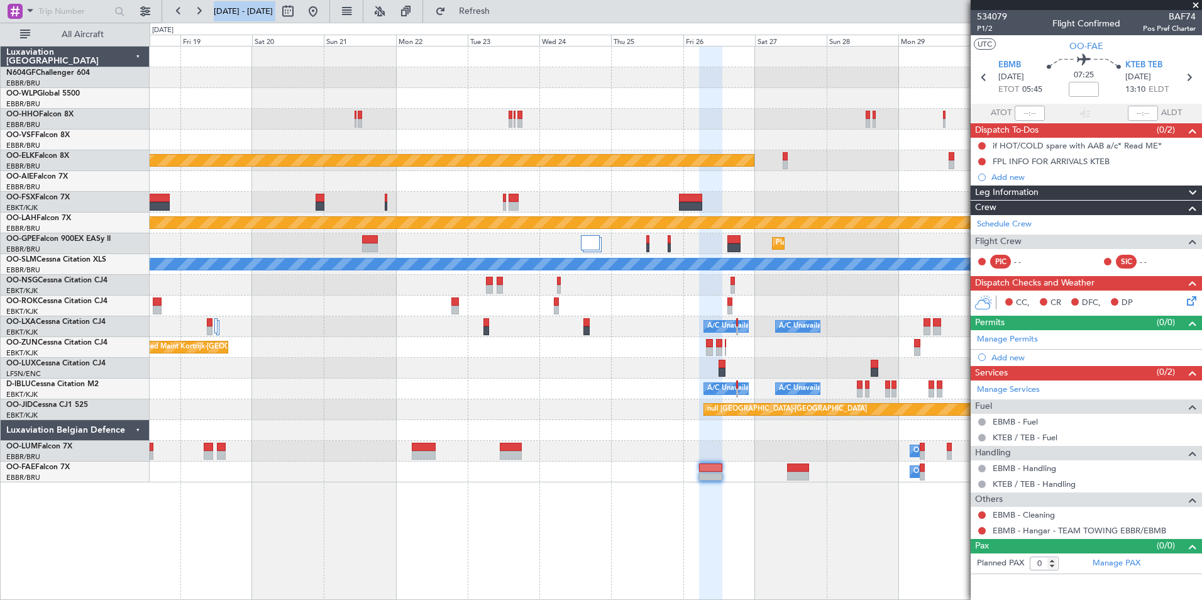
click at [787, 335] on div "A/C Unavailable [GEOGRAPHIC_DATA] ([GEOGRAPHIC_DATA] National) A/C Unavailable" at bounding box center [675, 326] width 1051 height 21
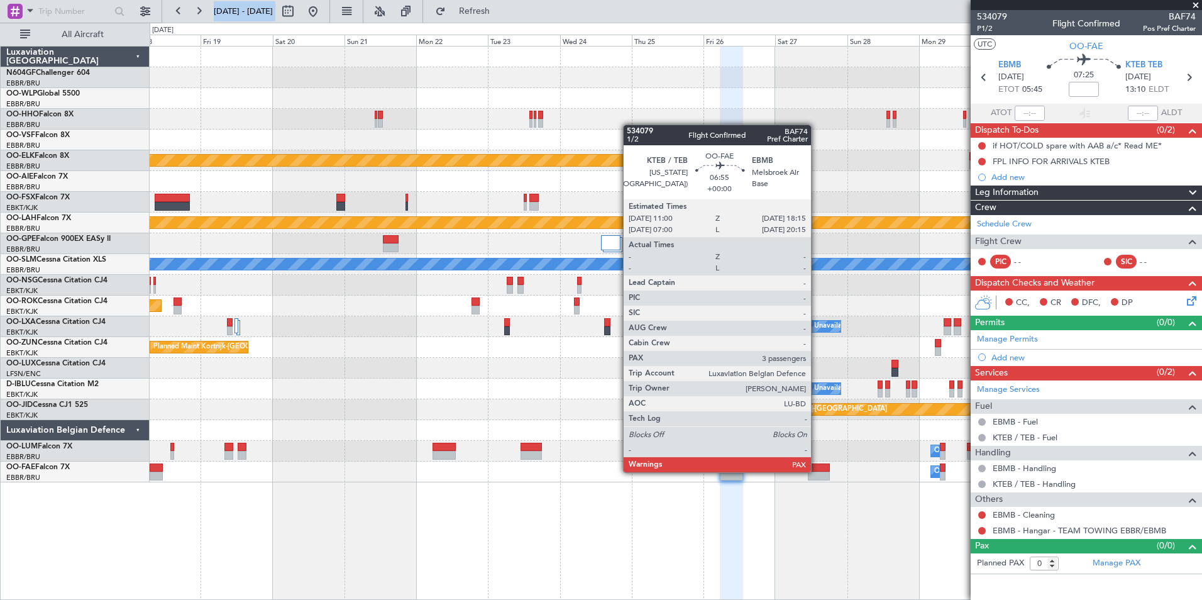
click at [816, 471] on div at bounding box center [819, 467] width 22 height 9
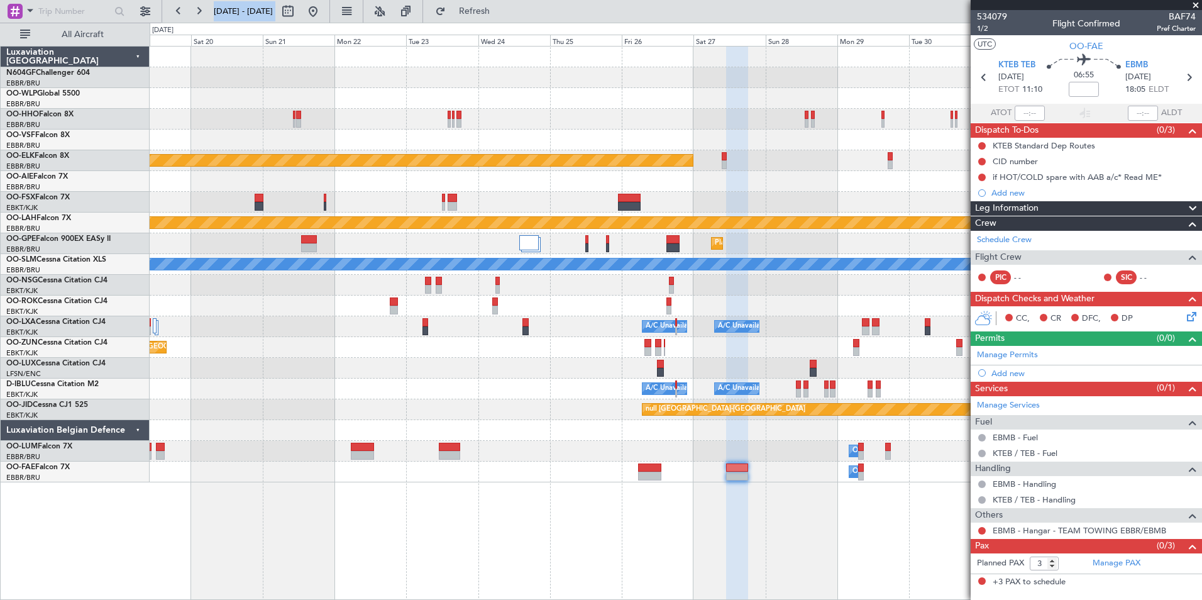
click at [633, 430] on div at bounding box center [675, 430] width 1051 height 21
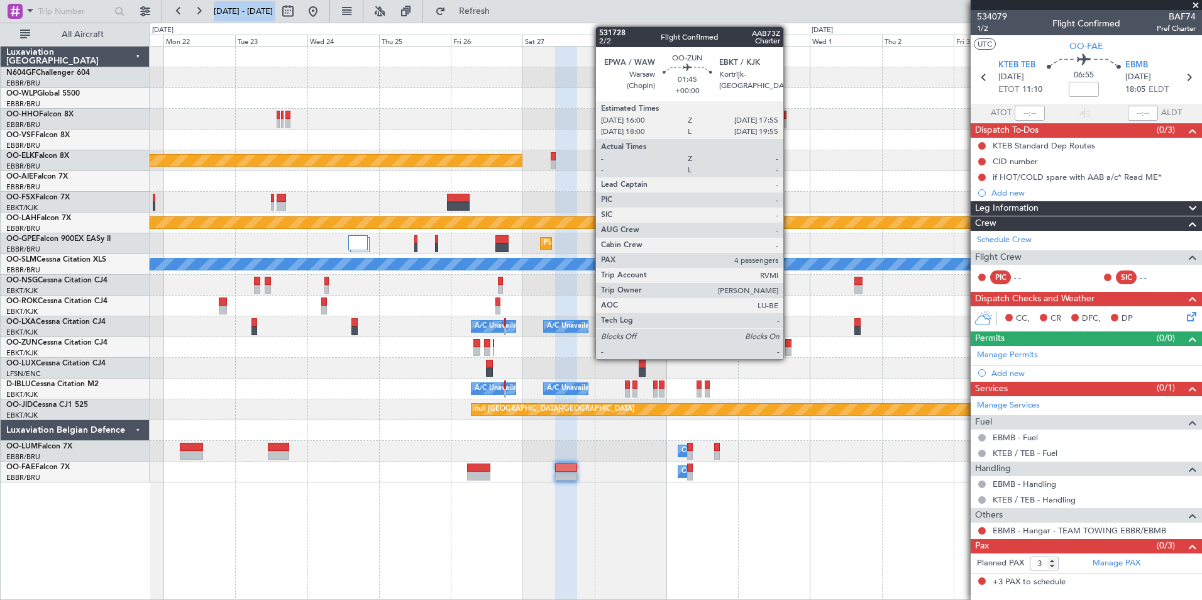
click at [789, 344] on div at bounding box center [788, 343] width 6 height 9
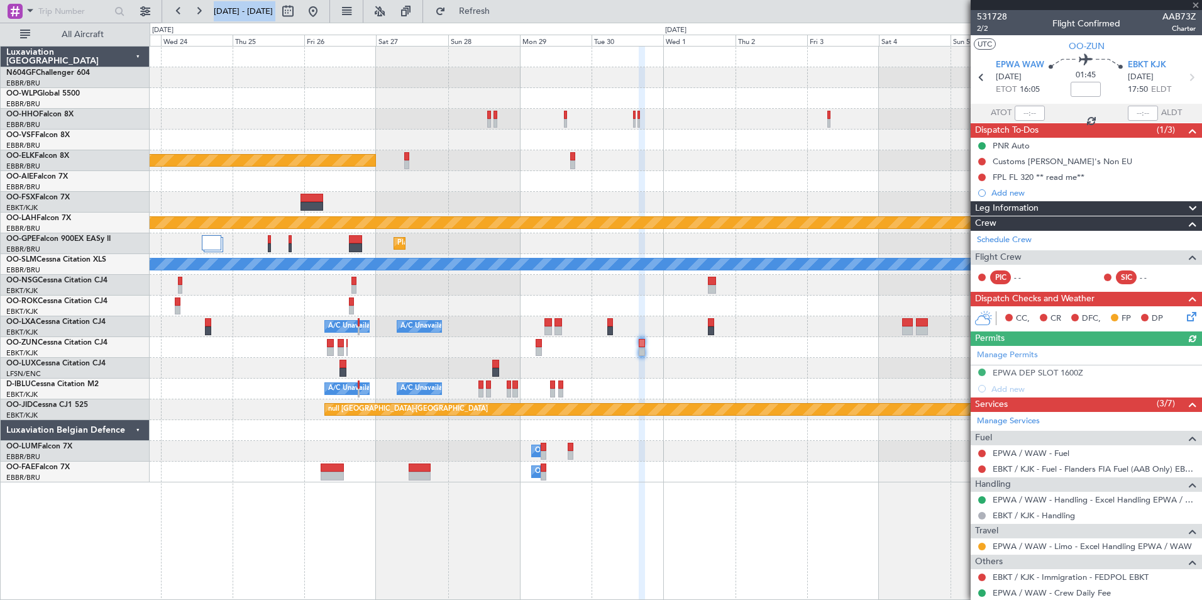
click at [701, 343] on div at bounding box center [675, 347] width 1051 height 21
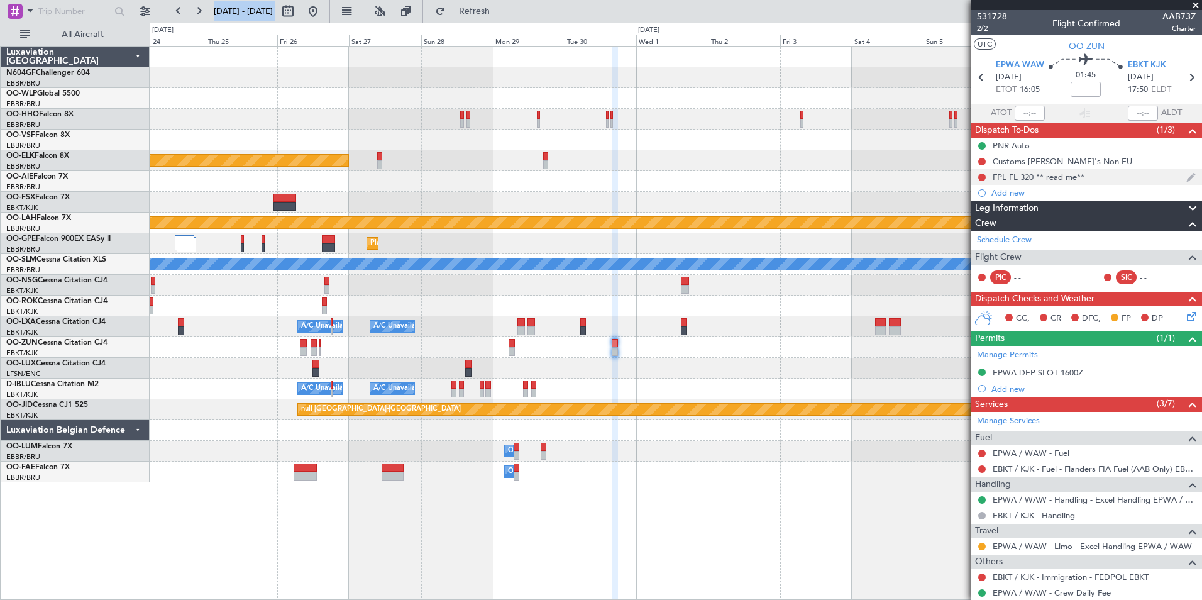
click at [1012, 177] on div "FPL FL 320 ** read me**" at bounding box center [1038, 177] width 92 height 11
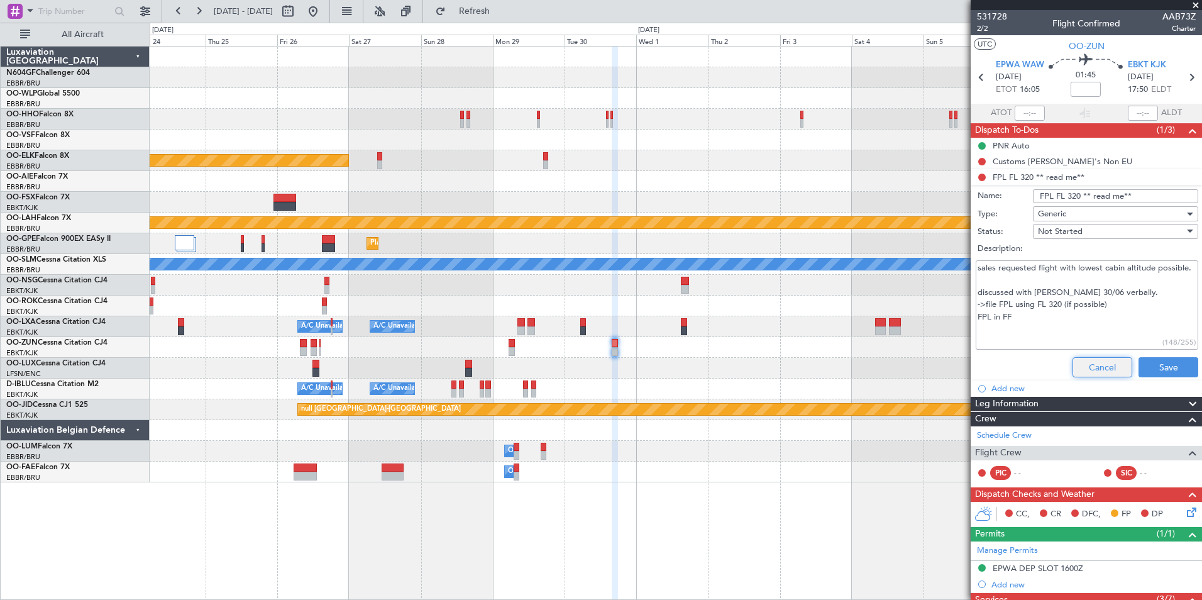
click at [1086, 364] on button "Cancel" at bounding box center [1102, 367] width 60 height 20
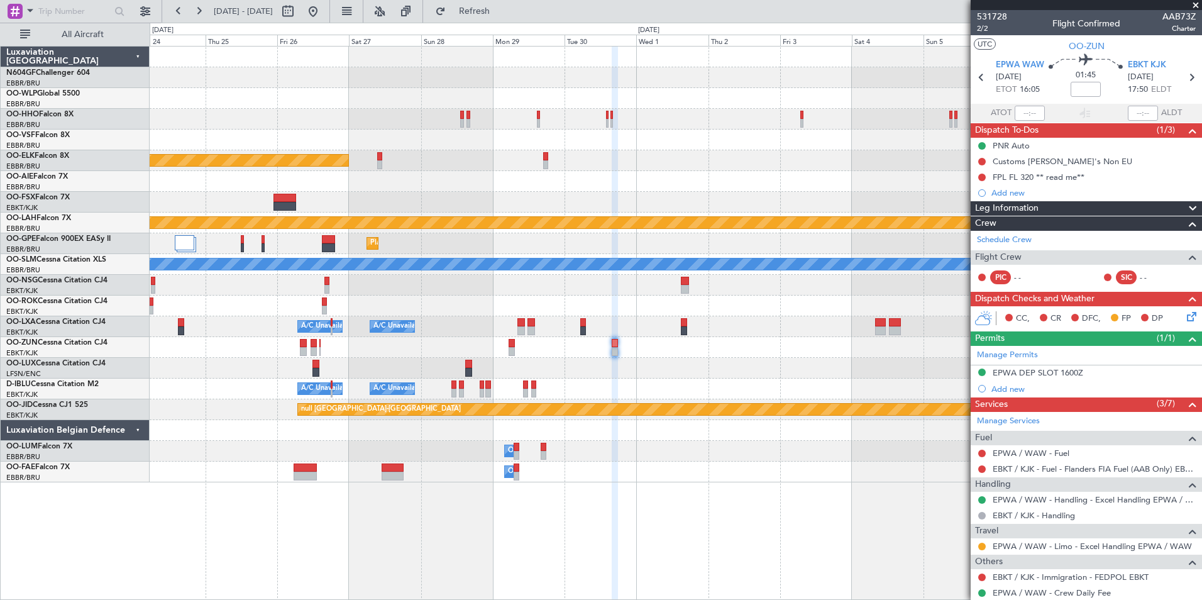
click at [917, 350] on div at bounding box center [675, 347] width 1051 height 21
click at [1193, 8] on span at bounding box center [1195, 5] width 13 height 11
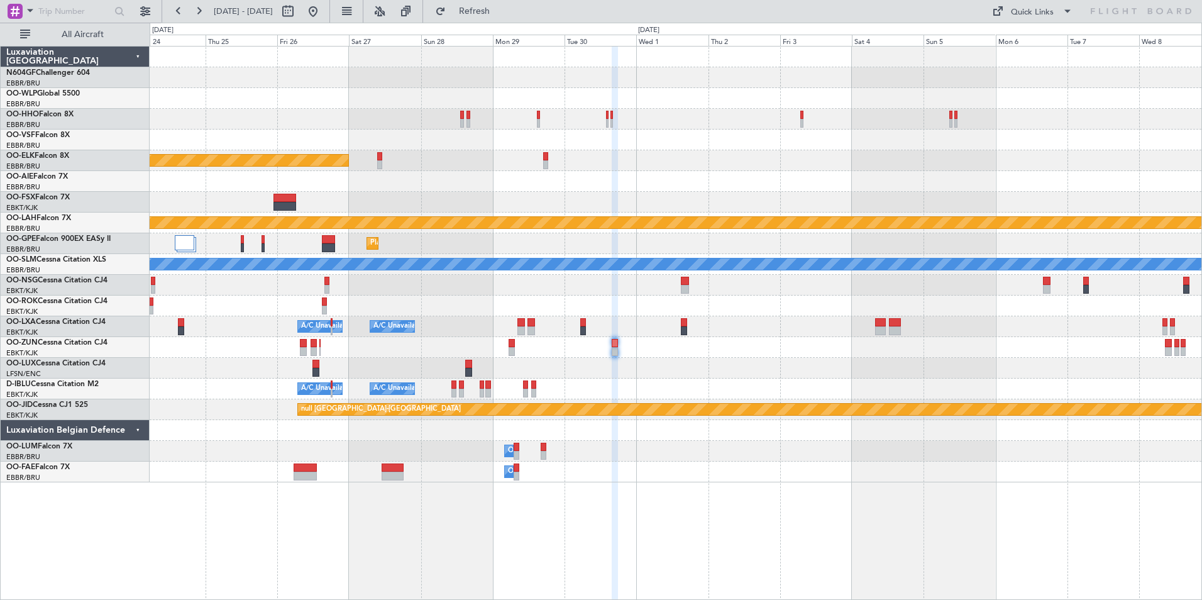
type input "0"
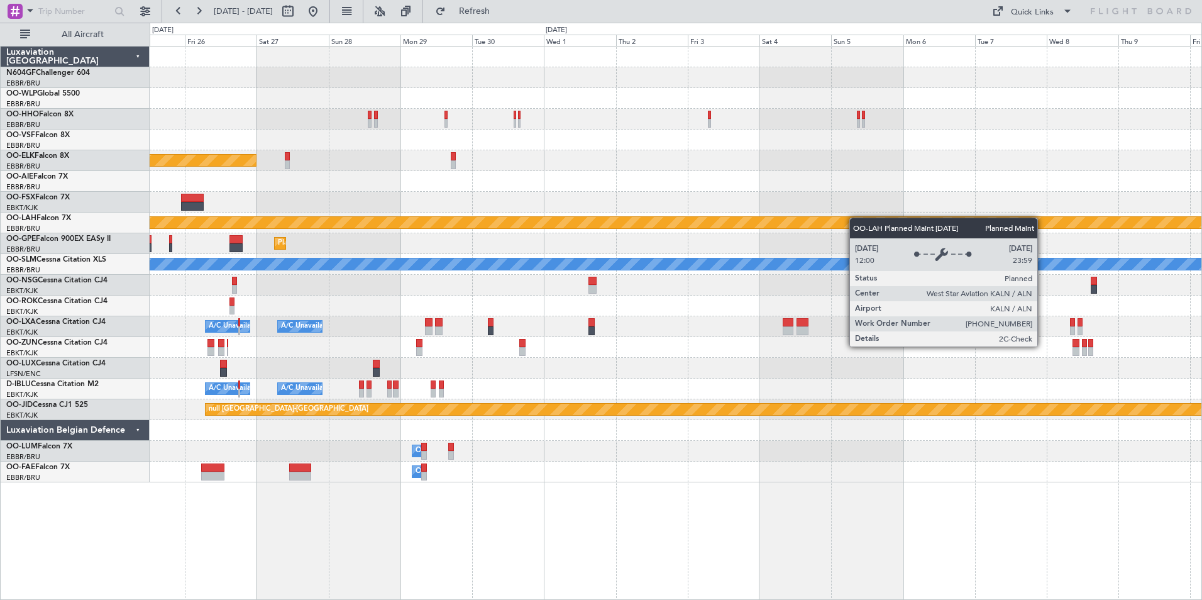
click at [843, 229] on div "Planned Maint Kortrijk-[GEOGRAPHIC_DATA] Planned [GEOGRAPHIC_DATA][PERSON_NAME]…" at bounding box center [675, 265] width 1051 height 436
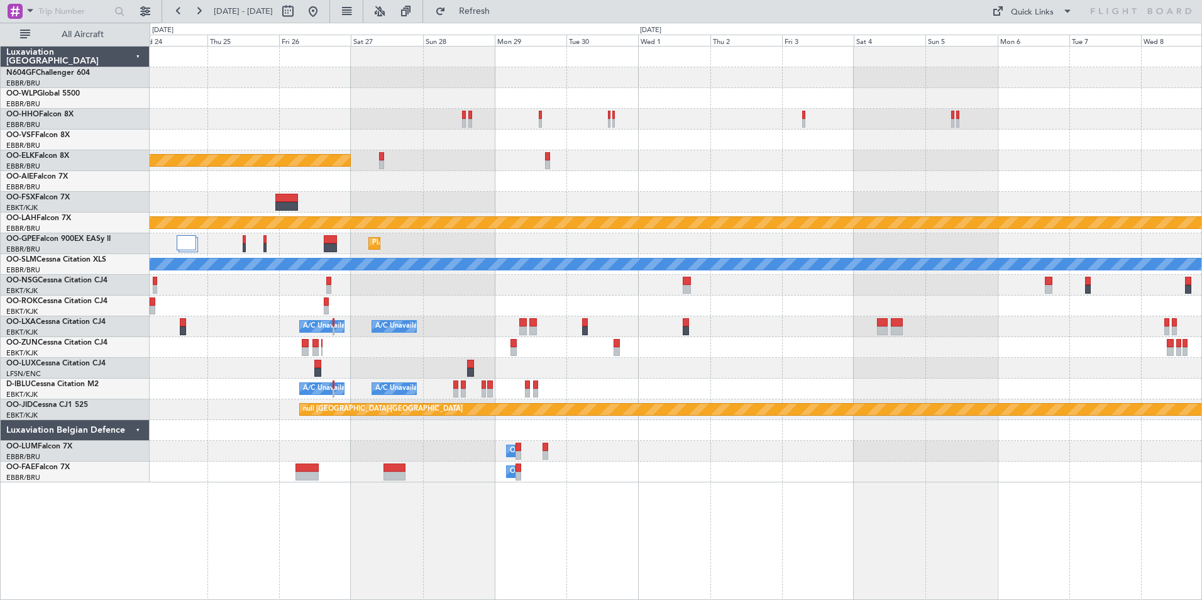
click at [839, 158] on div "Planned Maint Kortrijk-[GEOGRAPHIC_DATA] Planned [GEOGRAPHIC_DATA][PERSON_NAME]…" at bounding box center [675, 265] width 1051 height 436
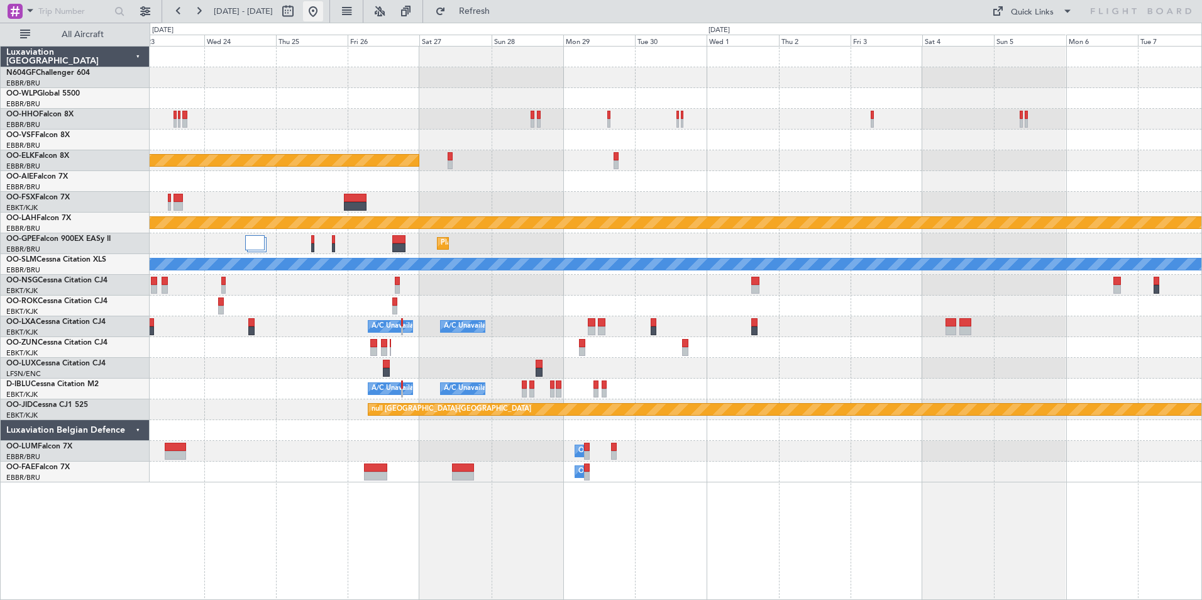
click at [323, 13] on button at bounding box center [313, 11] width 20 height 20
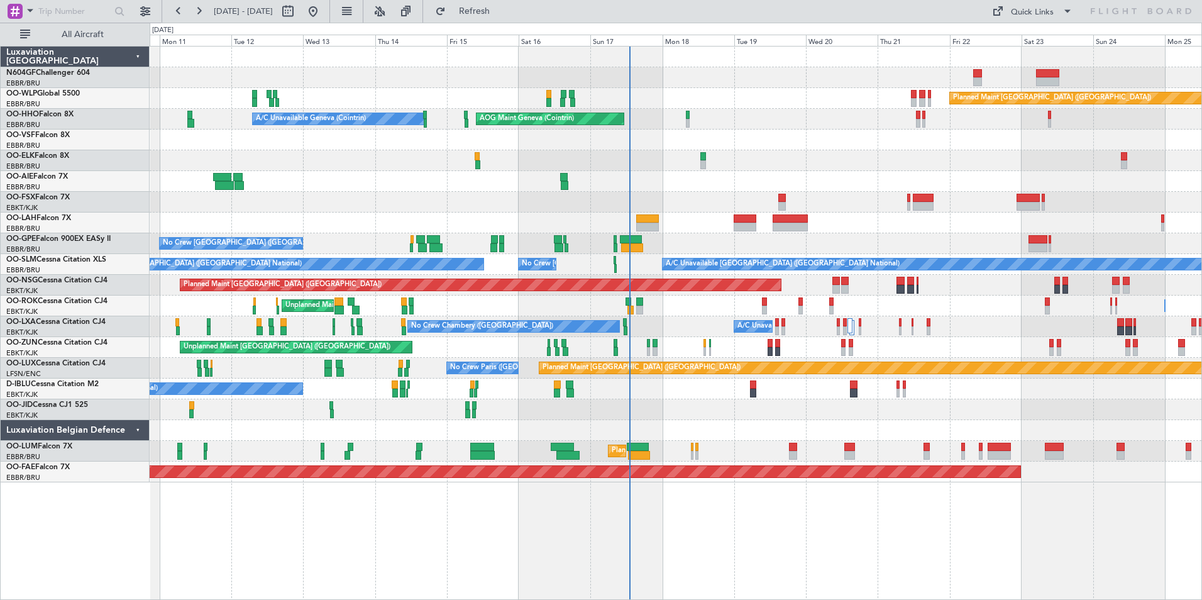
click at [674, 408] on div at bounding box center [675, 409] width 1051 height 21
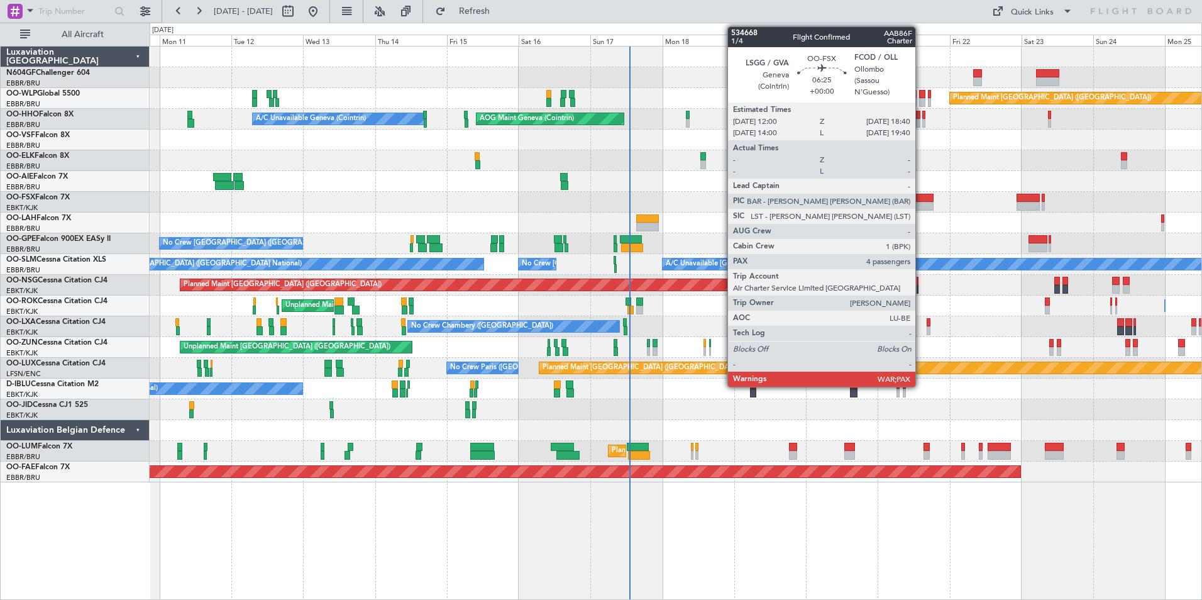
click at [921, 194] on div at bounding box center [922, 198] width 20 height 9
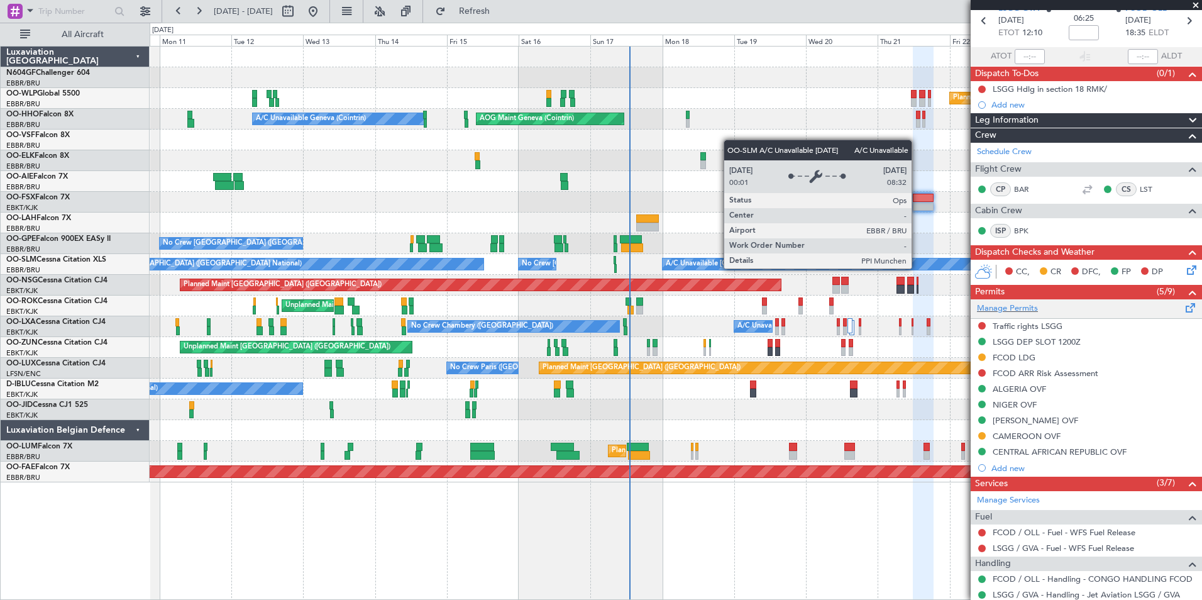
scroll to position [56, 0]
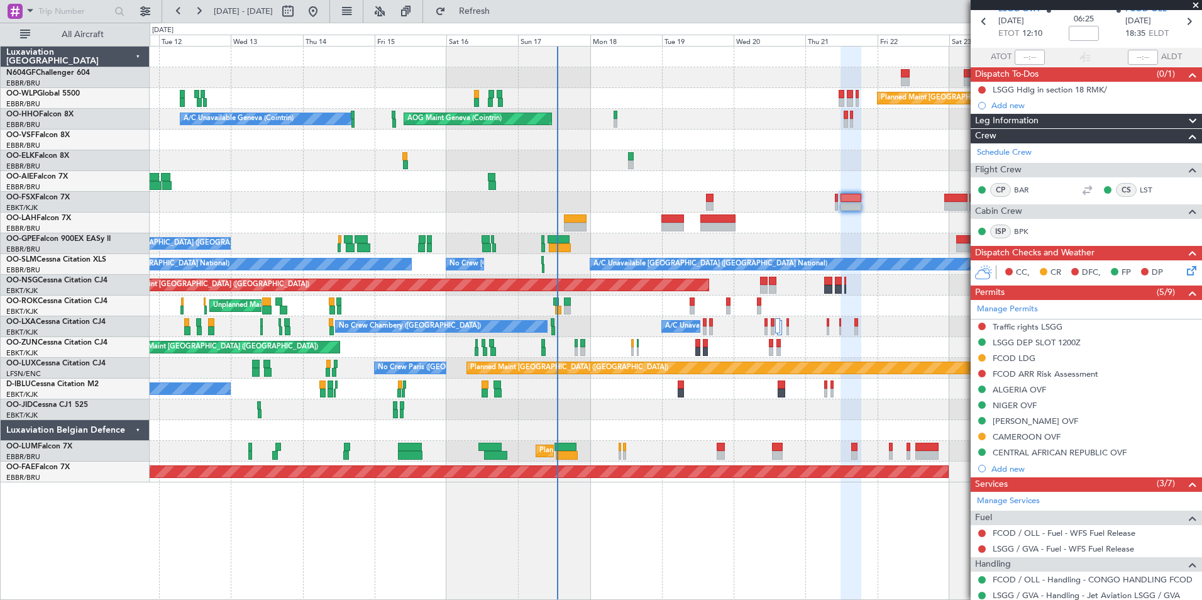
click at [822, 415] on div "Planned Maint [GEOGRAPHIC_DATA] ([GEOGRAPHIC_DATA]) AOG Maint Geneva ([GEOGRAPH…" at bounding box center [675, 265] width 1051 height 436
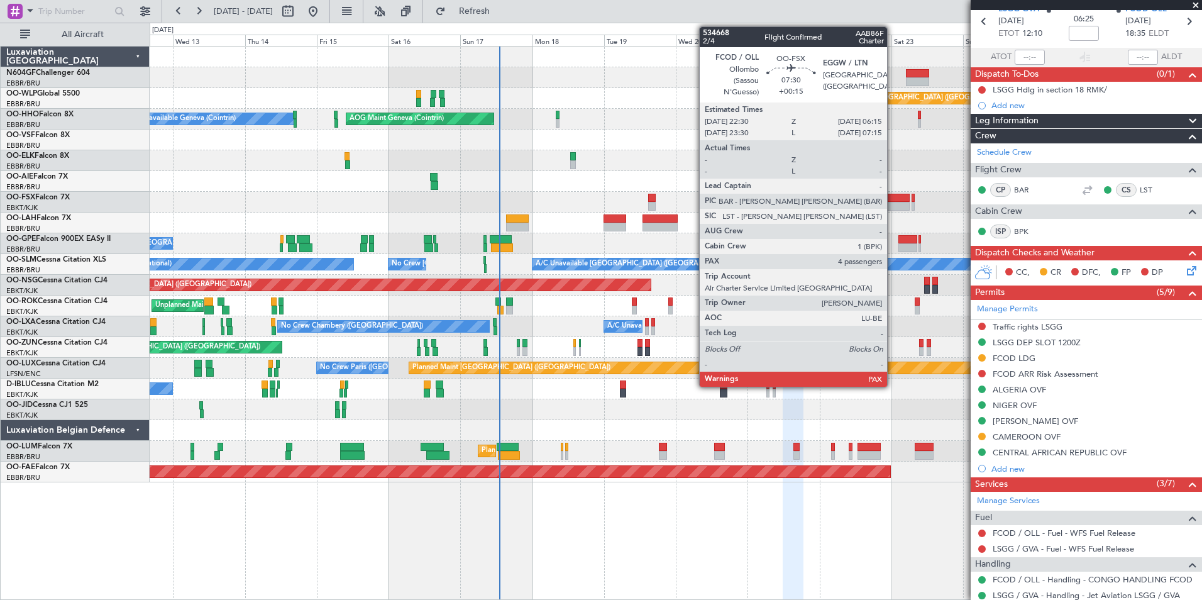
click at [892, 199] on div at bounding box center [897, 198] width 23 height 9
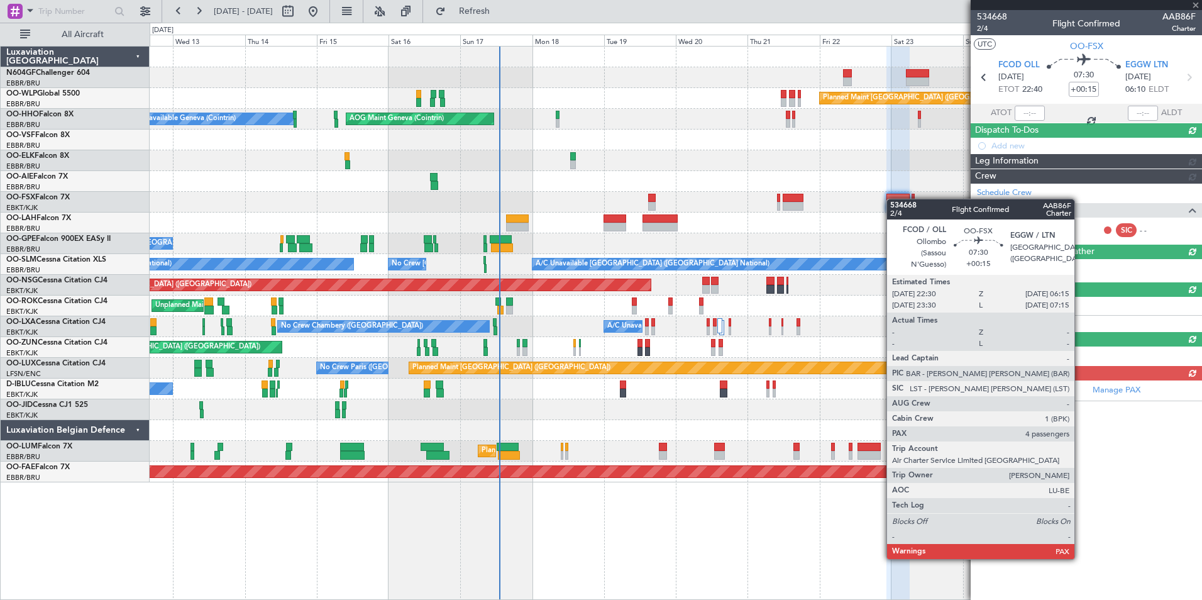
scroll to position [0, 0]
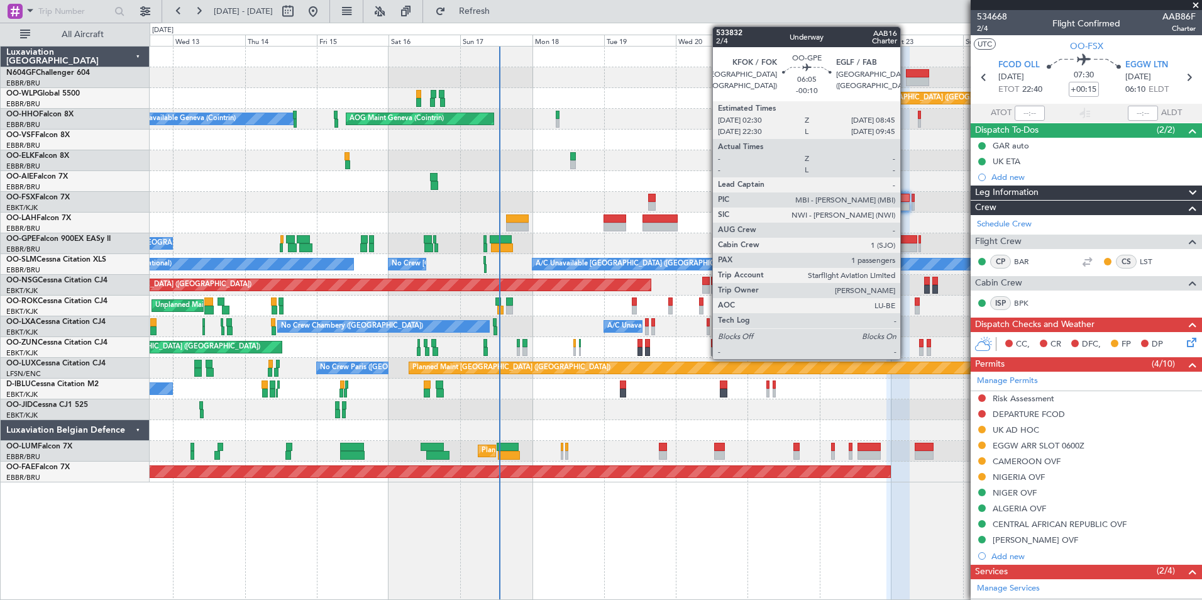
click at [906, 243] on div at bounding box center [907, 247] width 19 height 9
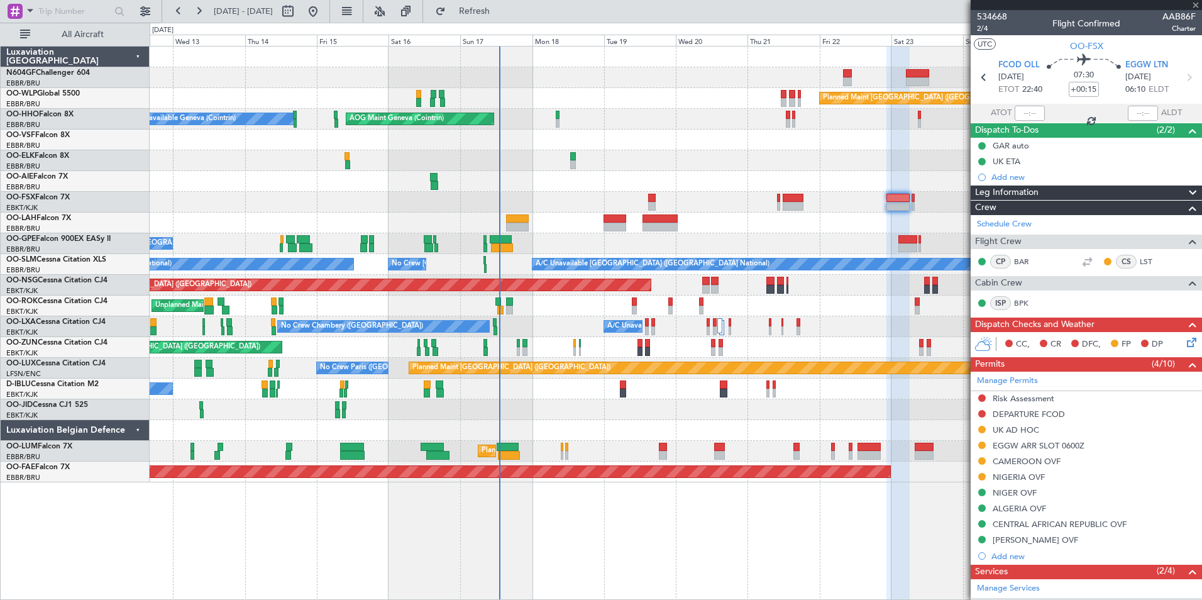
type input "-00:10"
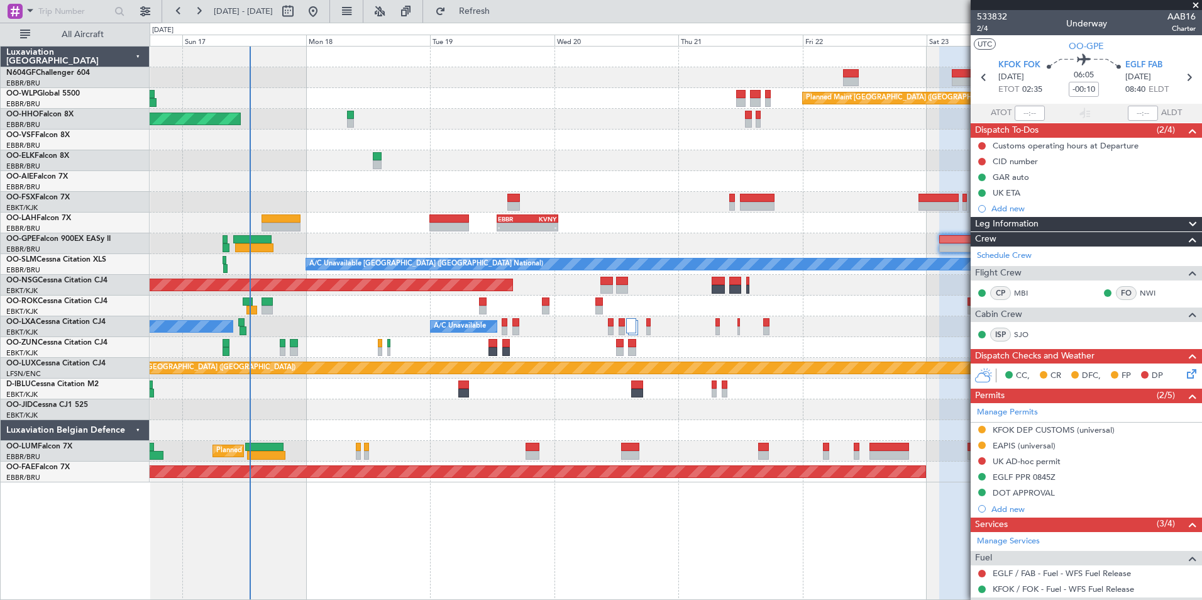
click at [876, 361] on div "Planned Maint [GEOGRAPHIC_DATA] ([GEOGRAPHIC_DATA]) AOG Maint Geneva ([GEOGRAPH…" at bounding box center [675, 265] width 1051 height 436
click at [442, 216] on div "EBBR 13:00 Z KVNY 00:45 Z - -" at bounding box center [675, 222] width 1051 height 21
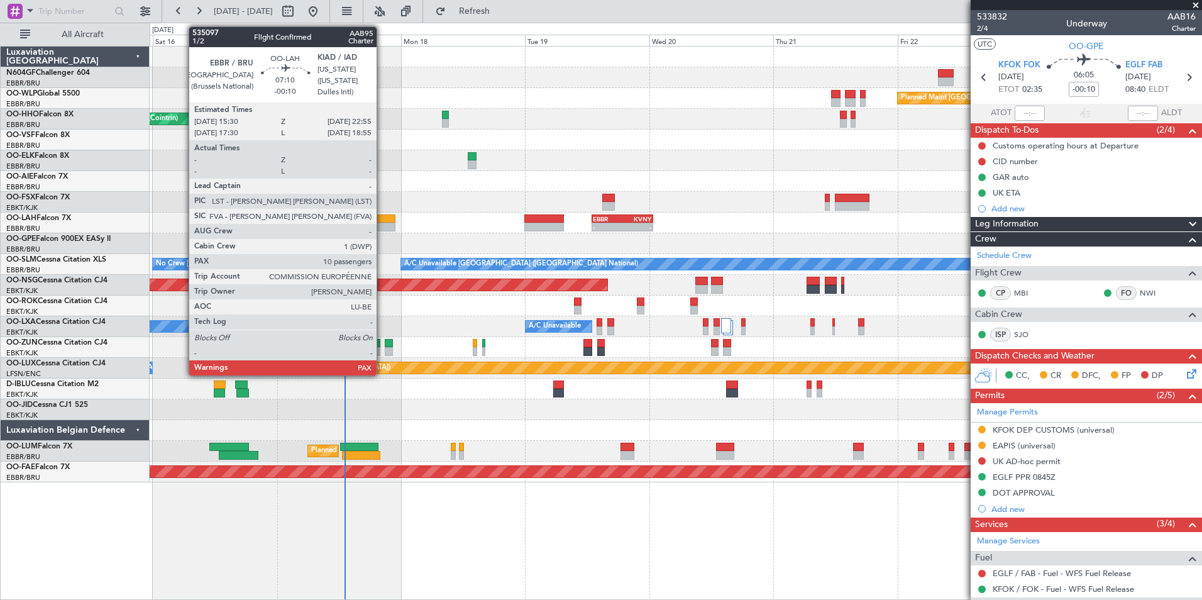
click at [382, 217] on div at bounding box center [375, 218] width 39 height 9
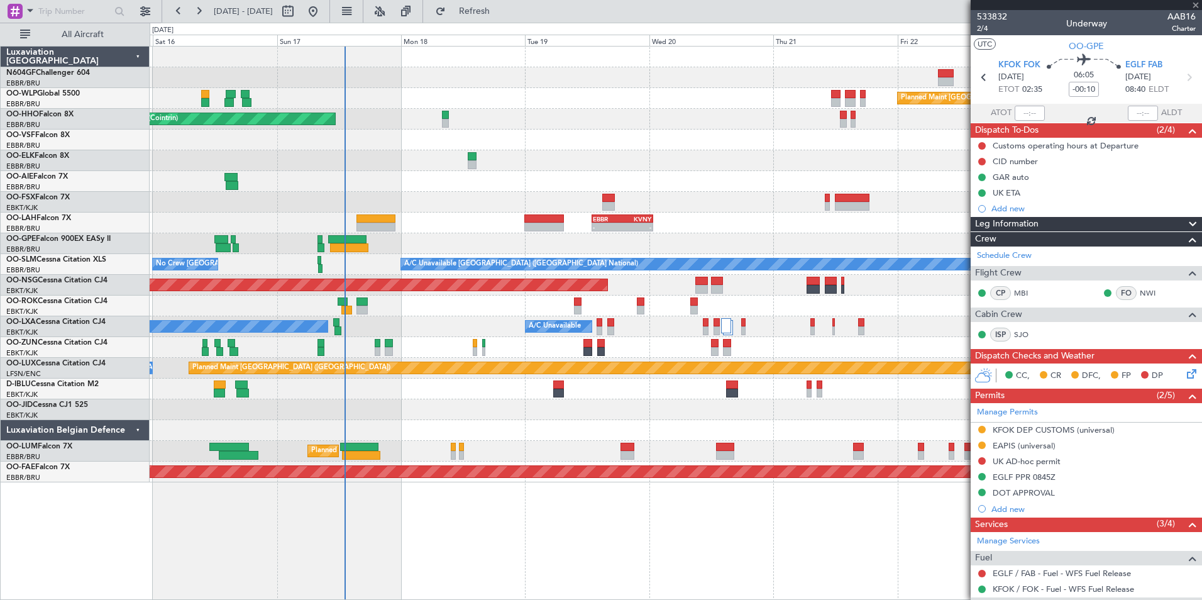
type input "10"
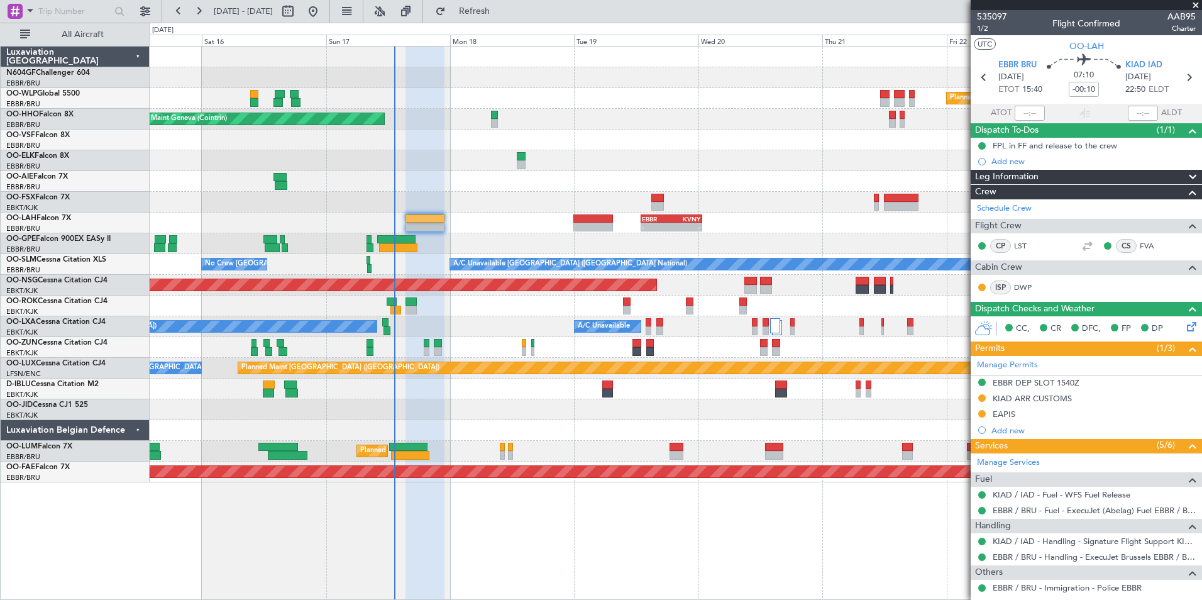
click at [818, 230] on div "- - EBBR 13:00 Z KVNY 00:45 Z" at bounding box center [675, 222] width 1051 height 21
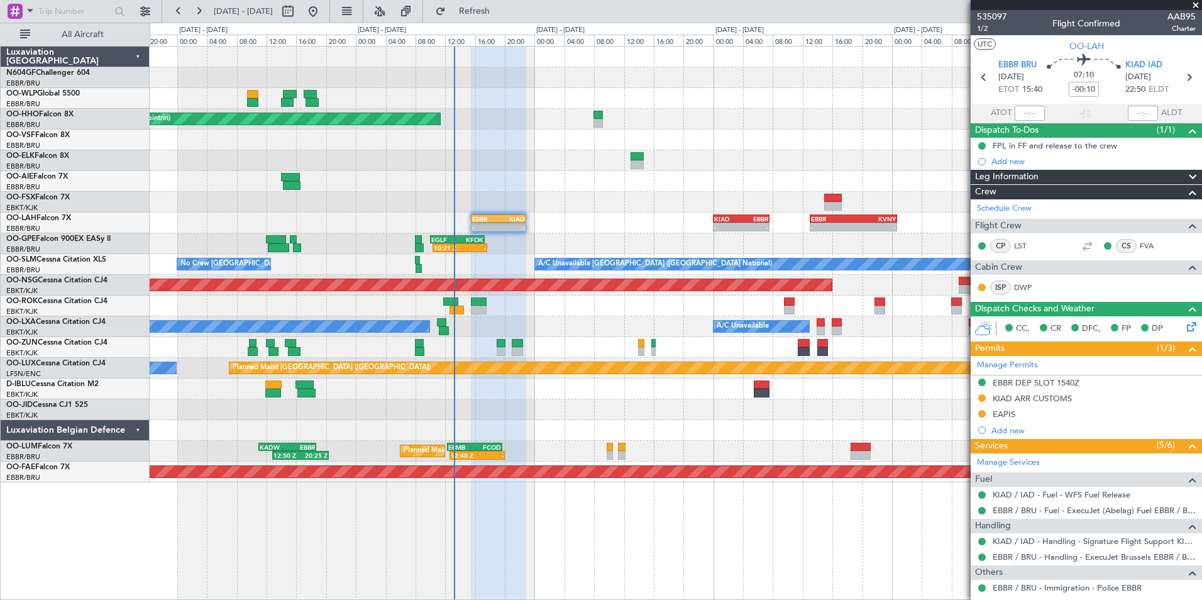
click at [525, 212] on div "- - FCOD 22:30 Z EGGW 06:15 Z" at bounding box center [675, 202] width 1051 height 21
click at [979, 395] on button at bounding box center [982, 398] width 8 height 8
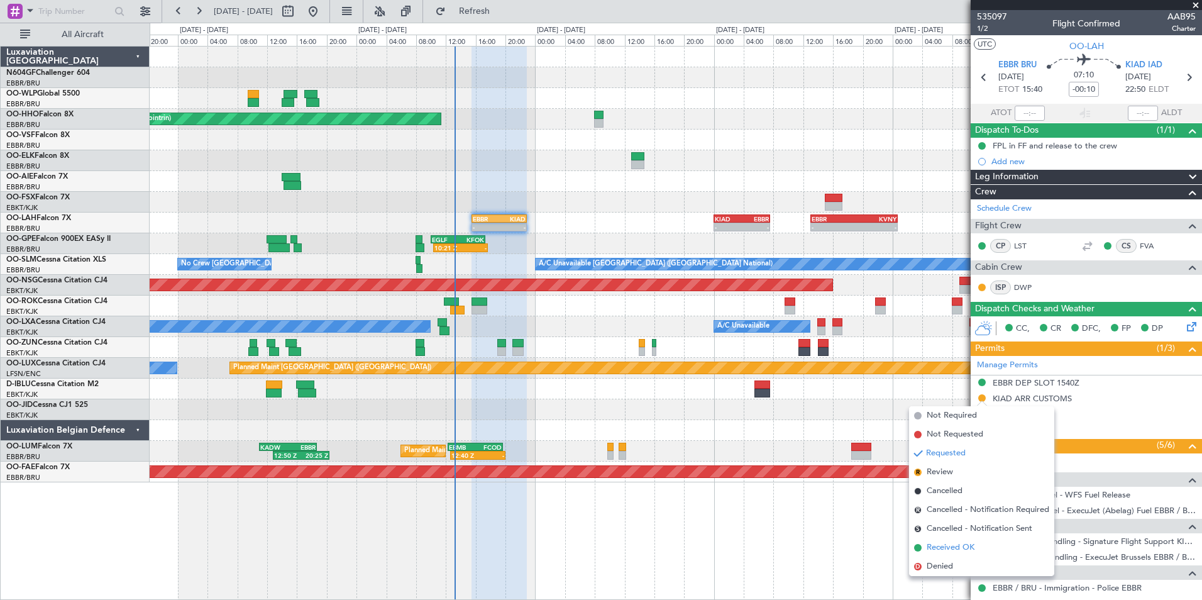
click at [929, 550] on span "Received OK" at bounding box center [950, 547] width 48 height 13
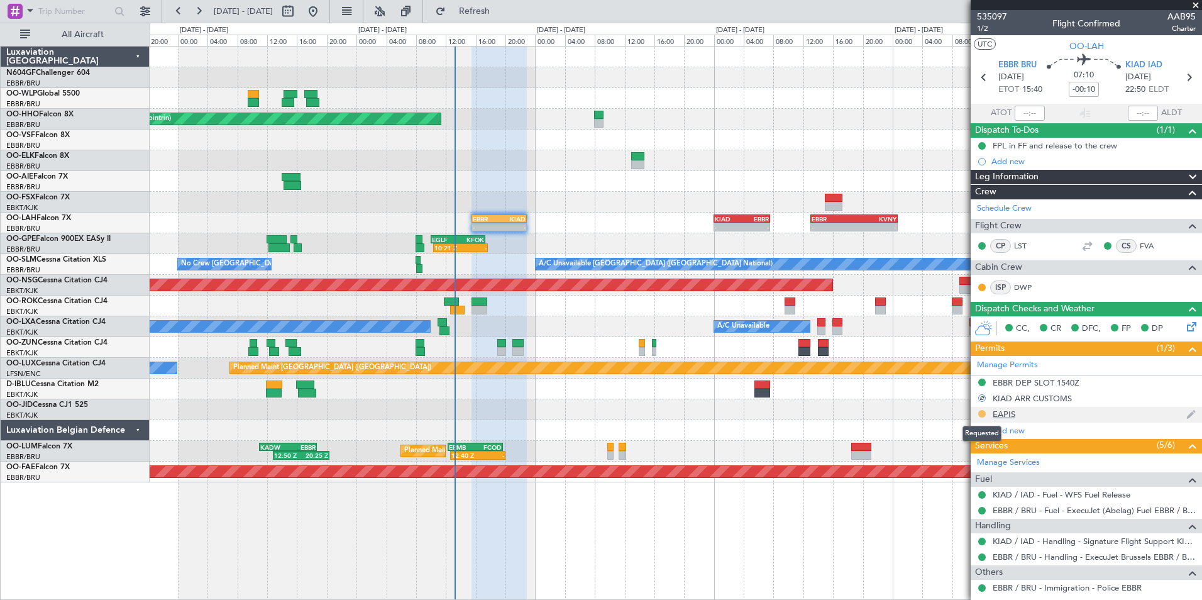
click at [981, 414] on button at bounding box center [982, 414] width 8 height 8
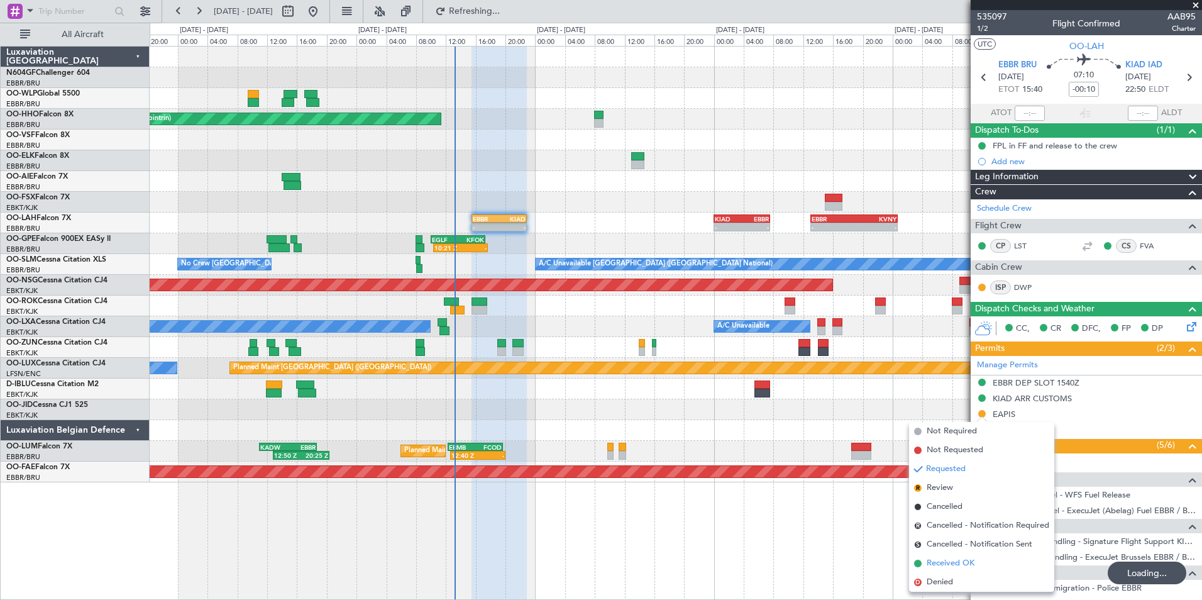
click at [937, 559] on span "Received OK" at bounding box center [950, 563] width 48 height 13
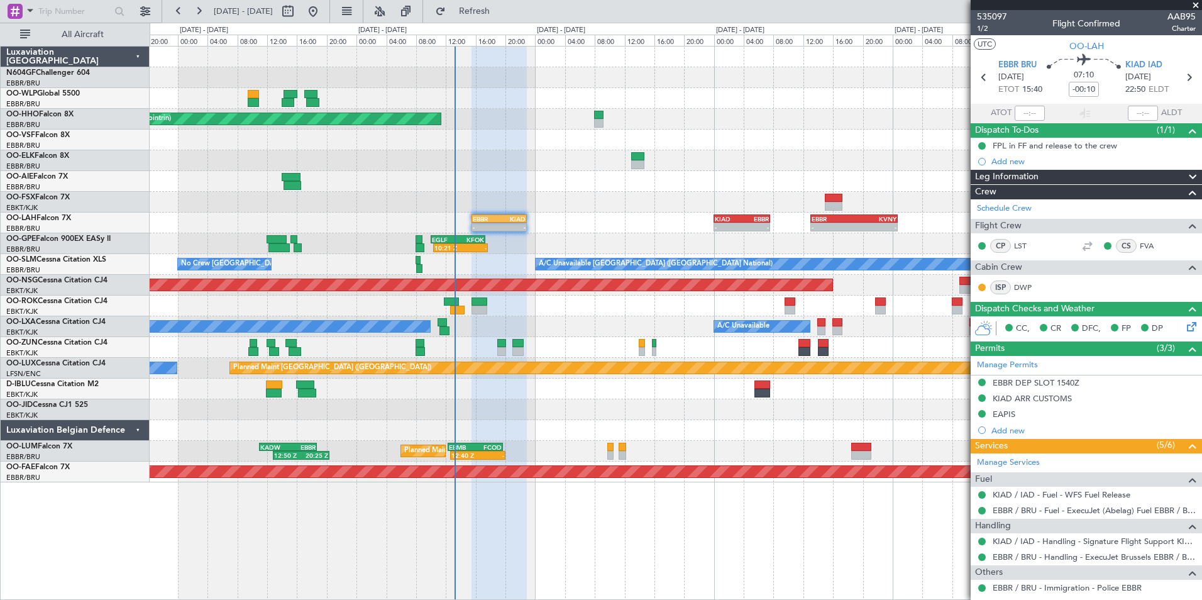
click at [797, 110] on div "AOG Maint Geneva (Cointrin) A/C Unavailable Geneva (Cointrin)" at bounding box center [675, 119] width 1051 height 21
click at [990, 28] on span "1/2" at bounding box center [992, 28] width 30 height 11
click at [1019, 247] on link "LST" at bounding box center [1028, 245] width 28 height 11
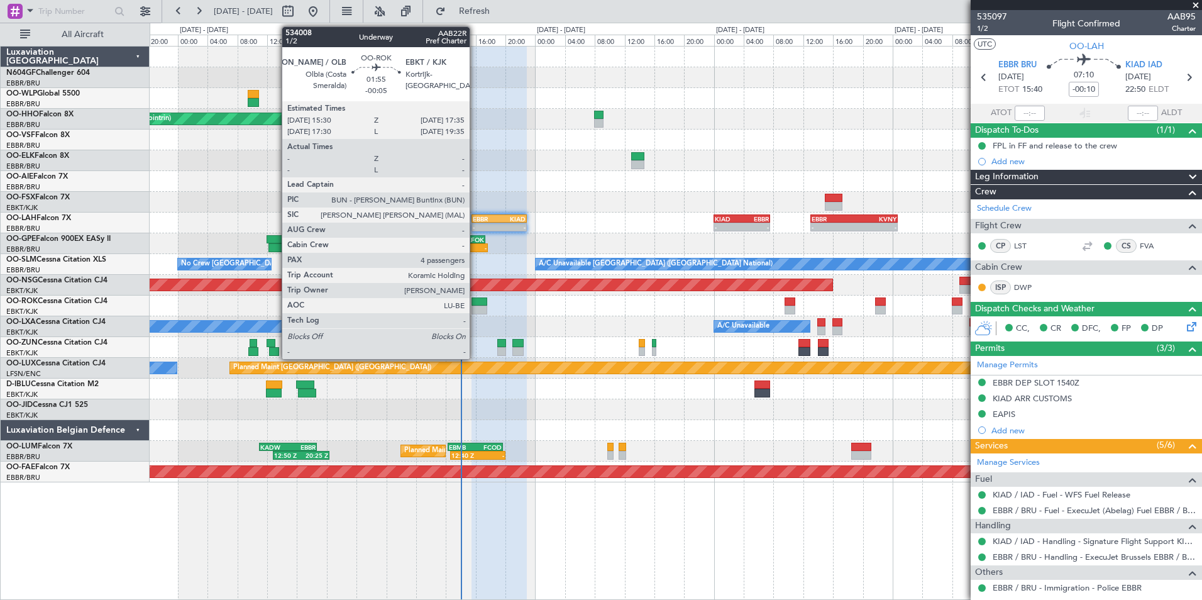
click at [475, 307] on div at bounding box center [479, 309] width 16 height 9
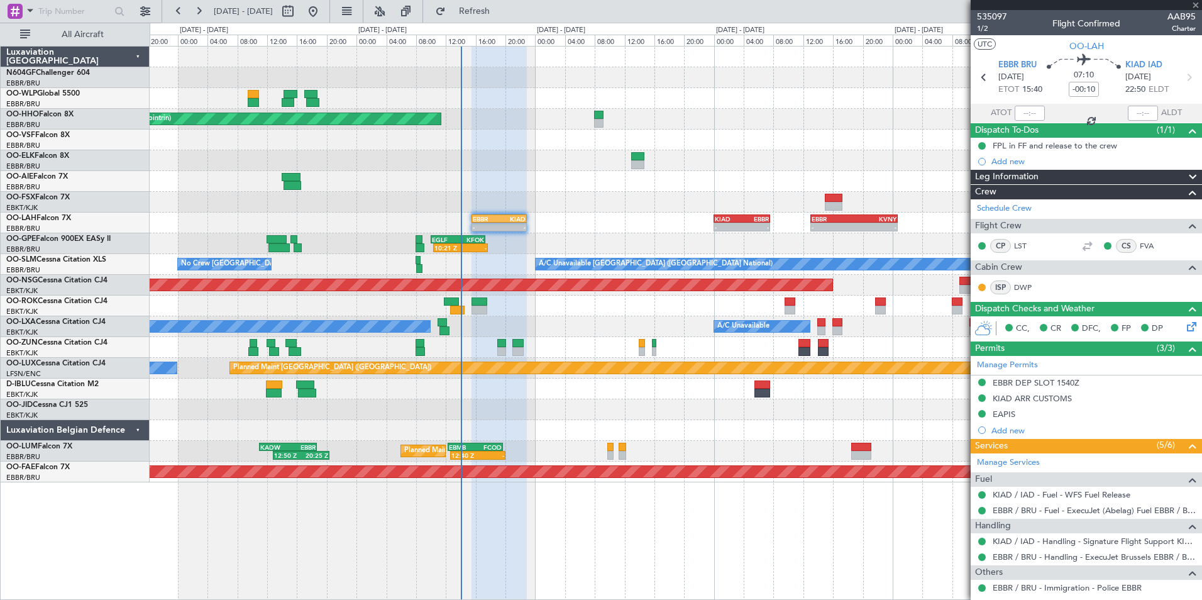
type input "-00:05"
type input "4"
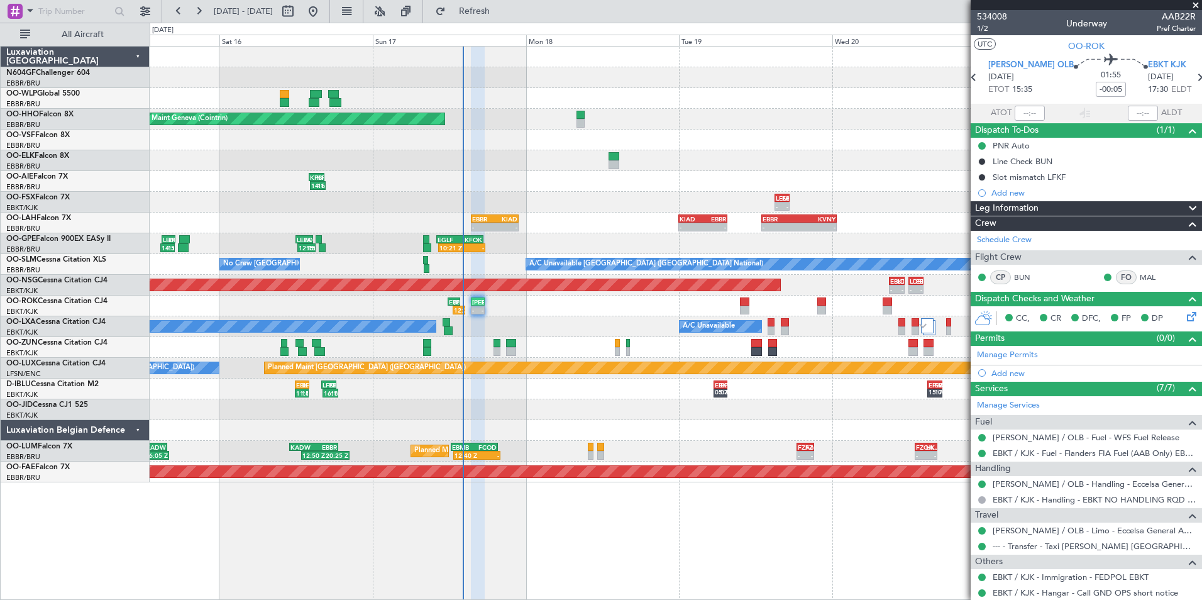
click at [548, 321] on div "No Crew Chambery (Aix-les-bains) A/C Unavailable" at bounding box center [675, 326] width 1051 height 21
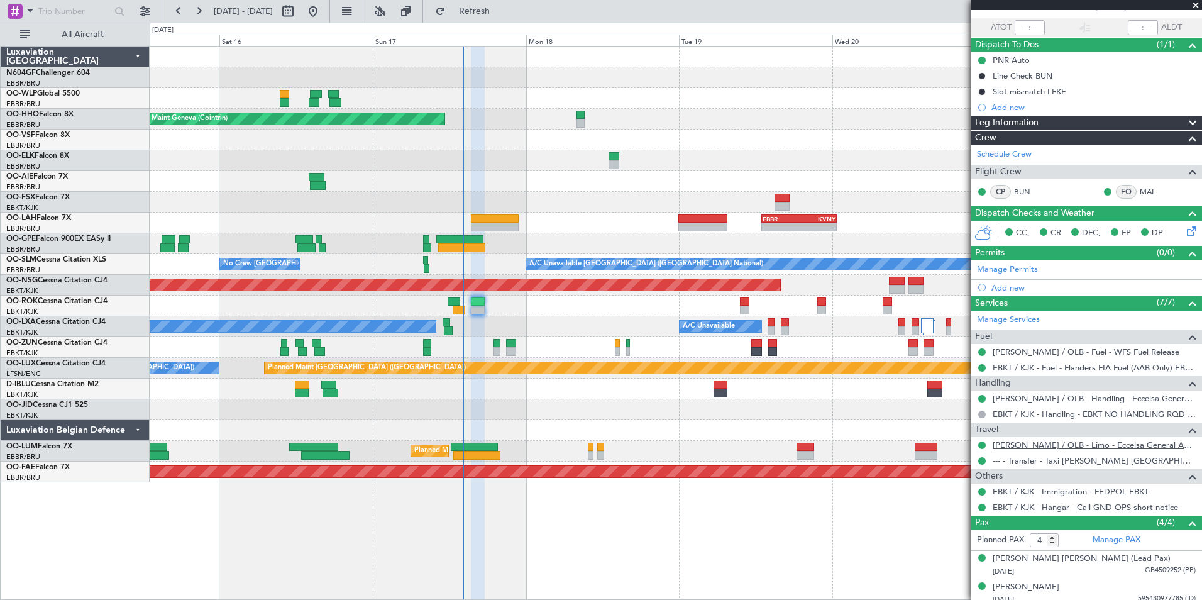
scroll to position [149, 0]
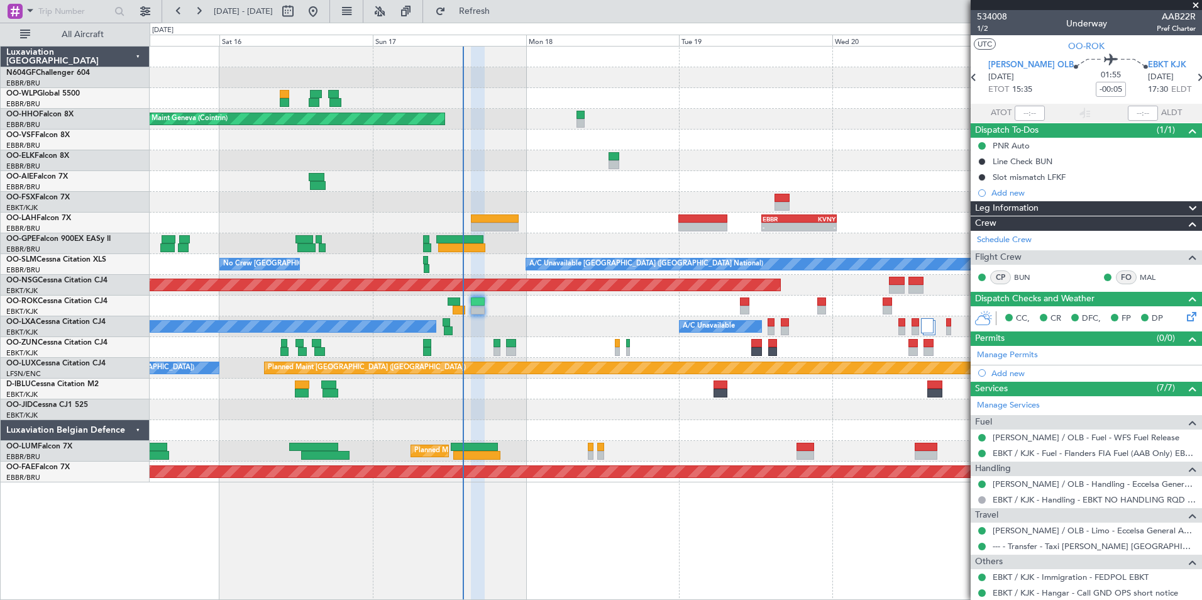
scroll to position [149, 0]
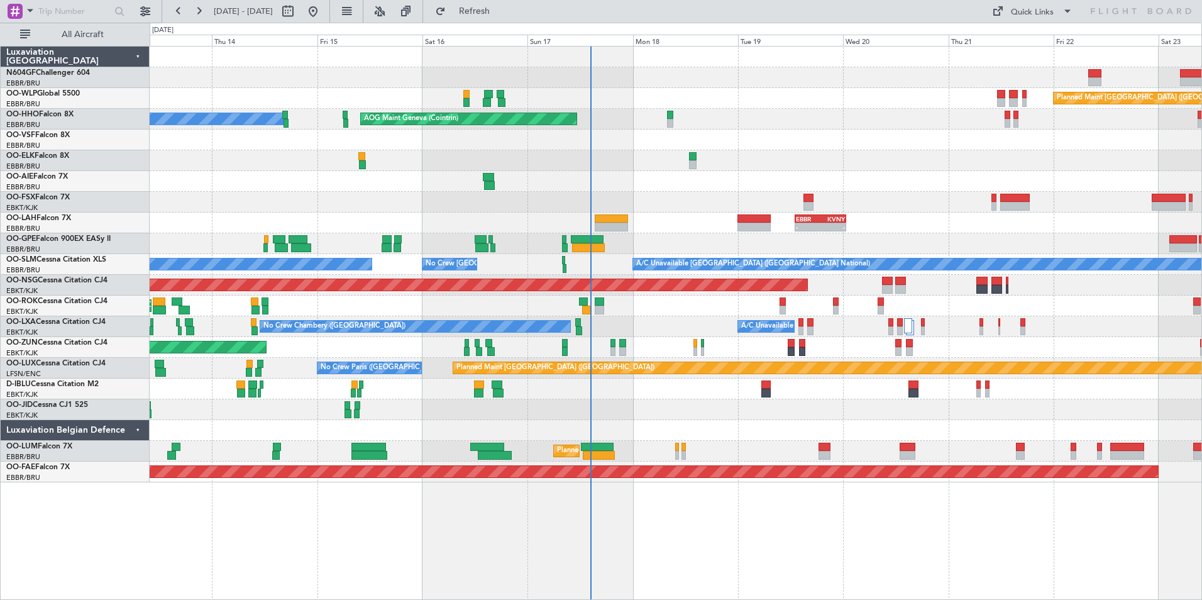
click at [717, 435] on div at bounding box center [675, 430] width 1051 height 21
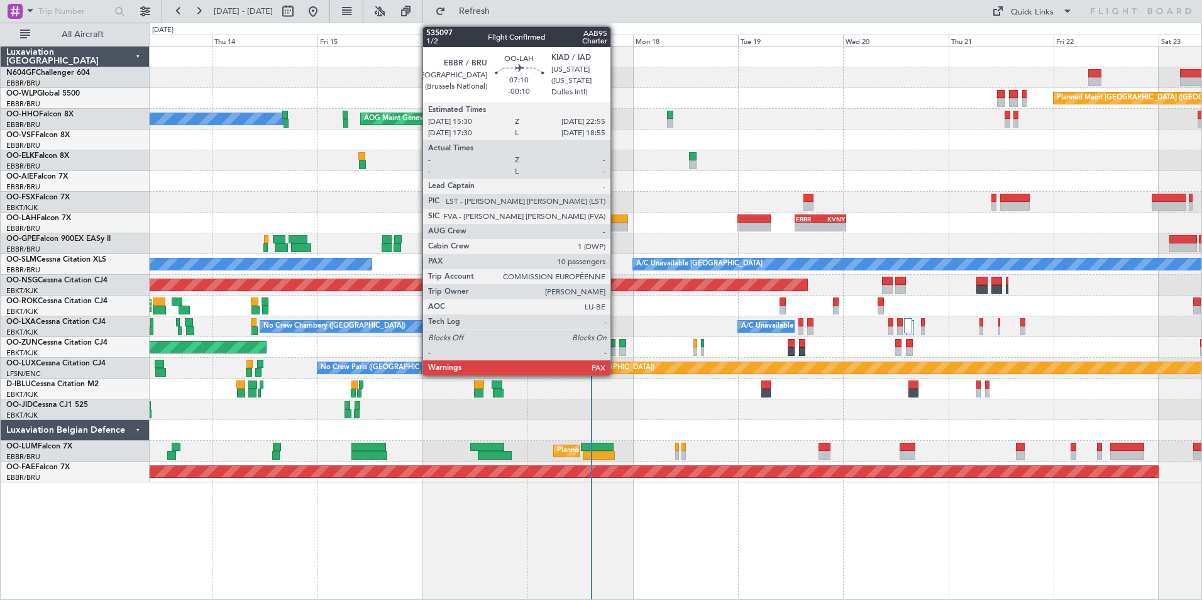
click at [616, 217] on div at bounding box center [610, 218] width 33 height 9
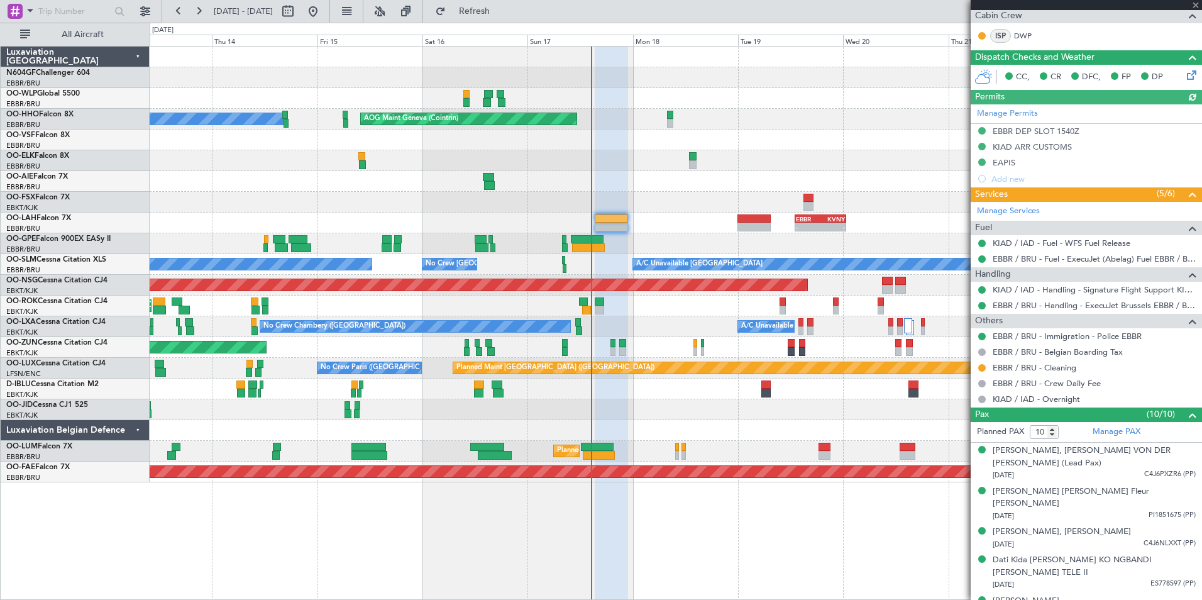
scroll to position [376, 0]
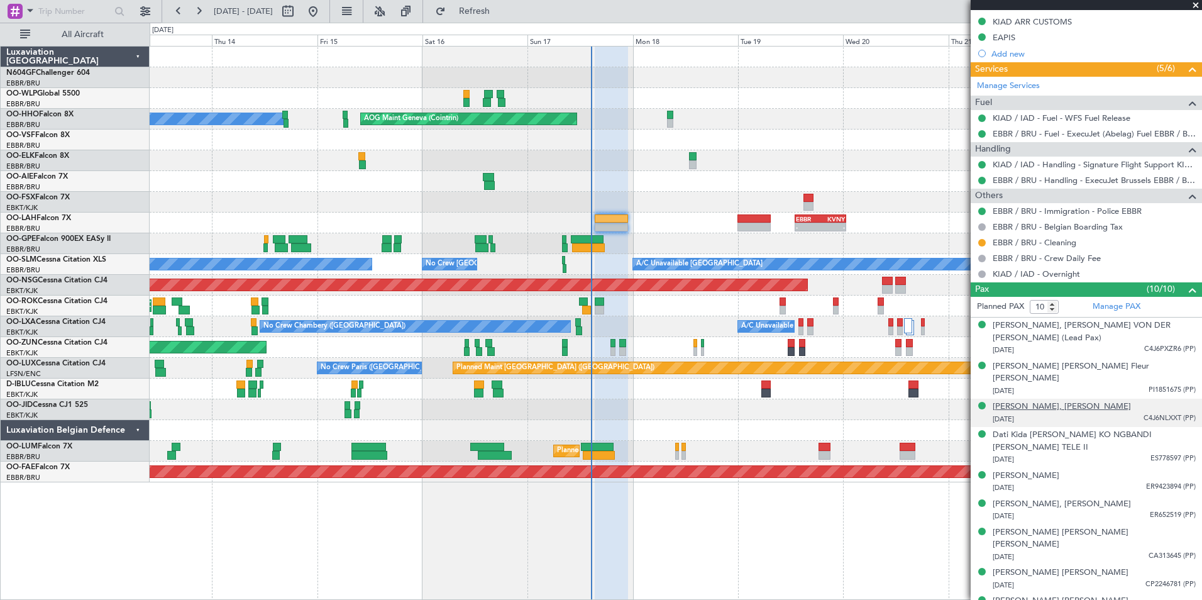
click at [1029, 400] on div "[PERSON_NAME], [PERSON_NAME]" at bounding box center [1061, 406] width 138 height 13
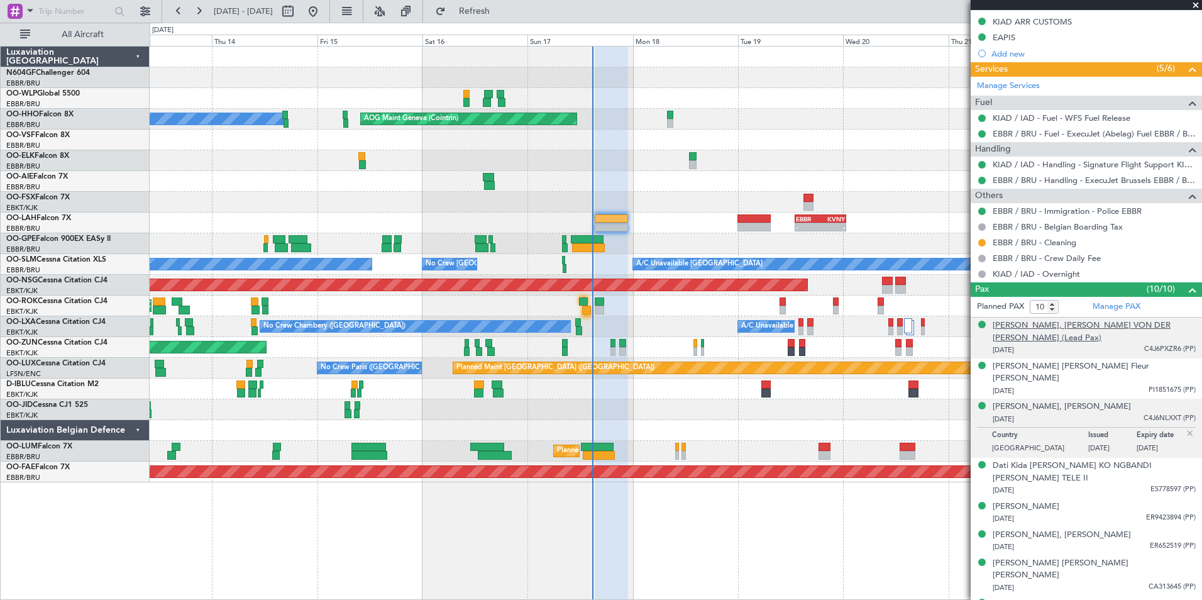
click at [1033, 321] on div "[PERSON_NAME], [PERSON_NAME] VON DER [PERSON_NAME] (Lead Pax)" at bounding box center [1093, 331] width 203 height 25
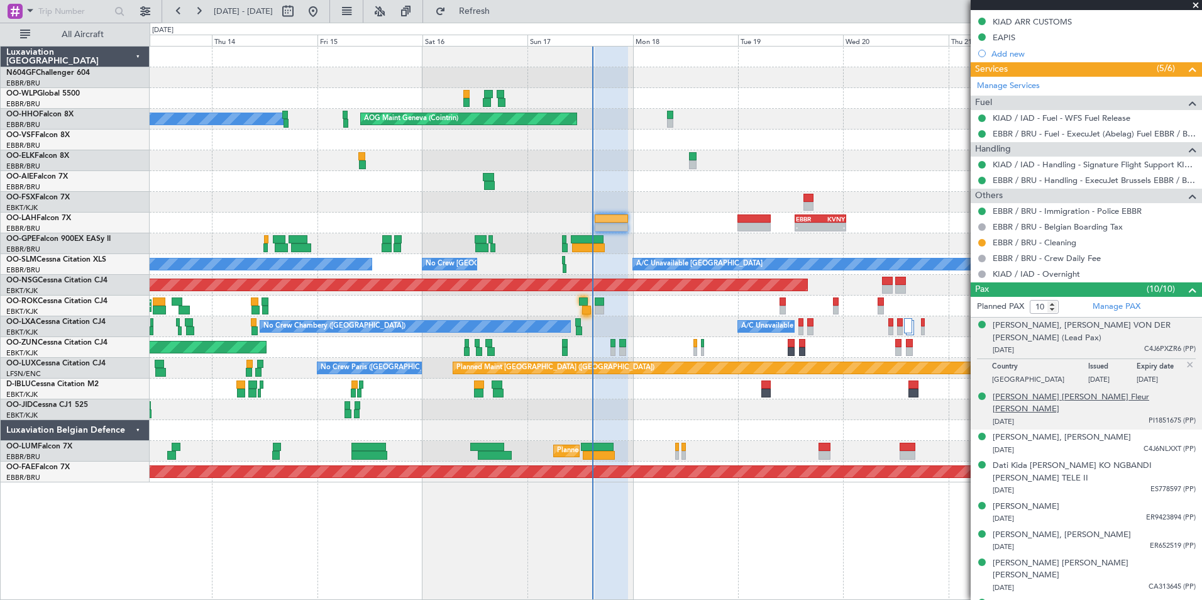
click at [1073, 391] on div "[PERSON_NAME] [PERSON_NAME] Fleur [PERSON_NAME]" at bounding box center [1093, 403] width 203 height 25
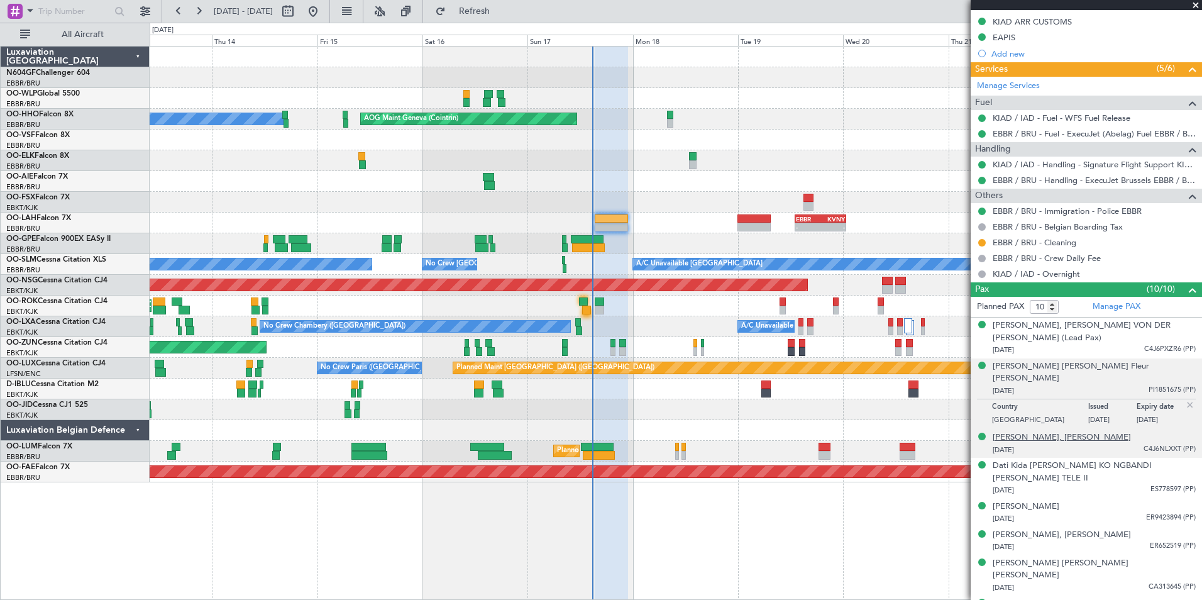
click at [1060, 431] on div "[PERSON_NAME], [PERSON_NAME]" at bounding box center [1061, 437] width 138 height 13
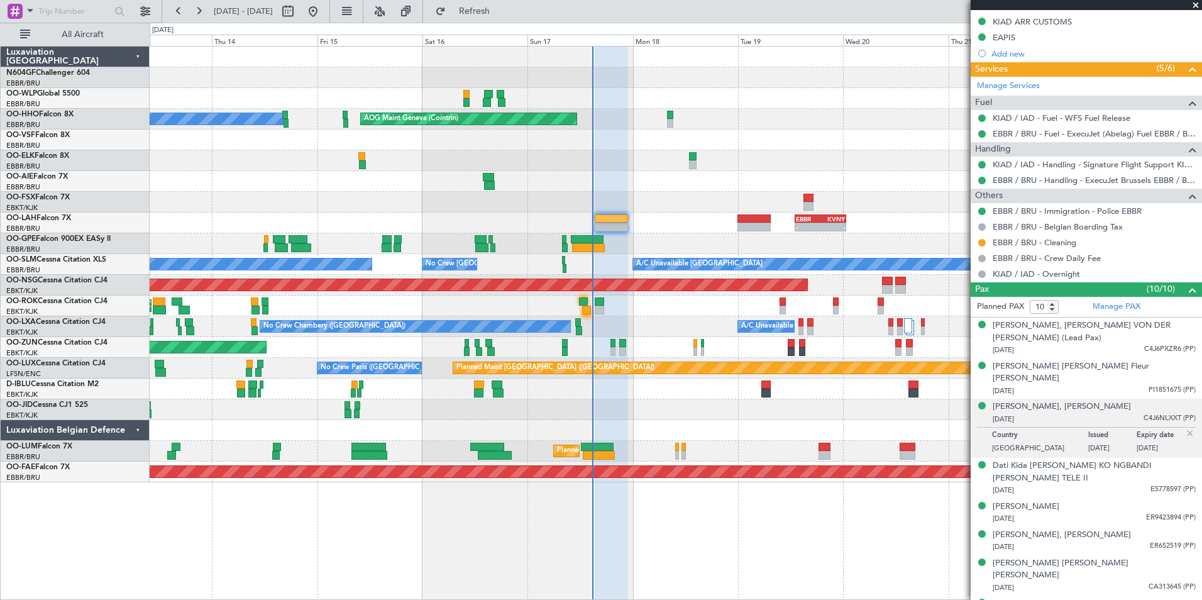
scroll to position [407, 0]
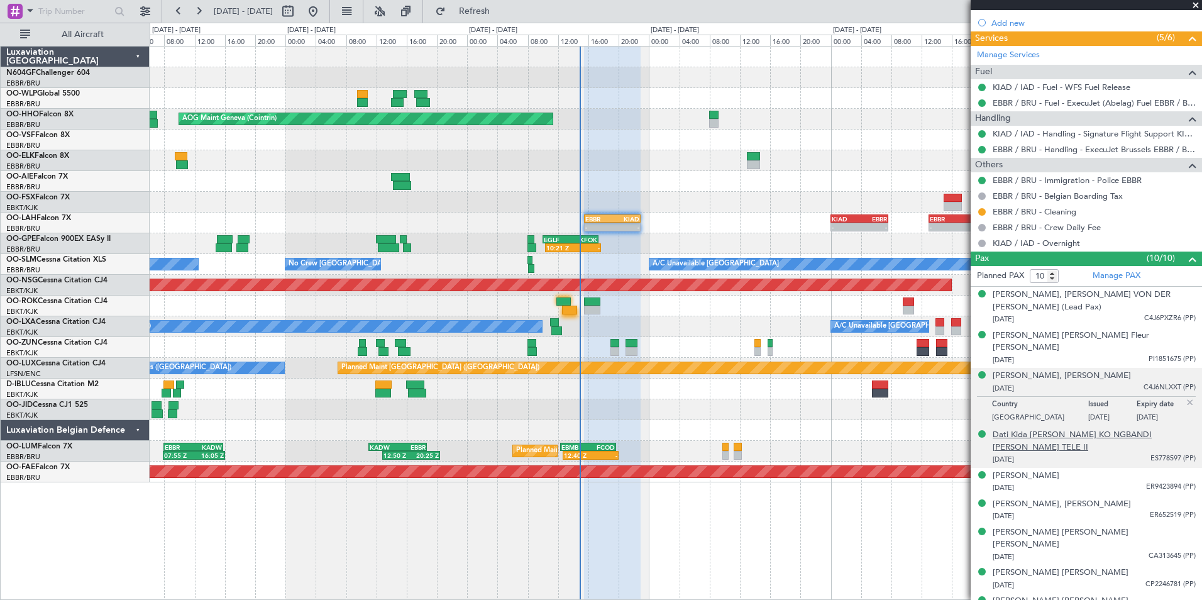
click at [1115, 429] on div "Dati Kida [PERSON_NAME] KO NGBANDI [PERSON_NAME] TELE II" at bounding box center [1093, 441] width 203 height 25
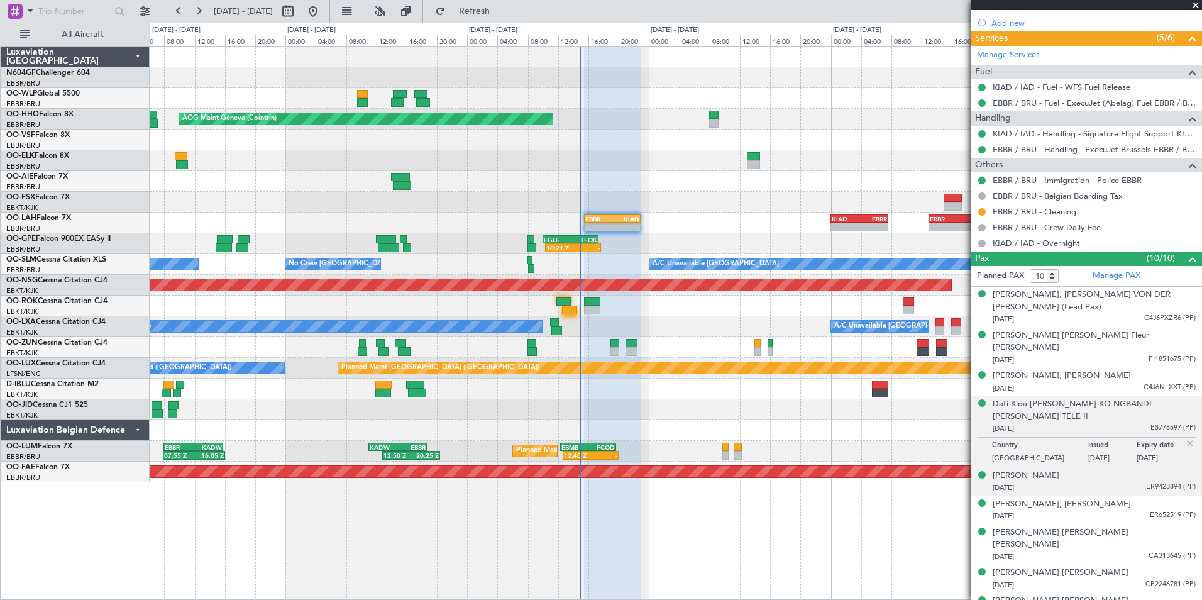
click at [1046, 469] on div "[PERSON_NAME]" at bounding box center [1025, 475] width 67 height 13
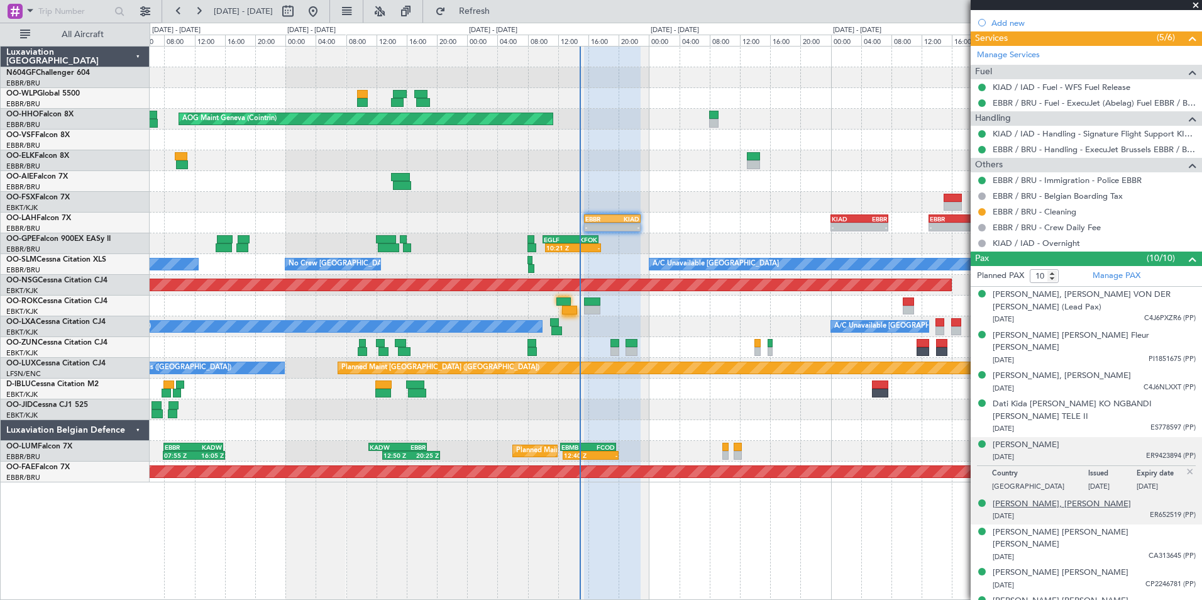
click at [1098, 498] on div "[PERSON_NAME], [PERSON_NAME]" at bounding box center [1061, 504] width 138 height 13
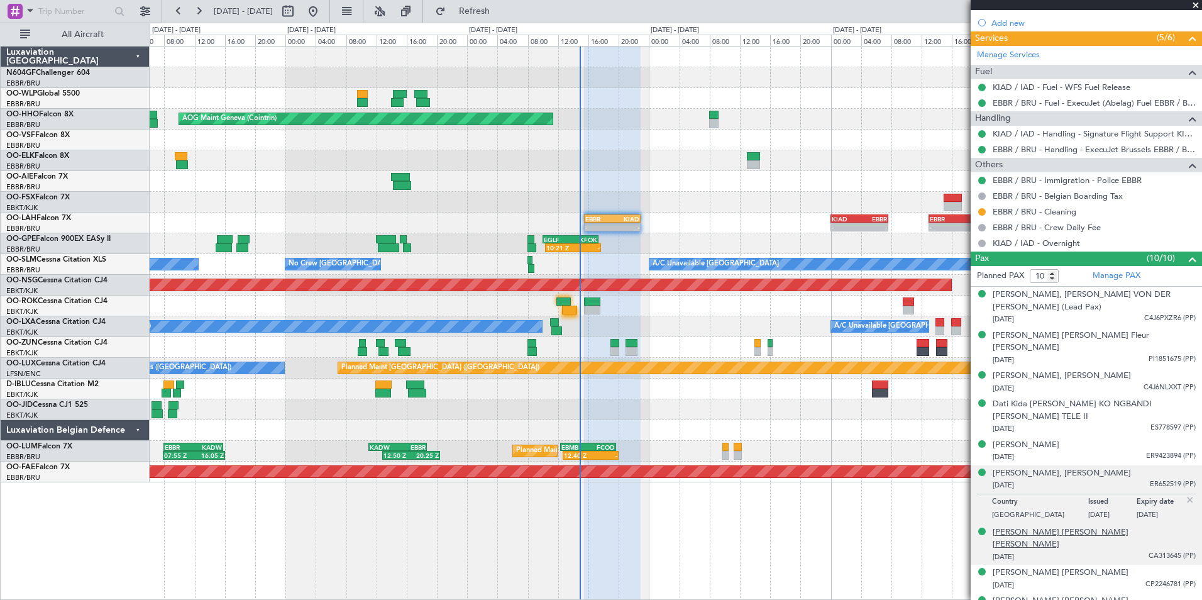
click at [1050, 526] on div "[PERSON_NAME] [PERSON_NAME] [PERSON_NAME]" at bounding box center [1093, 538] width 203 height 25
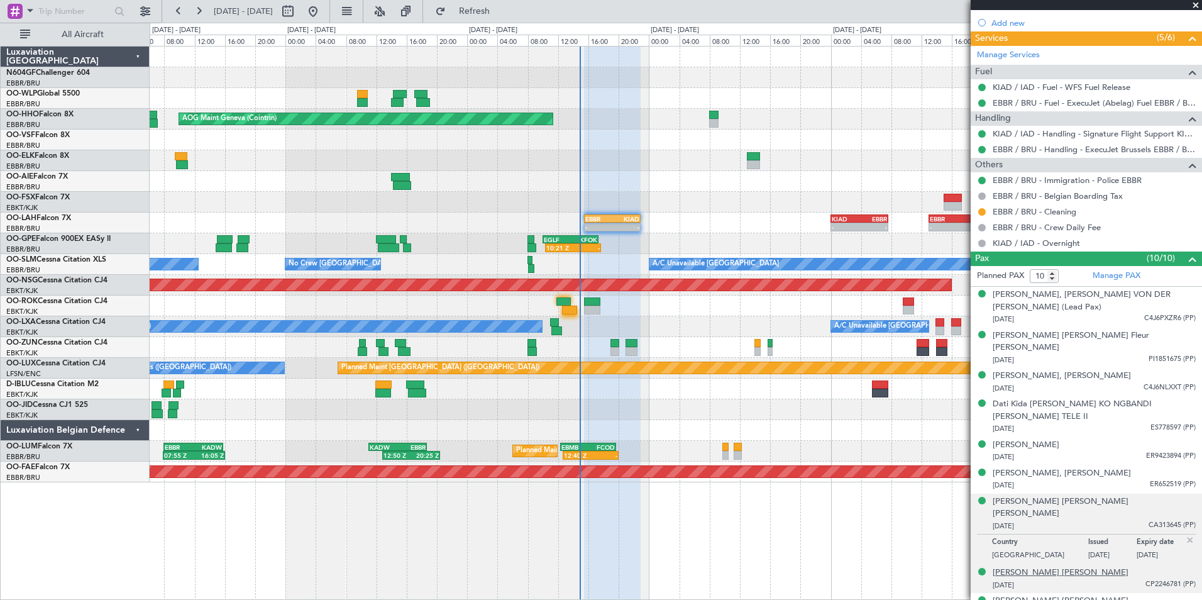
click at [1054, 566] on div "[PERSON_NAME] [PERSON_NAME]" at bounding box center [1060, 572] width 136 height 13
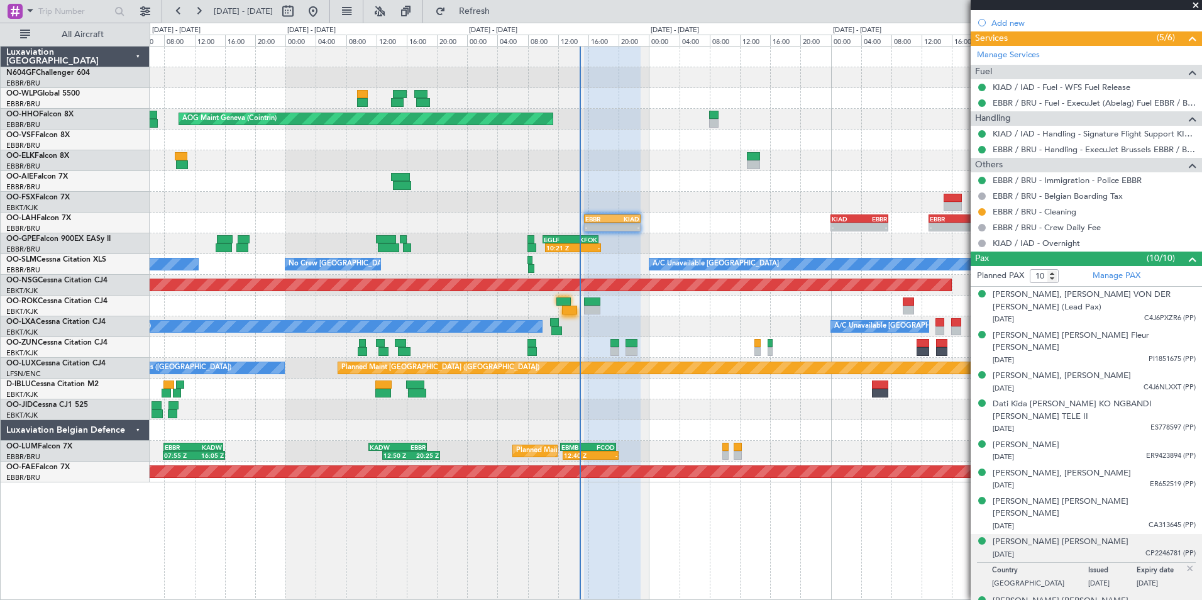
click at [1069, 594] on div "[PERSON_NAME] [PERSON_NAME]" at bounding box center [1060, 600] width 136 height 13
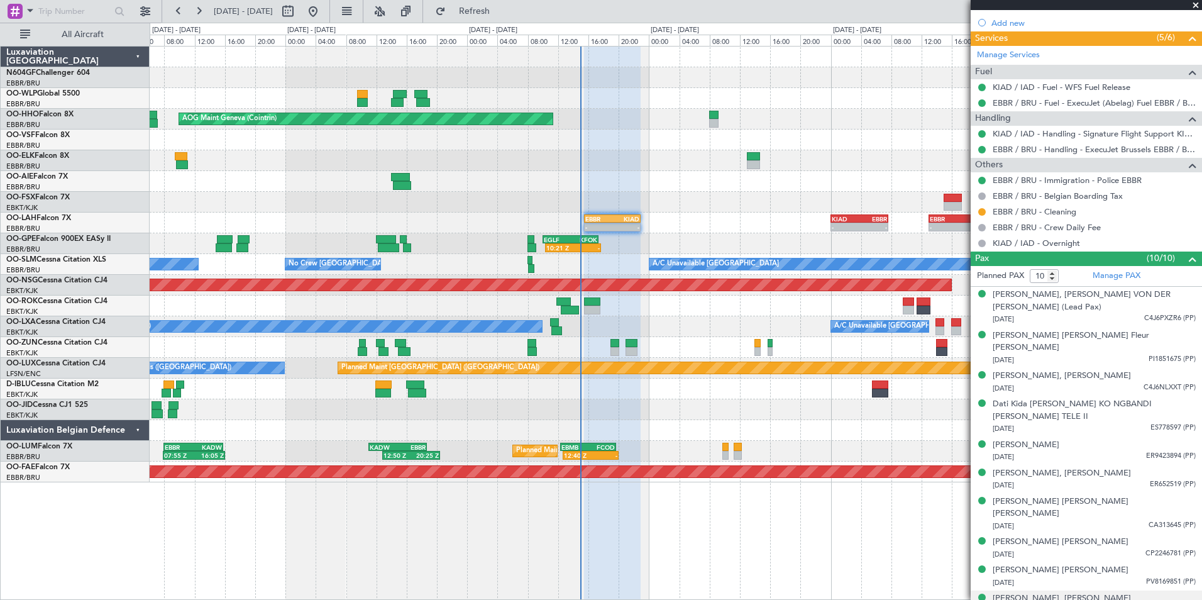
click at [654, 311] on div at bounding box center [675, 305] width 1051 height 21
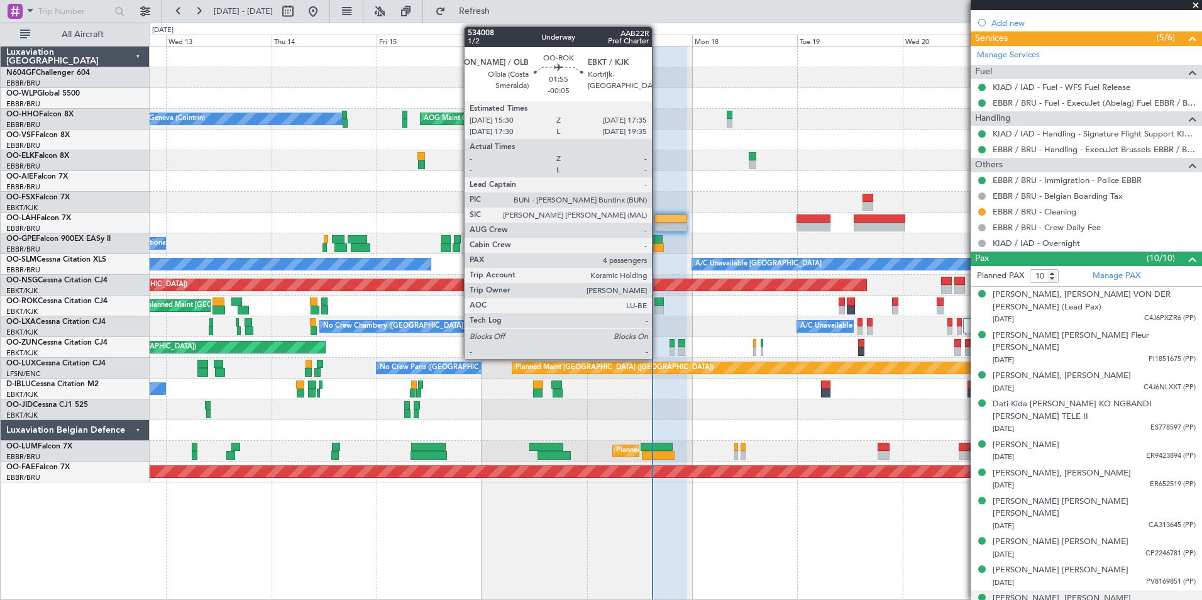
click at [657, 311] on div at bounding box center [658, 309] width 9 height 9
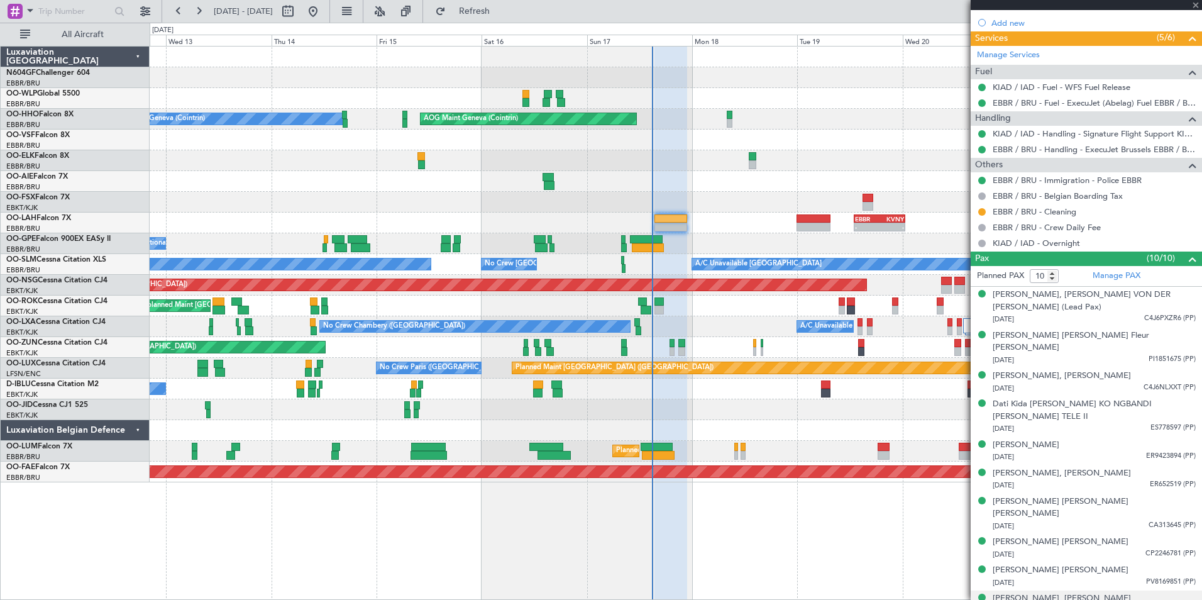
type input "-00:05"
type input "4"
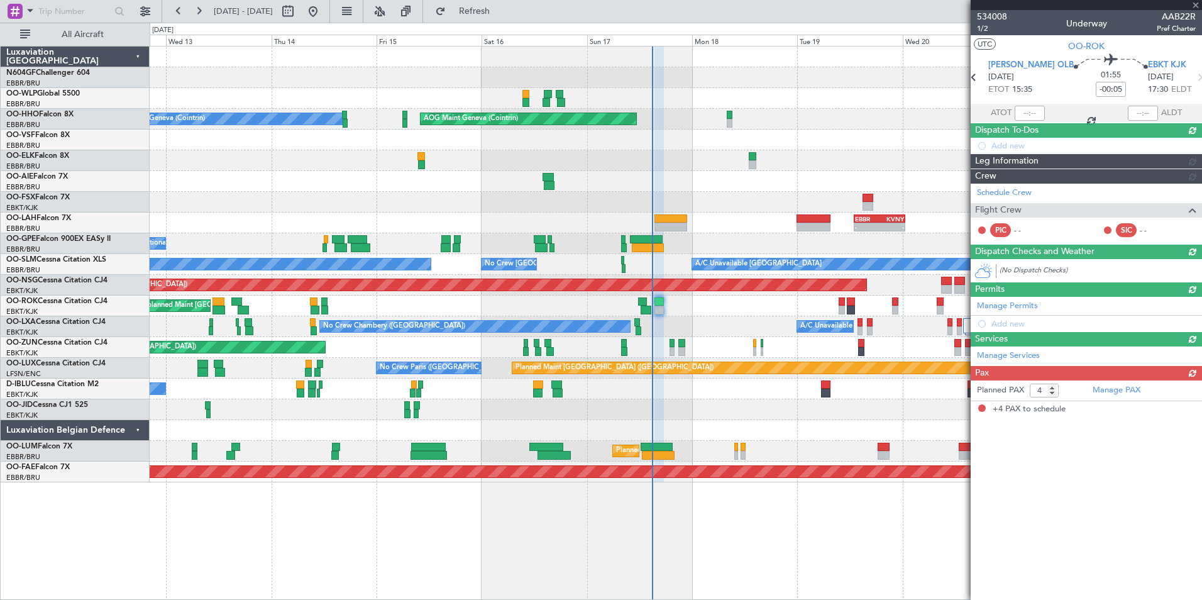
scroll to position [0, 0]
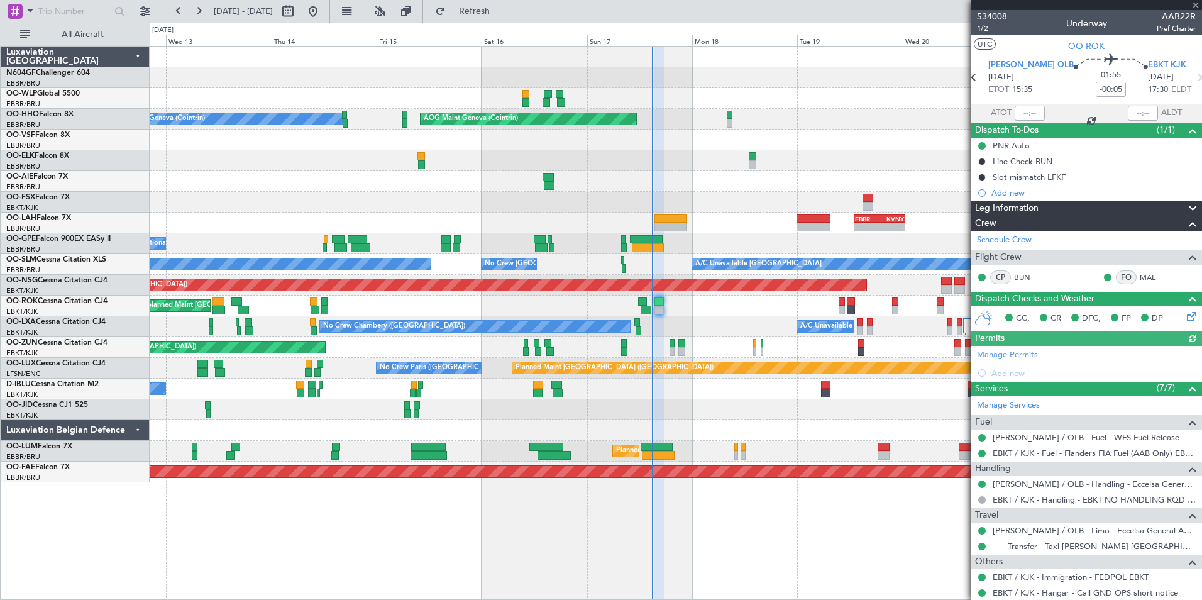
click at [1029, 275] on link "BUN" at bounding box center [1028, 276] width 28 height 11
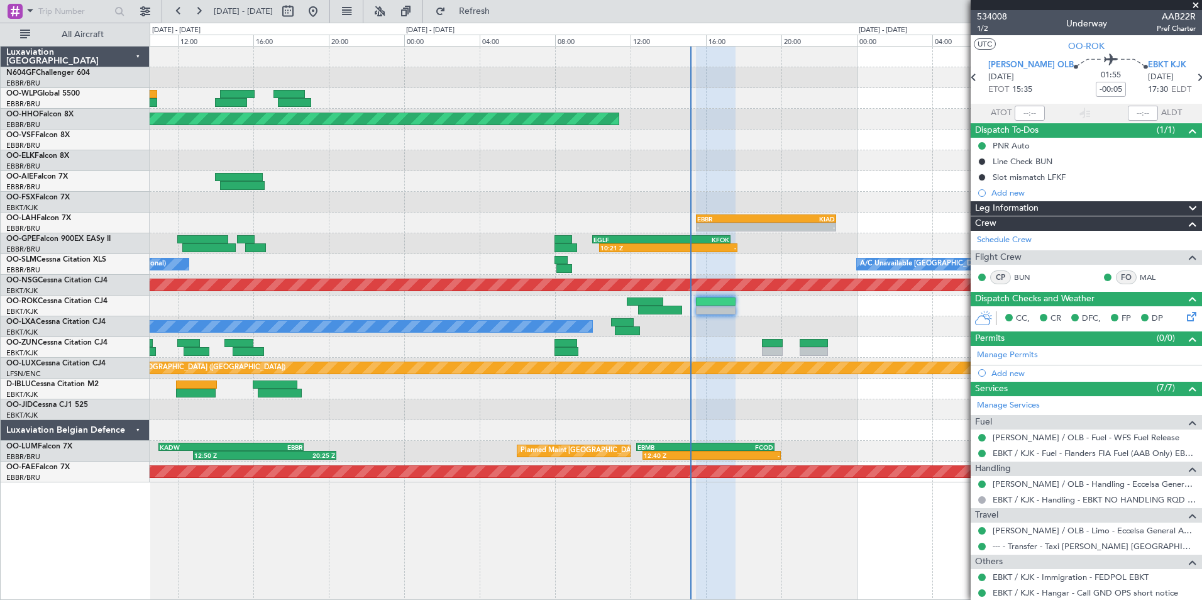
click at [528, 447] on div "AOG Maint Geneva (Cointrin) - - EBBR 15:30 Z KIAD 22:55 Z - - KIAD 00:00 Z EBBR…" at bounding box center [675, 265] width 1051 height 436
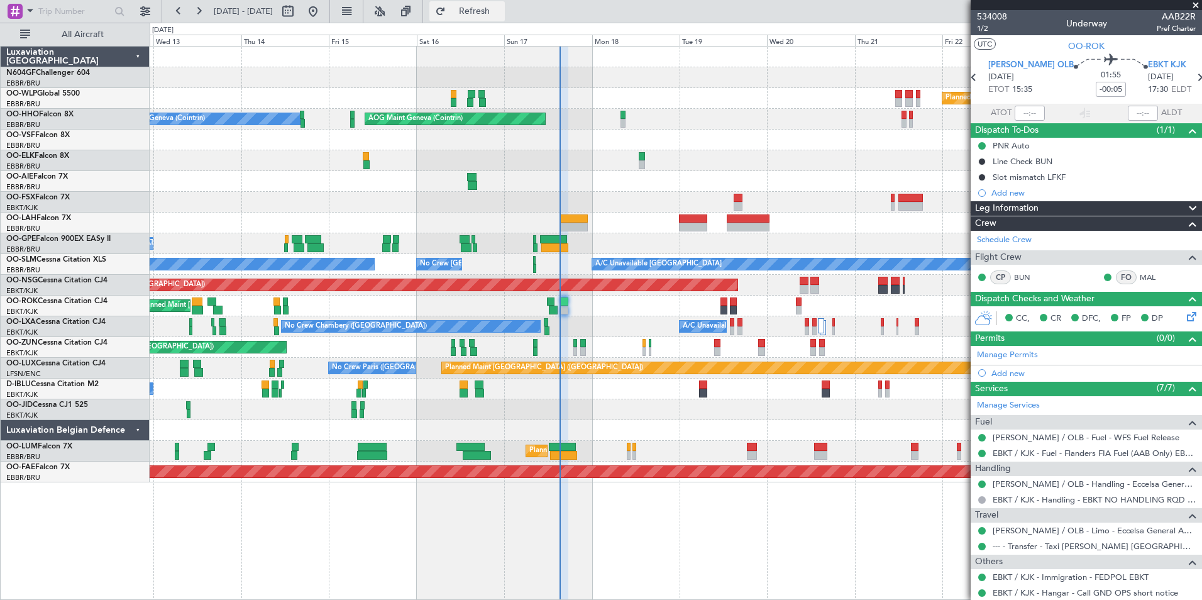
click at [501, 16] on span "Refresh" at bounding box center [474, 11] width 53 height 9
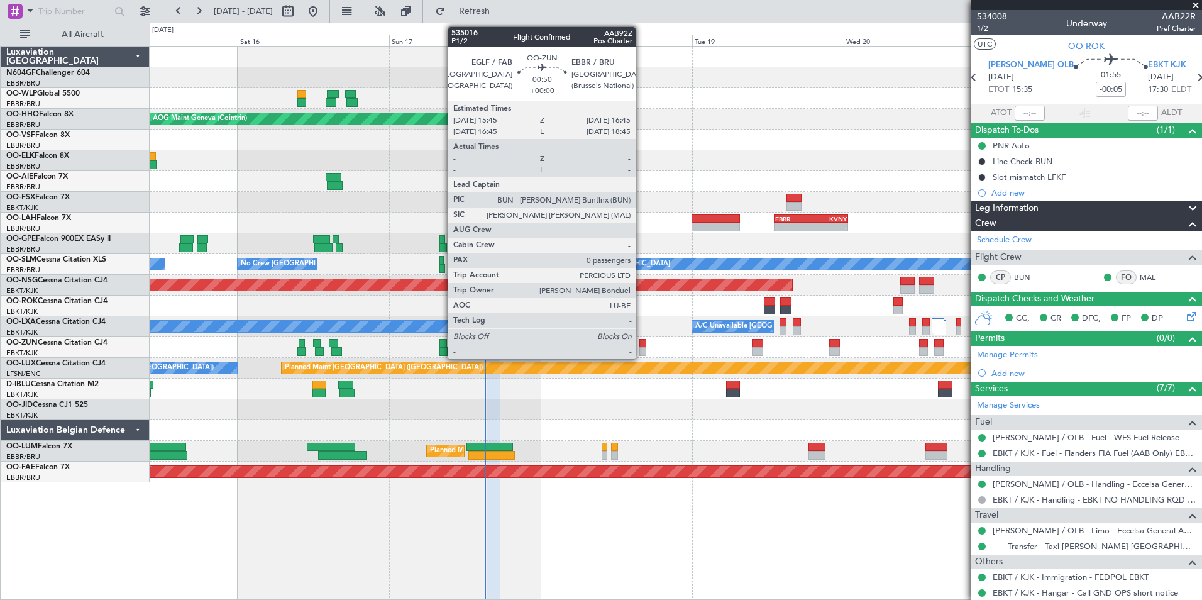
click at [668, 351] on div "Unplanned Maint [GEOGRAPHIC_DATA] ([GEOGRAPHIC_DATA])" at bounding box center [675, 347] width 1051 height 21
click at [642, 347] on div at bounding box center [642, 351] width 7 height 9
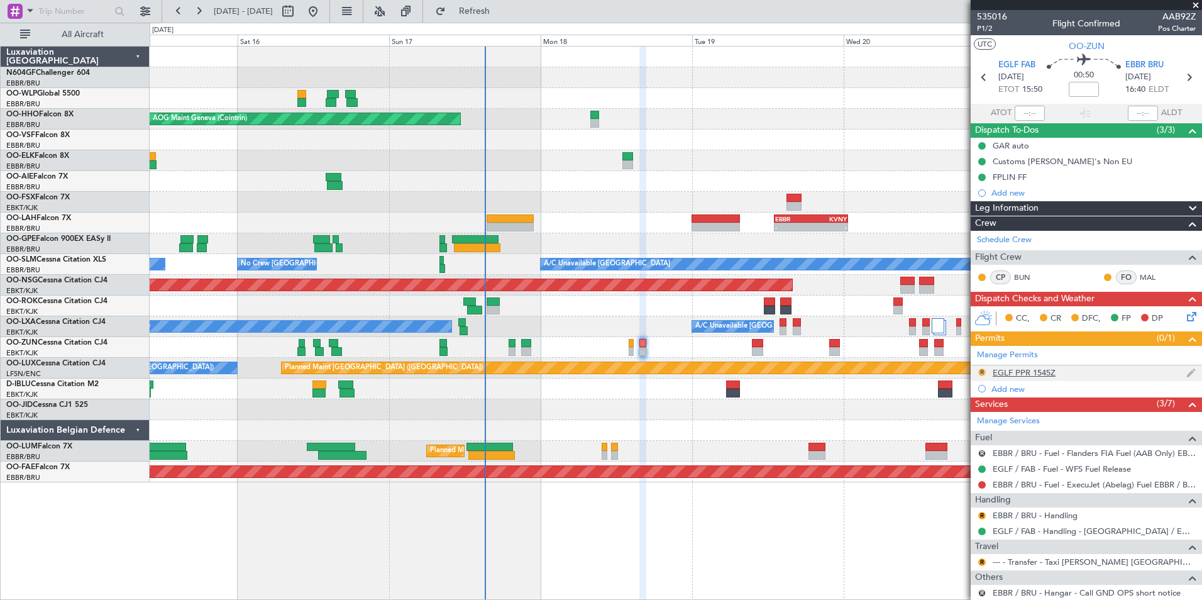
click at [982, 368] on button "R" at bounding box center [982, 372] width 8 height 8
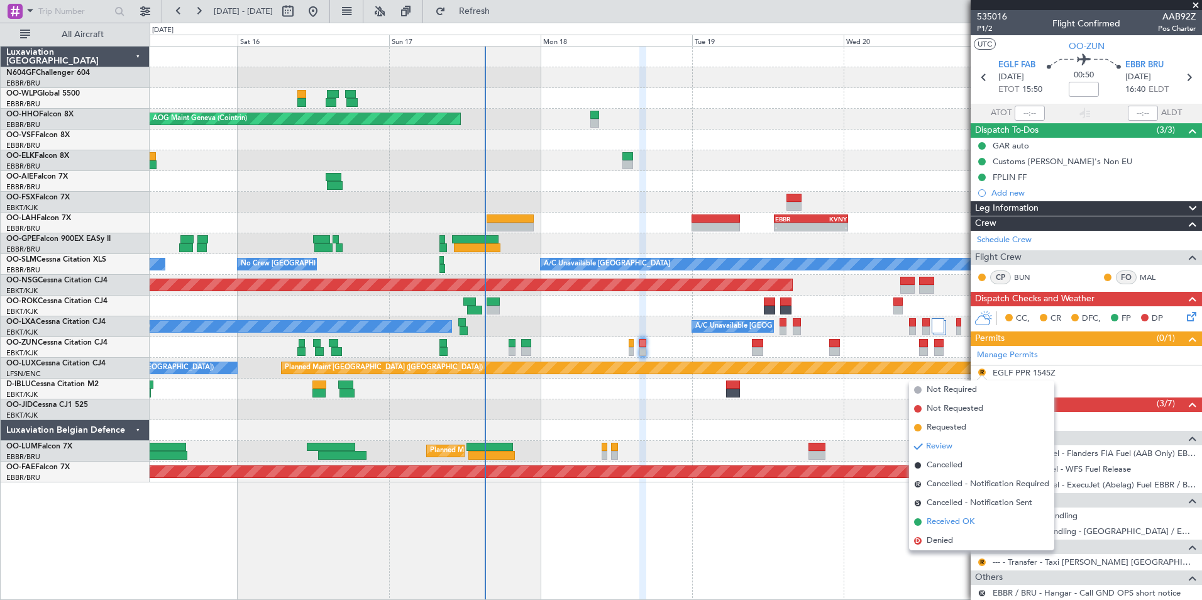
click at [938, 524] on span "Received OK" at bounding box center [950, 521] width 48 height 13
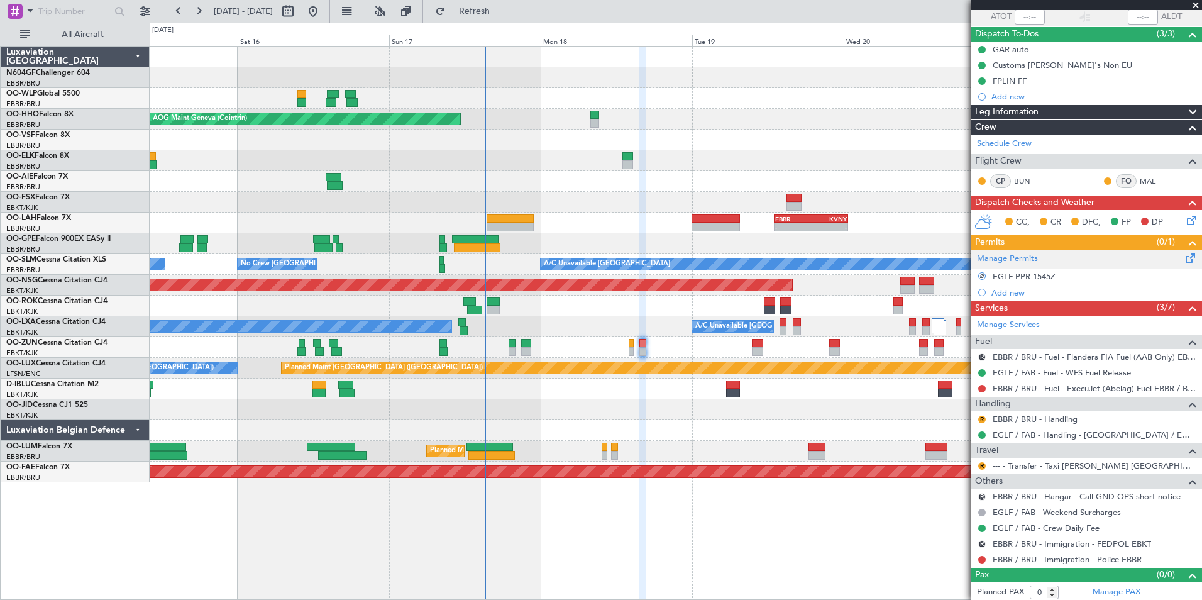
scroll to position [99, 0]
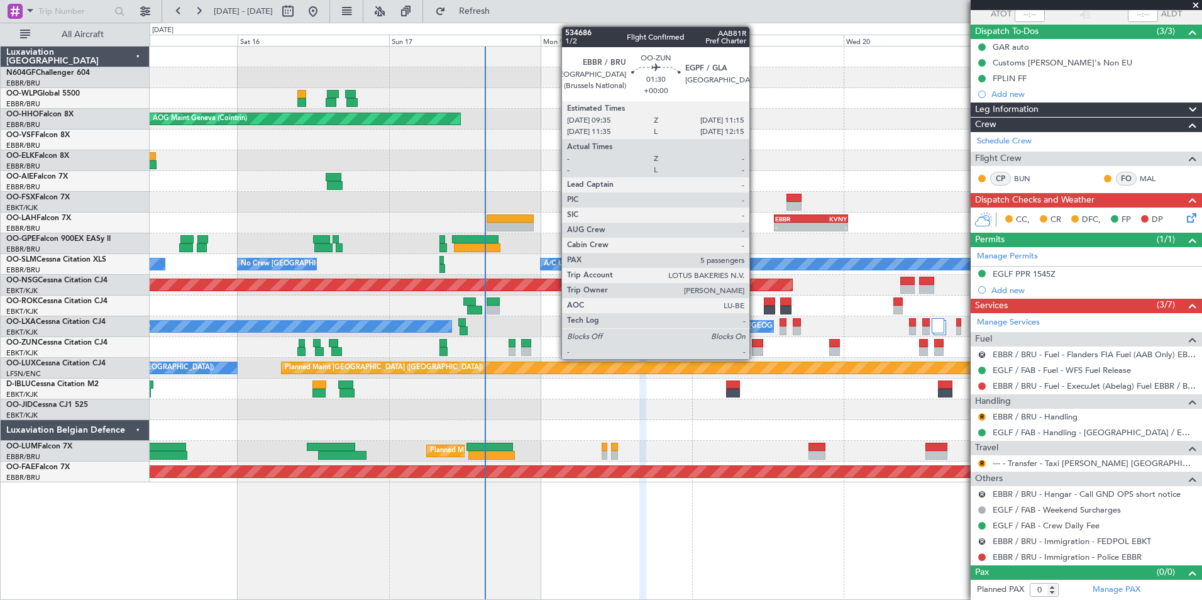
click at [755, 348] on div at bounding box center [757, 351] width 11 height 9
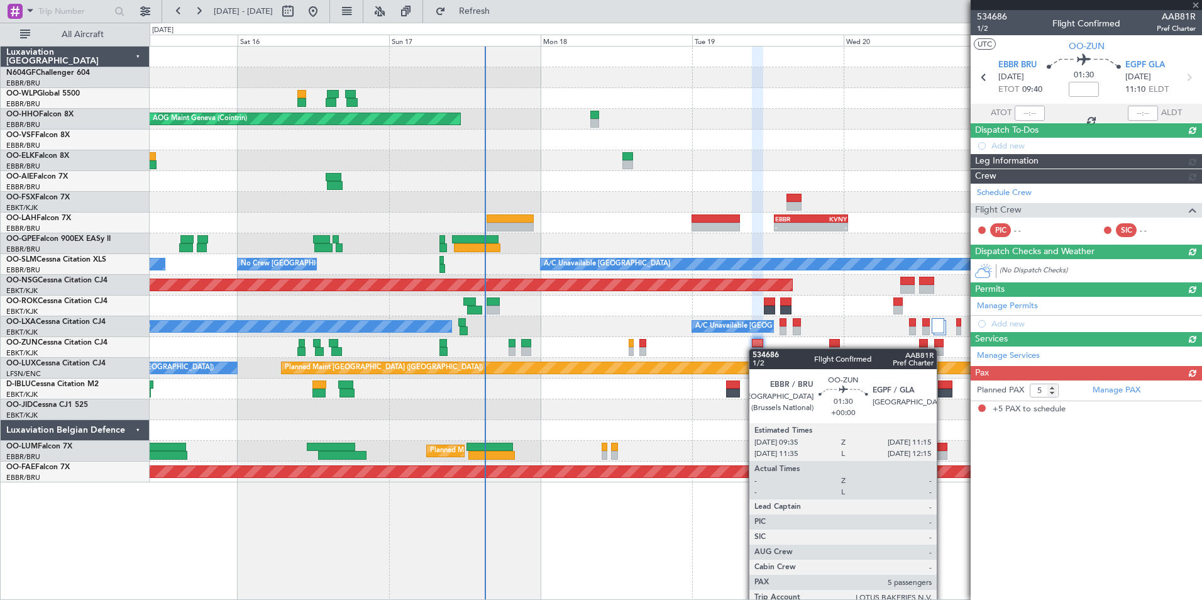
scroll to position [0, 0]
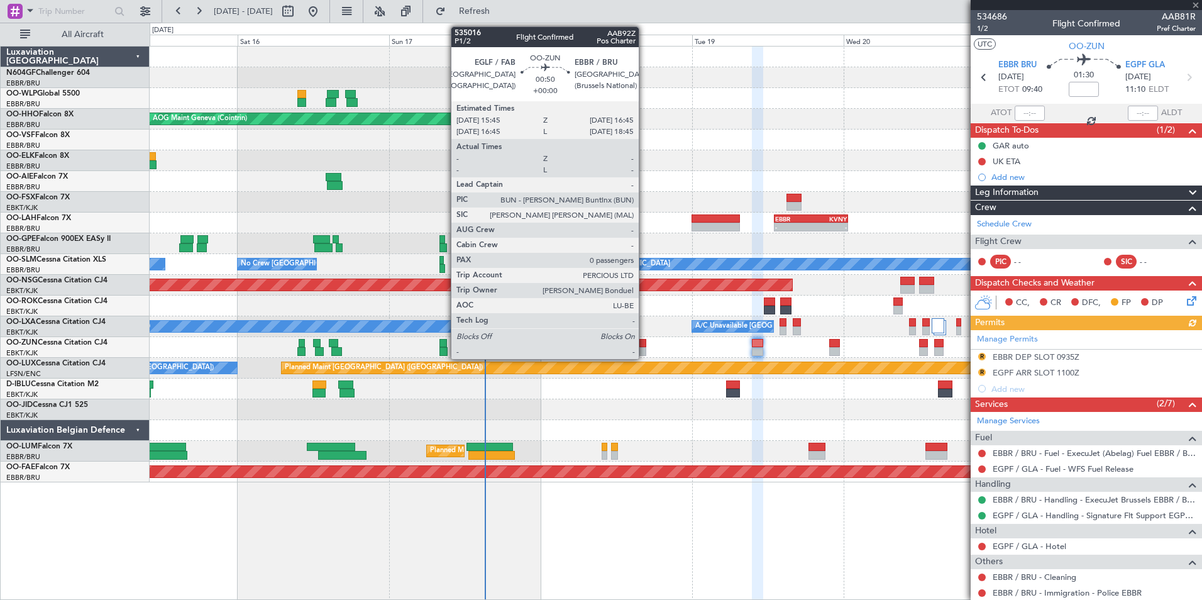
click at [644, 343] on div at bounding box center [642, 343] width 7 height 9
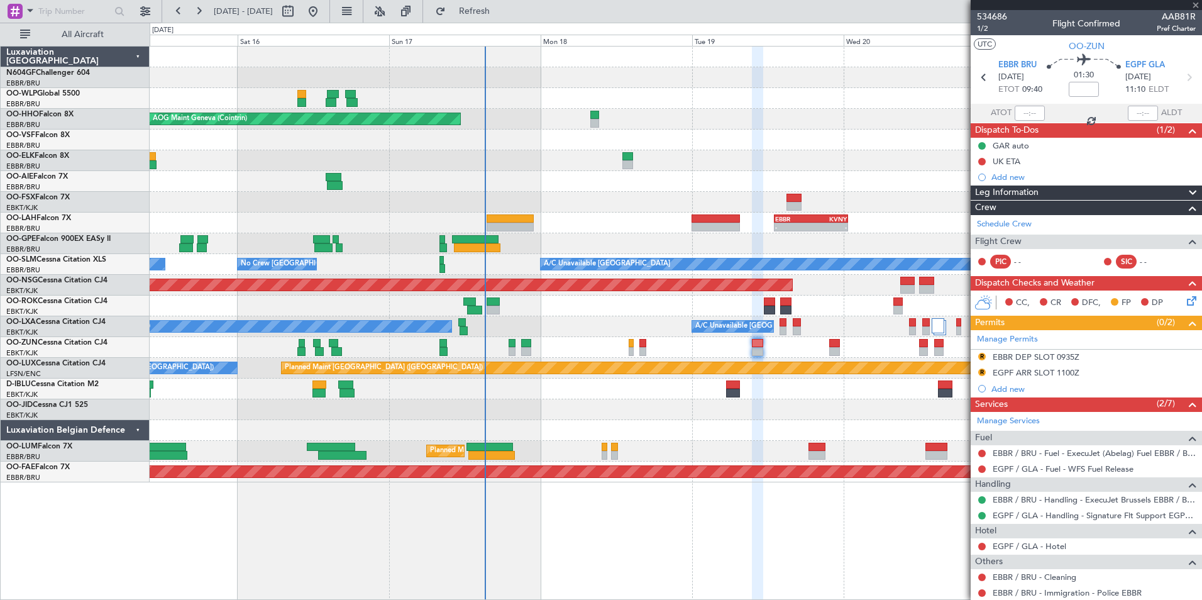
type input "0"
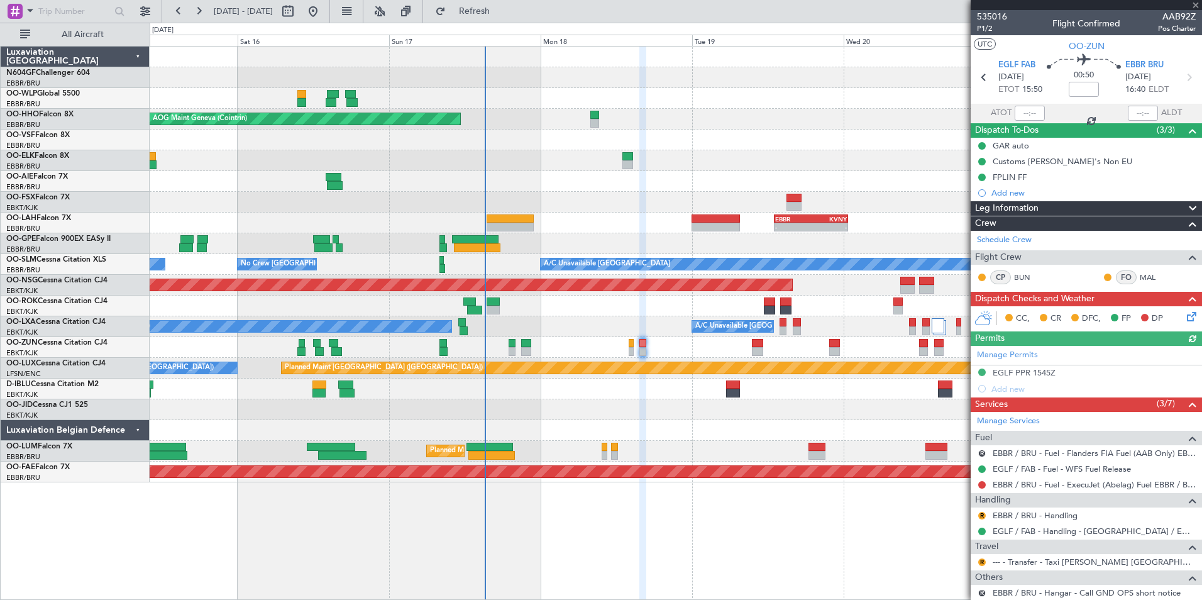
scroll to position [99, 0]
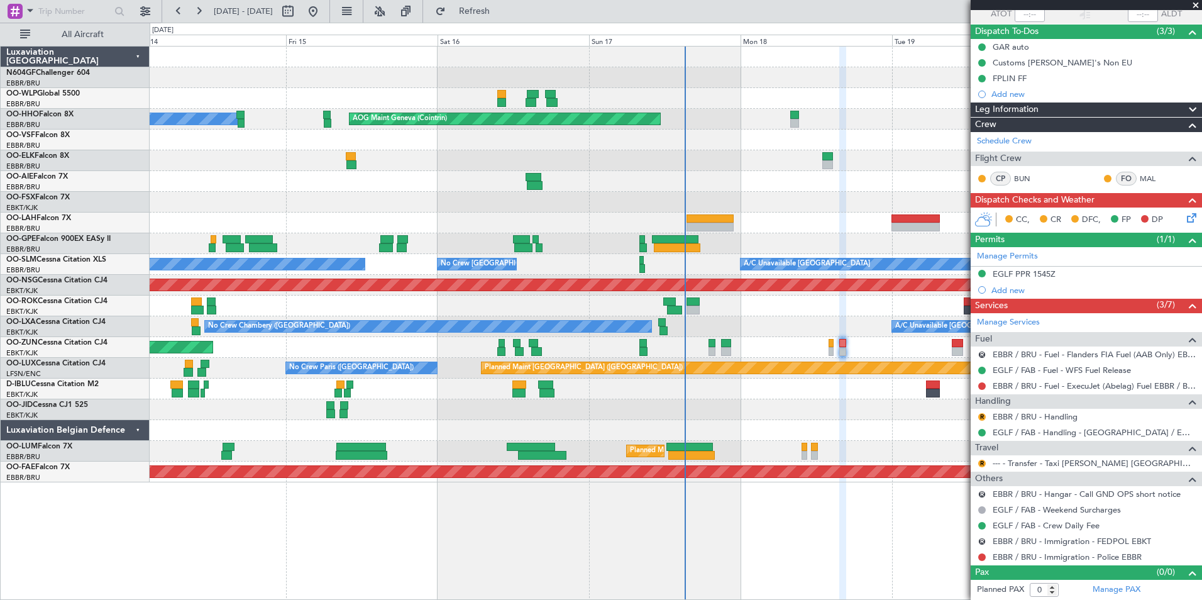
click at [833, 410] on div "Planned Maint [GEOGRAPHIC_DATA] ([GEOGRAPHIC_DATA]) AOG Maint Geneva ([GEOGRAPH…" at bounding box center [675, 265] width 1051 height 436
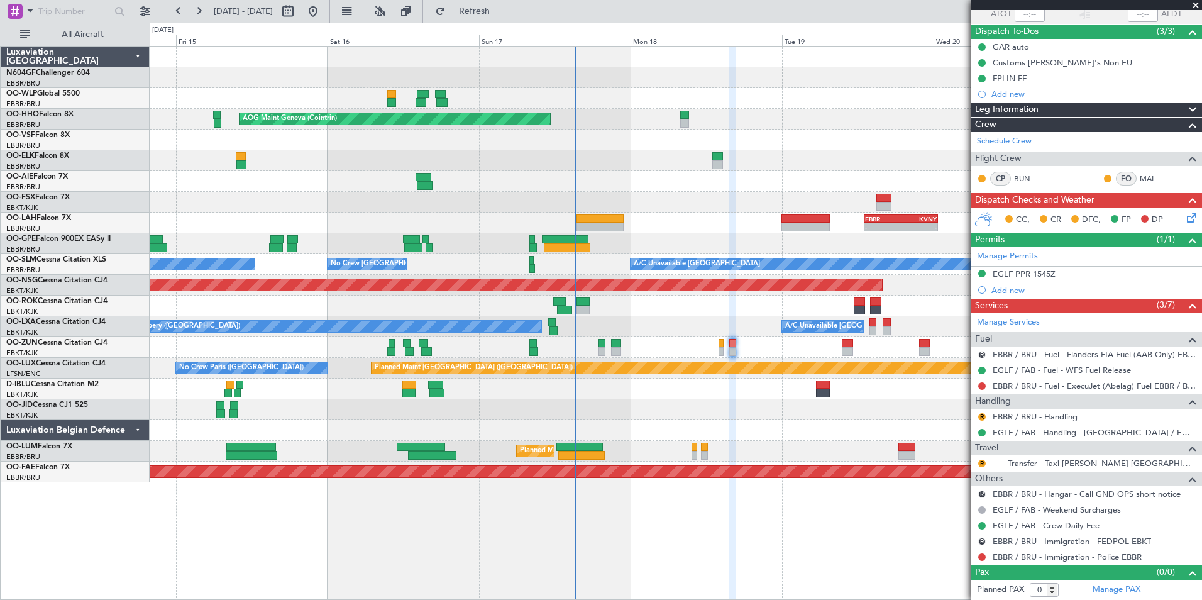
click at [746, 396] on div at bounding box center [675, 388] width 1051 height 21
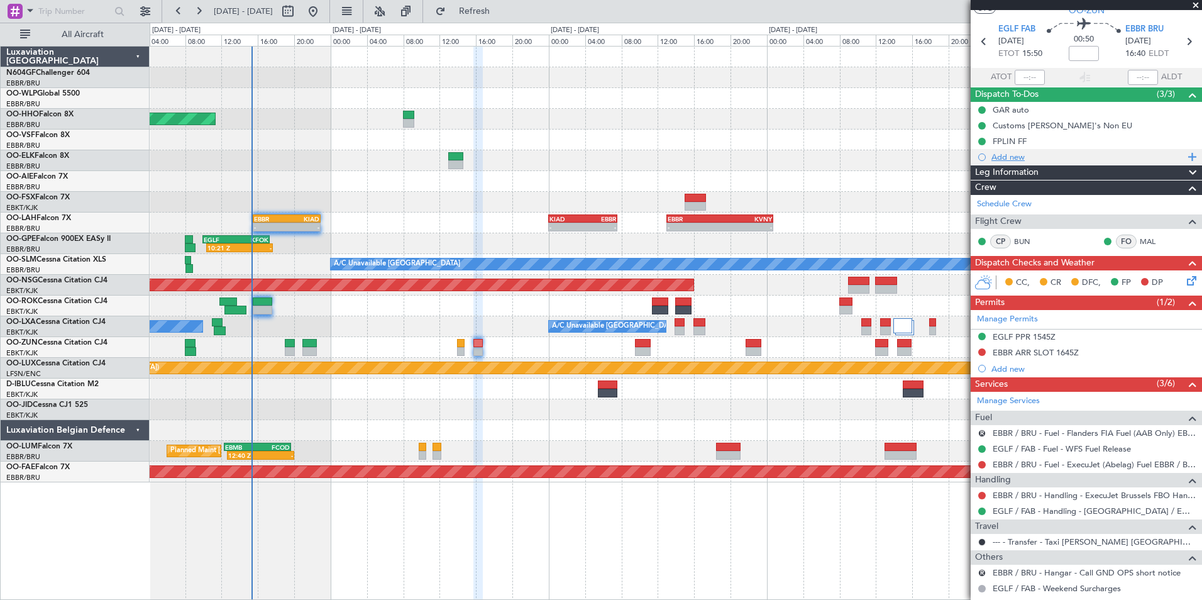
scroll to position [0, 0]
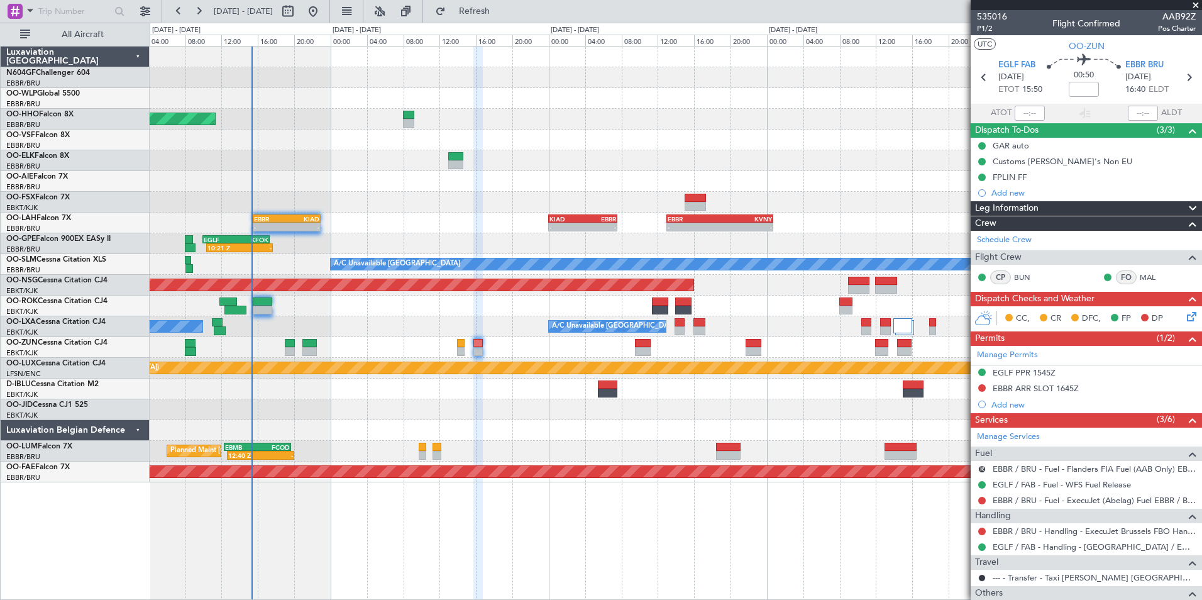
click at [1174, 312] on div "CC, CR DFC, FP DP" at bounding box center [1091, 318] width 185 height 19
click at [1184, 319] on icon at bounding box center [1189, 314] width 10 height 10
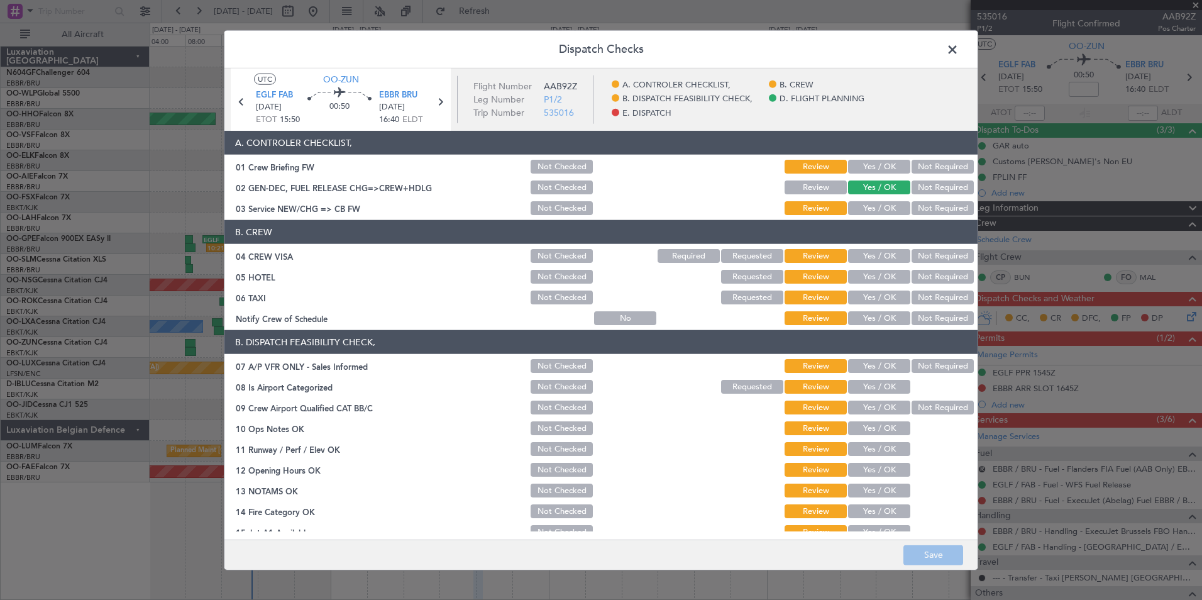
scroll to position [233, 0]
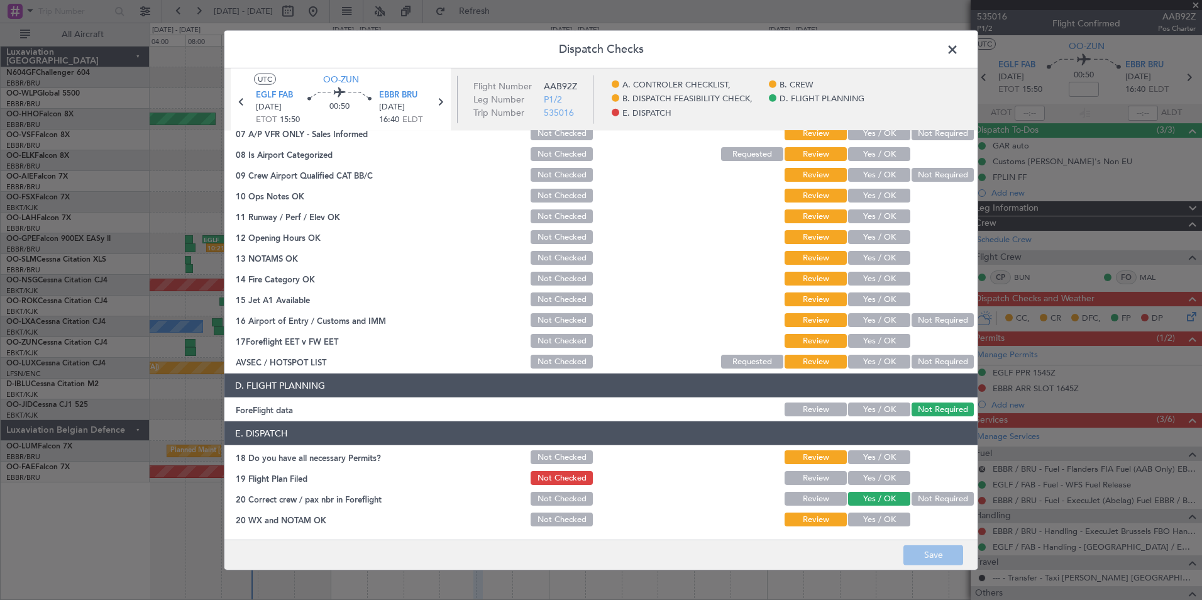
click at [874, 477] on button "Yes / OK" at bounding box center [879, 478] width 62 height 14
click at [877, 516] on button "Yes / OK" at bounding box center [879, 519] width 62 height 14
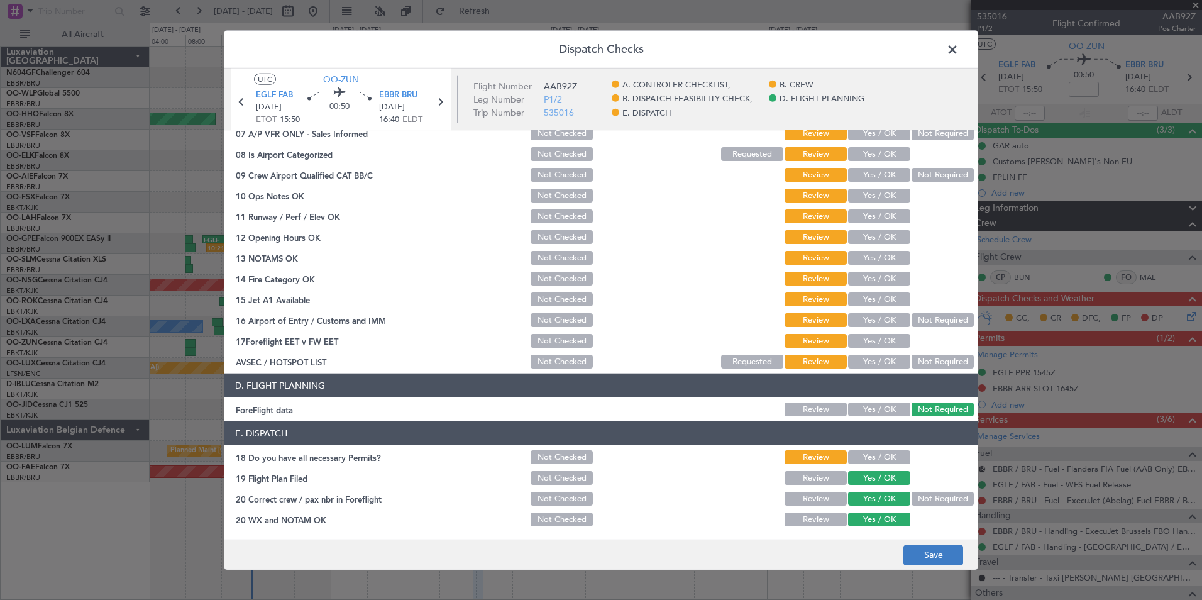
click at [924, 544] on footer "Save" at bounding box center [600, 554] width 753 height 30
click at [926, 551] on button "Save" at bounding box center [933, 554] width 60 height 20
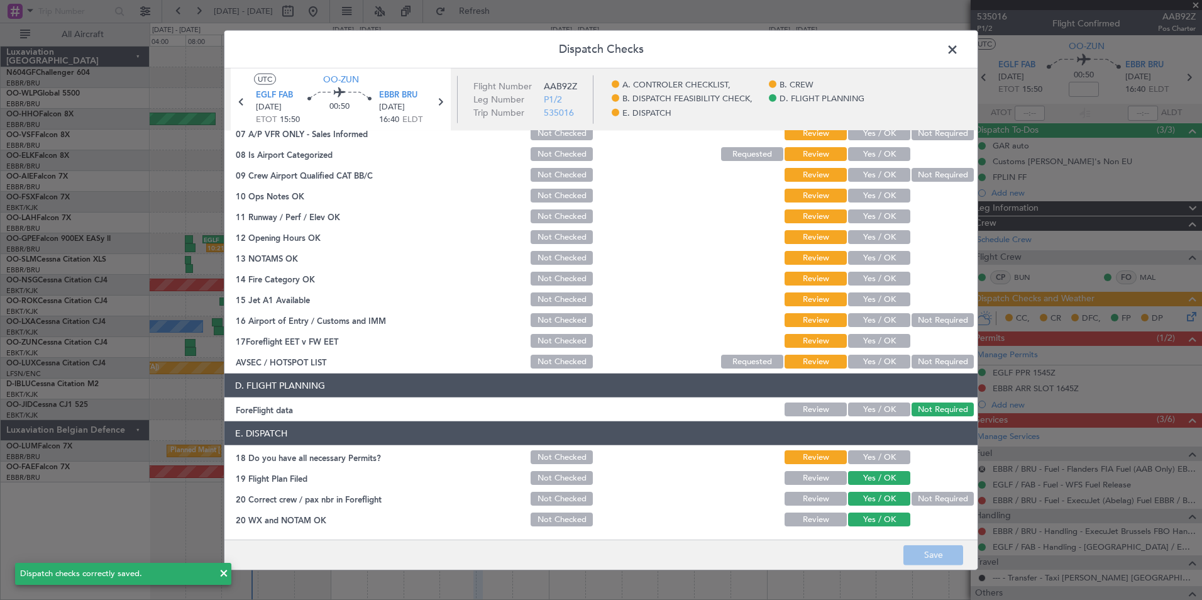
click at [679, 485] on div at bounding box center [686, 478] width 63 height 18
click at [958, 51] on span at bounding box center [958, 52] width 0 height 25
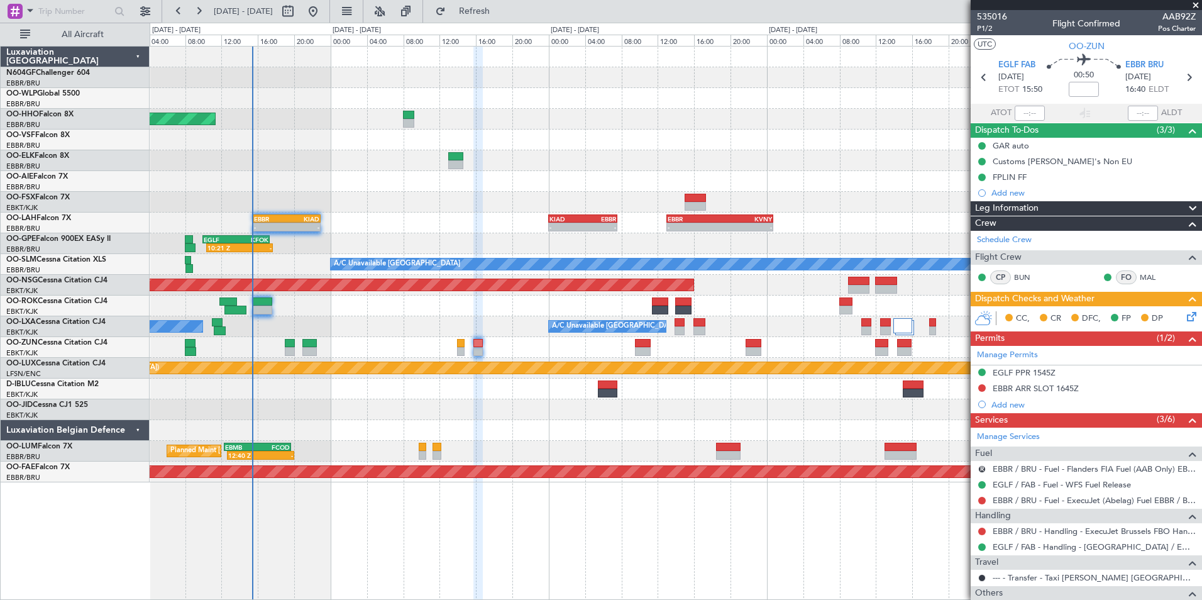
click at [755, 280] on div "Planned Maint [GEOGRAPHIC_DATA] ([GEOGRAPHIC_DATA]) AOG Maint Geneva ([GEOGRAPH…" at bounding box center [675, 265] width 1051 height 436
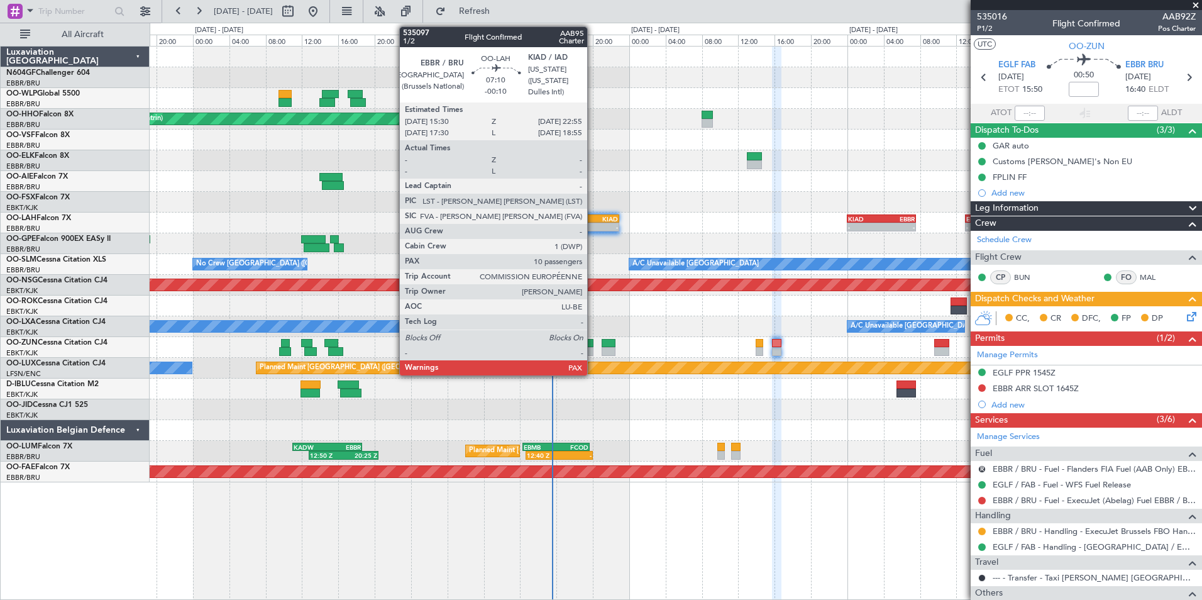
click at [593, 223] on div "-" at bounding box center [601, 227] width 33 height 8
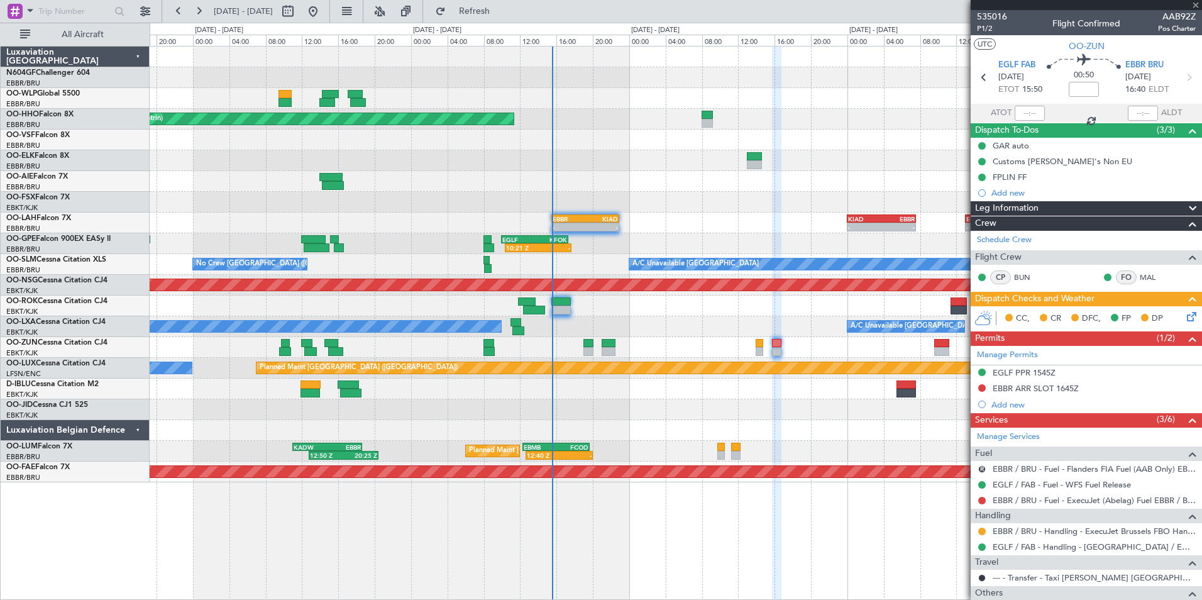
type input "-00:10"
type input "10"
